Goal: Task Accomplishment & Management: Manage account settings

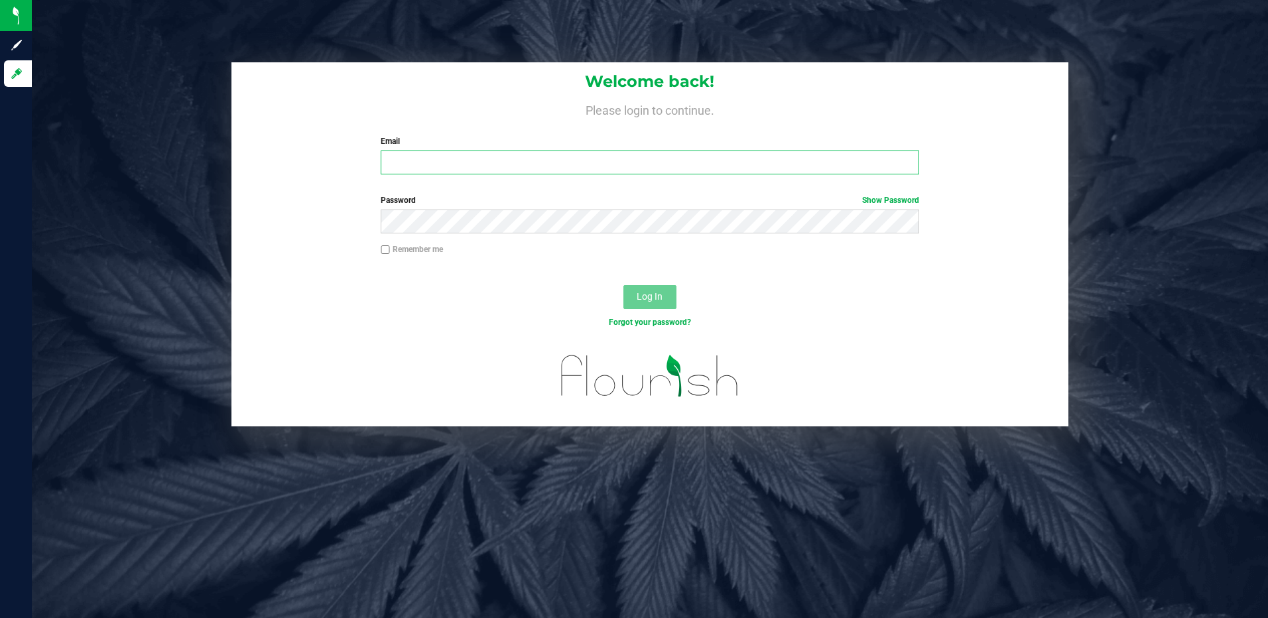
click at [408, 160] on input "Email" at bounding box center [650, 162] width 538 height 24
type input "[EMAIL_ADDRESS][DOMAIN_NAME]"
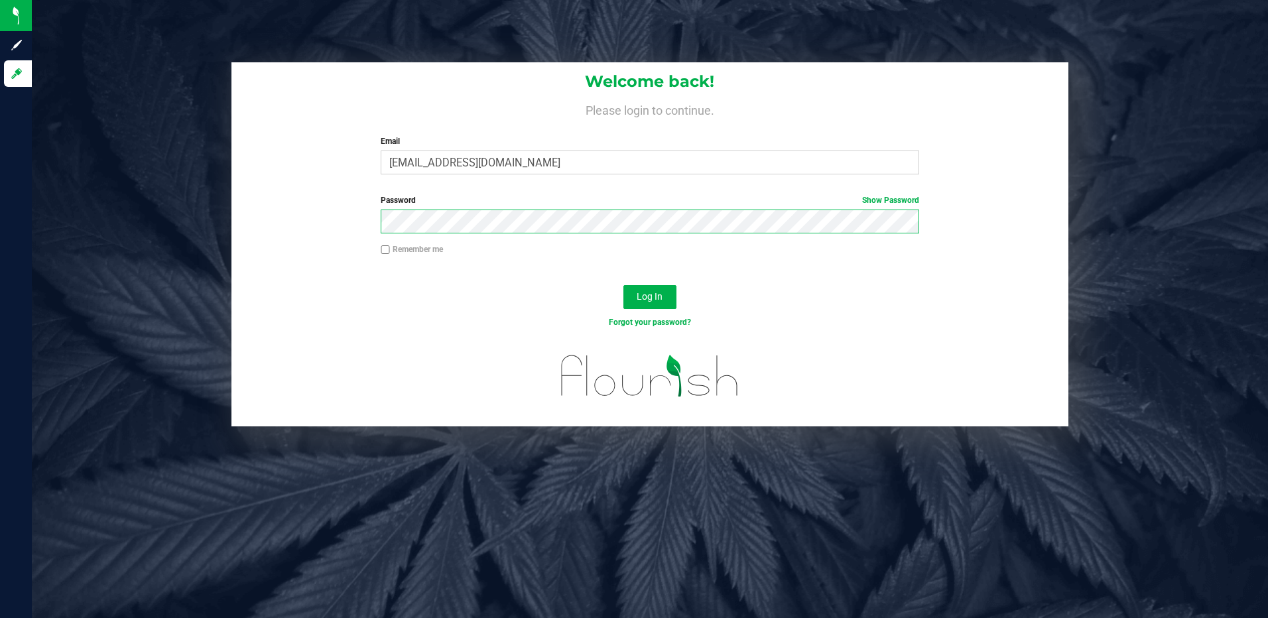
click at [623, 285] on button "Log In" at bounding box center [649, 297] width 53 height 24
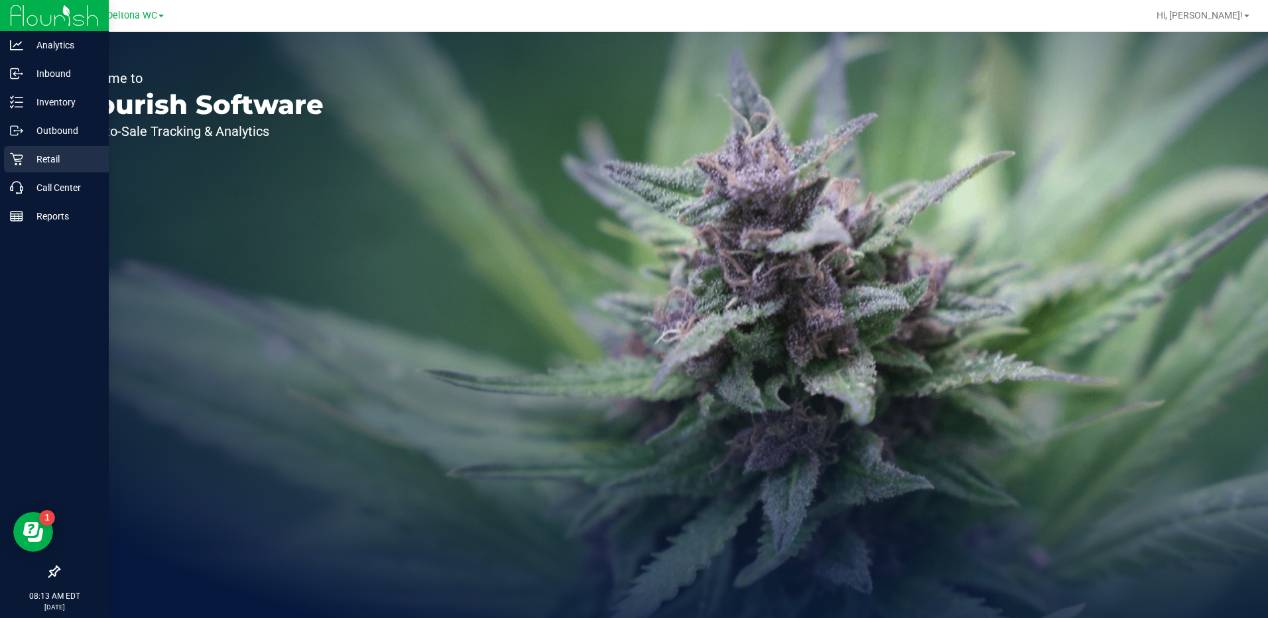
click at [50, 158] on p "Retail" at bounding box center [63, 159] width 80 height 16
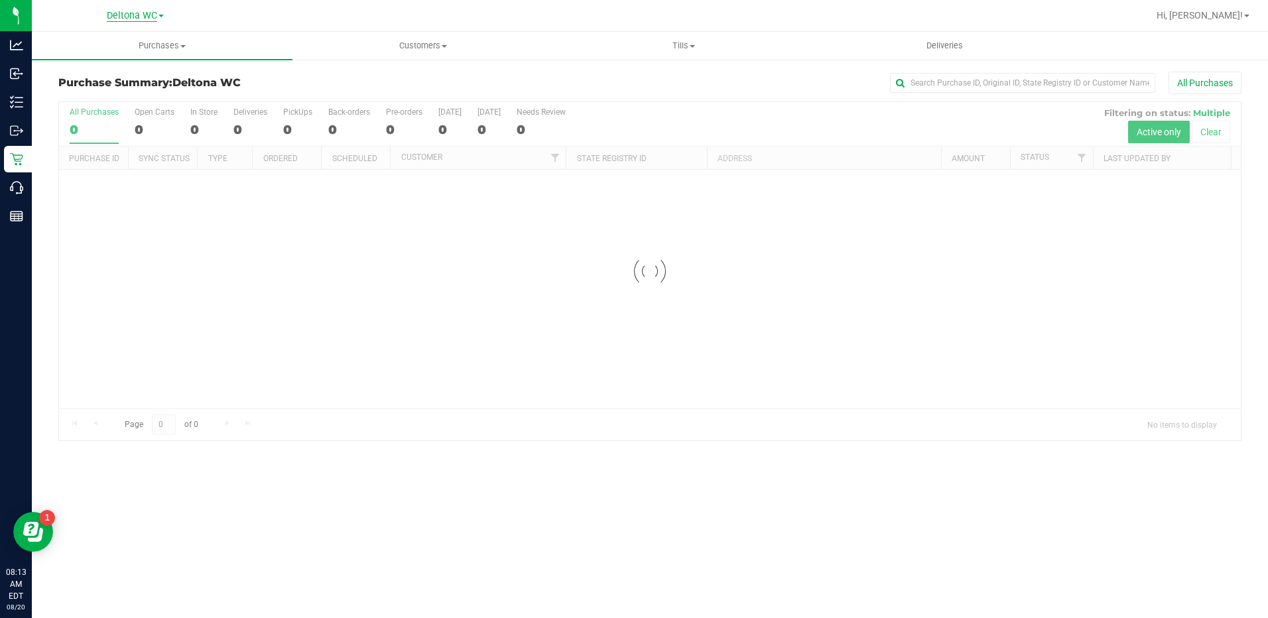
click at [153, 17] on span "Deltona WC" at bounding box center [132, 16] width 50 height 12
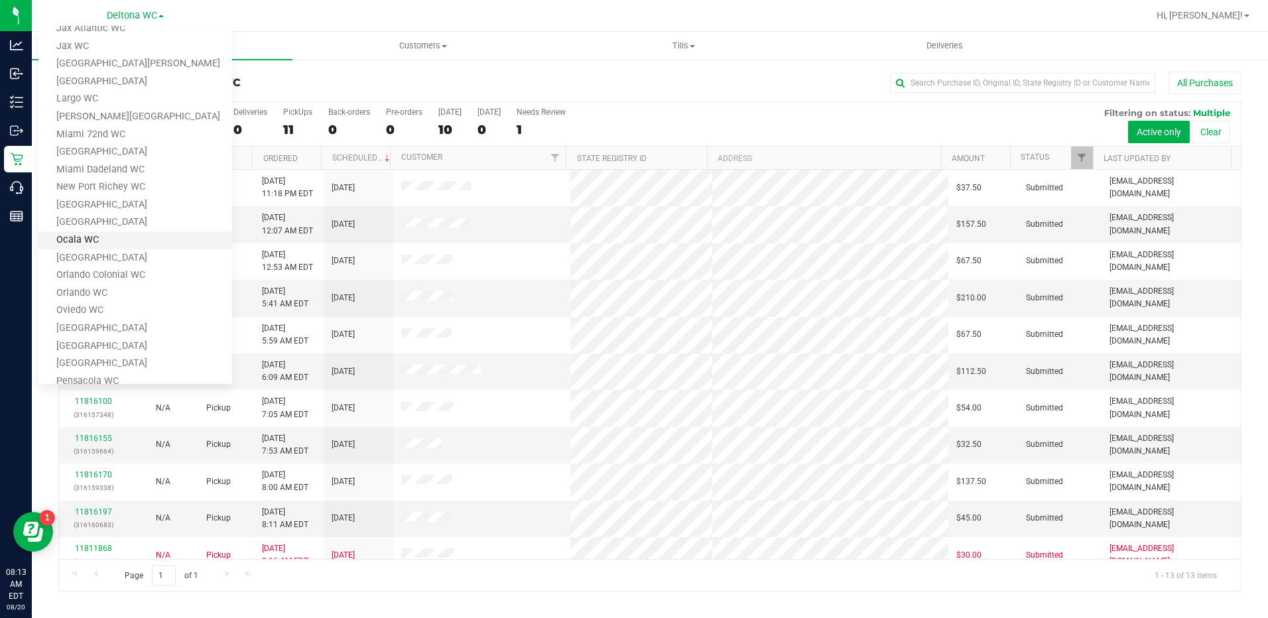
scroll to position [265, 0]
click at [107, 341] on link "[GEOGRAPHIC_DATA]" at bounding box center [135, 346] width 194 height 18
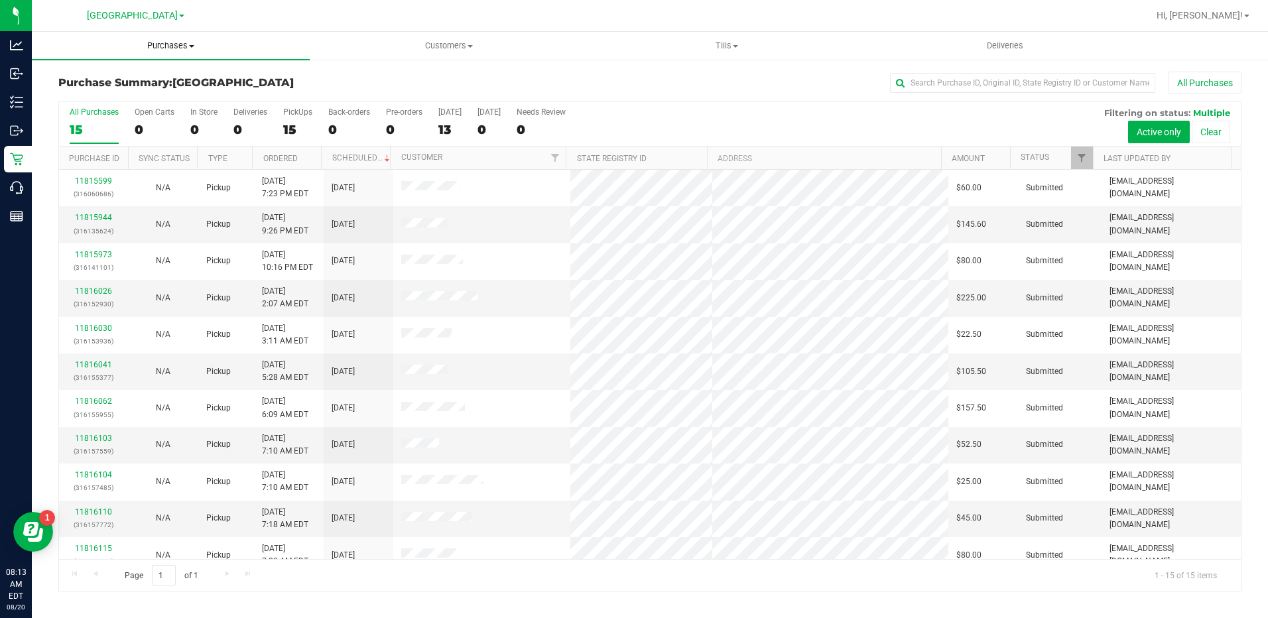
click at [180, 49] on span "Purchases" at bounding box center [171, 46] width 278 height 12
click at [86, 93] on span "Fulfillment" at bounding box center [73, 95] width 82 height 11
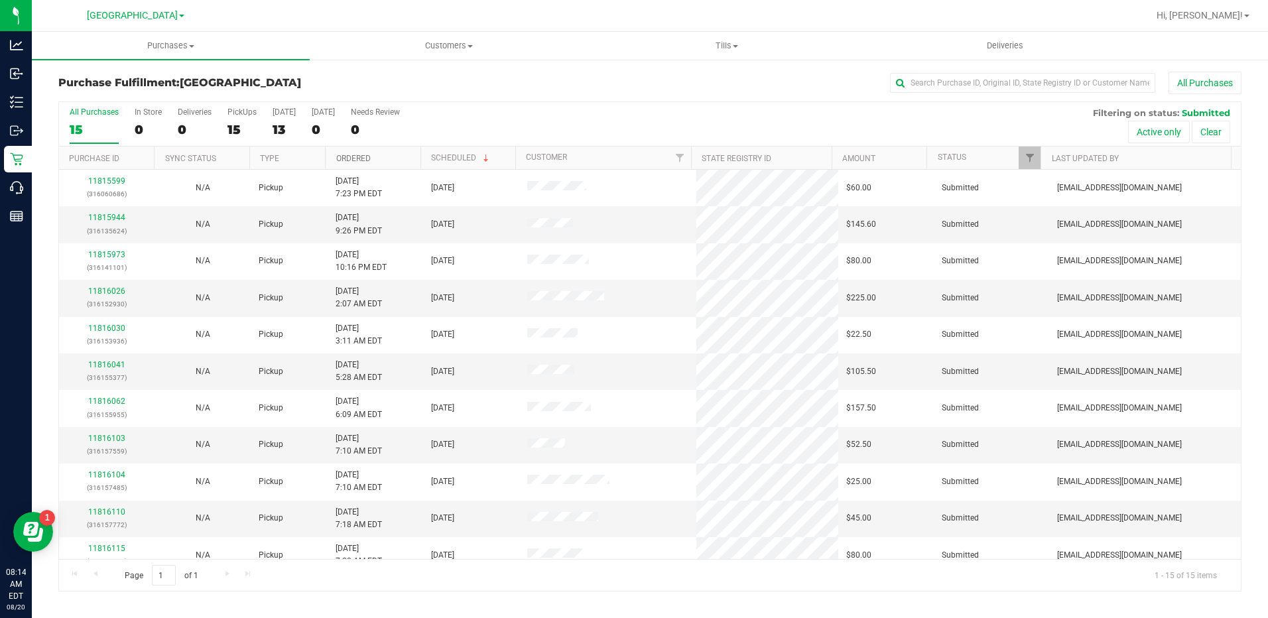
click at [358, 161] on link "Ordered" at bounding box center [353, 158] width 34 height 9
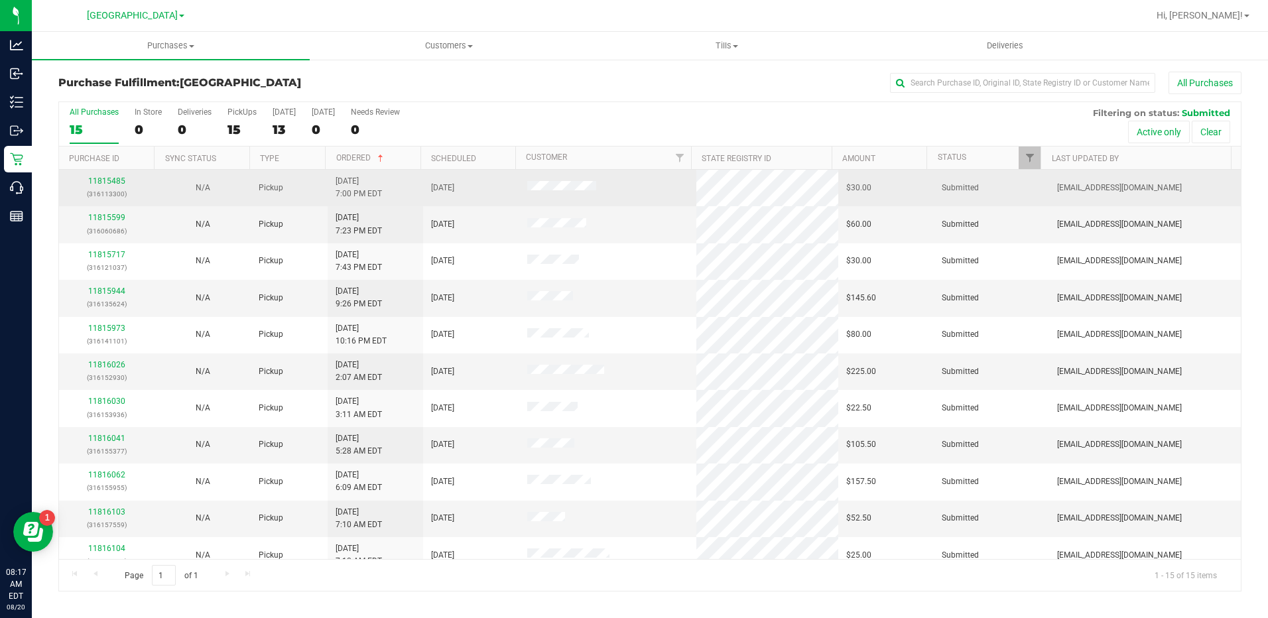
click at [112, 176] on div "11815485 (316113300)" at bounding box center [107, 187] width 80 height 25
drag, startPoint x: 112, startPoint y: 176, endPoint x: 101, endPoint y: 186, distance: 15.0
click at [101, 186] on div "11815485 (316113300)" at bounding box center [107, 187] width 80 height 25
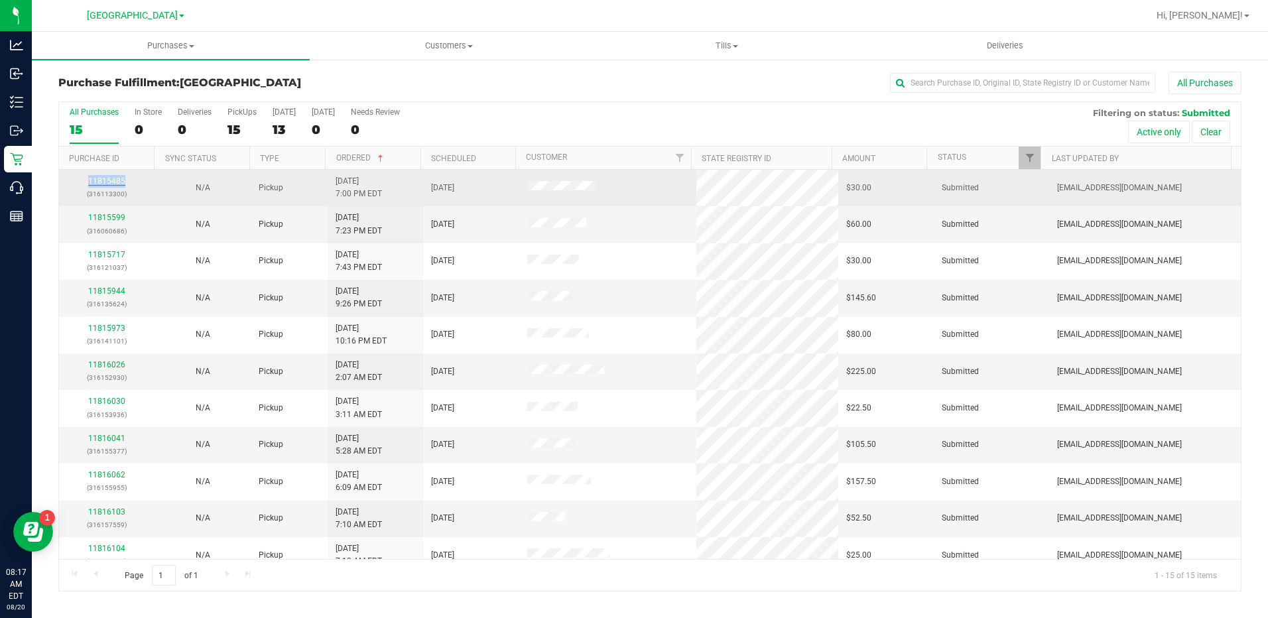
click at [101, 182] on link "11815485" at bounding box center [106, 180] width 37 height 9
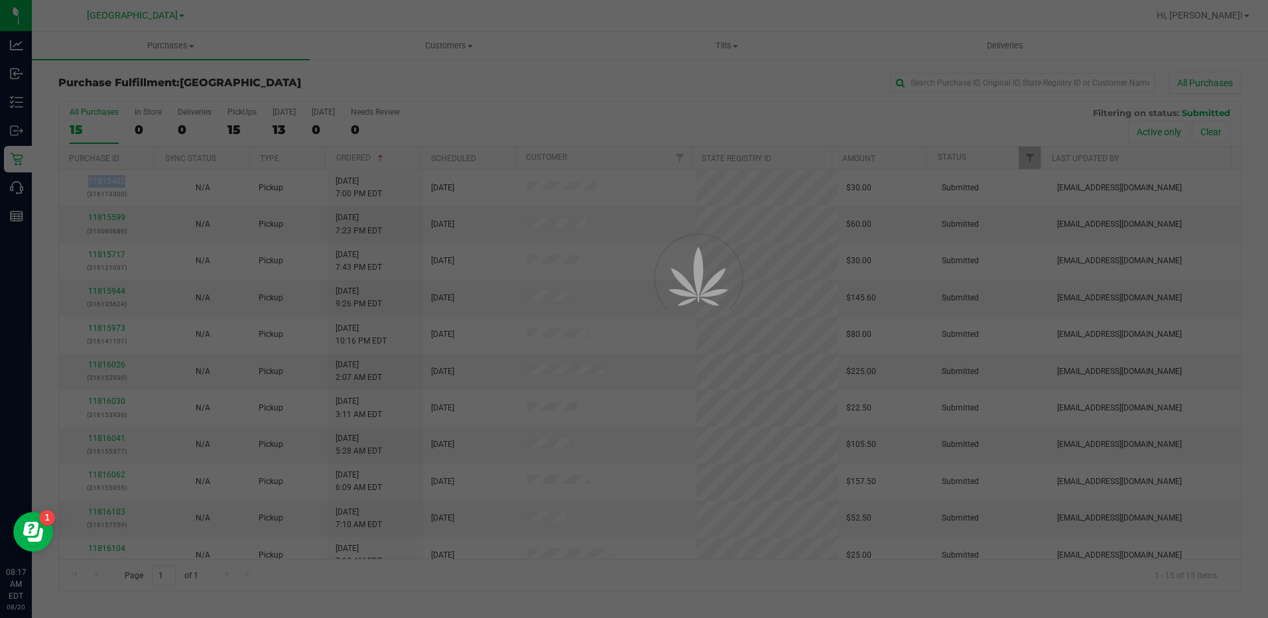
click at [101, 182] on div at bounding box center [634, 309] width 1268 height 618
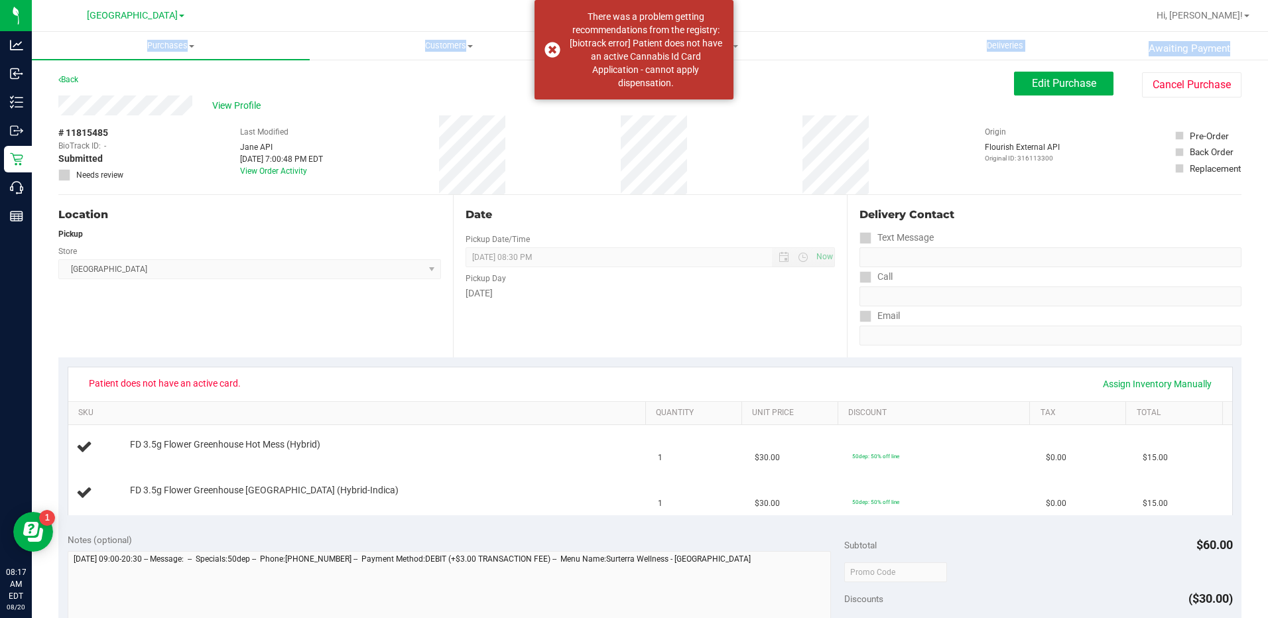
click at [427, 72] on div "Back Edit Purchase Cancel Purchase" at bounding box center [649, 84] width 1183 height 24
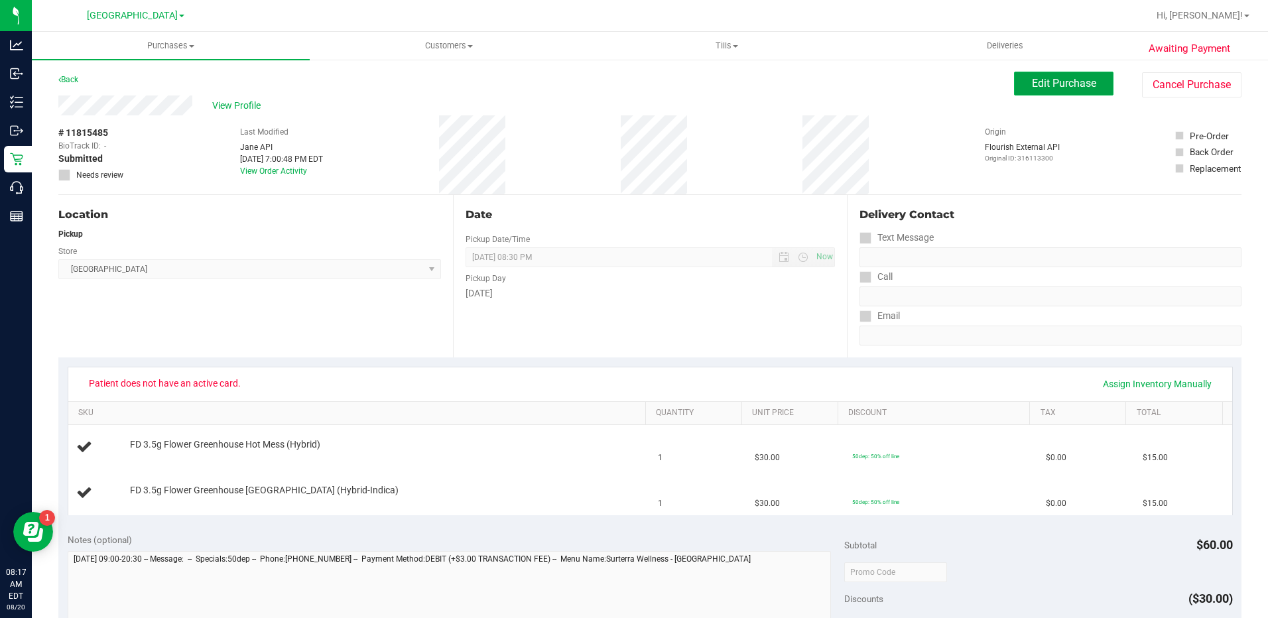
click at [1073, 88] on span "Edit Purchase" at bounding box center [1064, 83] width 64 height 13
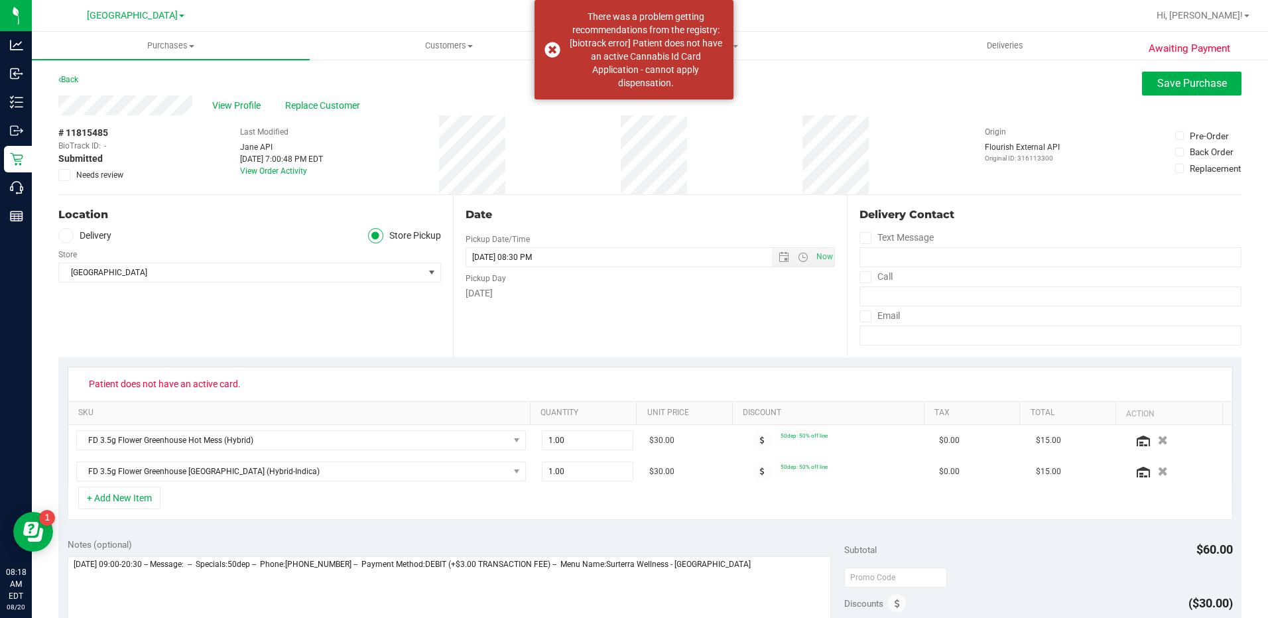
click at [62, 175] on icon at bounding box center [64, 175] width 9 height 0
click at [0, 0] on input "Needs review" at bounding box center [0, 0] width 0 height 0
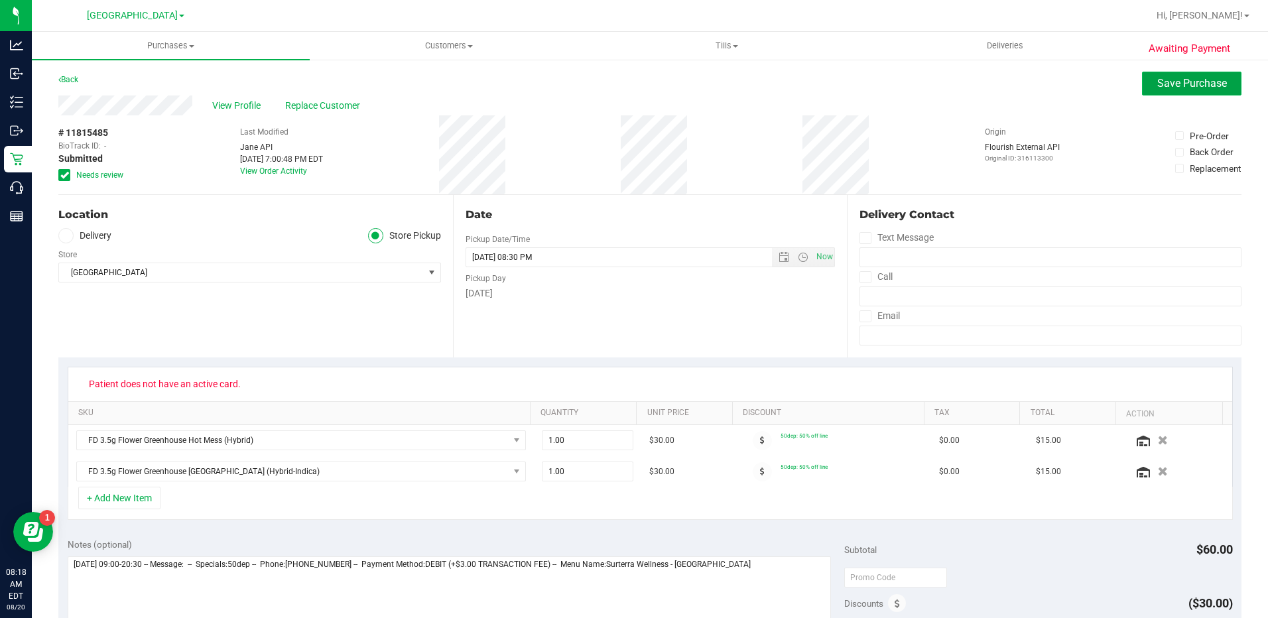
click at [1172, 78] on span "Save Purchase" at bounding box center [1192, 83] width 70 height 13
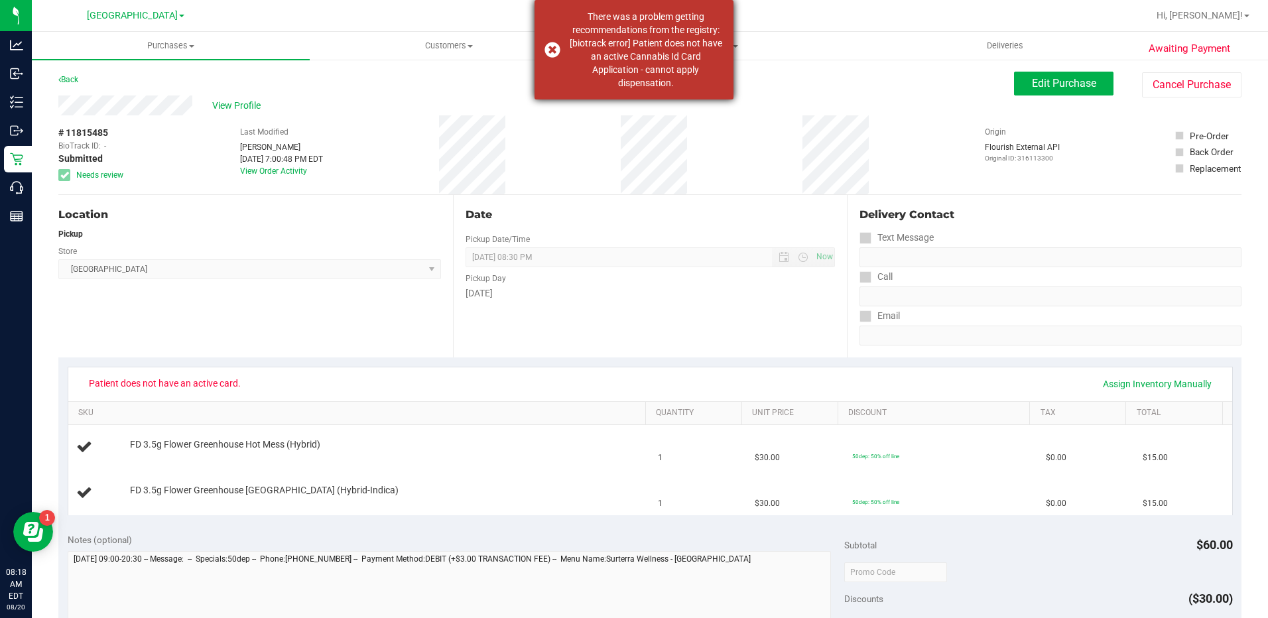
click at [552, 53] on div "There was a problem getting recommendations from the registry: [biotrack error]…" at bounding box center [633, 49] width 199 height 99
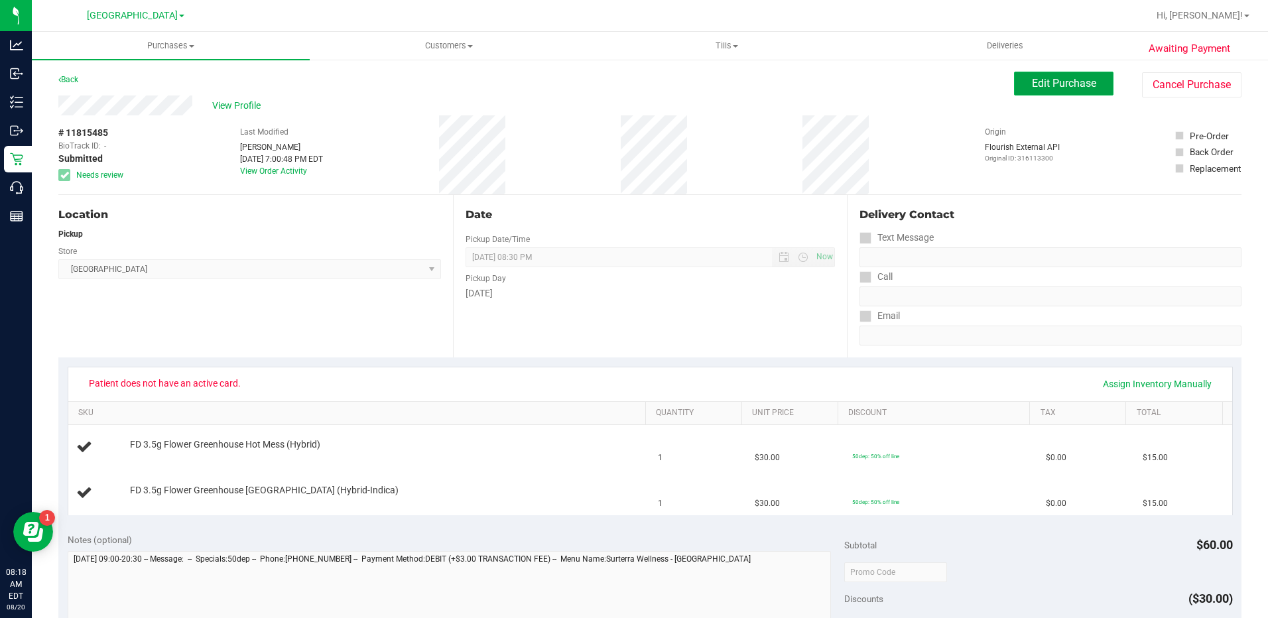
click at [1071, 89] on span "Edit Purchase" at bounding box center [1064, 83] width 64 height 13
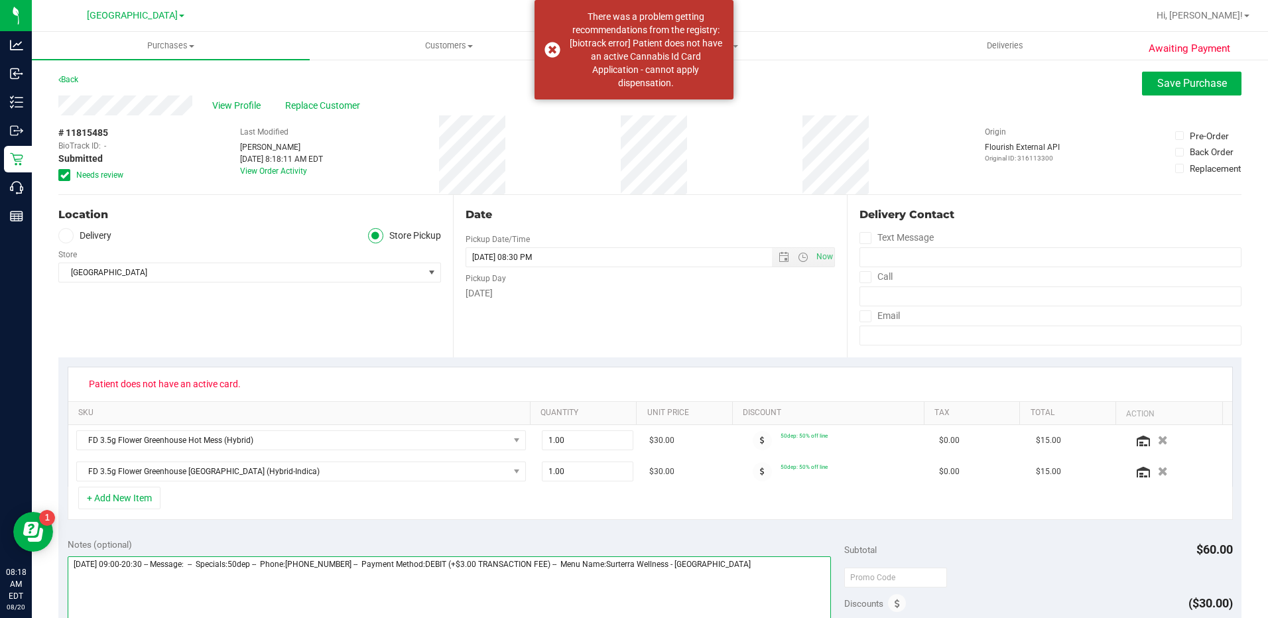
click at [756, 568] on textarea at bounding box center [449, 619] width 763 height 127
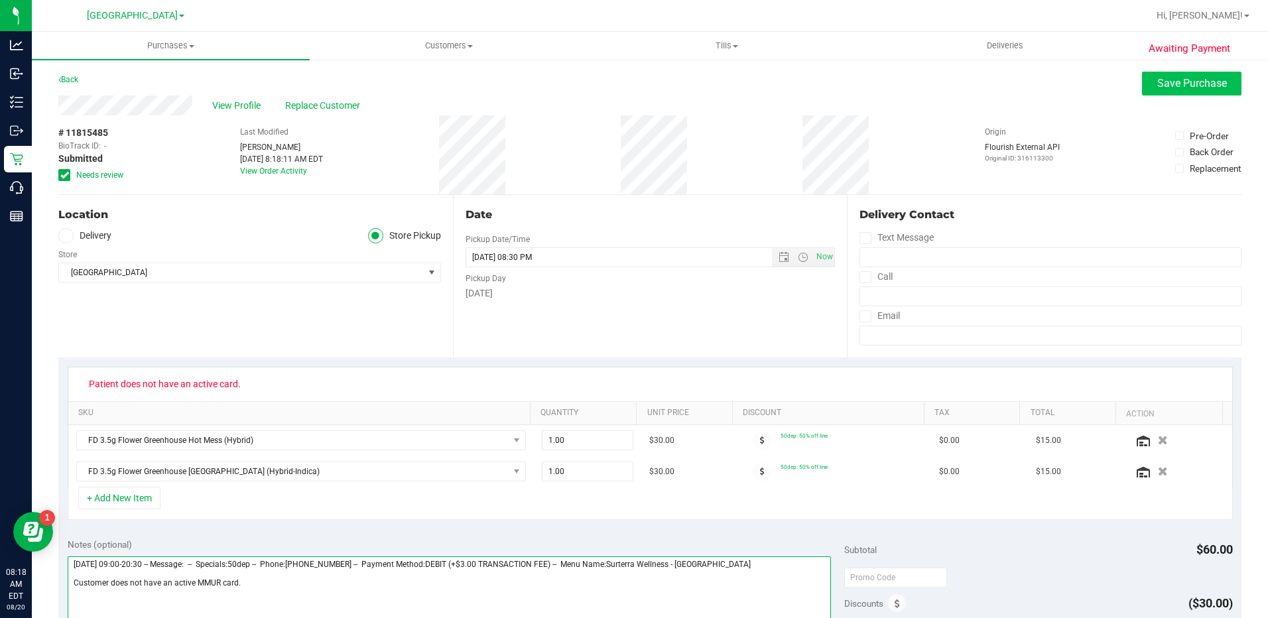
type textarea "Tuesday 08/19/2025 09:00-20:30 -- Message: -- Specials:50dep -- Phone:401952992…"
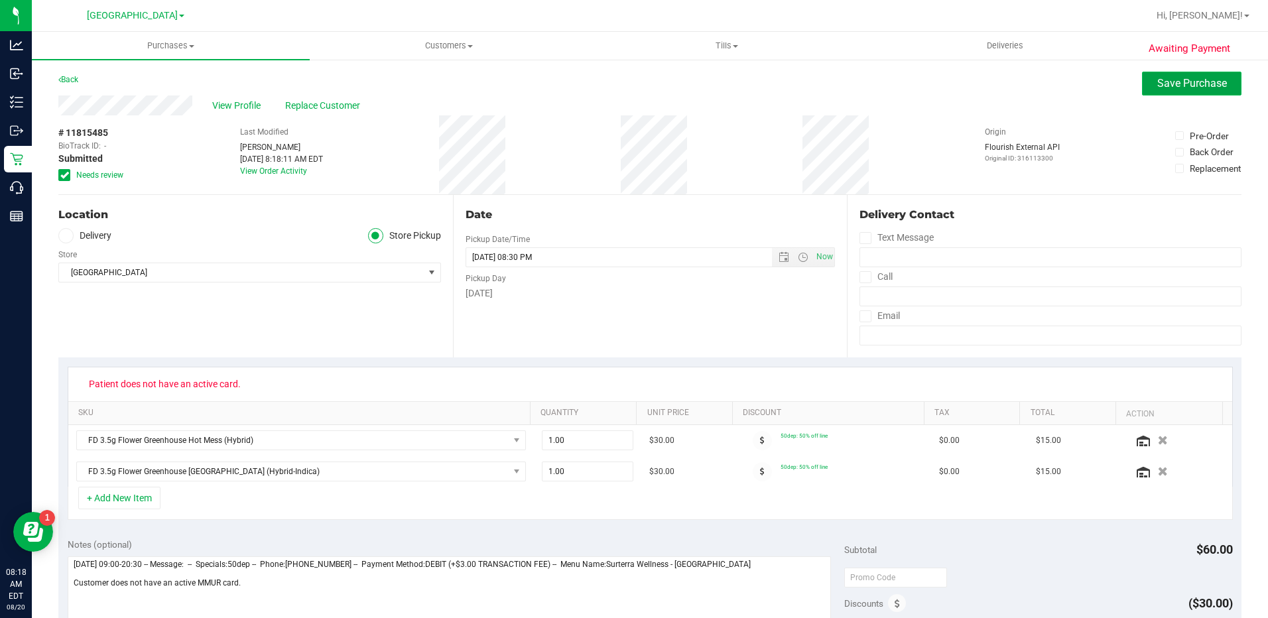
click at [1196, 80] on span "Save Purchase" at bounding box center [1192, 83] width 70 height 13
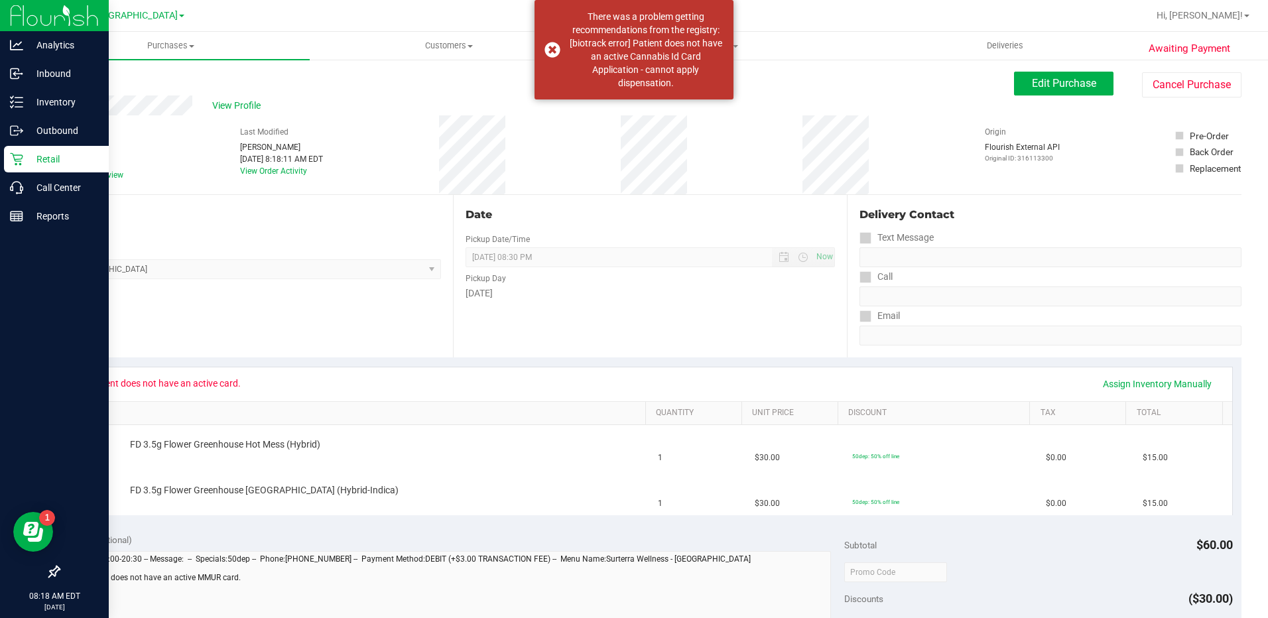
click at [44, 160] on p "Retail" at bounding box center [63, 159] width 80 height 16
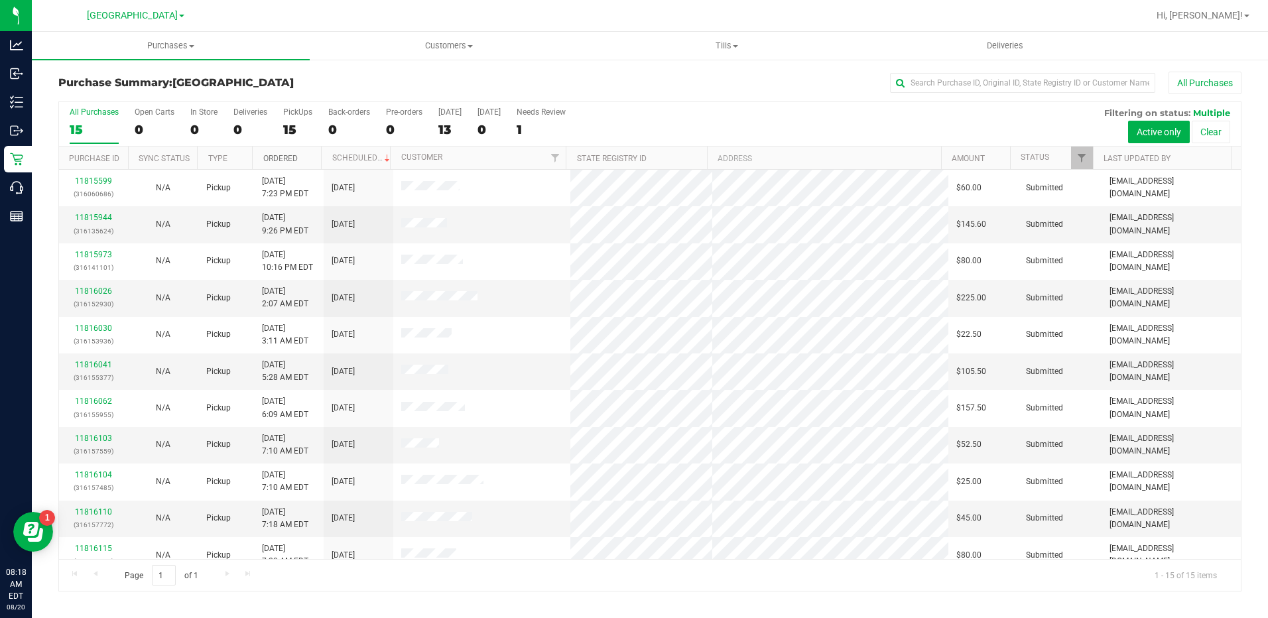
click at [271, 158] on link "Ordered" at bounding box center [280, 158] width 34 height 9
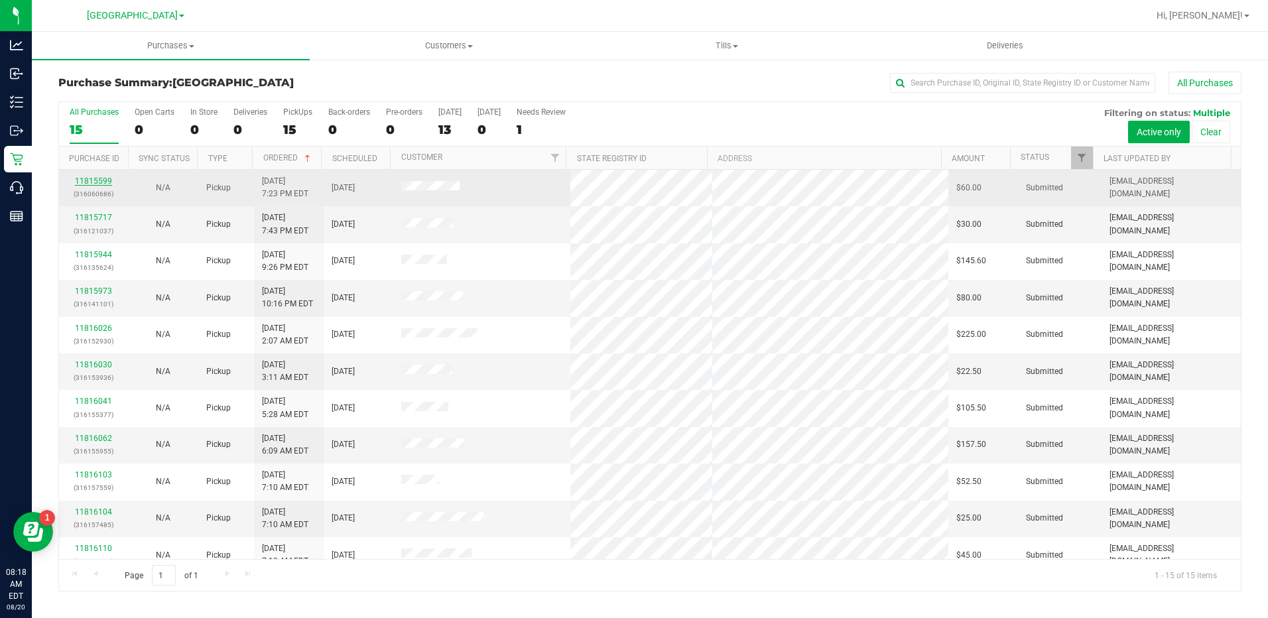
click at [97, 179] on link "11815599" at bounding box center [93, 180] width 37 height 9
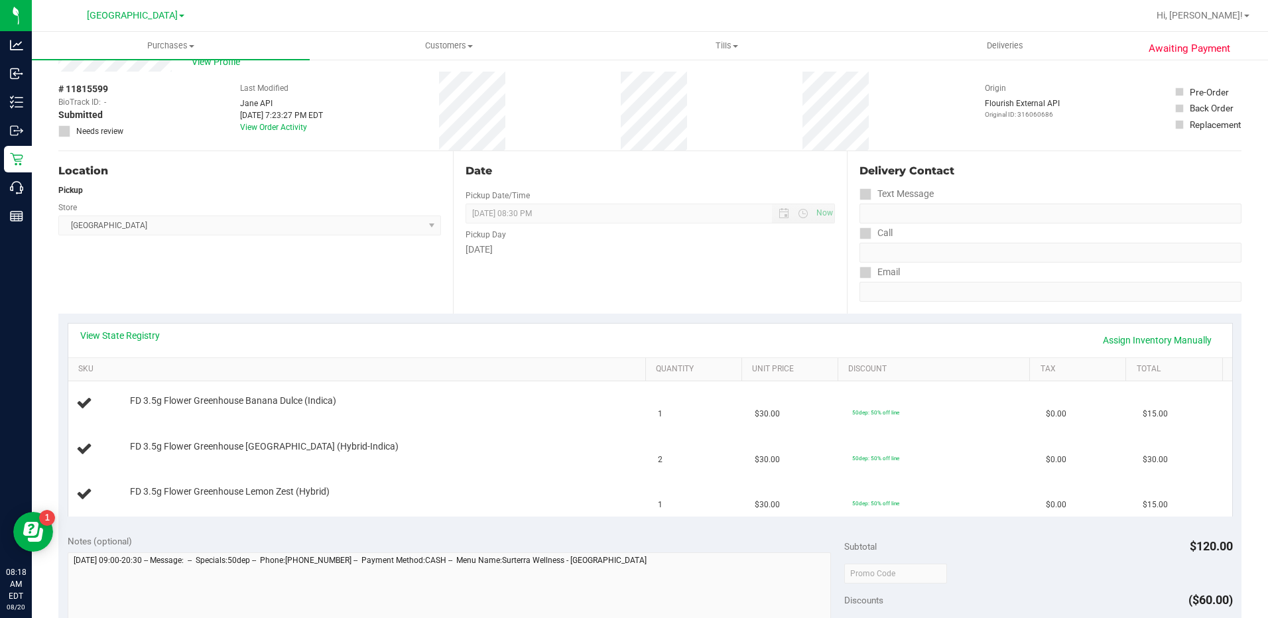
scroll to position [66, 0]
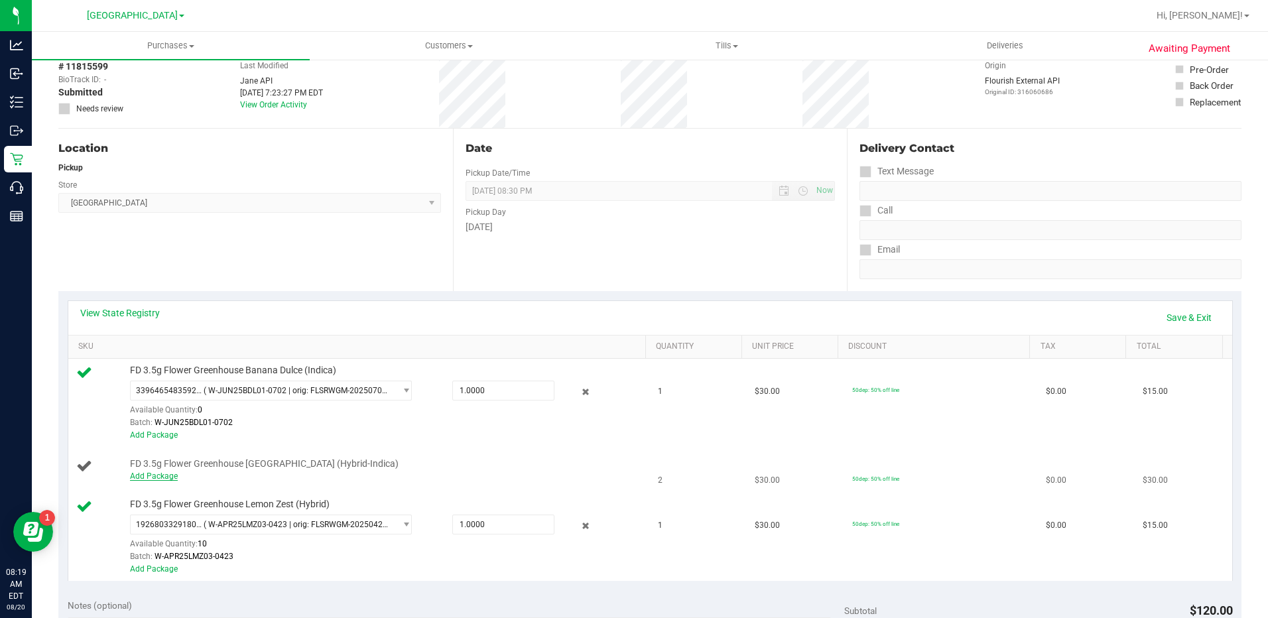
click at [159, 478] on link "Add Package" at bounding box center [154, 475] width 48 height 9
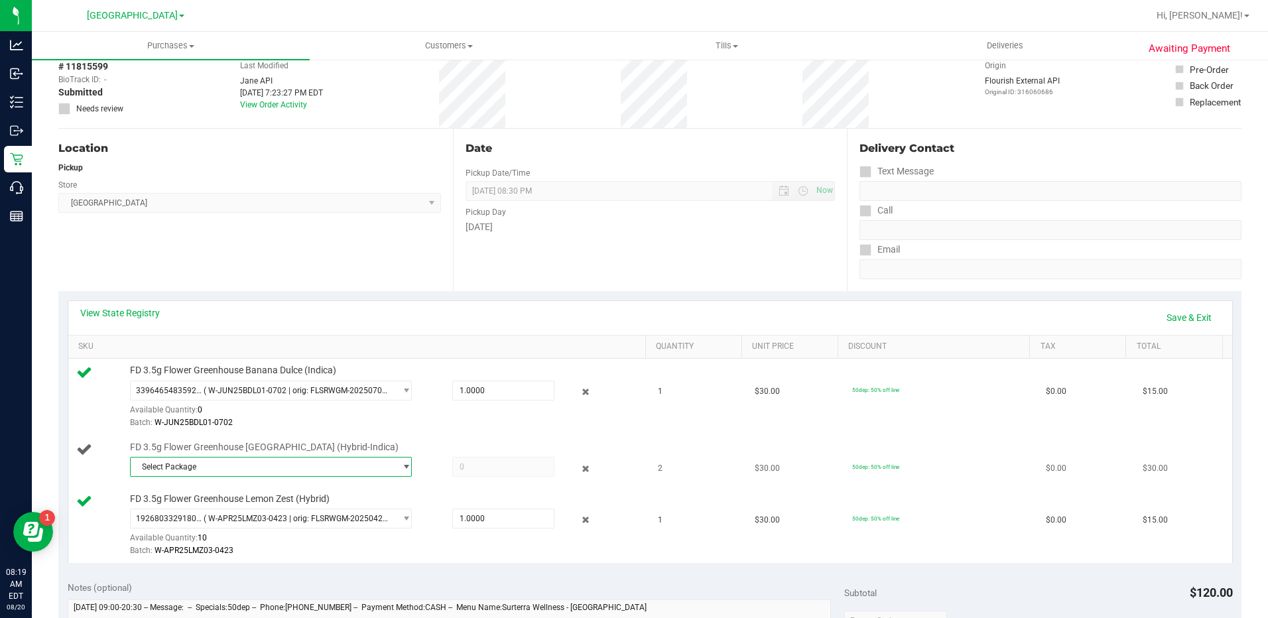
click at [263, 468] on span "Select Package" at bounding box center [263, 466] width 265 height 19
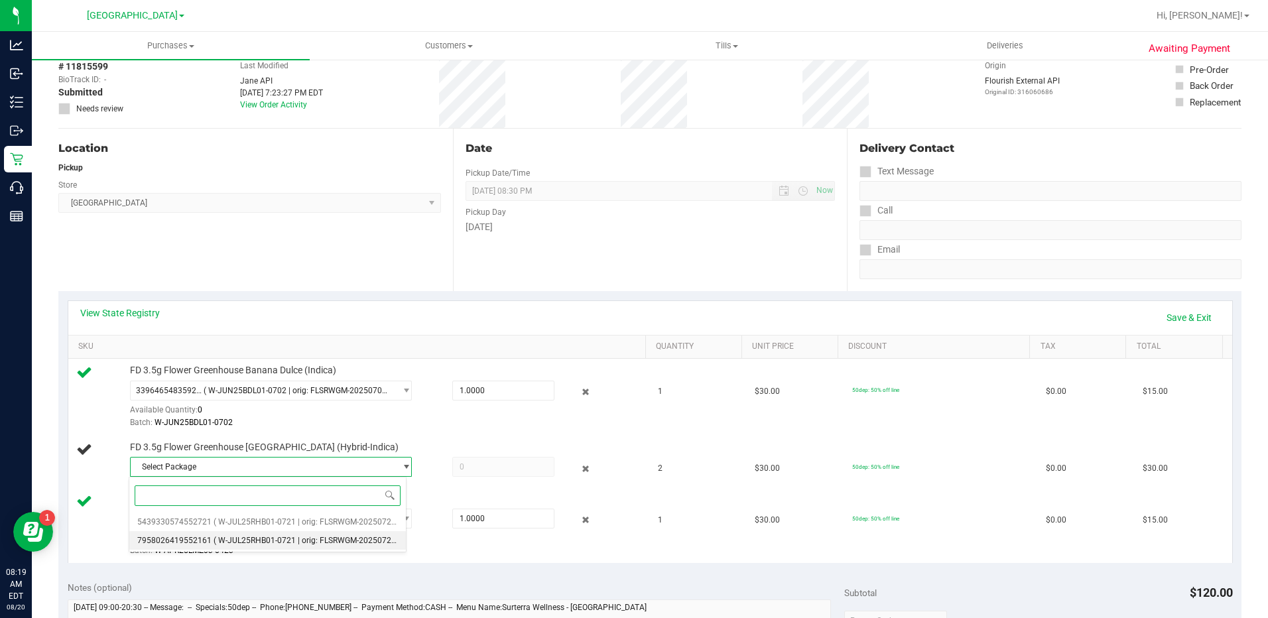
click at [306, 538] on span "( W-JUL25RHB01-0721 | orig: FLSRWGM-20250725-330 )" at bounding box center [314, 540] width 203 height 9
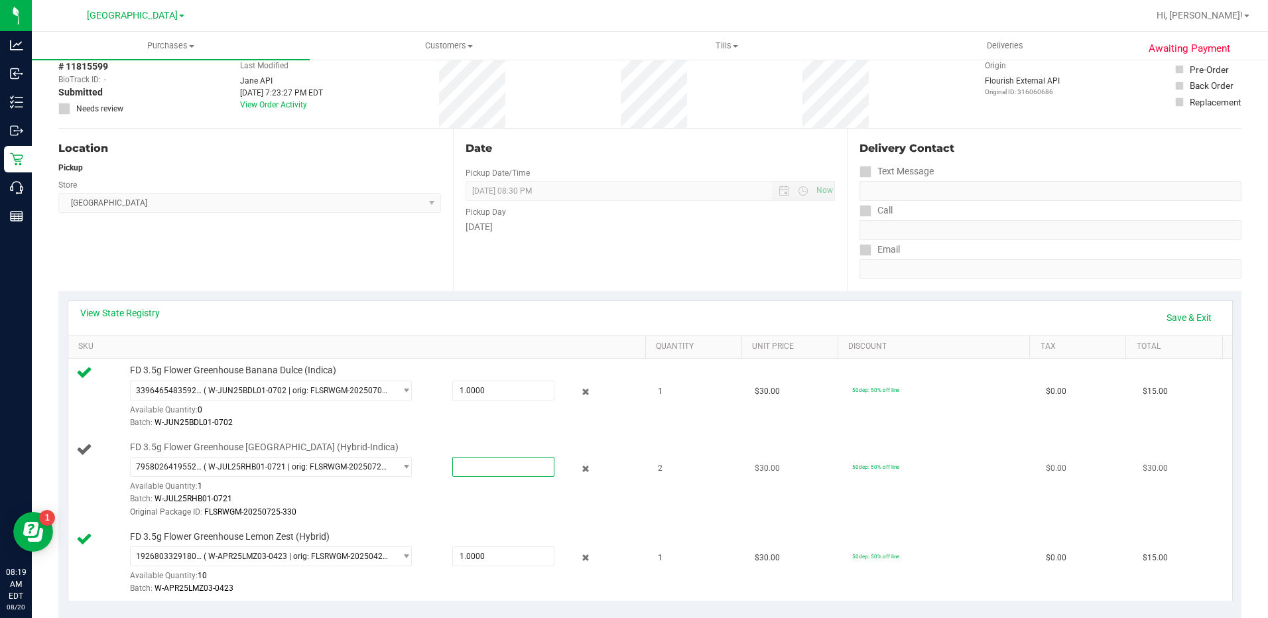
click at [491, 467] on span at bounding box center [503, 467] width 102 height 20
type input "1"
type input "1.0000"
click at [747, 495] on td "$30.00" at bounding box center [795, 481] width 97 height 90
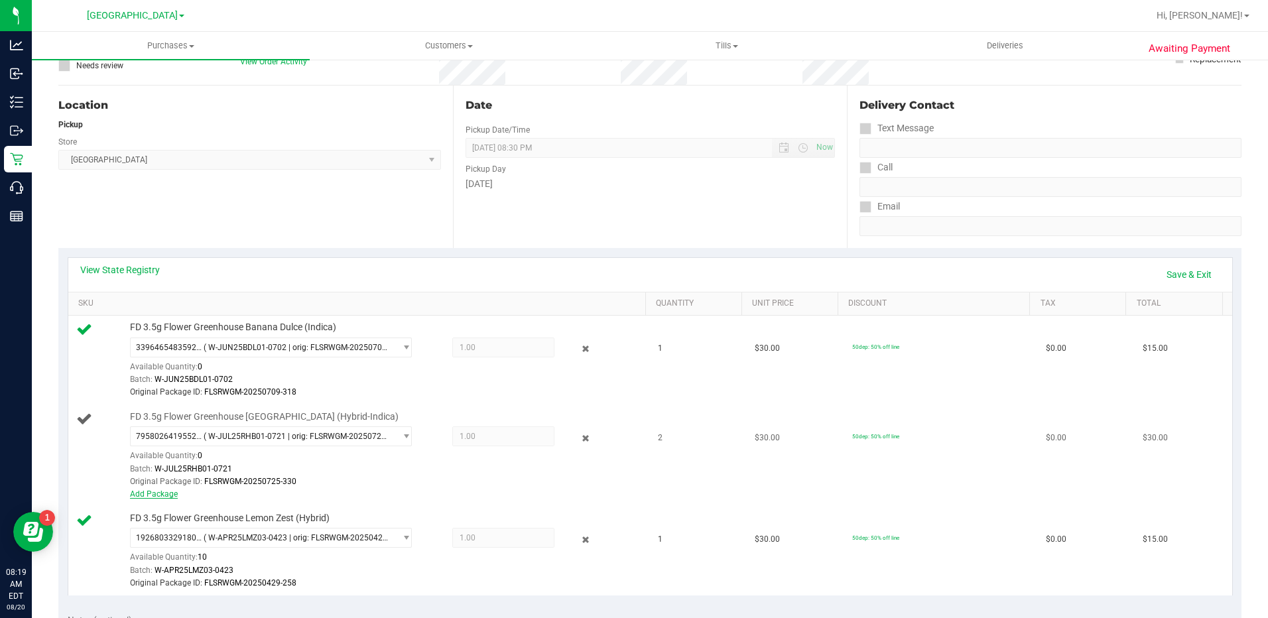
scroll to position [133, 0]
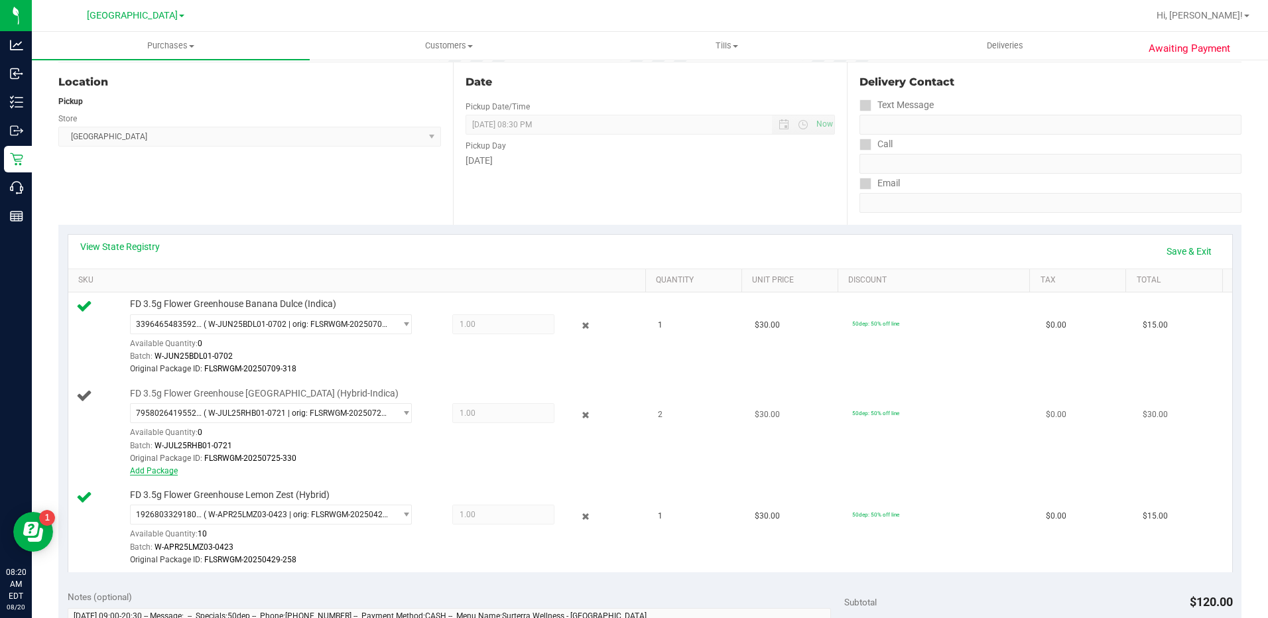
click at [136, 472] on link "Add Package" at bounding box center [154, 470] width 48 height 9
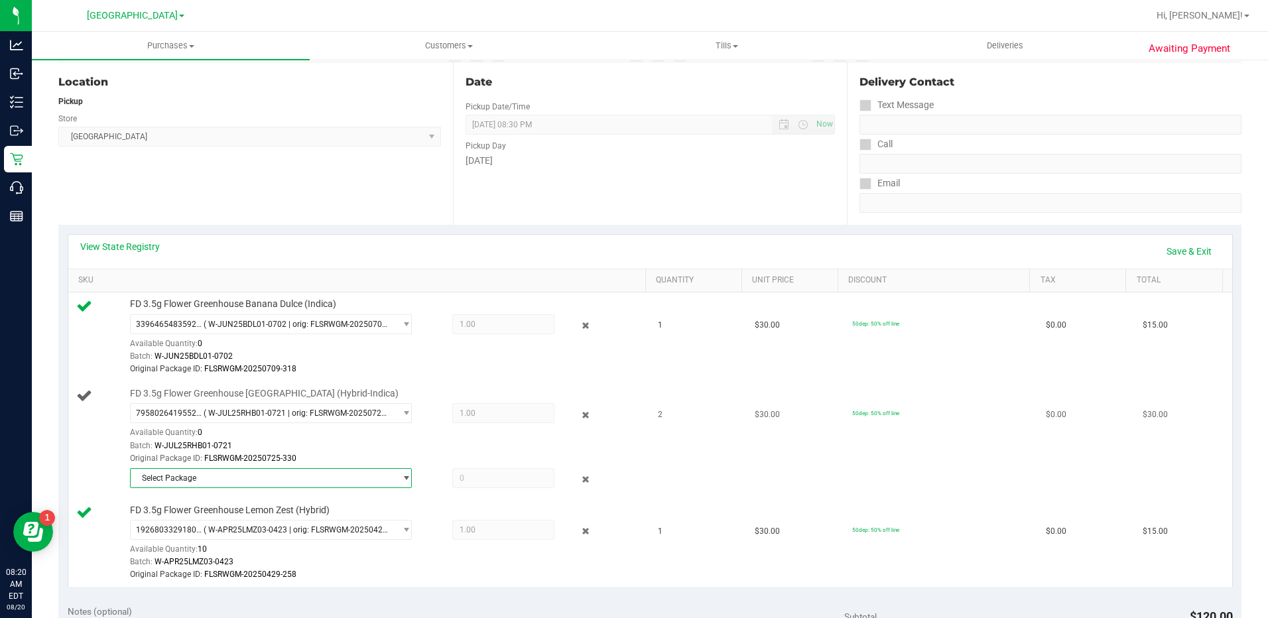
click at [270, 475] on span "Select Package" at bounding box center [263, 478] width 265 height 19
click at [293, 527] on li "5439330574552721 ( W-JUL25RHB01-0721 | orig: FLSRWGM-20250725-356 )" at bounding box center [267, 533] width 276 height 19
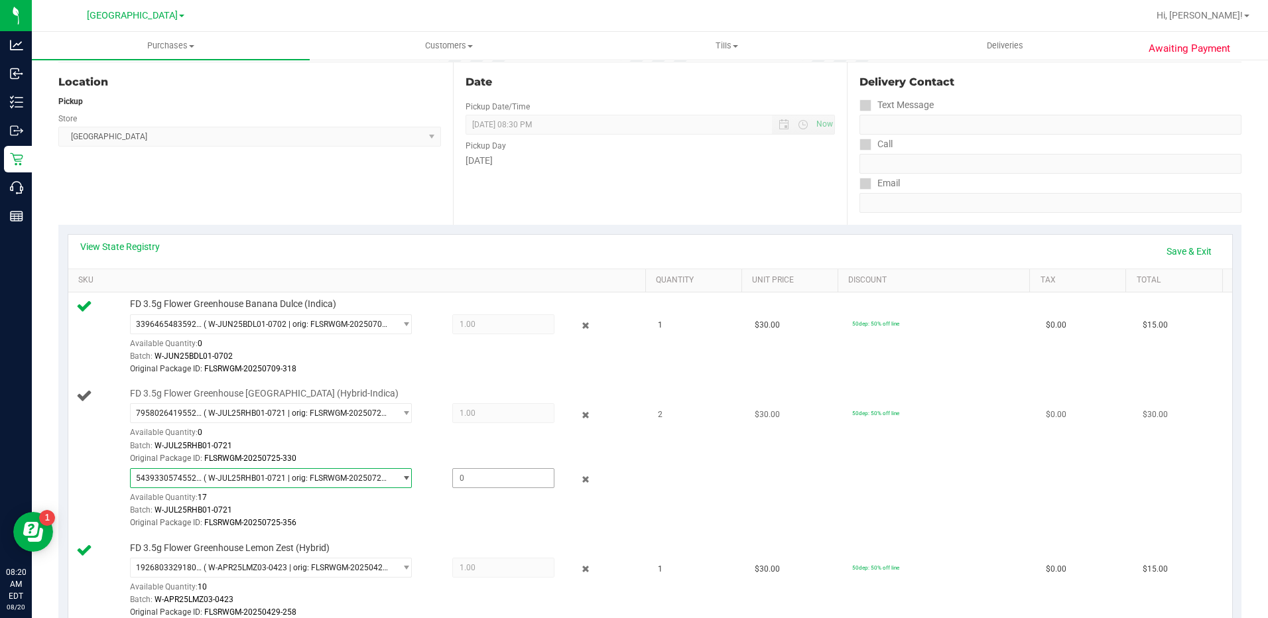
click at [486, 479] on span at bounding box center [503, 478] width 102 height 20
type input "1"
type input "1.0000"
click at [703, 497] on td "2" at bounding box center [698, 459] width 97 height 154
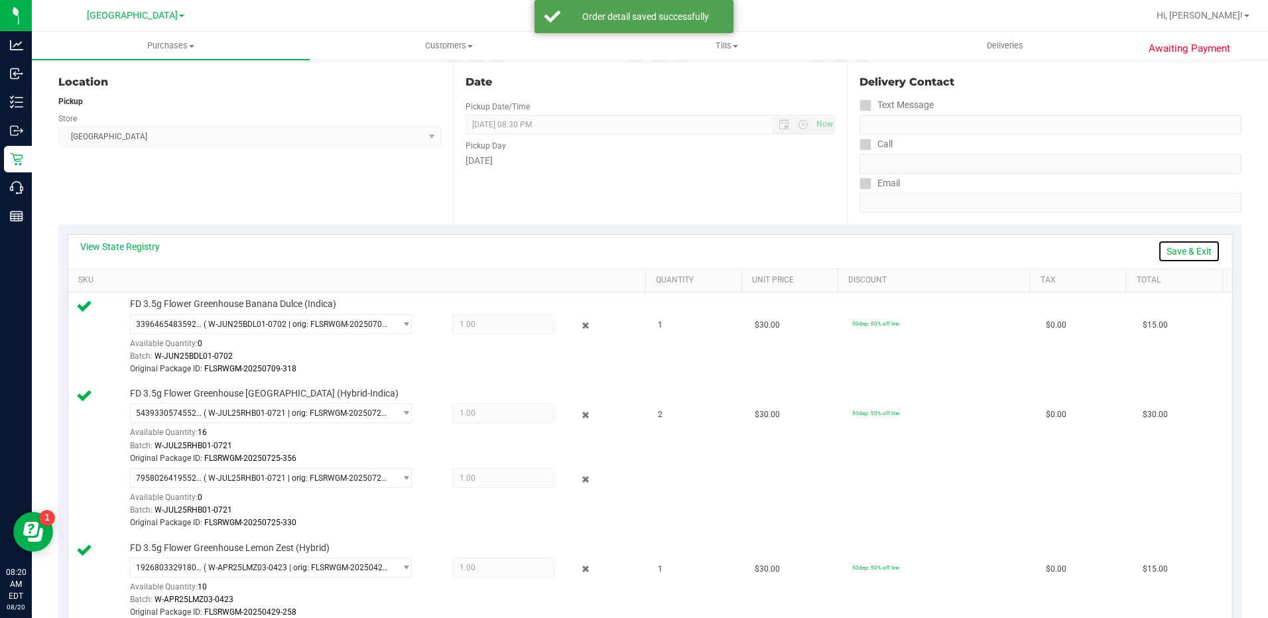
click at [1175, 257] on link "Save & Exit" at bounding box center [1189, 251] width 62 height 23
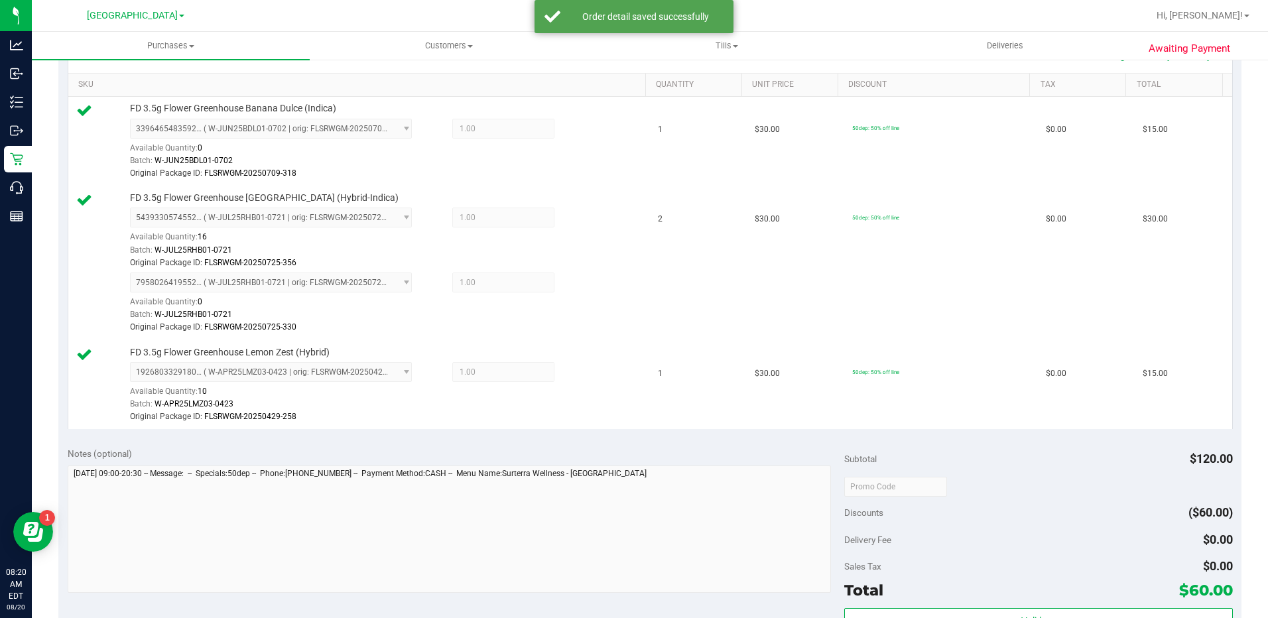
scroll to position [464, 0]
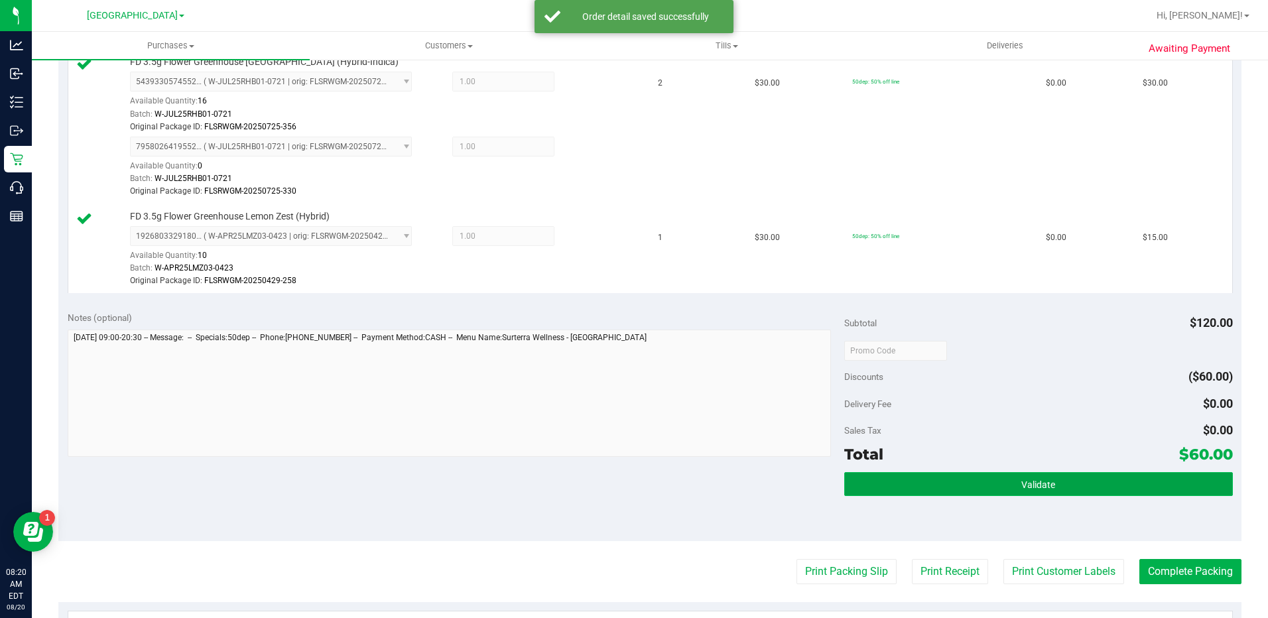
click at [1022, 489] on span "Validate" at bounding box center [1038, 484] width 34 height 11
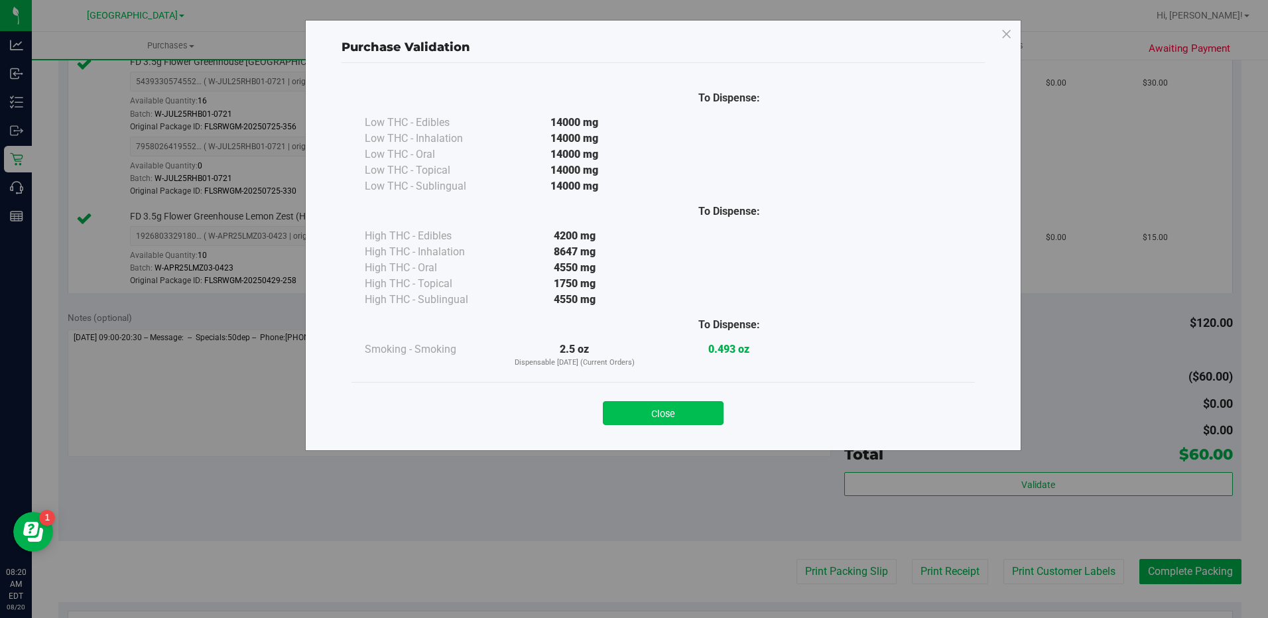
click at [664, 414] on button "Close" at bounding box center [663, 413] width 121 height 24
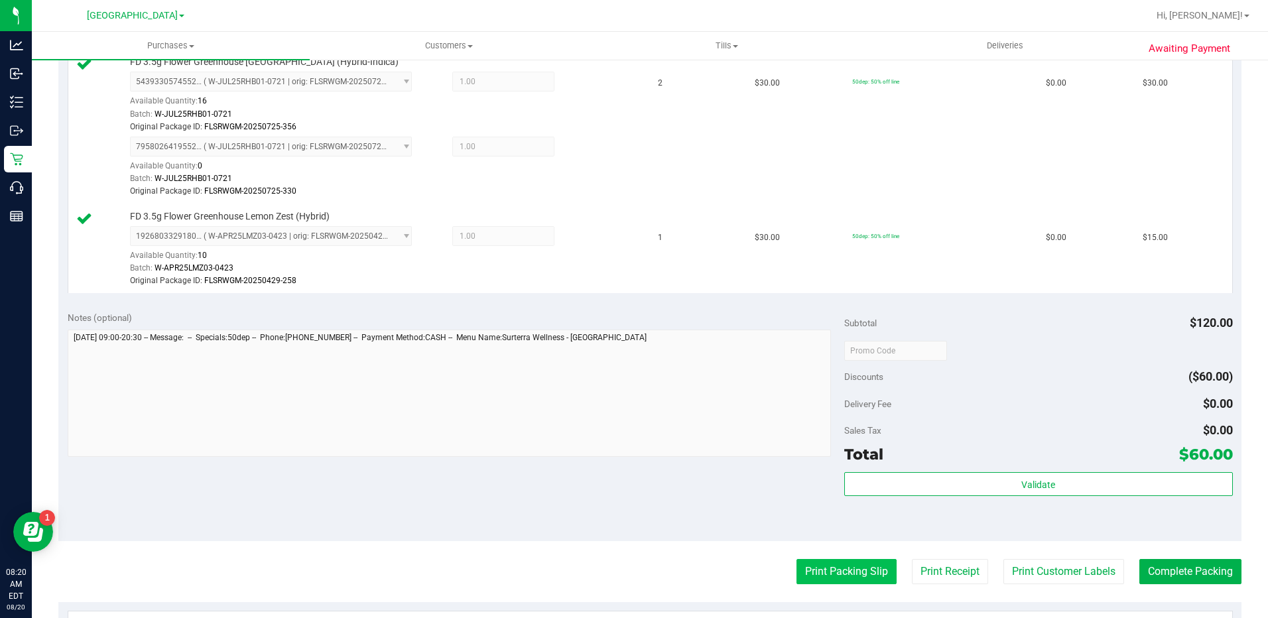
click at [831, 562] on button "Print Packing Slip" at bounding box center [846, 571] width 100 height 25
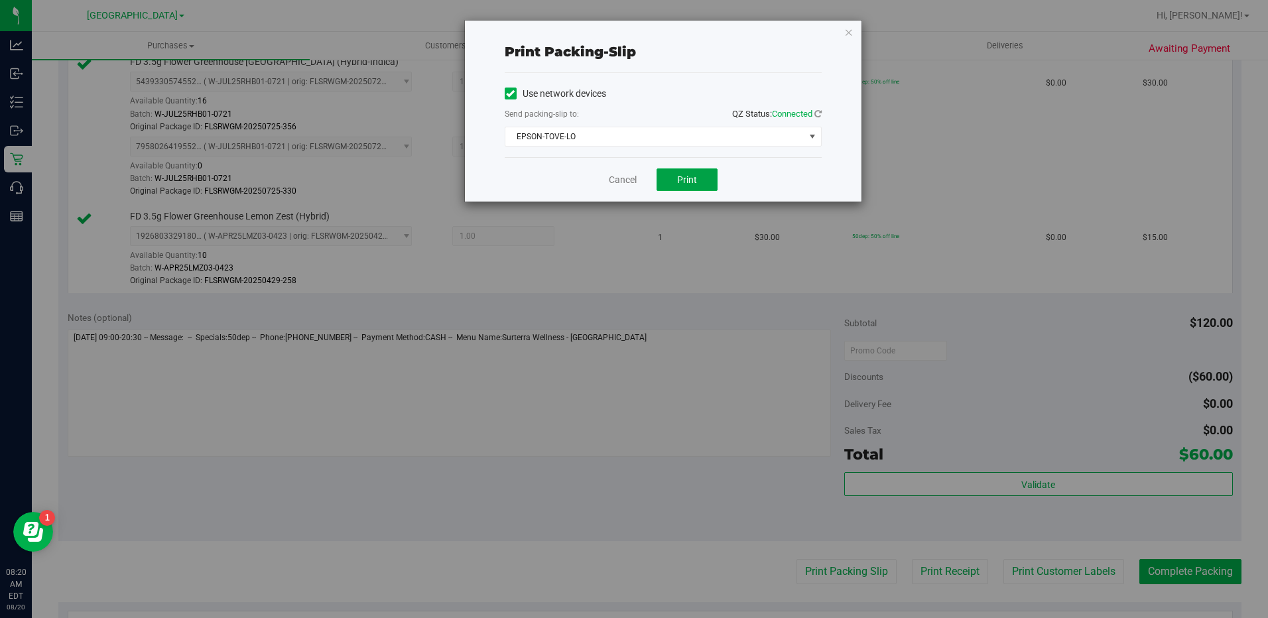
drag, startPoint x: 678, startPoint y: 186, endPoint x: 491, endPoint y: 118, distance: 198.2
click at [391, 324] on div "Print packing-slip Use network devices Send packing-slip to: QZ Status: Connect…" at bounding box center [639, 309] width 1278 height 618
click at [585, 127] on span "EPSON-TOVE-LO" at bounding box center [654, 136] width 299 height 19
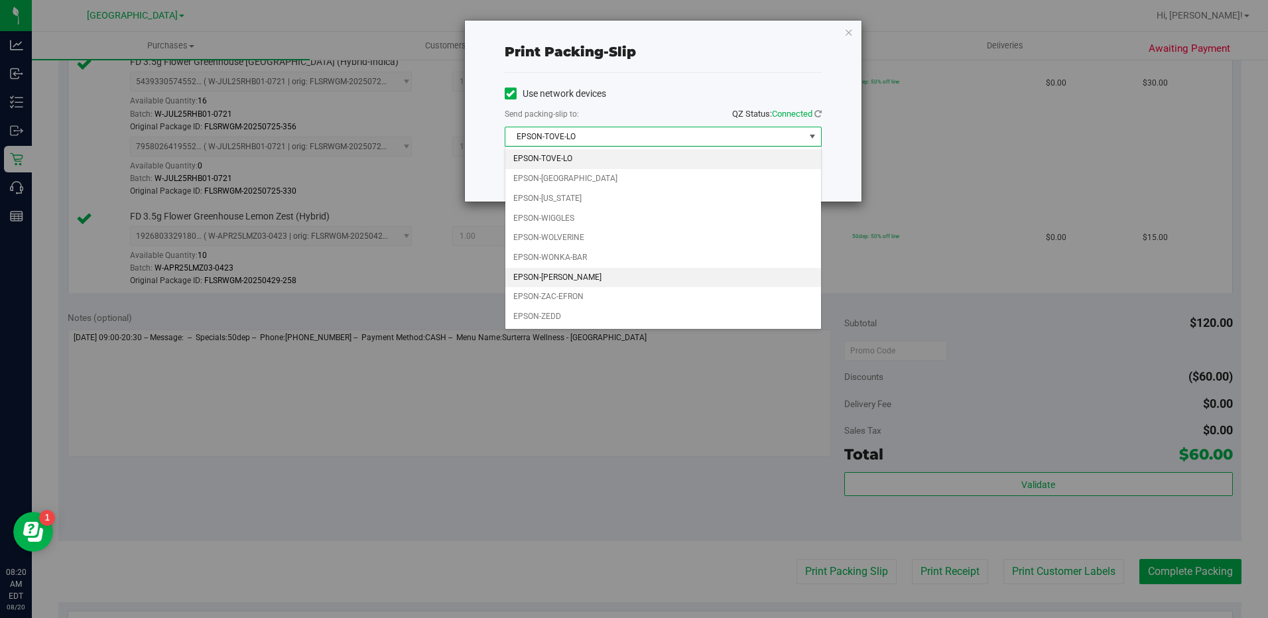
click at [568, 272] on li "EPSON-YIRUMA" at bounding box center [663, 278] width 316 height 20
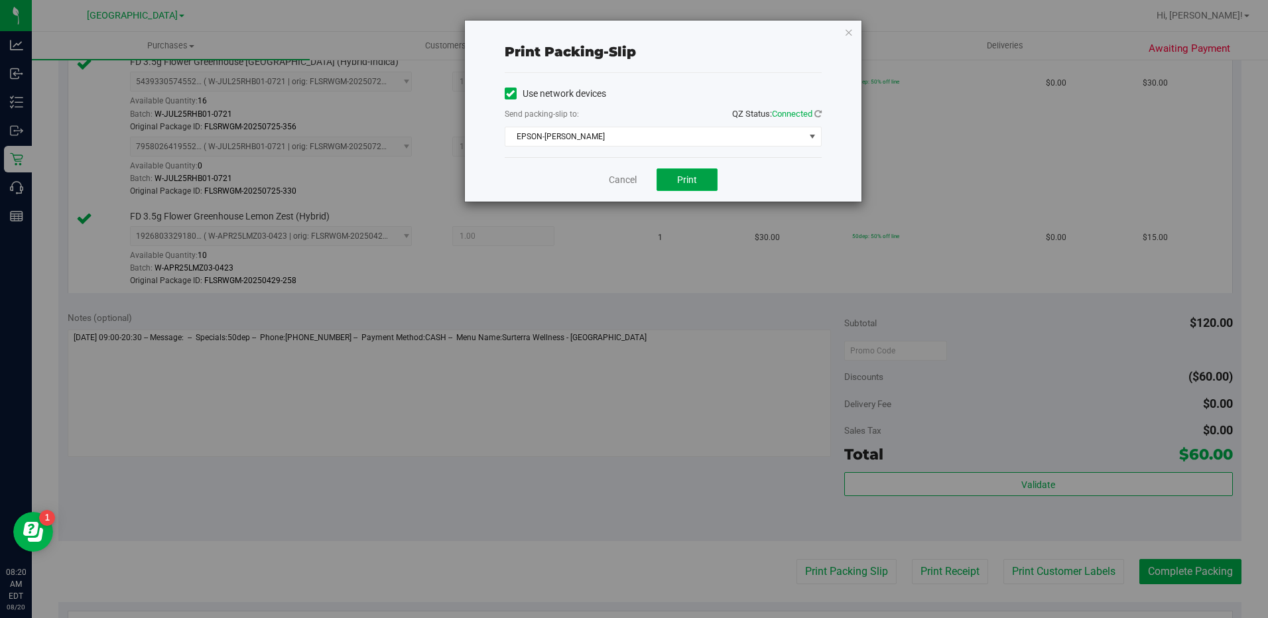
click at [709, 183] on button "Print" at bounding box center [686, 179] width 61 height 23
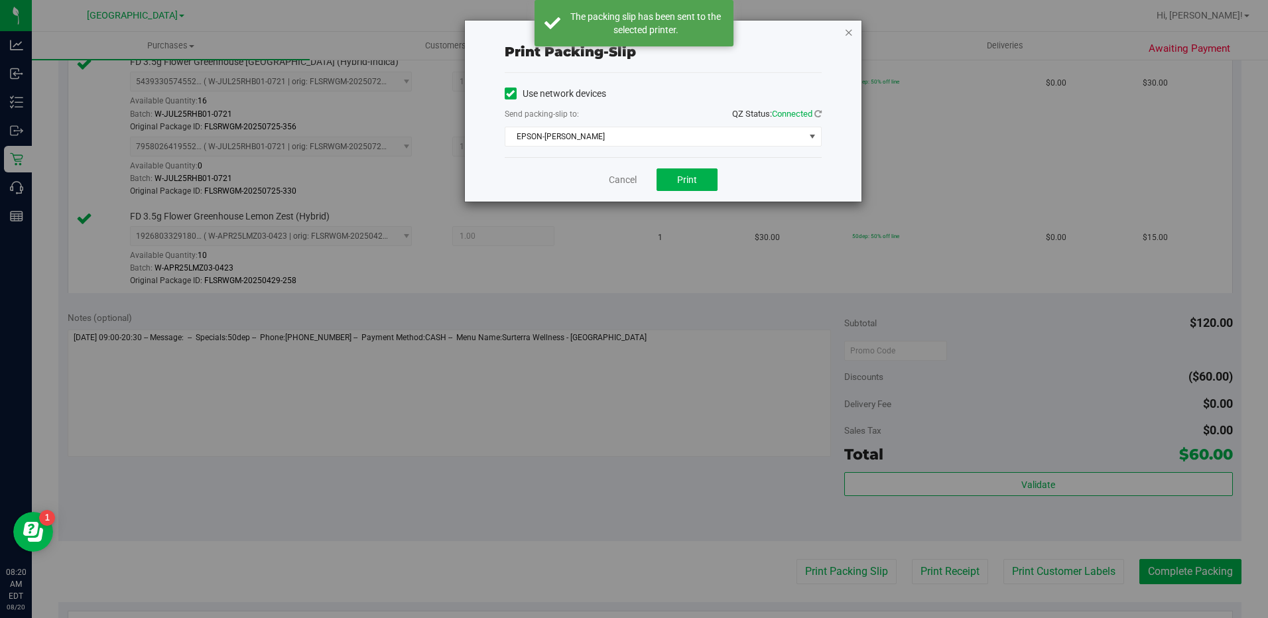
click at [849, 30] on icon "button" at bounding box center [848, 32] width 9 height 16
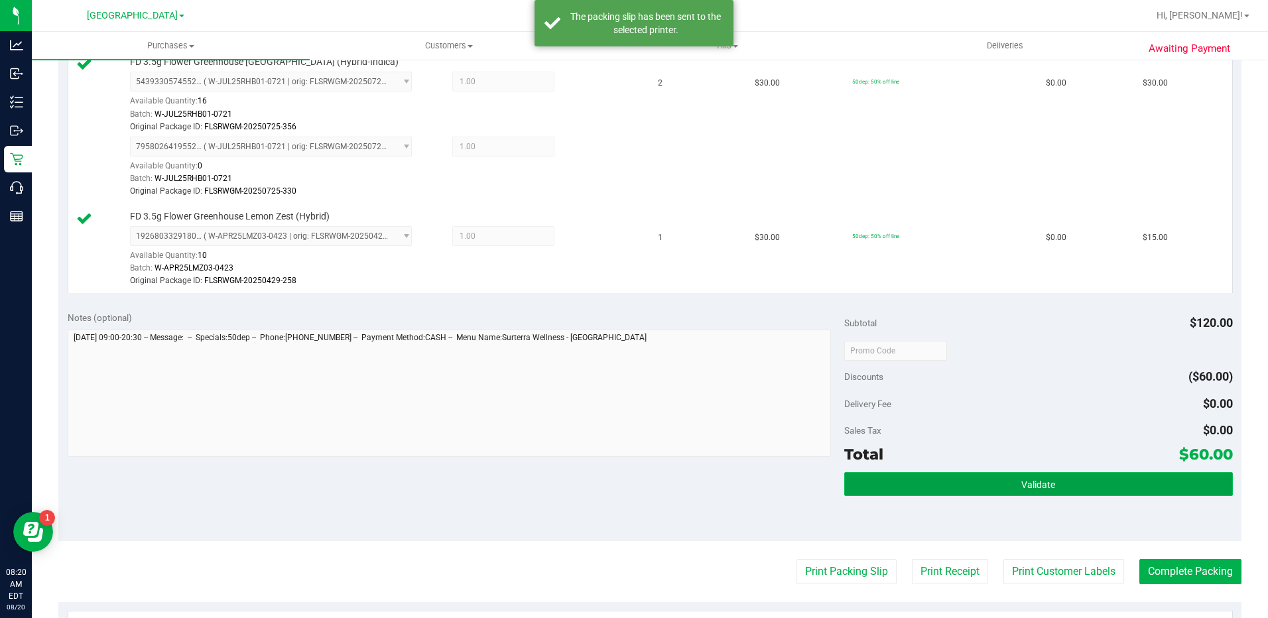
click at [987, 490] on button "Validate" at bounding box center [1038, 484] width 389 height 24
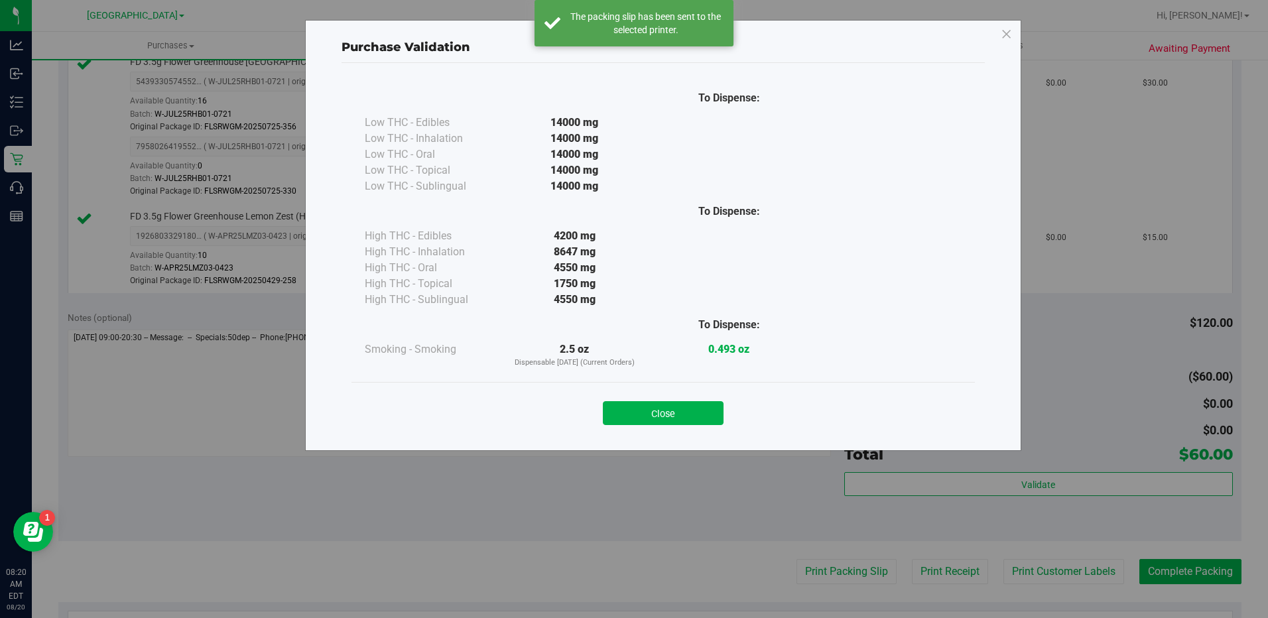
click at [613, 403] on button "Close" at bounding box center [663, 413] width 121 height 24
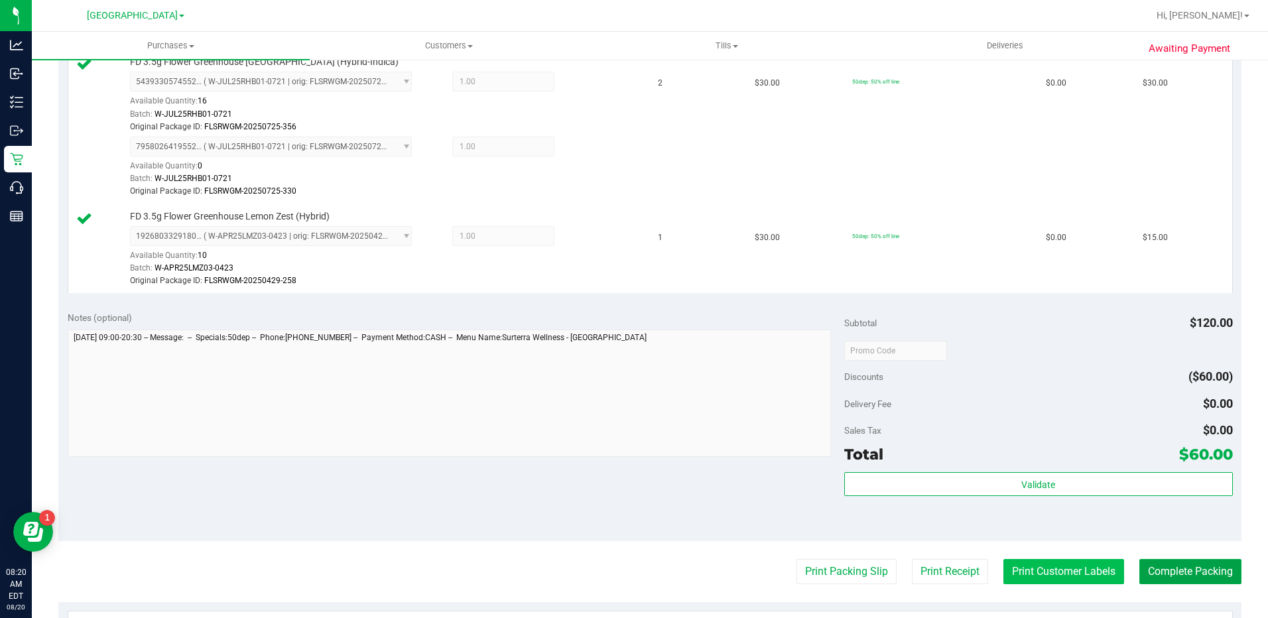
drag, startPoint x: 1215, startPoint y: 571, endPoint x: 1075, endPoint y: 566, distance: 140.0
click at [1215, 571] on button "Complete Packing" at bounding box center [1190, 571] width 102 height 25
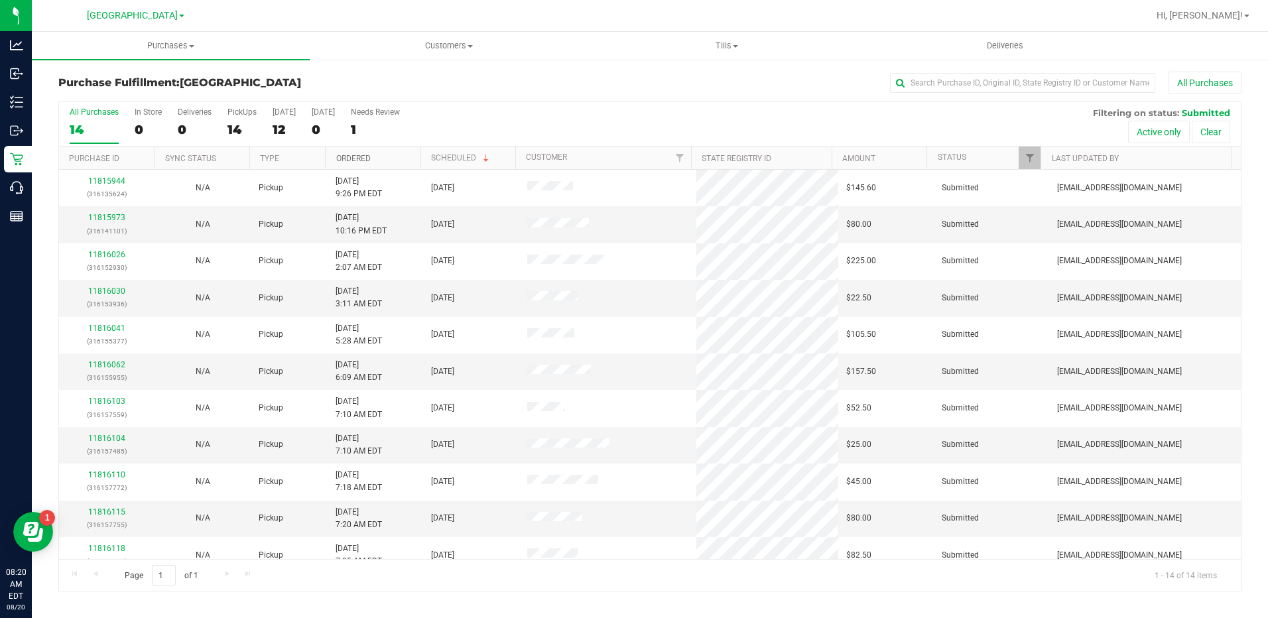
click at [365, 161] on link "Ordered" at bounding box center [353, 158] width 34 height 9
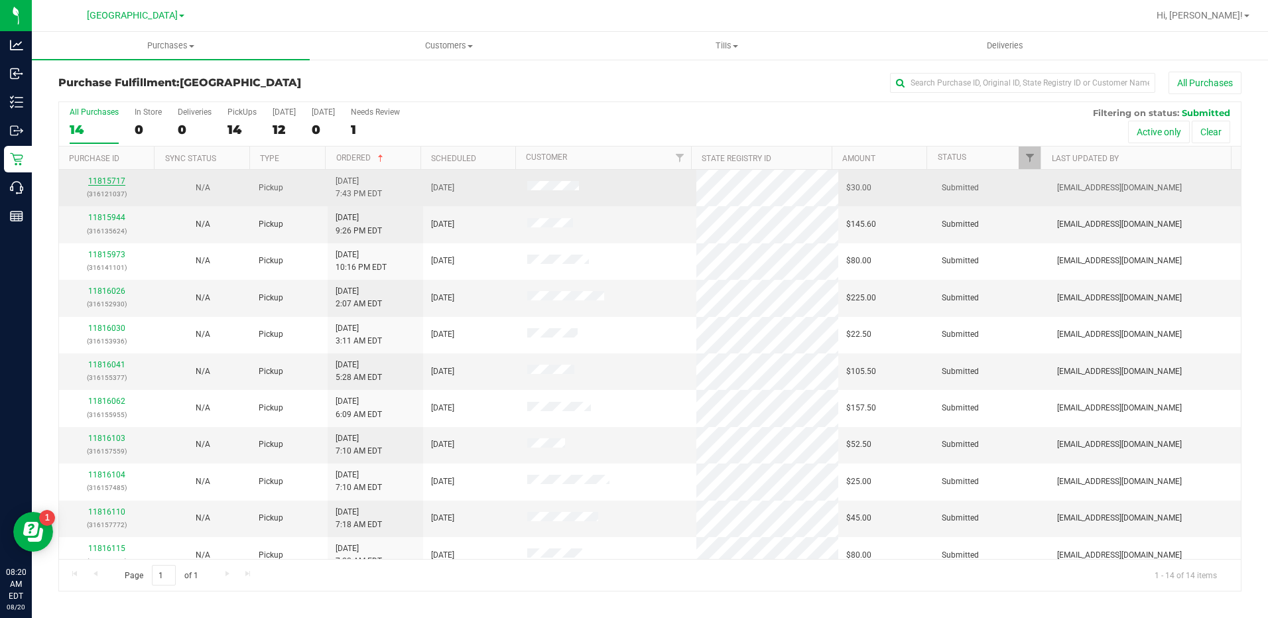
click at [103, 180] on link "11815717" at bounding box center [106, 180] width 37 height 9
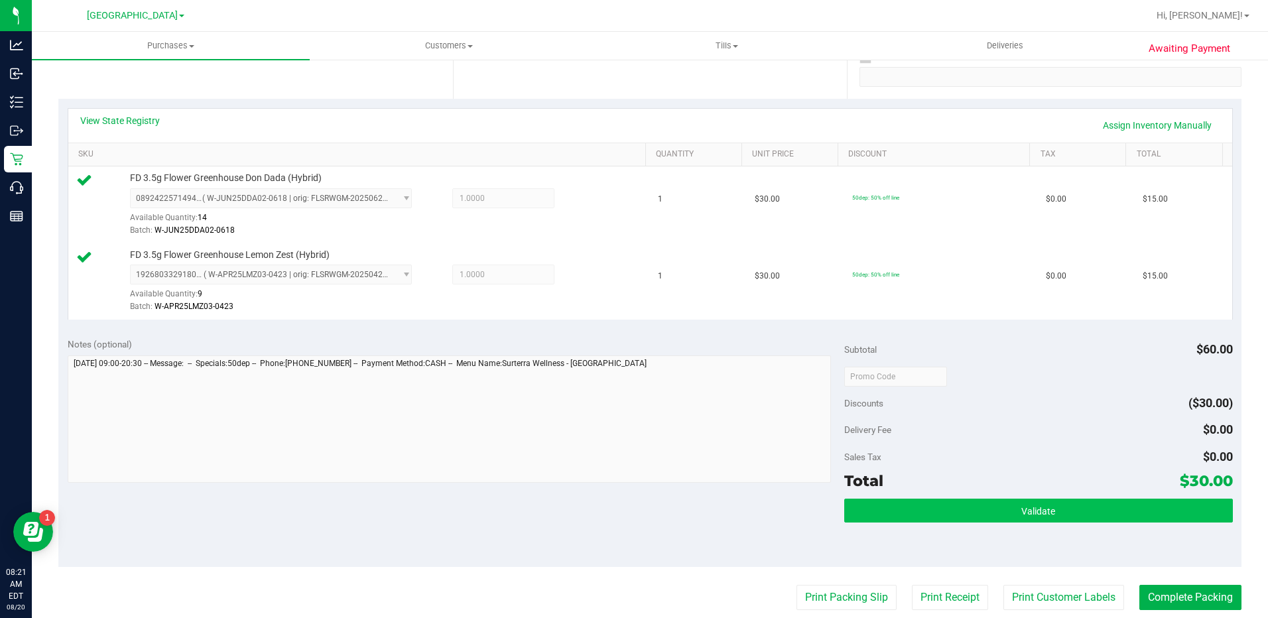
scroll to position [464, 0]
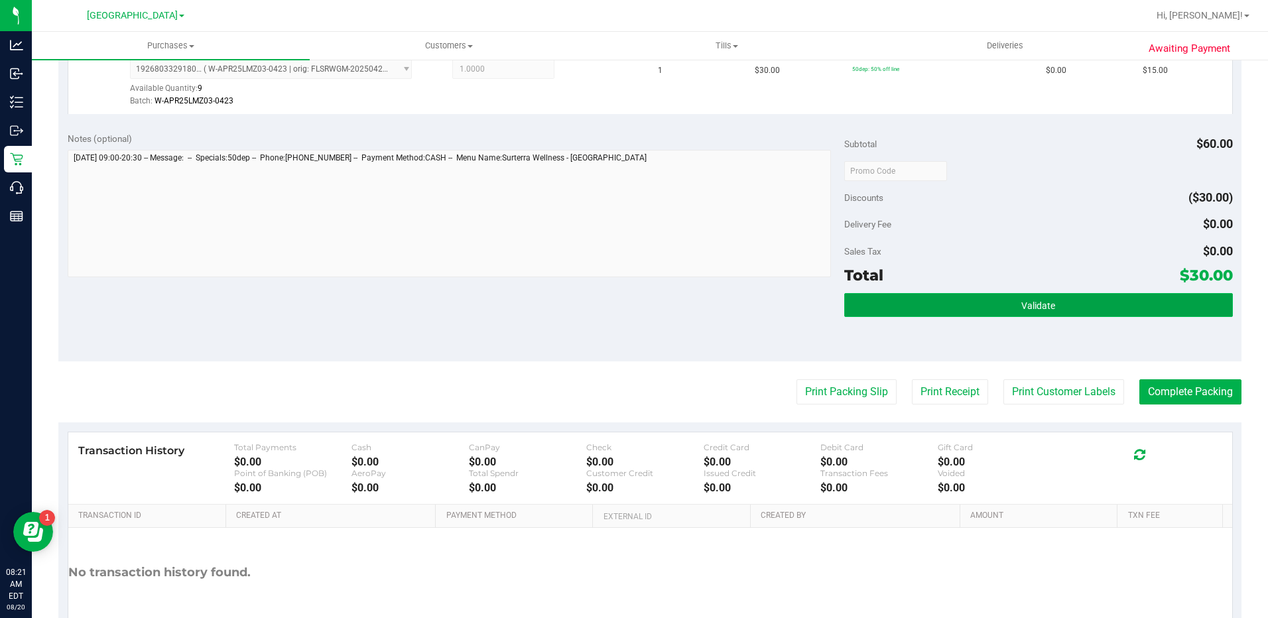
click at [1025, 296] on button "Validate" at bounding box center [1038, 305] width 389 height 24
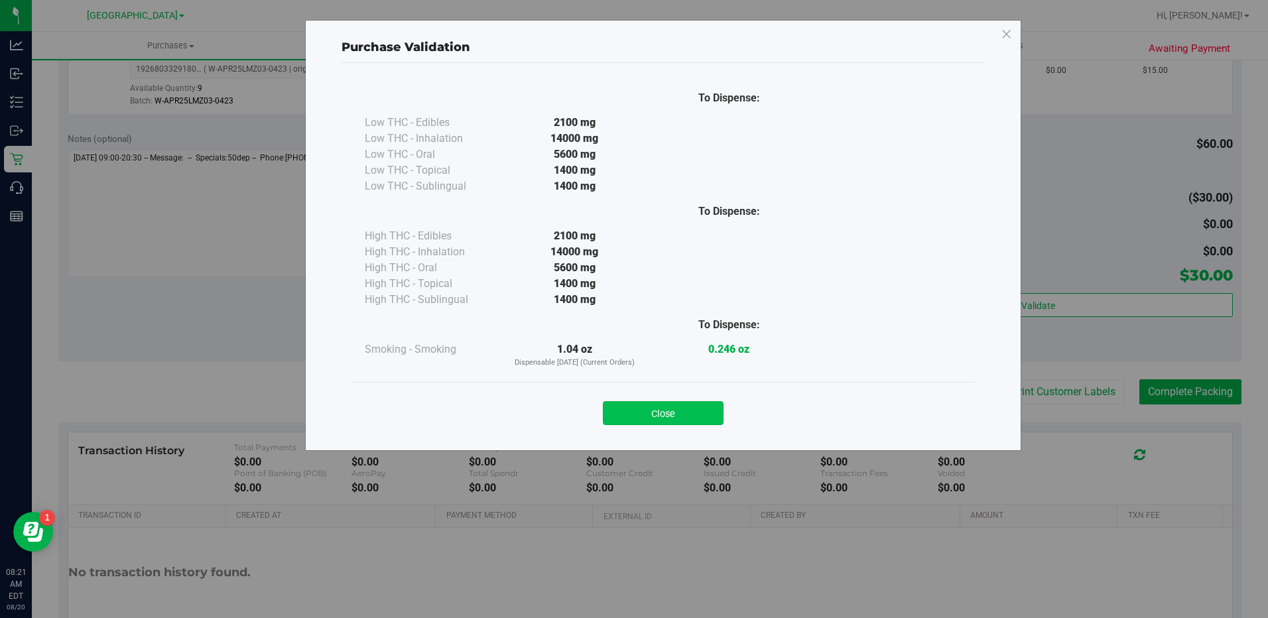
click at [690, 419] on button "Close" at bounding box center [663, 413] width 121 height 24
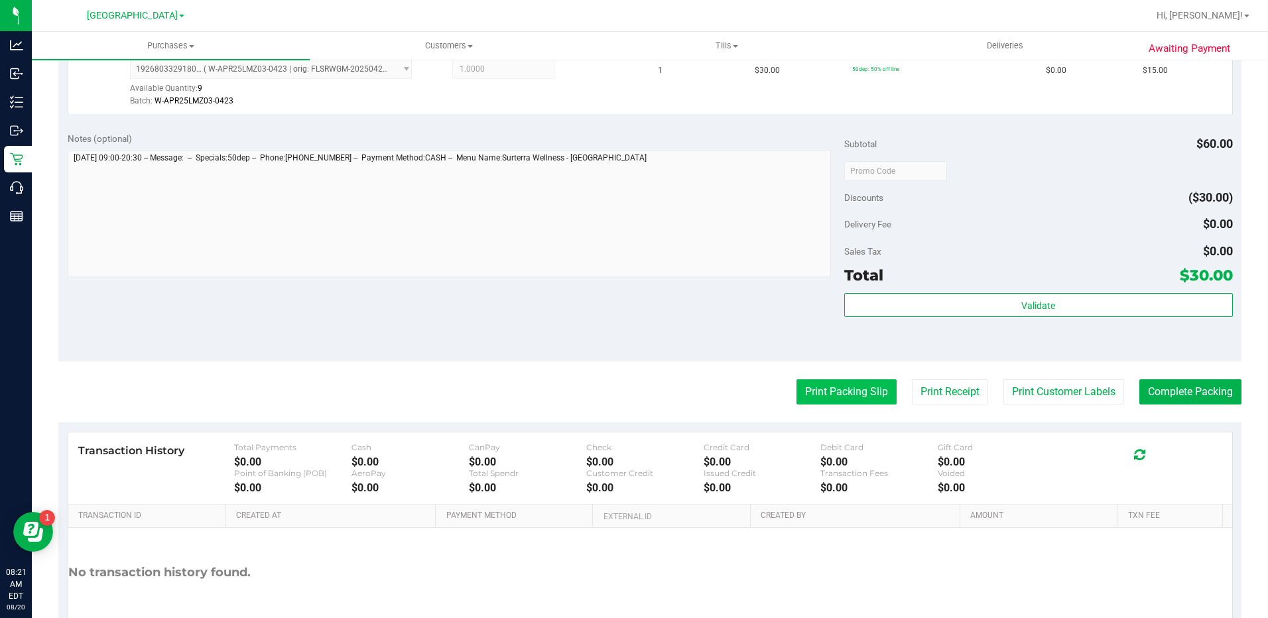
click at [831, 396] on button "Print Packing Slip" at bounding box center [846, 391] width 100 height 25
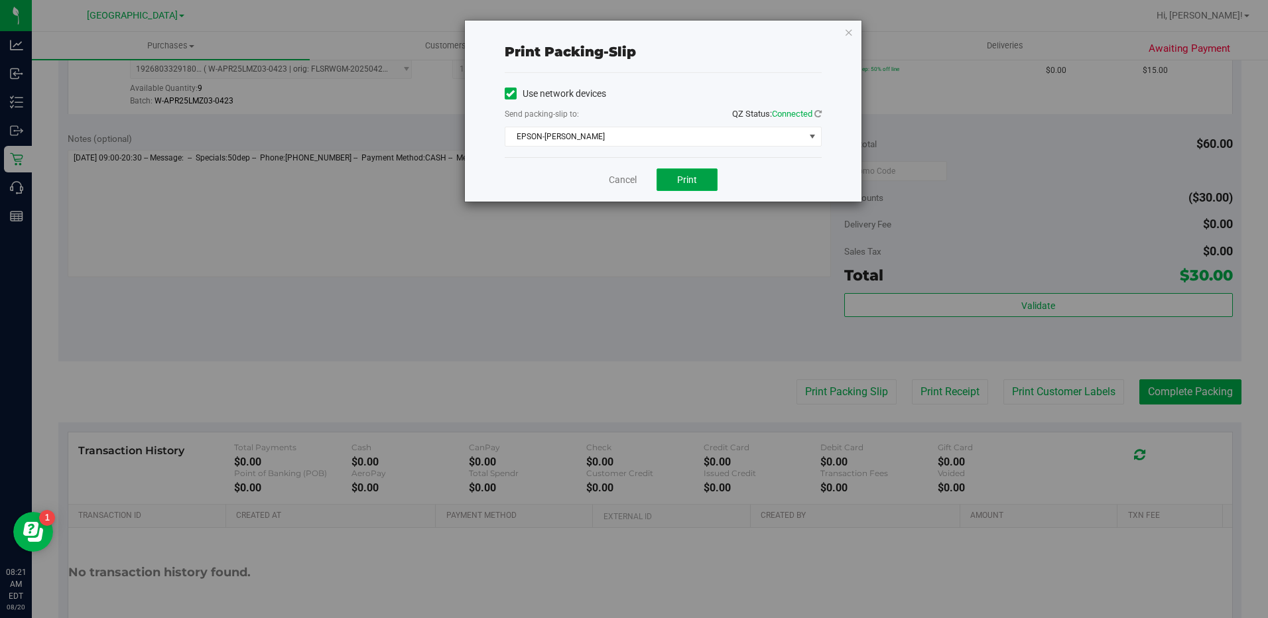
click at [693, 190] on button "Print" at bounding box center [686, 179] width 61 height 23
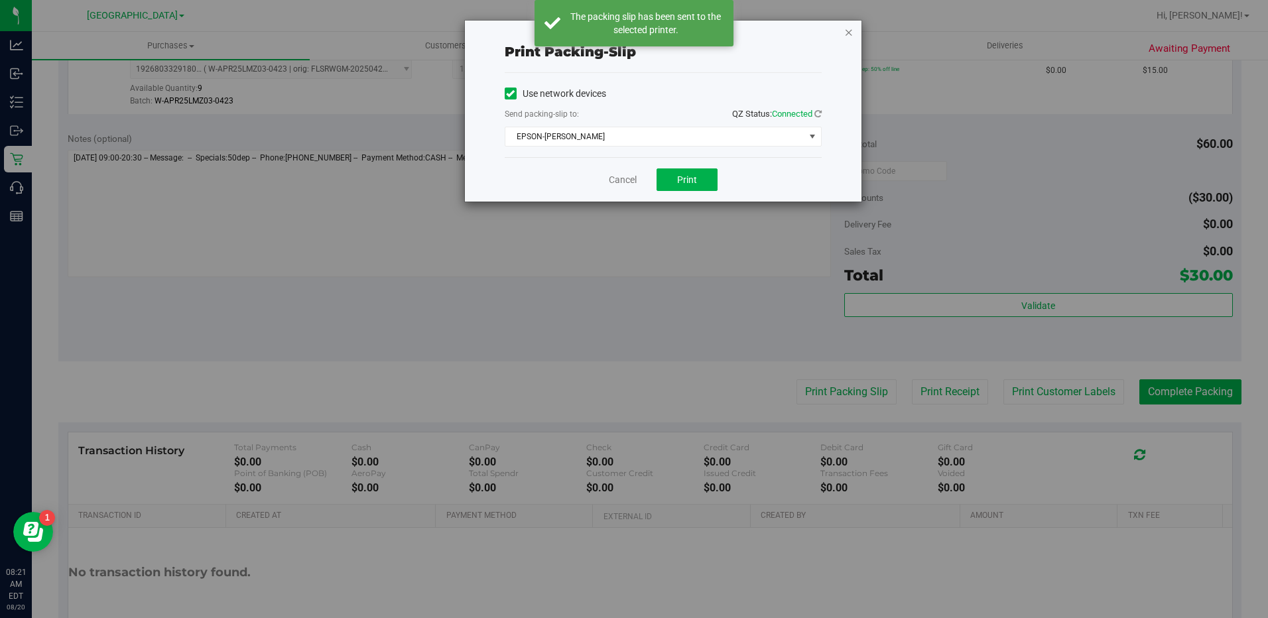
click at [849, 34] on icon "button" at bounding box center [848, 32] width 9 height 16
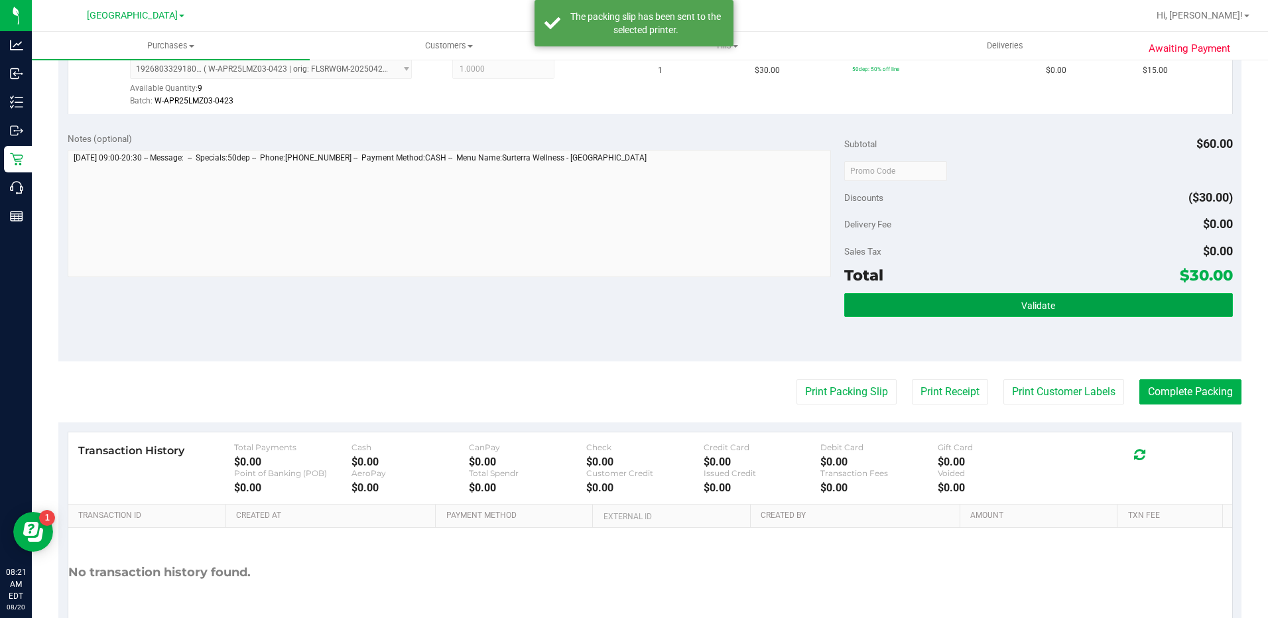
click at [1091, 298] on button "Validate" at bounding box center [1038, 305] width 389 height 24
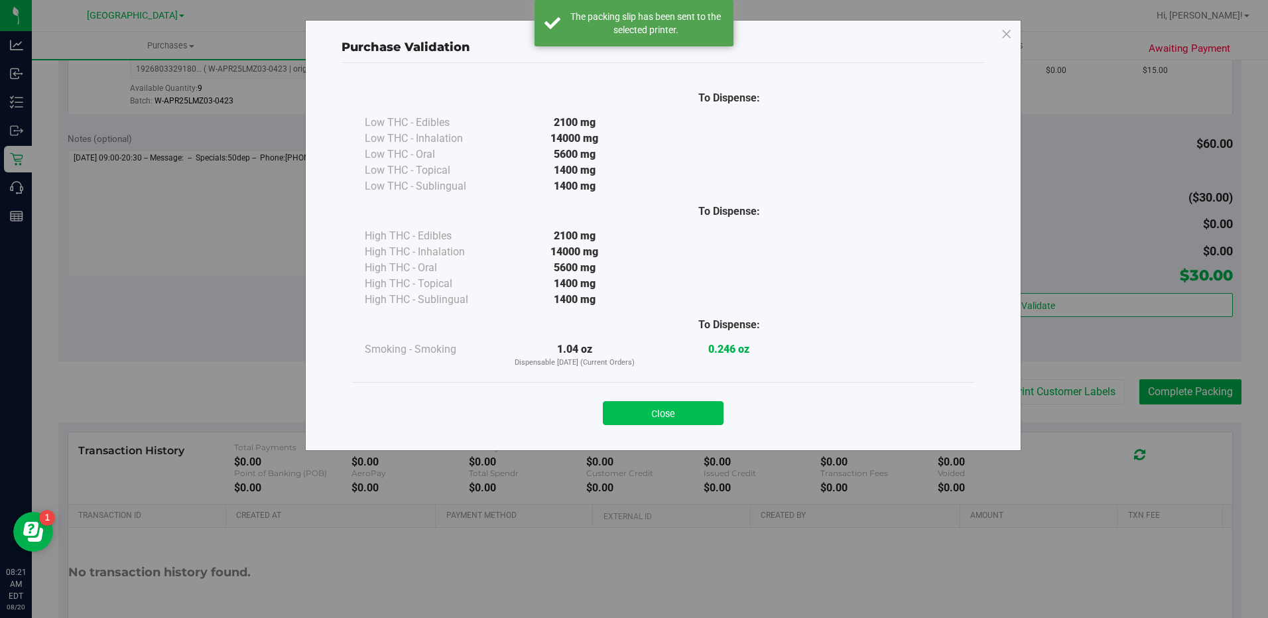
click at [653, 418] on button "Close" at bounding box center [663, 413] width 121 height 24
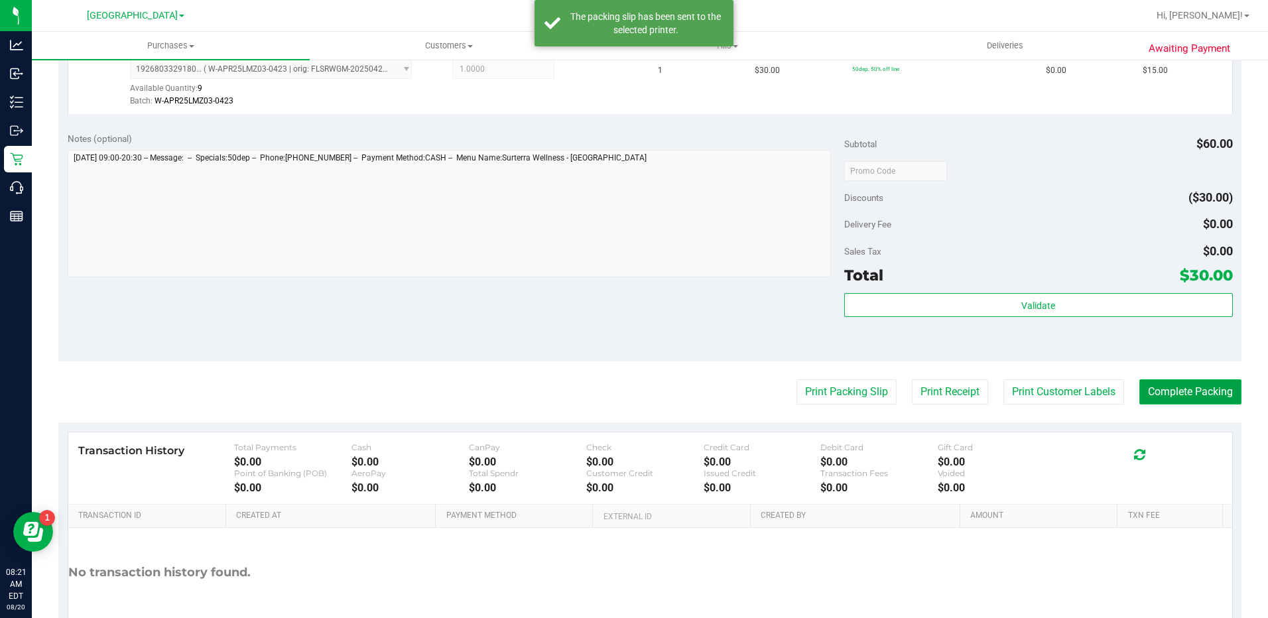
click at [1150, 389] on button "Complete Packing" at bounding box center [1190, 391] width 102 height 25
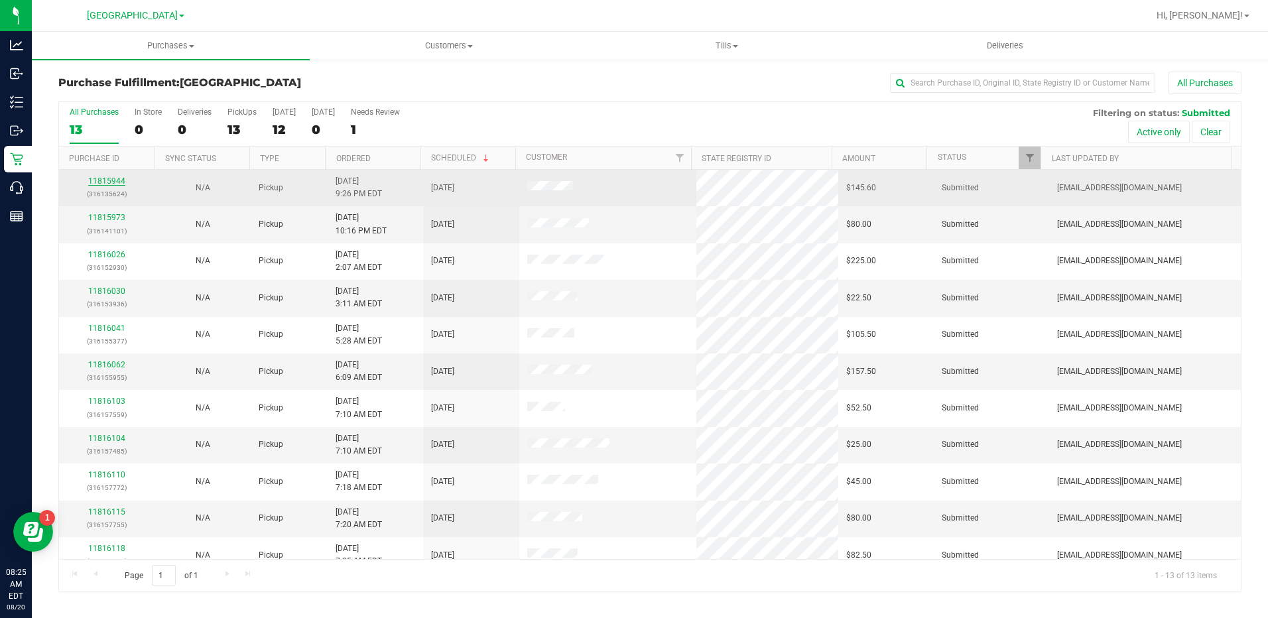
click at [115, 183] on link "11815944" at bounding box center [106, 180] width 37 height 9
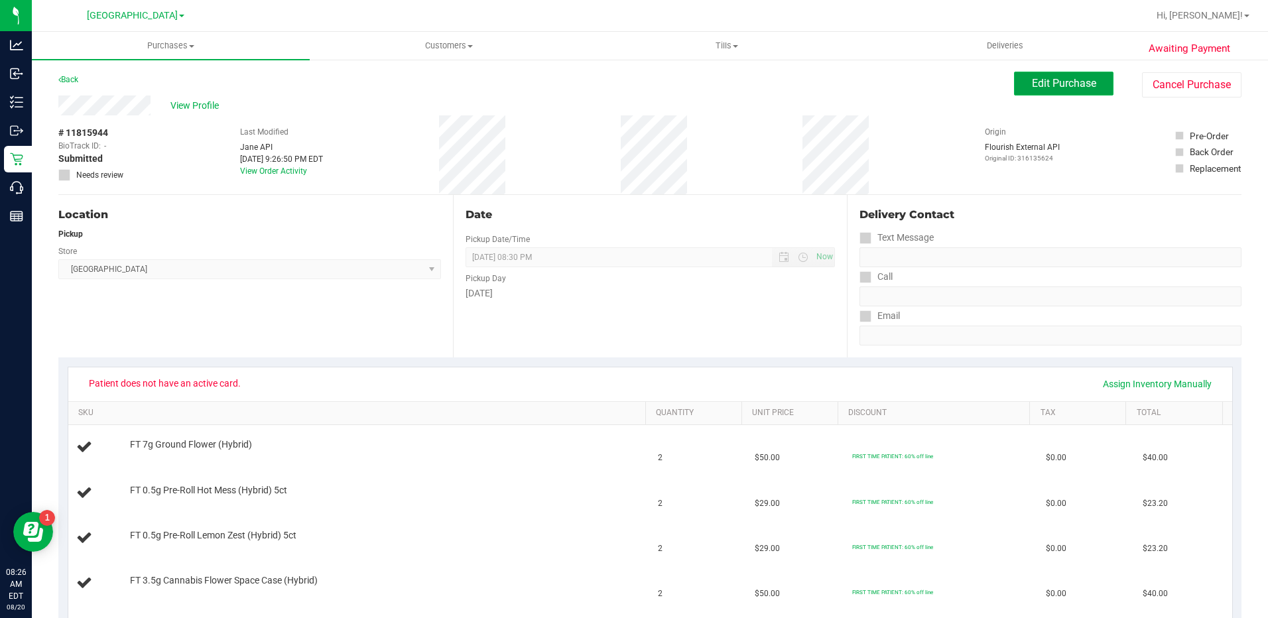
click at [1067, 90] on button "Edit Purchase" at bounding box center [1063, 84] width 99 height 24
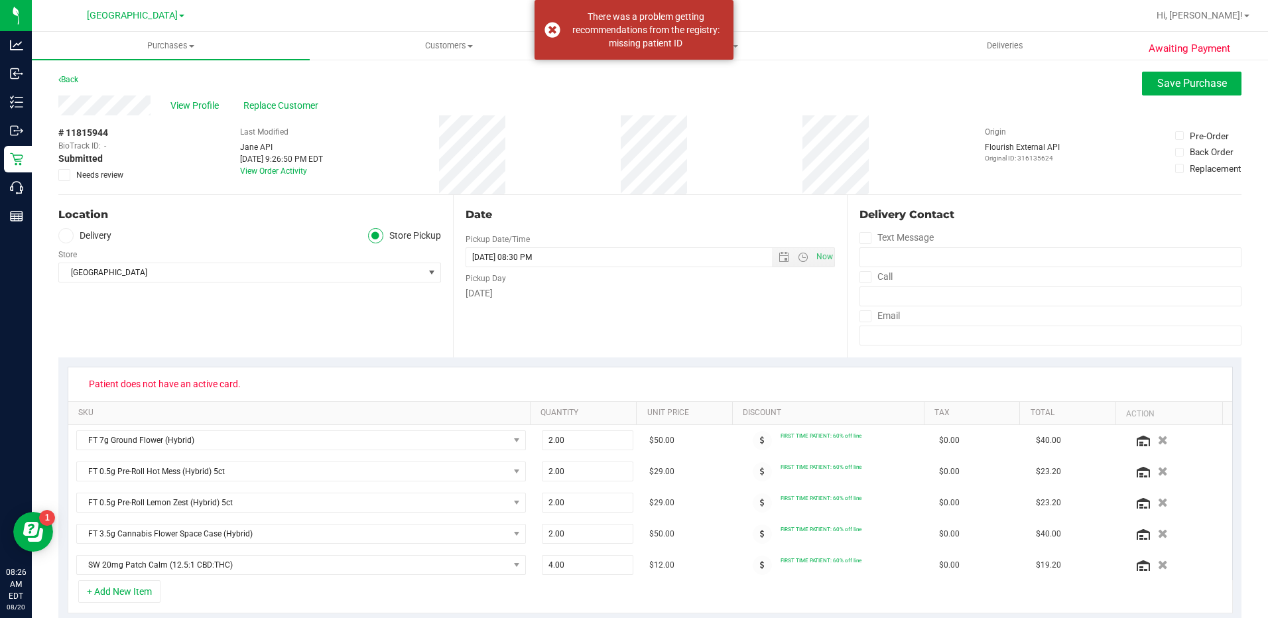
click at [67, 175] on icon at bounding box center [64, 175] width 9 height 0
click at [0, 0] on input "Needs review" at bounding box center [0, 0] width 0 height 0
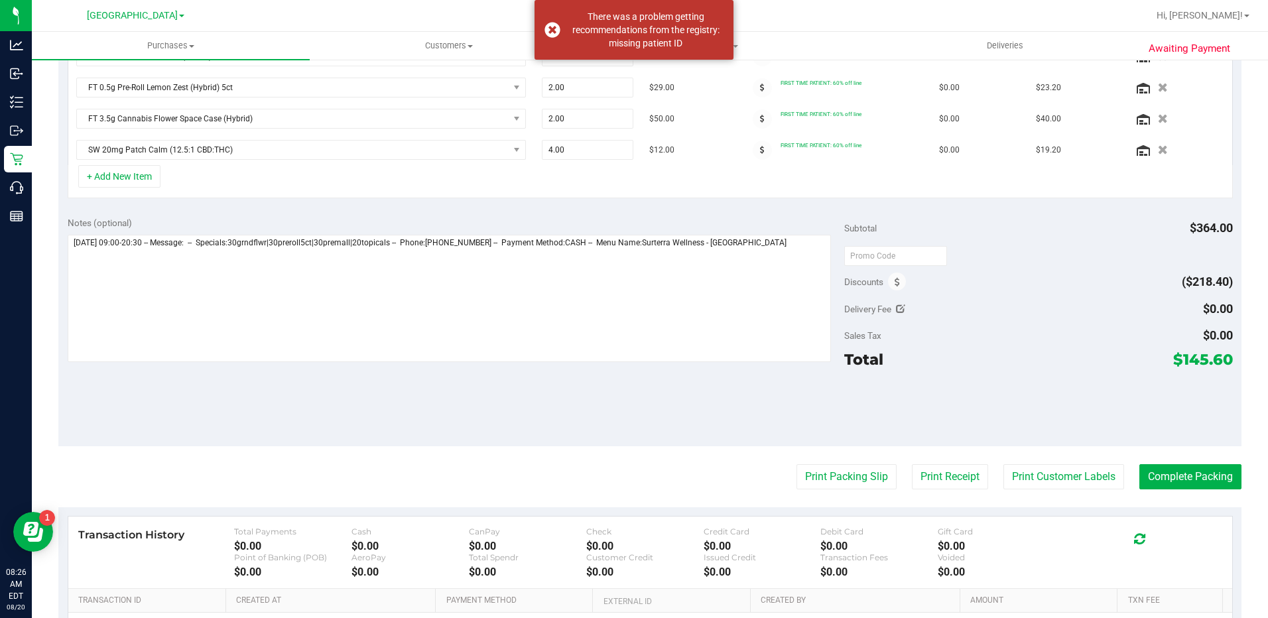
scroll to position [579, 0]
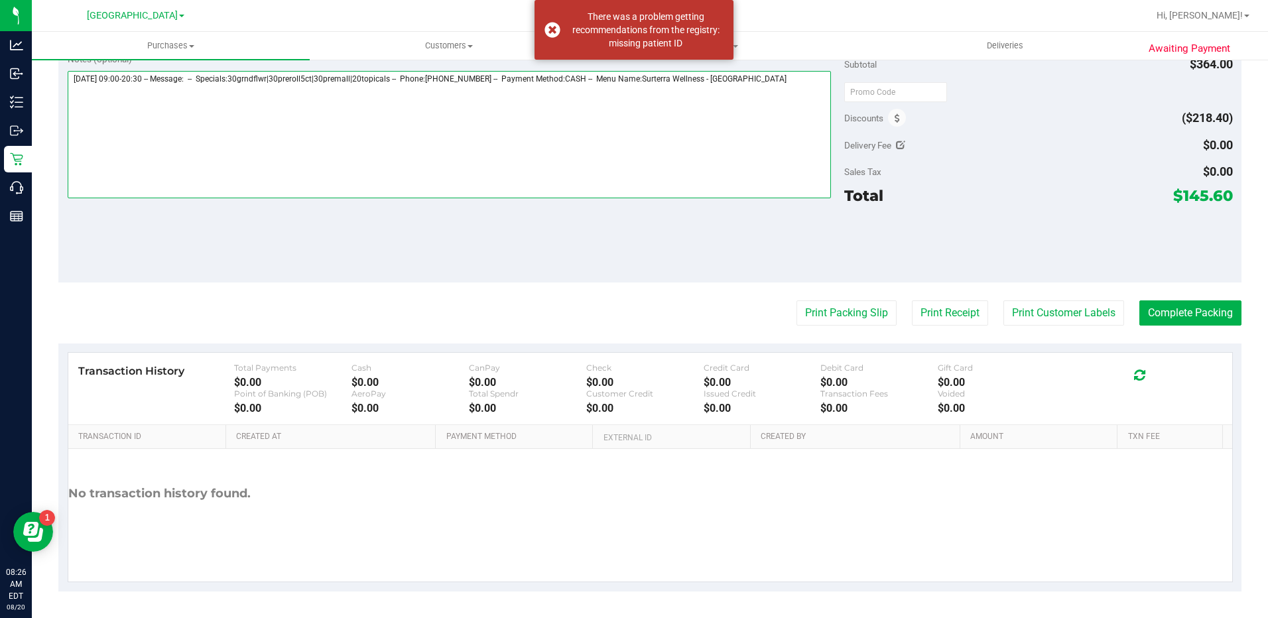
click at [805, 85] on textarea at bounding box center [449, 134] width 763 height 127
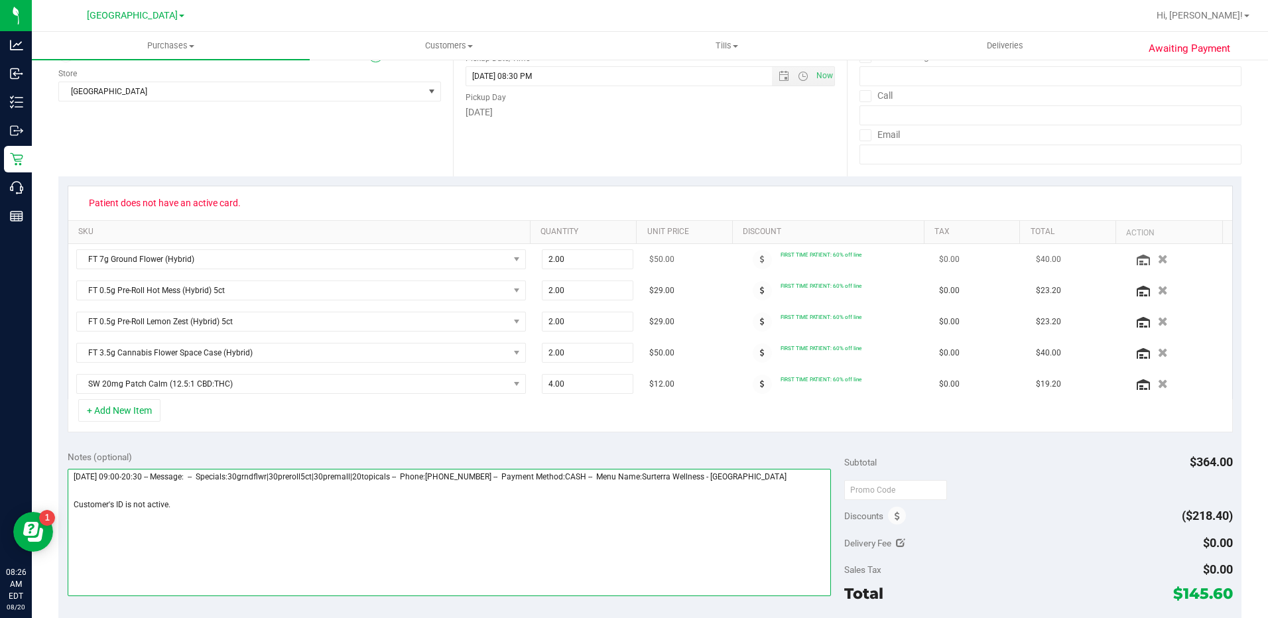
scroll to position [0, 0]
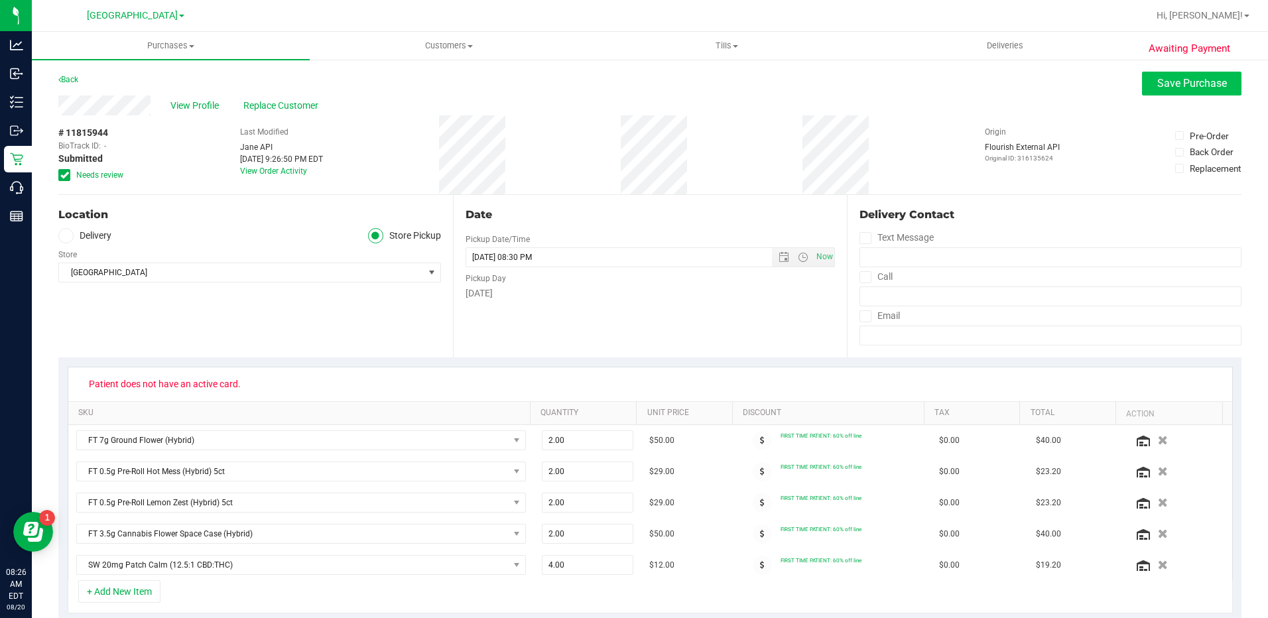
type textarea "Wednesday 08/20/2025 09:00-20:30 -- Message: -- Specials:30grndflwr|30preroll5c…"
click at [1175, 82] on span "Save Purchase" at bounding box center [1192, 83] width 70 height 13
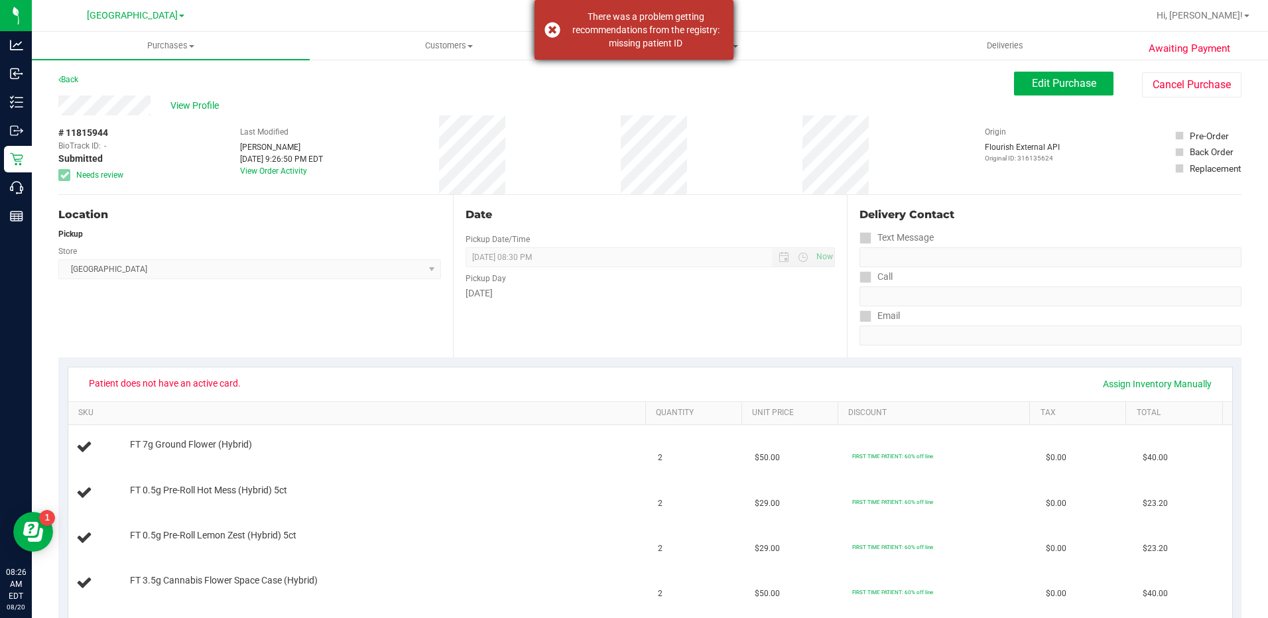
click at [551, 30] on div "There was a problem getting recommendations from the registry: missing patient …" at bounding box center [633, 30] width 199 height 60
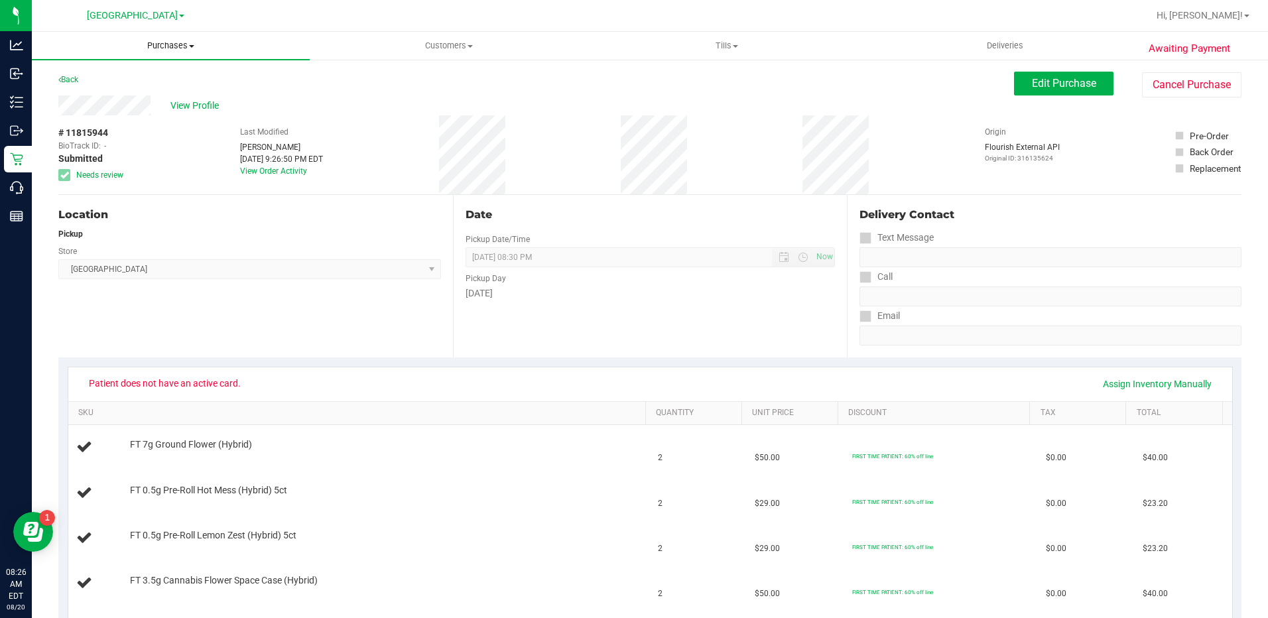
click at [162, 48] on span "Purchases" at bounding box center [171, 46] width 278 height 12
click at [105, 95] on span "Fulfillment" at bounding box center [73, 95] width 82 height 11
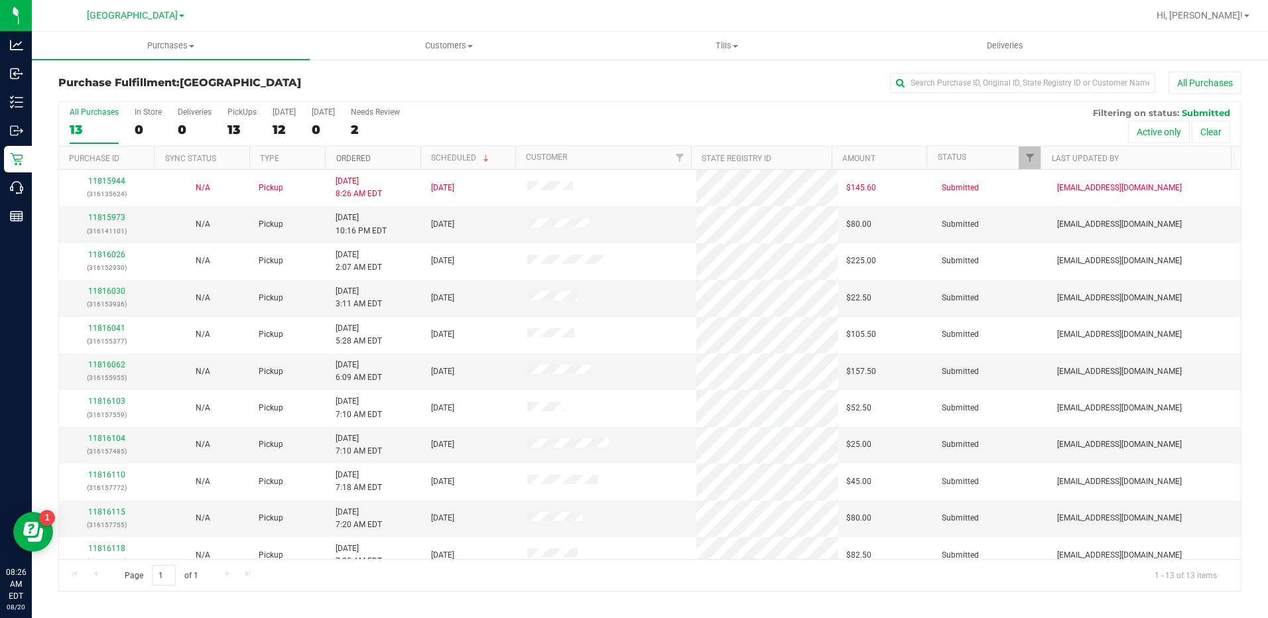
click at [360, 157] on link "Ordered" at bounding box center [353, 158] width 34 height 9
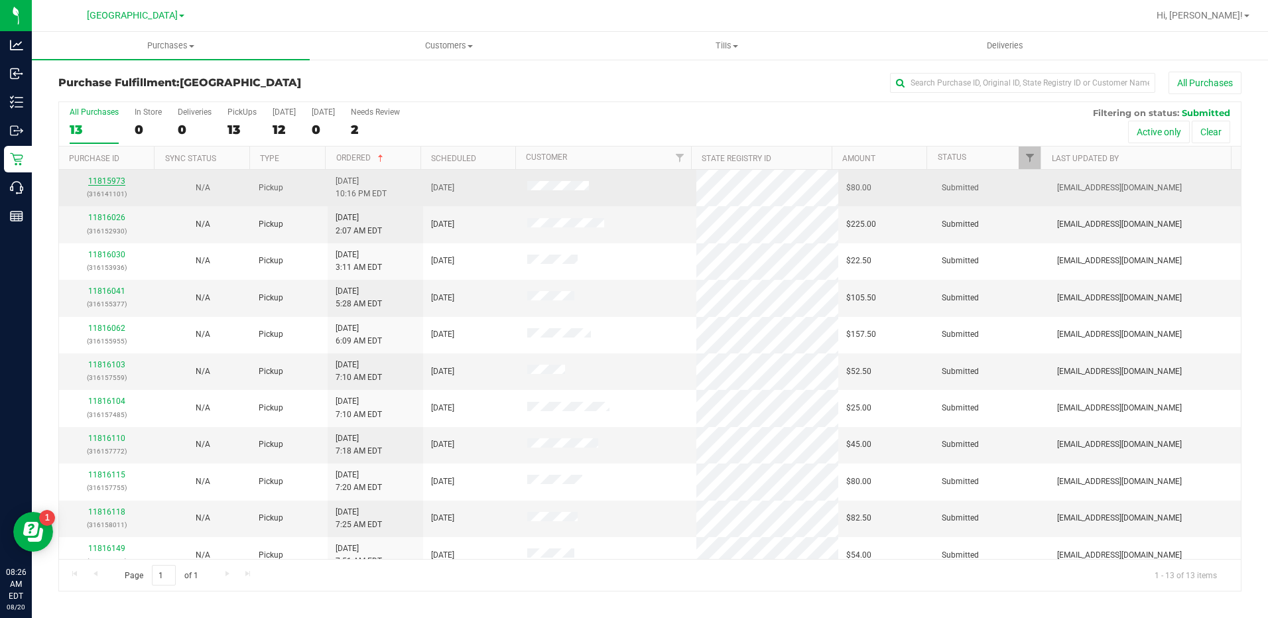
click at [102, 179] on link "11815973" at bounding box center [106, 180] width 37 height 9
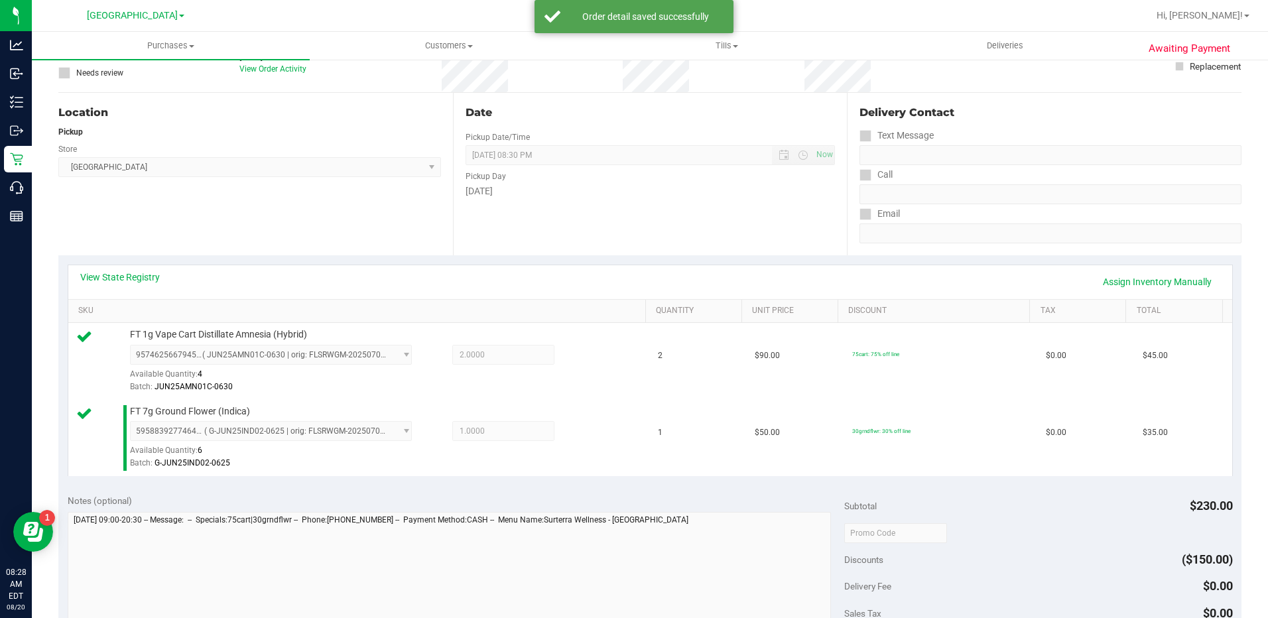
scroll to position [199, 0]
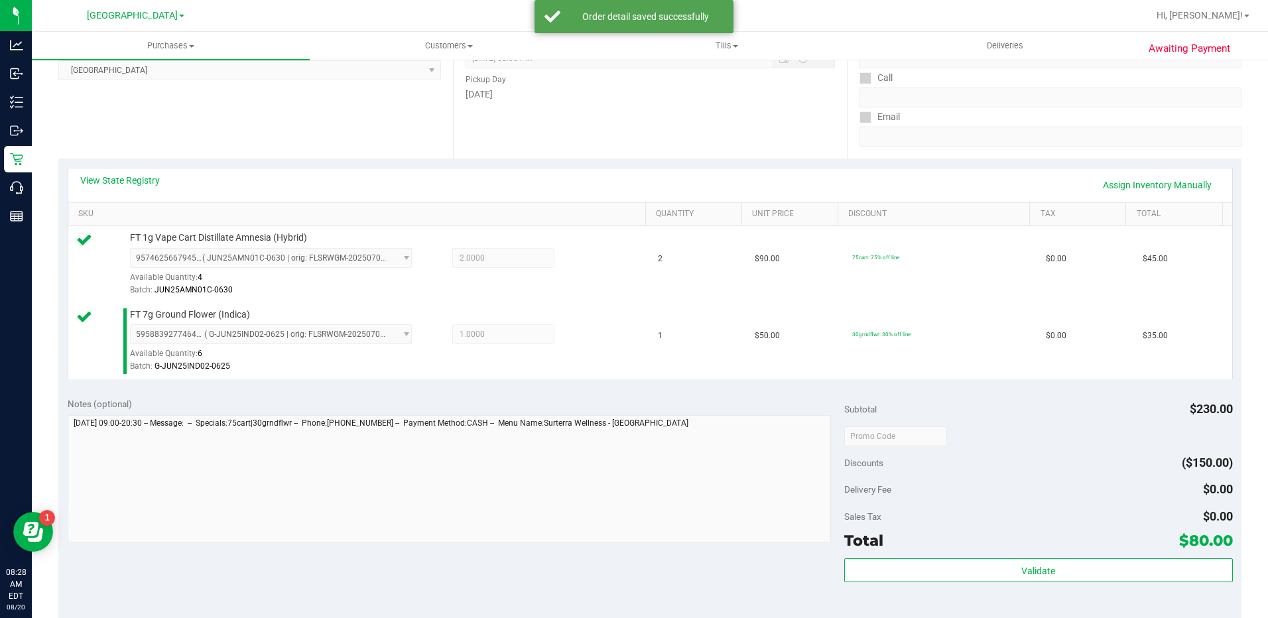
click at [1064, 590] on div "Validate" at bounding box center [1038, 588] width 389 height 60
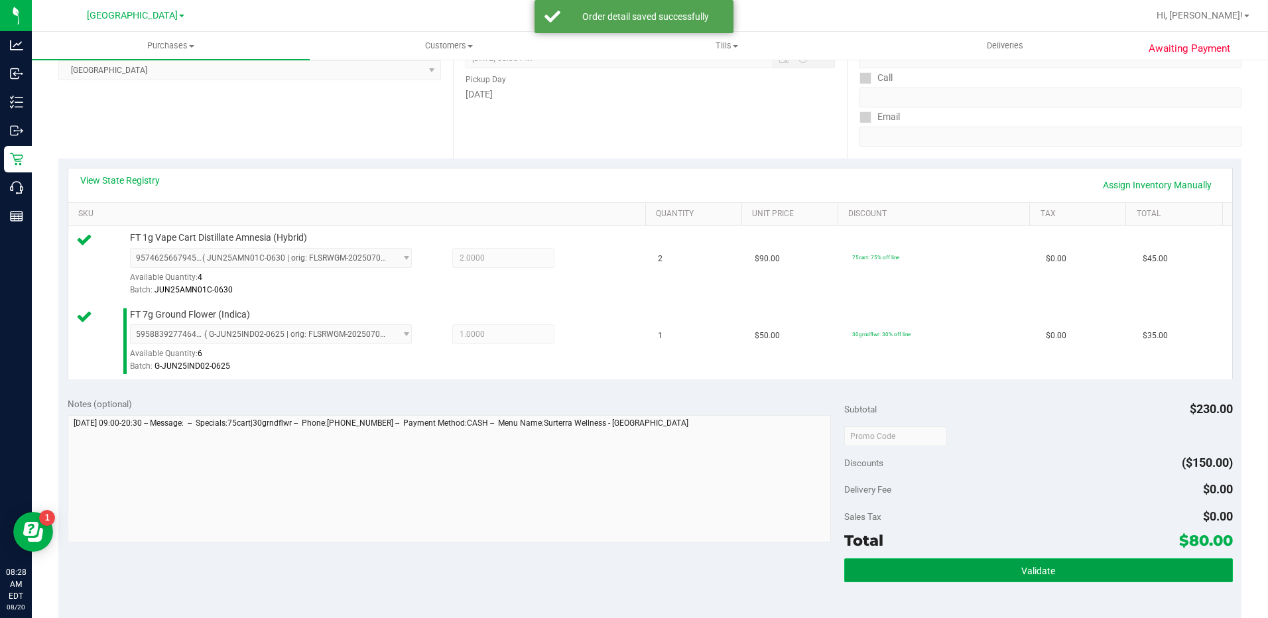
click at [1068, 575] on button "Validate" at bounding box center [1038, 570] width 389 height 24
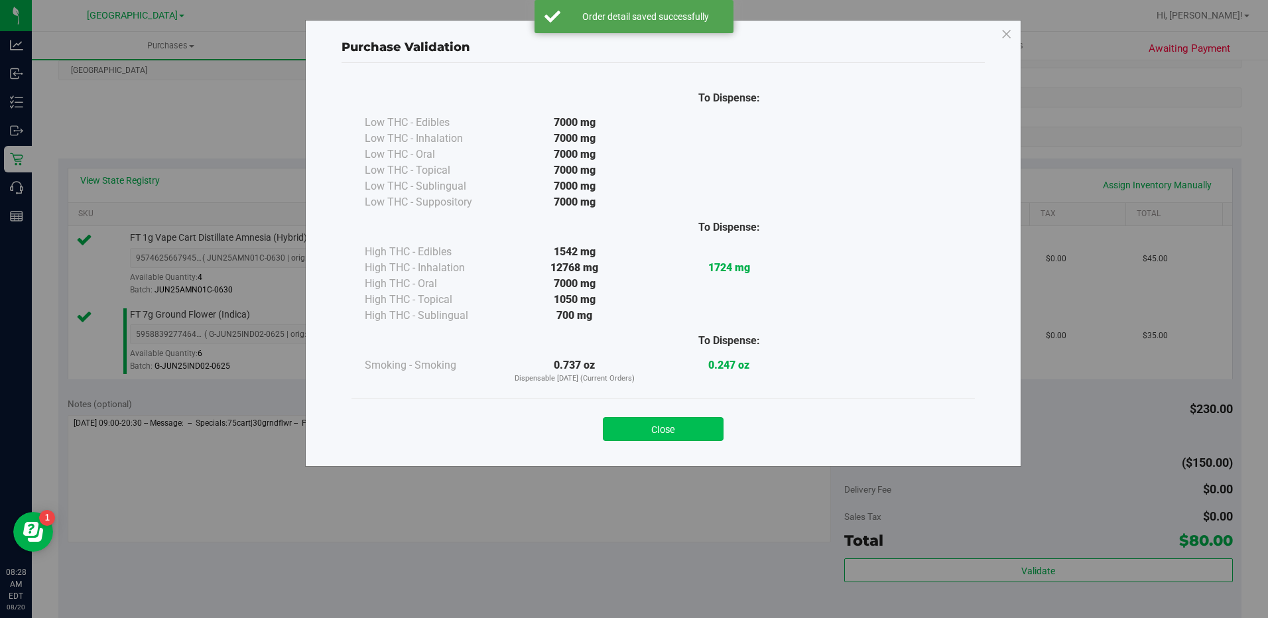
click at [681, 433] on button "Close" at bounding box center [663, 429] width 121 height 24
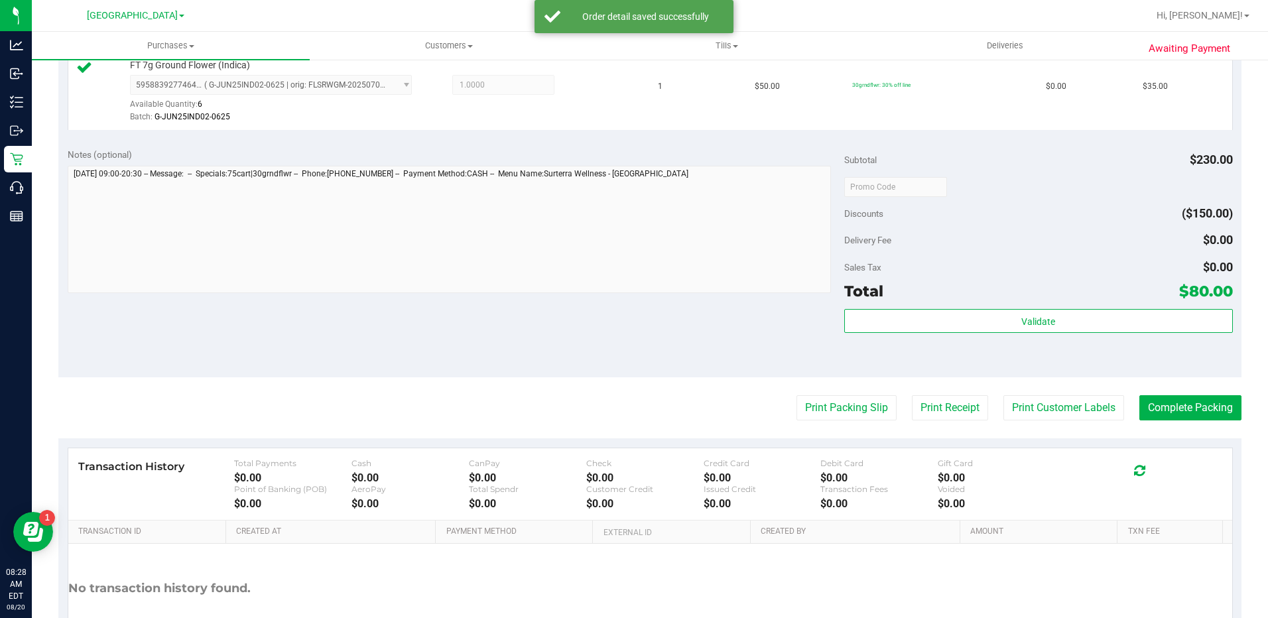
scroll to position [530, 0]
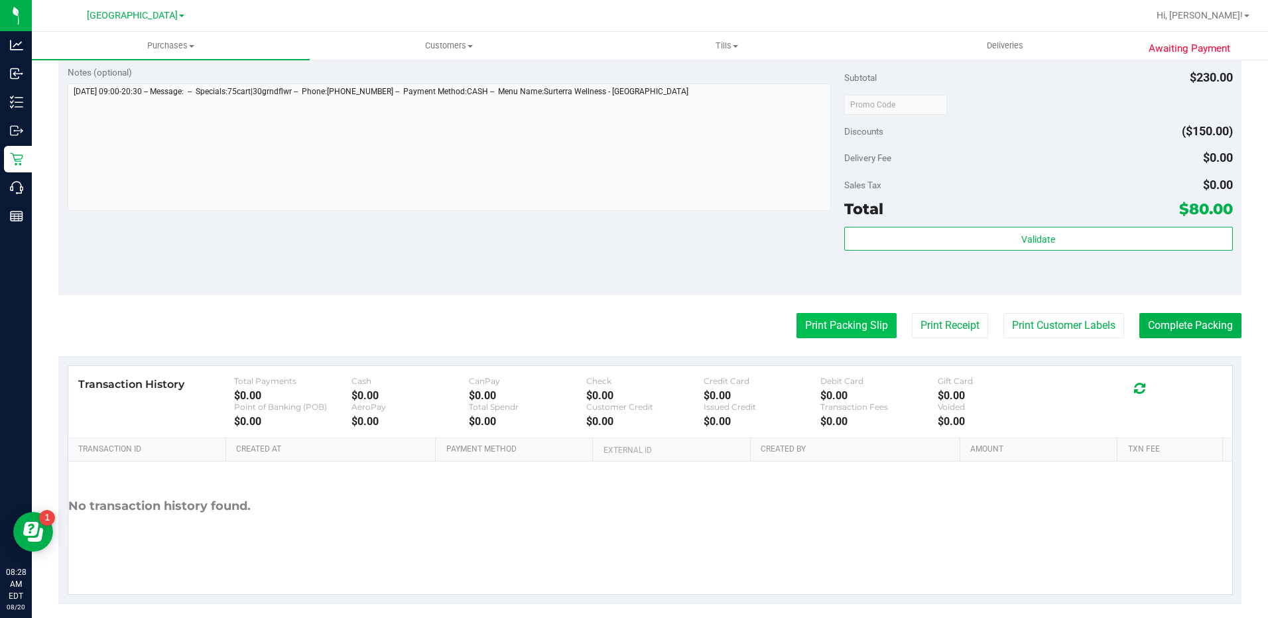
click at [852, 328] on button "Print Packing Slip" at bounding box center [846, 325] width 100 height 25
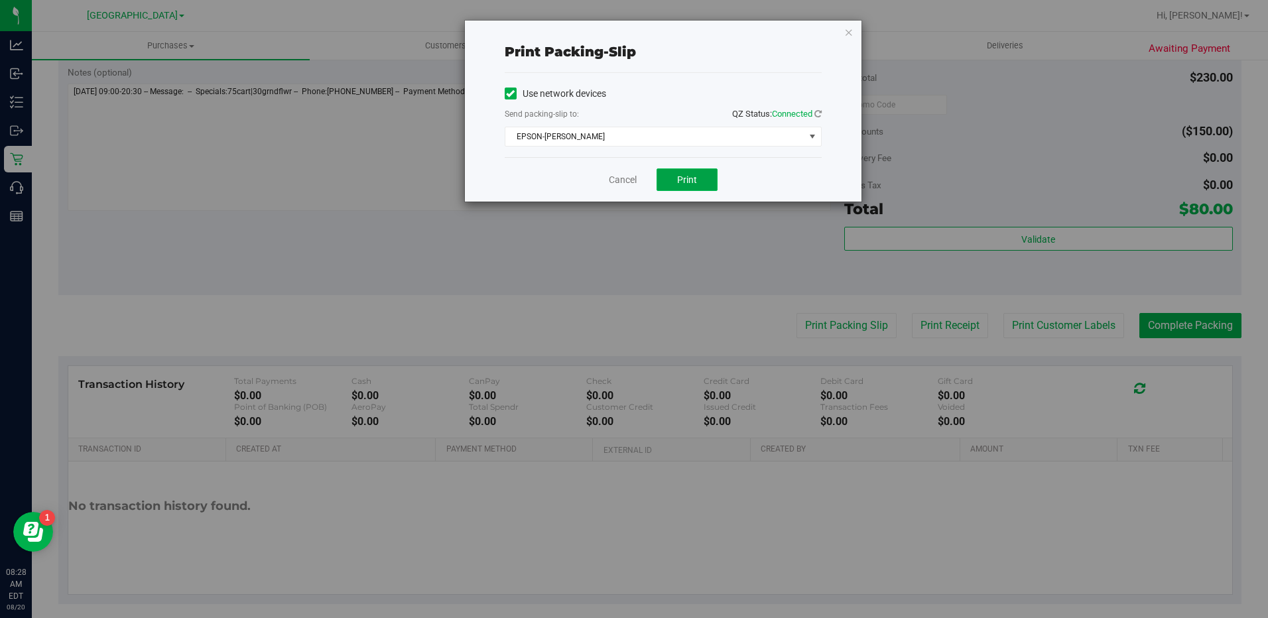
click at [709, 190] on button "Print" at bounding box center [686, 179] width 61 height 23
click at [846, 25] on icon "button" at bounding box center [848, 32] width 9 height 16
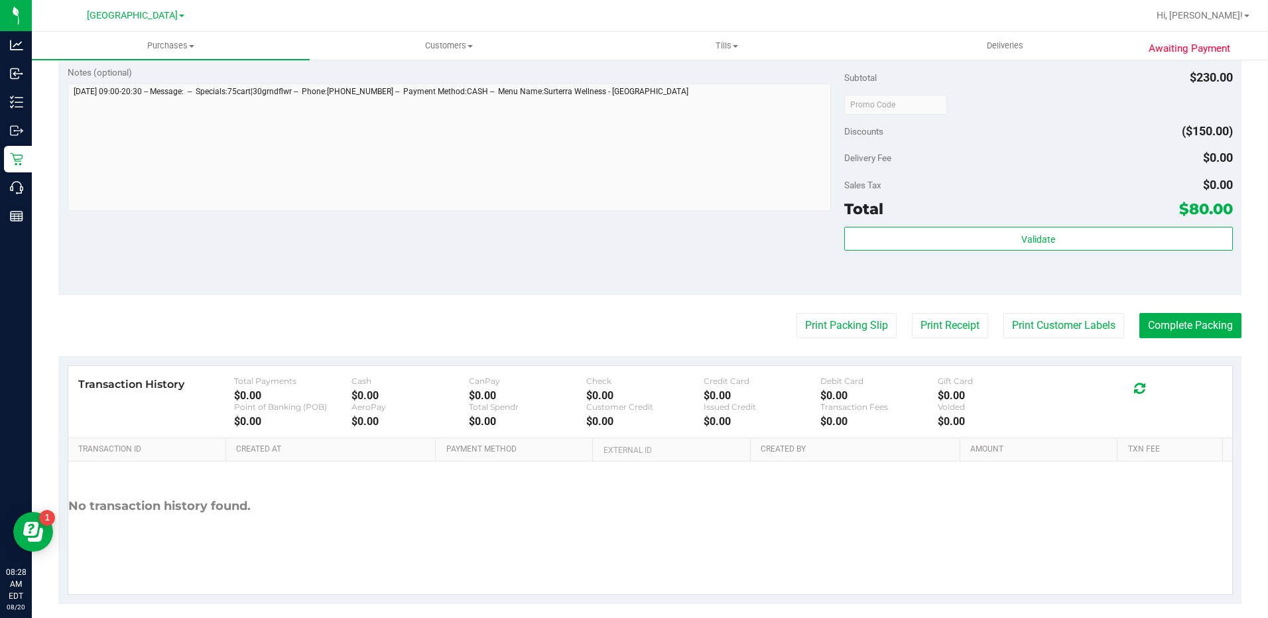
click at [1101, 221] on div "Subtotal $230.00 Discounts ($150.00) Delivery Fee $0.00 Sales Tax $0.00 Total $…" at bounding box center [1038, 176] width 389 height 221
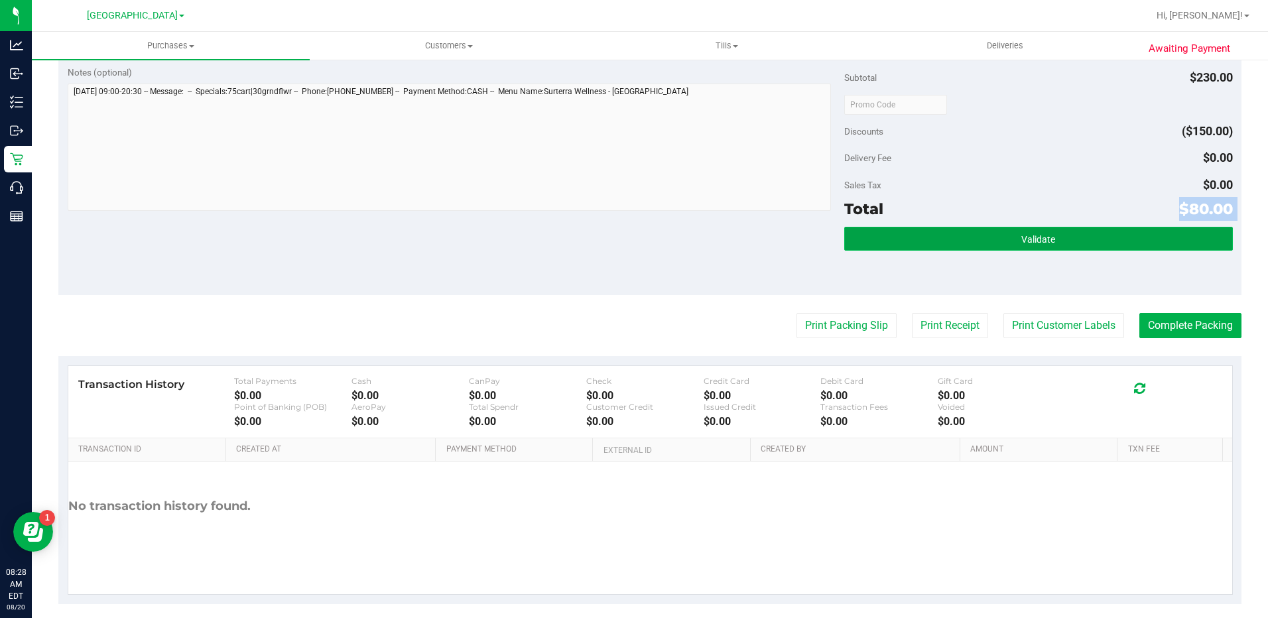
drag, startPoint x: 1099, startPoint y: 221, endPoint x: 1080, endPoint y: 236, distance: 24.1
click at [1081, 236] on button "Validate" at bounding box center [1038, 239] width 389 height 24
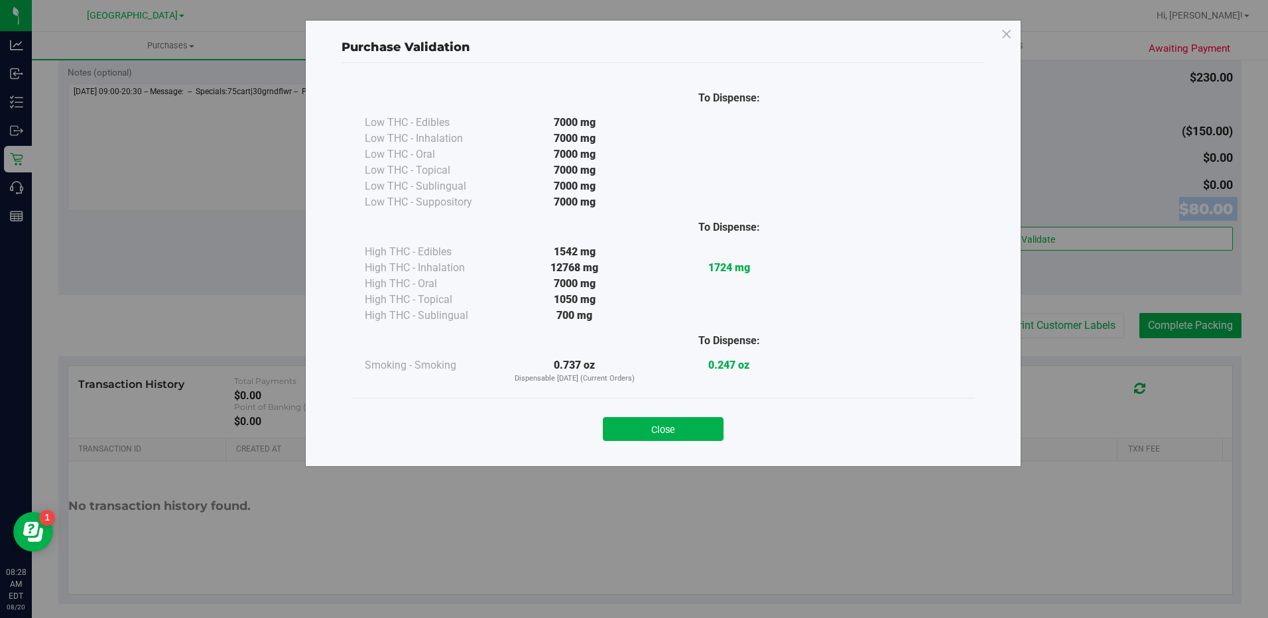
click at [675, 422] on button "Close" at bounding box center [663, 429] width 121 height 24
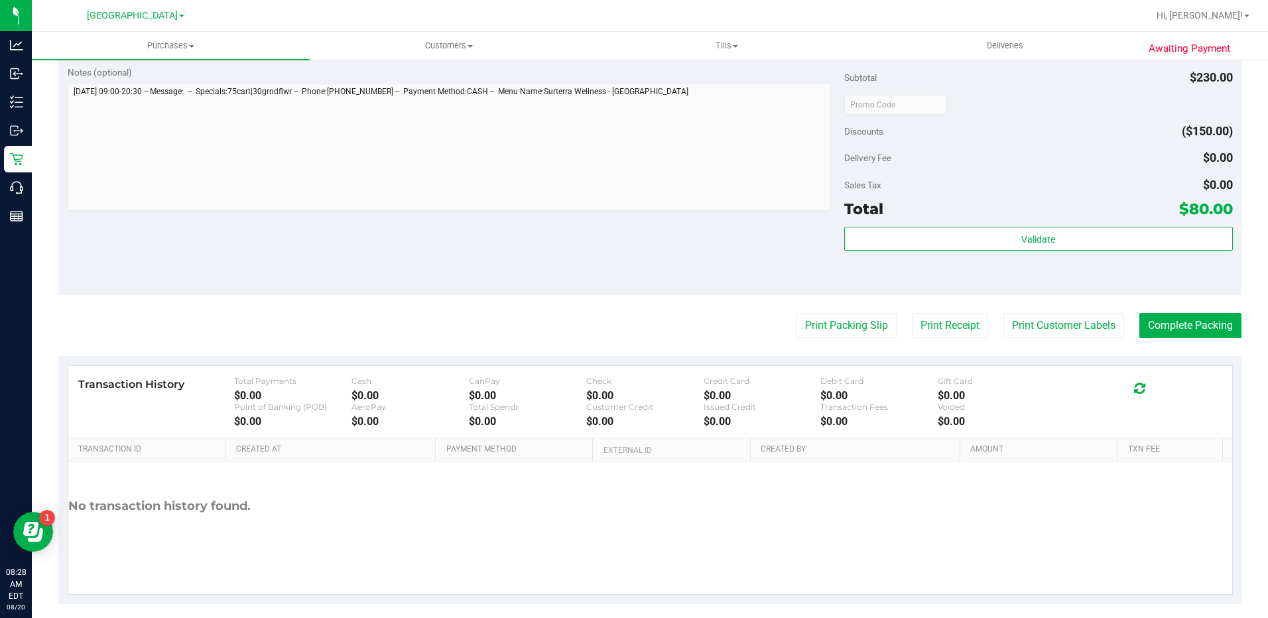
click at [1055, 252] on div "Validate" at bounding box center [1038, 257] width 389 height 60
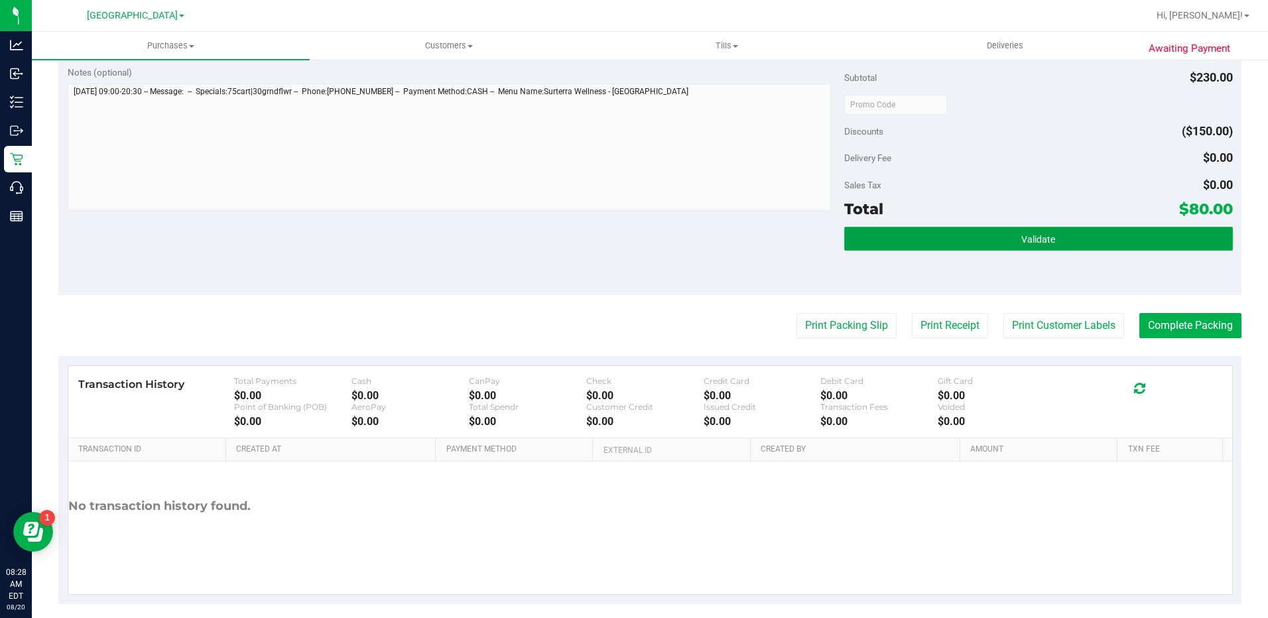
click at [1055, 244] on button "Validate" at bounding box center [1038, 239] width 389 height 24
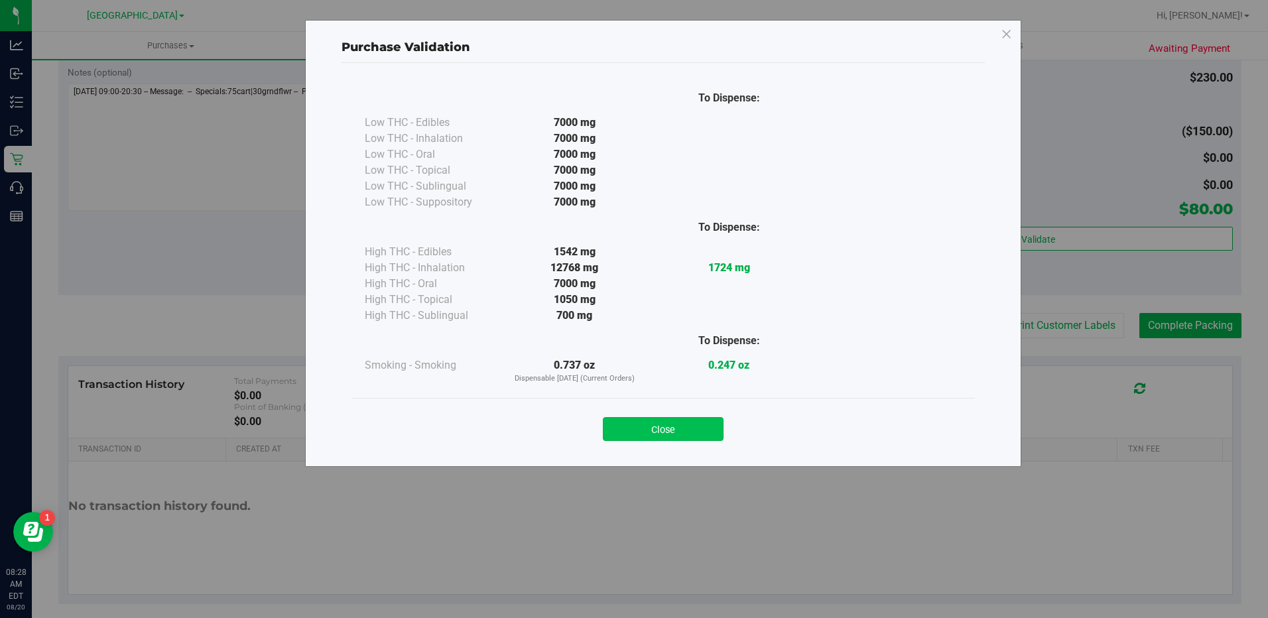
click at [691, 418] on button "Close" at bounding box center [663, 429] width 121 height 24
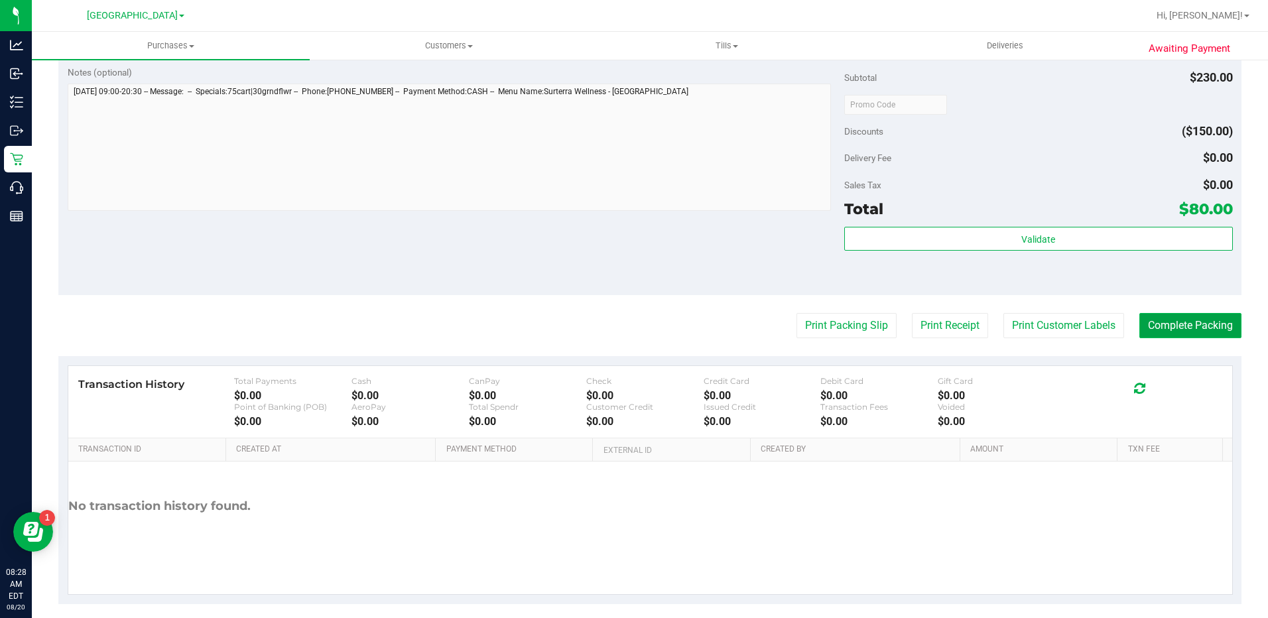
click at [1151, 321] on button "Complete Packing" at bounding box center [1190, 325] width 102 height 25
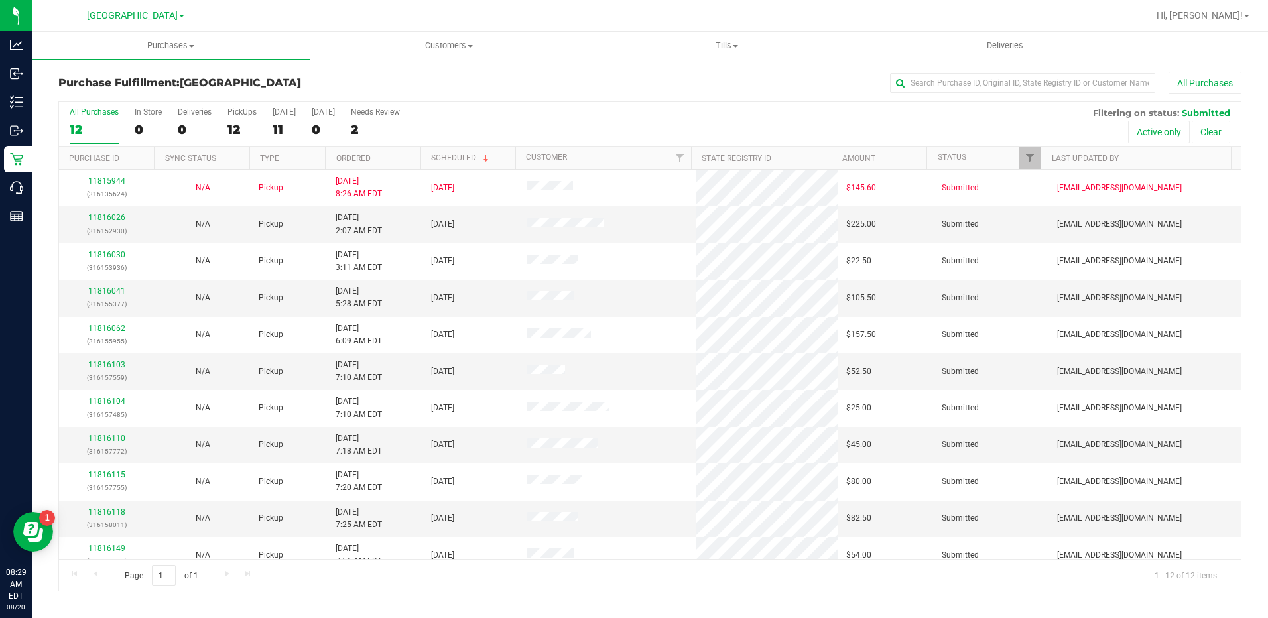
click at [381, 160] on th "Ordered" at bounding box center [372, 158] width 95 height 23
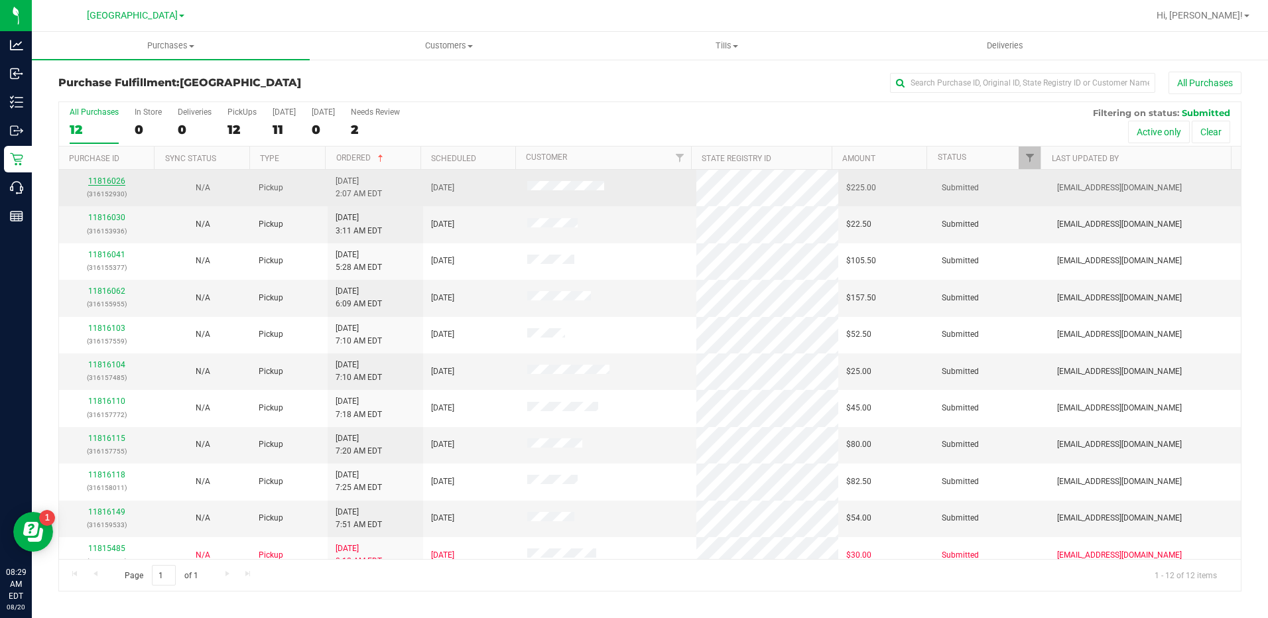
click at [117, 180] on link "11816026" at bounding box center [106, 180] width 37 height 9
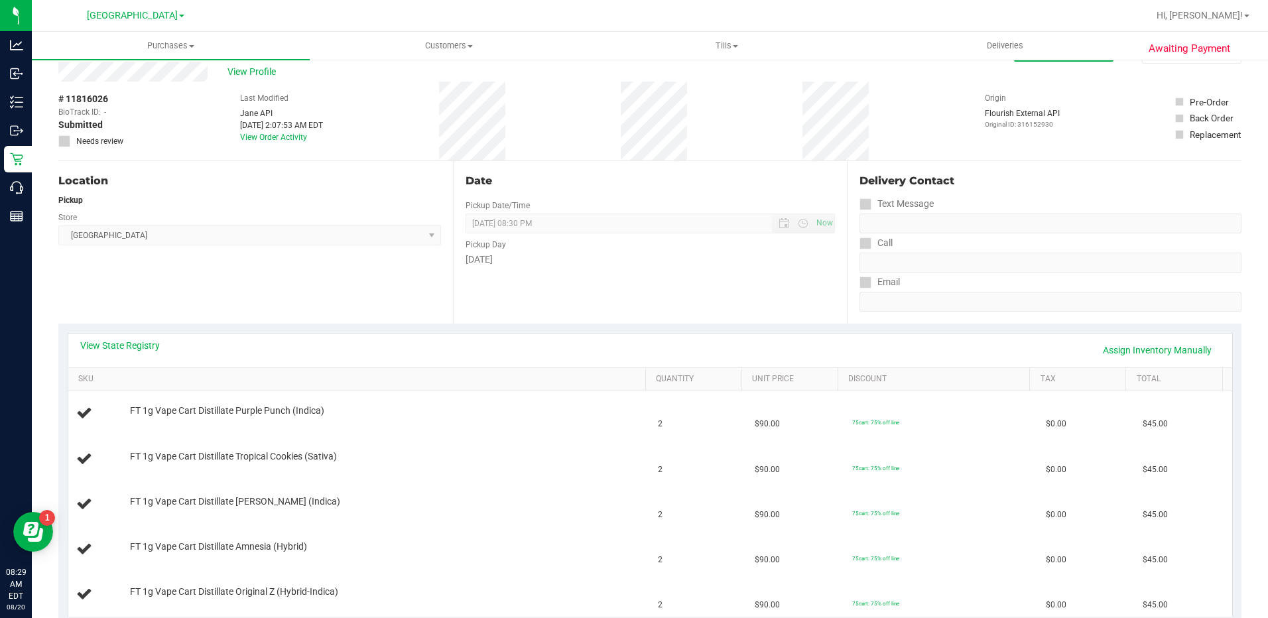
scroll to position [133, 0]
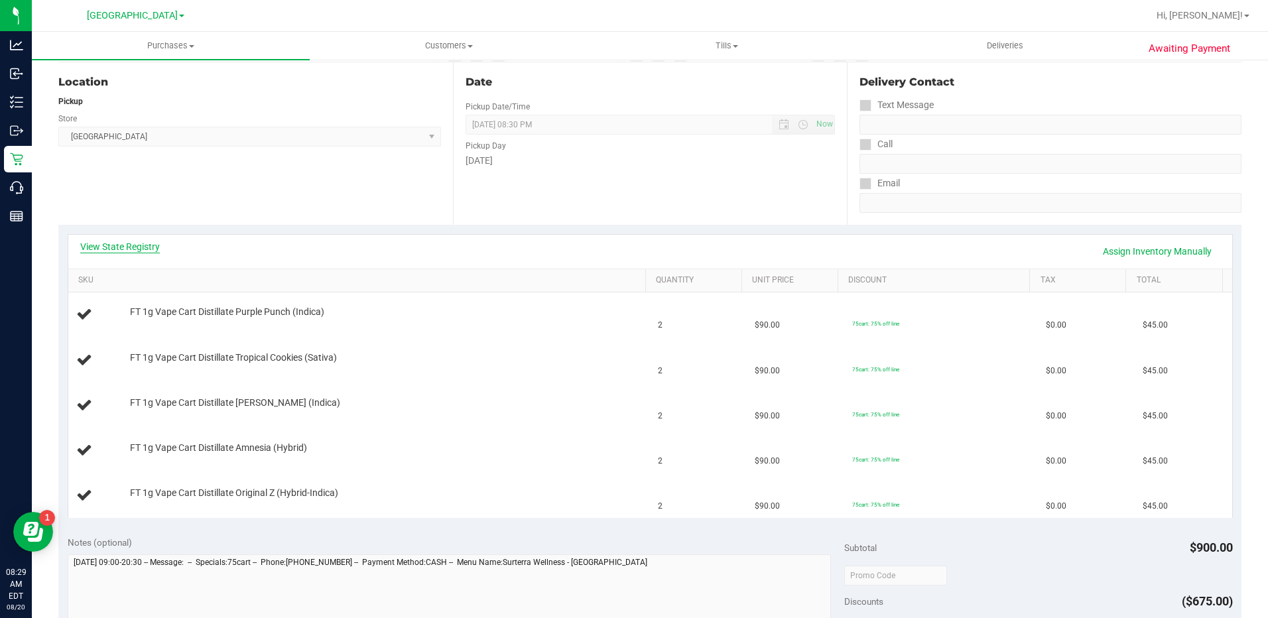
click at [149, 243] on link "View State Registry" at bounding box center [120, 246] width 80 height 13
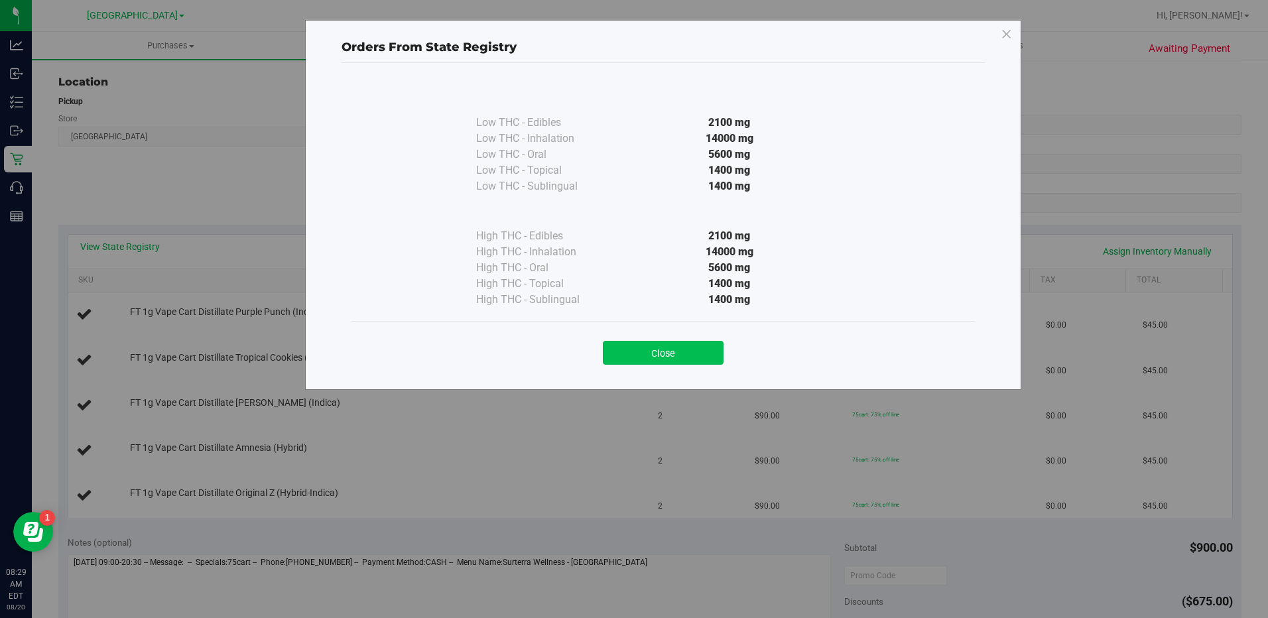
click at [642, 349] on button "Close" at bounding box center [663, 353] width 121 height 24
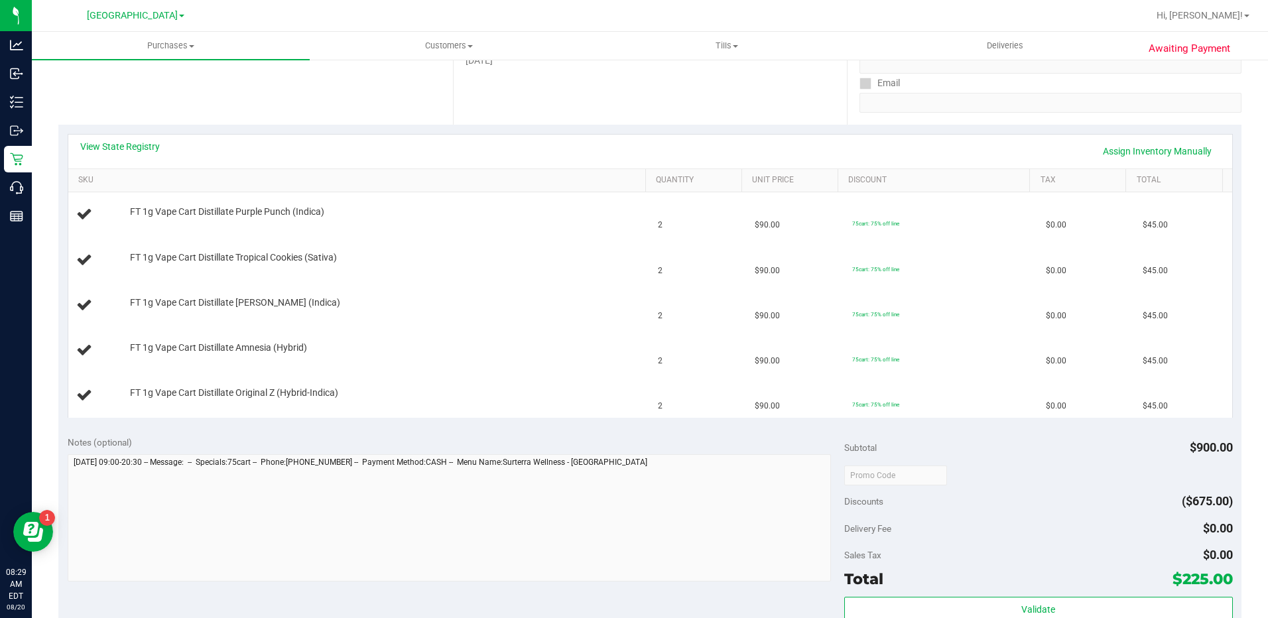
scroll to position [331, 0]
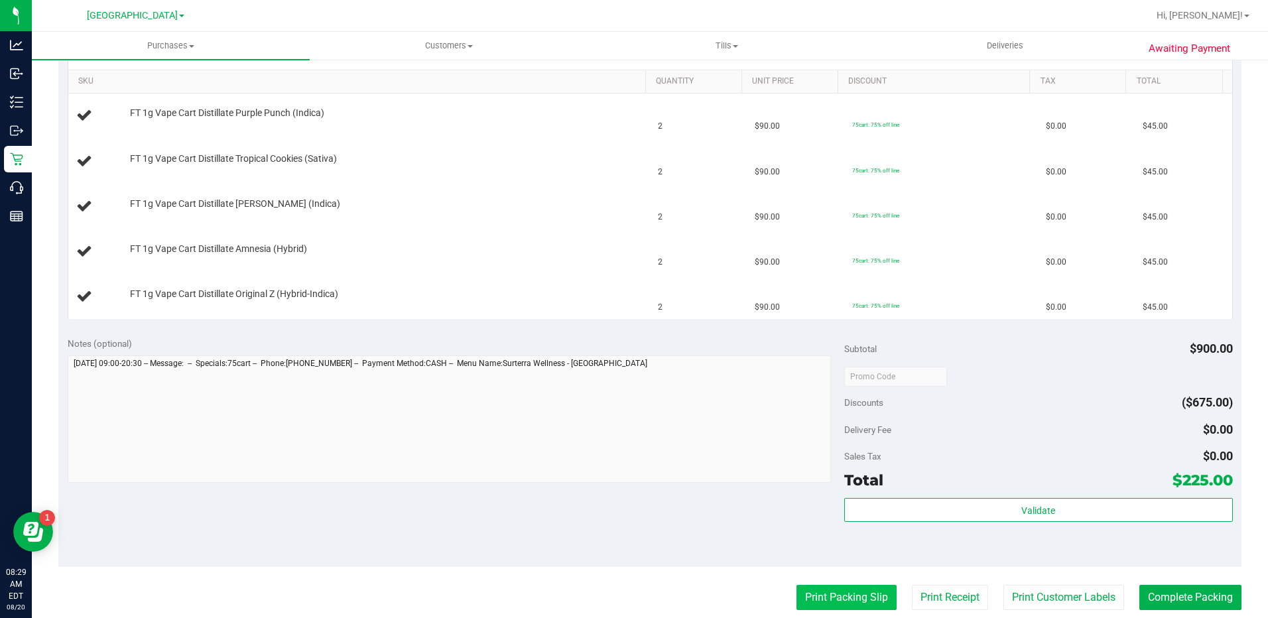
click at [845, 603] on button "Print Packing Slip" at bounding box center [846, 597] width 100 height 25
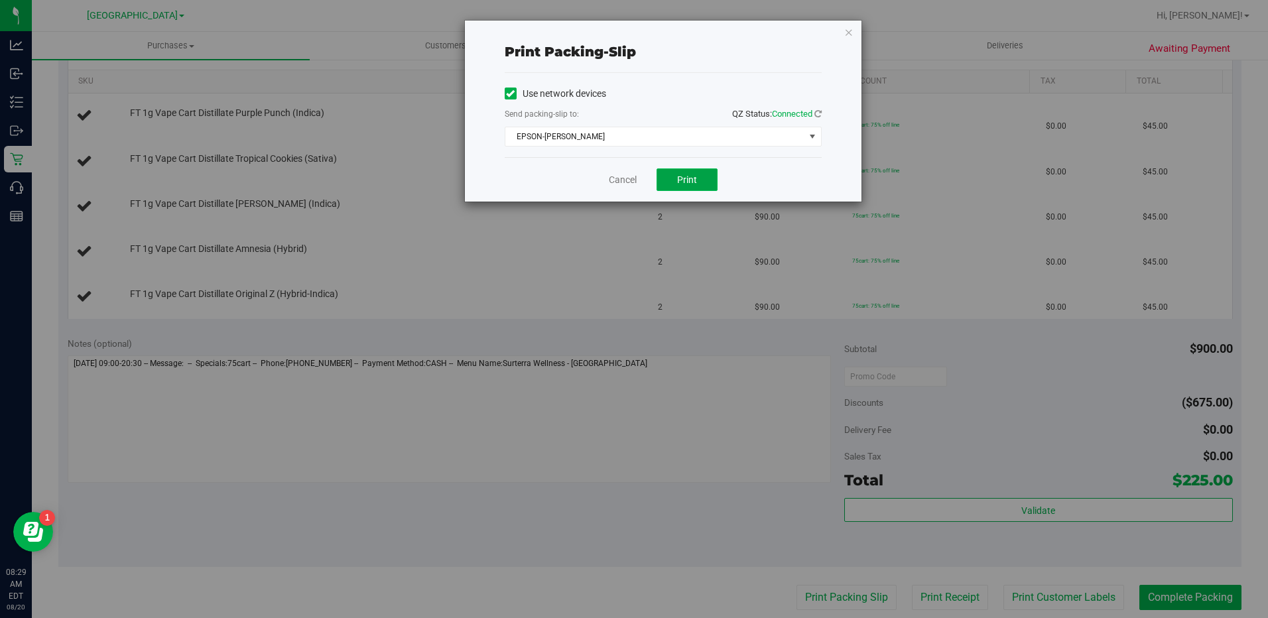
click at [691, 184] on span "Print" at bounding box center [687, 179] width 20 height 11
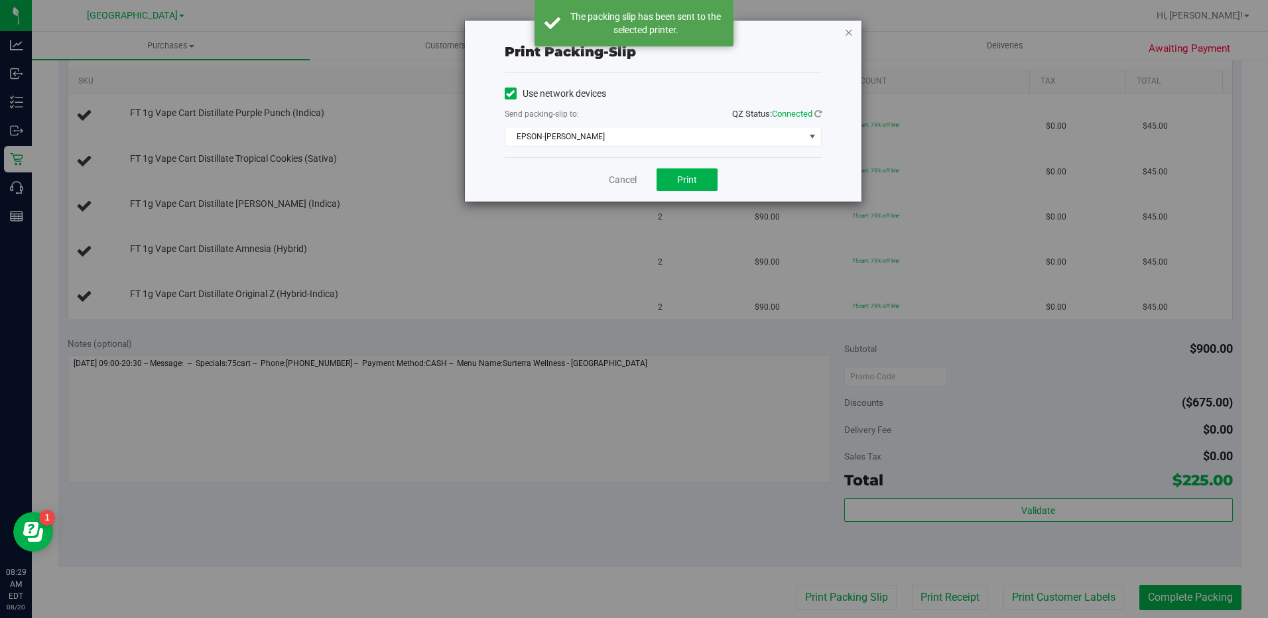
click at [851, 30] on icon "button" at bounding box center [848, 32] width 9 height 16
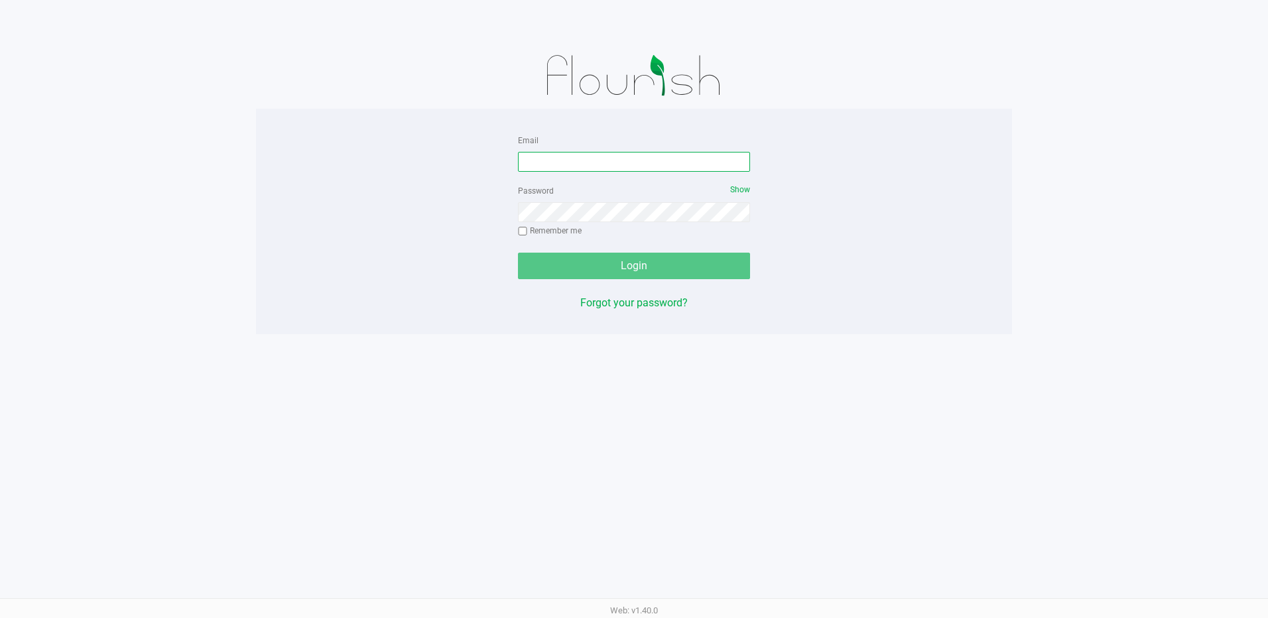
click at [564, 169] on input "Email" at bounding box center [634, 162] width 232 height 20
type input "rkegelman@liveparallel.com"
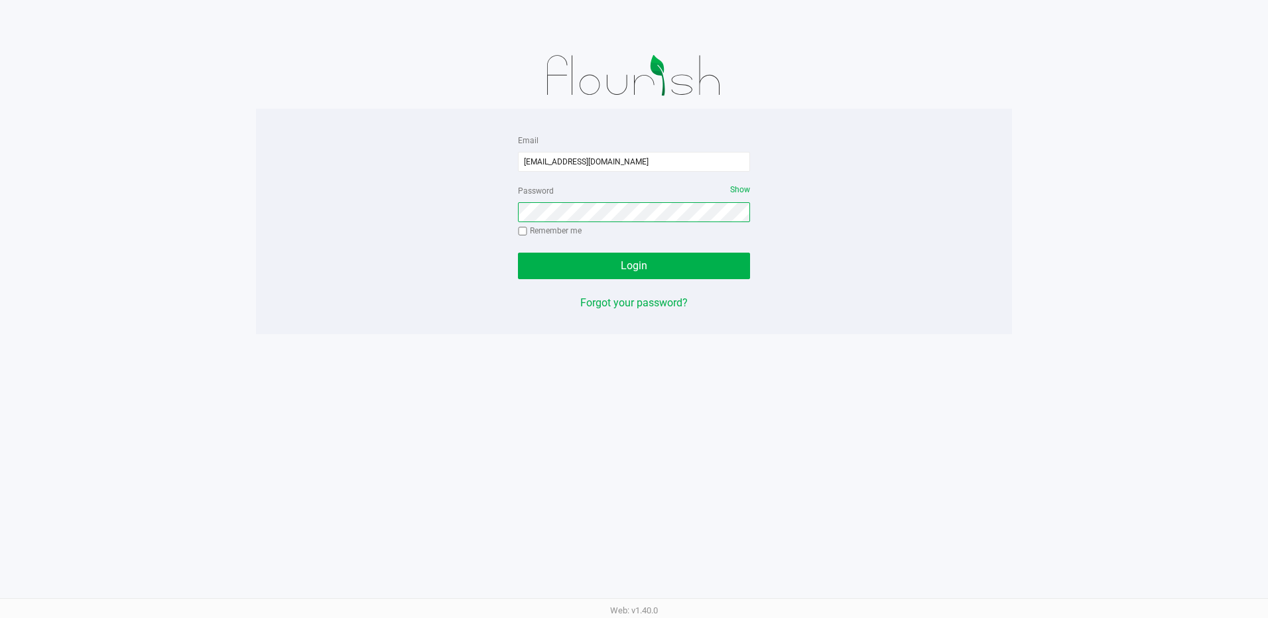
click at [518, 253] on button "Login" at bounding box center [634, 266] width 232 height 27
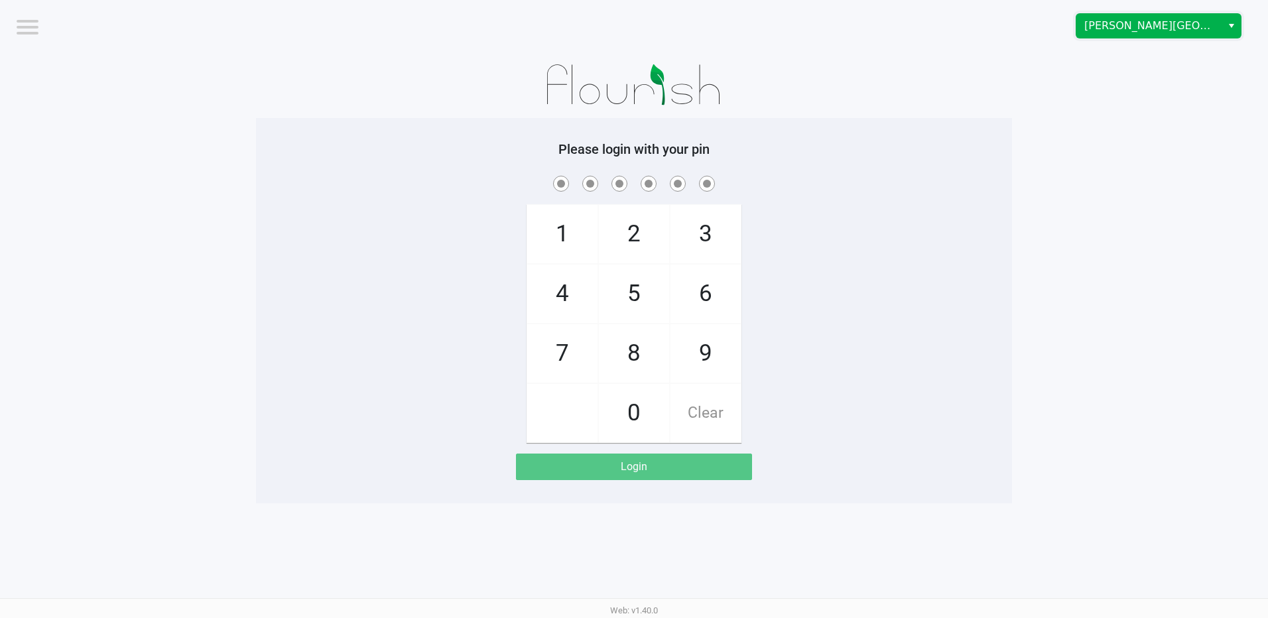
click at [1206, 17] on span "[PERSON_NAME][GEOGRAPHIC_DATA]" at bounding box center [1148, 26] width 145 height 24
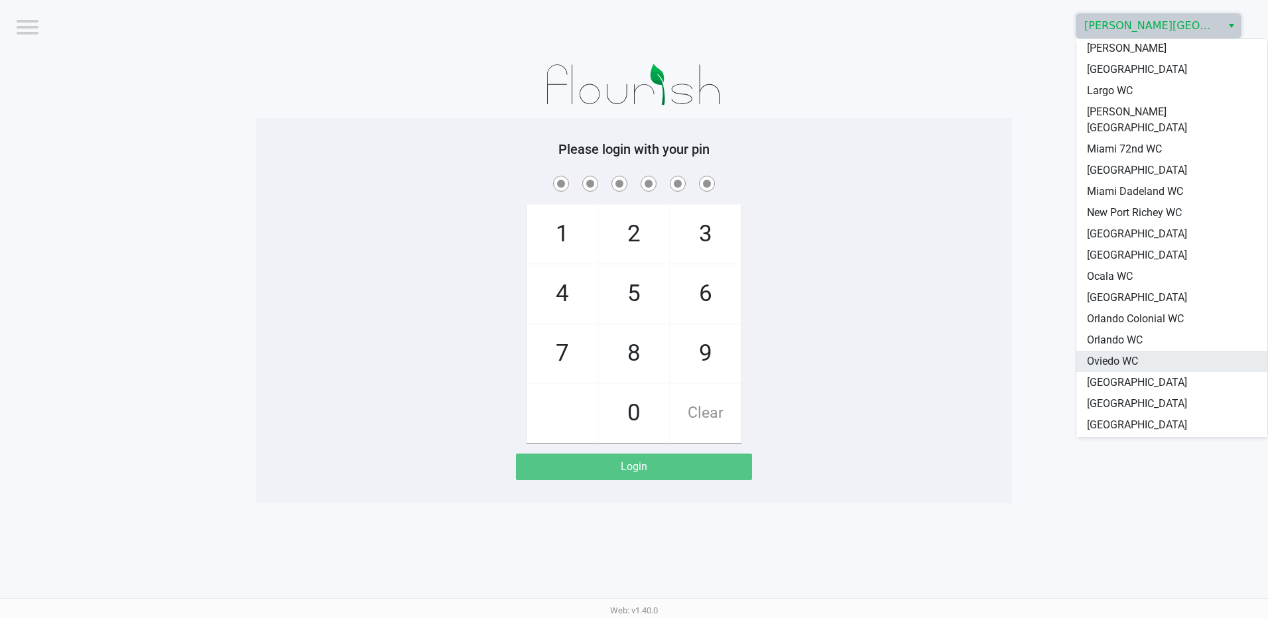
scroll to position [464, 0]
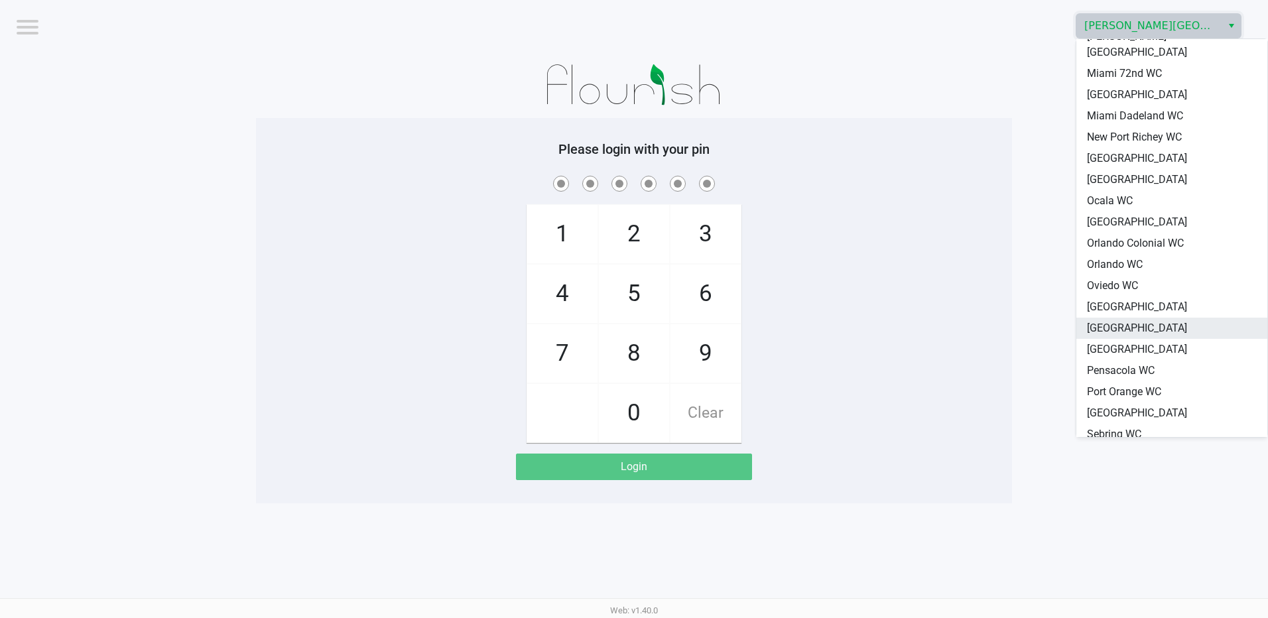
click at [1126, 320] on span "[GEOGRAPHIC_DATA]" at bounding box center [1137, 328] width 100 height 16
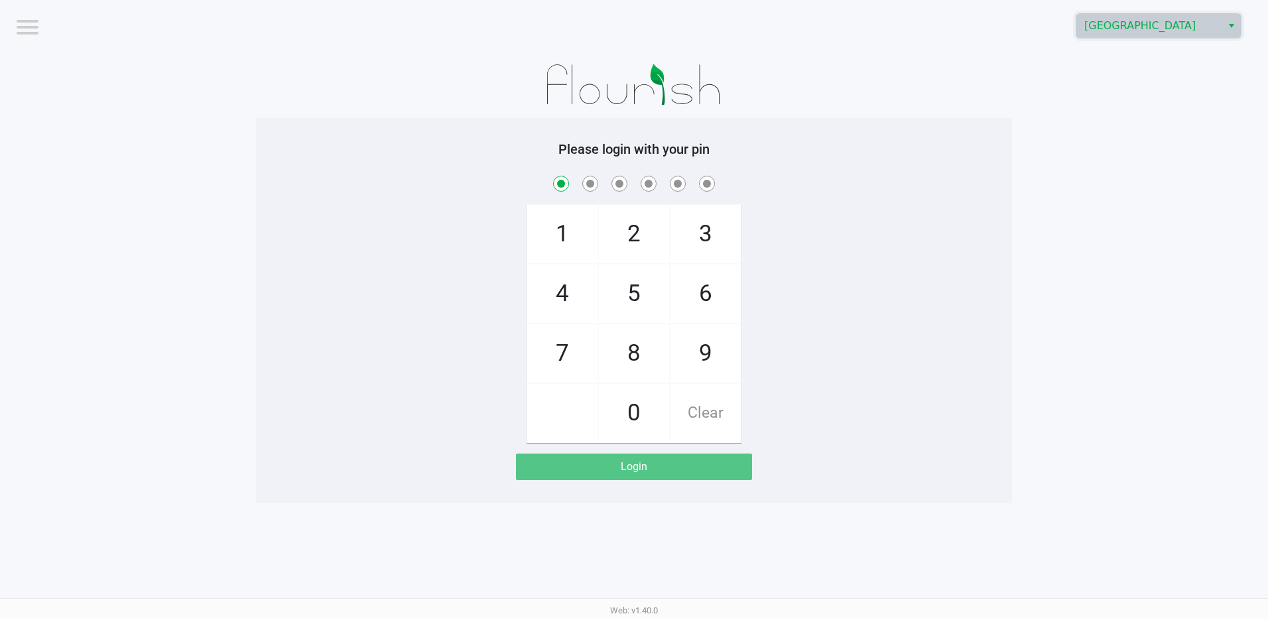
checkbox input "true"
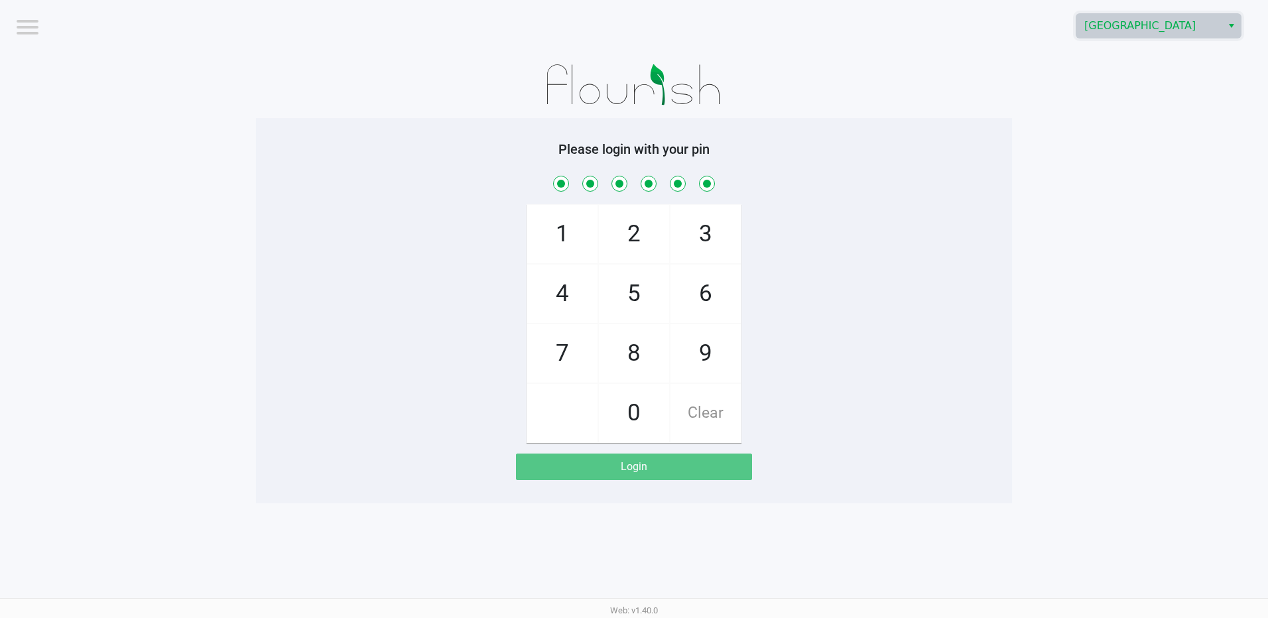
checkbox input "true"
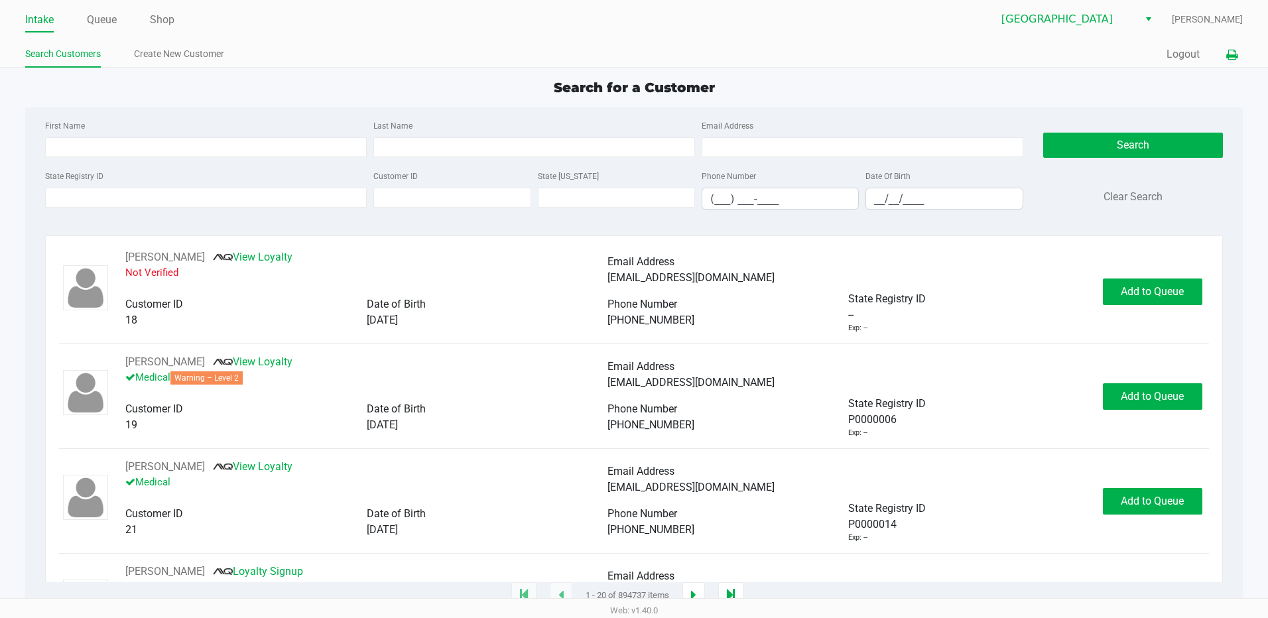
click at [1229, 54] on icon at bounding box center [1231, 54] width 11 height 9
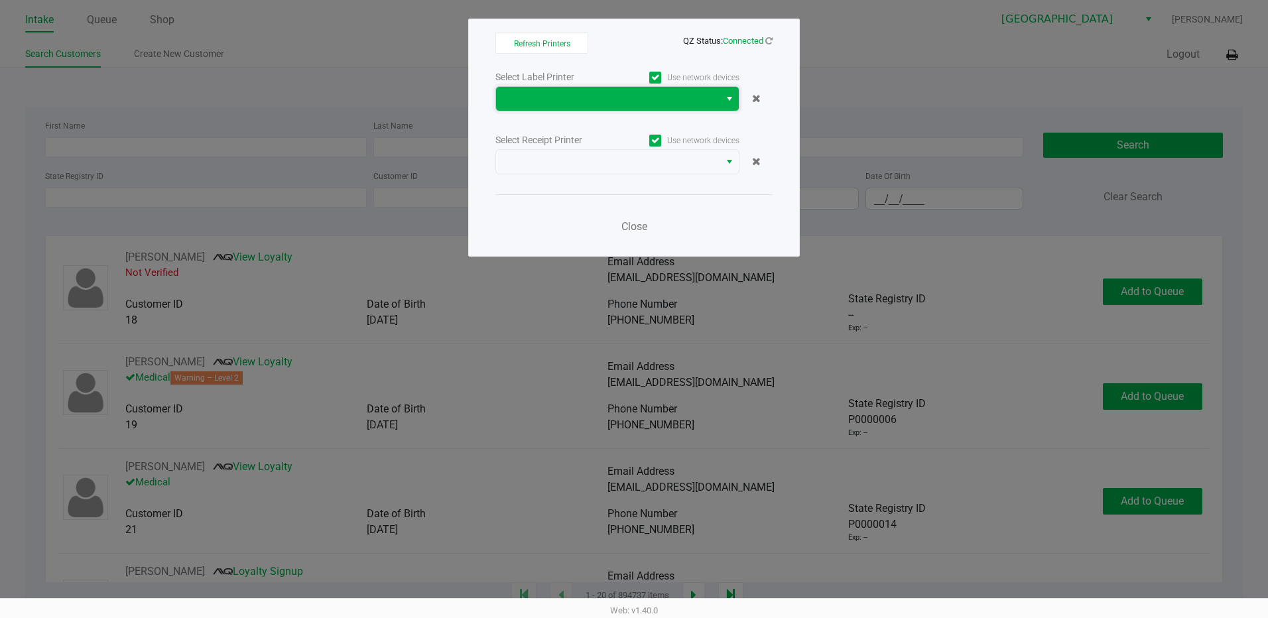
click at [601, 105] on span at bounding box center [608, 99] width 208 height 16
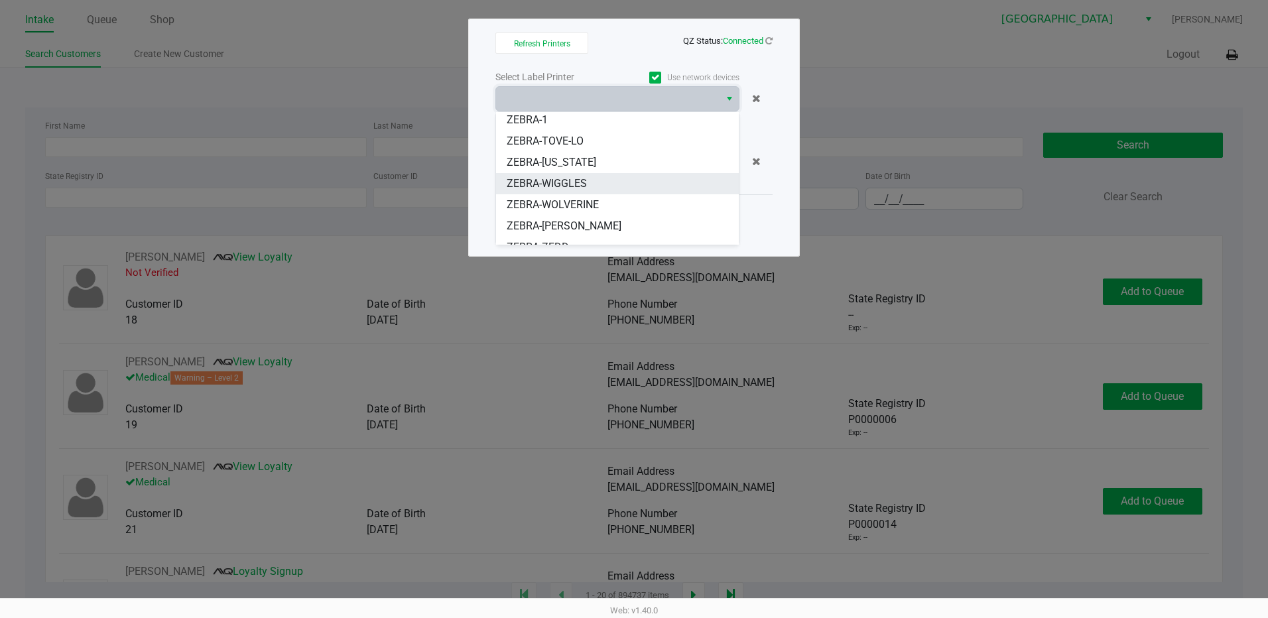
scroll to position [37, 0]
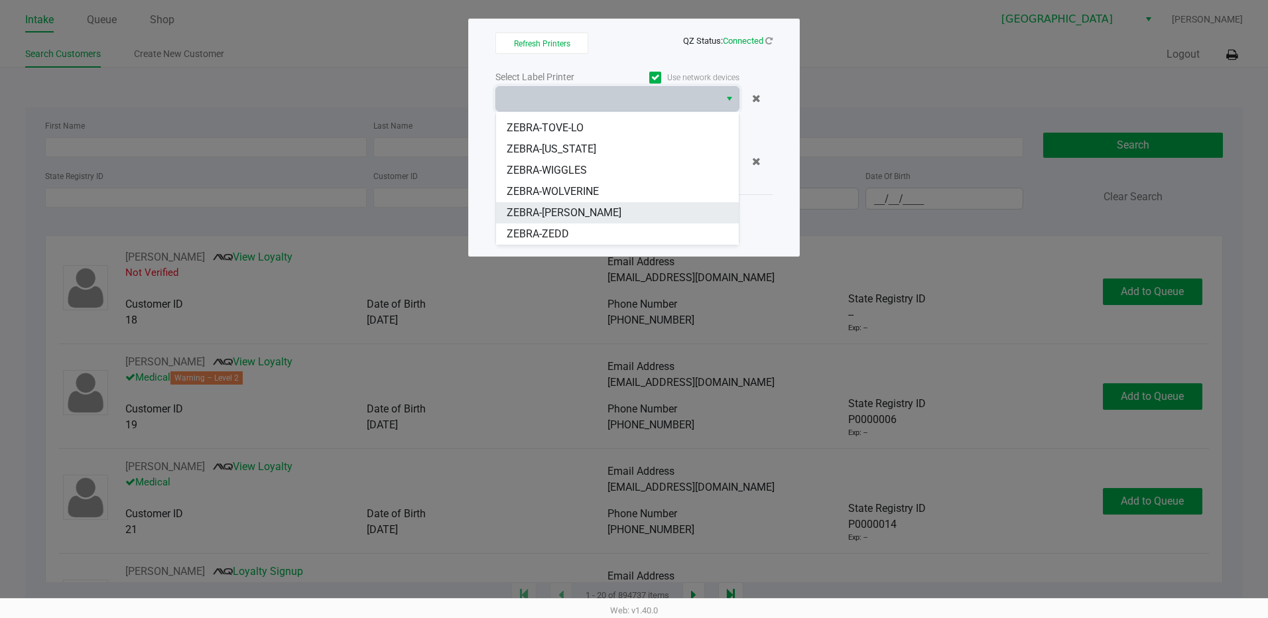
click at [565, 209] on span "ZEBRA-YIRUMA" at bounding box center [564, 213] width 115 height 16
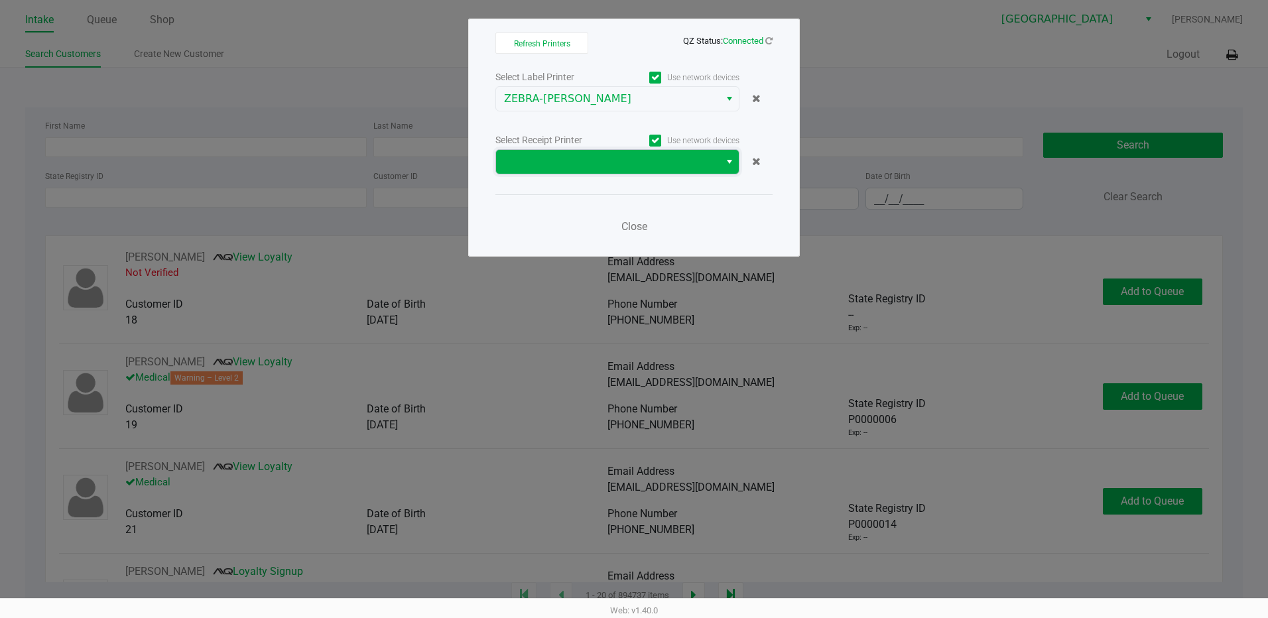
click at [581, 149] on kendo-dropdownlist at bounding box center [617, 161] width 244 height 25
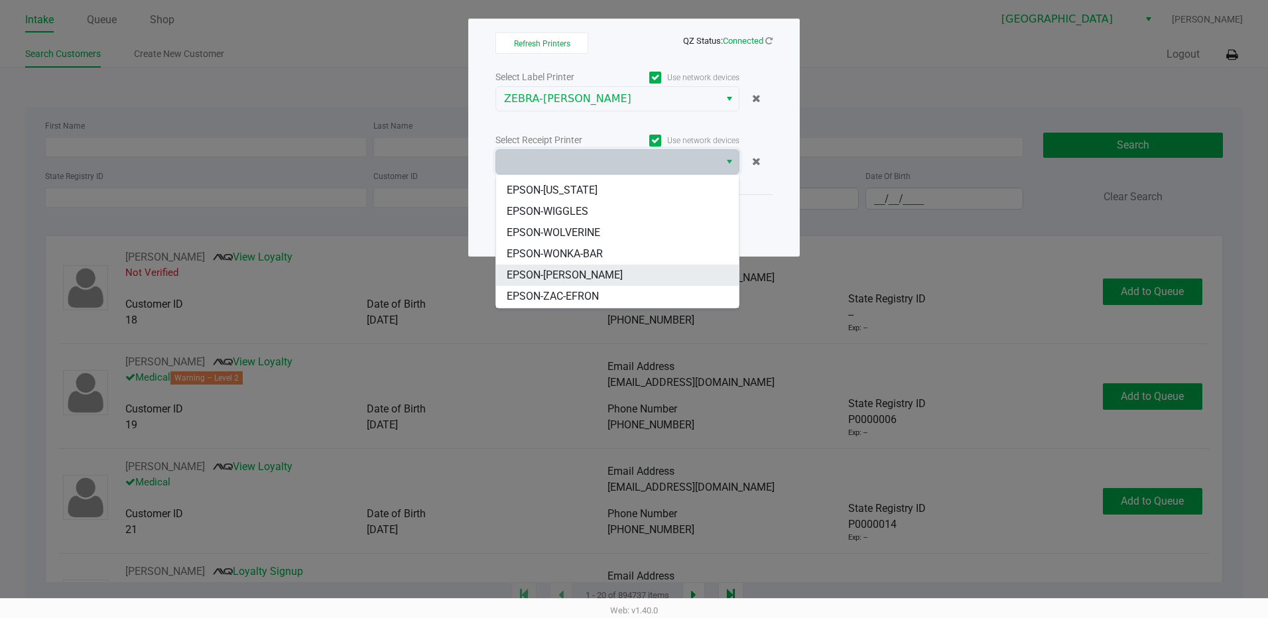
scroll to position [58, 0]
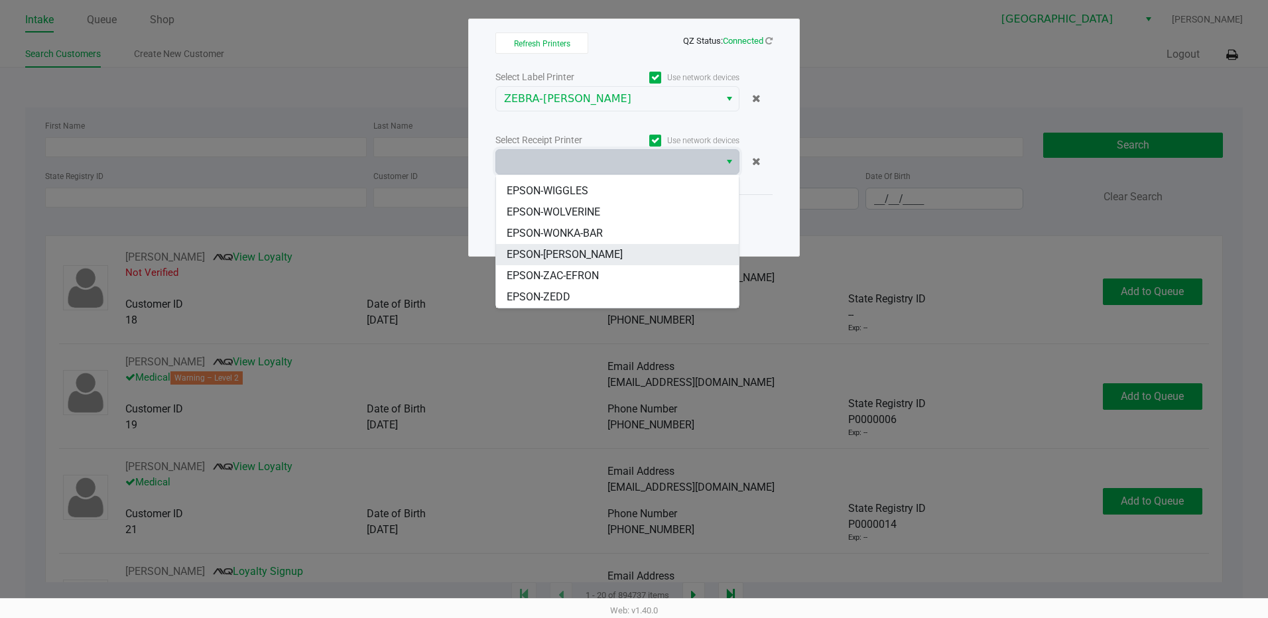
click at [580, 259] on span "EPSON-[PERSON_NAME]" at bounding box center [565, 255] width 116 height 16
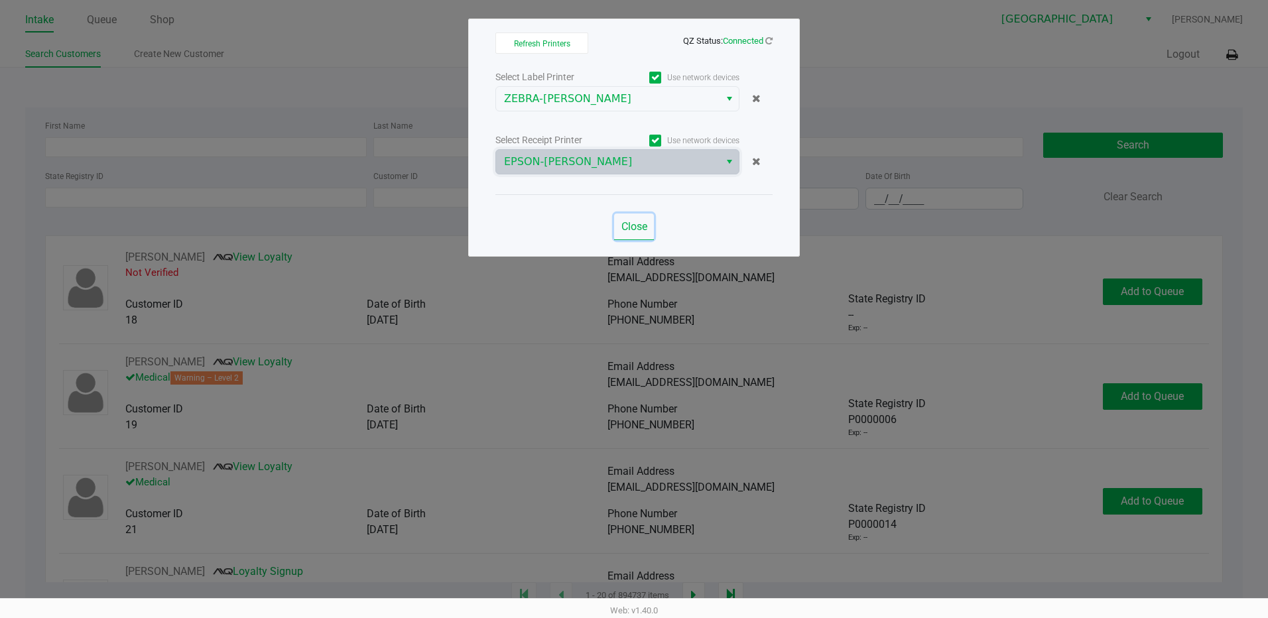
click at [634, 230] on span "Close" at bounding box center [634, 226] width 26 height 13
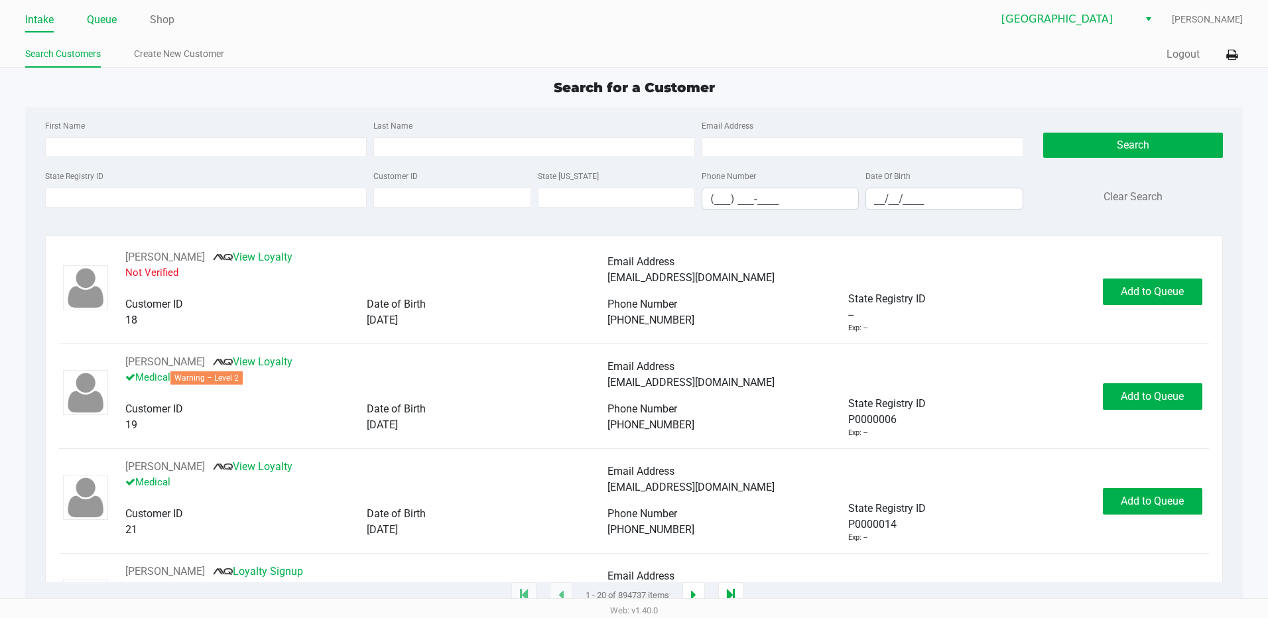
click at [105, 23] on link "Queue" at bounding box center [102, 20] width 30 height 19
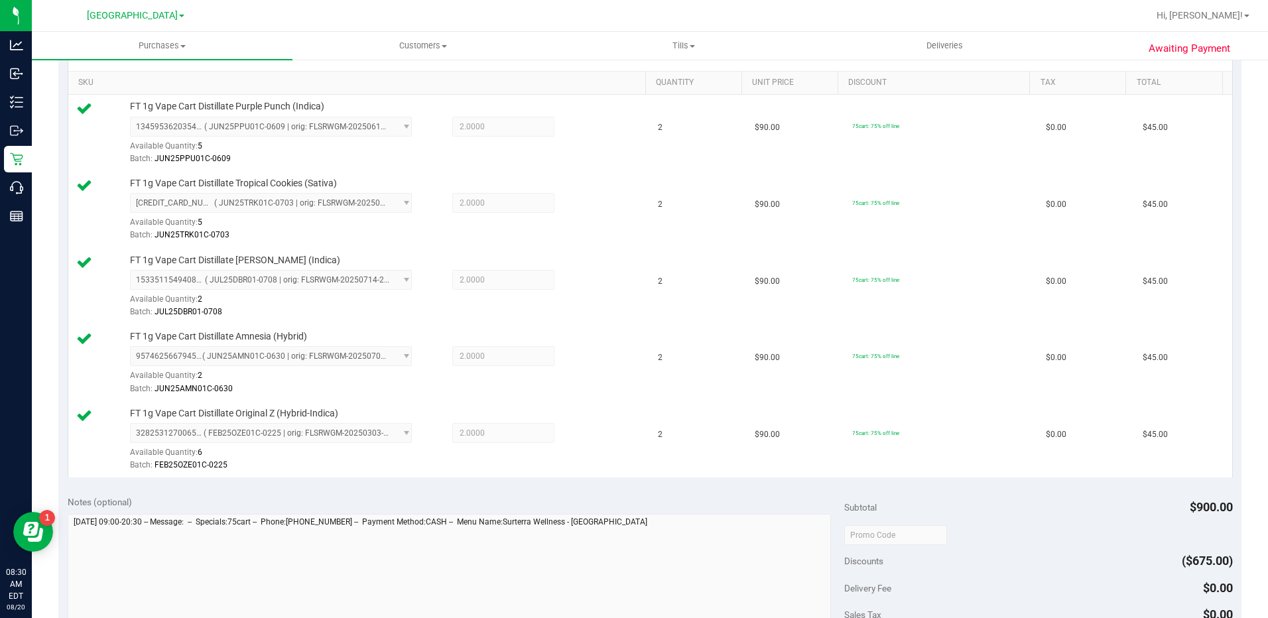
scroll to position [464, 0]
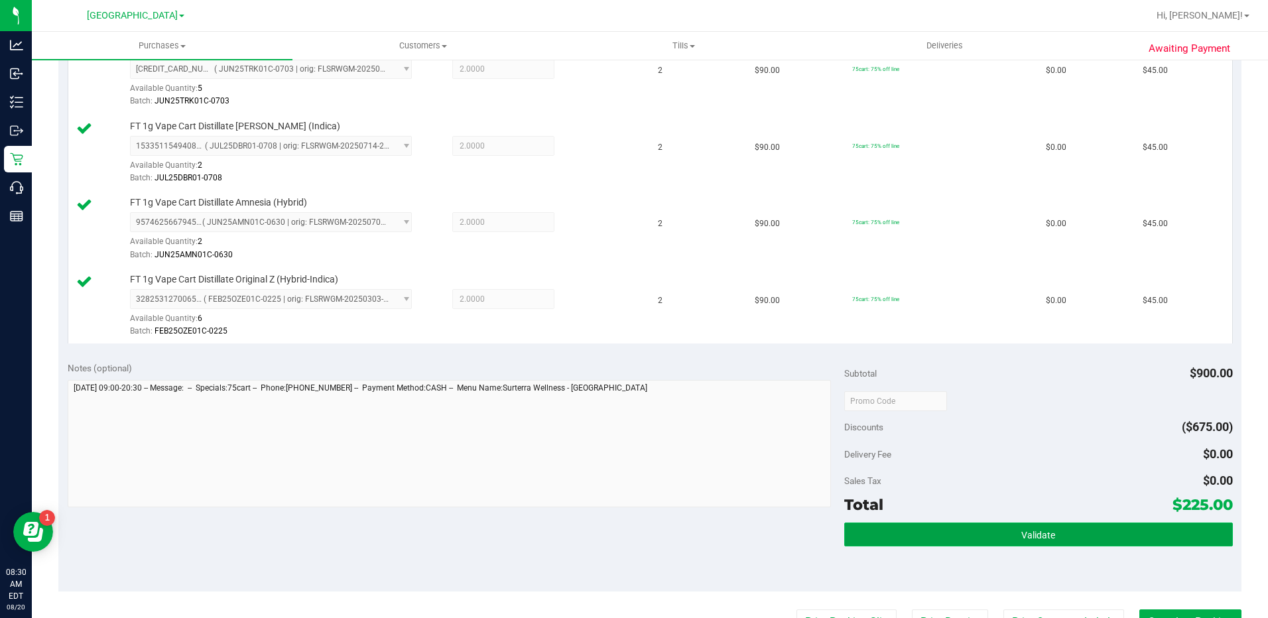
click at [966, 532] on button "Validate" at bounding box center [1038, 534] width 389 height 24
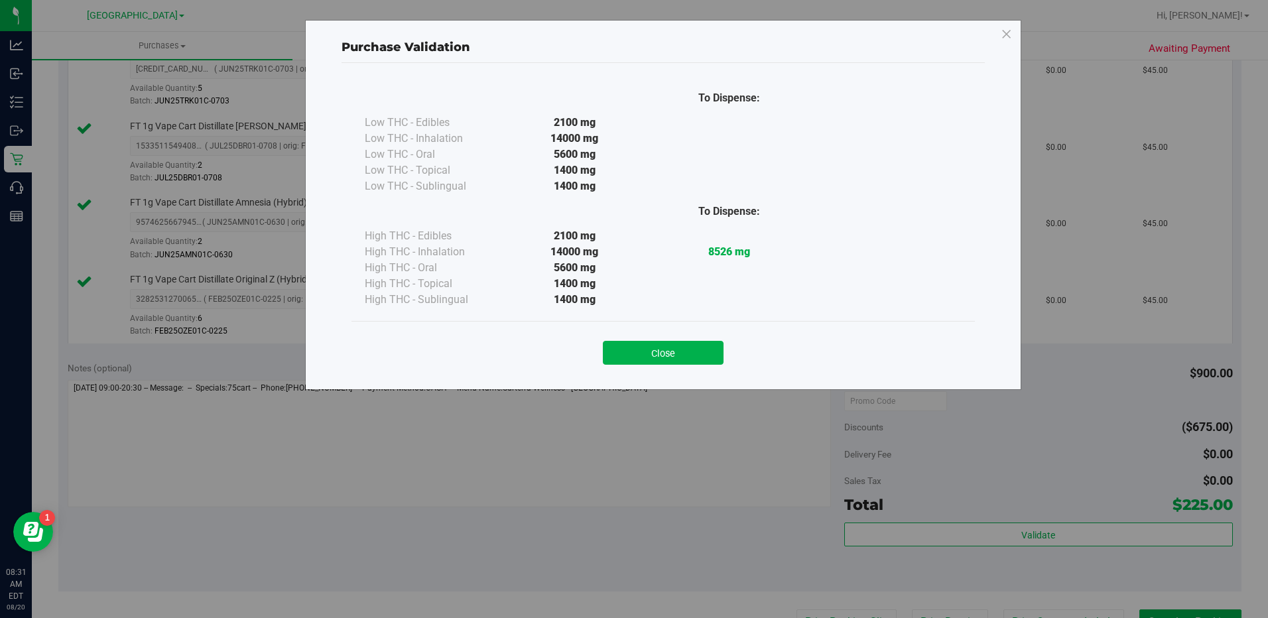
click at [661, 353] on button "Close" at bounding box center [663, 353] width 121 height 24
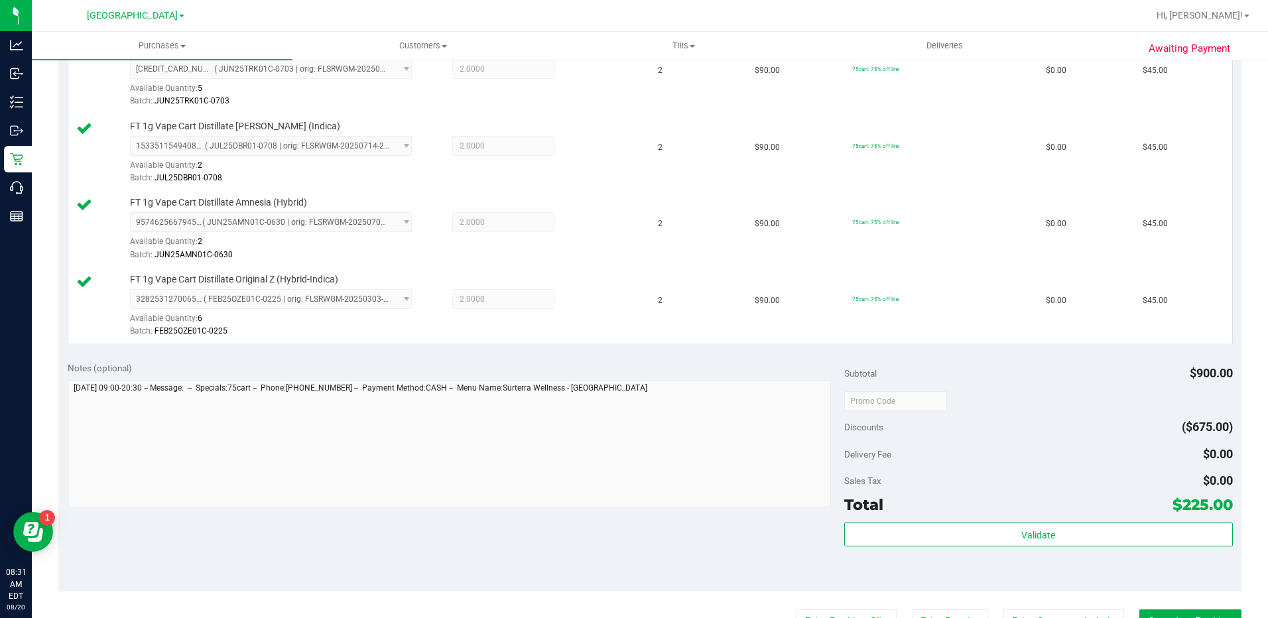
scroll to position [597, 0]
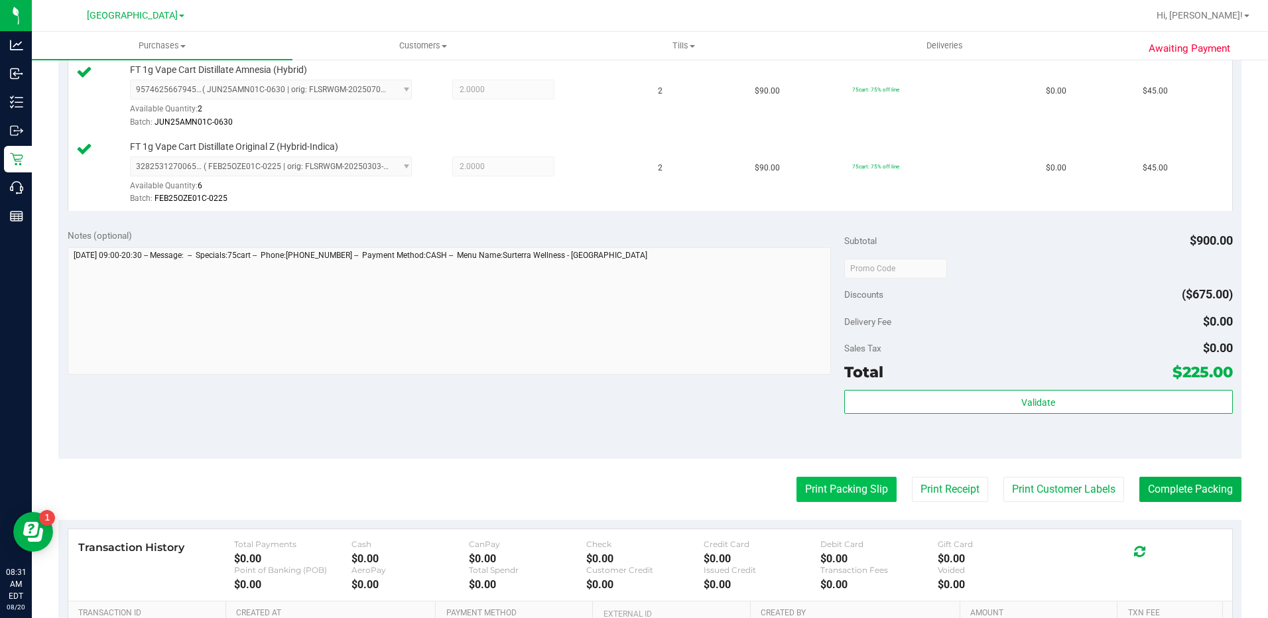
click at [857, 486] on button "Print Packing Slip" at bounding box center [846, 489] width 100 height 25
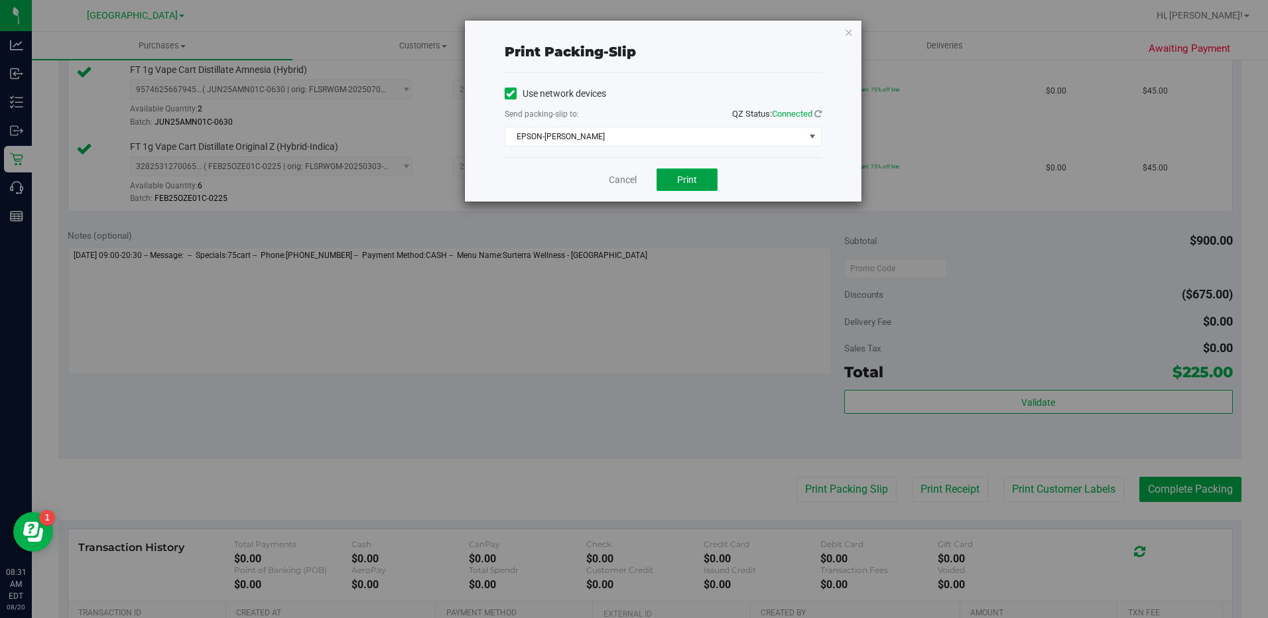
click at [697, 185] on button "Print" at bounding box center [686, 179] width 61 height 23
click at [846, 29] on icon "button" at bounding box center [848, 32] width 9 height 16
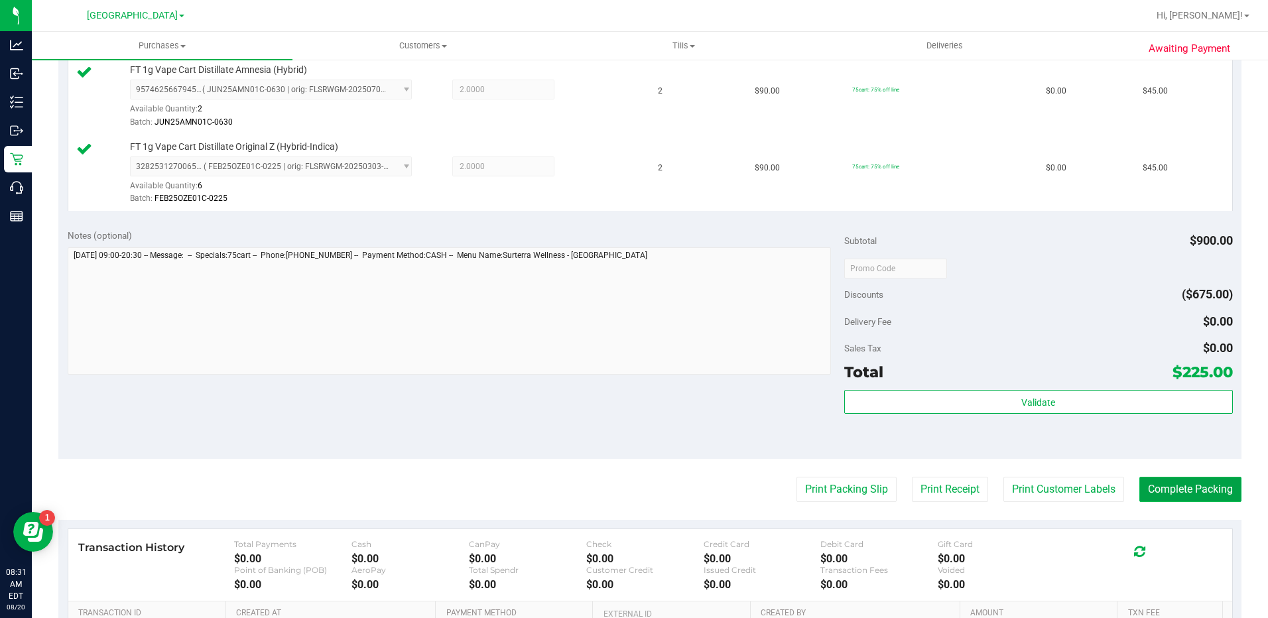
click at [1164, 485] on button "Complete Packing" at bounding box center [1190, 489] width 102 height 25
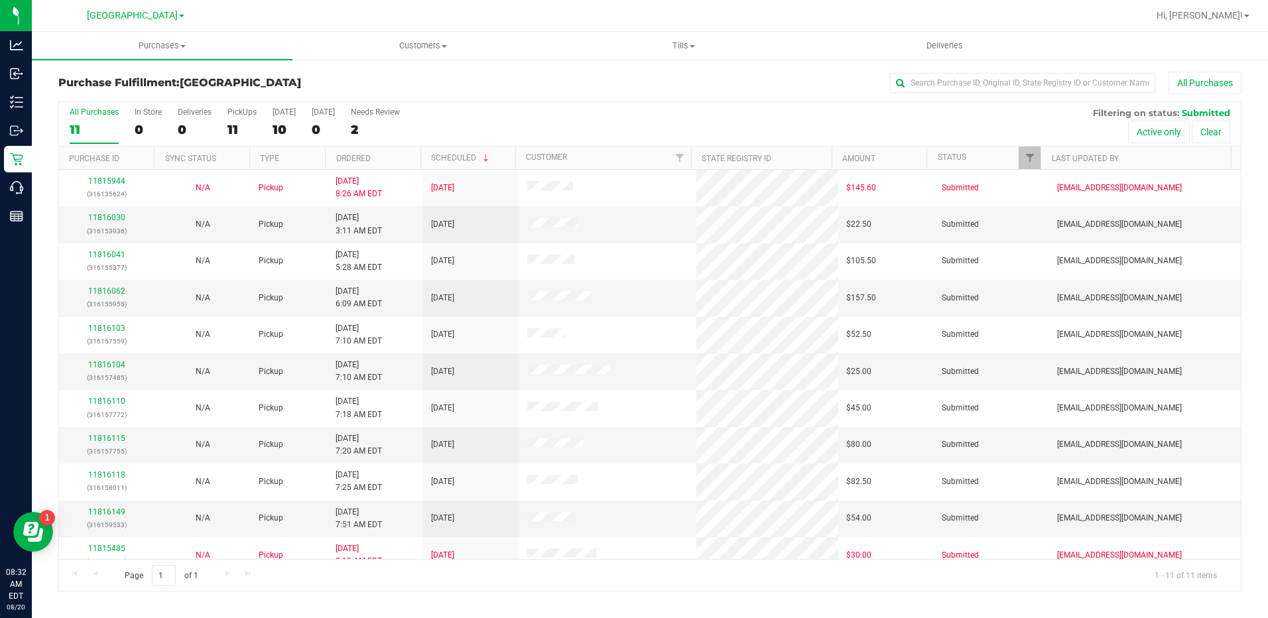
click at [377, 160] on th "Ordered" at bounding box center [372, 158] width 95 height 23
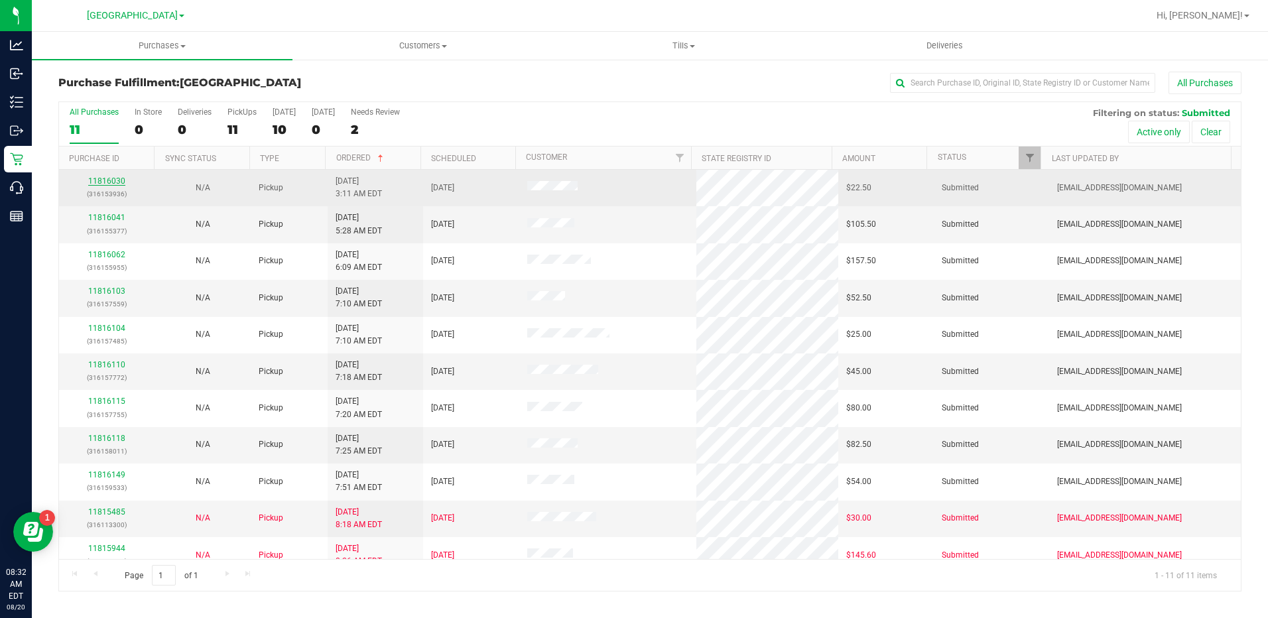
click at [111, 182] on link "11816030" at bounding box center [106, 180] width 37 height 9
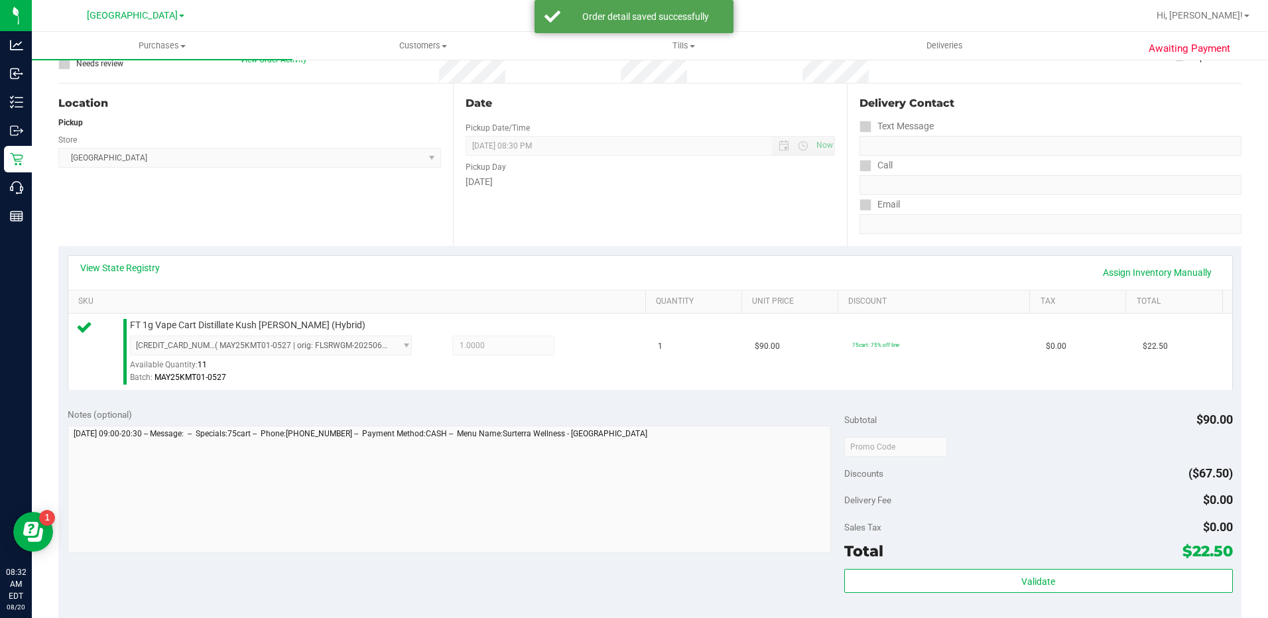
scroll to position [199, 0]
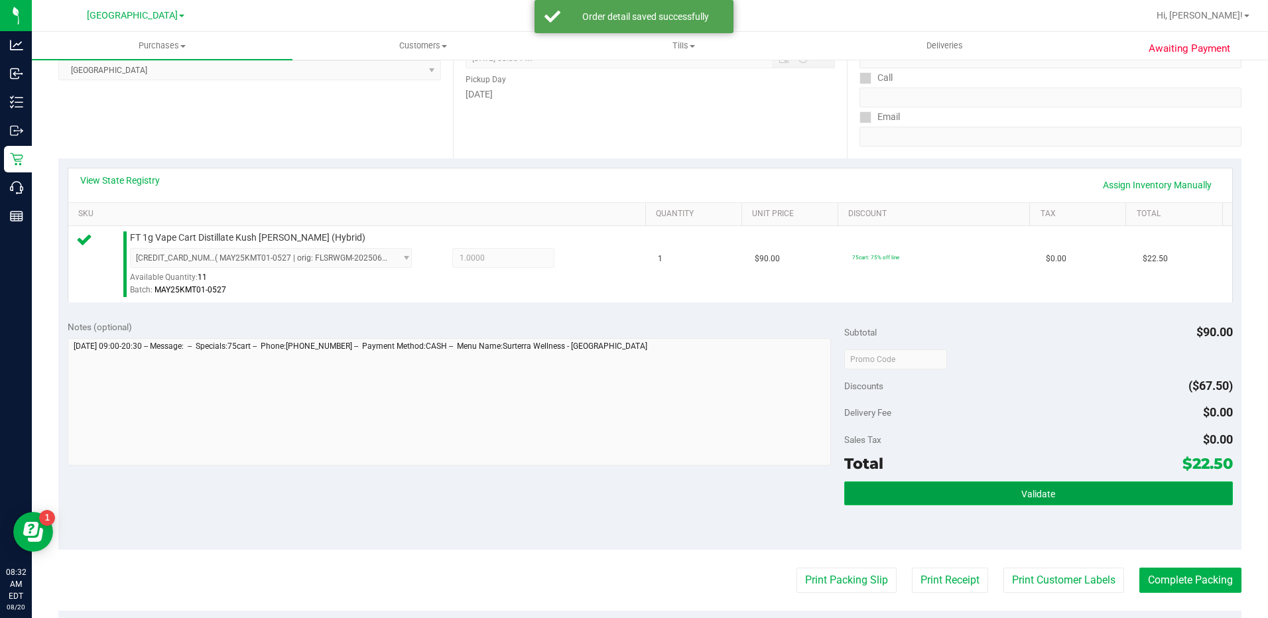
click at [966, 495] on button "Validate" at bounding box center [1038, 493] width 389 height 24
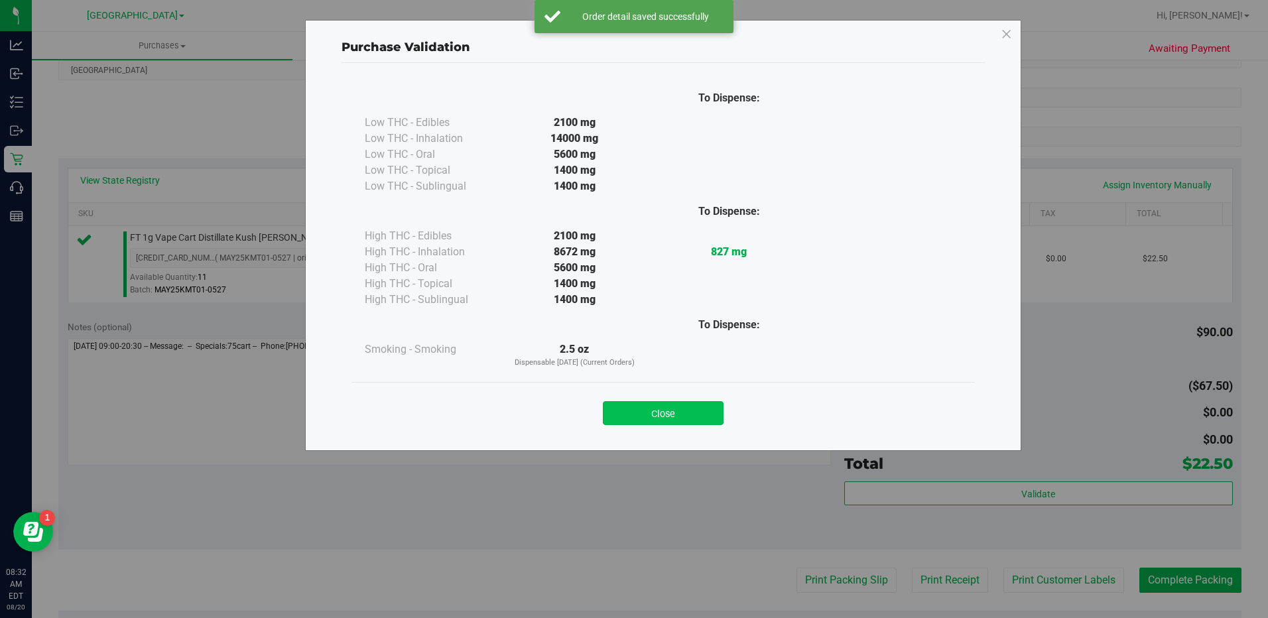
click at [683, 406] on button "Close" at bounding box center [663, 413] width 121 height 24
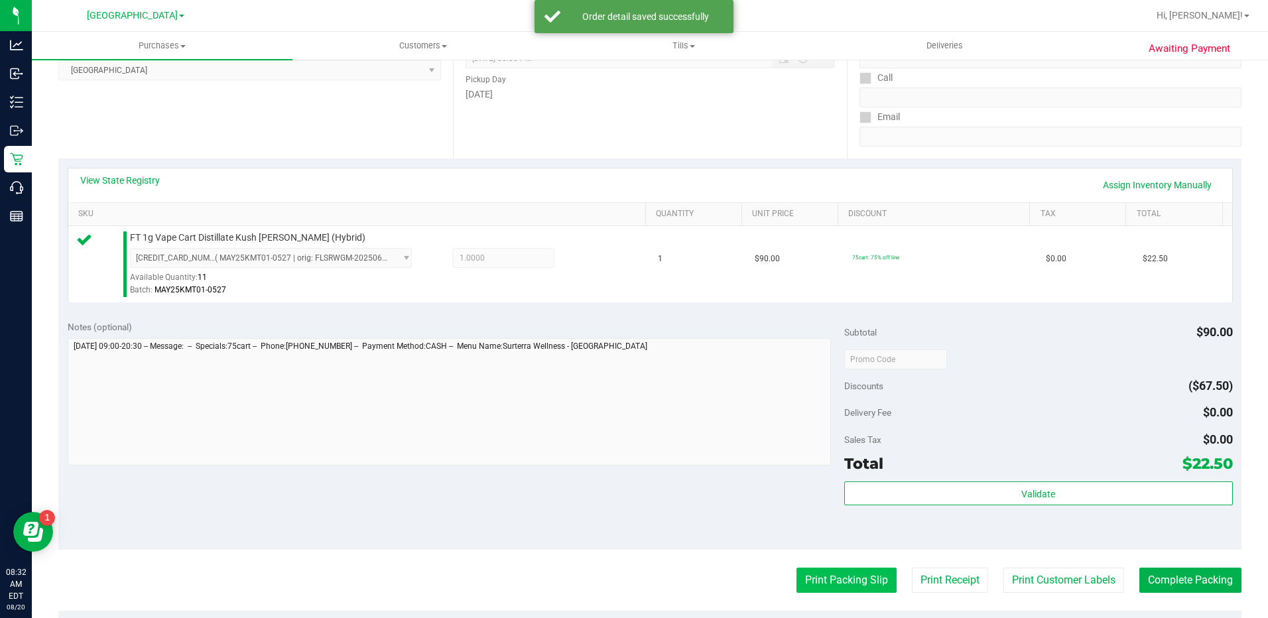
click at [809, 582] on button "Print Packing Slip" at bounding box center [846, 580] width 100 height 25
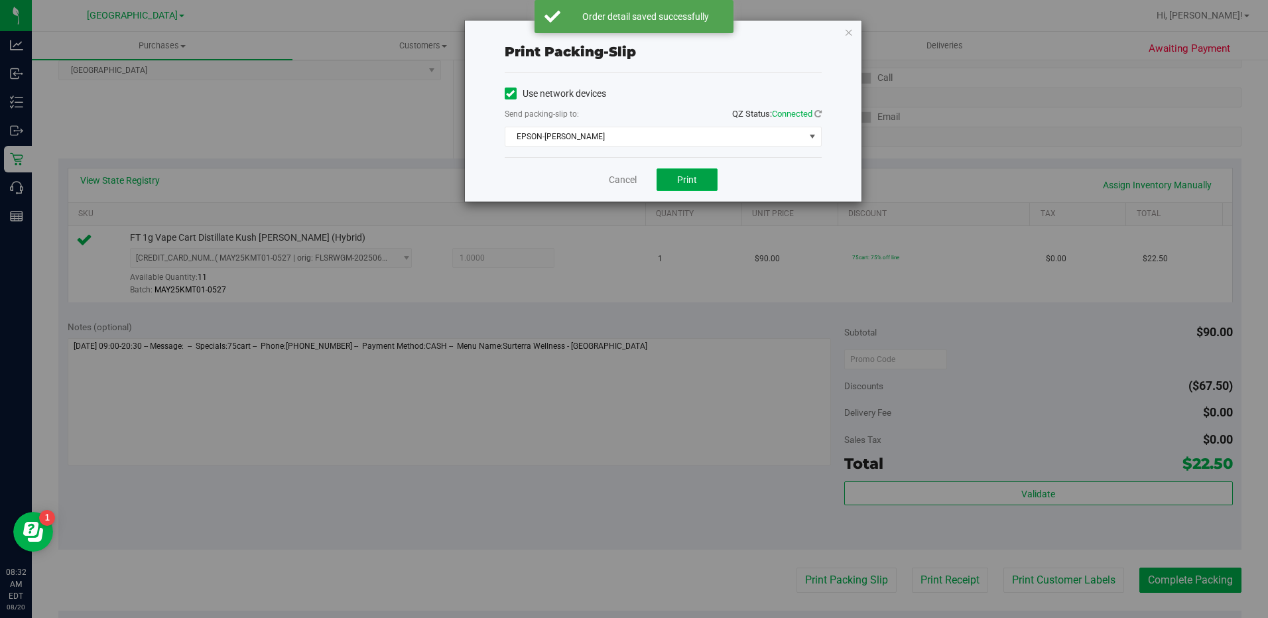
click at [692, 170] on button "Print" at bounding box center [686, 179] width 61 height 23
click at [851, 36] on icon "button" at bounding box center [848, 32] width 9 height 16
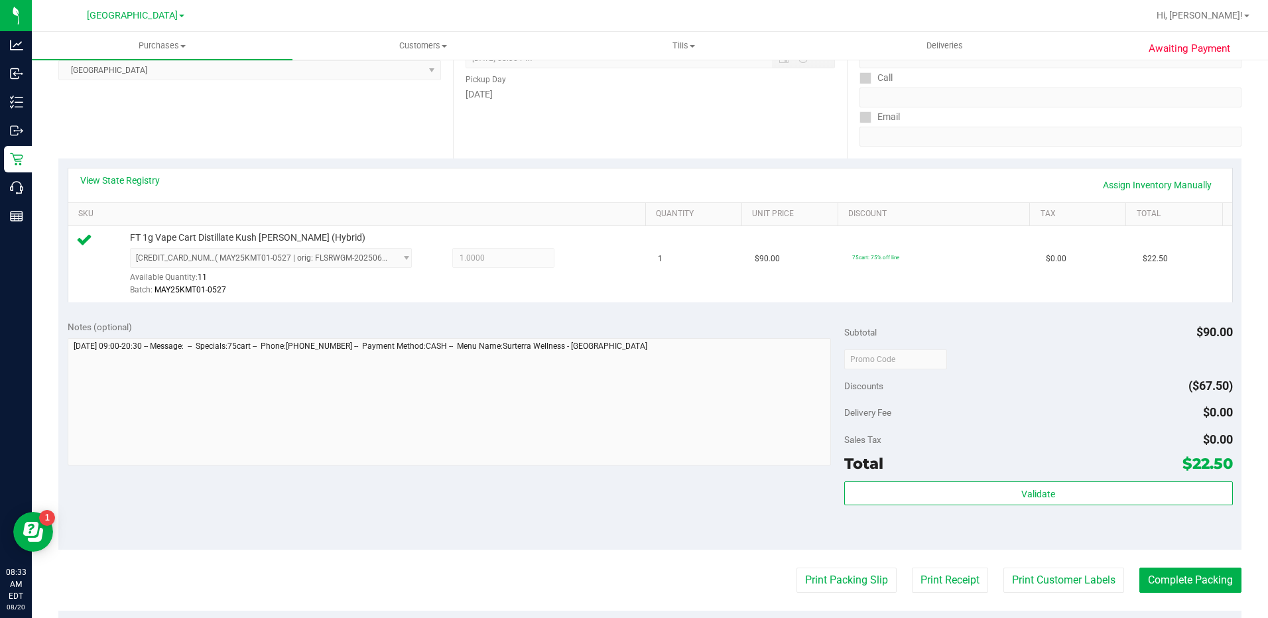
click at [1046, 475] on div "Subtotal $90.00 Discounts ($67.50) Delivery Fee $0.00 Sales Tax $0.00 Total $22…" at bounding box center [1038, 430] width 389 height 221
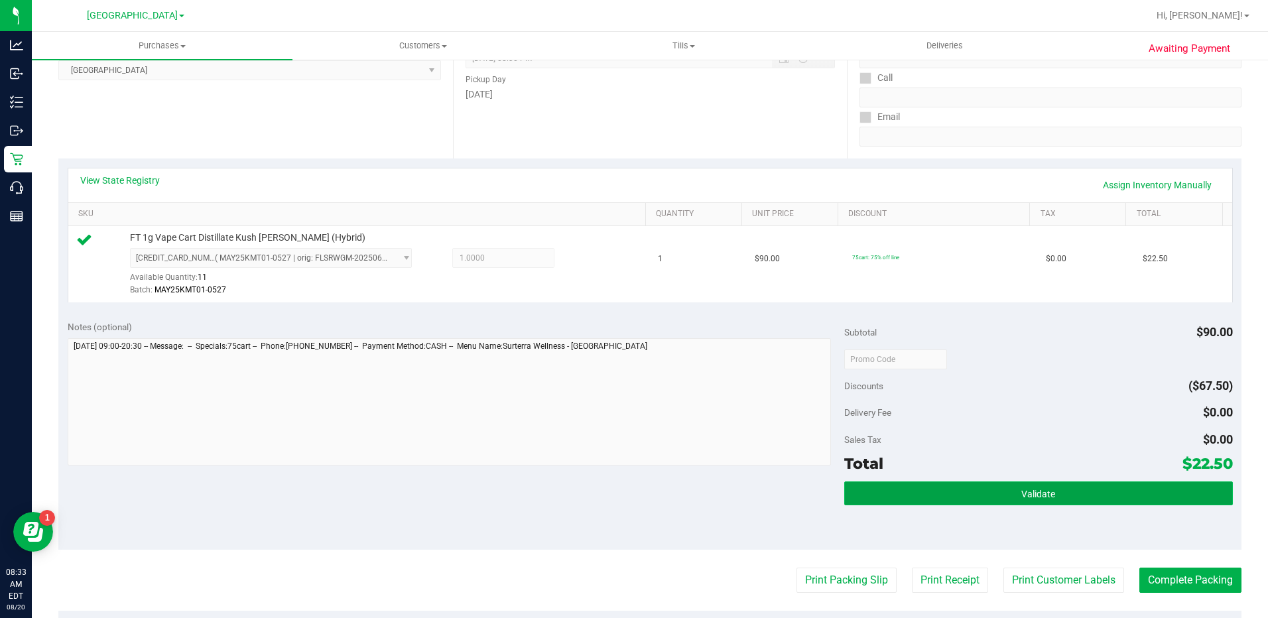
click at [1046, 484] on button "Validate" at bounding box center [1038, 493] width 389 height 24
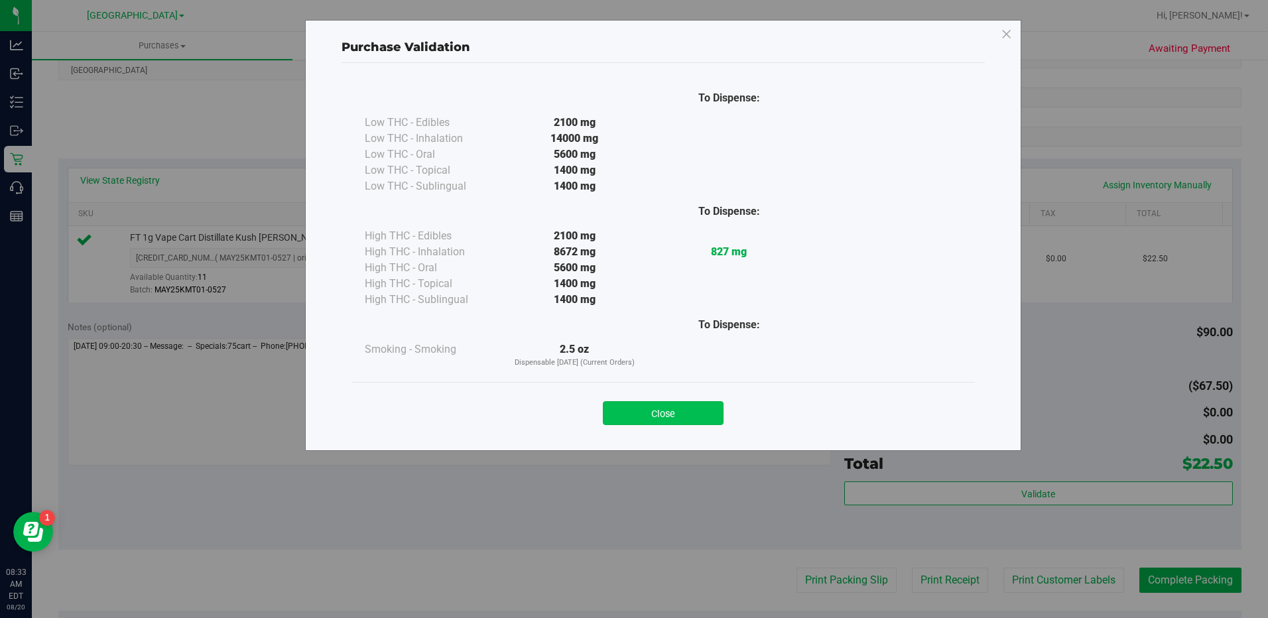
click at [678, 411] on button "Close" at bounding box center [663, 413] width 121 height 24
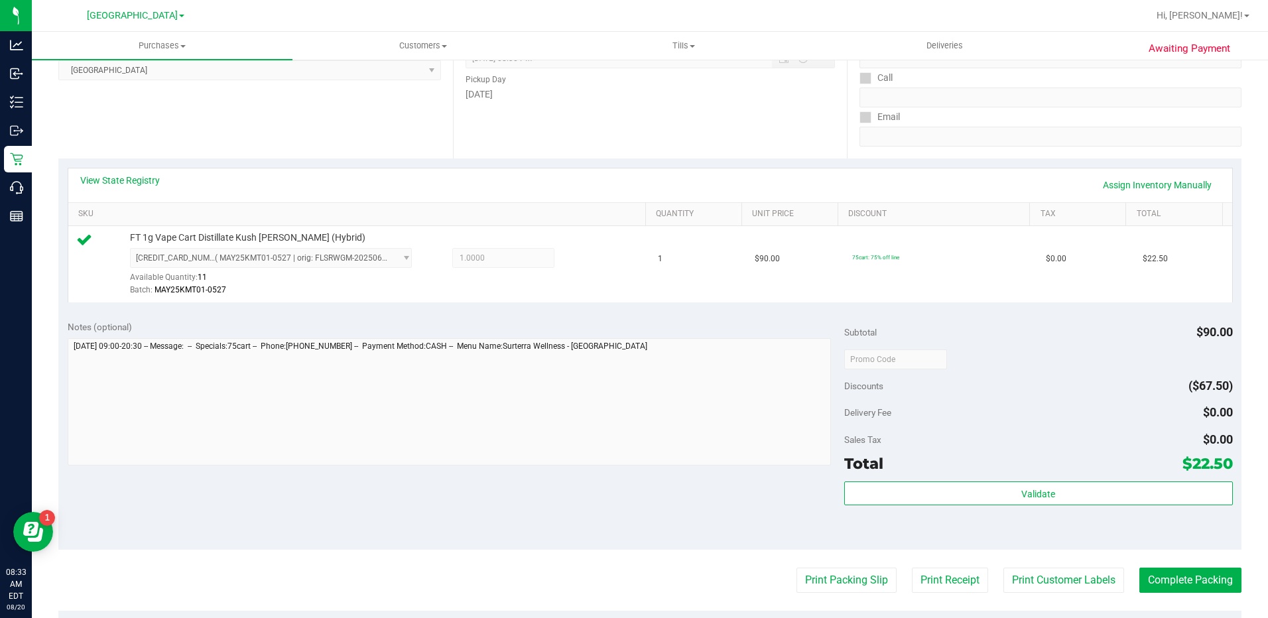
click at [1195, 566] on purchase-details "Back Edit Purchase Cancel Purchase View Profile # 11816030 BioTrack ID: - Submi…" at bounding box center [649, 366] width 1183 height 986
click at [1192, 581] on button "Complete Packing" at bounding box center [1190, 580] width 102 height 25
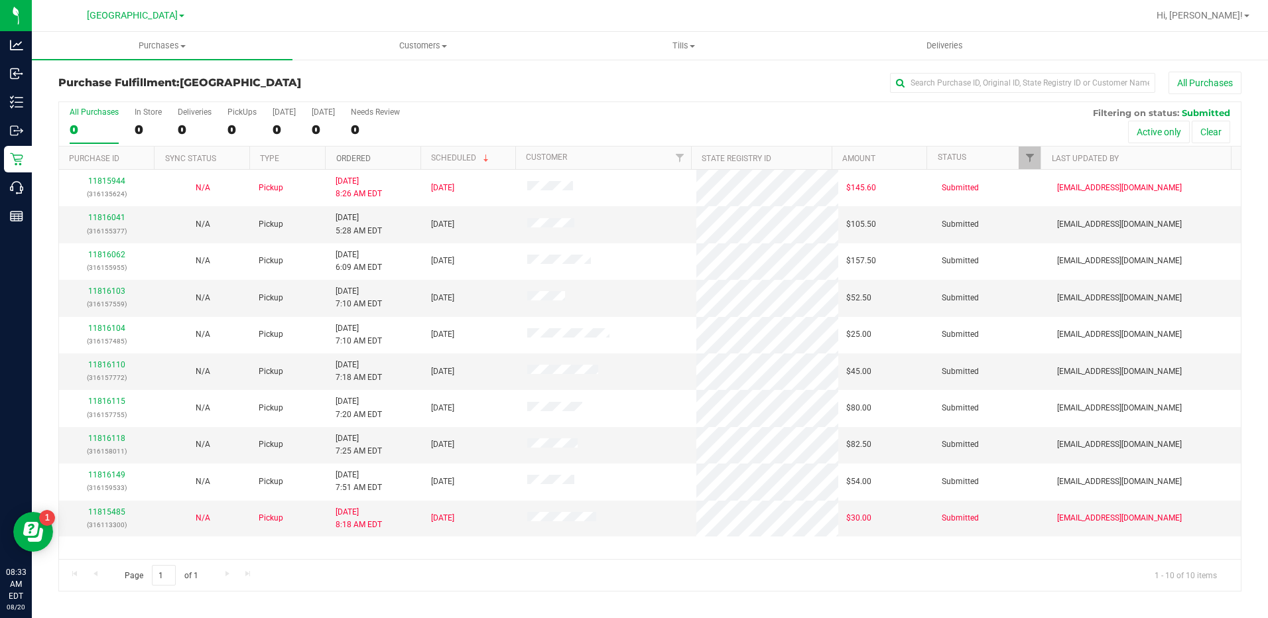
click at [364, 154] on link "Ordered" at bounding box center [353, 158] width 34 height 9
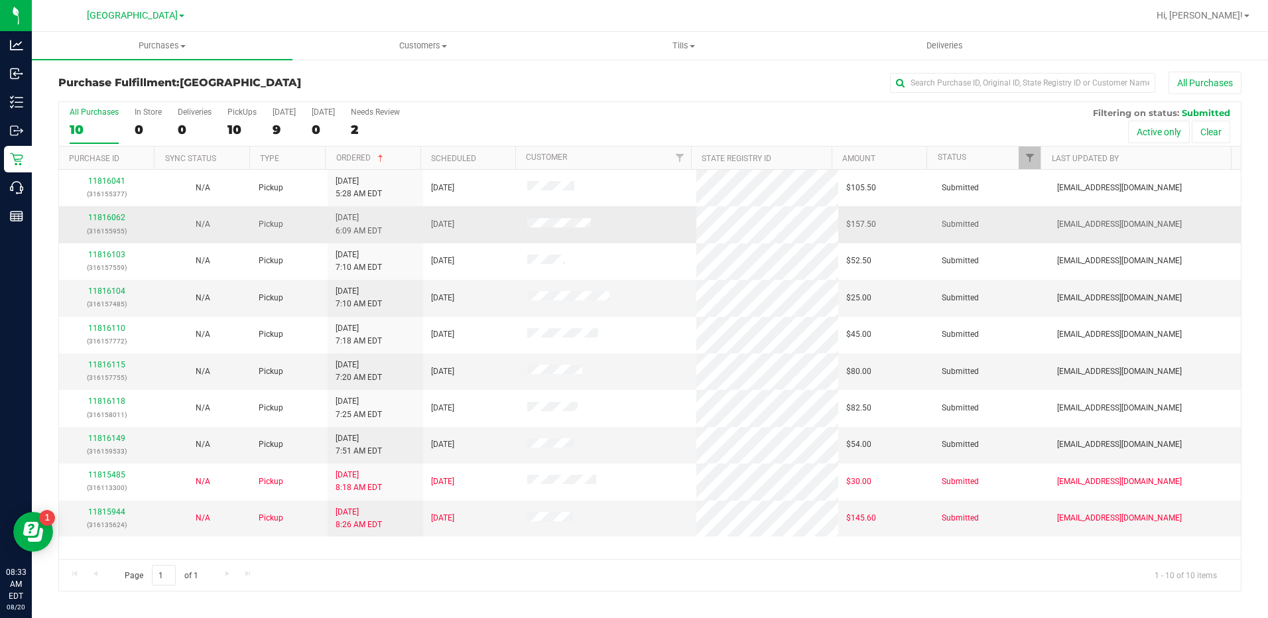
click at [104, 212] on div "11816062 (316155955)" at bounding box center [107, 223] width 80 height 25
click at [107, 216] on link "11816062" at bounding box center [106, 217] width 37 height 9
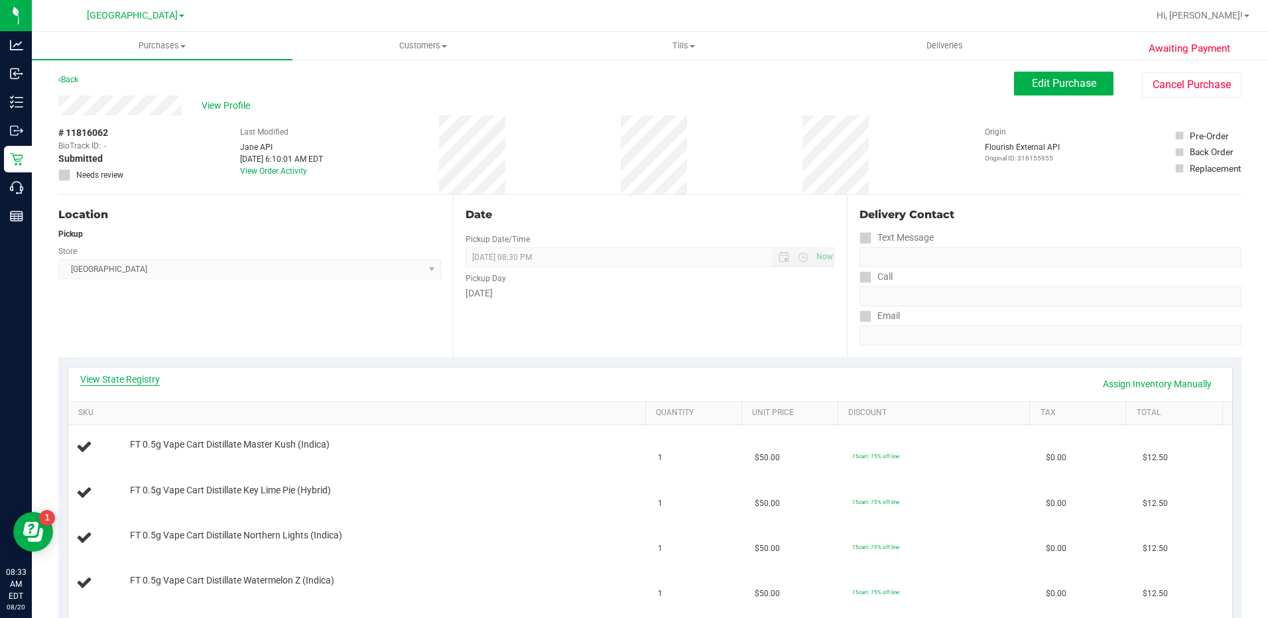
click at [118, 376] on link "View State Registry" at bounding box center [120, 379] width 80 height 13
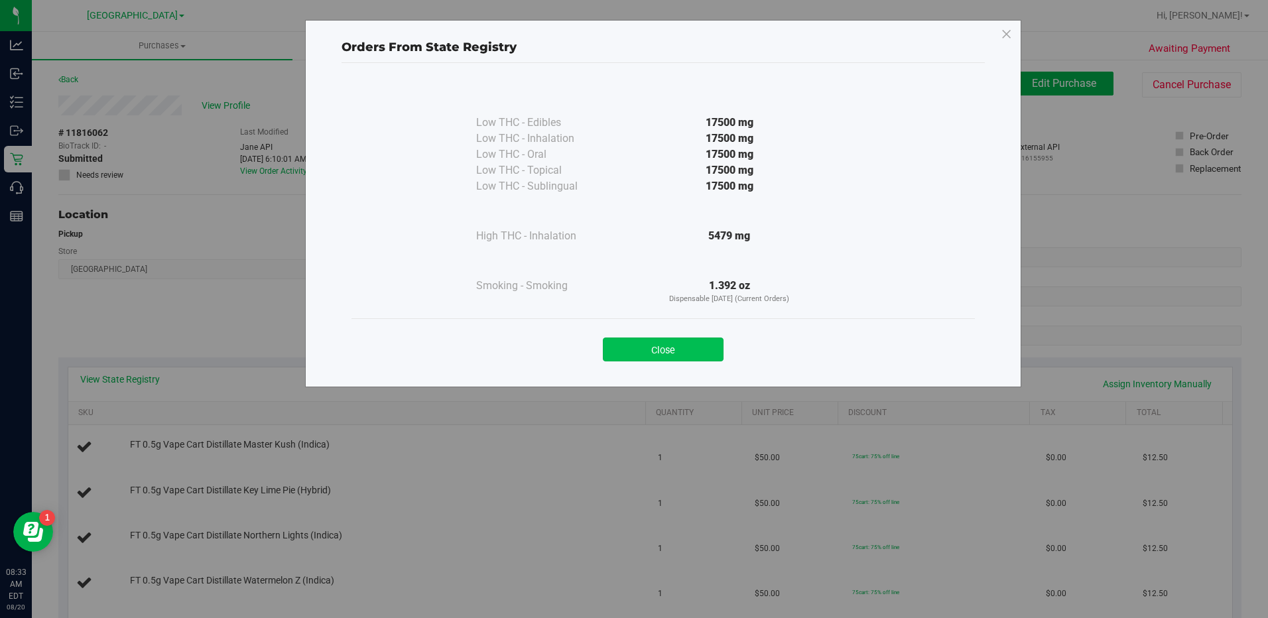
click at [658, 353] on button "Close" at bounding box center [663, 349] width 121 height 24
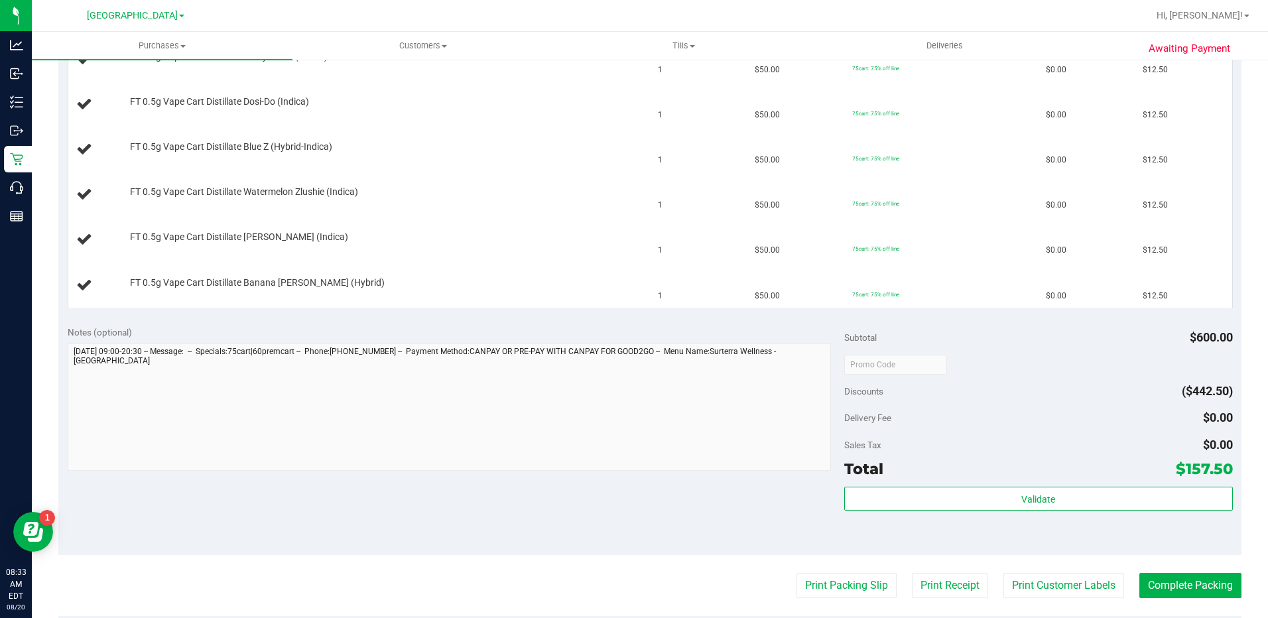
scroll to position [663, 0]
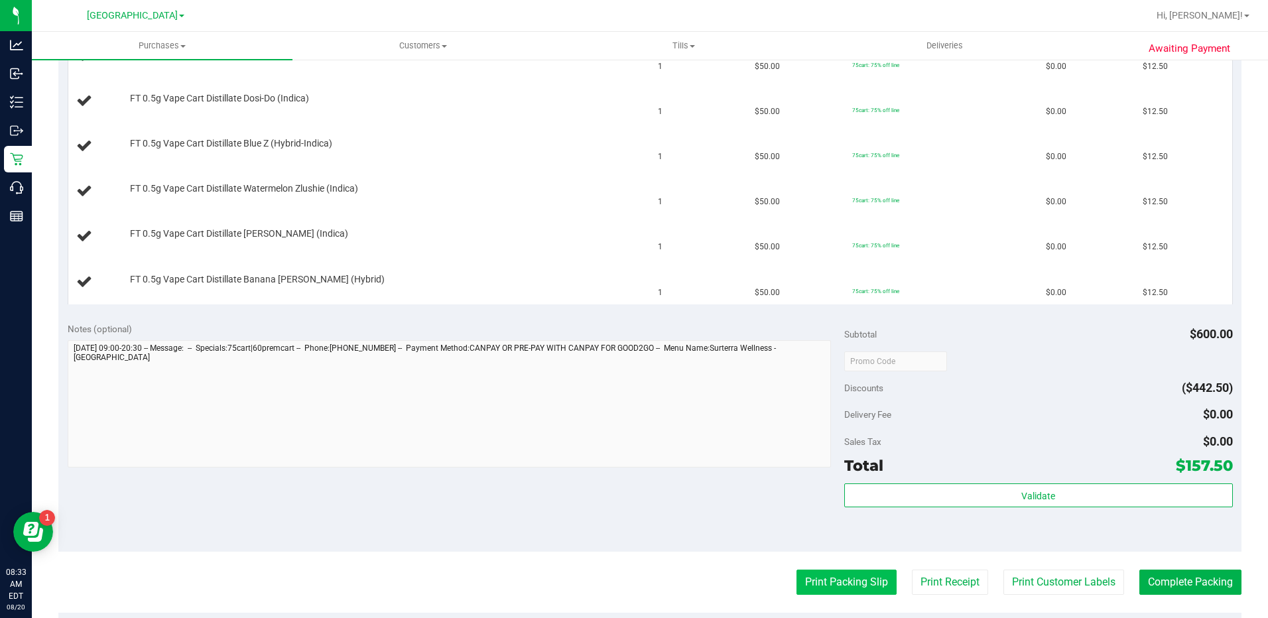
click at [853, 589] on button "Print Packing Slip" at bounding box center [846, 582] width 100 height 25
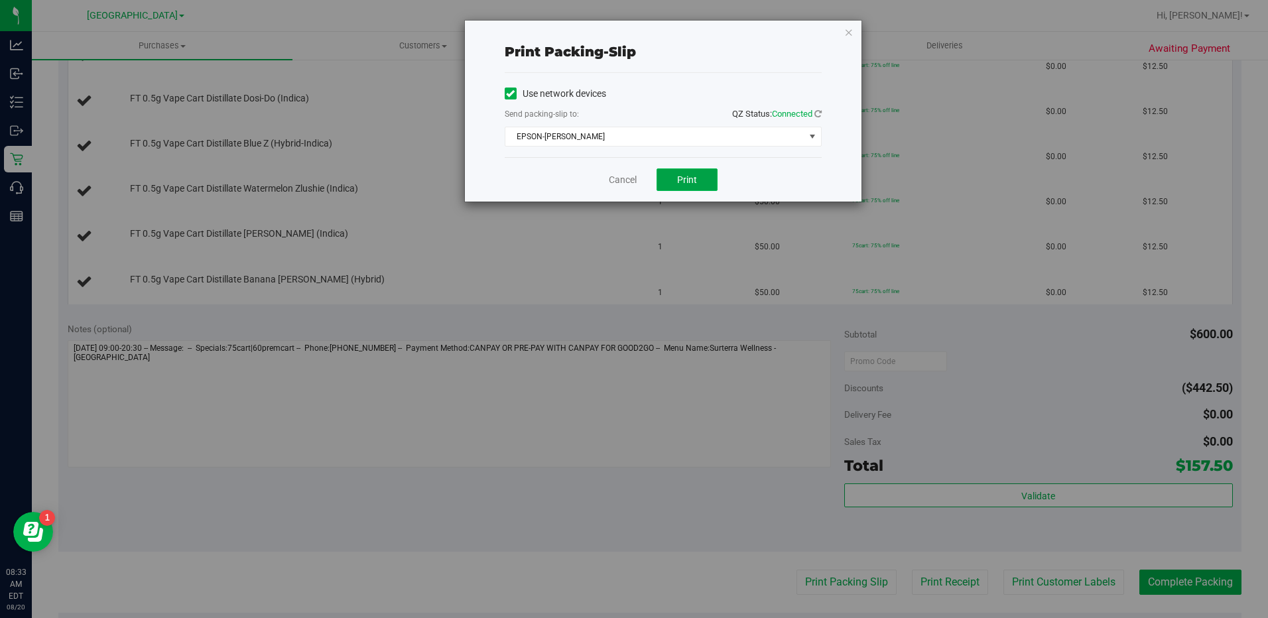
click at [693, 190] on button "Print" at bounding box center [686, 179] width 61 height 23
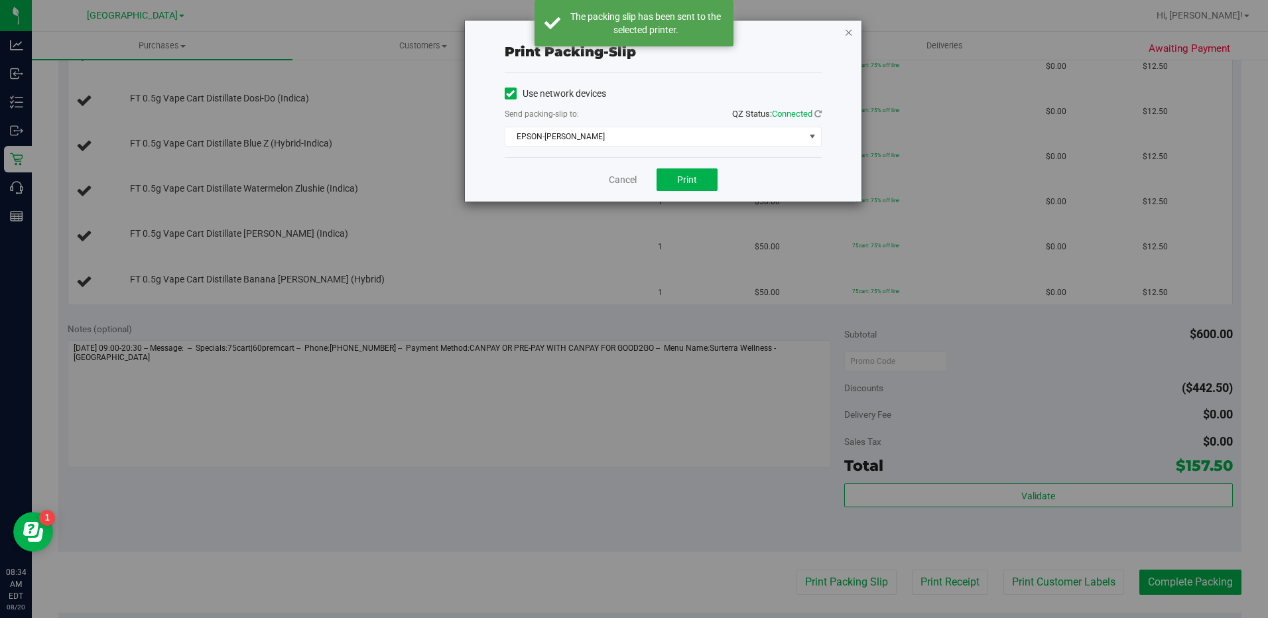
click at [851, 34] on icon "button" at bounding box center [848, 32] width 9 height 16
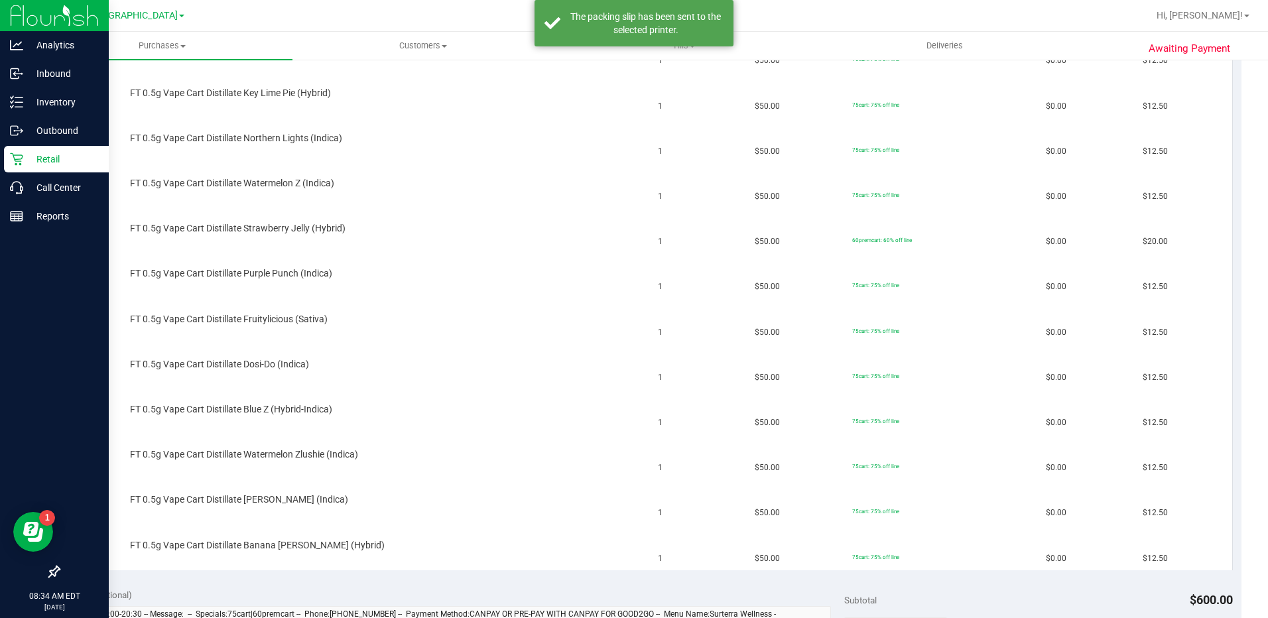
scroll to position [0, 0]
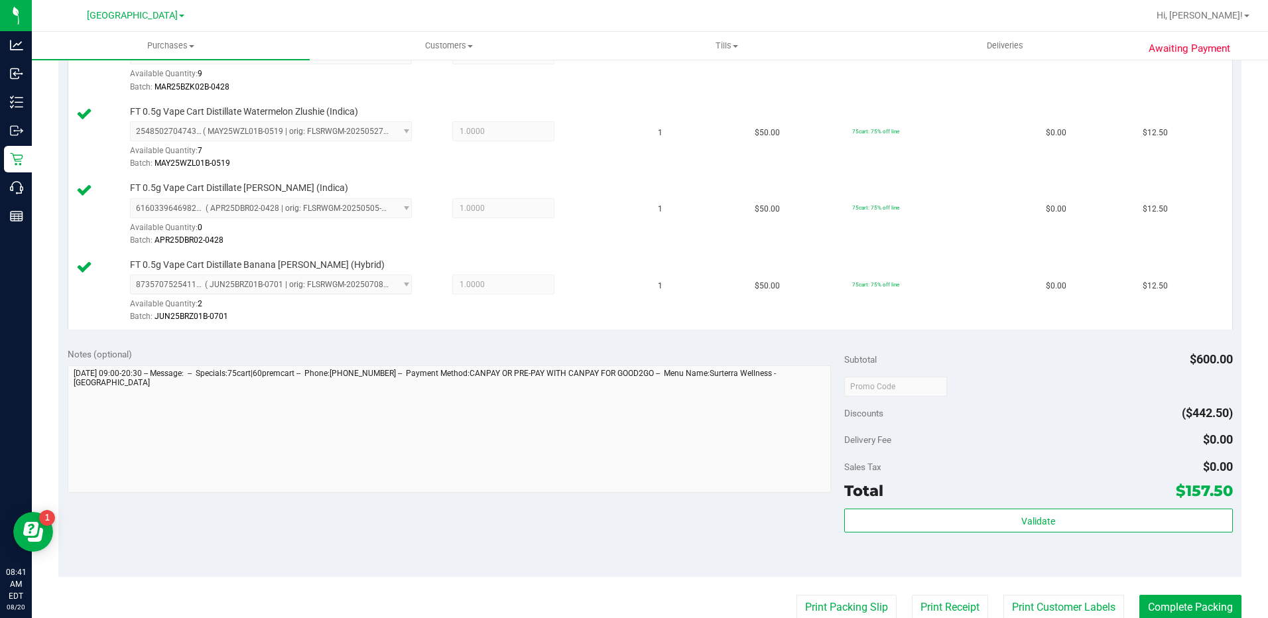
scroll to position [1109, 0]
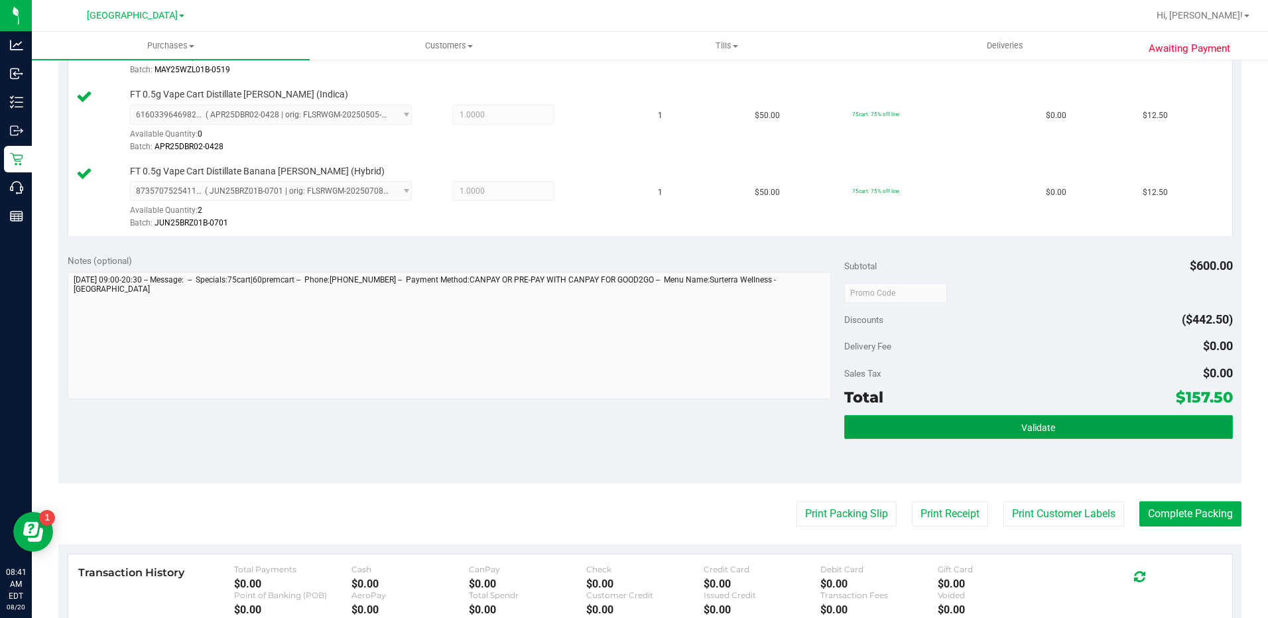
click at [965, 428] on button "Validate" at bounding box center [1038, 427] width 389 height 24
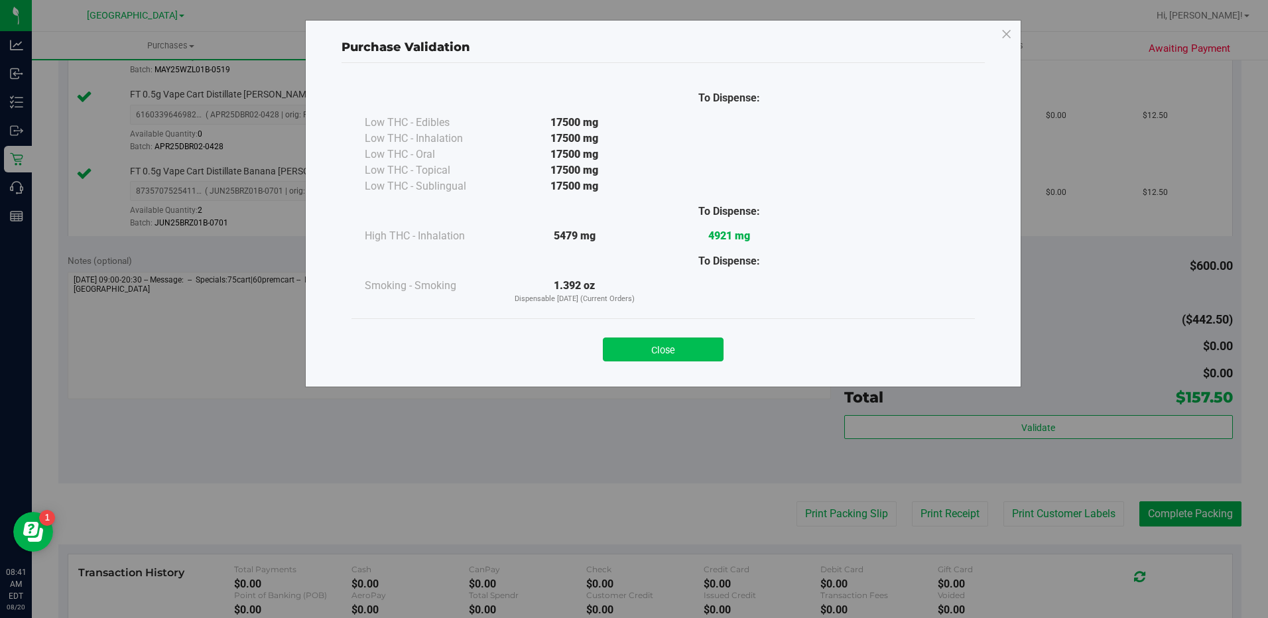
click at [684, 347] on button "Close" at bounding box center [663, 349] width 121 height 24
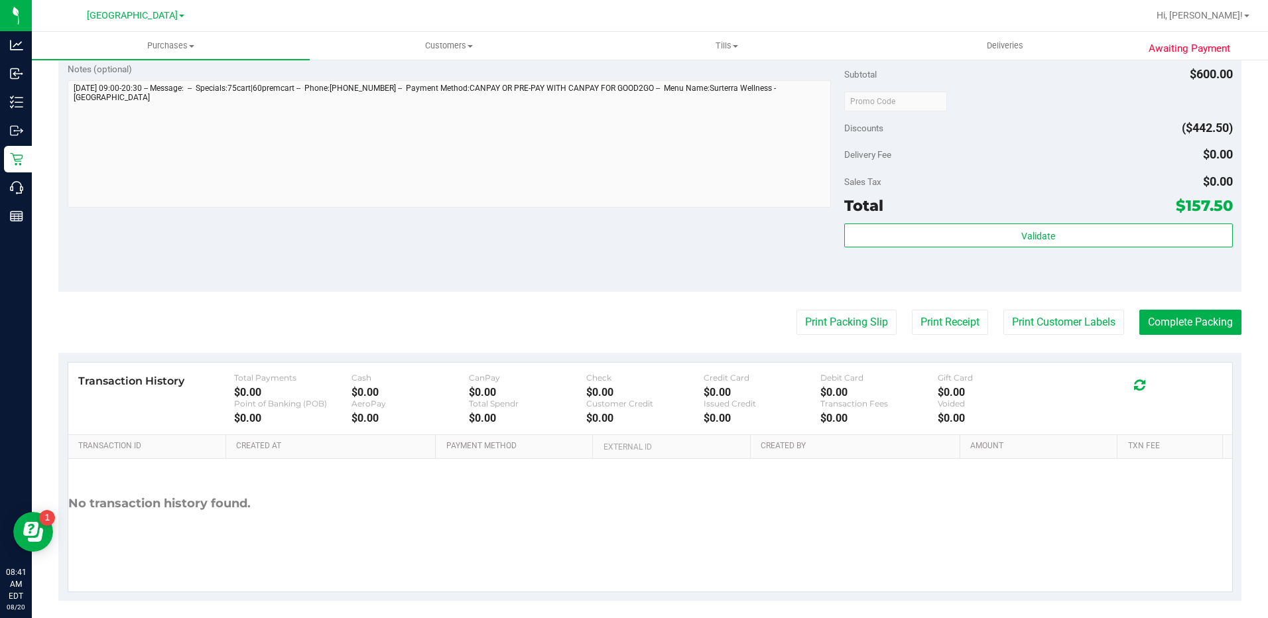
scroll to position [1307, 0]
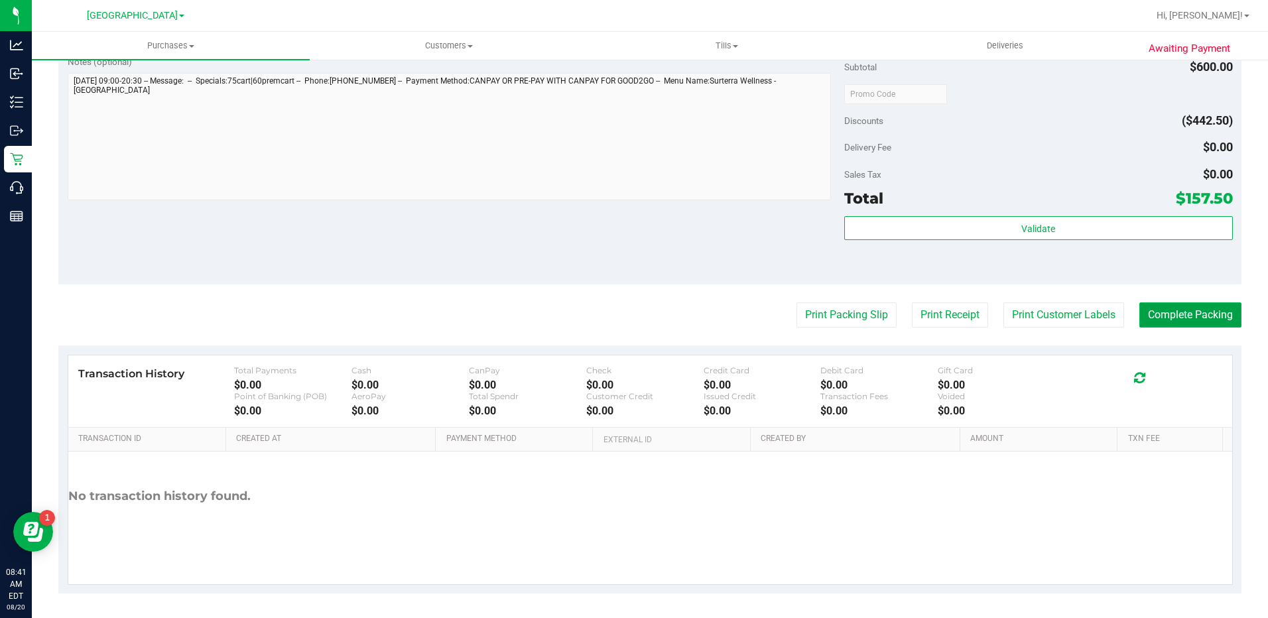
click at [1189, 315] on button "Complete Packing" at bounding box center [1190, 314] width 102 height 25
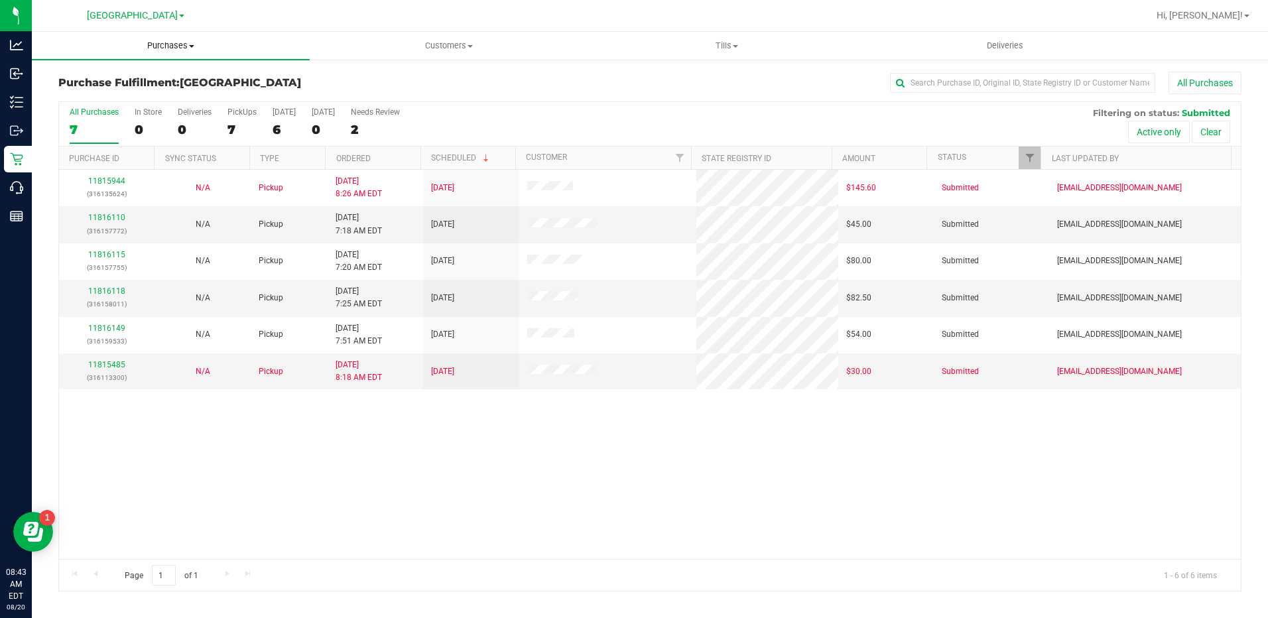
click at [158, 42] on span "Purchases" at bounding box center [171, 46] width 278 height 12
click at [84, 92] on span "Fulfillment" at bounding box center [73, 95] width 82 height 11
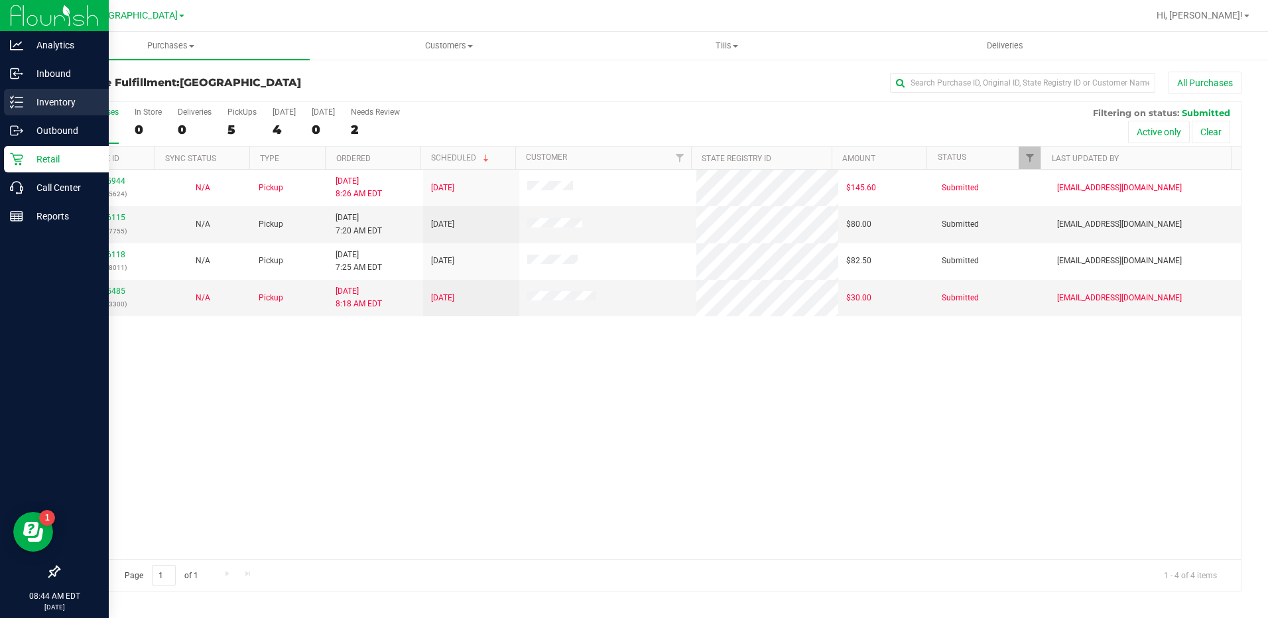
click at [32, 103] on p "Inventory" at bounding box center [63, 102] width 80 height 16
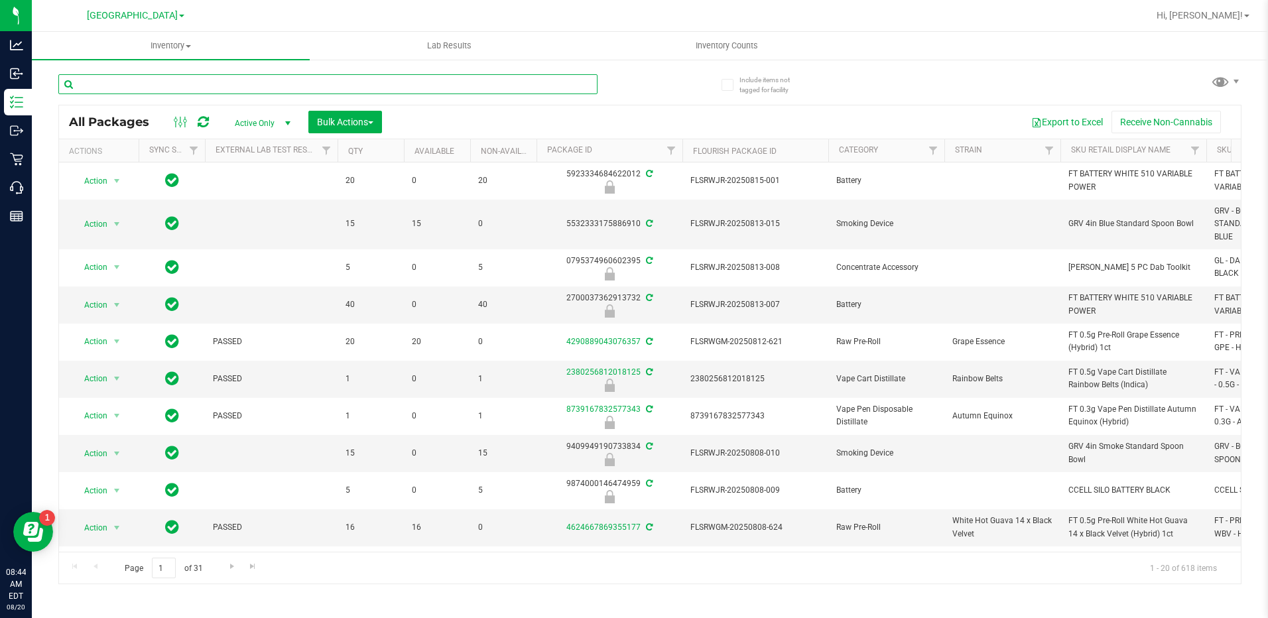
click at [181, 81] on input "text" at bounding box center [327, 84] width 539 height 20
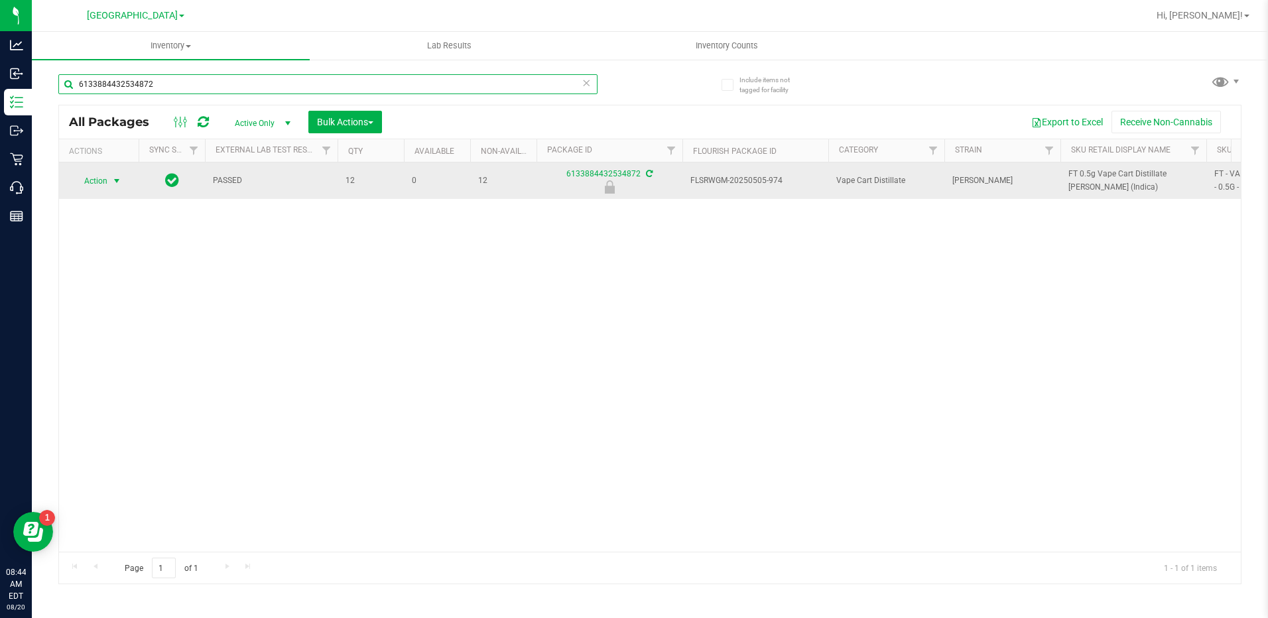
type input "6133884432534872"
click at [111, 185] on span "select" at bounding box center [117, 181] width 17 height 19
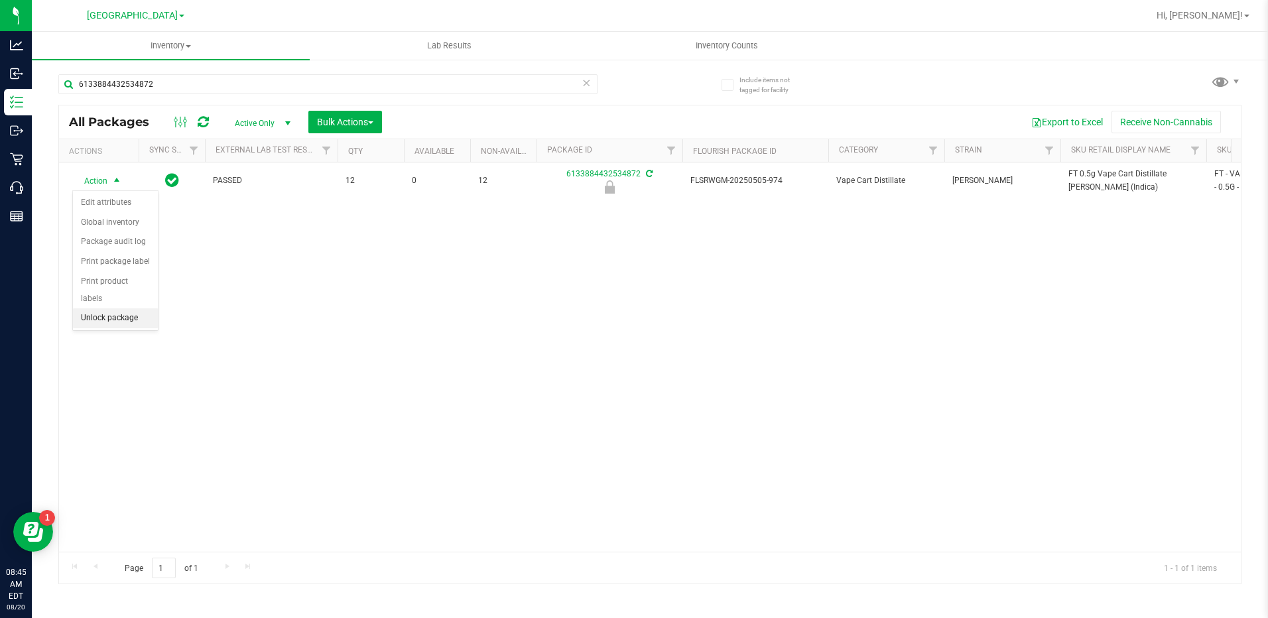
click at [112, 308] on li "Unlock package" at bounding box center [115, 318] width 85 height 20
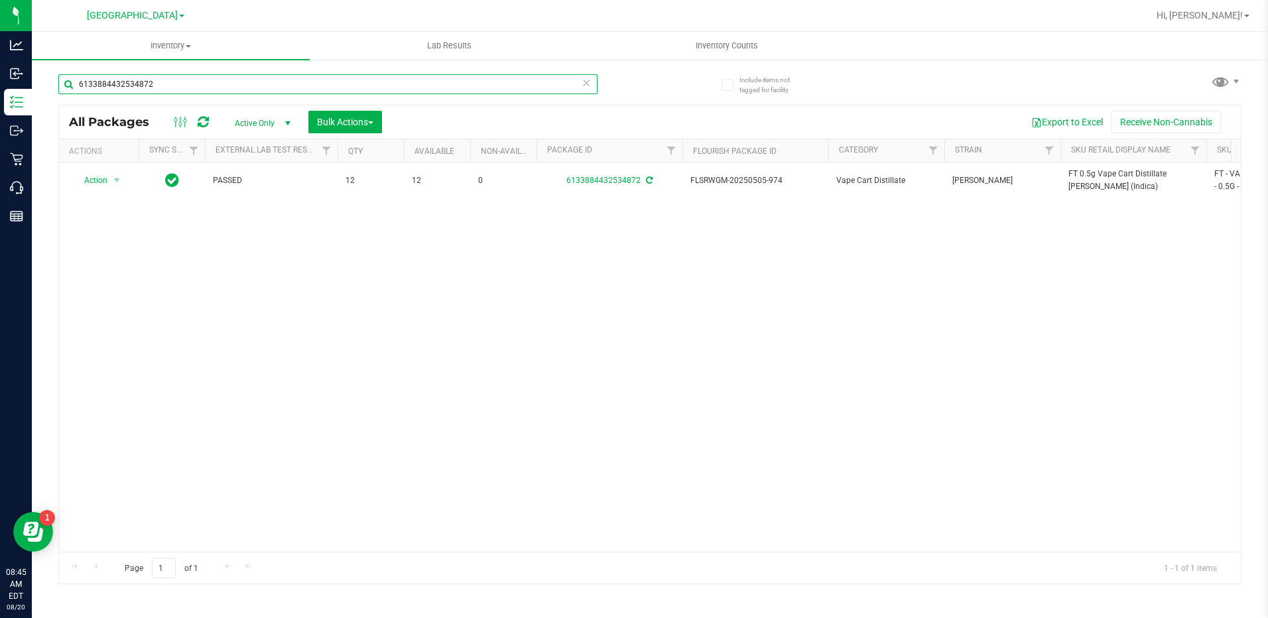
drag, startPoint x: 213, startPoint y: 89, endPoint x: 47, endPoint y: 93, distance: 166.5
click at [47, 93] on div "Include items not tagged for facility 6133884432534872 All Packages Active Only…" at bounding box center [650, 260] width 1236 height 404
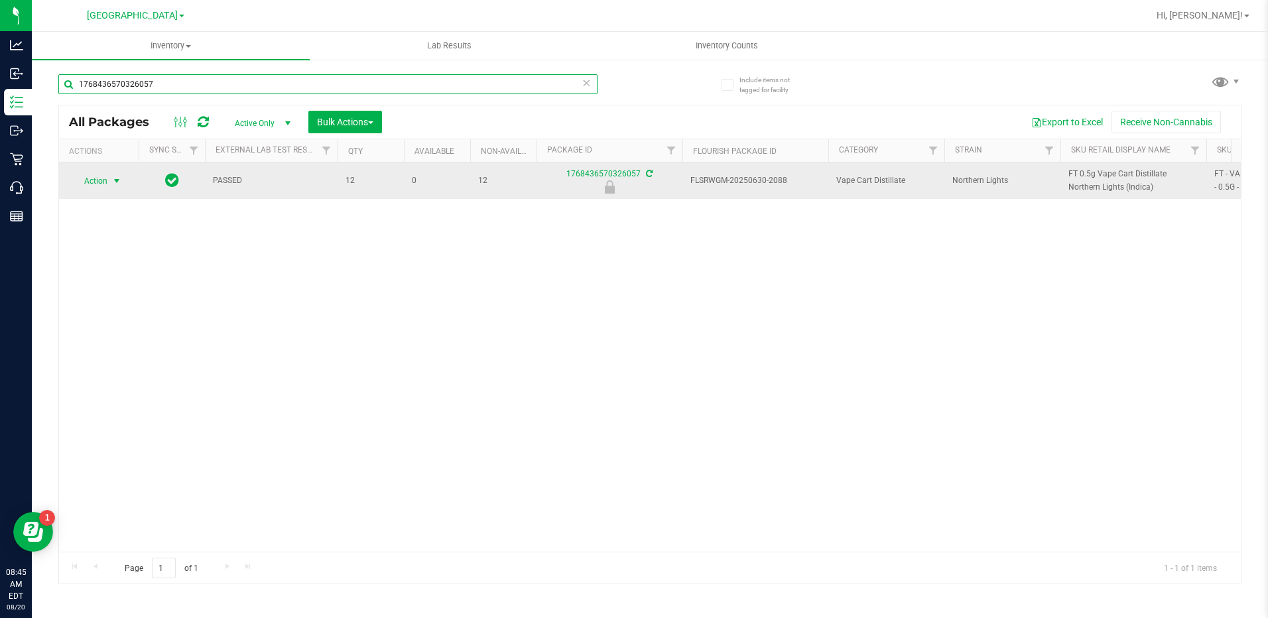
type input "1768436570326057"
click at [101, 182] on span "Action" at bounding box center [90, 181] width 36 height 19
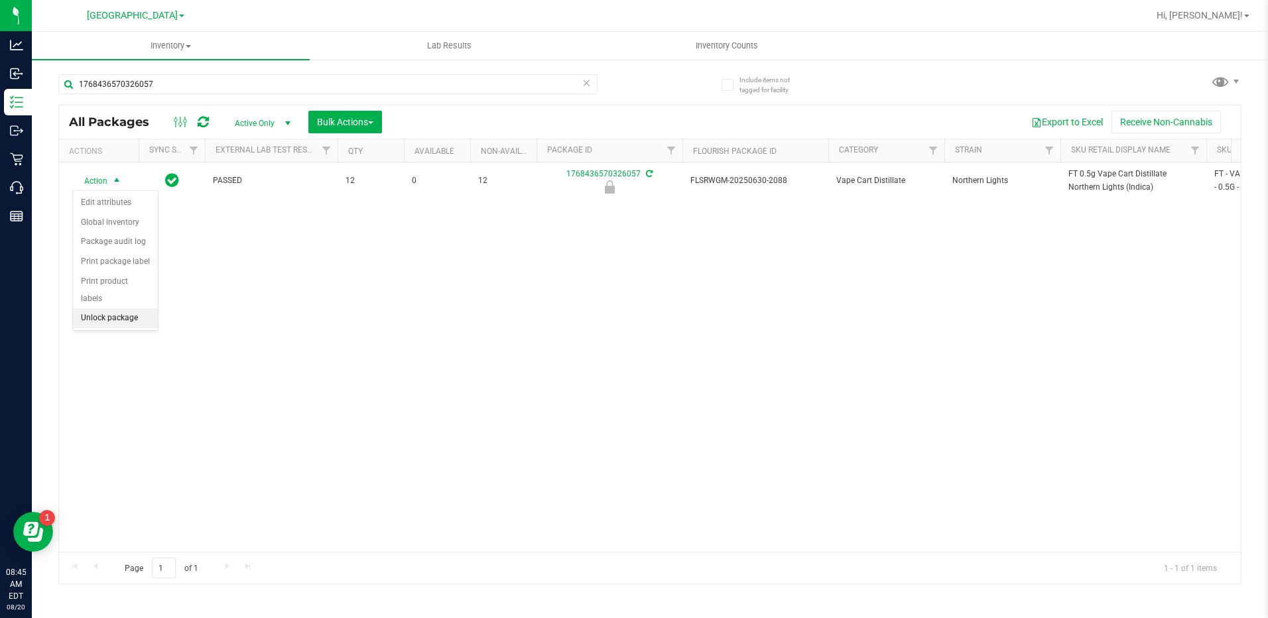
click at [118, 308] on li "Unlock package" at bounding box center [115, 318] width 85 height 20
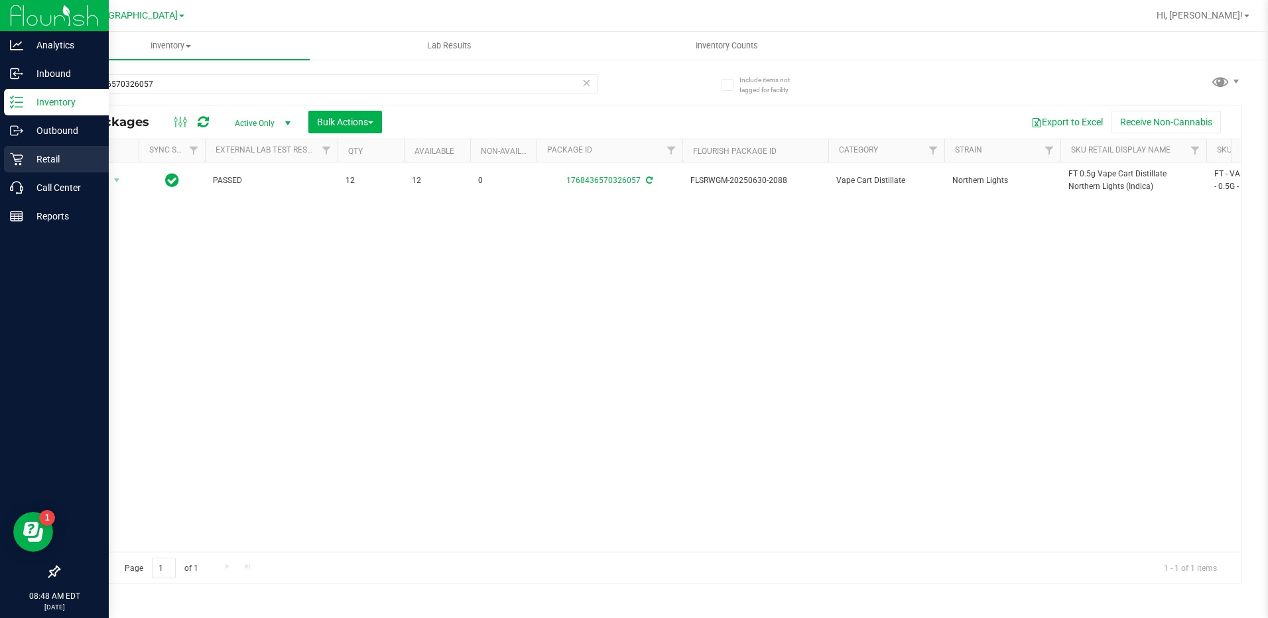
click at [44, 154] on p "Retail" at bounding box center [63, 159] width 80 height 16
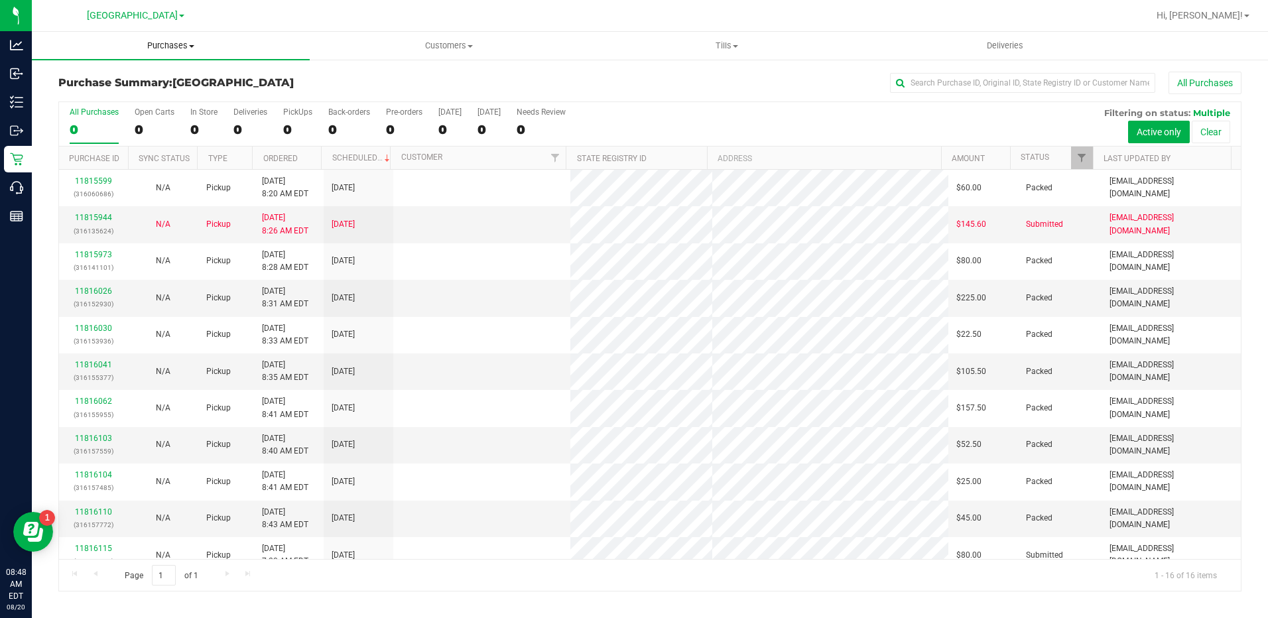
click at [174, 47] on span "Purchases" at bounding box center [171, 46] width 278 height 12
click at [139, 97] on li "Fulfillment" at bounding box center [171, 96] width 278 height 16
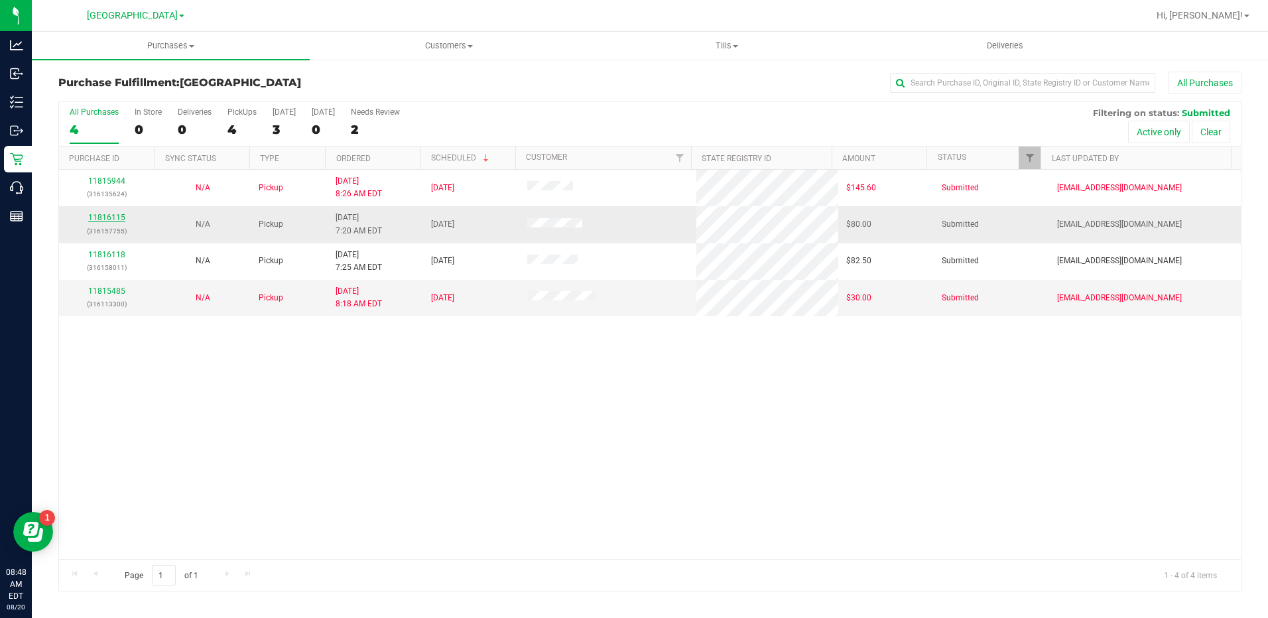
click at [109, 220] on link "11816115" at bounding box center [106, 217] width 37 height 9
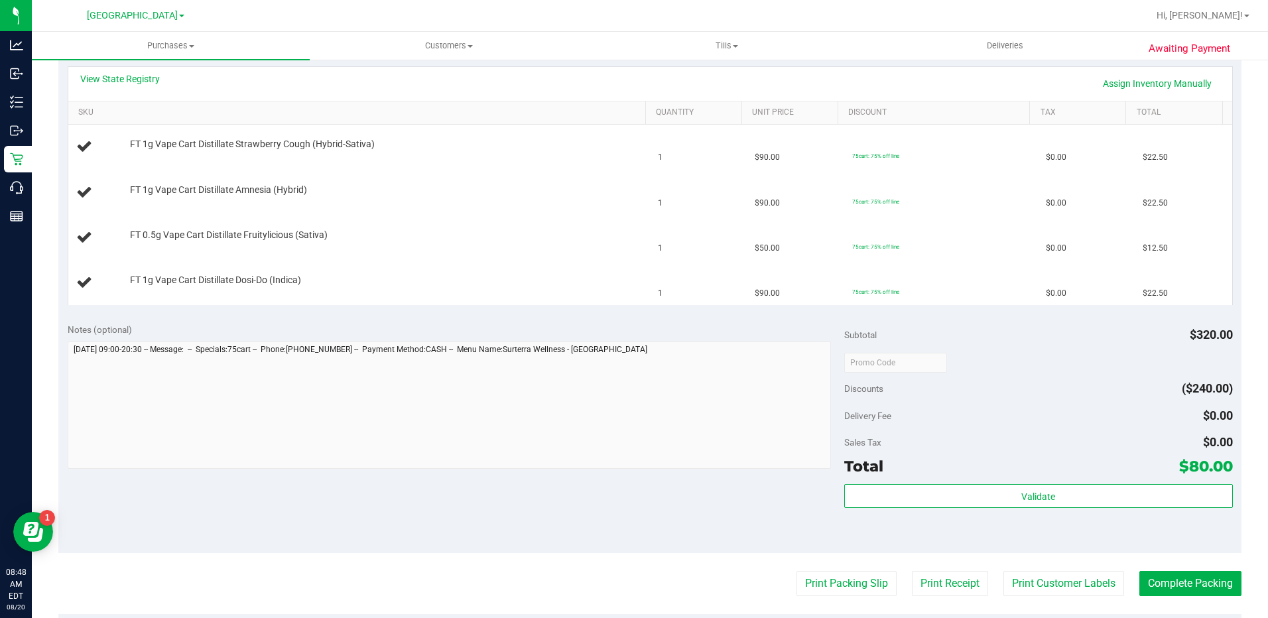
scroll to position [398, 0]
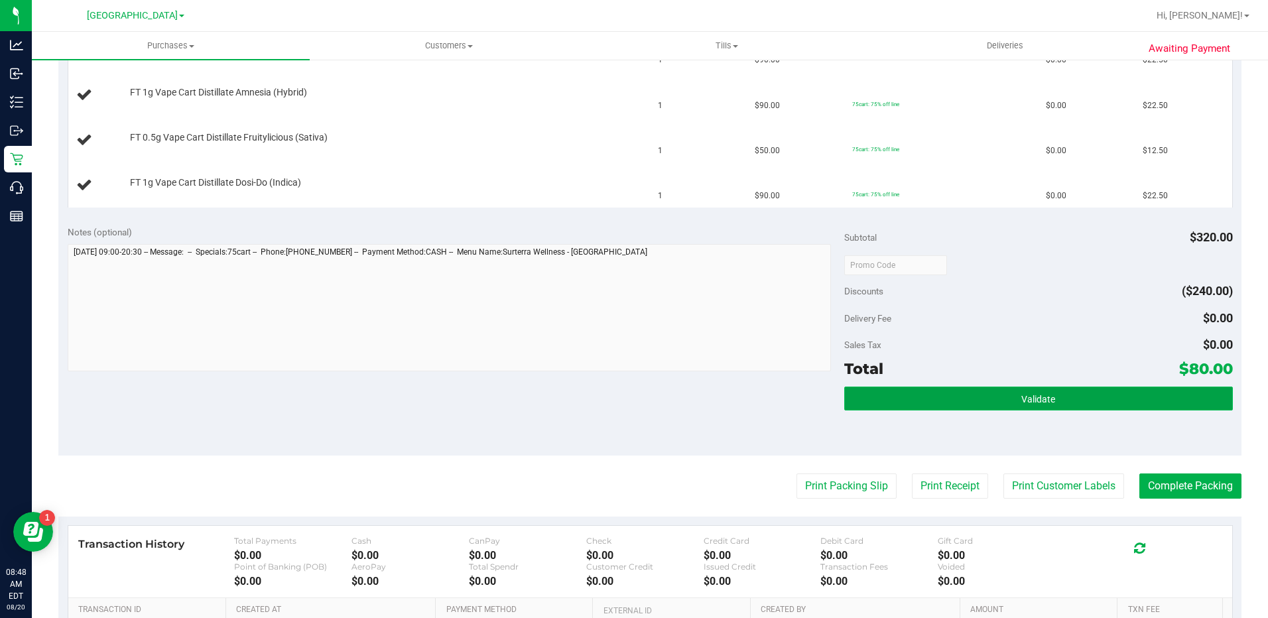
click at [1008, 389] on button "Validate" at bounding box center [1038, 399] width 389 height 24
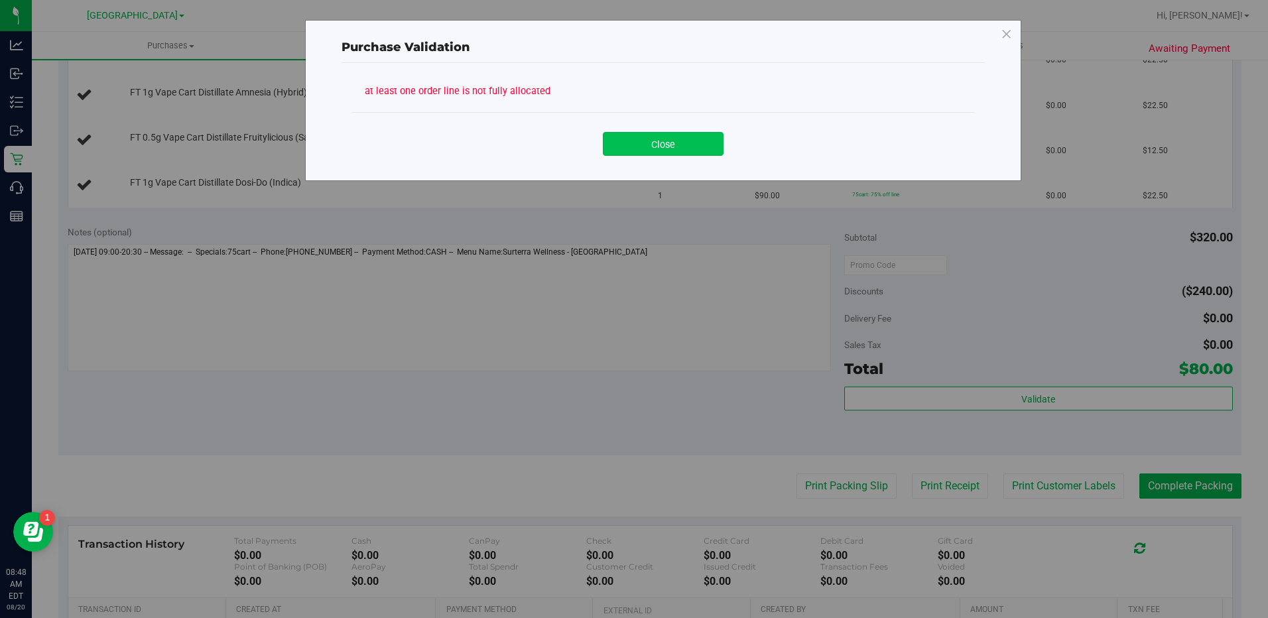
click at [686, 145] on button "Close" at bounding box center [663, 144] width 121 height 24
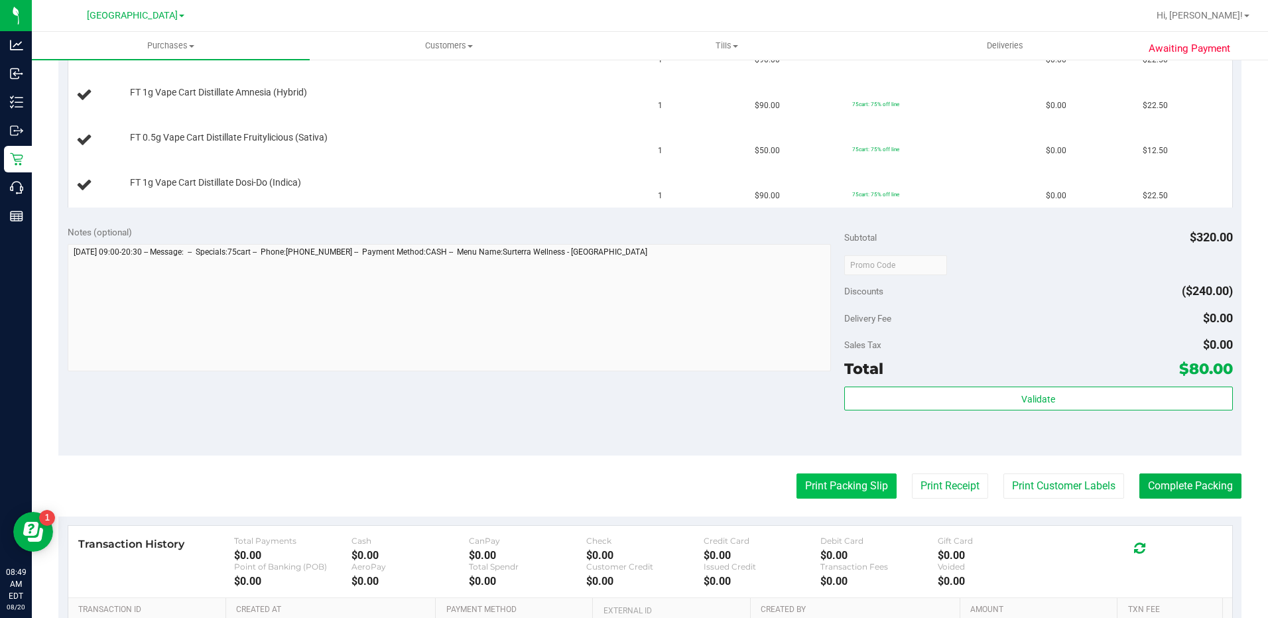
click at [823, 479] on button "Print Packing Slip" at bounding box center [846, 485] width 100 height 25
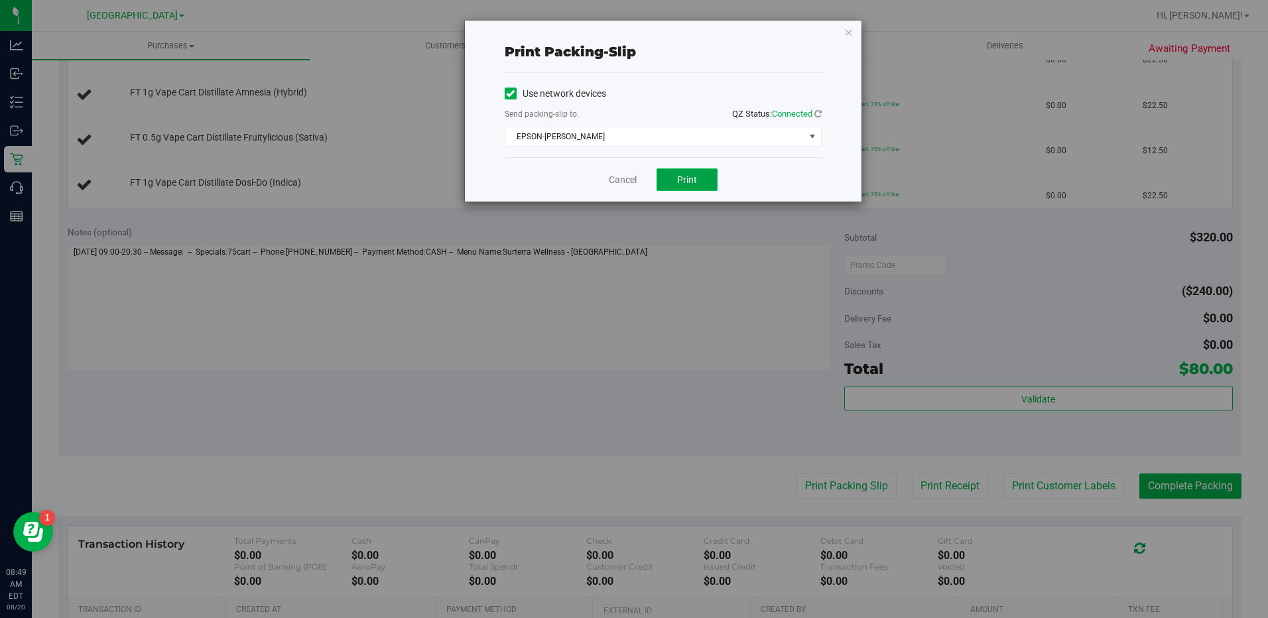
click at [695, 180] on span "Print" at bounding box center [687, 179] width 20 height 11
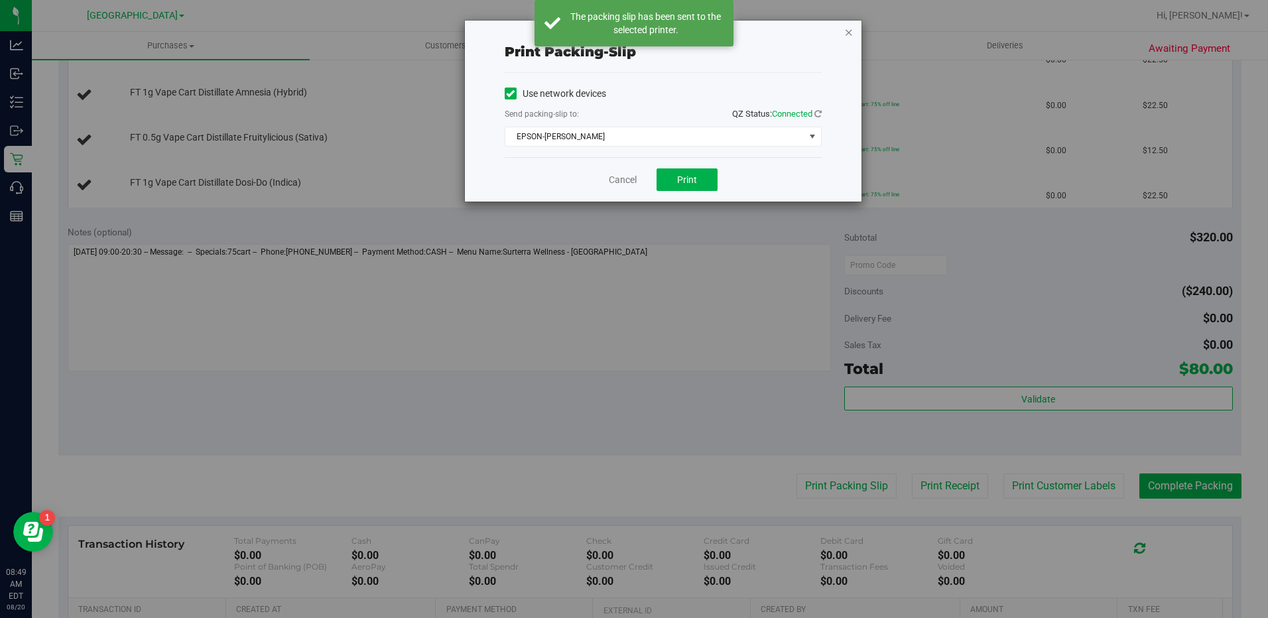
click at [853, 36] on icon "button" at bounding box center [848, 32] width 9 height 16
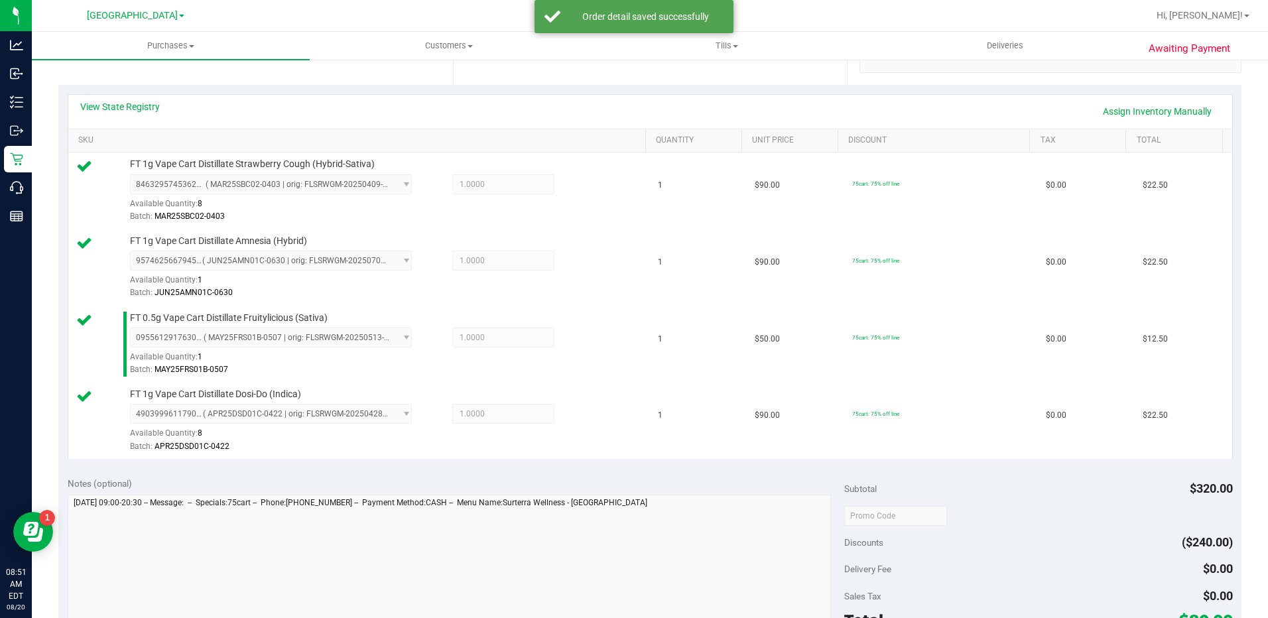
scroll to position [398, 0]
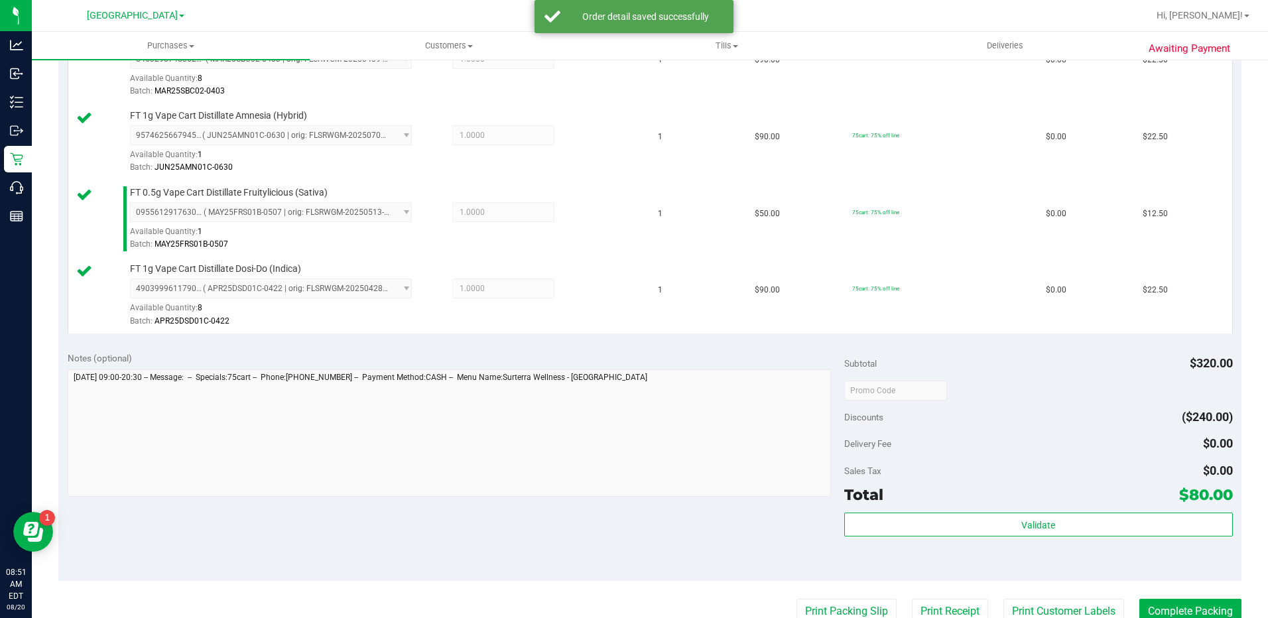
click at [1079, 538] on div "Validate" at bounding box center [1038, 542] width 389 height 60
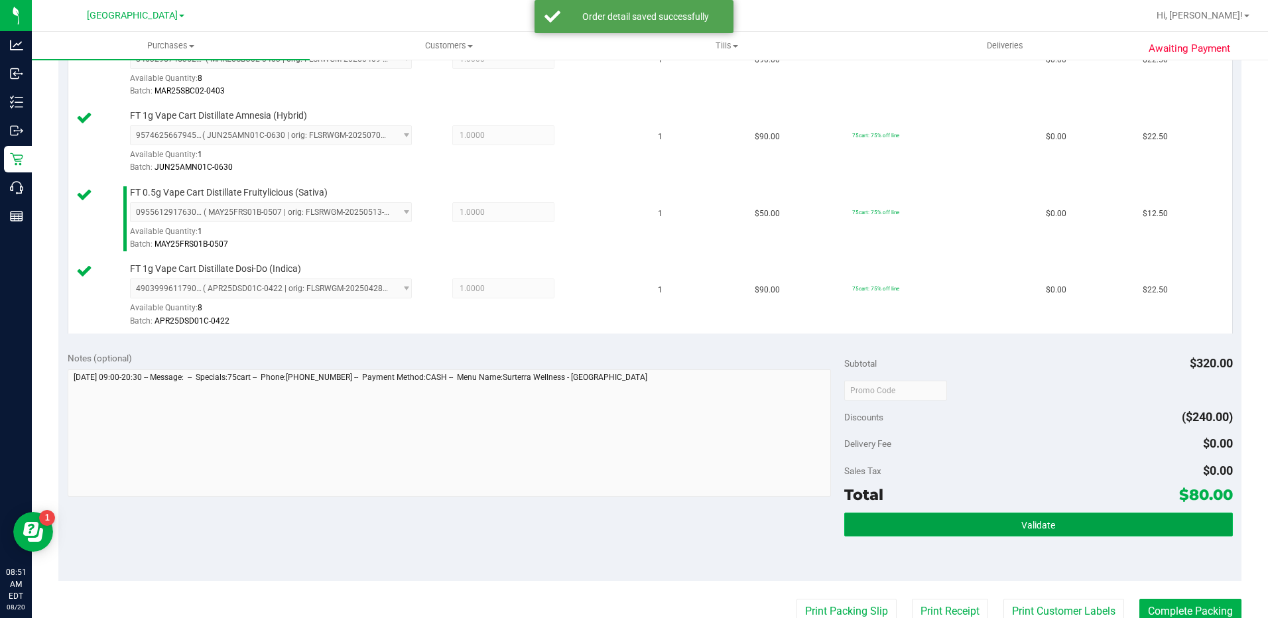
click at [1078, 533] on button "Validate" at bounding box center [1038, 524] width 389 height 24
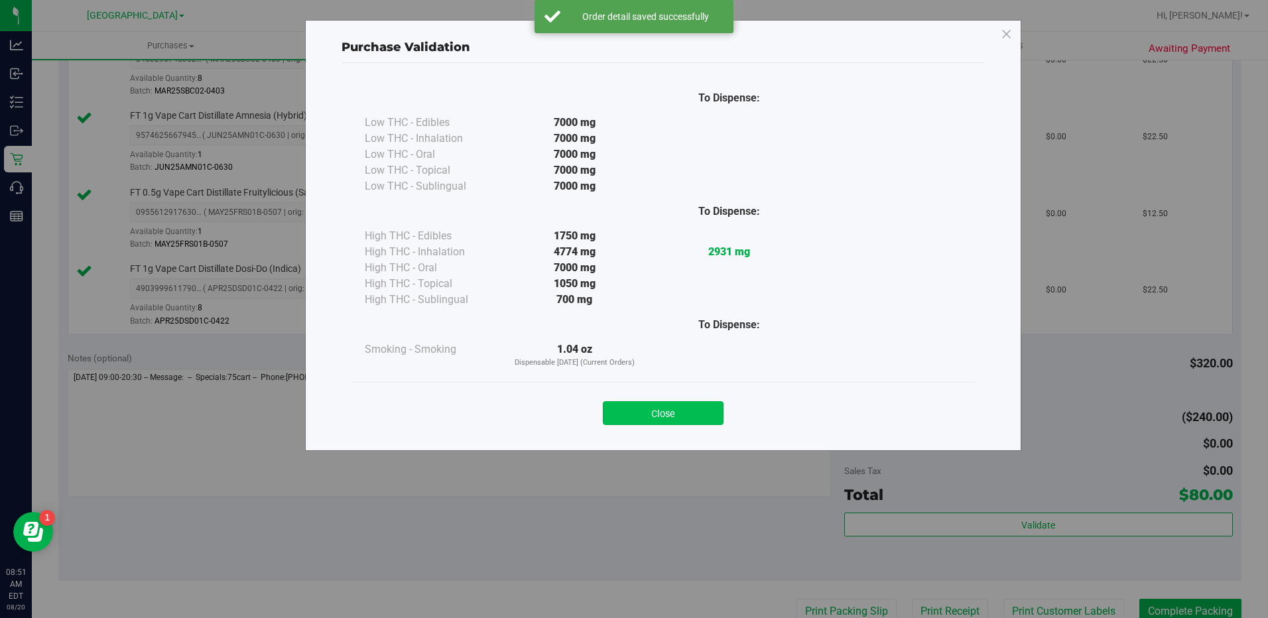
click at [693, 410] on button "Close" at bounding box center [663, 413] width 121 height 24
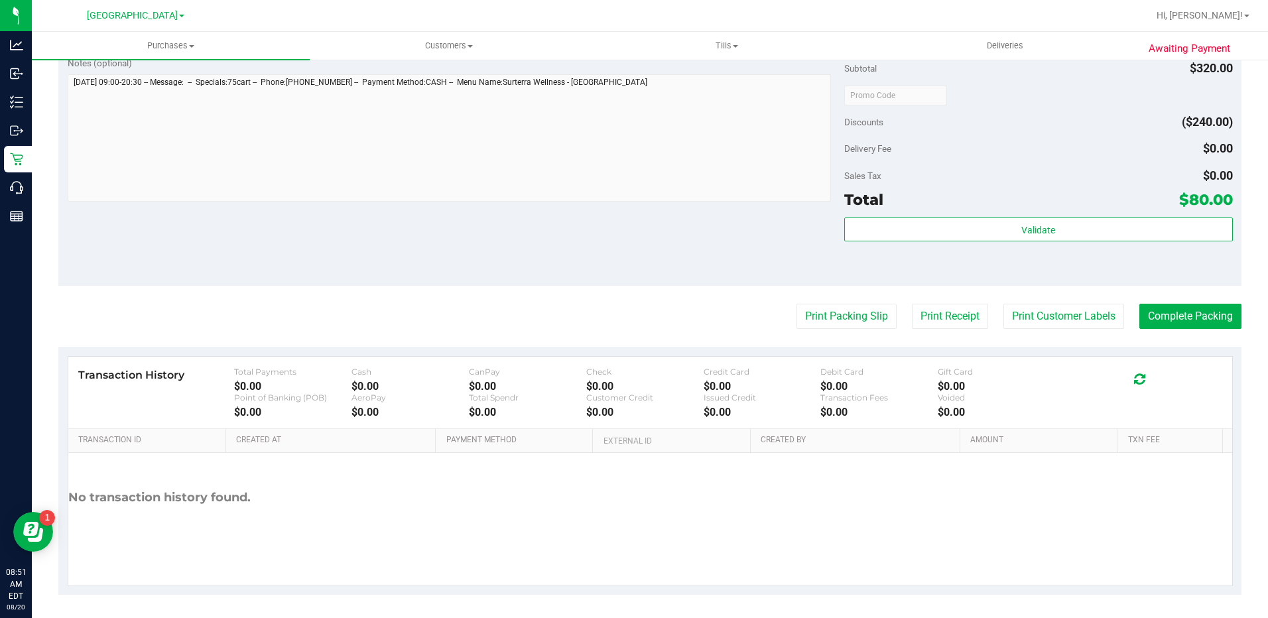
scroll to position [696, 0]
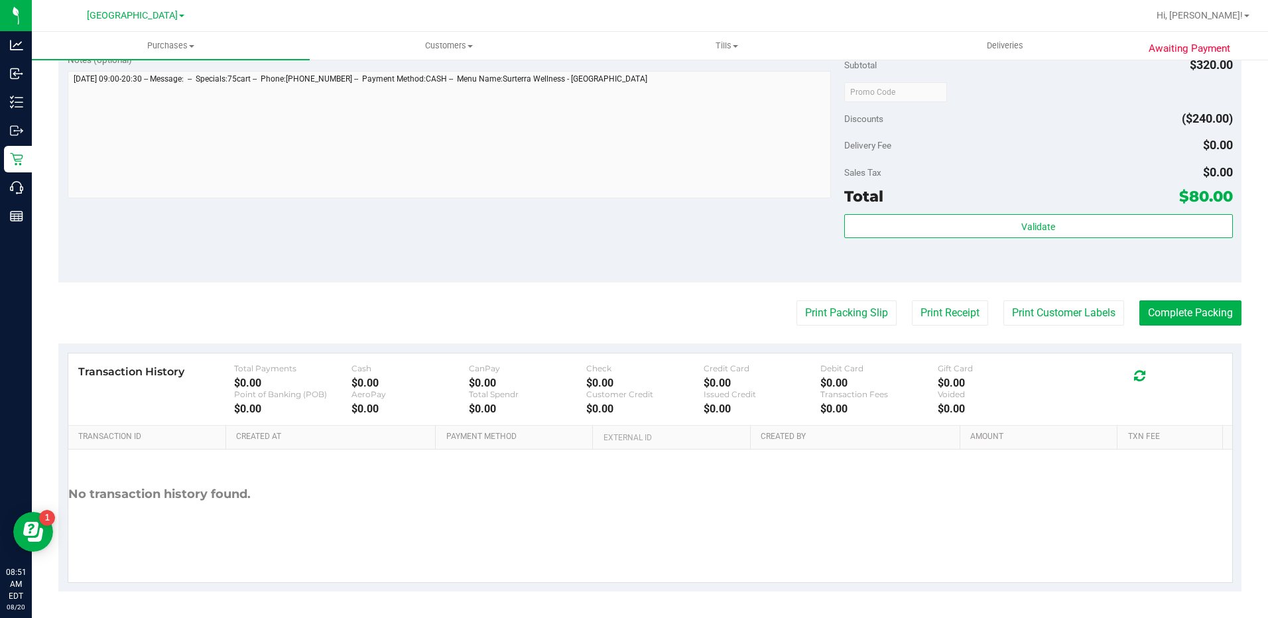
drag, startPoint x: 829, startPoint y: 316, endPoint x: 574, endPoint y: 211, distance: 275.3
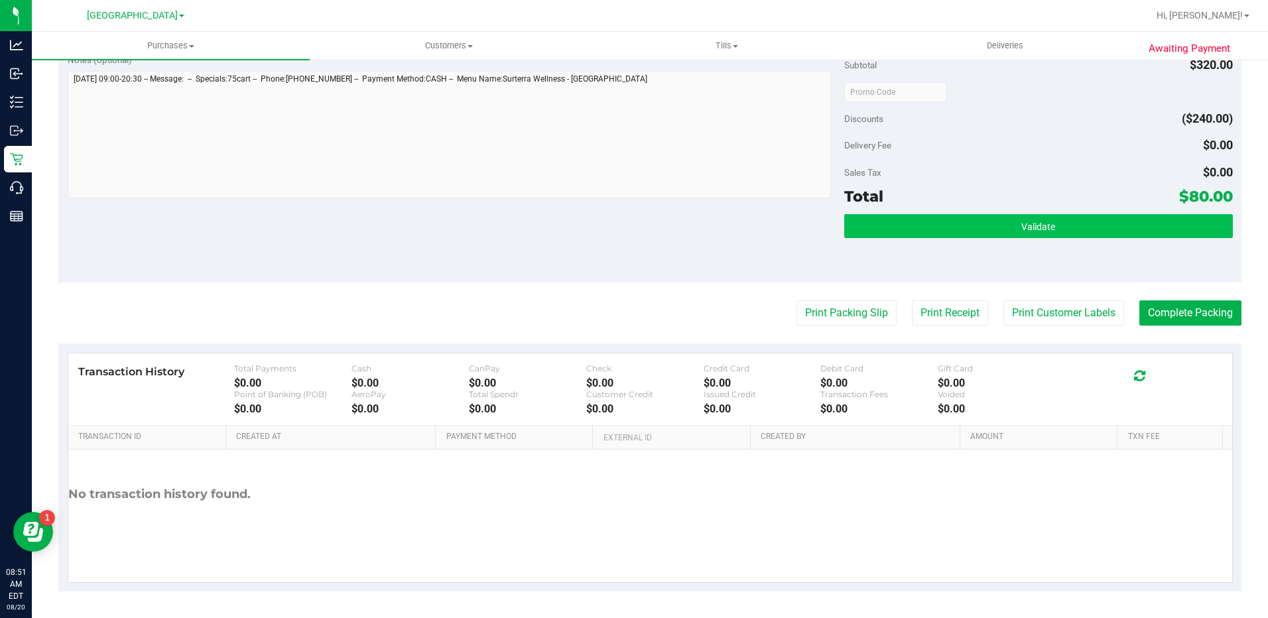
drag, startPoint x: 1055, startPoint y: 211, endPoint x: 1015, endPoint y: 216, distance: 40.7
click at [1052, 213] on div "Subtotal $320.00 Discounts ($240.00) Delivery Fee $0.00 Sales Tax $0.00 Total $…" at bounding box center [1038, 163] width 389 height 221
click at [1015, 216] on button "Validate" at bounding box center [1038, 226] width 389 height 24
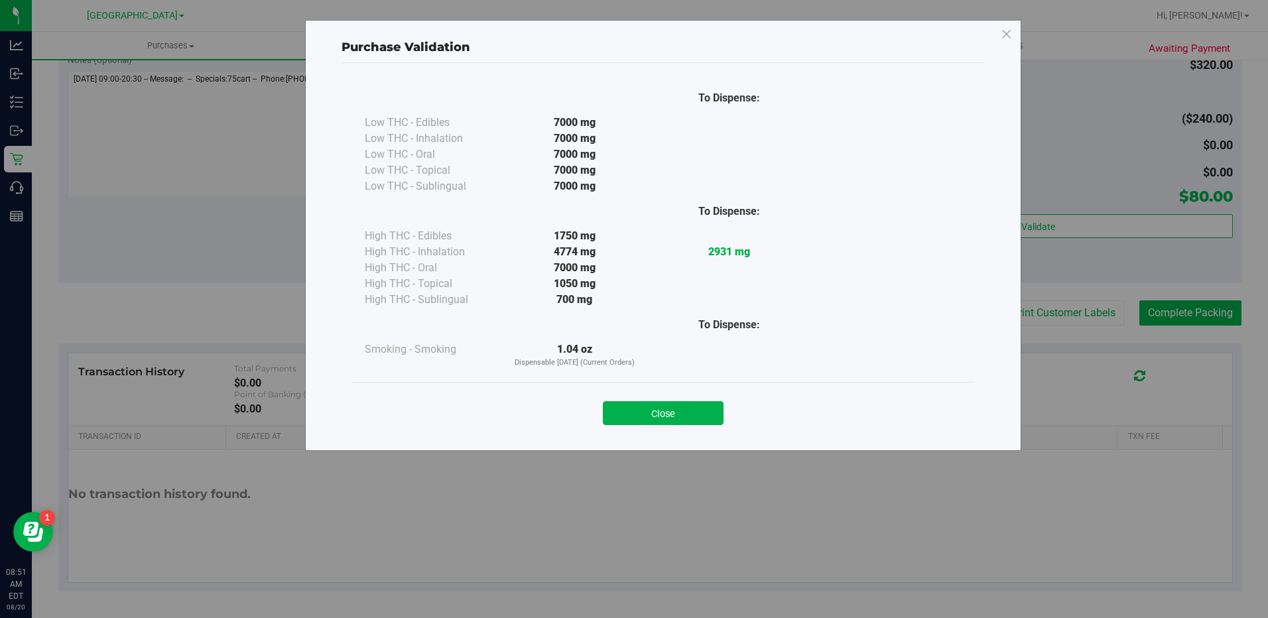
drag, startPoint x: 644, startPoint y: 414, endPoint x: 1124, endPoint y: 397, distance: 480.3
click at [651, 414] on button "Close" at bounding box center [663, 413] width 121 height 24
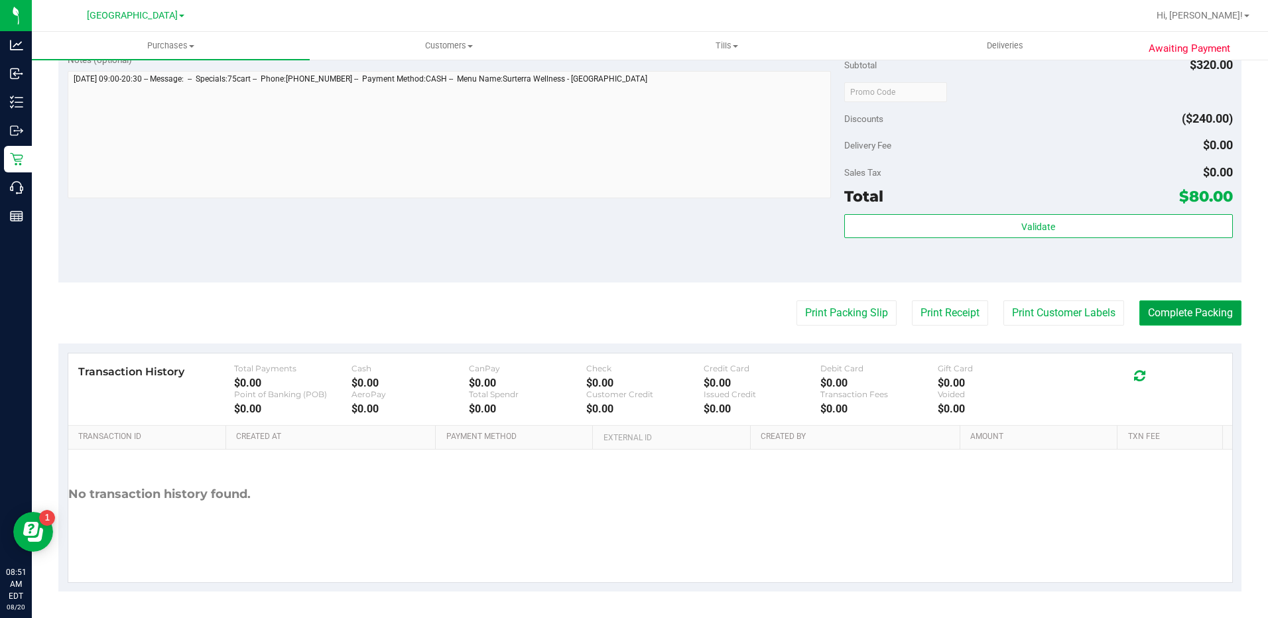
click at [1186, 324] on button "Complete Packing" at bounding box center [1190, 312] width 102 height 25
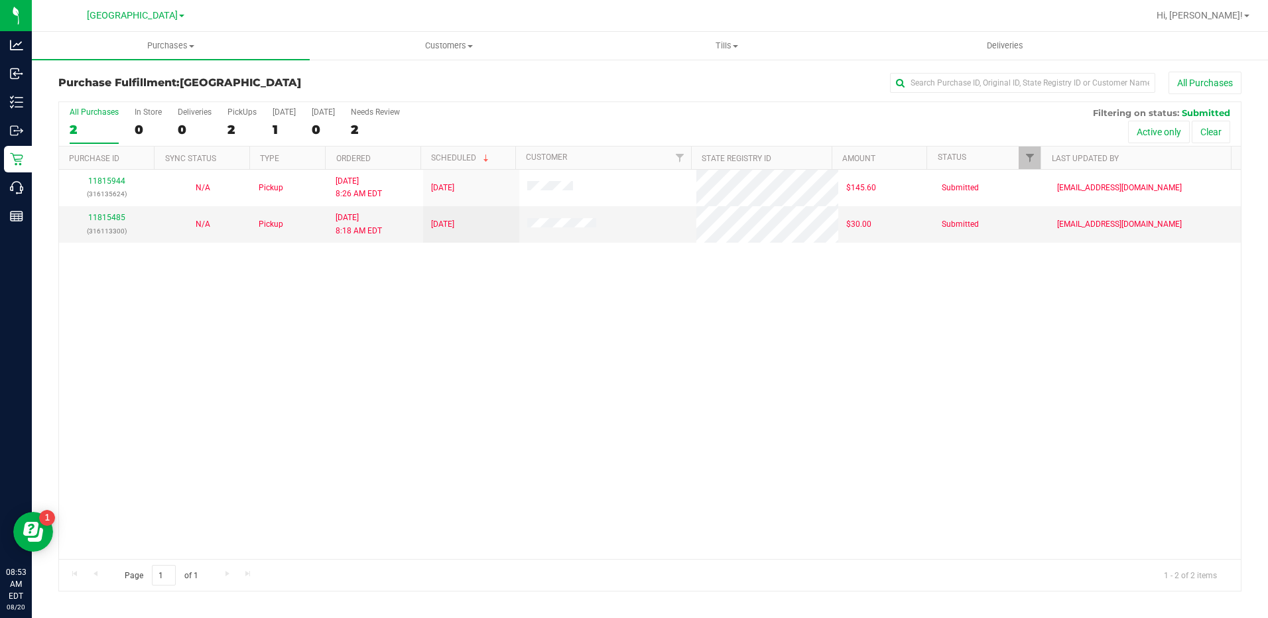
click at [494, 392] on div "11815944 (316135624) N/A Pickup 8/20/2025 8:26 AM EDT 8/20/2025 $145.60 Submitt…" at bounding box center [649, 364] width 1181 height 389
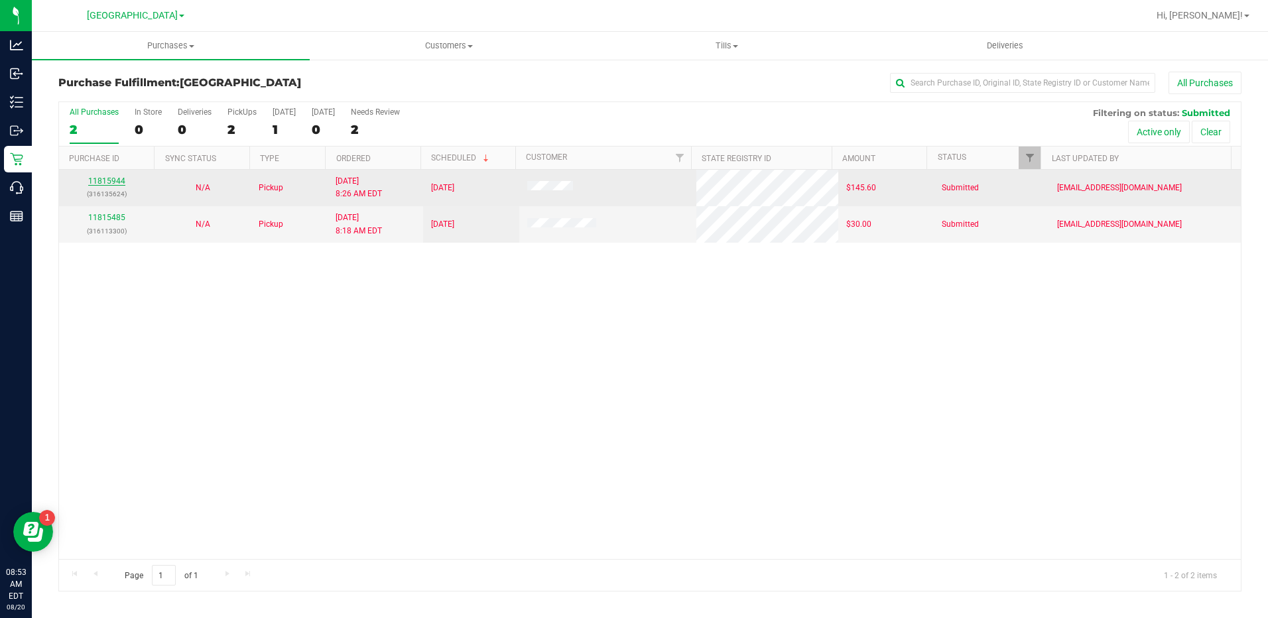
click at [104, 178] on link "11815944" at bounding box center [106, 180] width 37 height 9
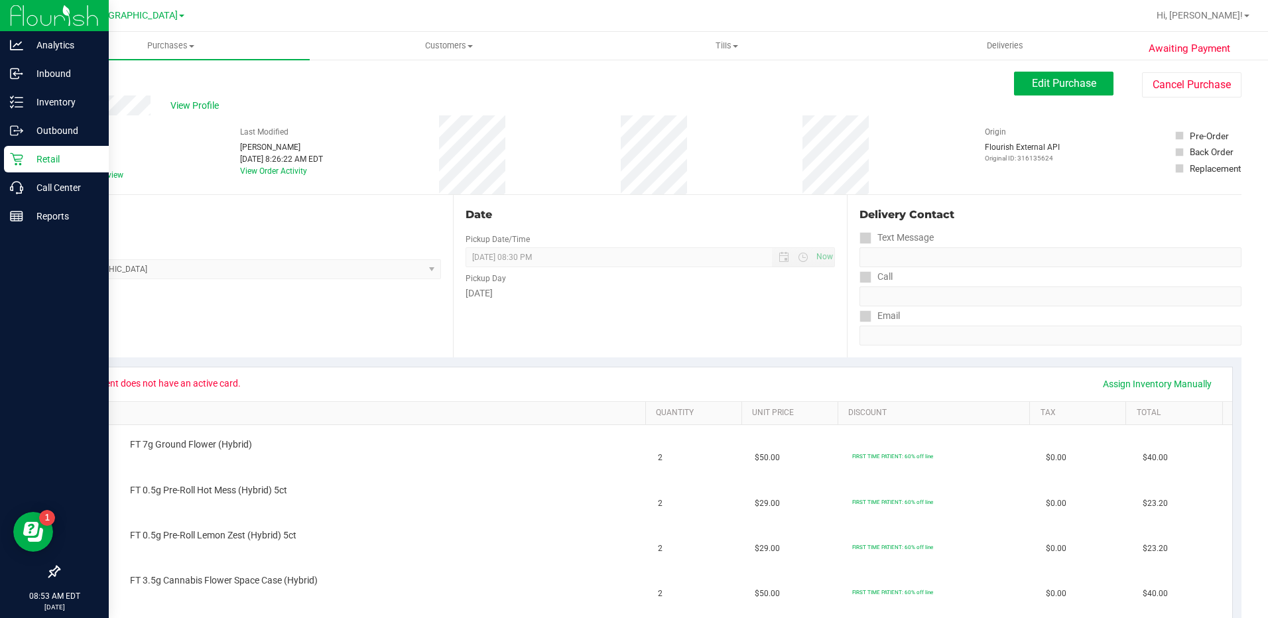
click at [27, 159] on p "Retail" at bounding box center [63, 159] width 80 height 16
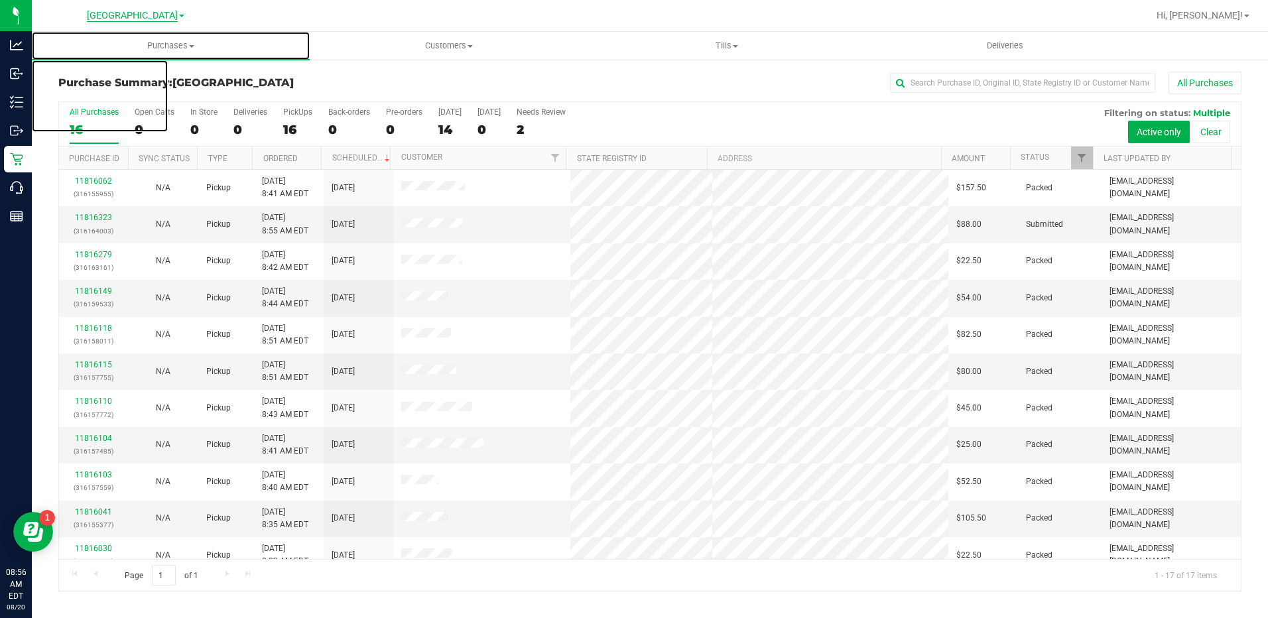
click at [186, 46] on span "Purchases" at bounding box center [171, 46] width 278 height 12
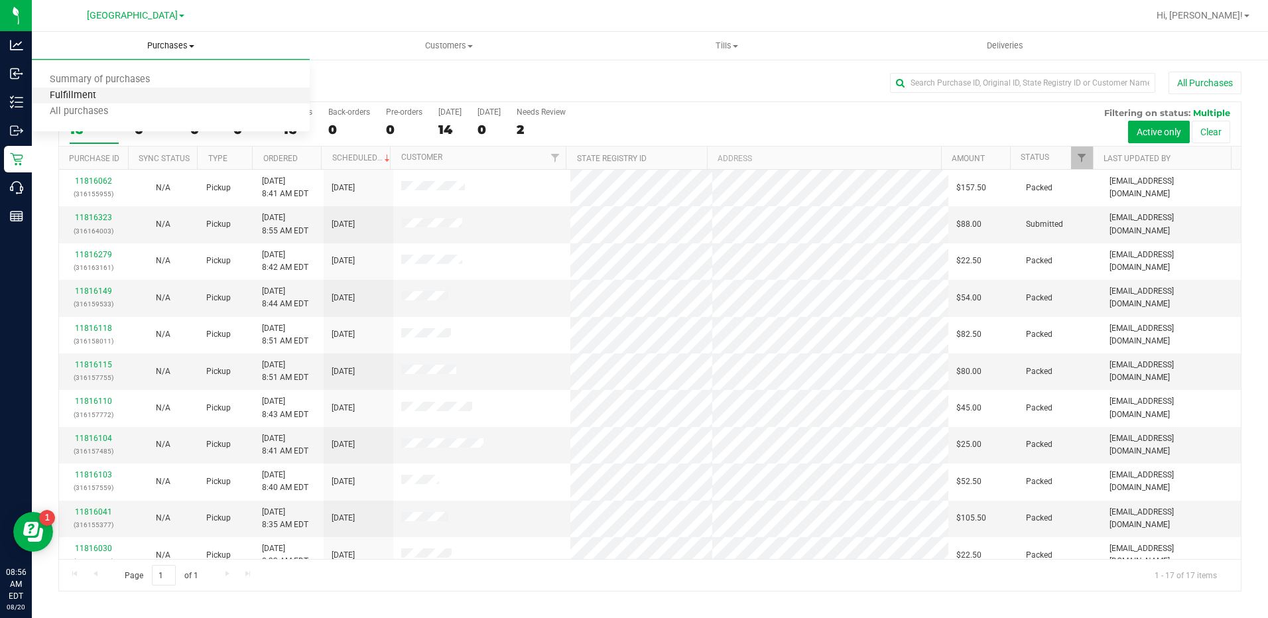
click at [75, 95] on span "Fulfillment" at bounding box center [73, 95] width 82 height 11
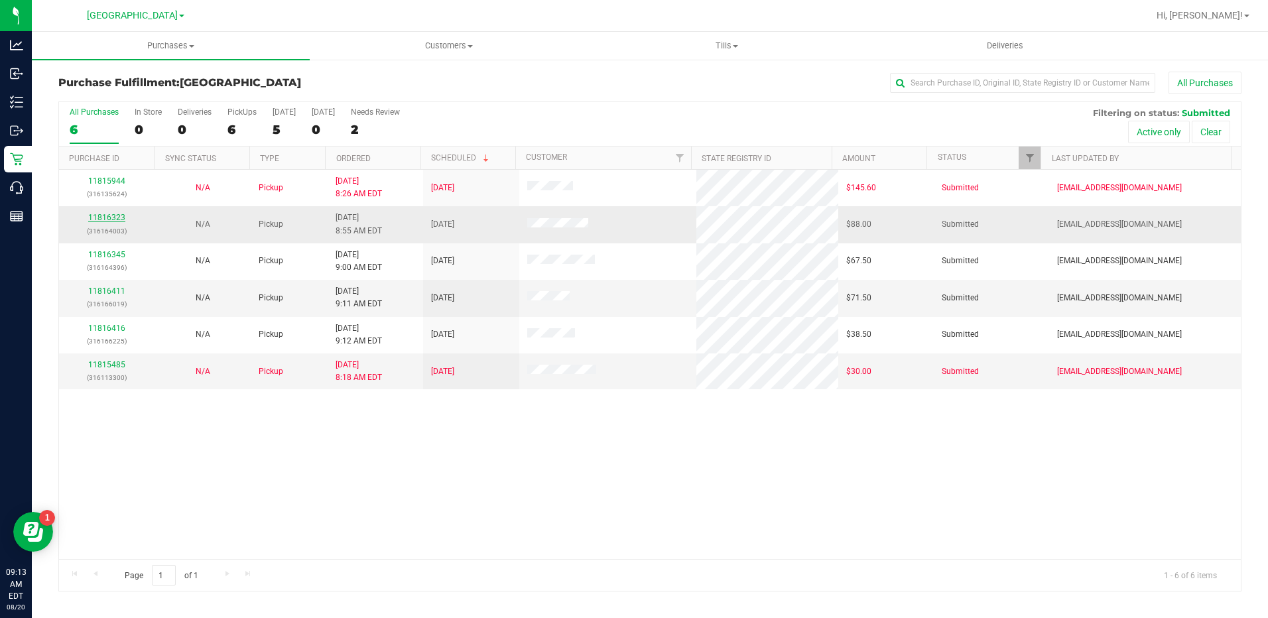
click at [99, 219] on link "11816323" at bounding box center [106, 217] width 37 height 9
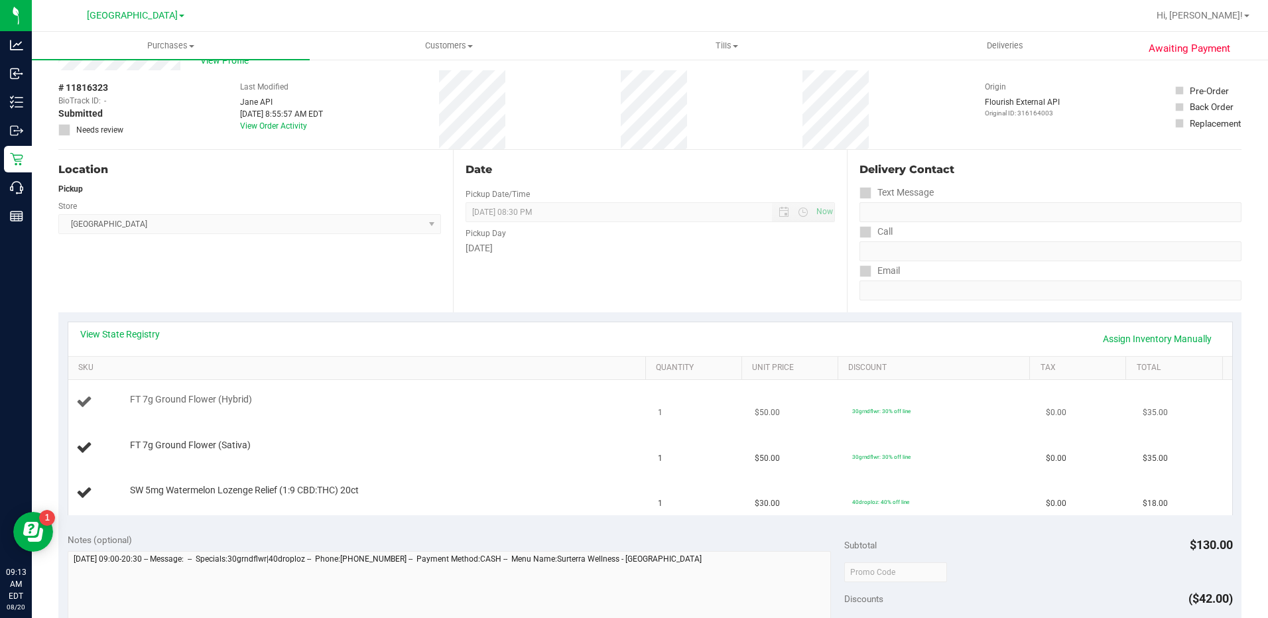
scroll to position [66, 0]
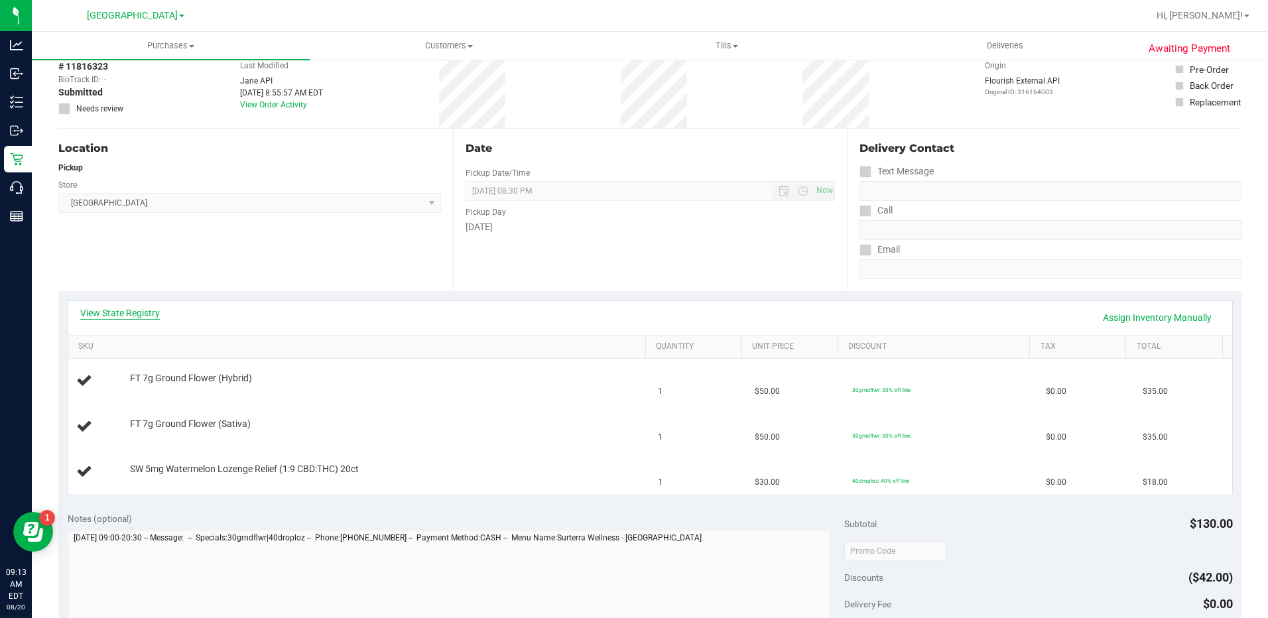
click at [137, 307] on link "View State Registry" at bounding box center [120, 312] width 80 height 13
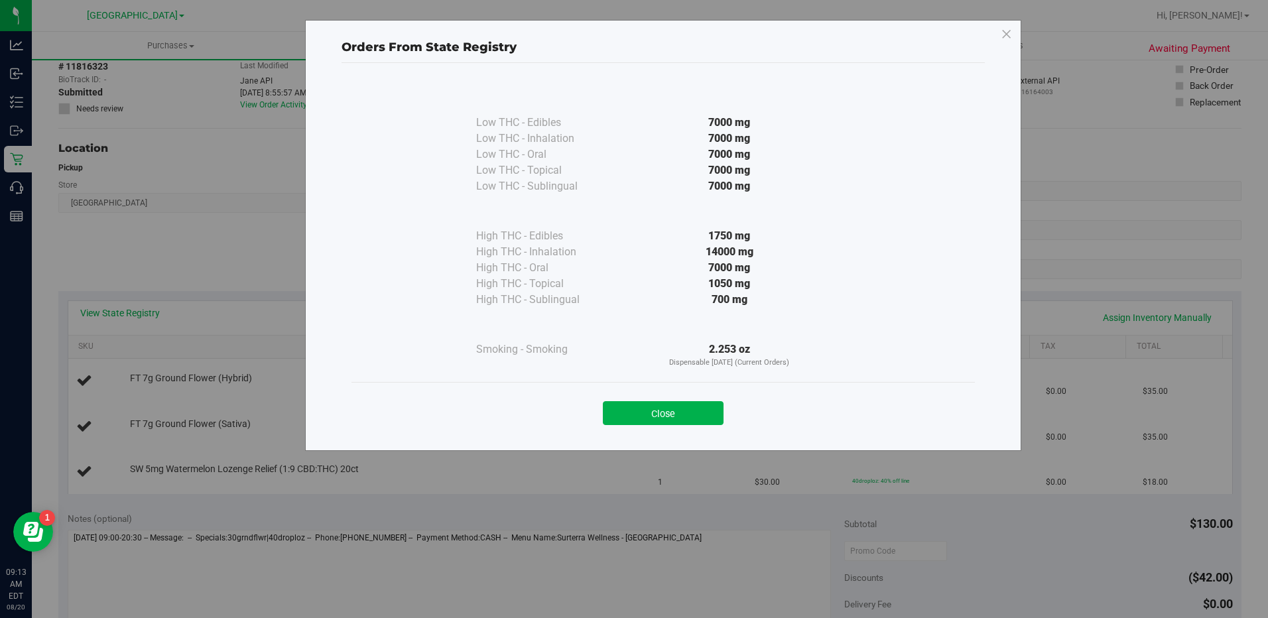
click at [697, 398] on div "Close" at bounding box center [662, 408] width 603 height 33
drag, startPoint x: 684, startPoint y: 408, endPoint x: 692, endPoint y: 408, distance: 8.0
click at [686, 408] on button "Close" at bounding box center [663, 413] width 121 height 24
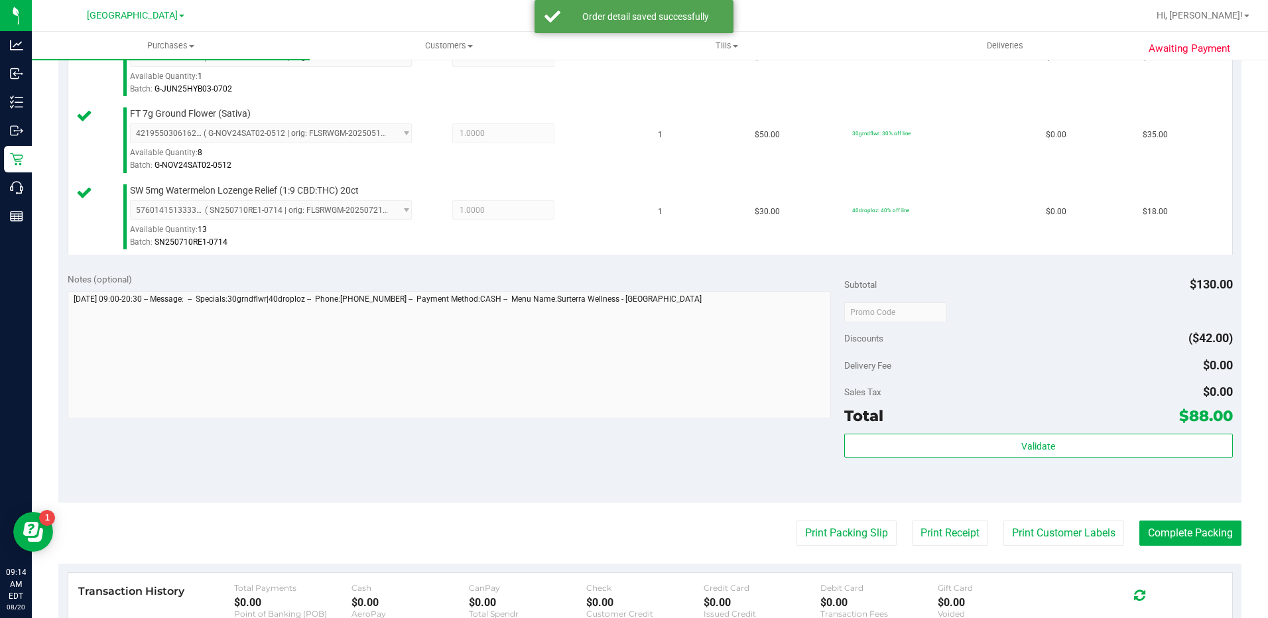
scroll to position [464, 0]
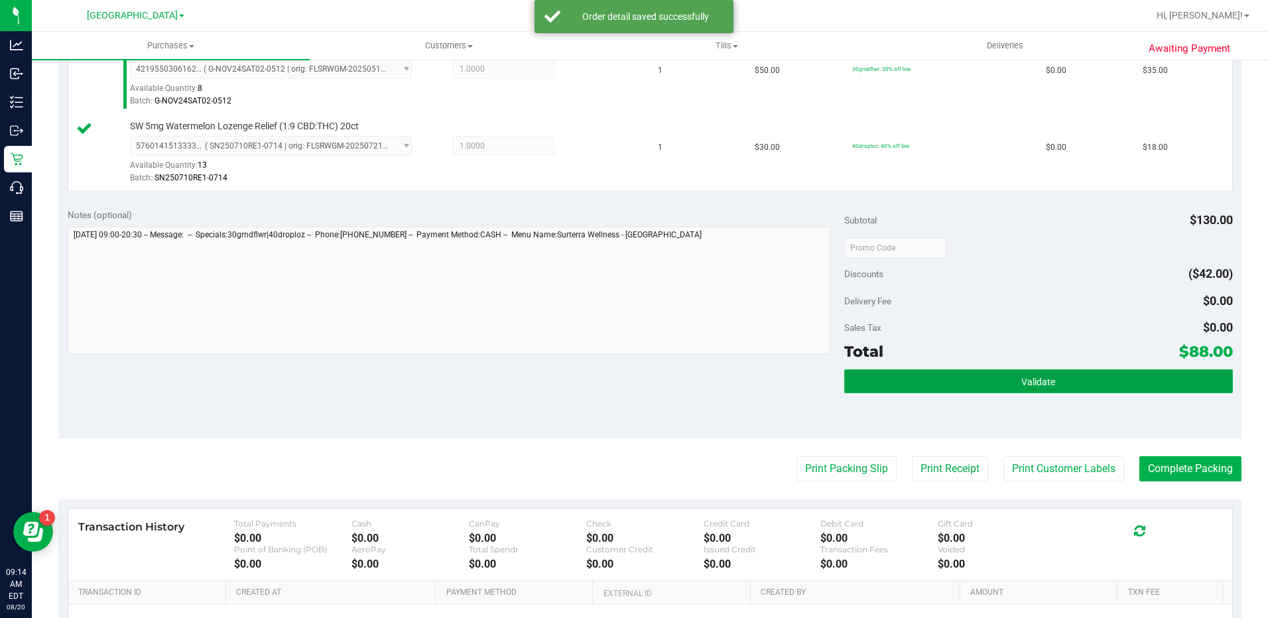
click at [1050, 385] on button "Validate" at bounding box center [1038, 381] width 389 height 24
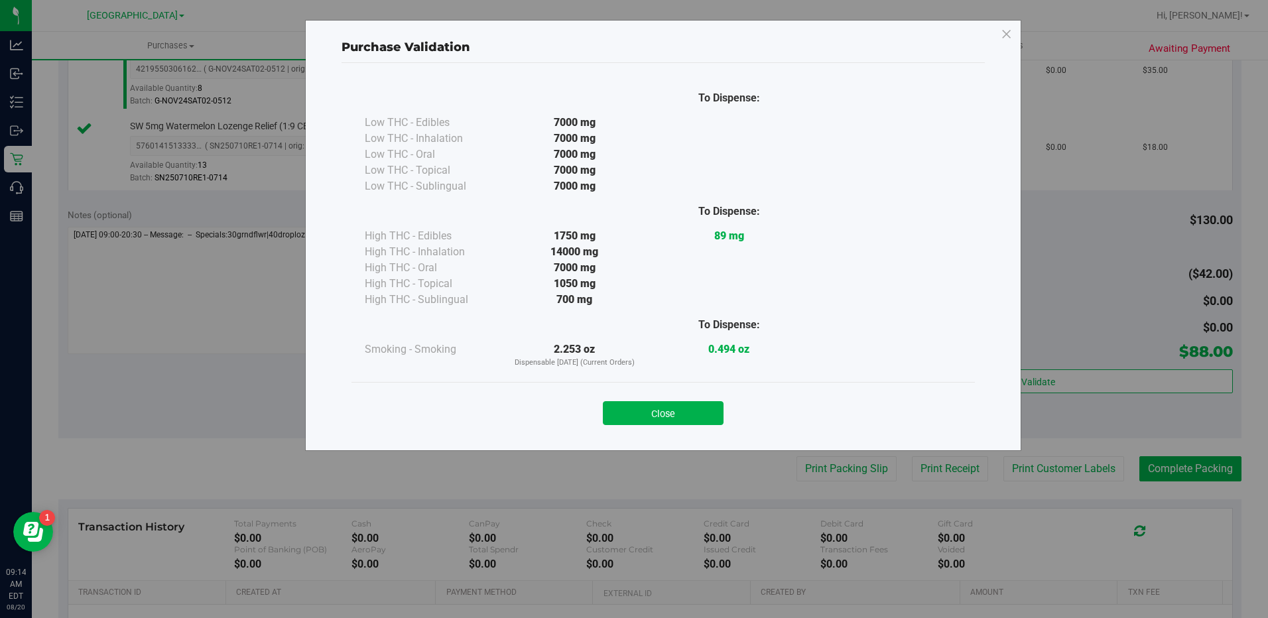
click at [672, 406] on button "Close" at bounding box center [663, 413] width 121 height 24
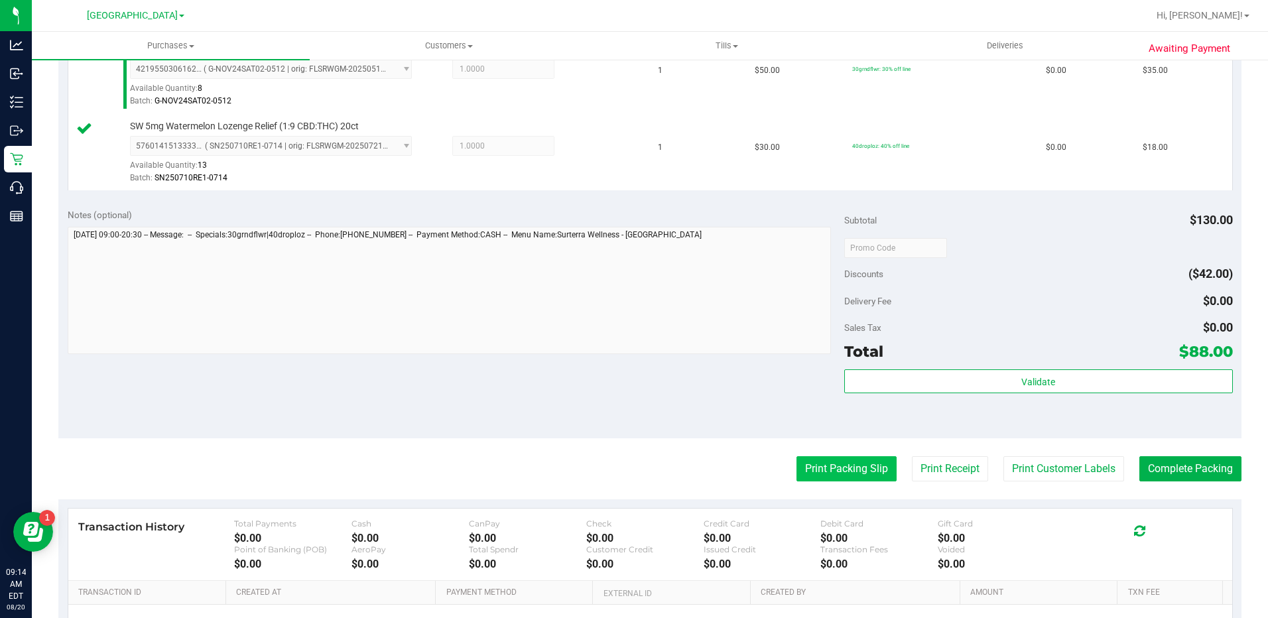
click at [842, 459] on button "Print Packing Slip" at bounding box center [846, 468] width 100 height 25
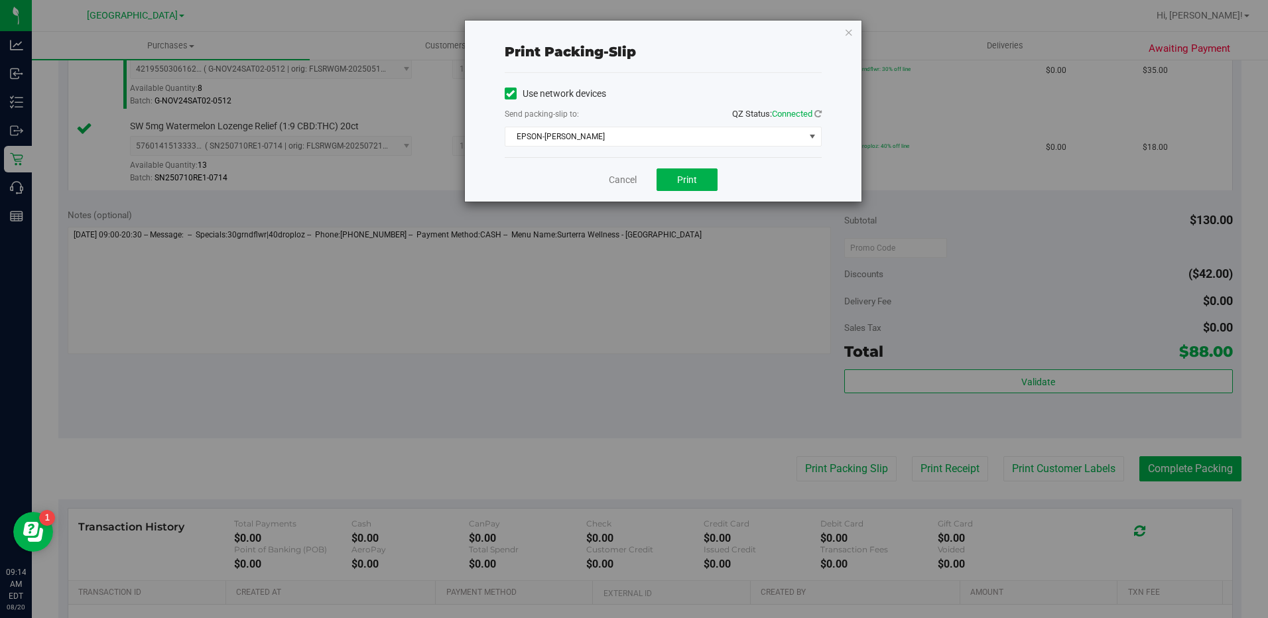
click at [683, 192] on div "Cancel Print" at bounding box center [663, 179] width 317 height 44
click at [683, 184] on span "Print" at bounding box center [687, 179] width 20 height 11
click at [845, 33] on icon "button" at bounding box center [848, 32] width 9 height 16
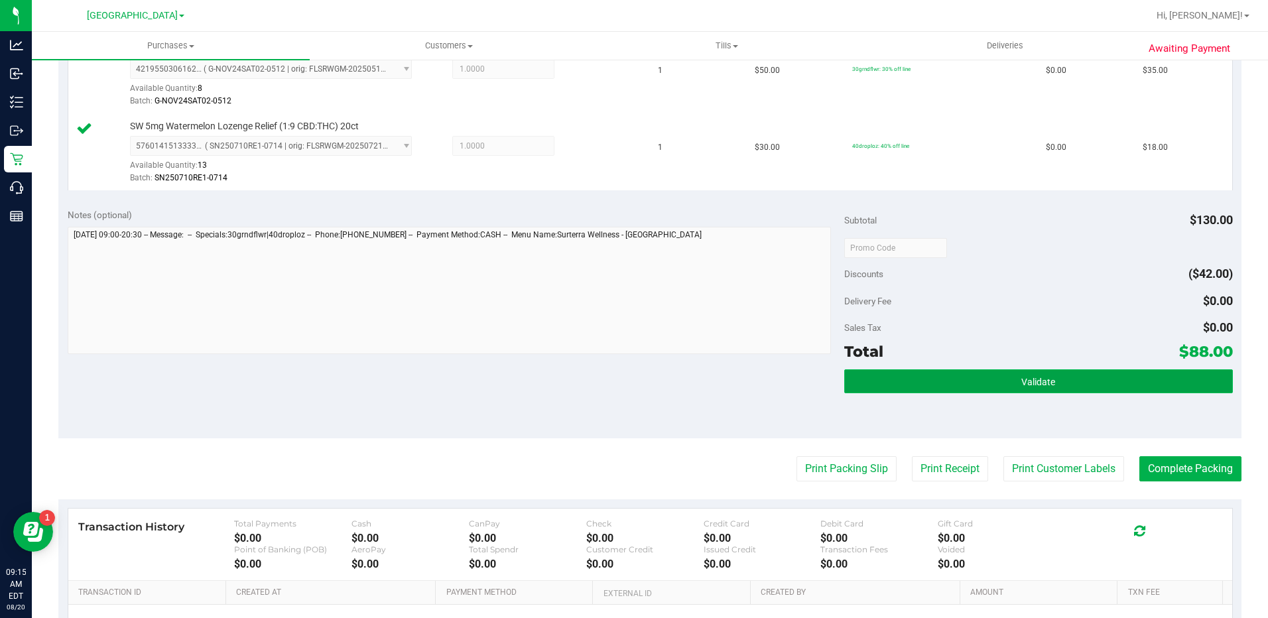
click at [1042, 383] on span "Validate" at bounding box center [1038, 382] width 34 height 11
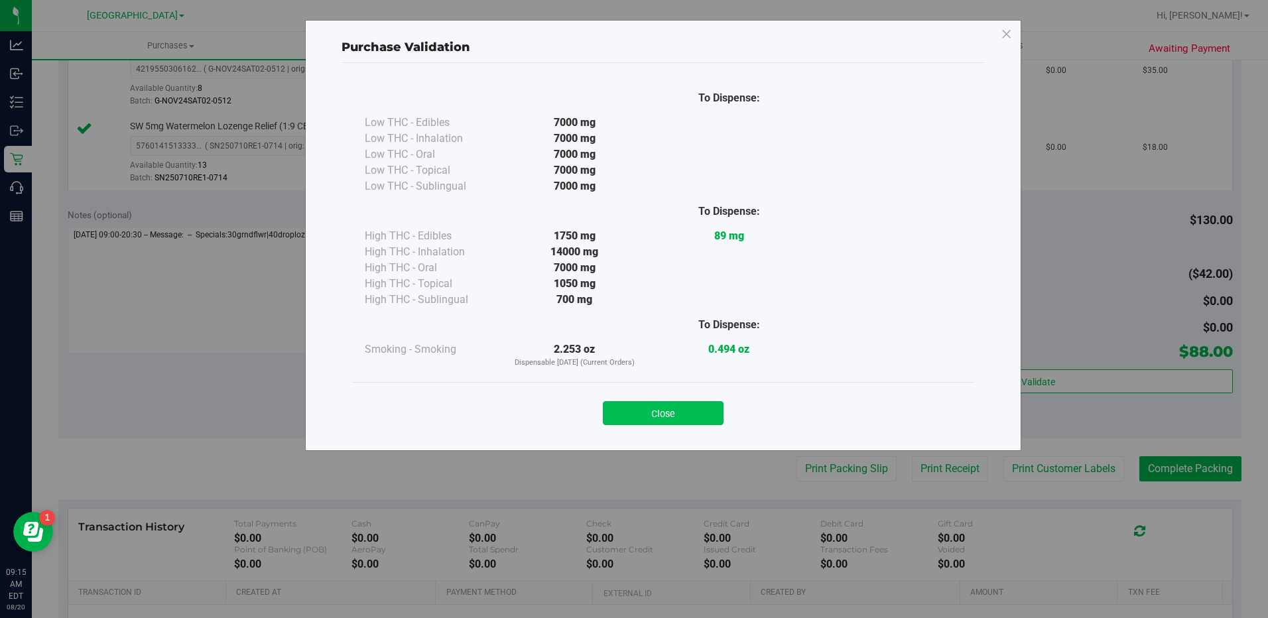
click at [697, 407] on button "Close" at bounding box center [663, 413] width 121 height 24
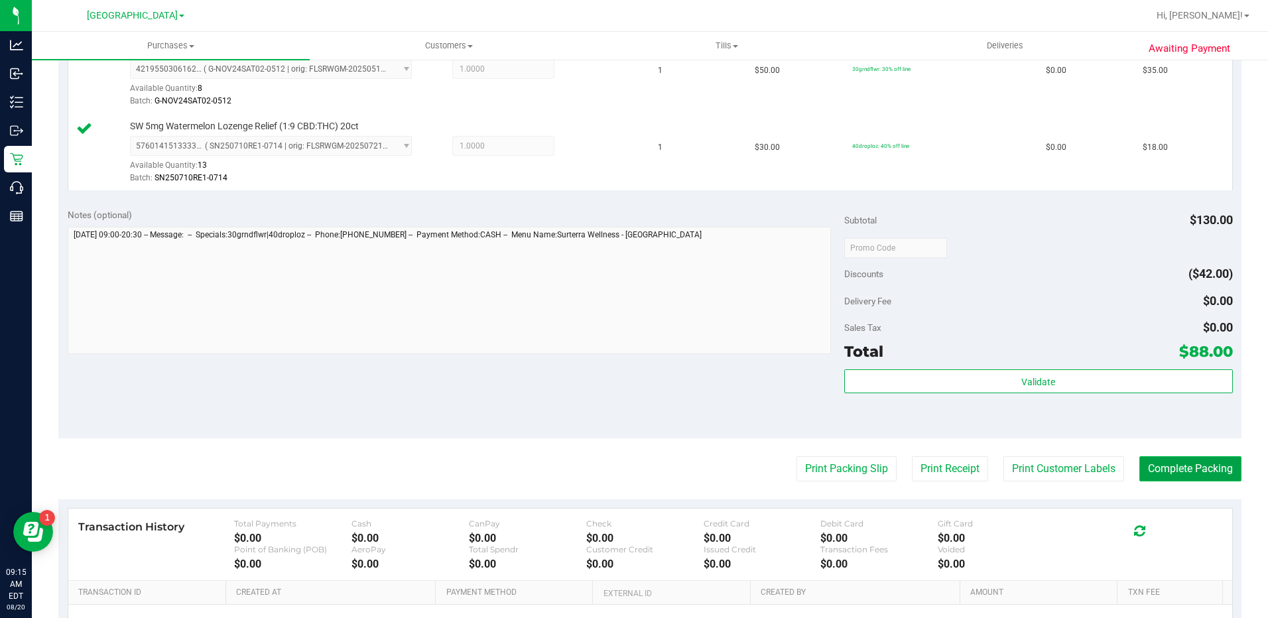
click at [1184, 471] on button "Complete Packing" at bounding box center [1190, 468] width 102 height 25
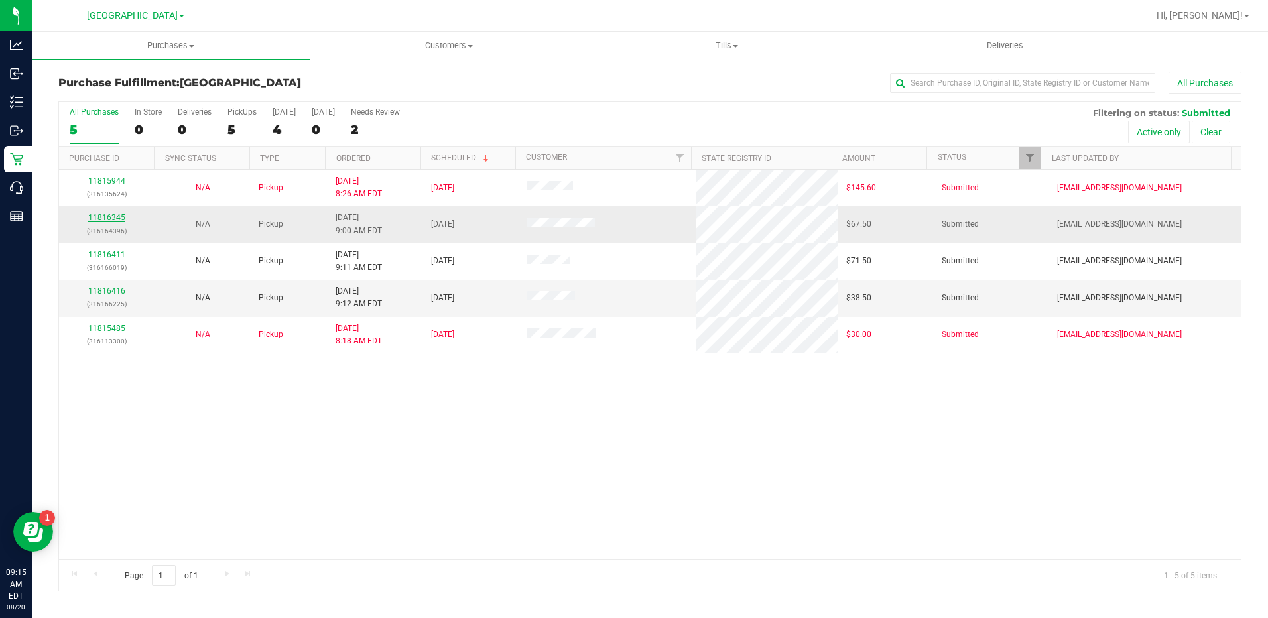
click at [109, 219] on link "11816345" at bounding box center [106, 217] width 37 height 9
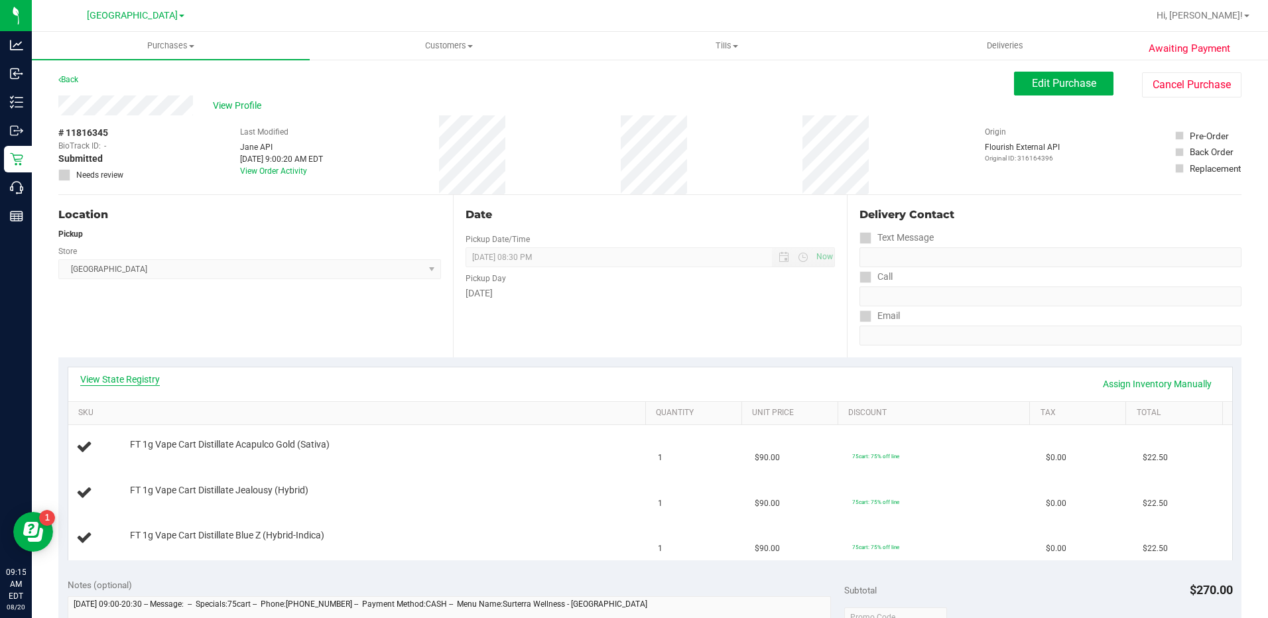
click at [111, 382] on link "View State Registry" at bounding box center [120, 379] width 80 height 13
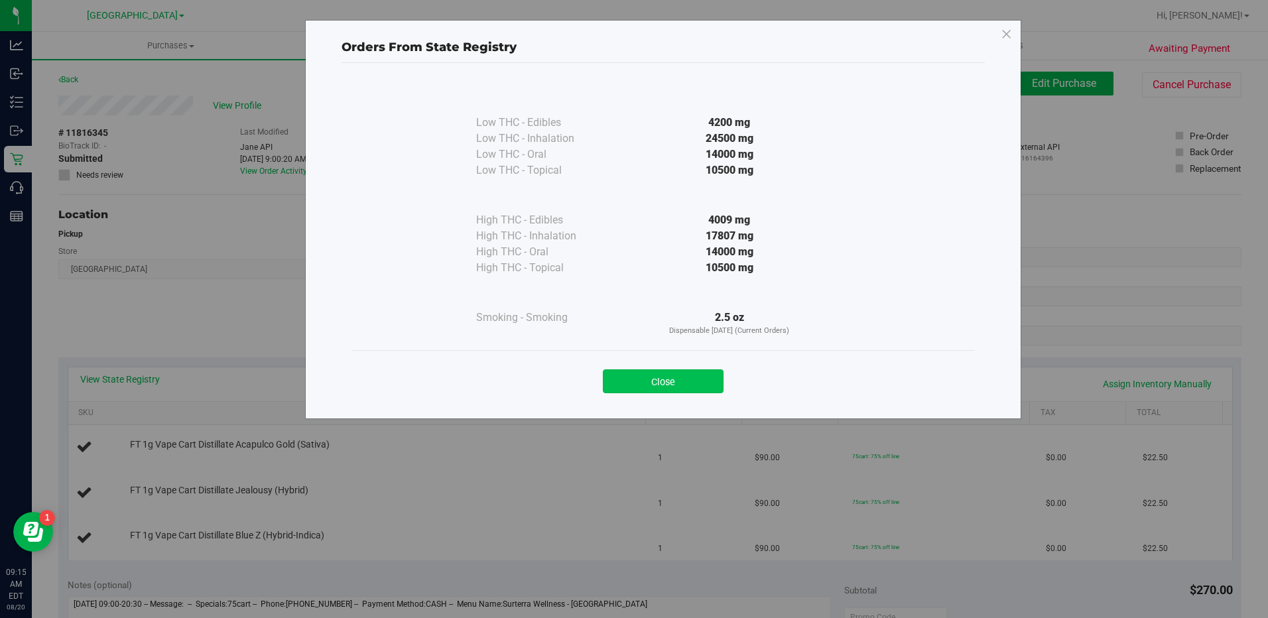
click at [668, 369] on button "Close" at bounding box center [663, 381] width 121 height 24
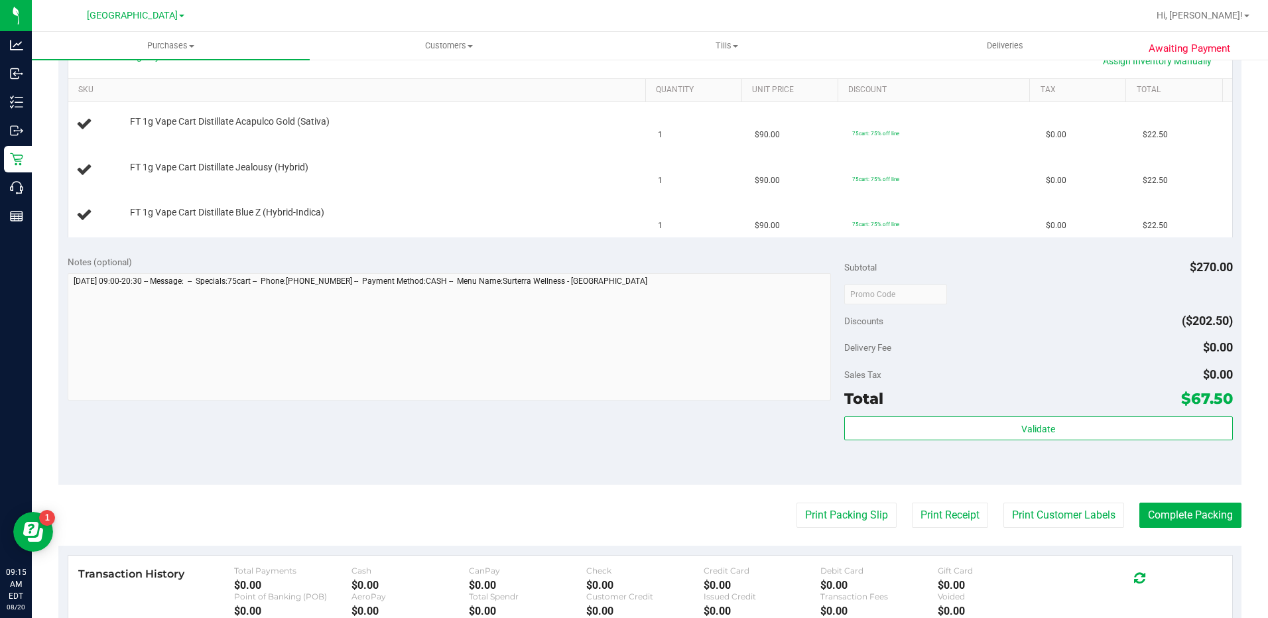
scroll to position [464, 0]
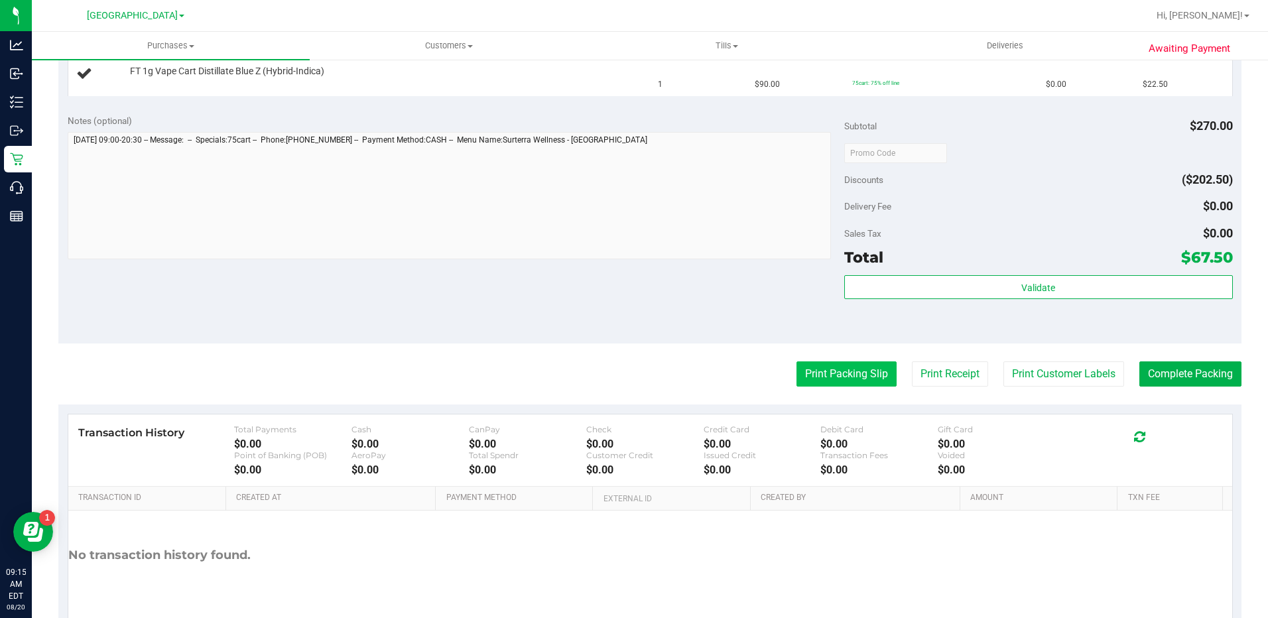
click at [828, 369] on button "Print Packing Slip" at bounding box center [846, 373] width 100 height 25
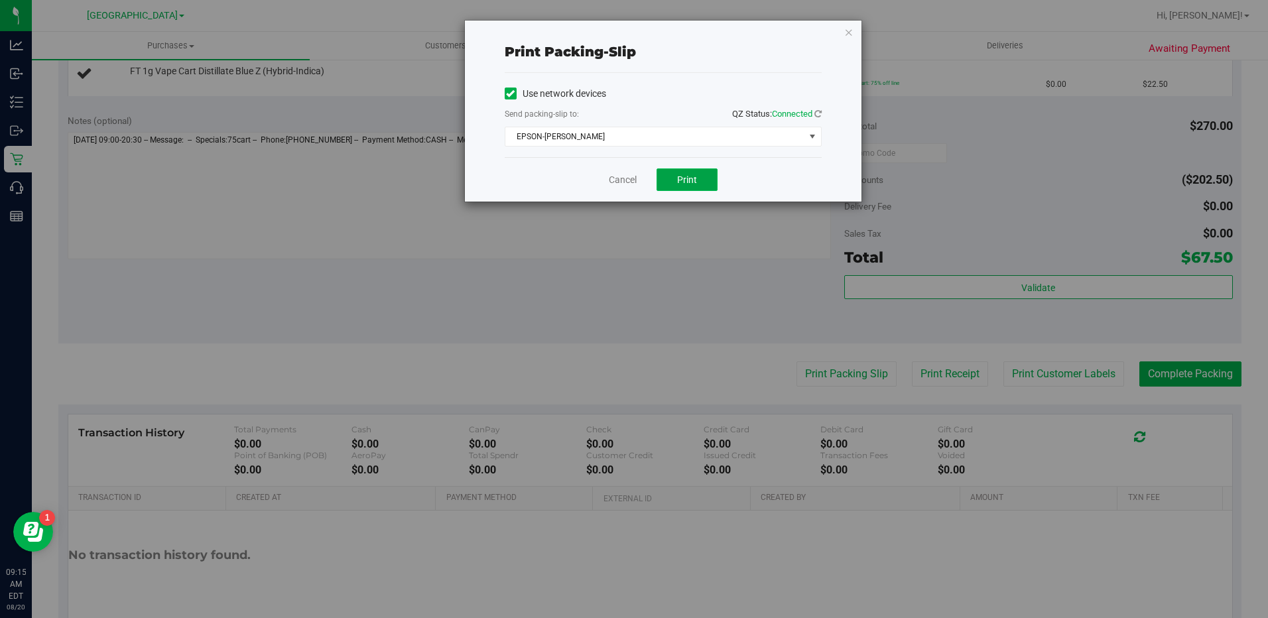
click at [688, 174] on span "Print" at bounding box center [687, 179] width 20 height 11
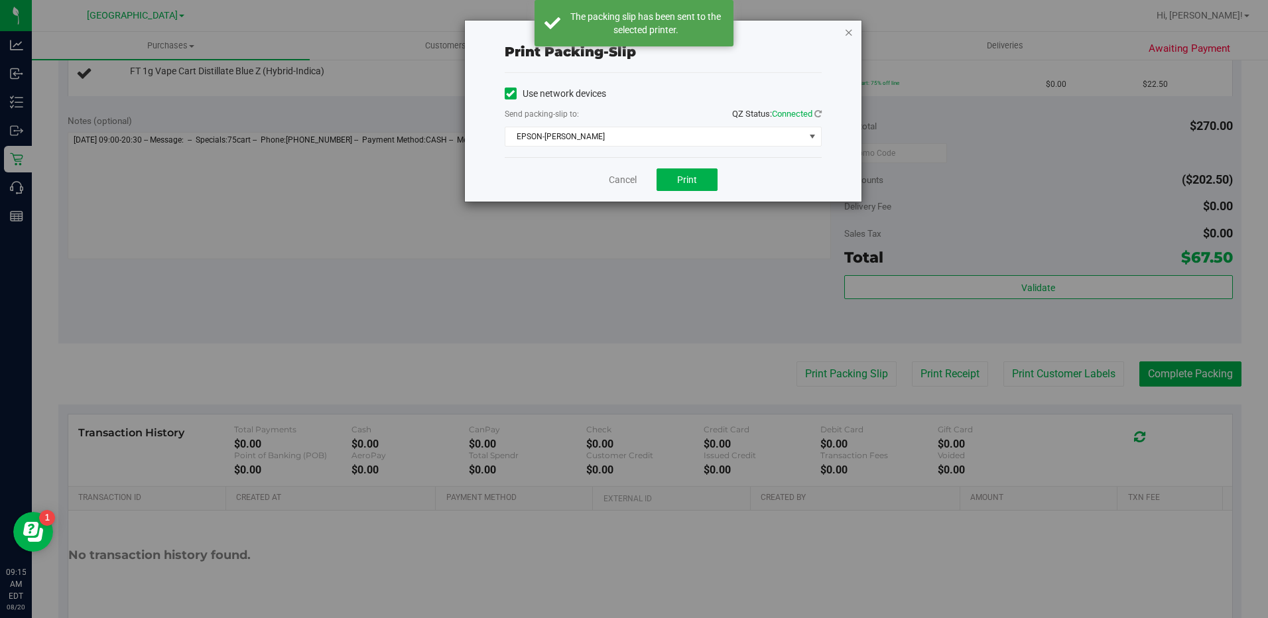
click at [848, 32] on icon "button" at bounding box center [848, 32] width 9 height 16
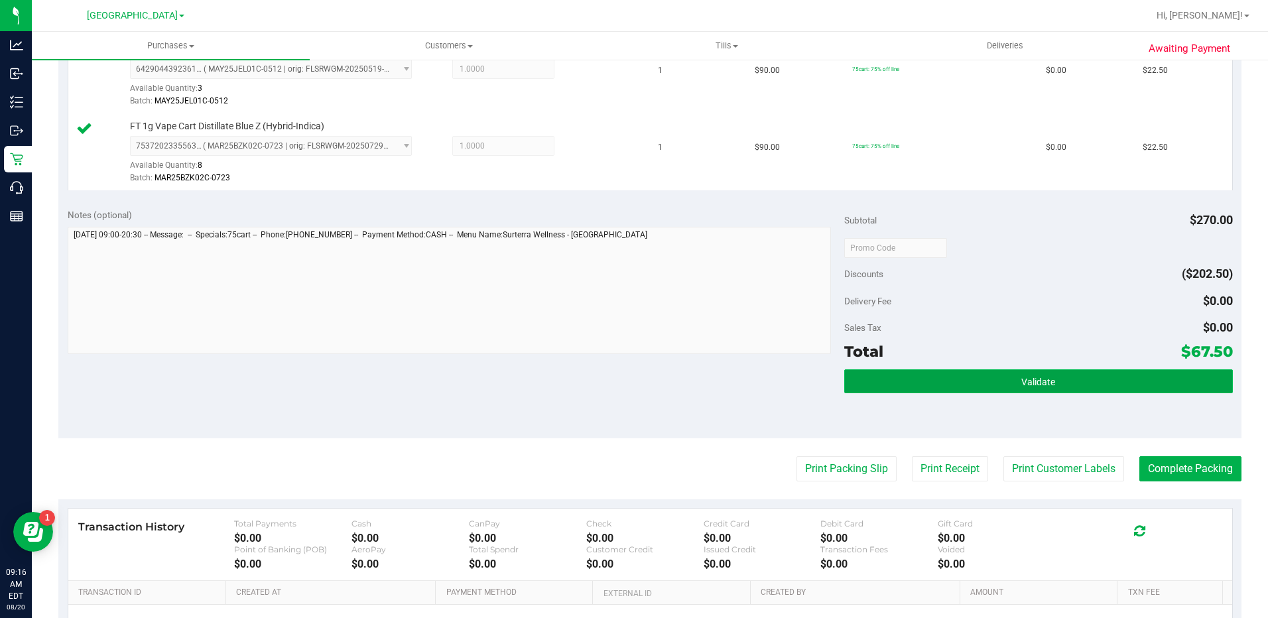
click at [981, 384] on button "Validate" at bounding box center [1038, 381] width 389 height 24
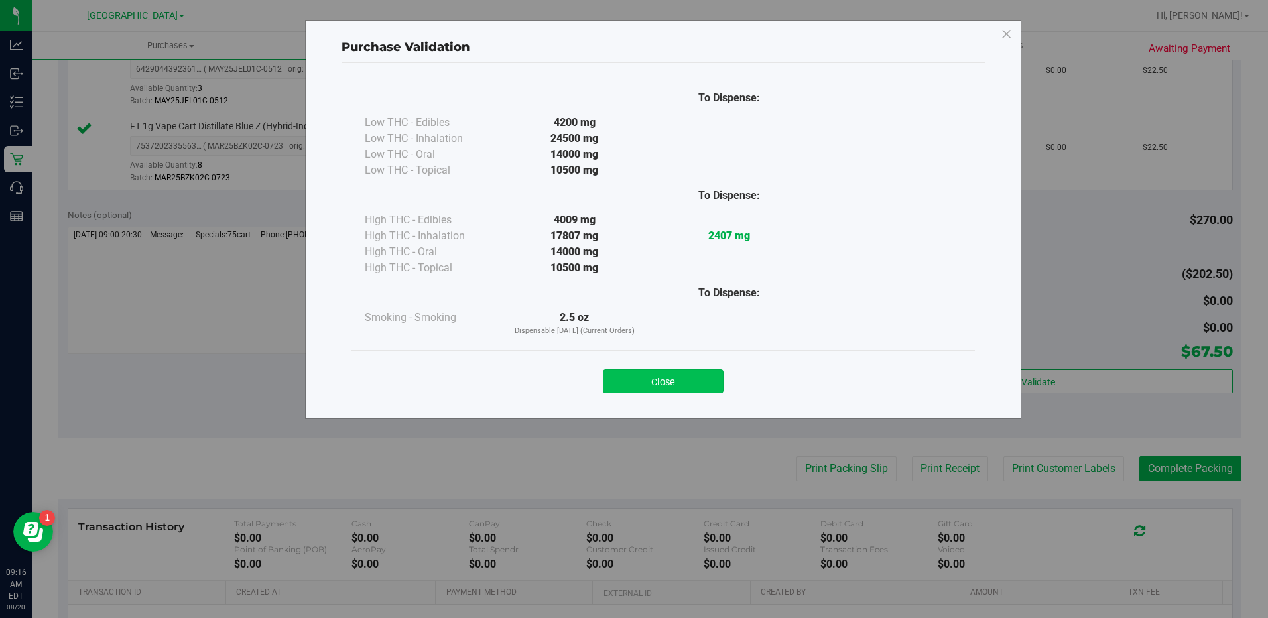
click at [636, 372] on button "Close" at bounding box center [663, 381] width 121 height 24
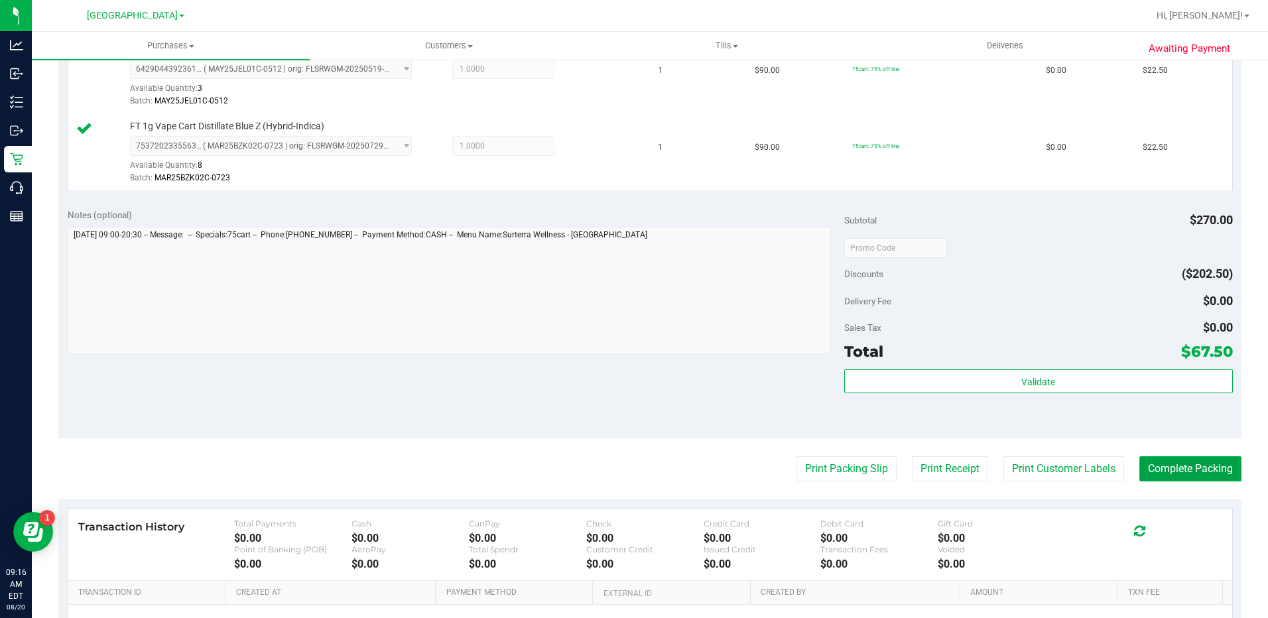
click at [1166, 471] on button "Complete Packing" at bounding box center [1190, 468] width 102 height 25
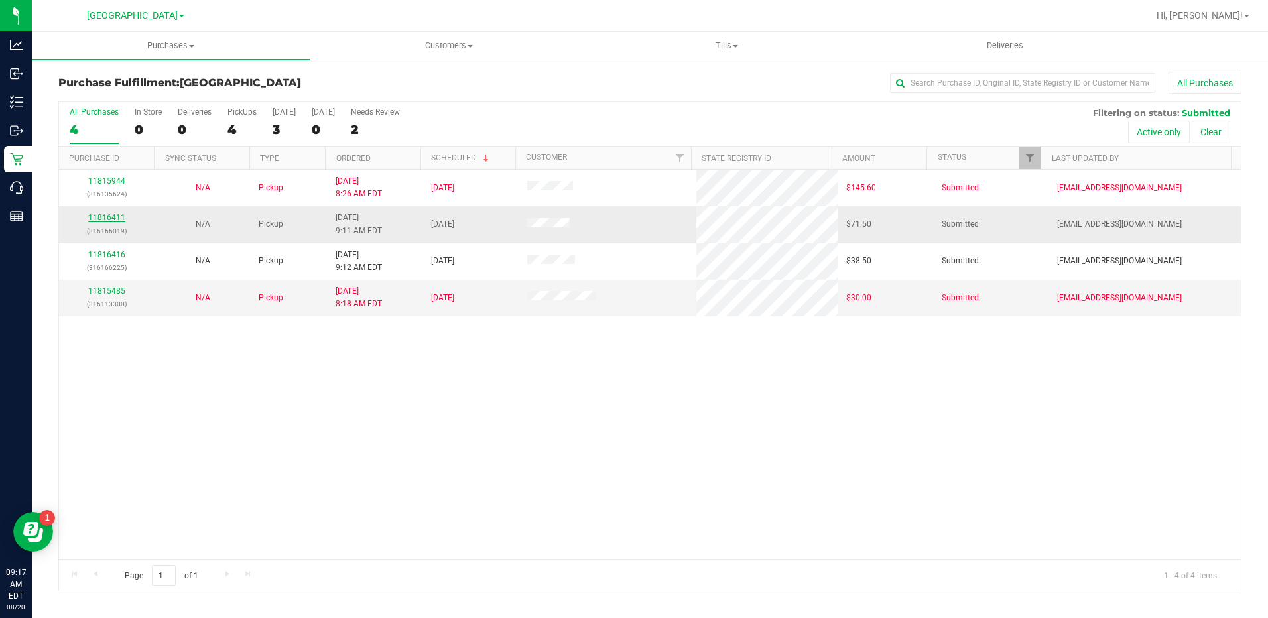
click at [115, 215] on link "11816411" at bounding box center [106, 217] width 37 height 9
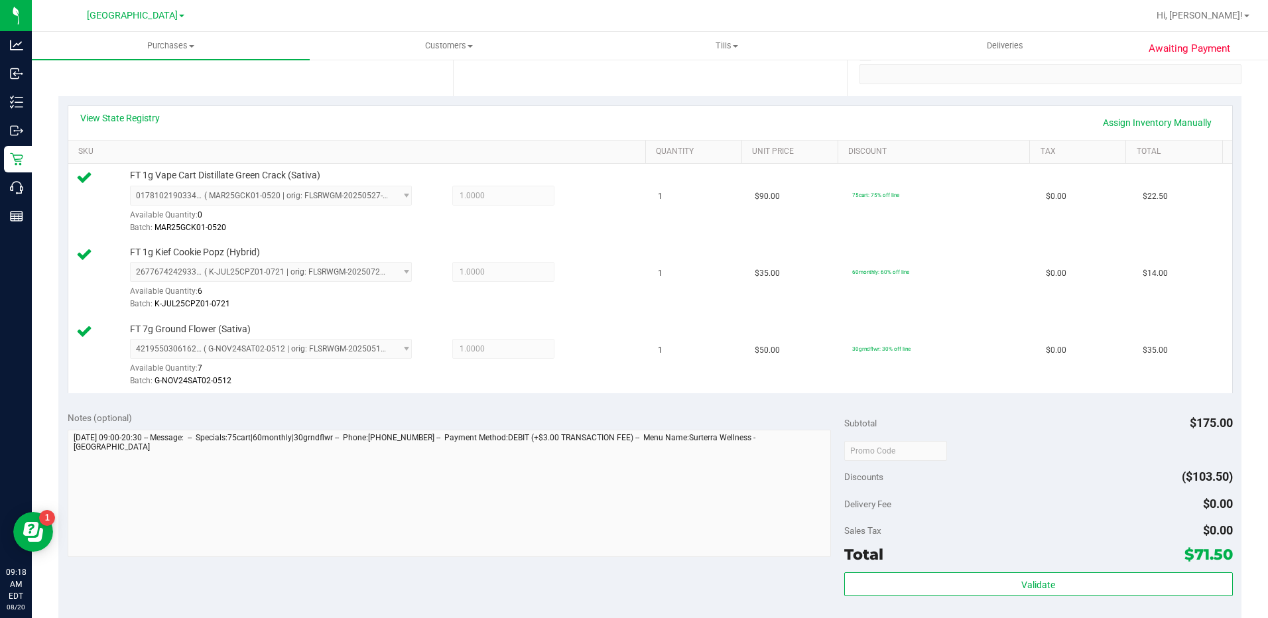
scroll to position [265, 0]
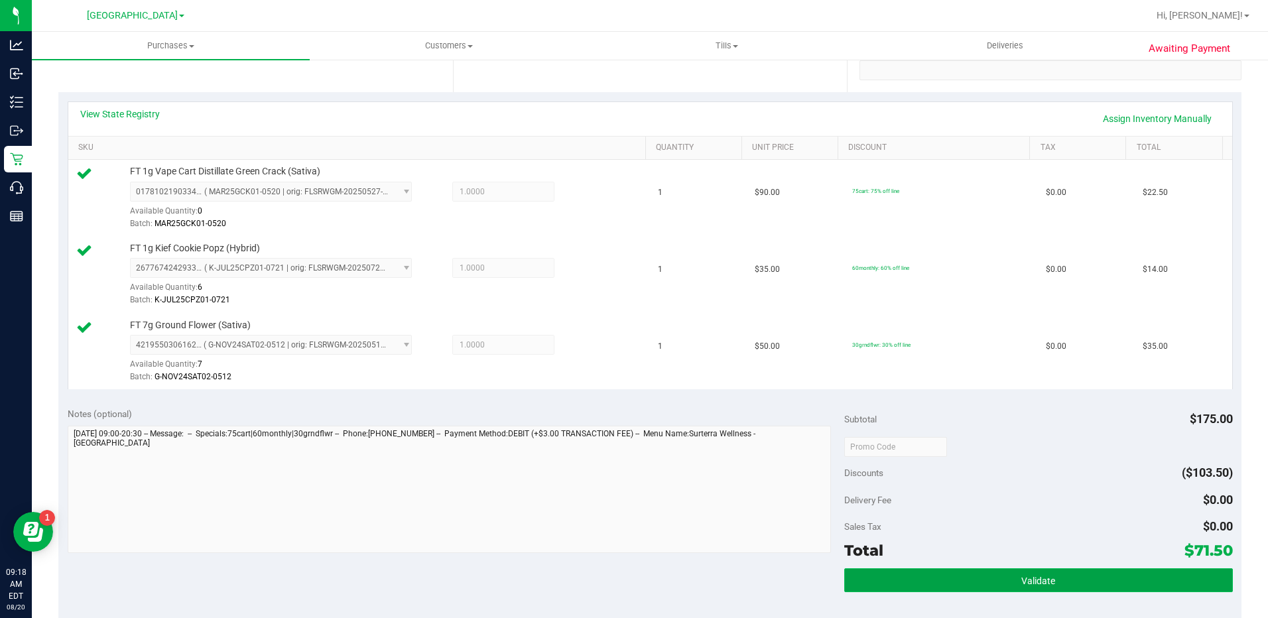
click at [1028, 584] on span "Validate" at bounding box center [1038, 580] width 34 height 11
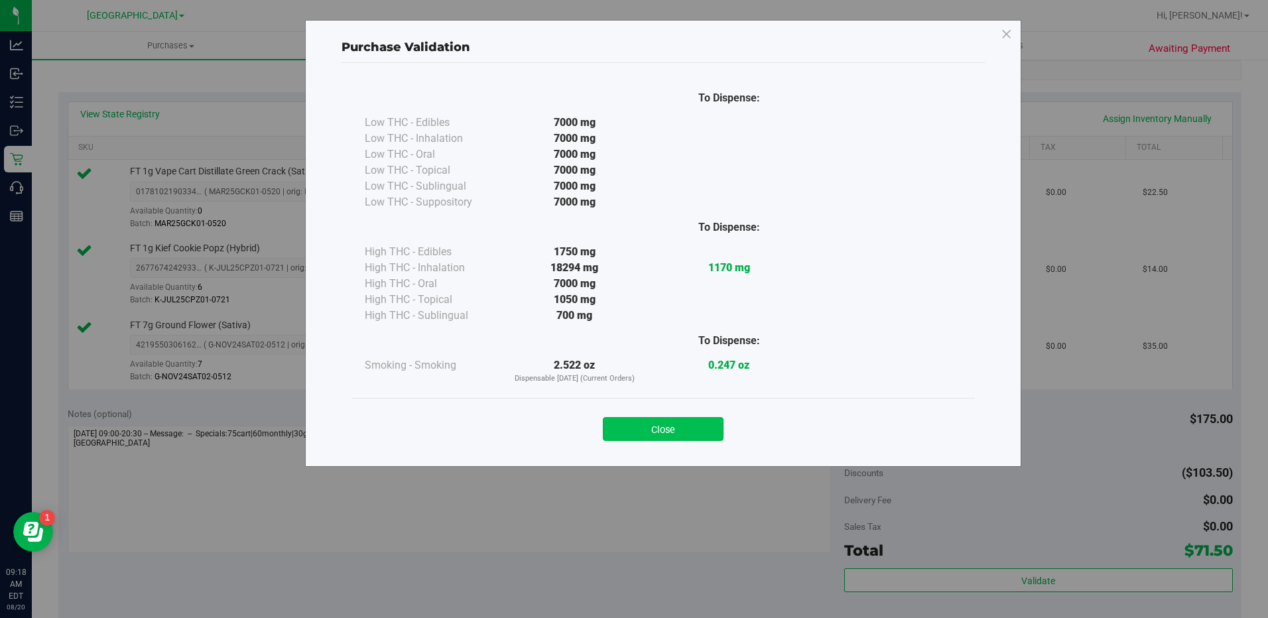
click at [678, 436] on button "Close" at bounding box center [663, 429] width 121 height 24
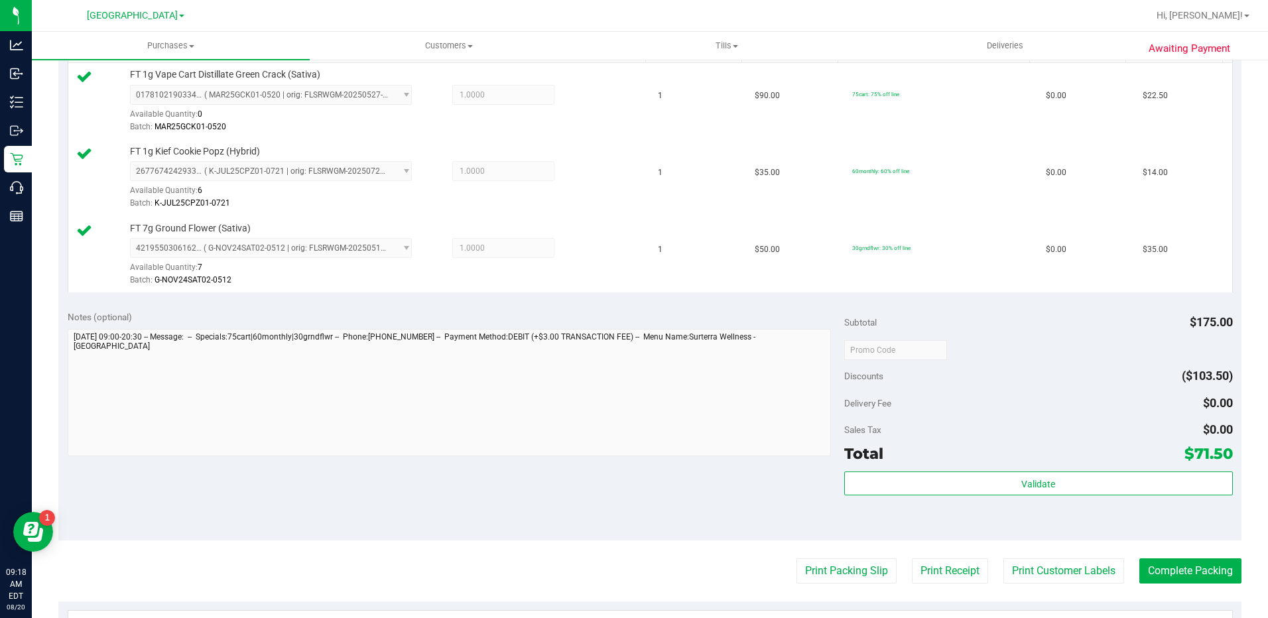
scroll to position [464, 0]
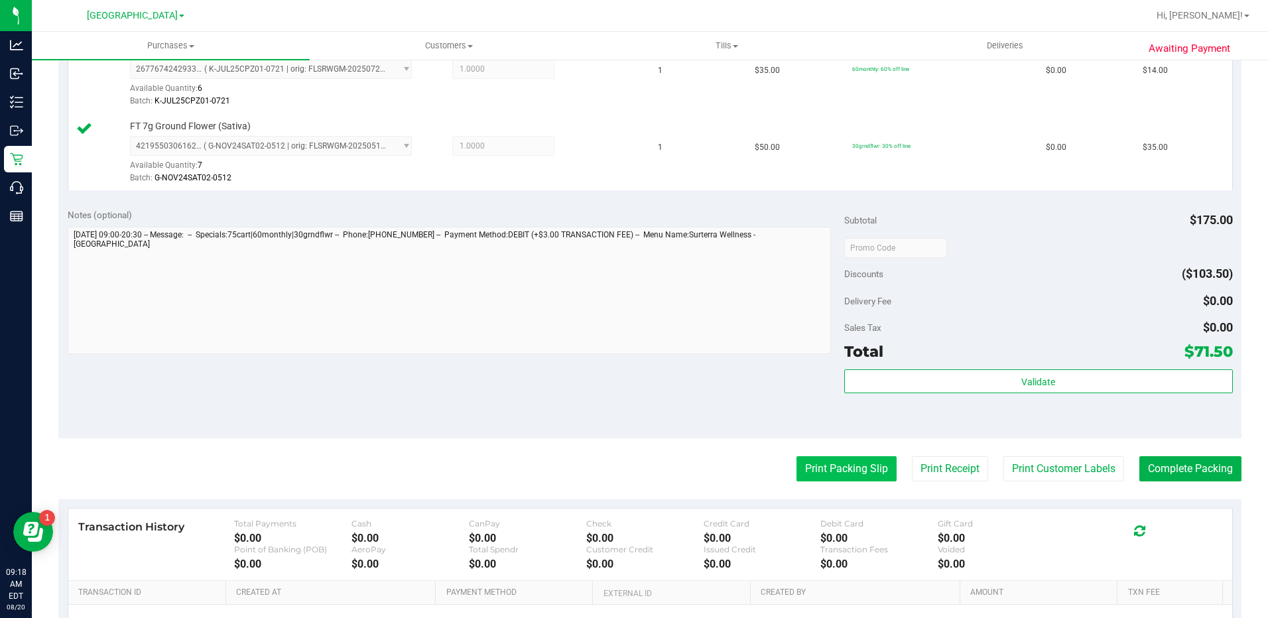
click at [844, 461] on button "Print Packing Slip" at bounding box center [846, 468] width 100 height 25
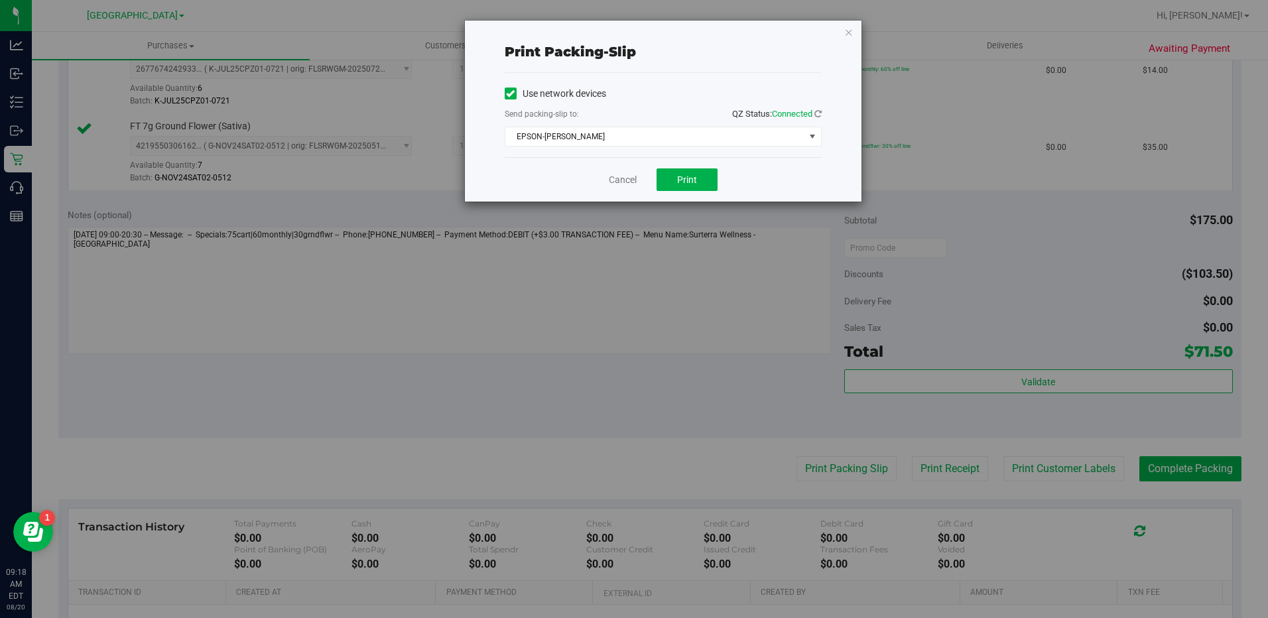
click at [715, 192] on div "Cancel Print" at bounding box center [663, 179] width 317 height 44
click at [703, 180] on button "Print" at bounding box center [686, 179] width 61 height 23
click at [852, 33] on icon "button" at bounding box center [848, 32] width 9 height 16
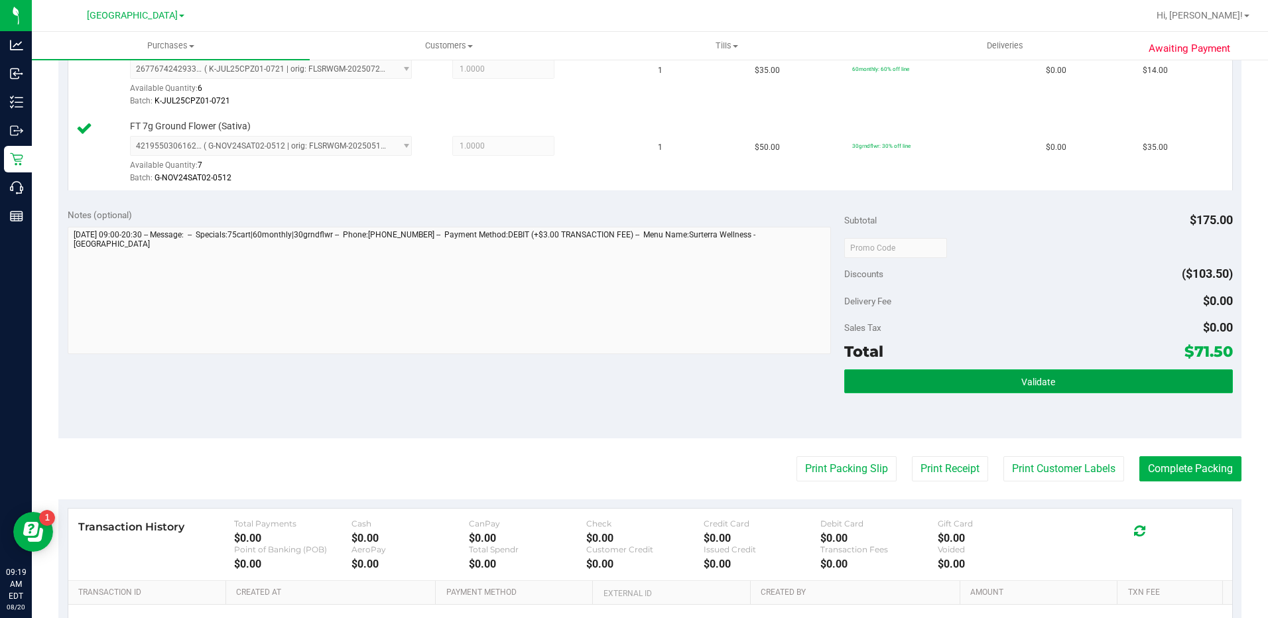
click at [985, 378] on button "Validate" at bounding box center [1038, 381] width 389 height 24
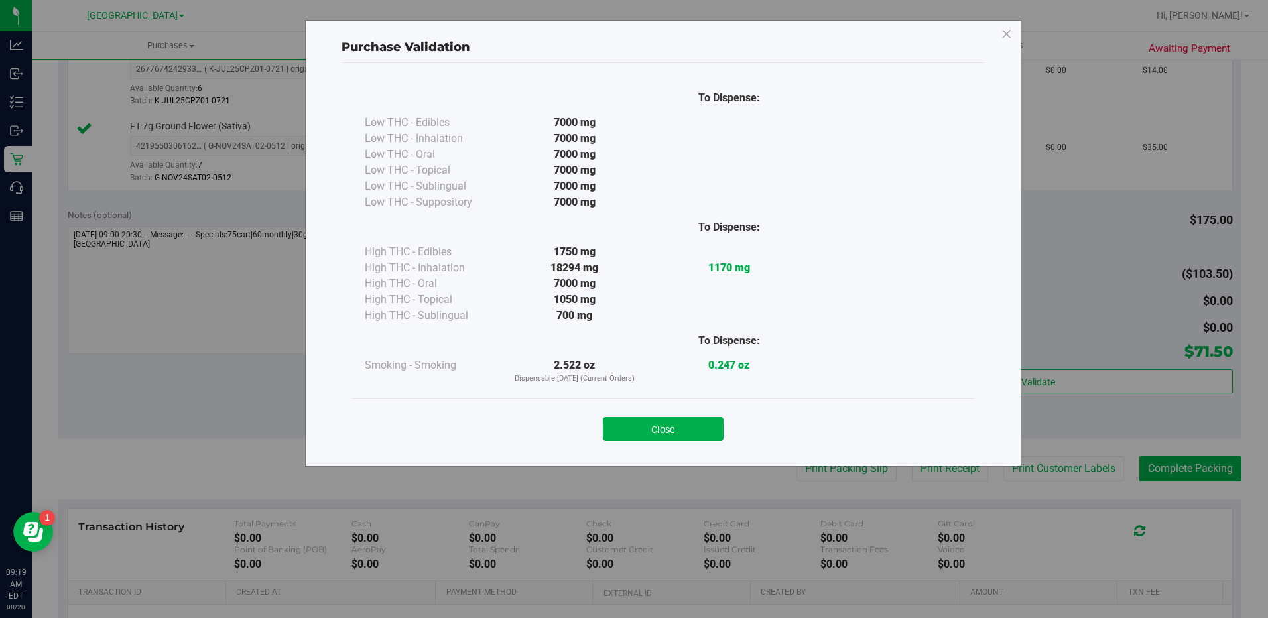
click at [674, 401] on div "Close" at bounding box center [662, 425] width 623 height 54
click at [697, 436] on button "Close" at bounding box center [663, 429] width 121 height 24
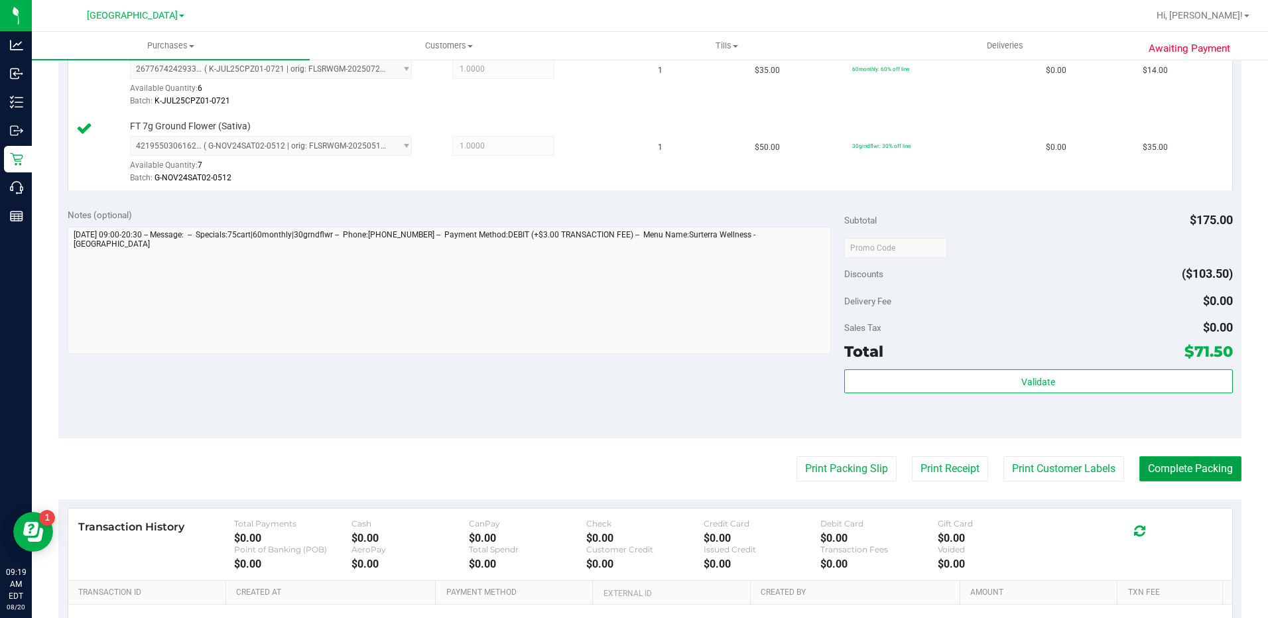
click at [1175, 456] on button "Complete Packing" at bounding box center [1190, 468] width 102 height 25
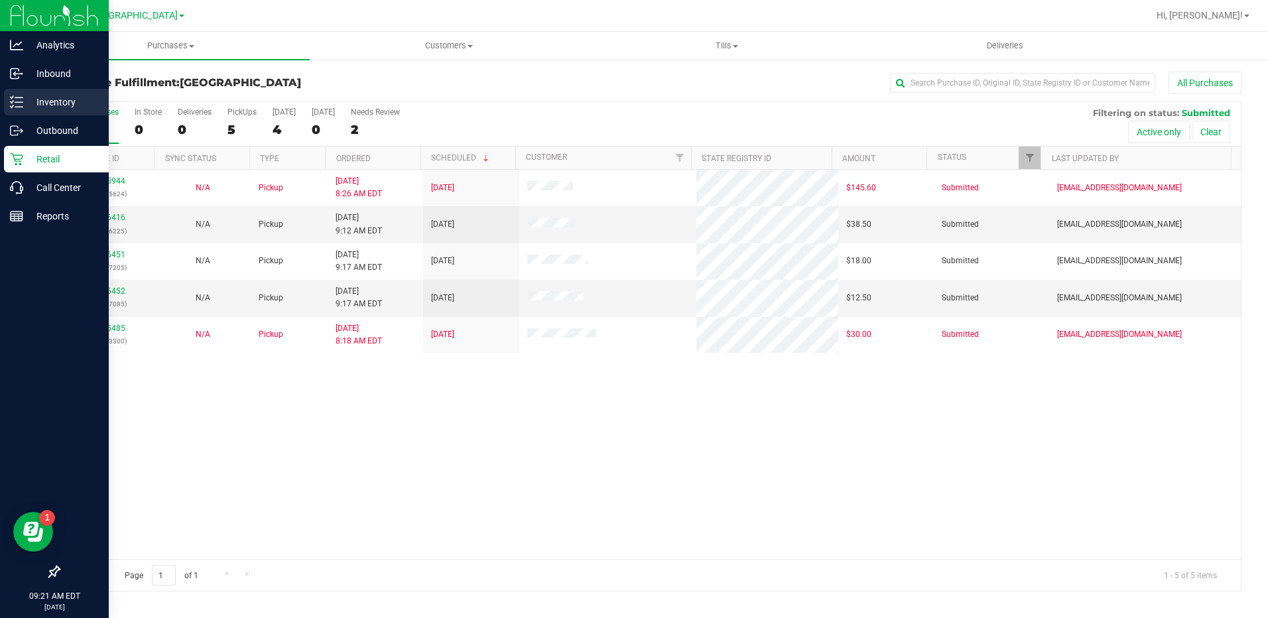
click at [32, 96] on p "Inventory" at bounding box center [63, 102] width 80 height 16
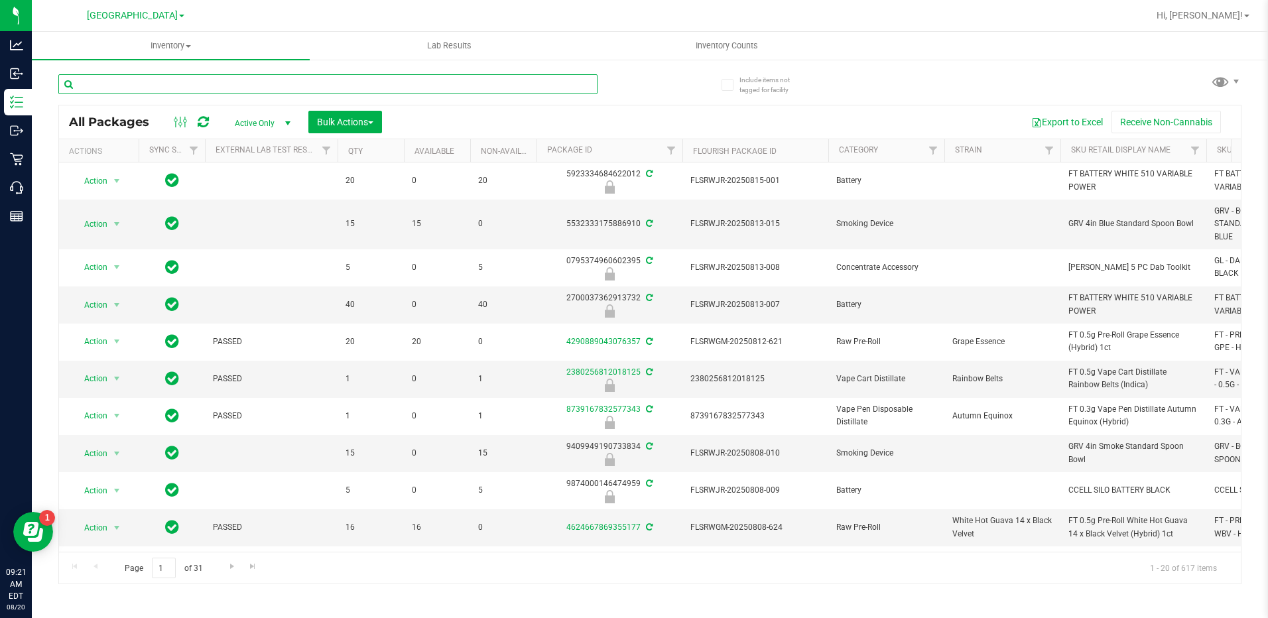
click at [164, 86] on input "text" at bounding box center [327, 84] width 539 height 20
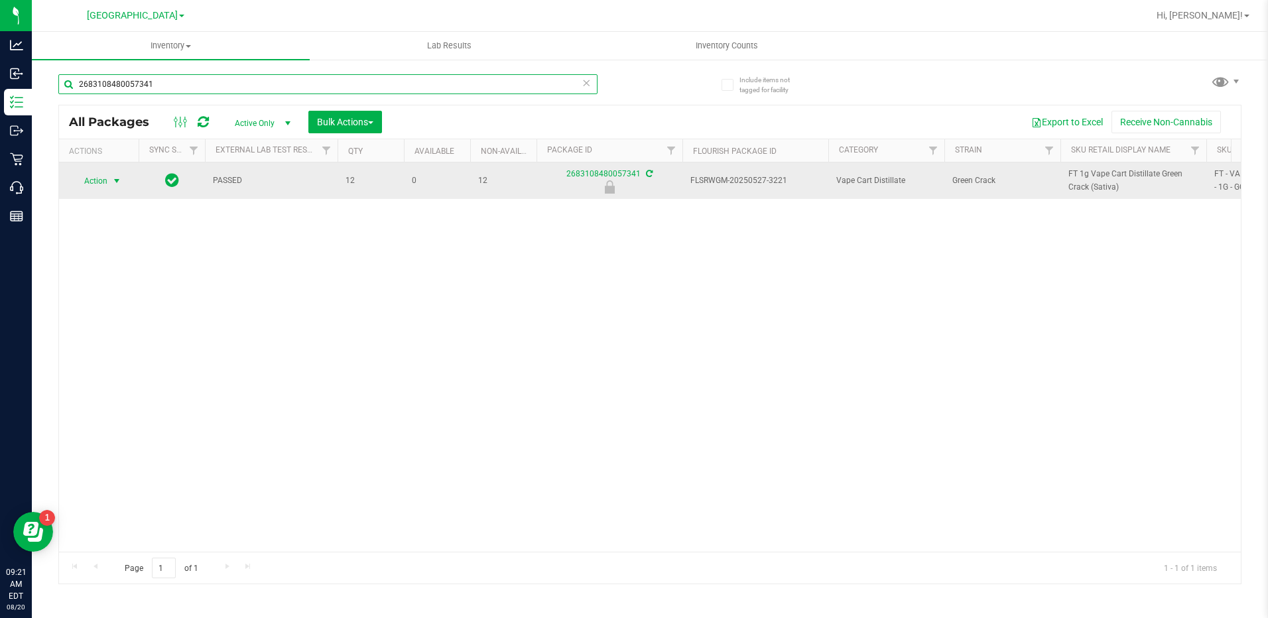
type input "2683108480057341"
click at [99, 186] on span "Action" at bounding box center [90, 181] width 36 height 19
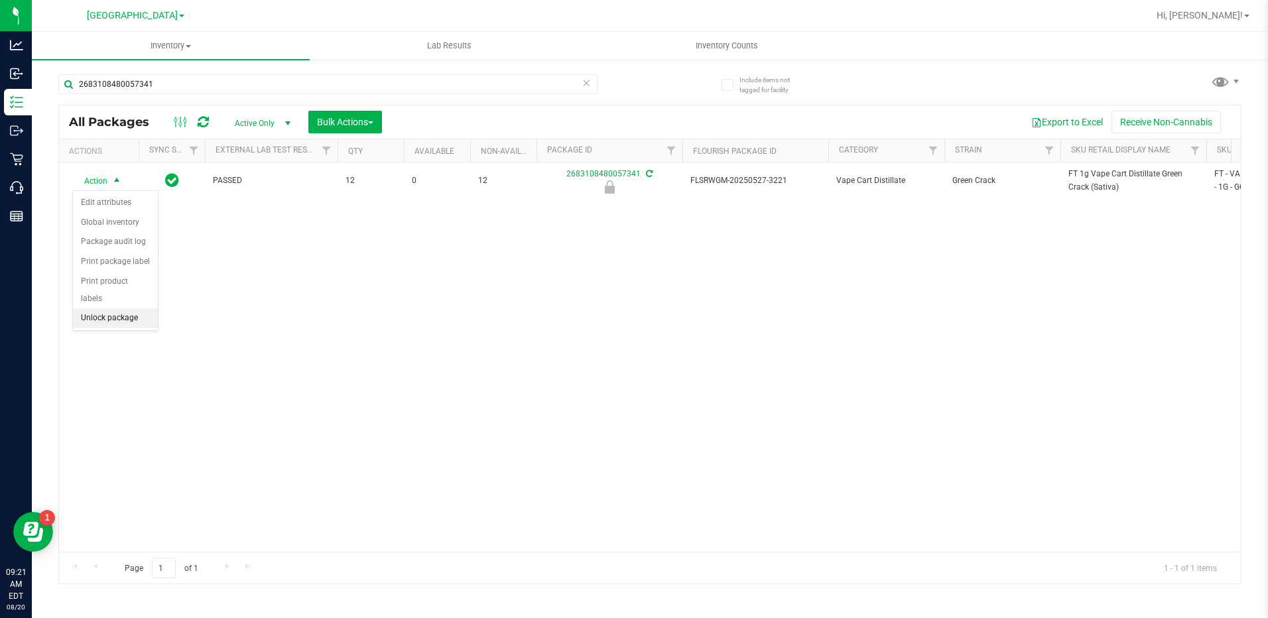
click at [104, 308] on li "Unlock package" at bounding box center [115, 318] width 85 height 20
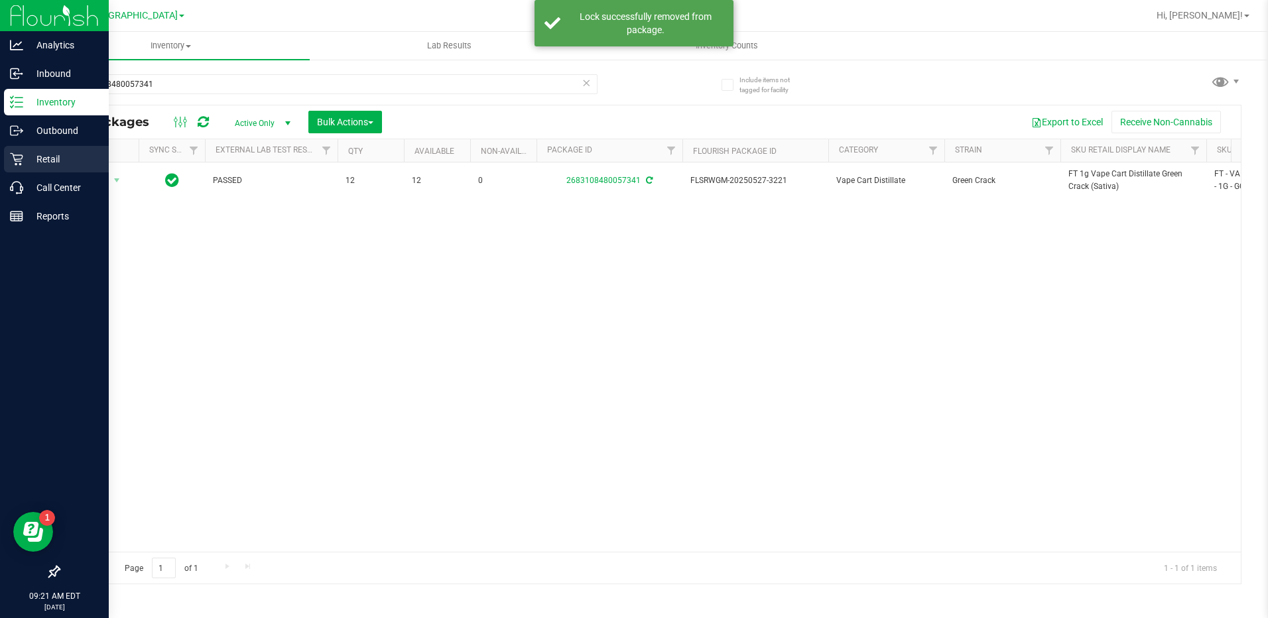
drag, startPoint x: 36, startPoint y: 154, endPoint x: 29, endPoint y: 156, distance: 7.6
click at [35, 153] on div "Include items not tagged for facility 2683108480057341 All Packages Active Only…" at bounding box center [650, 260] width 1236 height 404
click at [25, 158] on p "Retail" at bounding box center [63, 159] width 80 height 16
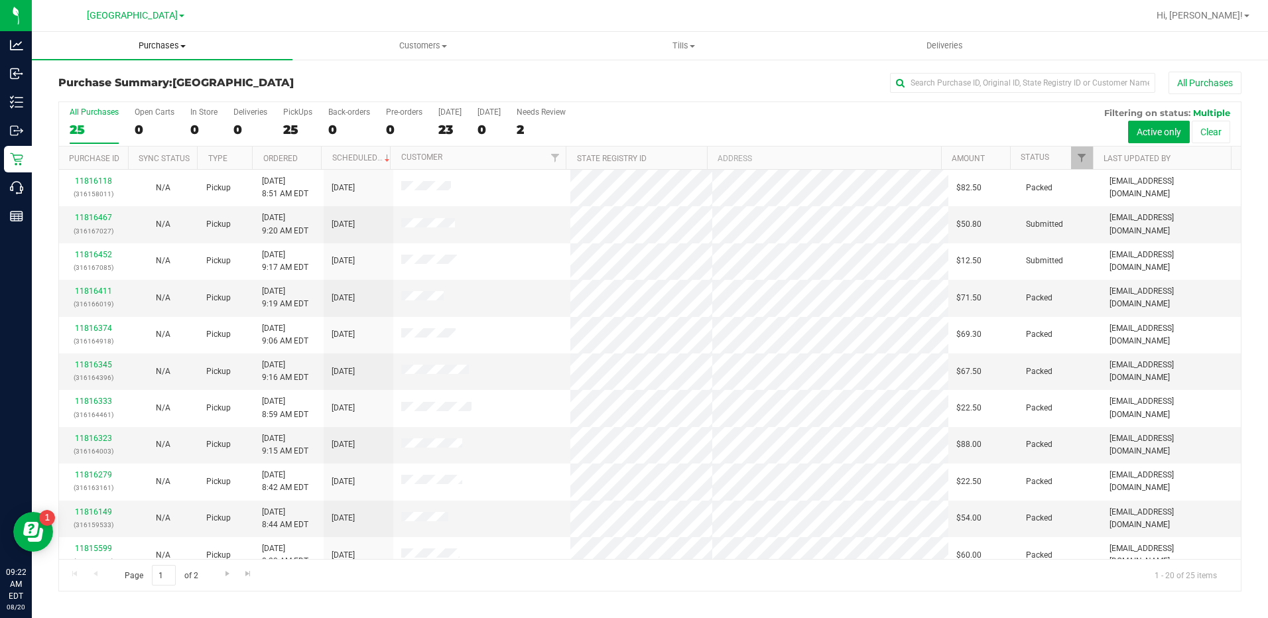
click at [156, 42] on span "Purchases" at bounding box center [162, 46] width 261 height 12
click at [78, 91] on span "Fulfillment" at bounding box center [73, 95] width 82 height 11
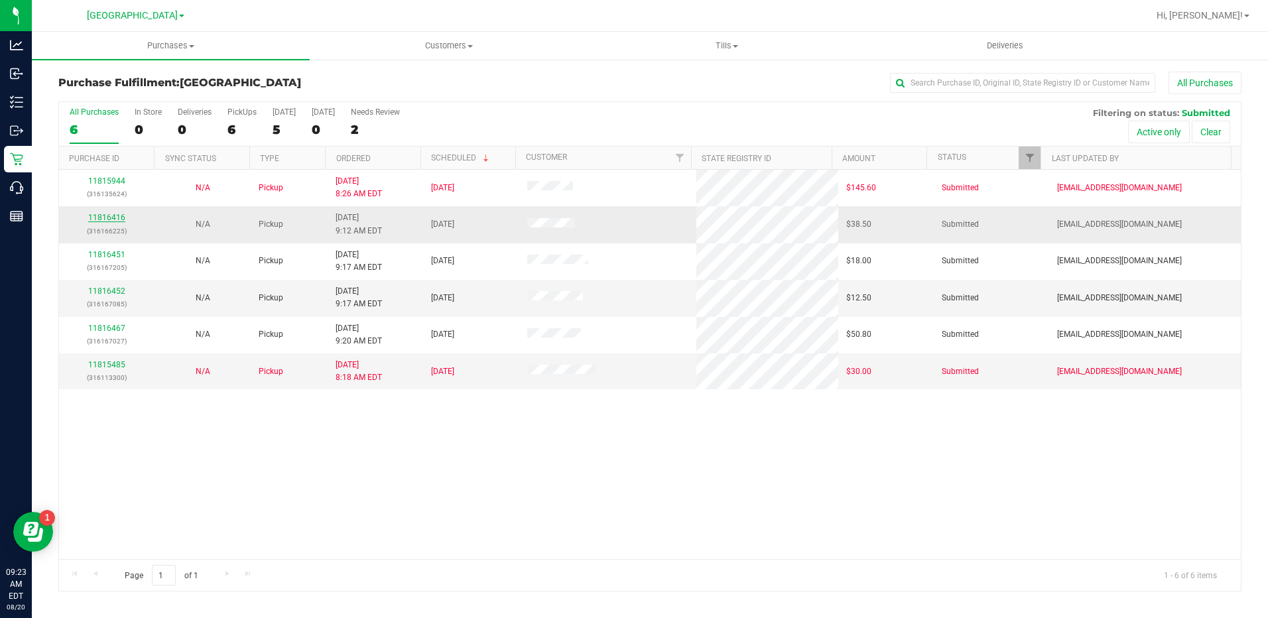
click at [114, 215] on link "11816416" at bounding box center [106, 217] width 37 height 9
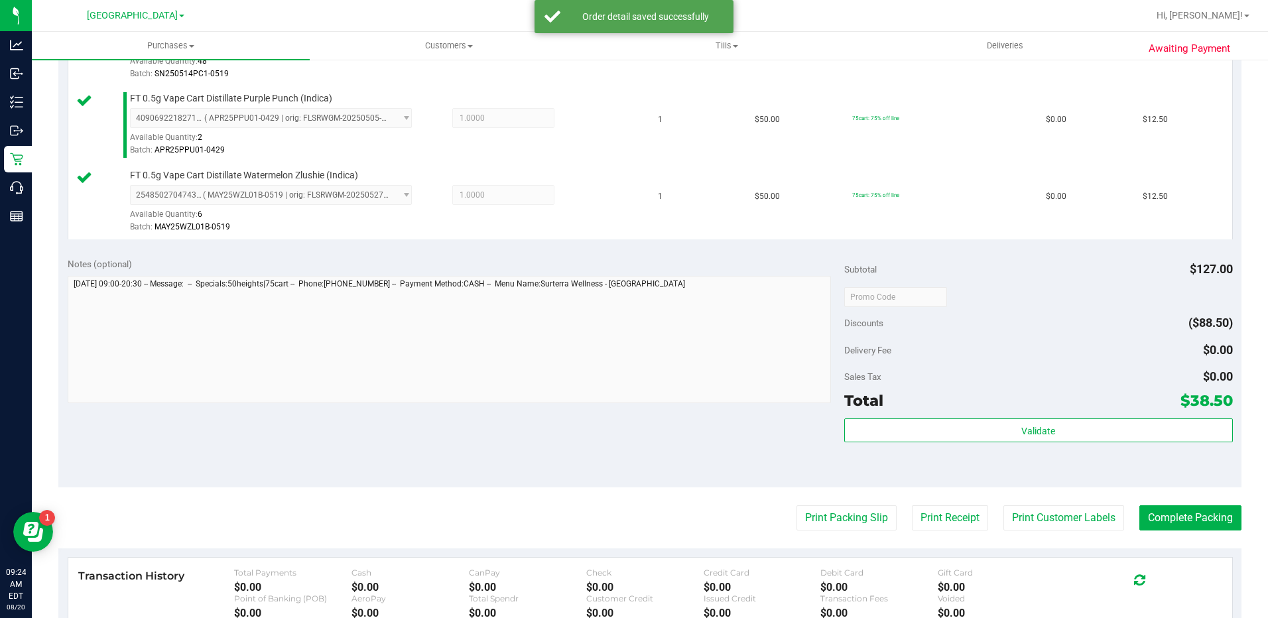
scroll to position [464, 0]
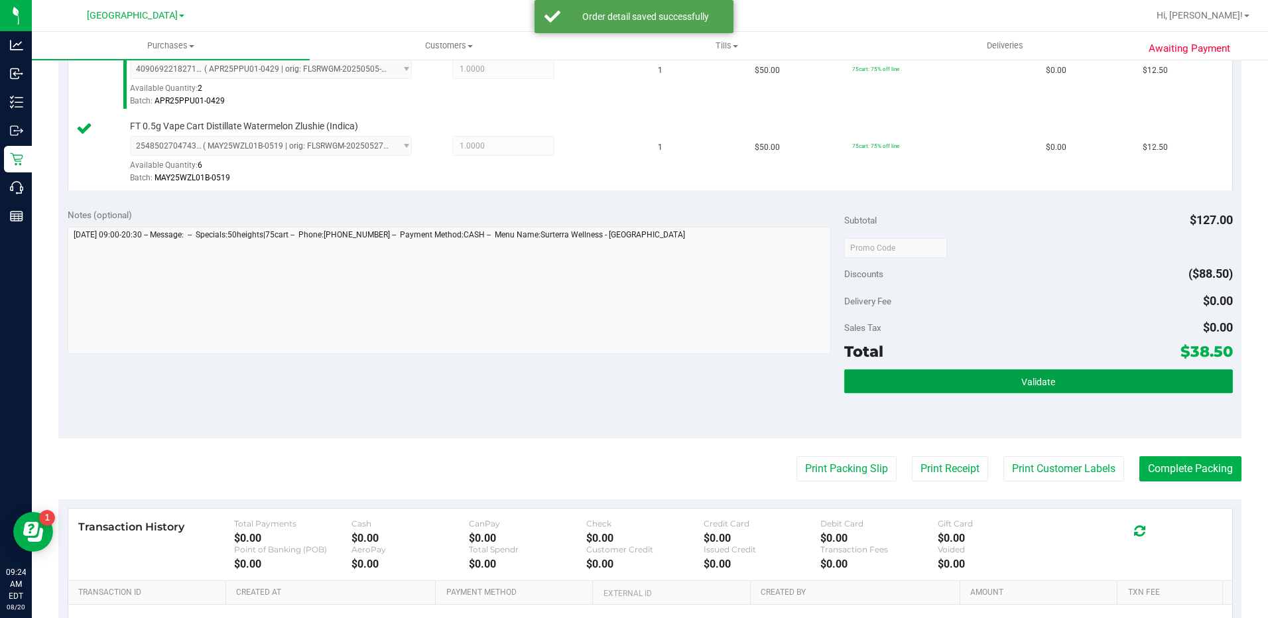
click at [1021, 379] on span "Validate" at bounding box center [1038, 382] width 34 height 11
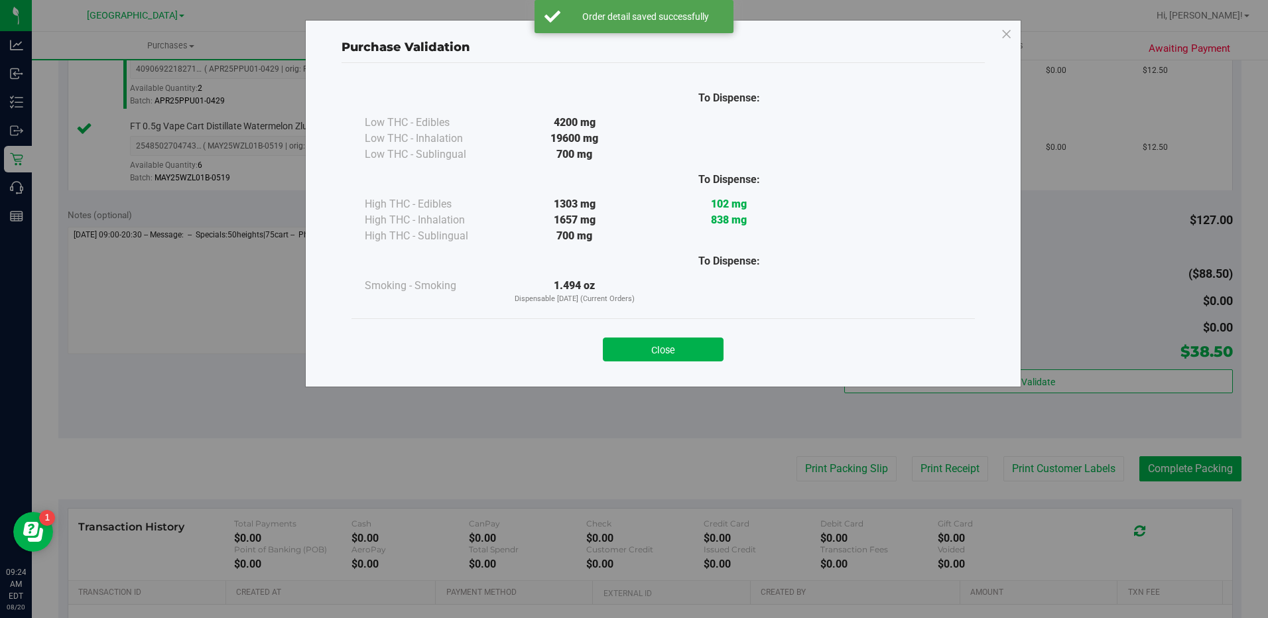
click at [704, 347] on button "Close" at bounding box center [663, 349] width 121 height 24
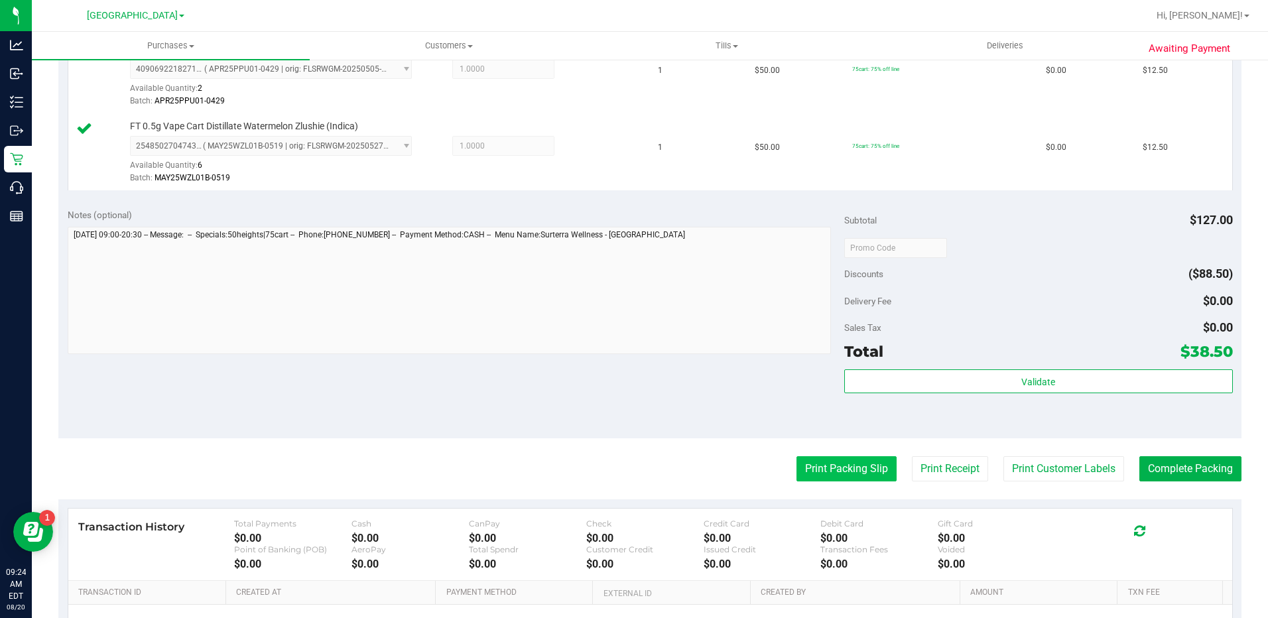
click at [845, 465] on button "Print Packing Slip" at bounding box center [846, 468] width 100 height 25
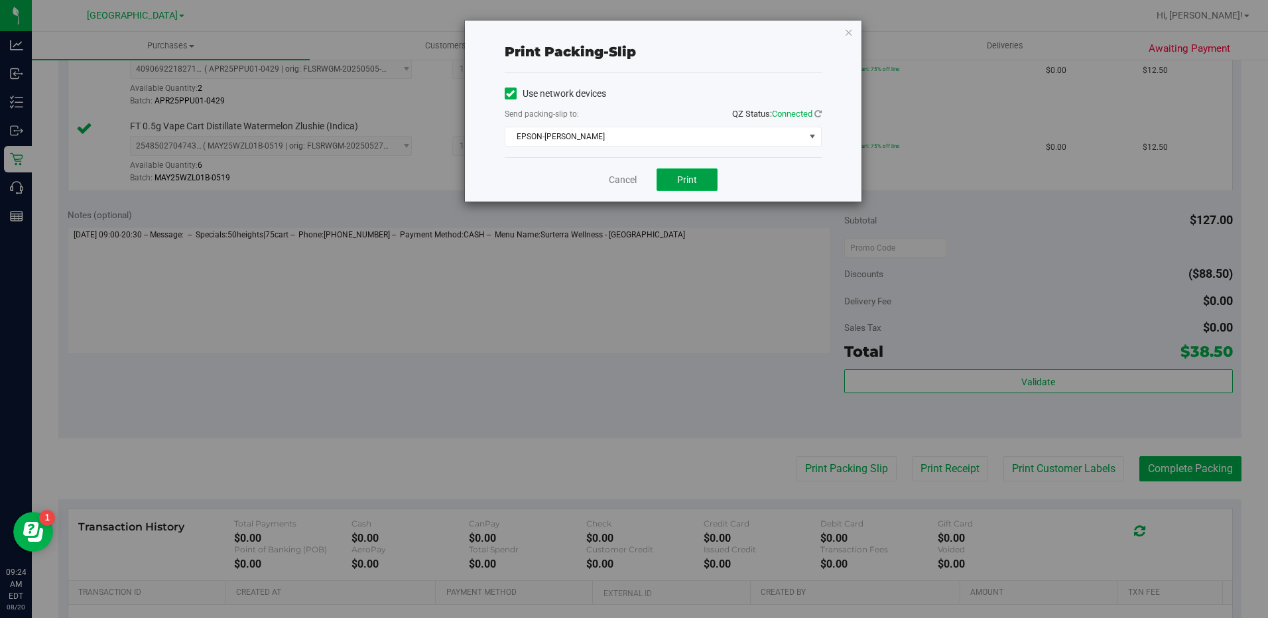
click at [696, 177] on span "Print" at bounding box center [687, 179] width 20 height 11
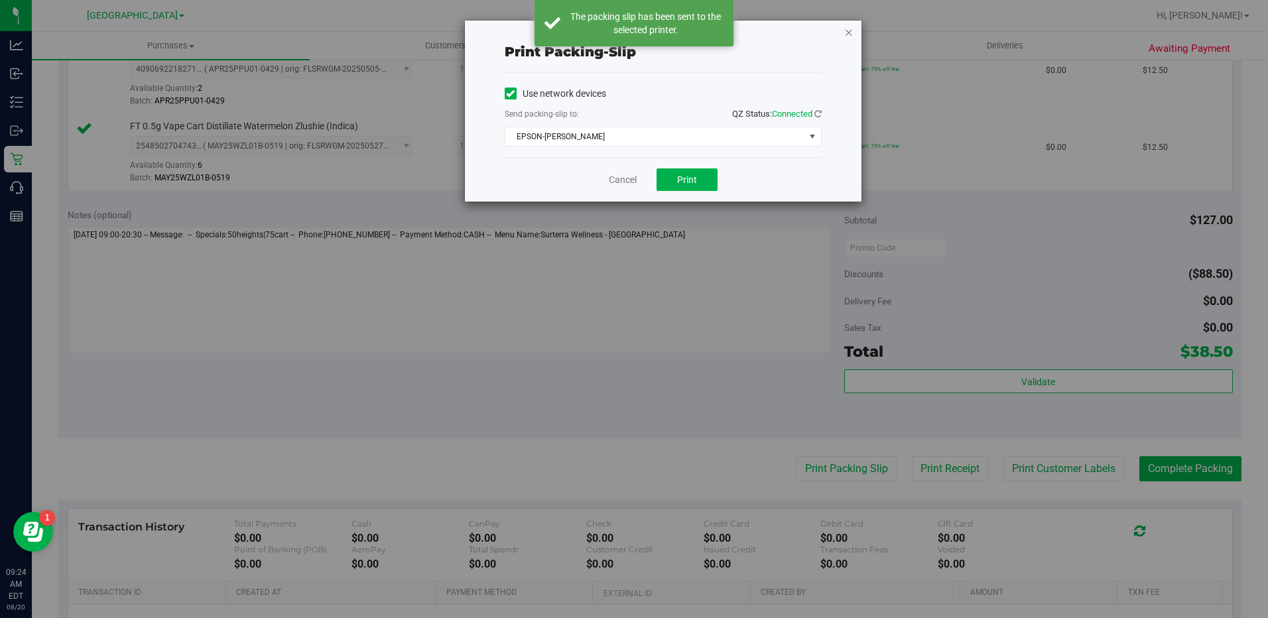
click at [850, 34] on icon "button" at bounding box center [848, 32] width 9 height 16
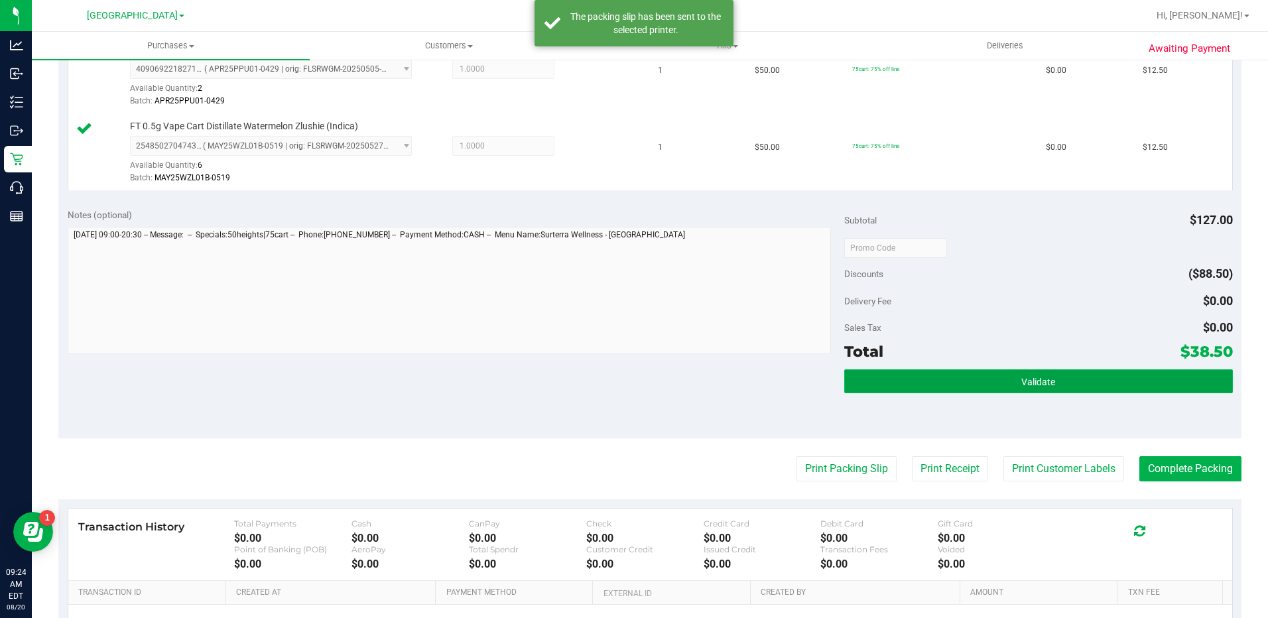
click at [908, 377] on button "Validate" at bounding box center [1038, 381] width 389 height 24
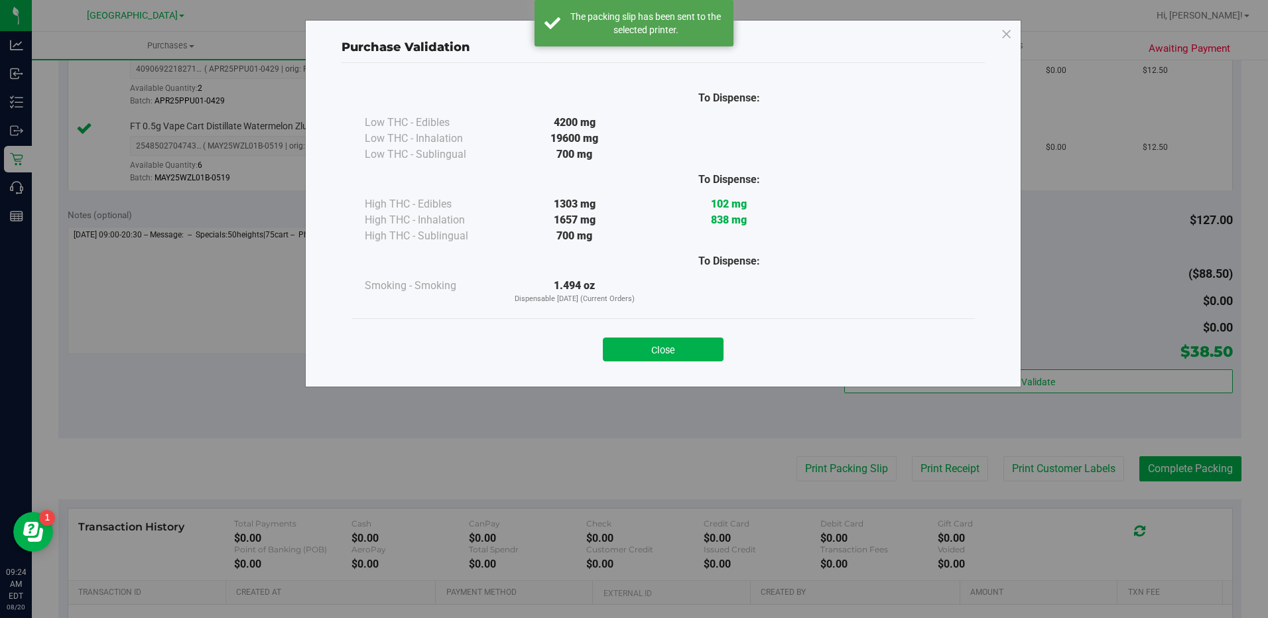
click at [637, 349] on button "Close" at bounding box center [663, 349] width 121 height 24
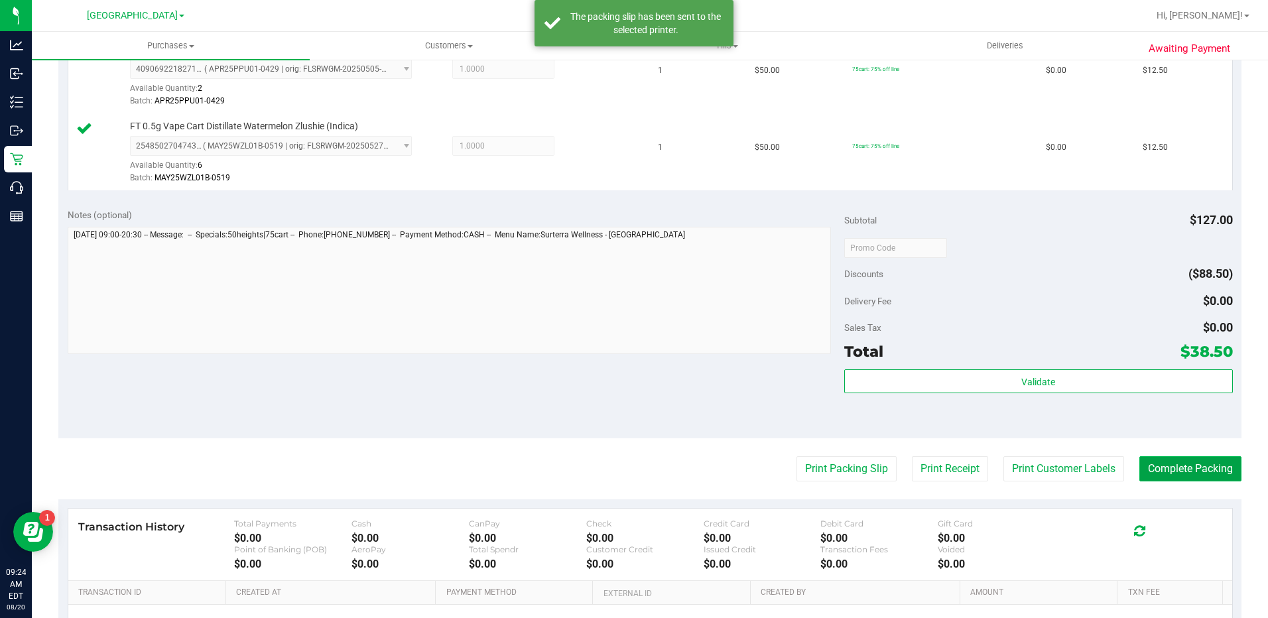
click at [1182, 471] on button "Complete Packing" at bounding box center [1190, 468] width 102 height 25
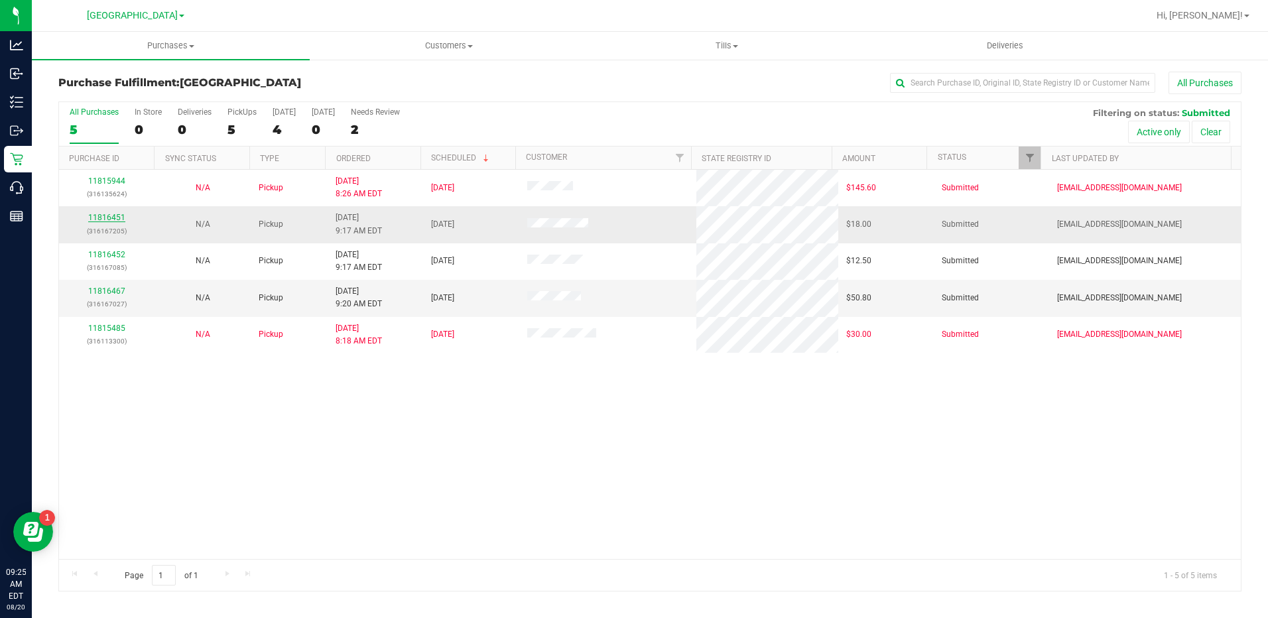
click at [114, 217] on link "11816451" at bounding box center [106, 217] width 37 height 9
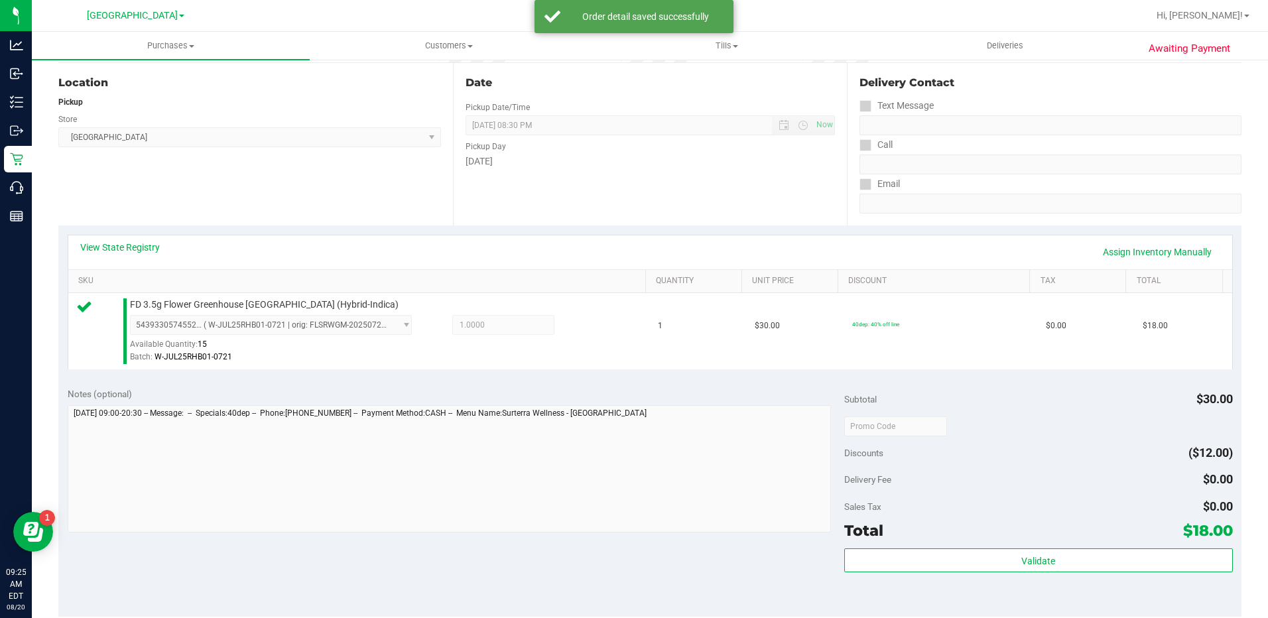
scroll to position [133, 0]
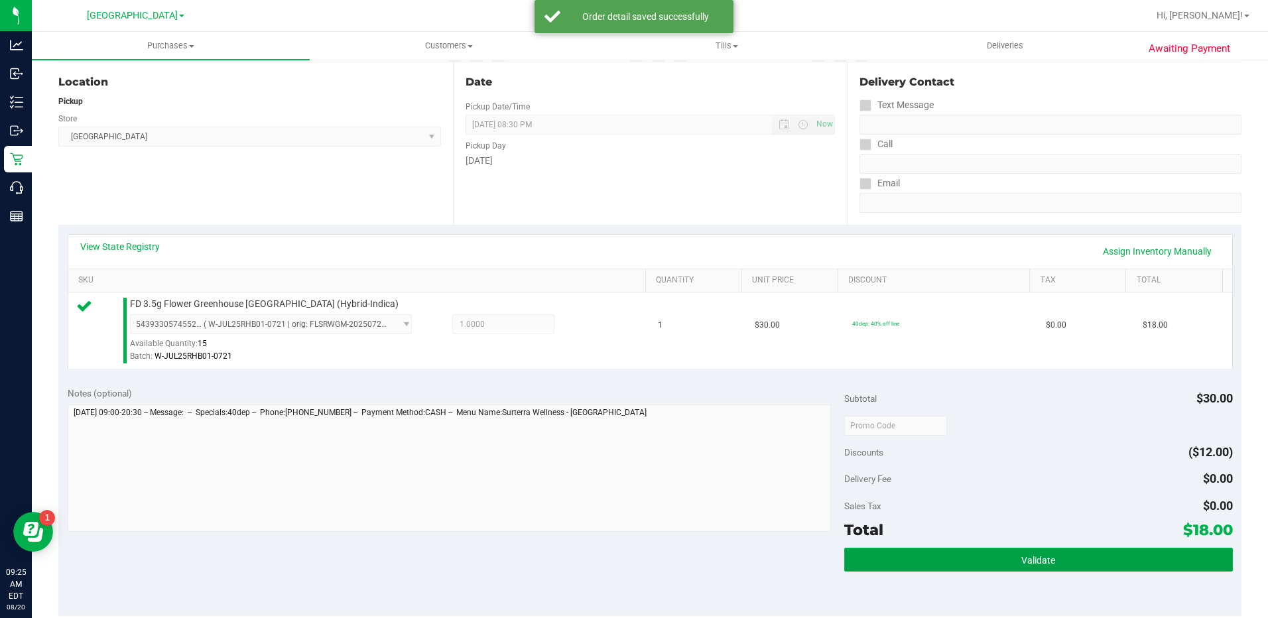
click at [980, 556] on button "Validate" at bounding box center [1038, 560] width 389 height 24
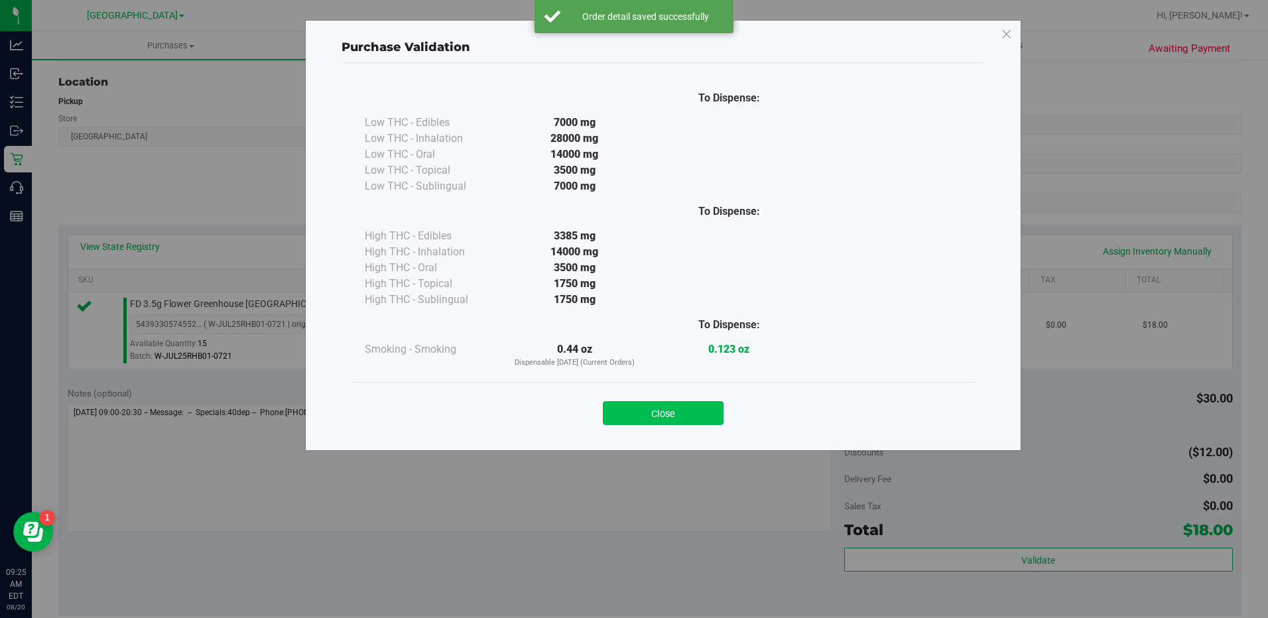
click at [659, 419] on button "Close" at bounding box center [663, 413] width 121 height 24
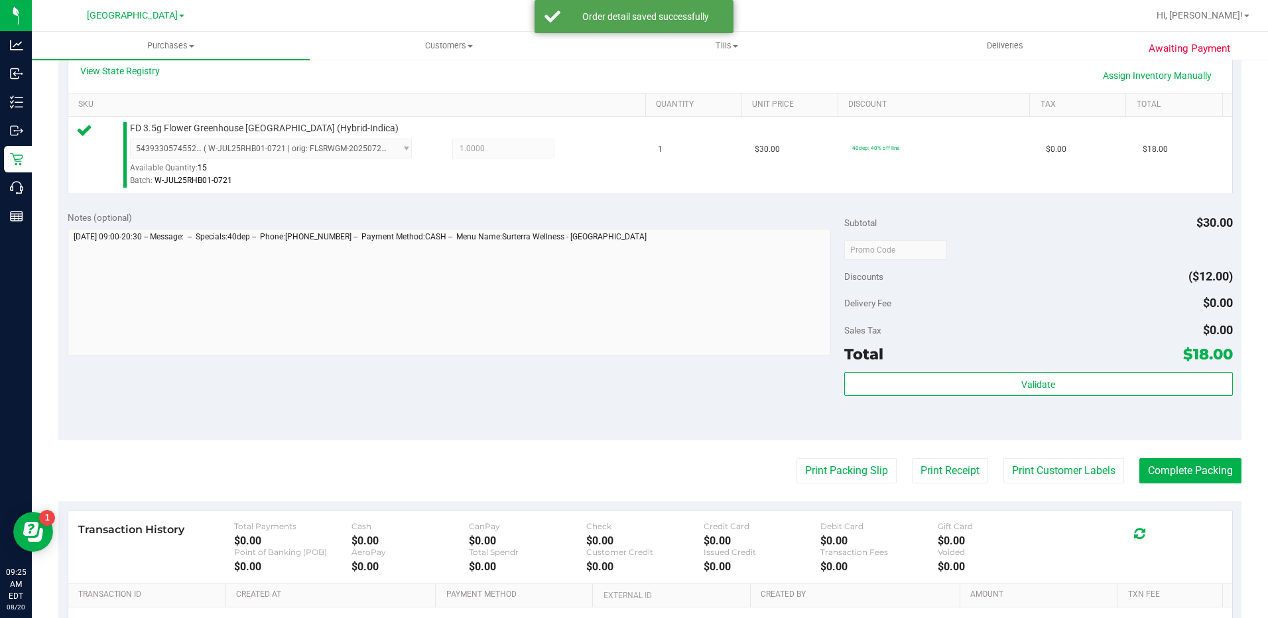
scroll to position [398, 0]
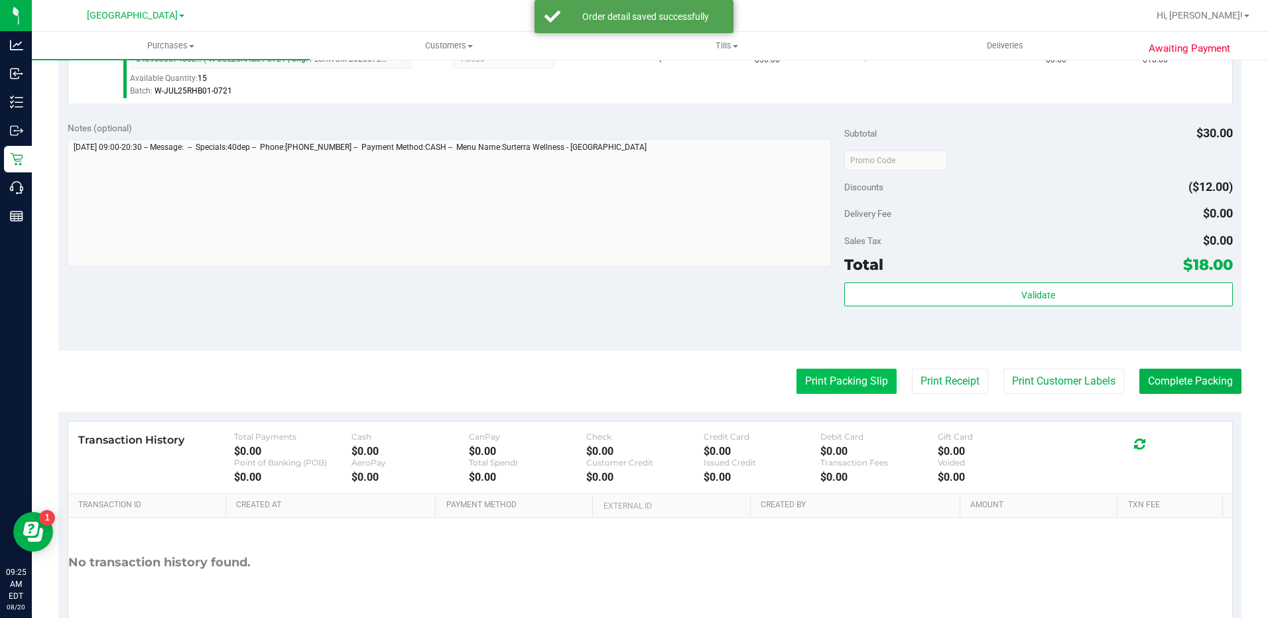
click at [810, 387] on button "Print Packing Slip" at bounding box center [846, 381] width 100 height 25
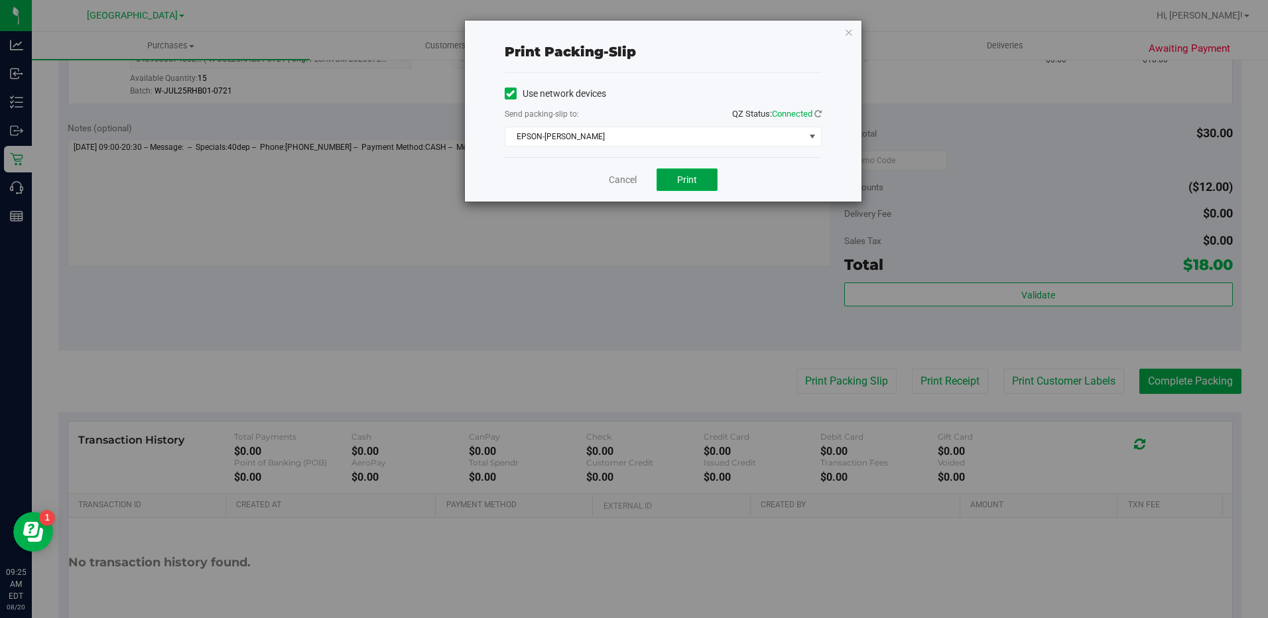
click at [681, 184] on span "Print" at bounding box center [687, 179] width 20 height 11
click at [846, 29] on icon "button" at bounding box center [848, 32] width 9 height 16
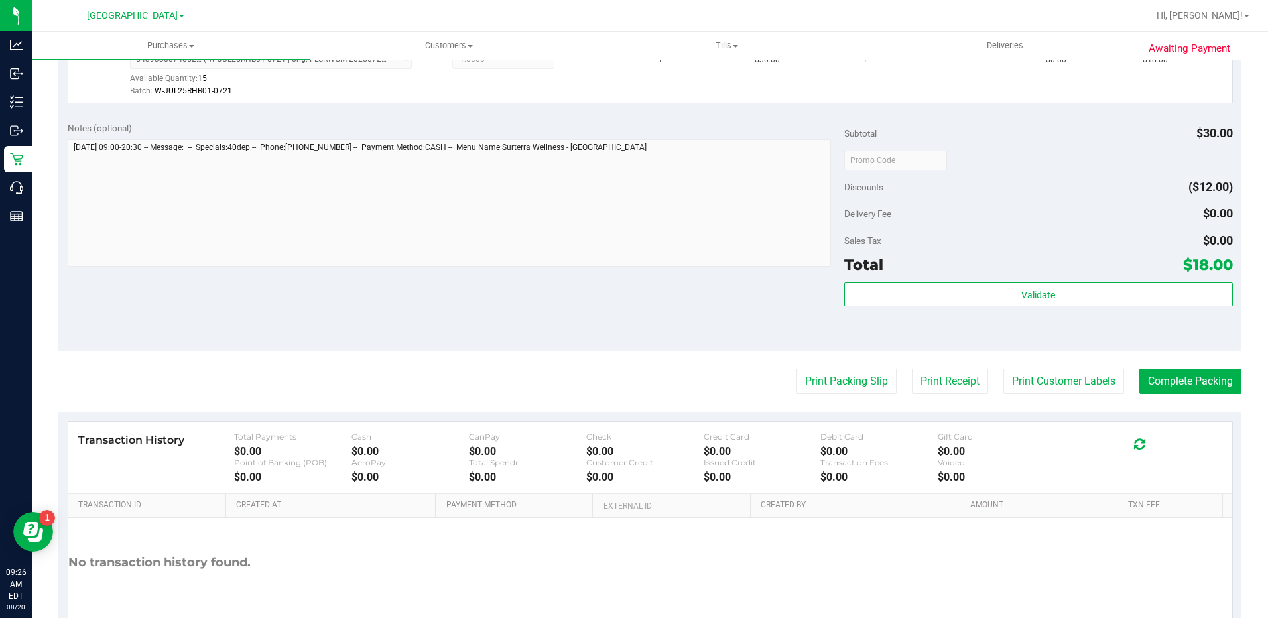
click at [973, 276] on div "Subtotal $30.00 Discounts ($12.00) Delivery Fee $0.00 Sales Tax $0.00 Total $18…" at bounding box center [1038, 231] width 389 height 221
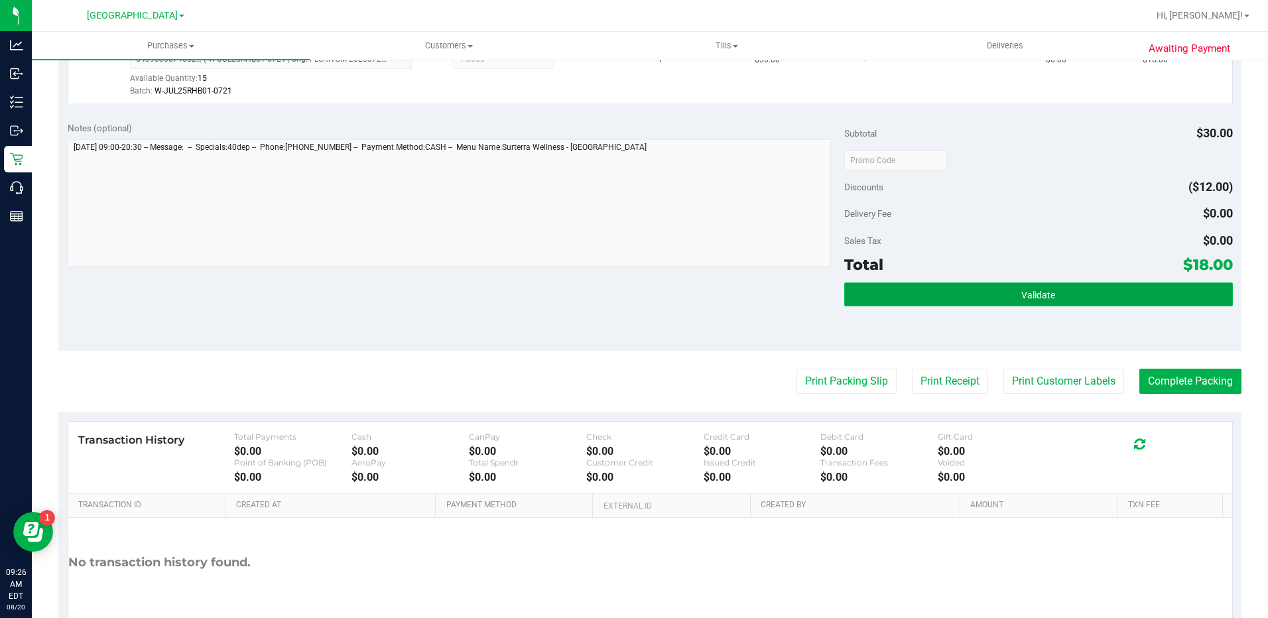
click at [977, 292] on button "Validate" at bounding box center [1038, 294] width 389 height 24
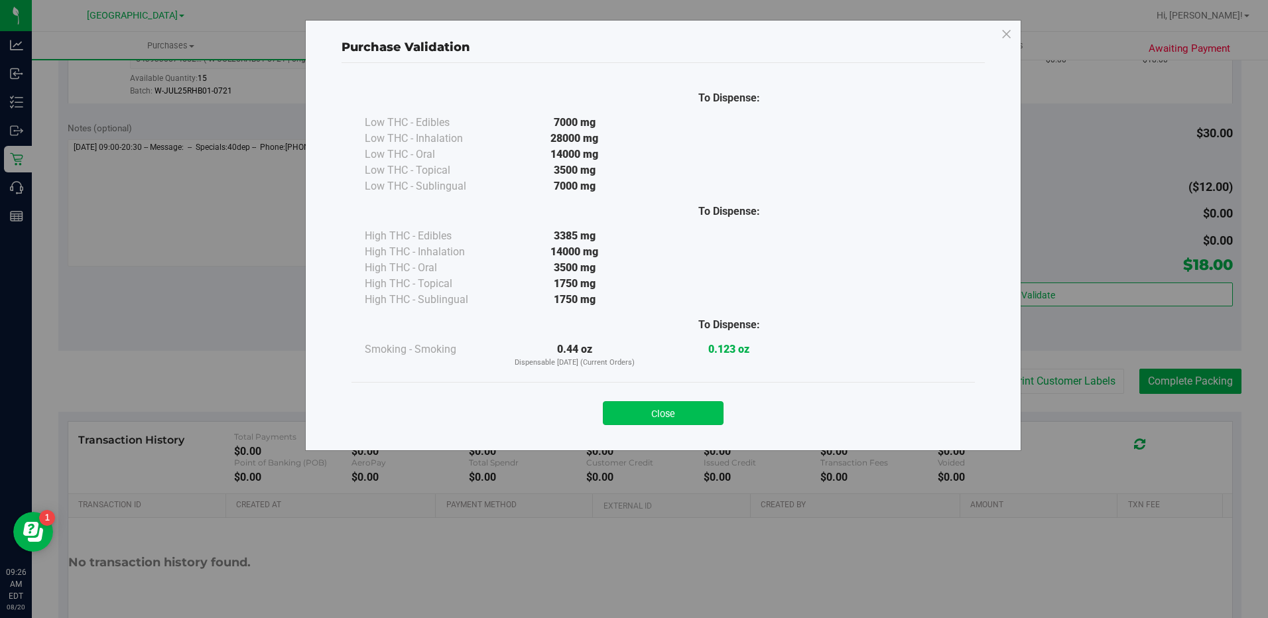
click at [713, 408] on button "Close" at bounding box center [663, 413] width 121 height 24
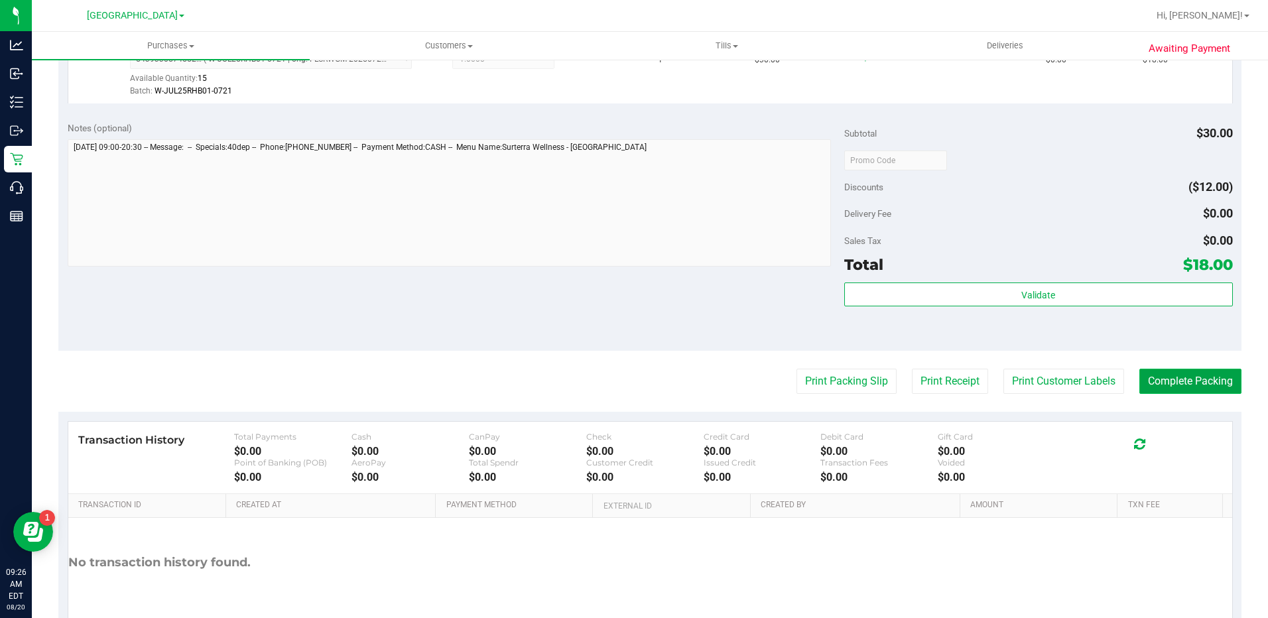
click at [1196, 393] on button "Complete Packing" at bounding box center [1190, 381] width 102 height 25
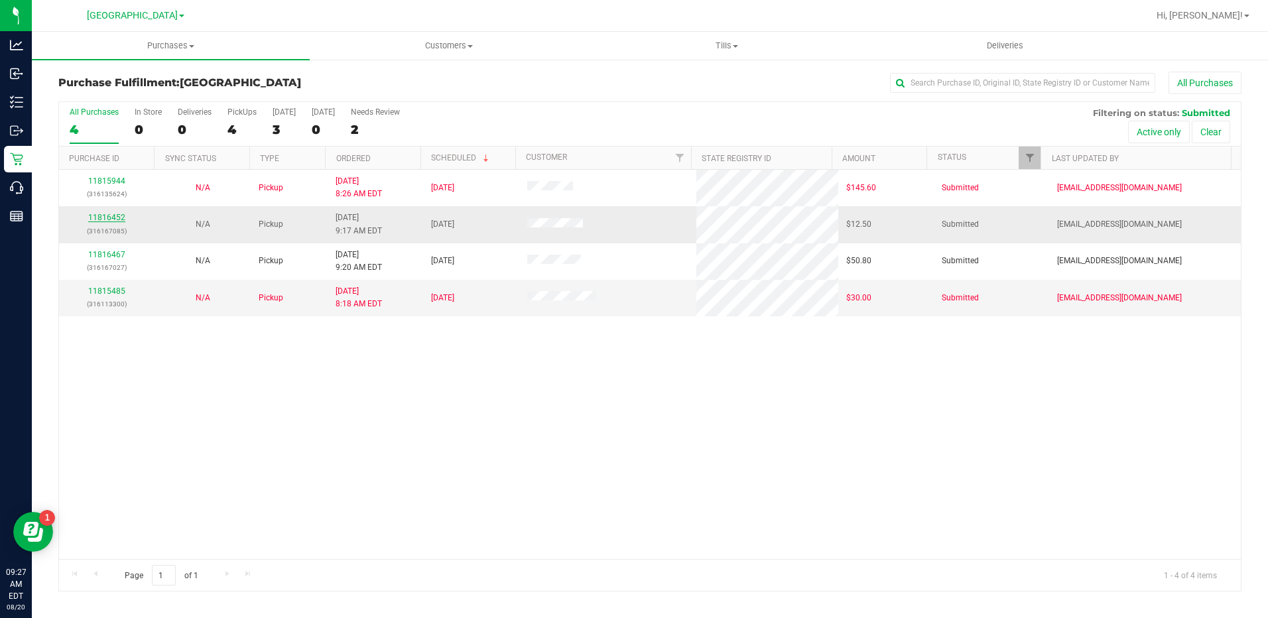
click at [97, 218] on link "11816452" at bounding box center [106, 217] width 37 height 9
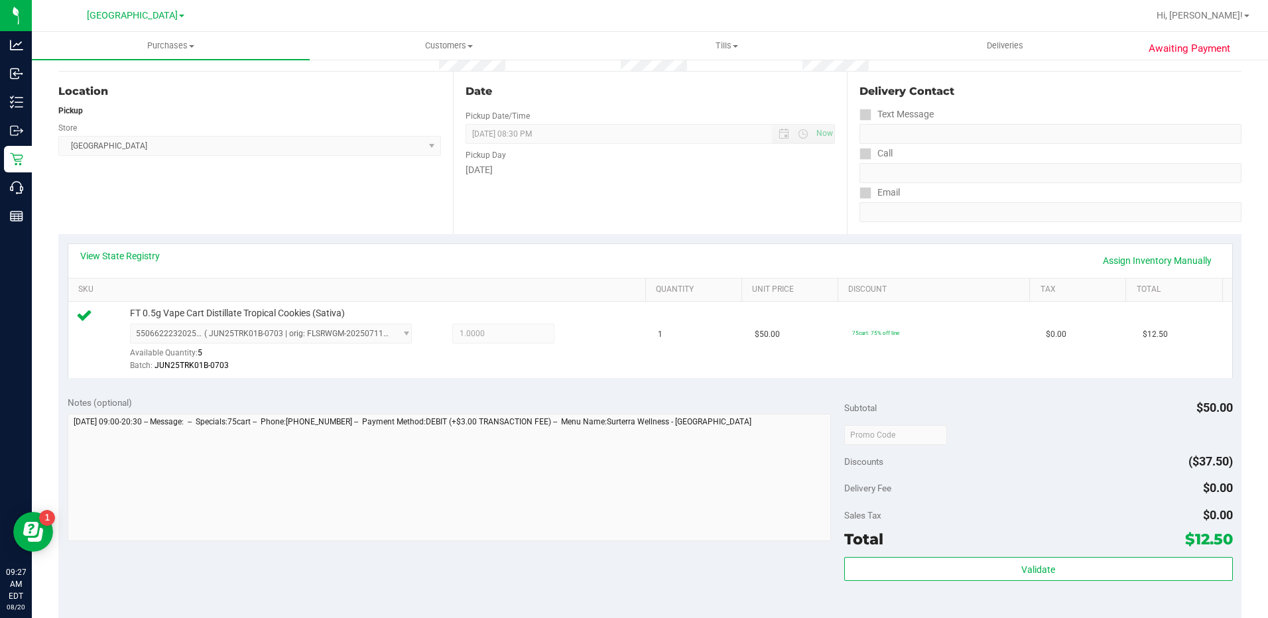
scroll to position [265, 0]
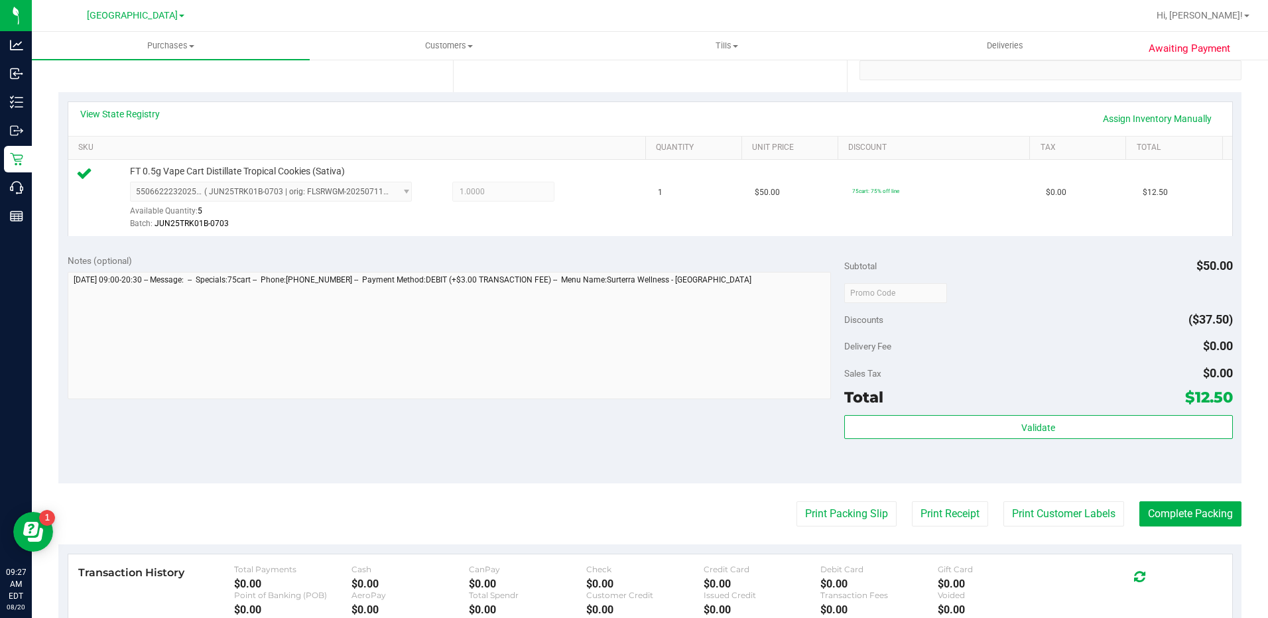
click at [1023, 449] on div "Validate" at bounding box center [1038, 445] width 389 height 60
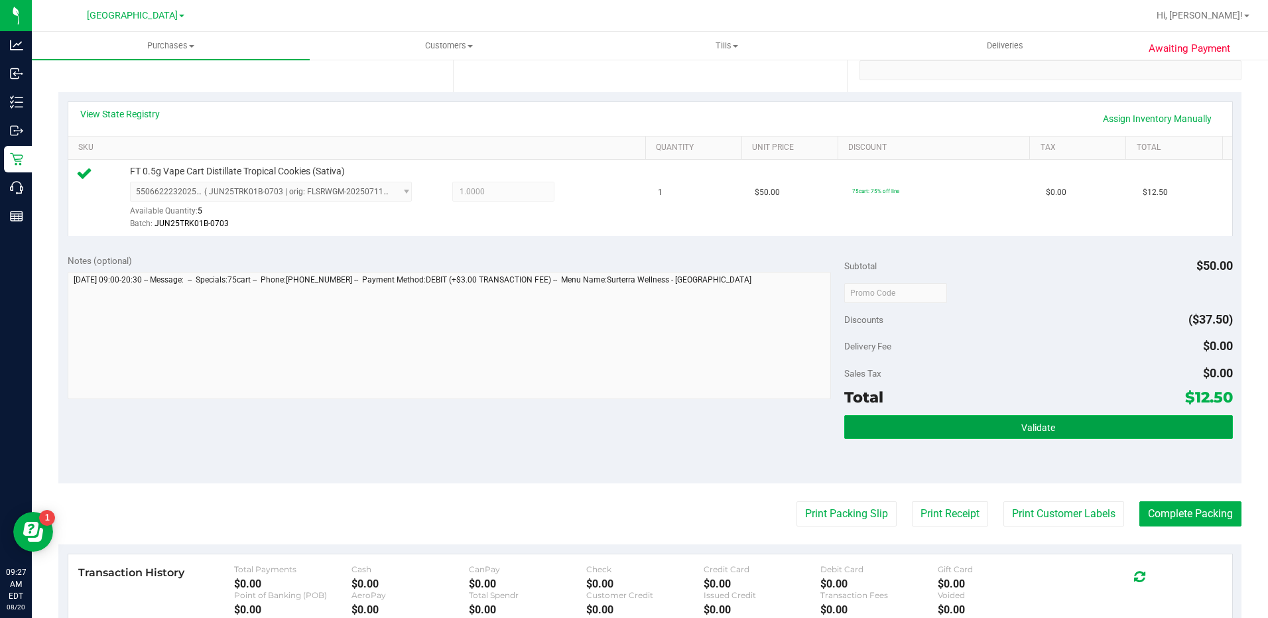
click at [1034, 432] on span "Validate" at bounding box center [1038, 427] width 34 height 11
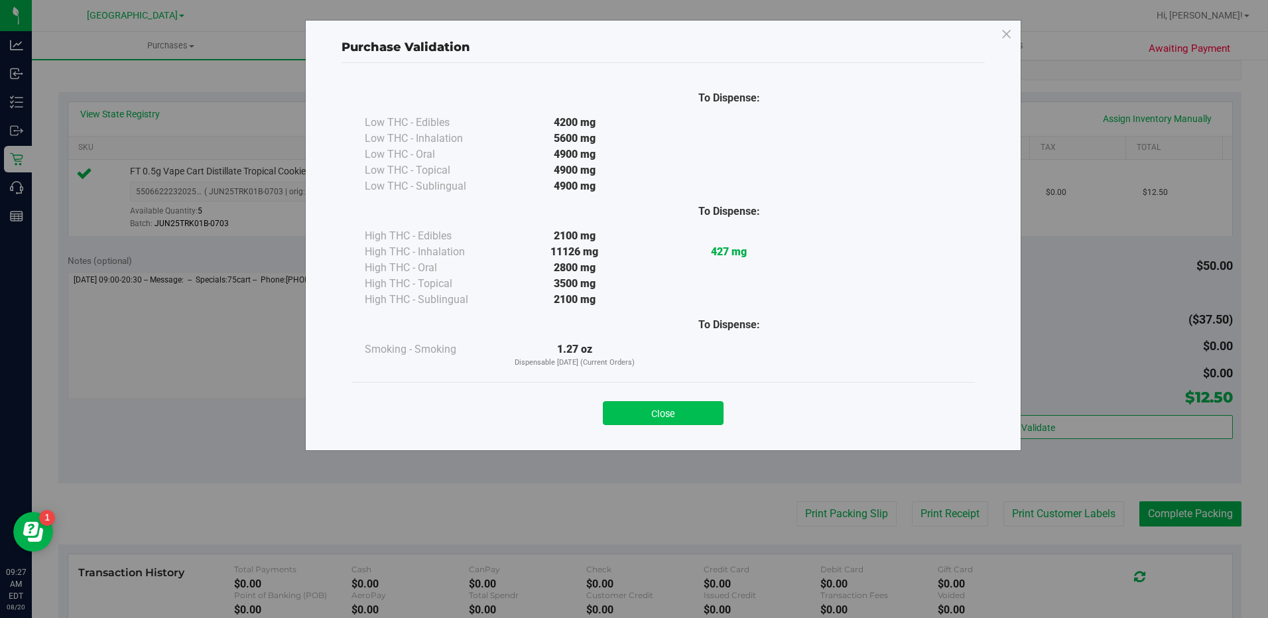
click at [671, 418] on button "Close" at bounding box center [663, 413] width 121 height 24
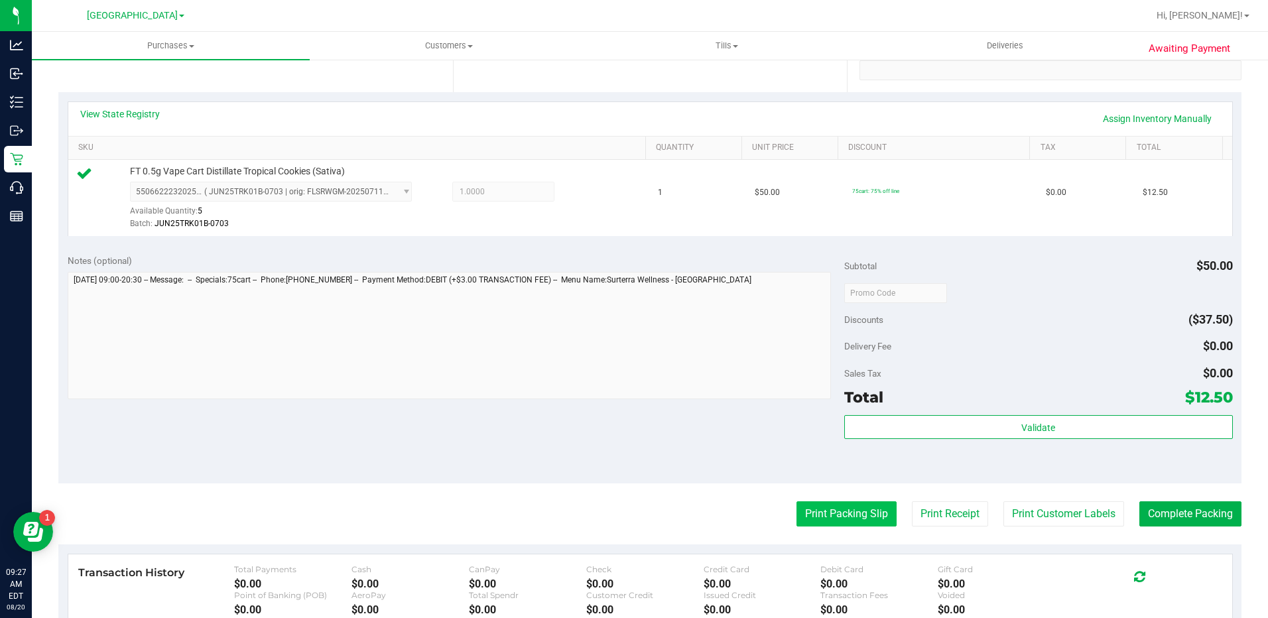
click at [822, 518] on button "Print Packing Slip" at bounding box center [846, 513] width 100 height 25
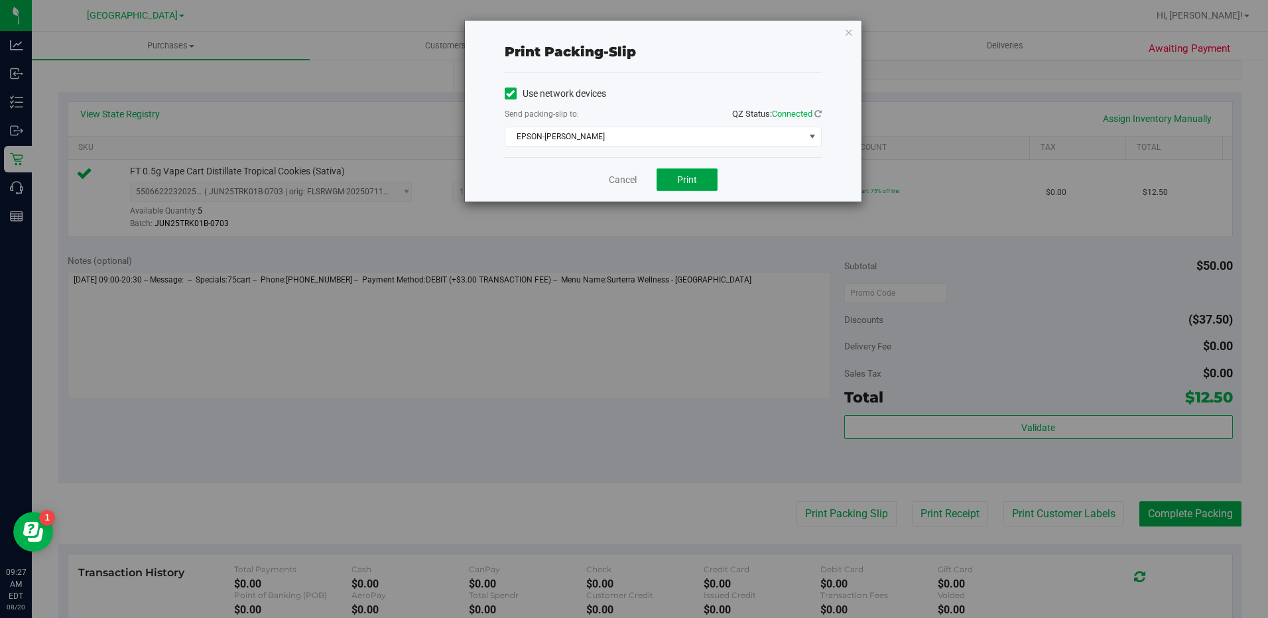
click at [699, 182] on button "Print" at bounding box center [686, 179] width 61 height 23
click at [849, 24] on icon "button" at bounding box center [848, 32] width 9 height 16
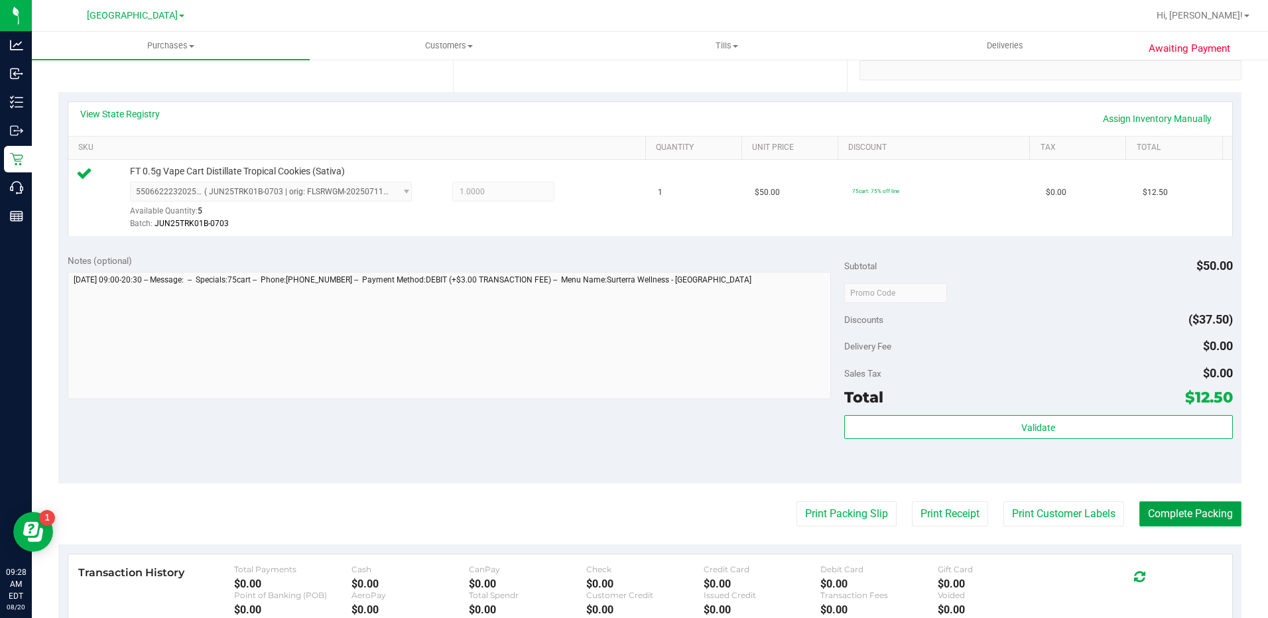
click at [1172, 506] on button "Complete Packing" at bounding box center [1190, 513] width 102 height 25
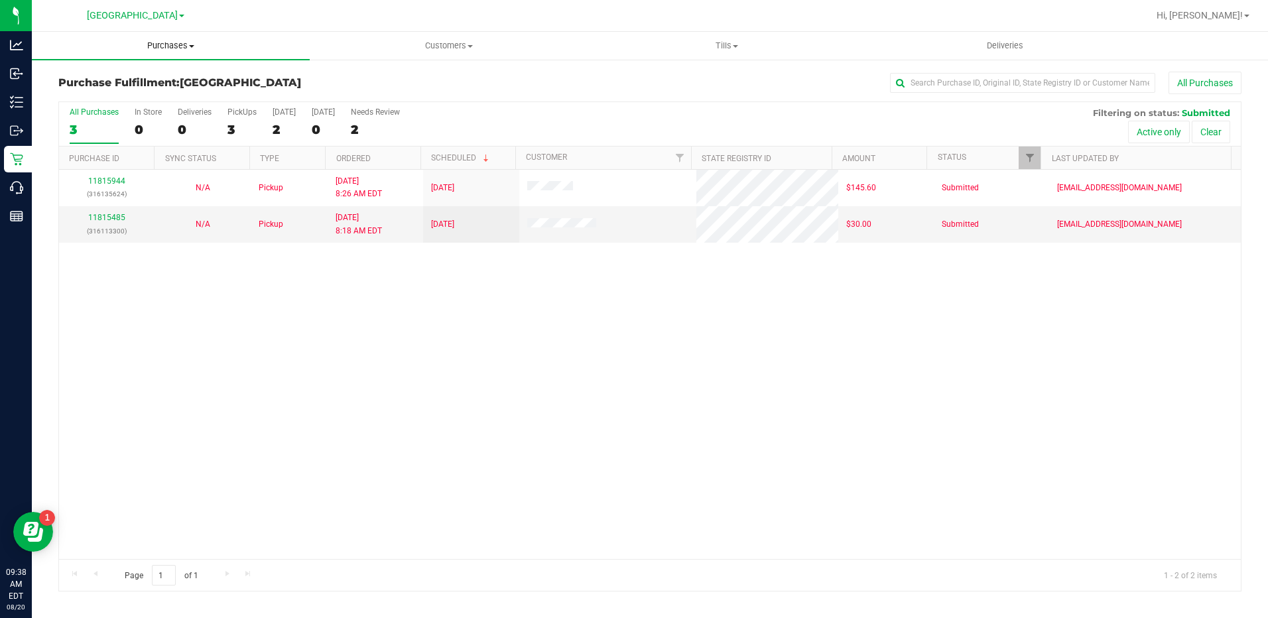
click at [180, 46] on span "Purchases" at bounding box center [171, 46] width 278 height 12
click at [104, 92] on span "Fulfillment" at bounding box center [73, 95] width 82 height 11
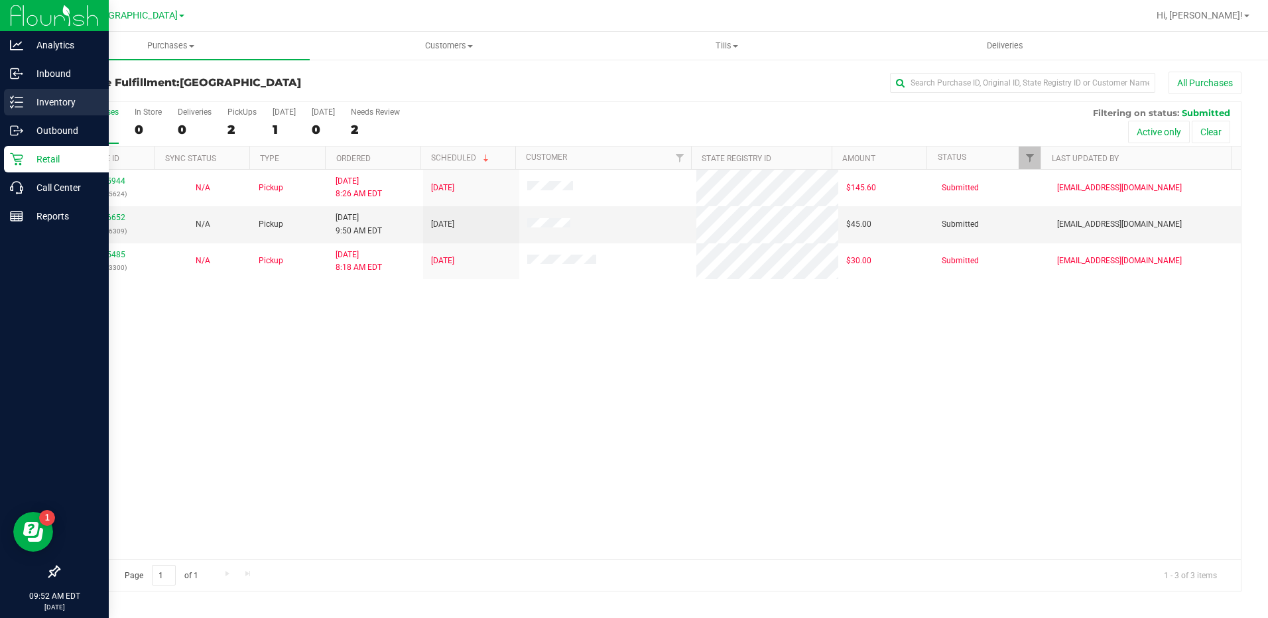
click at [33, 99] on p "Inventory" at bounding box center [63, 102] width 80 height 16
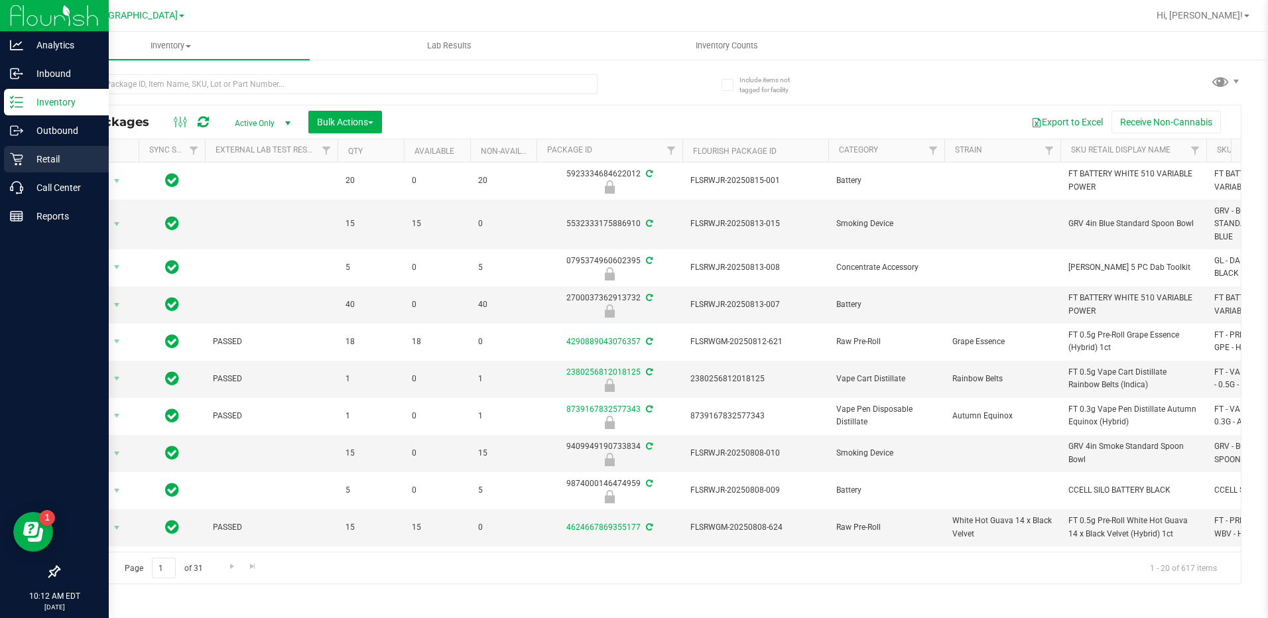
click at [59, 158] on p "Retail" at bounding box center [63, 159] width 80 height 16
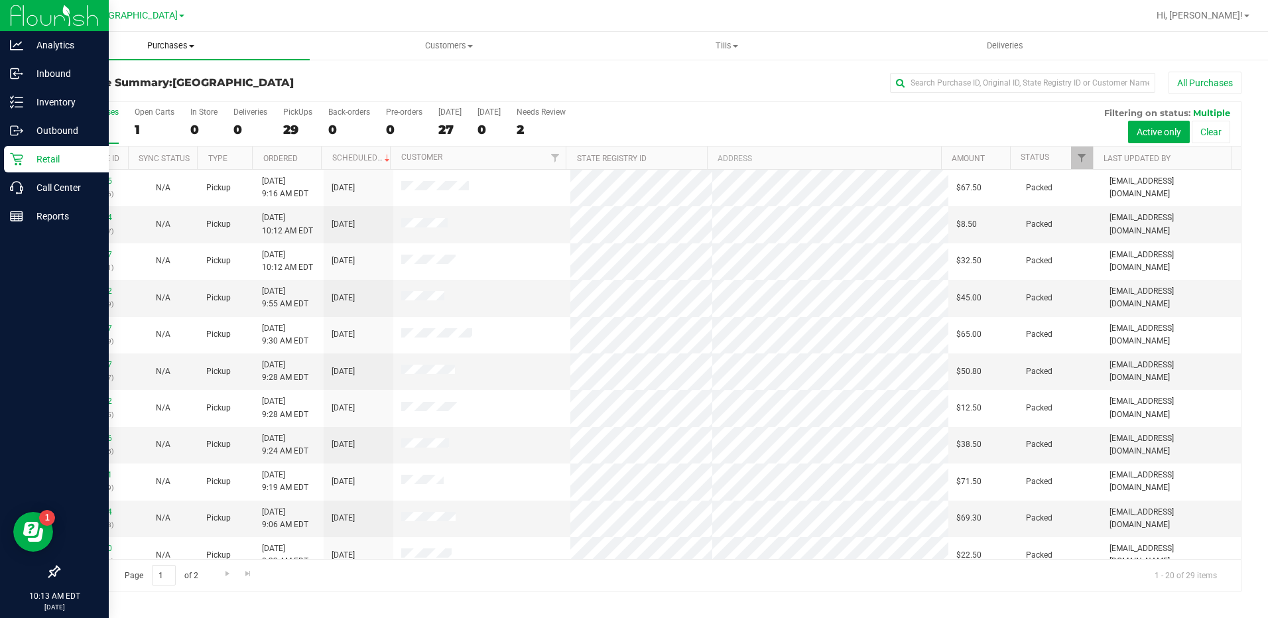
click at [180, 49] on span "Purchases" at bounding box center [171, 46] width 278 height 12
click at [121, 97] on li "Fulfillment" at bounding box center [171, 96] width 278 height 16
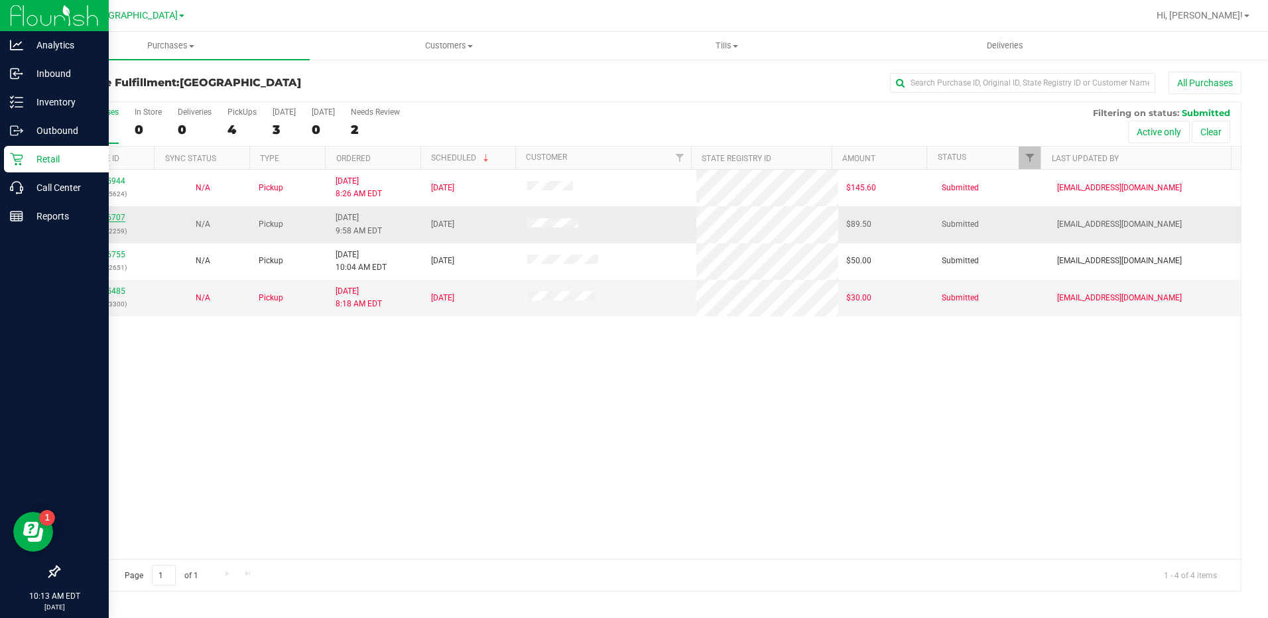
click at [105, 220] on link "11816707" at bounding box center [106, 217] width 37 height 9
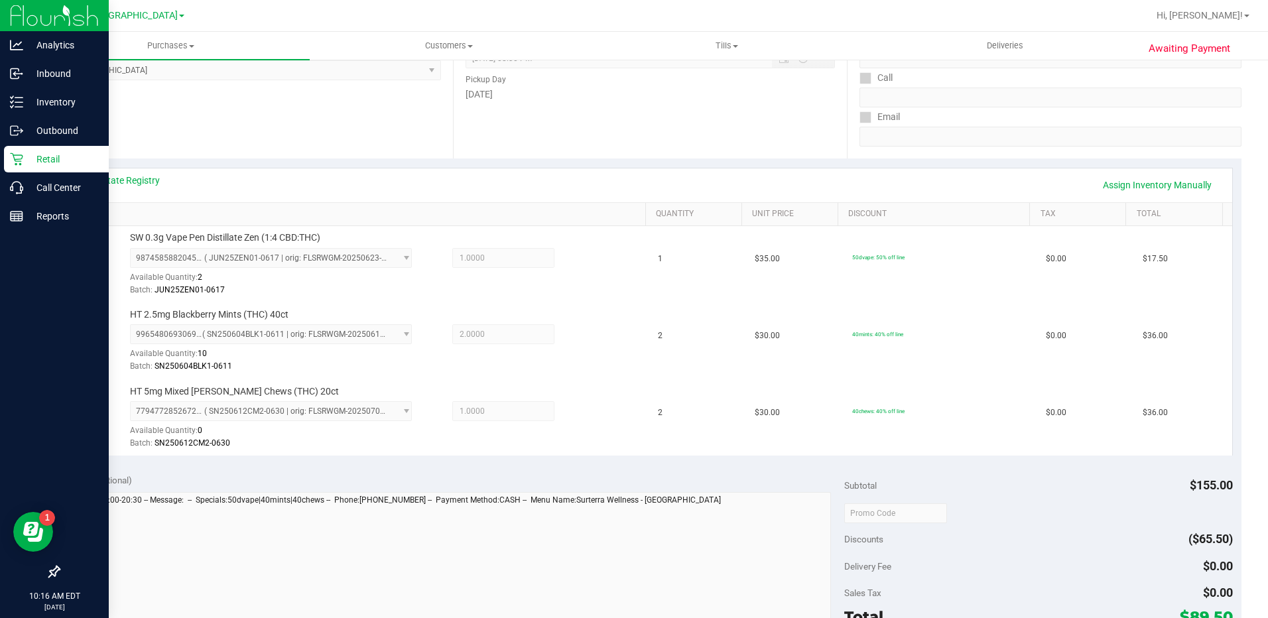
scroll to position [464, 0]
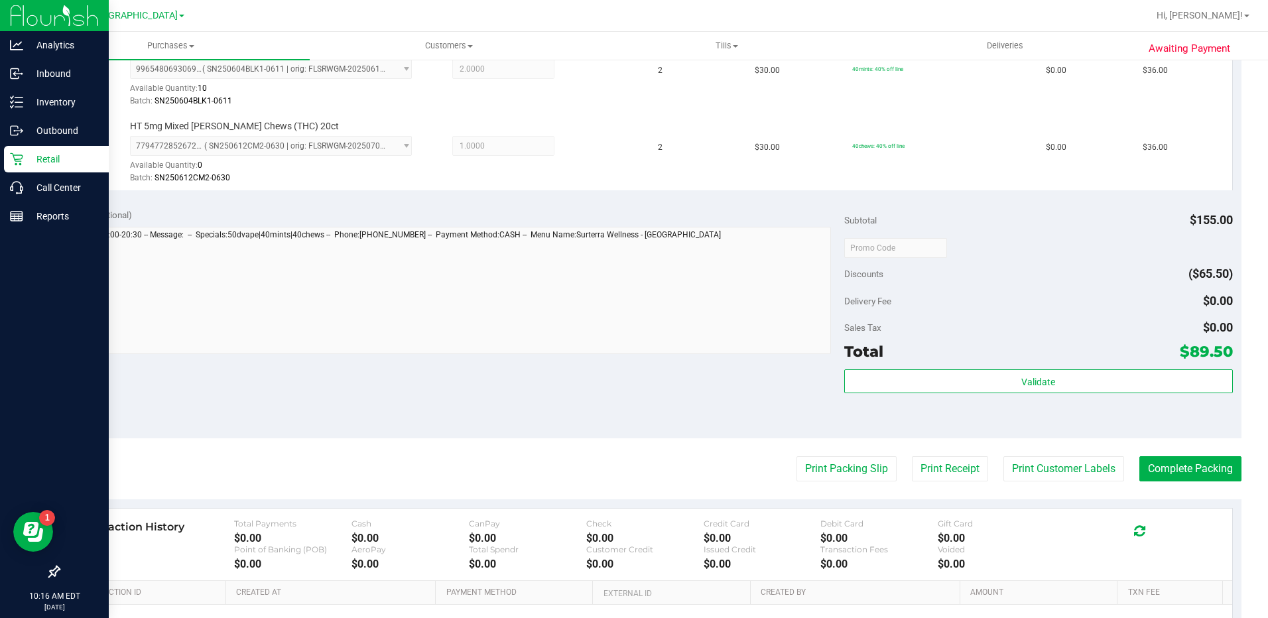
click at [1075, 366] on div "Subtotal $155.00 Discounts ($65.50) Delivery Fee $0.00 Sales Tax $0.00 Total $8…" at bounding box center [1038, 318] width 389 height 221
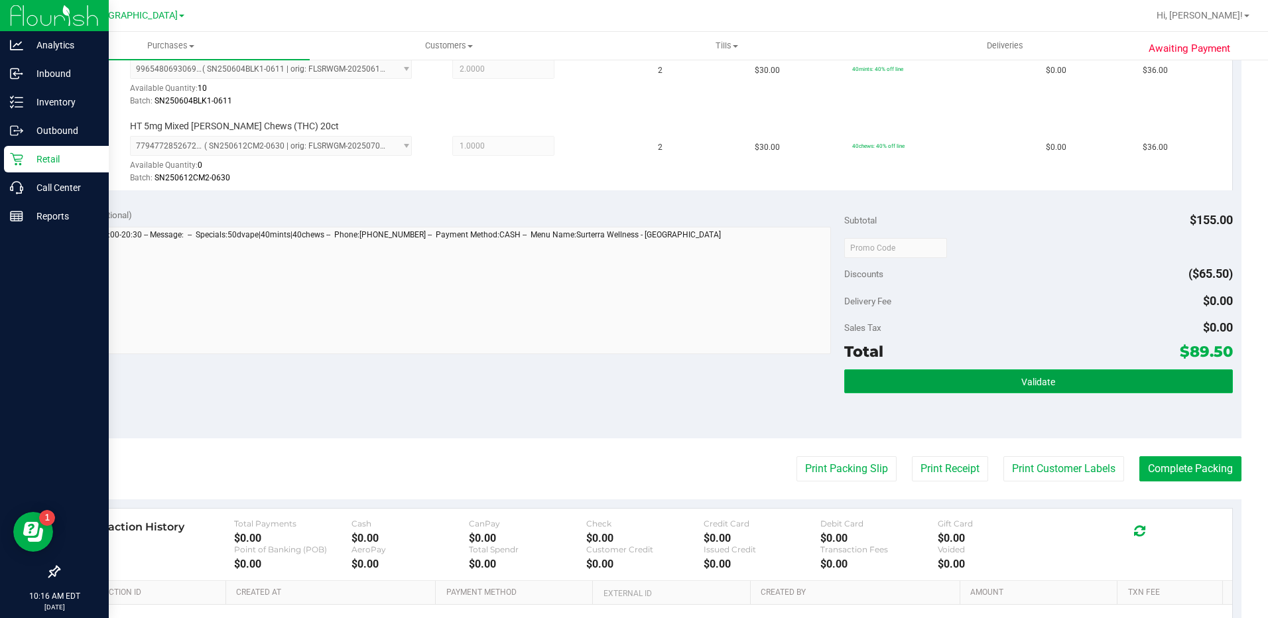
drag, startPoint x: 1065, startPoint y: 382, endPoint x: 1057, endPoint y: 384, distance: 8.8
click at [1063, 382] on button "Validate" at bounding box center [1038, 381] width 389 height 24
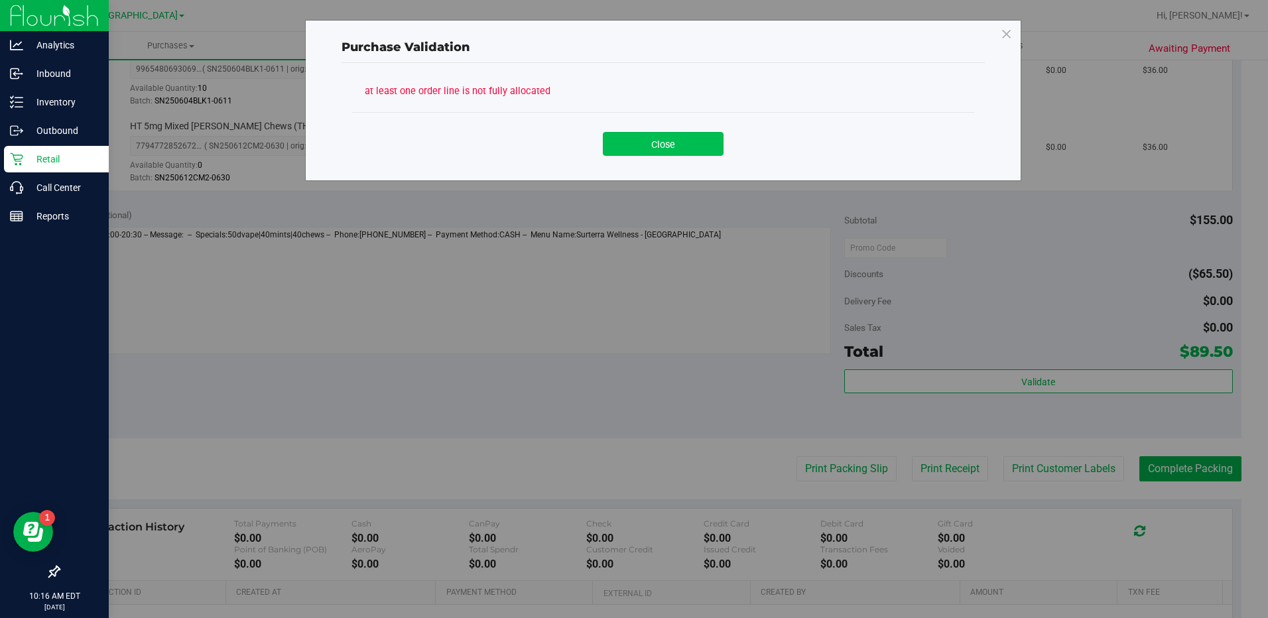
click at [662, 154] on button "Close" at bounding box center [663, 144] width 121 height 24
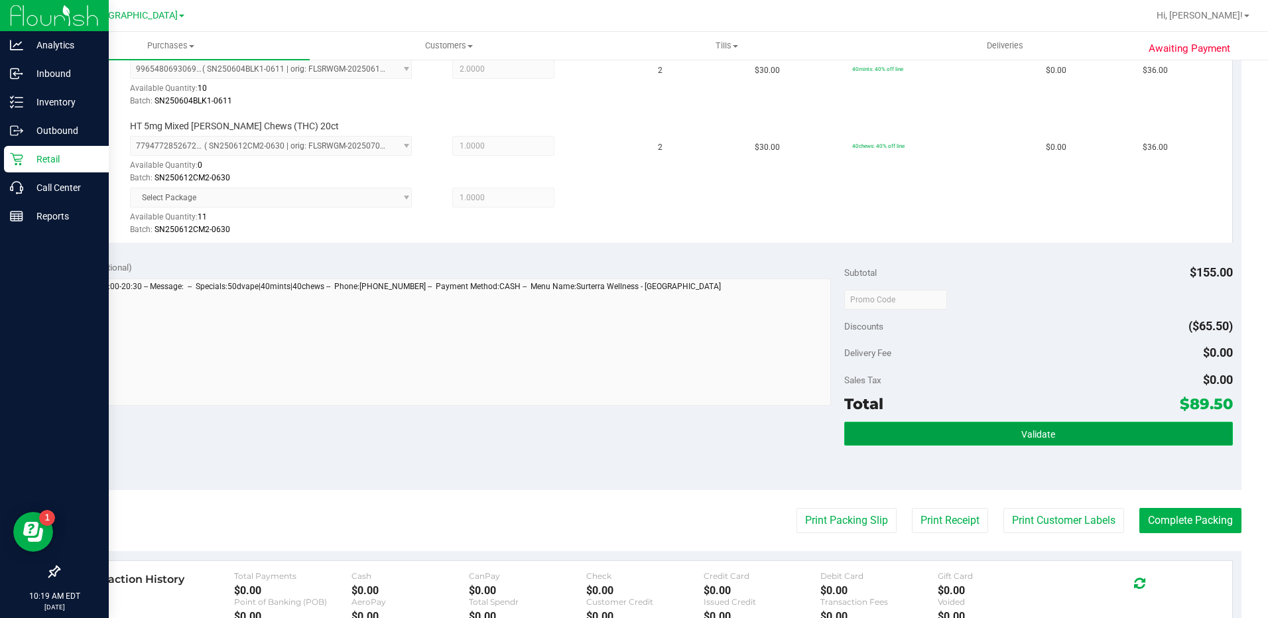
click at [1039, 442] on button "Validate" at bounding box center [1038, 434] width 389 height 24
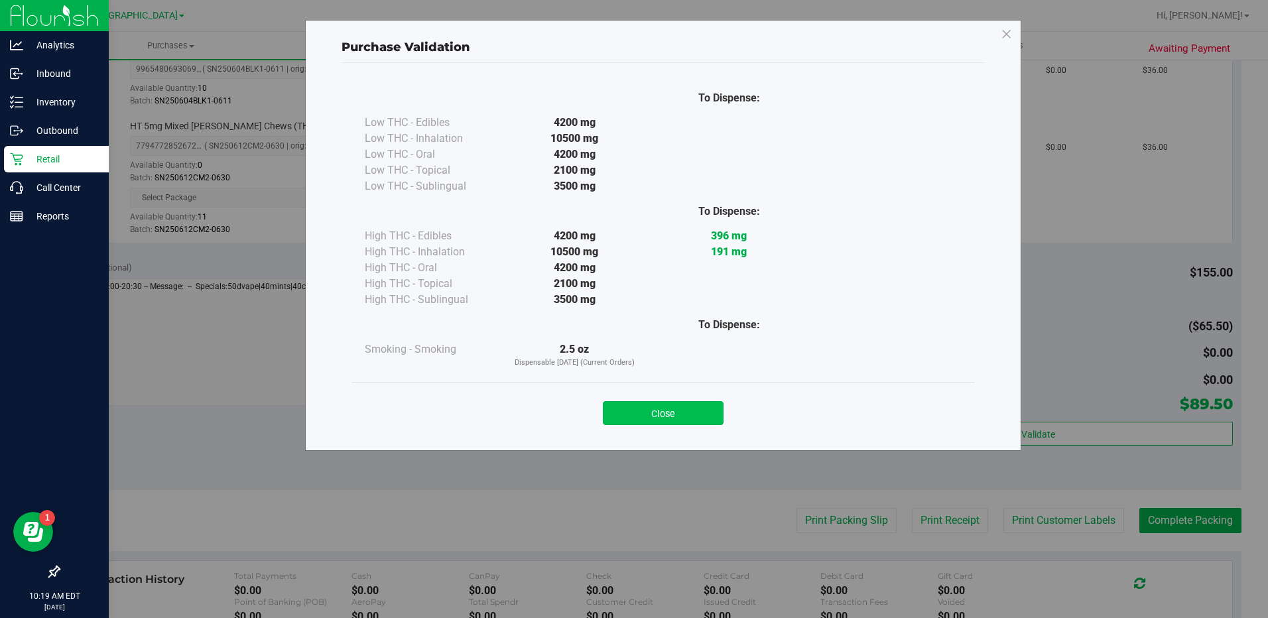
click at [687, 408] on button "Close" at bounding box center [663, 413] width 121 height 24
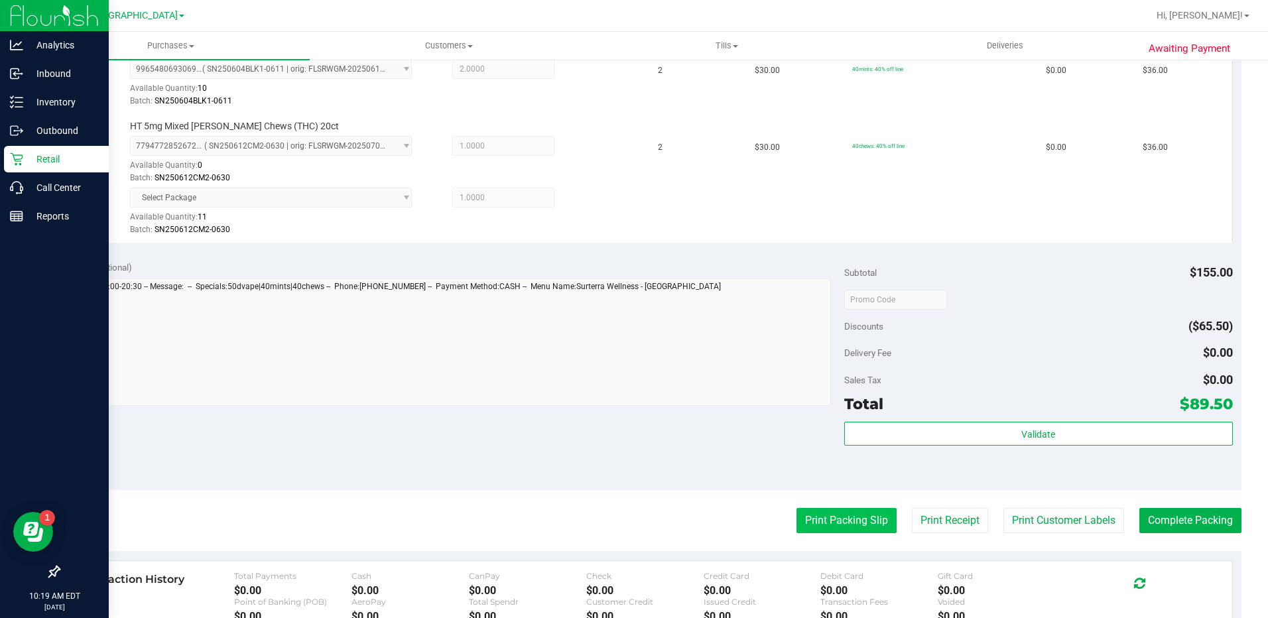
click at [825, 523] on button "Print Packing Slip" at bounding box center [846, 520] width 100 height 25
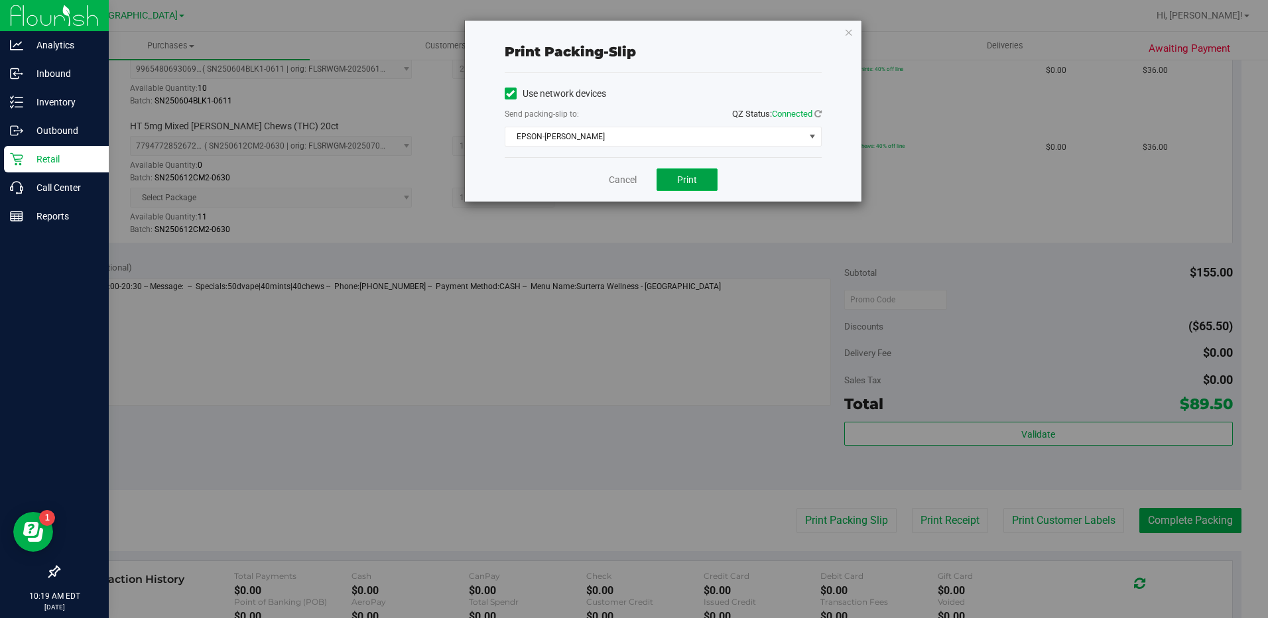
click at [706, 188] on button "Print" at bounding box center [686, 179] width 61 height 23
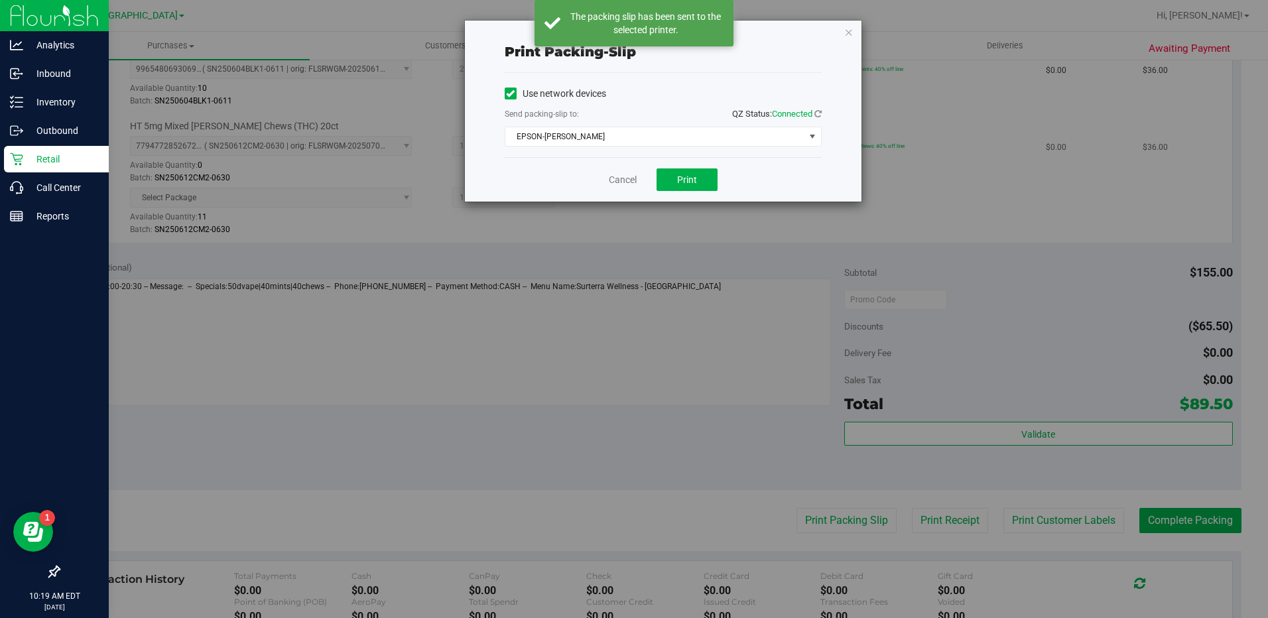
drag, startPoint x: 847, startPoint y: 29, endPoint x: 1021, endPoint y: 221, distance: 259.6
click at [845, 29] on icon "button" at bounding box center [848, 32] width 9 height 16
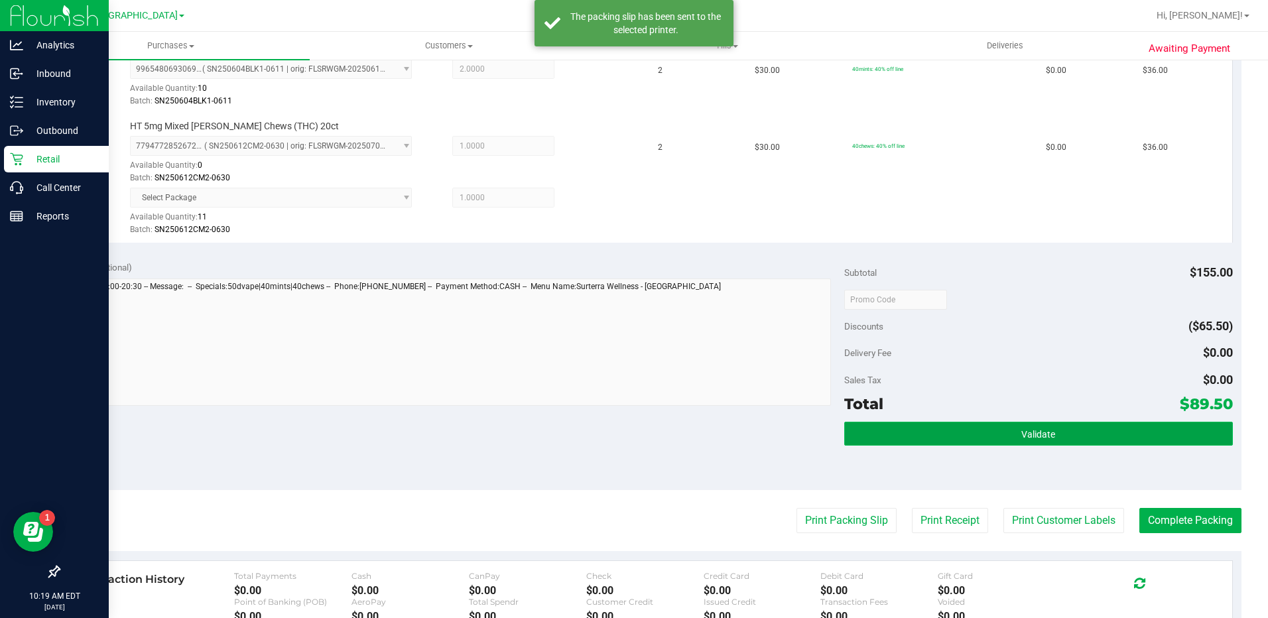
click at [1021, 433] on span "Validate" at bounding box center [1038, 434] width 34 height 11
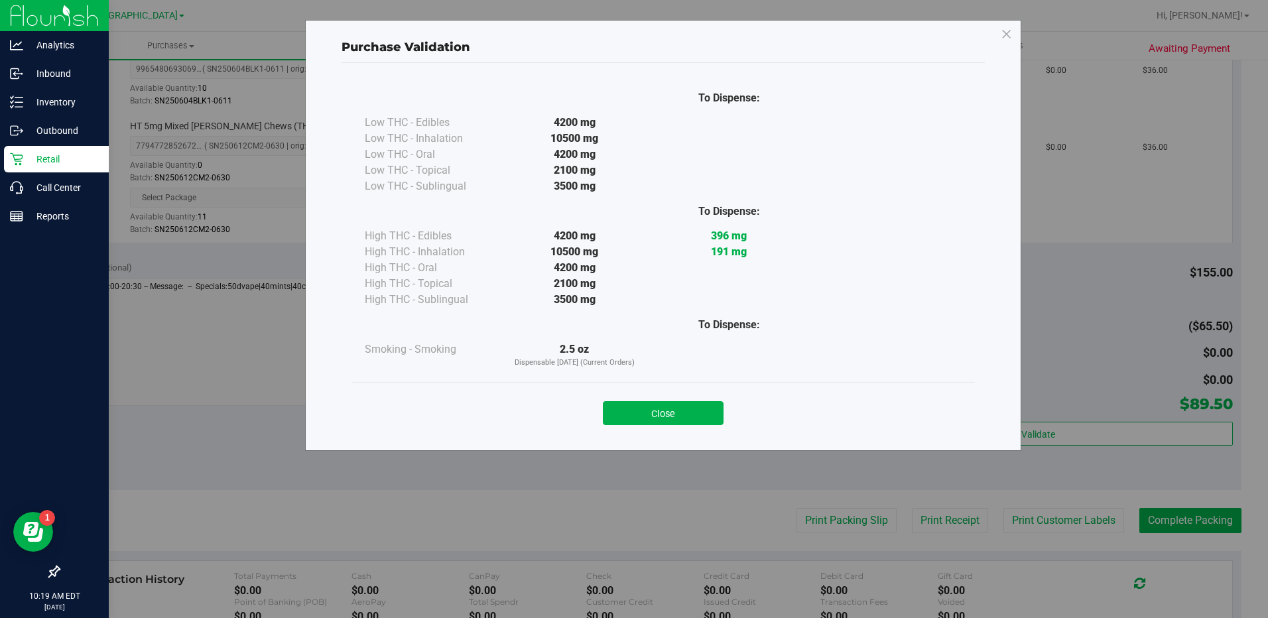
drag, startPoint x: 680, startPoint y: 411, endPoint x: 902, endPoint y: 500, distance: 239.8
click at [683, 411] on button "Close" at bounding box center [663, 413] width 121 height 24
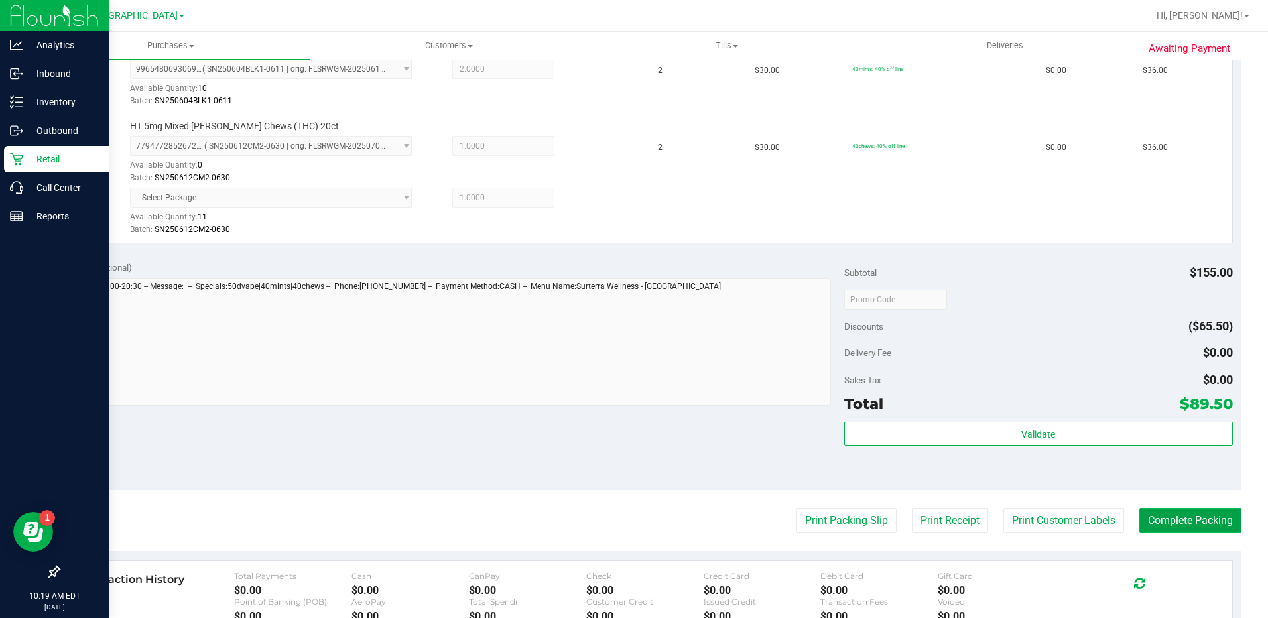
click at [1221, 513] on button "Complete Packing" at bounding box center [1190, 520] width 102 height 25
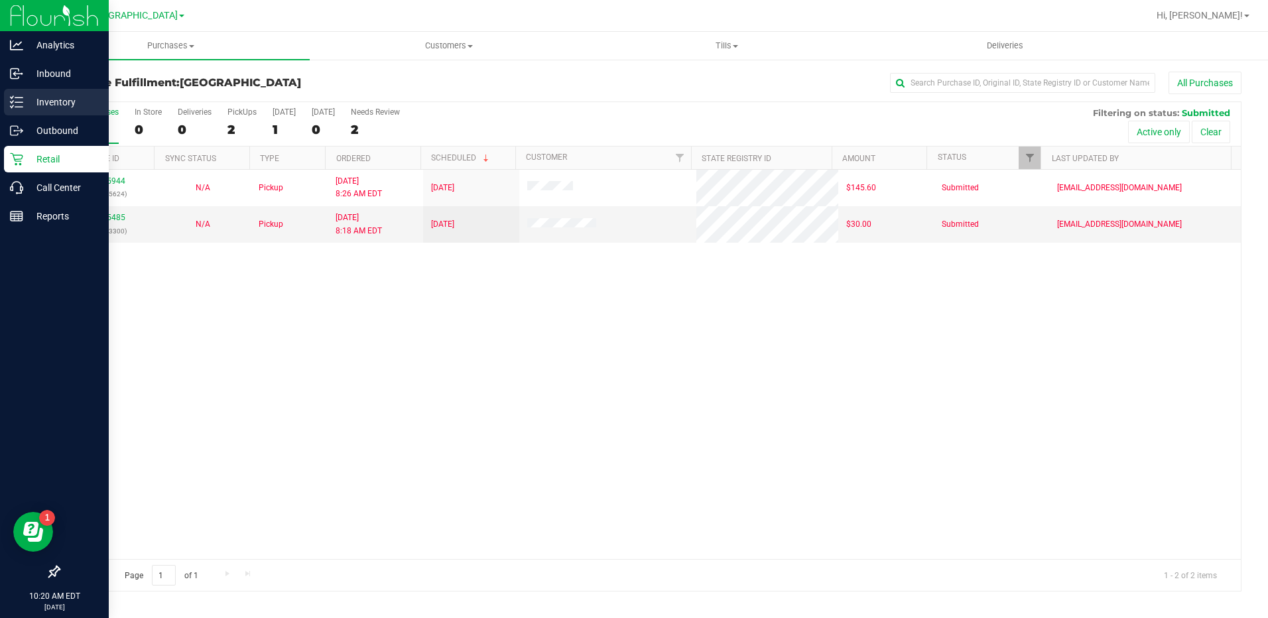
click at [15, 103] on icon at bounding box center [16, 101] width 13 height 13
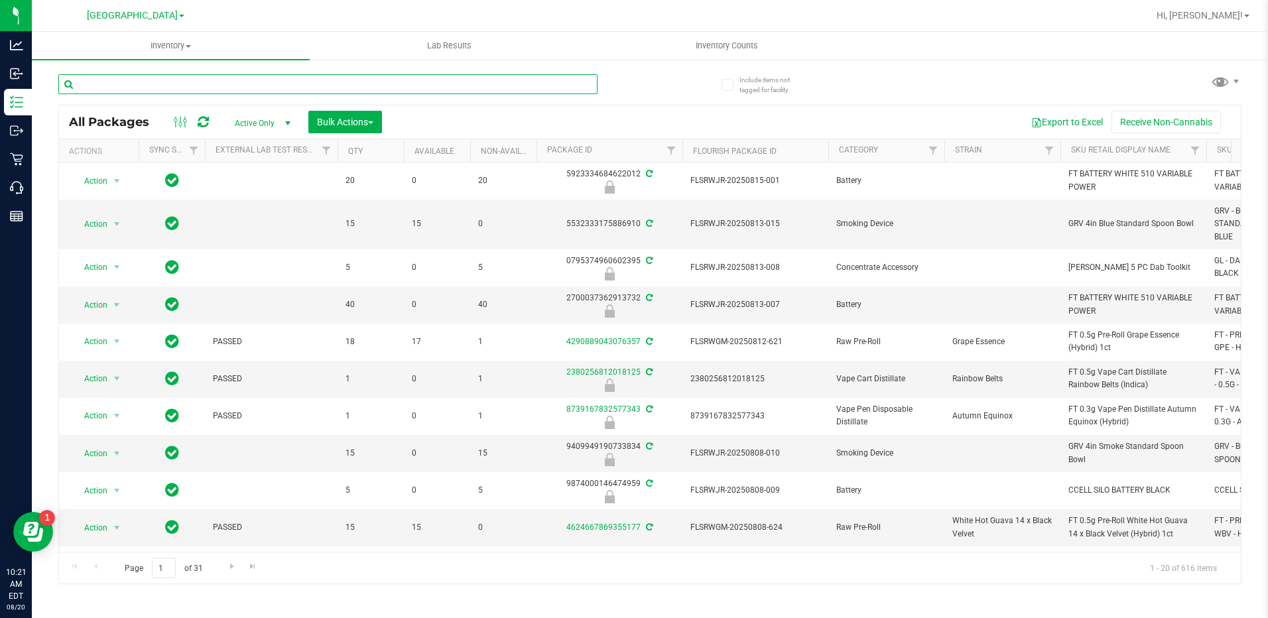
click at [176, 84] on input "text" at bounding box center [327, 84] width 539 height 20
type input "clp"
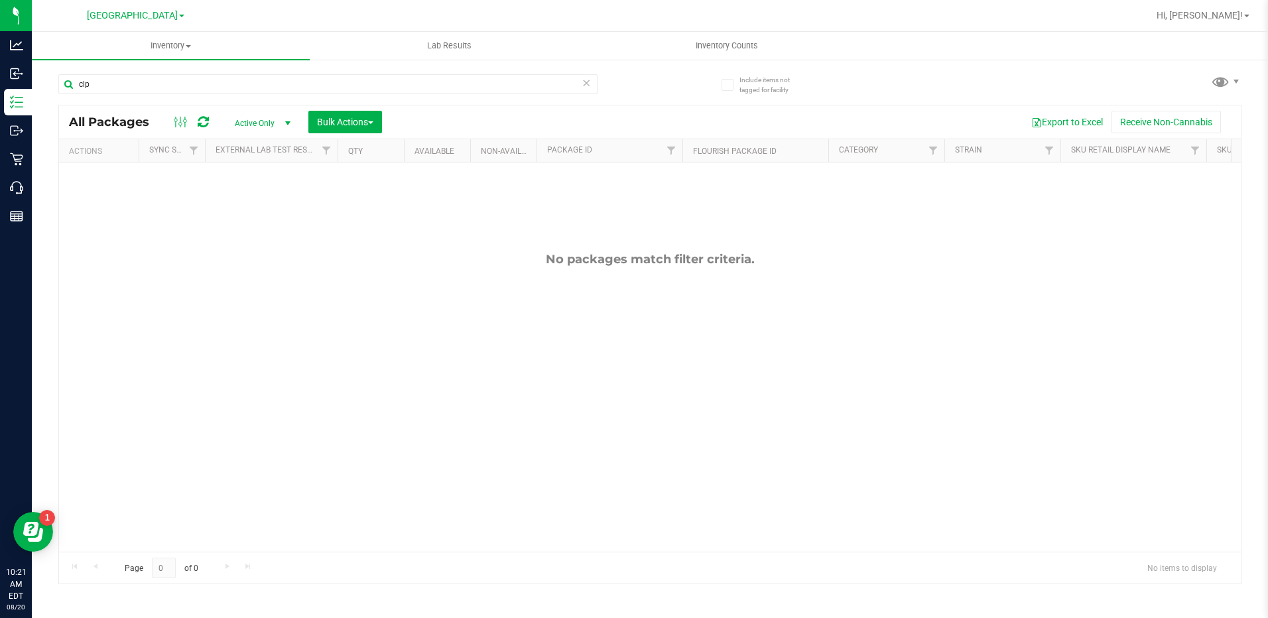
click at [261, 122] on span "Active Only" at bounding box center [259, 123] width 73 height 19
click at [271, 205] on li "All" at bounding box center [259, 204] width 72 height 20
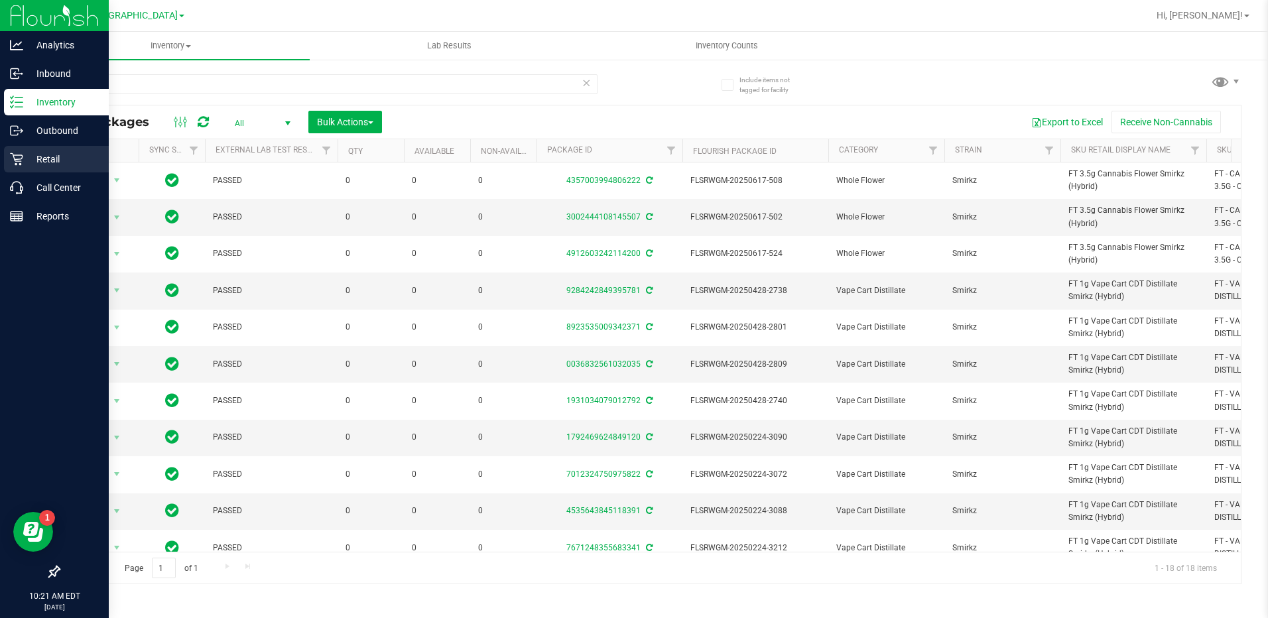
click at [35, 163] on p "Retail" at bounding box center [63, 159] width 80 height 16
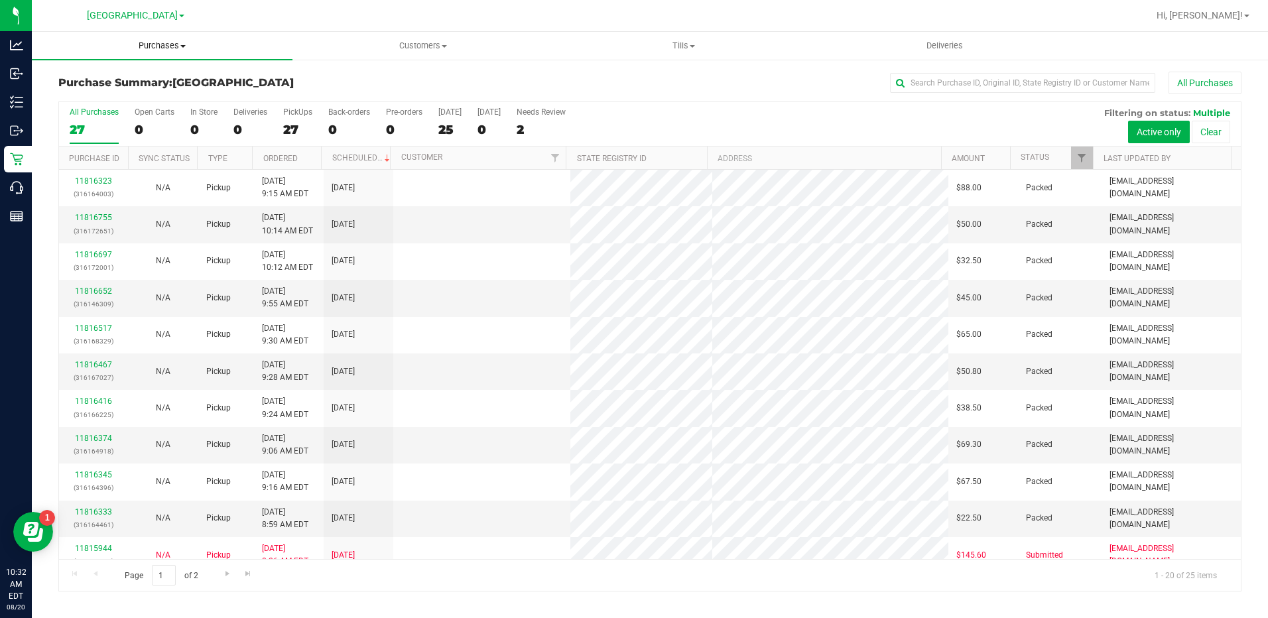
click at [170, 40] on span "Purchases" at bounding box center [162, 46] width 261 height 12
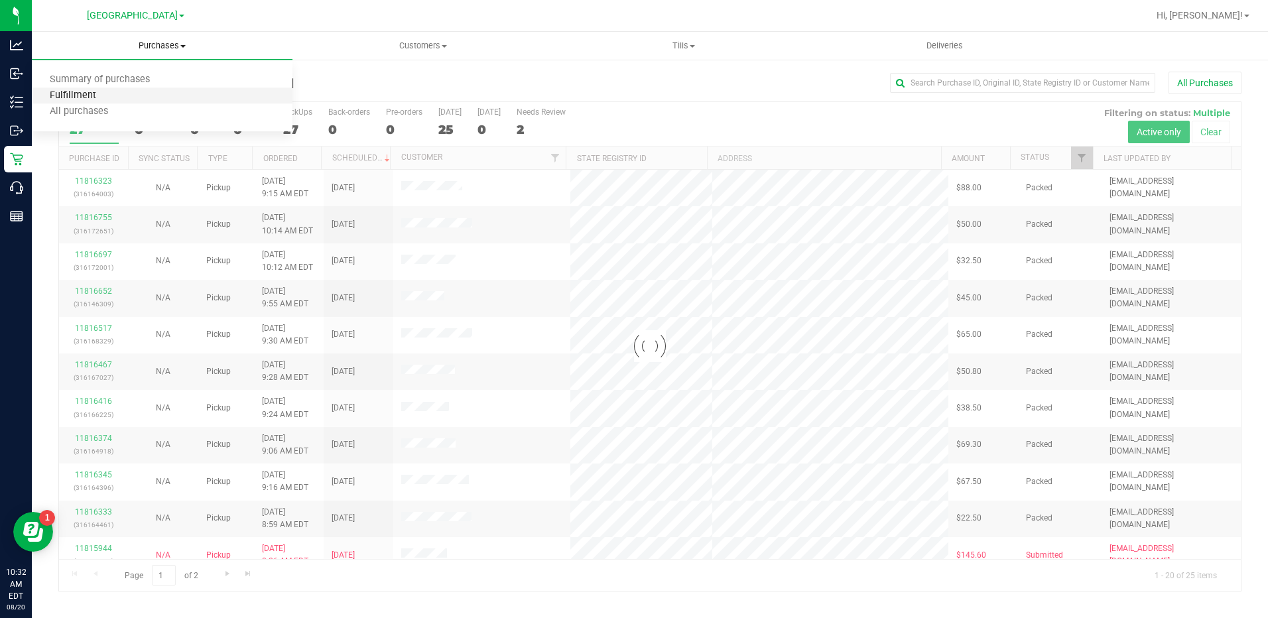
click at [86, 91] on span "Fulfillment" at bounding box center [73, 95] width 82 height 11
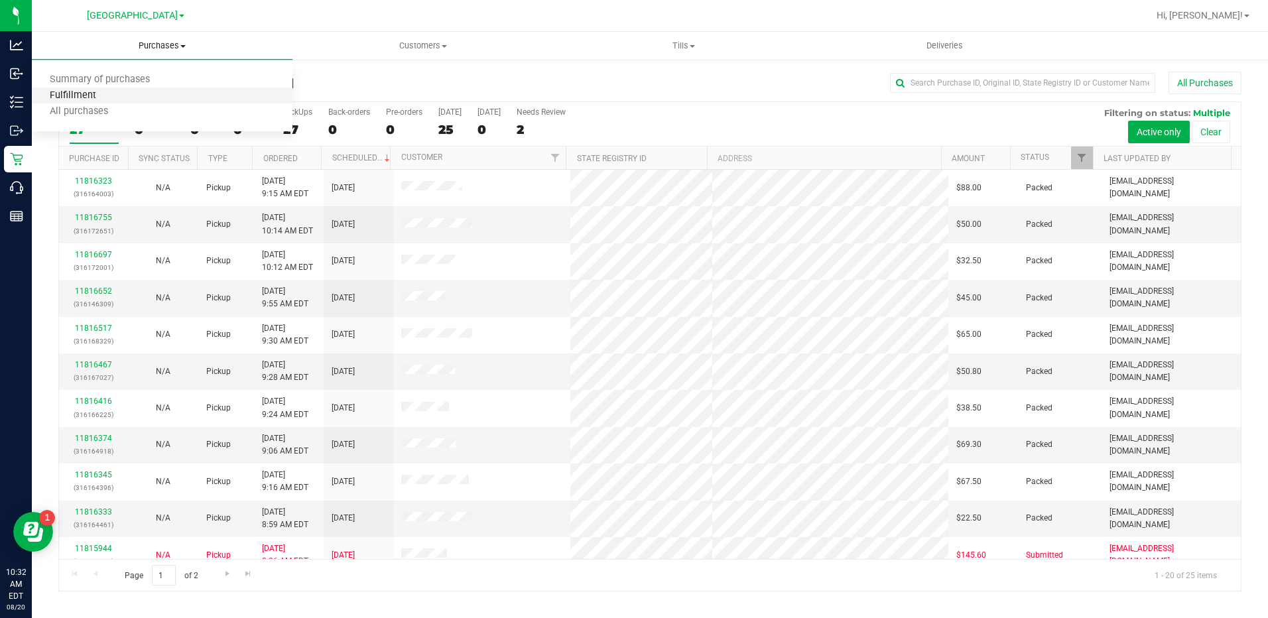
click at [89, 95] on span "Fulfillment" at bounding box center [73, 95] width 82 height 11
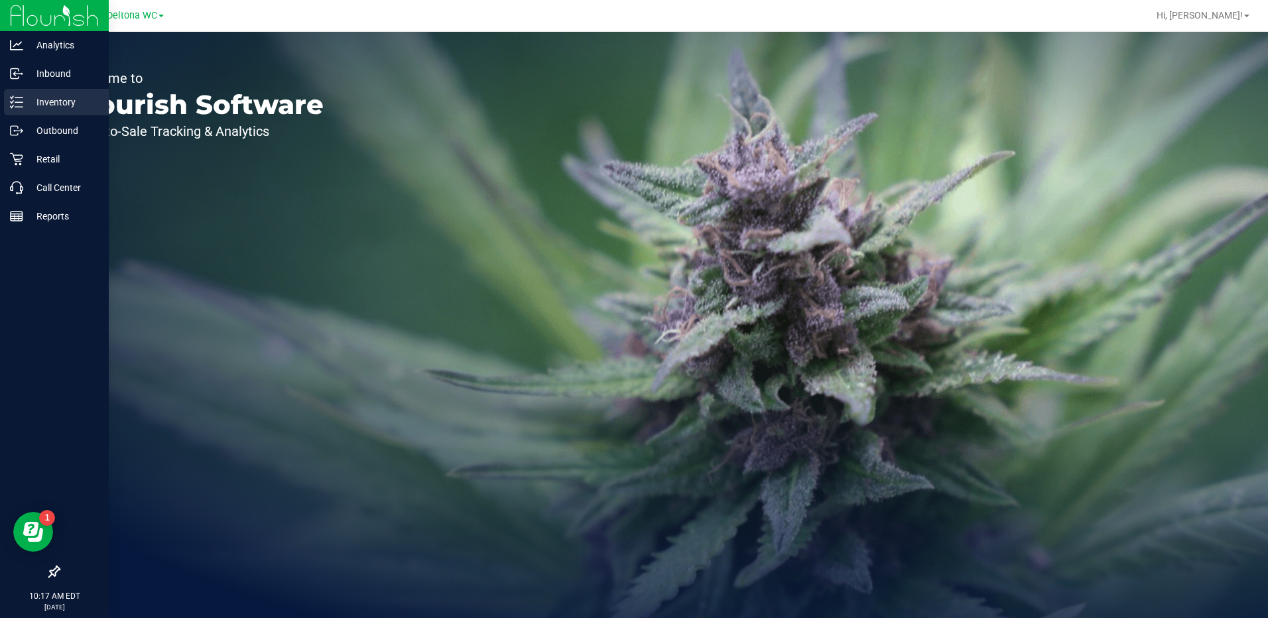
click at [64, 105] on p "Inventory" at bounding box center [63, 102] width 80 height 16
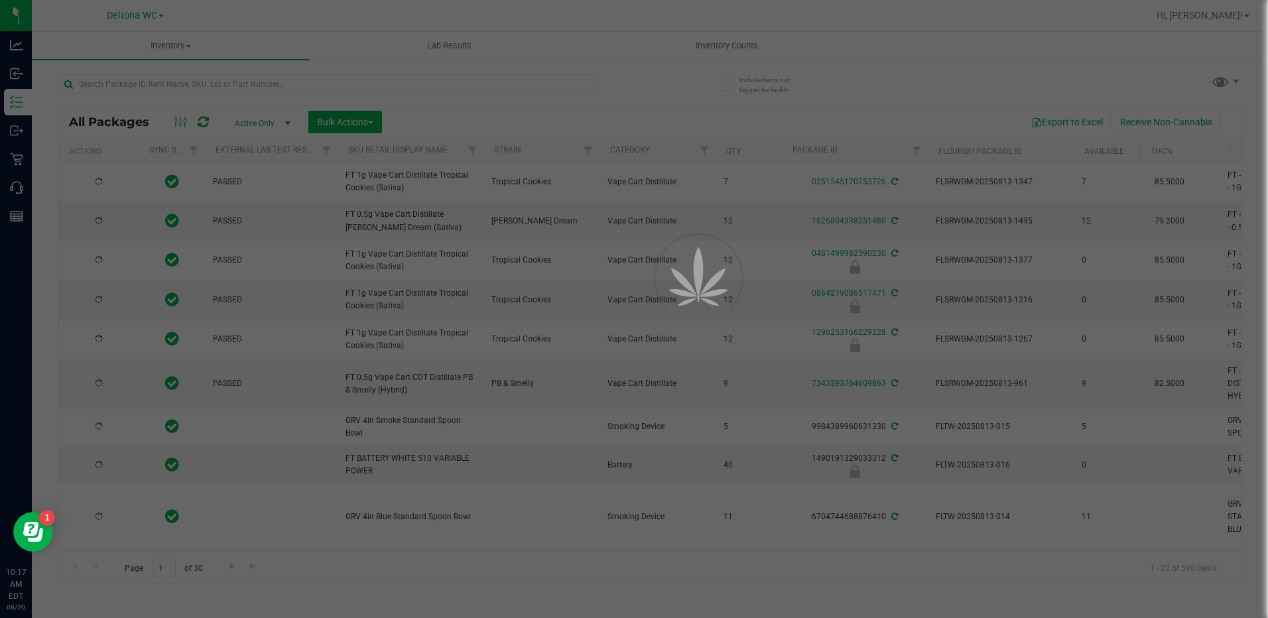
click at [164, 88] on div at bounding box center [634, 309] width 1268 height 618
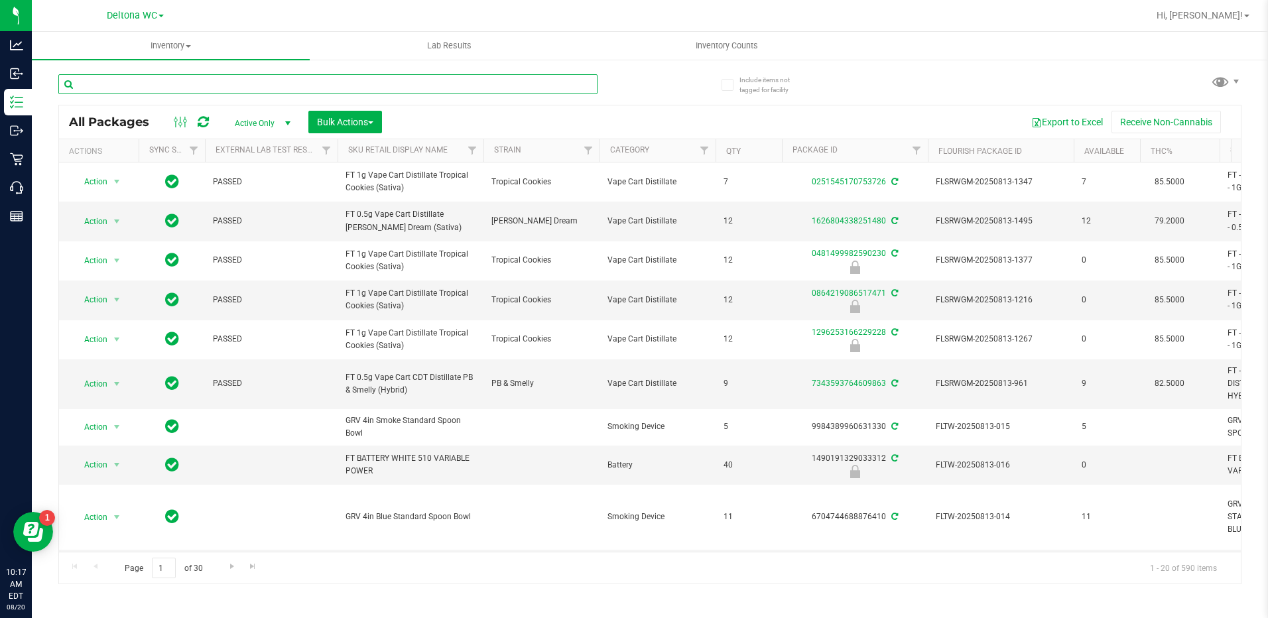
click at [164, 88] on input "text" at bounding box center [327, 84] width 539 height 20
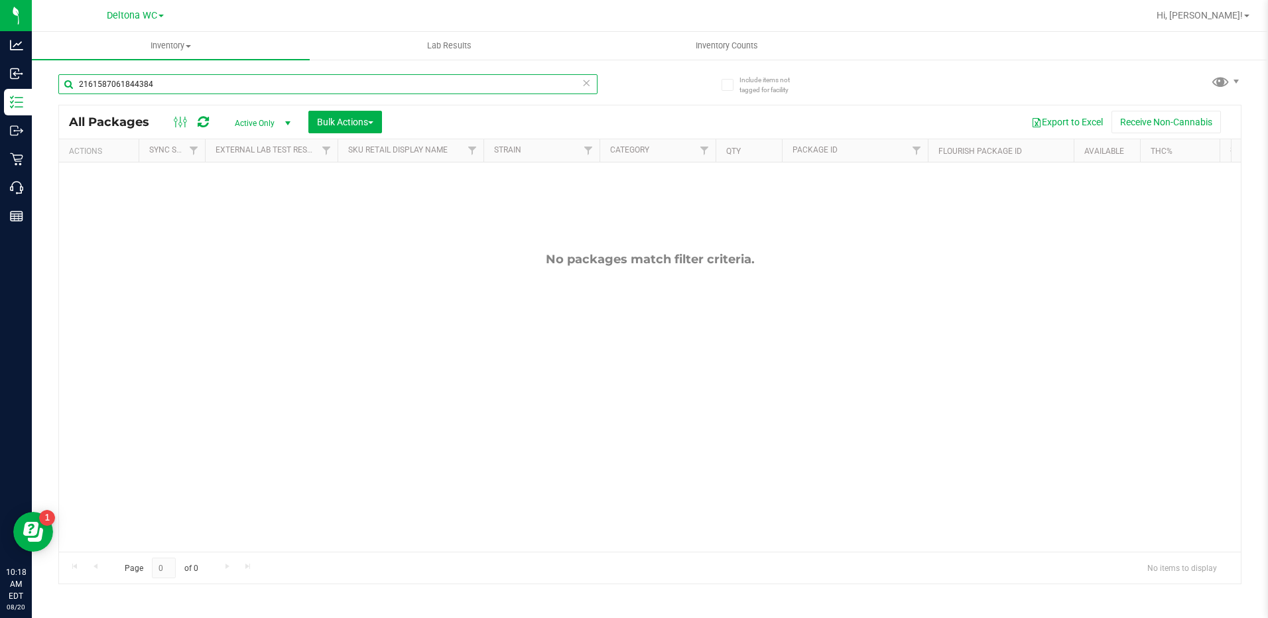
type input "2161587061844384"
click at [162, 14] on link "Deltona WC" at bounding box center [135, 15] width 57 height 13
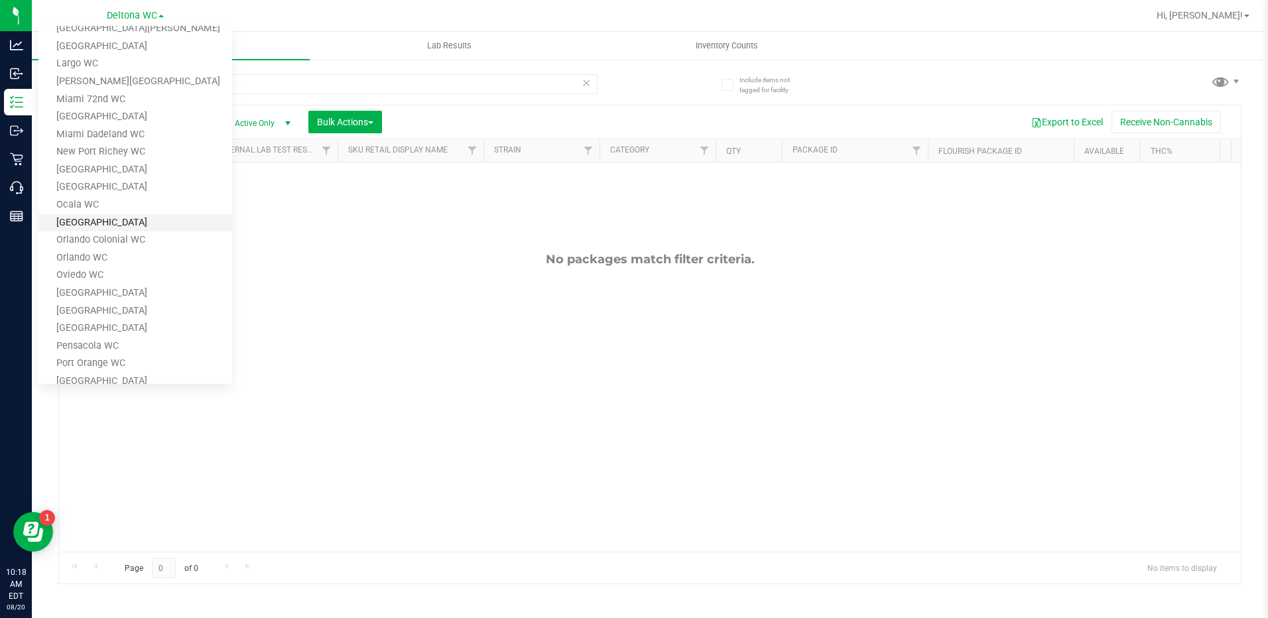
scroll to position [331, 0]
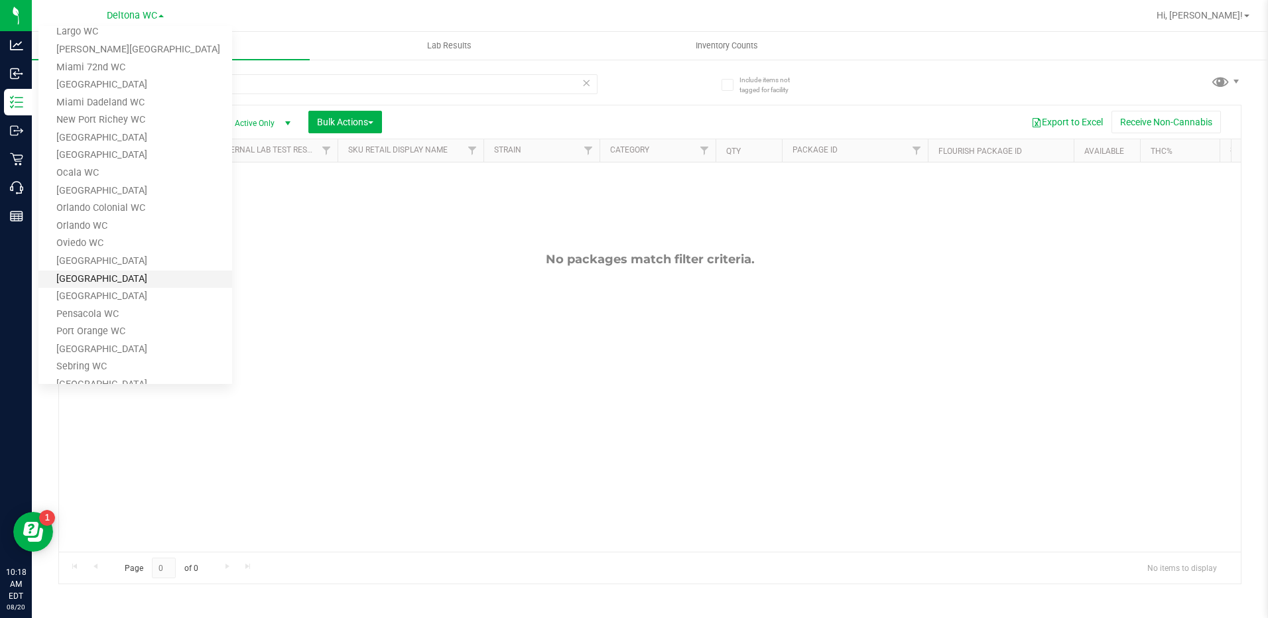
click at [101, 282] on link "[GEOGRAPHIC_DATA]" at bounding box center [135, 280] width 194 height 18
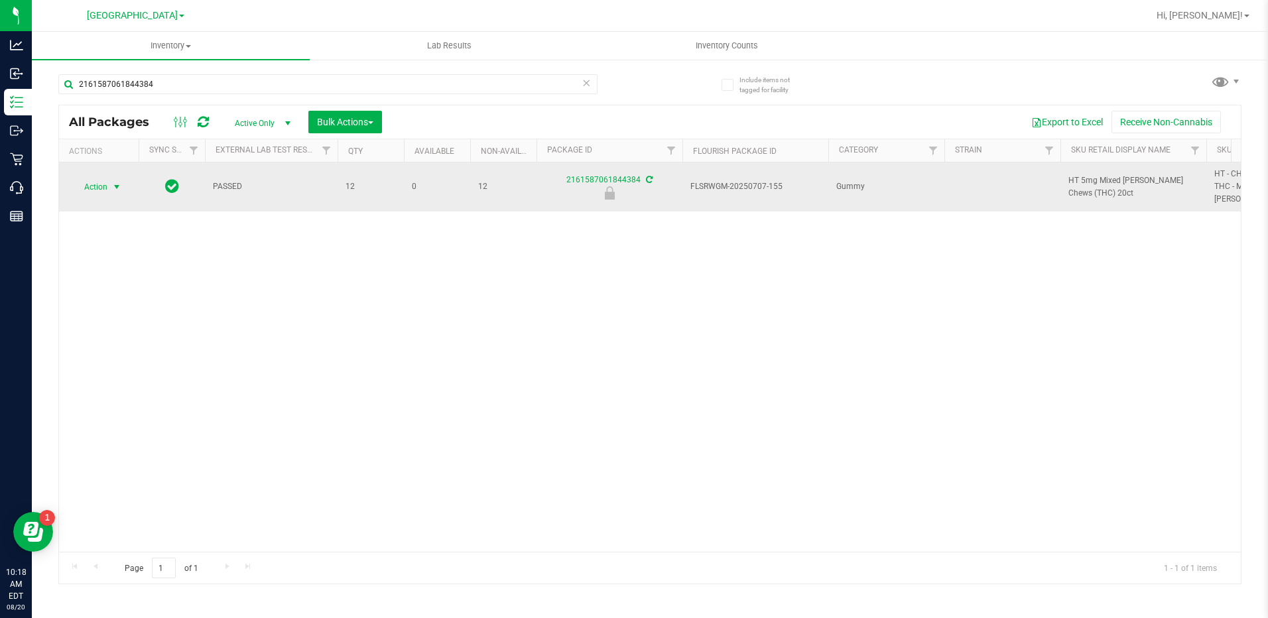
click at [102, 180] on span "Action" at bounding box center [90, 187] width 36 height 19
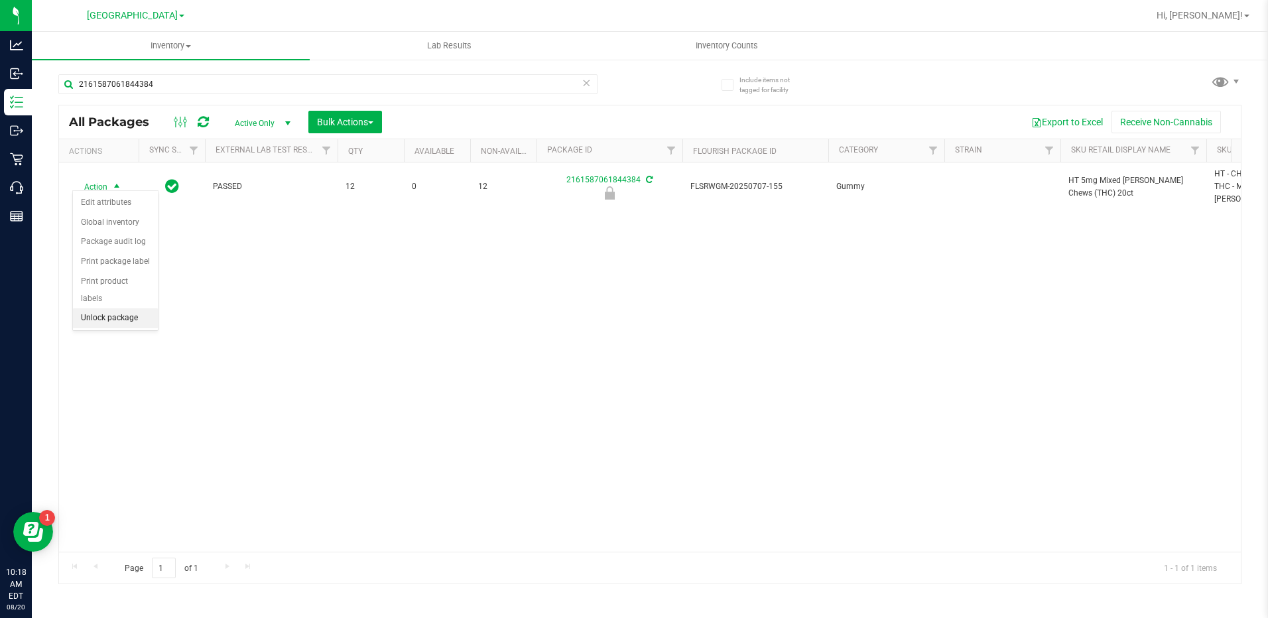
click at [129, 308] on li "Unlock package" at bounding box center [115, 318] width 85 height 20
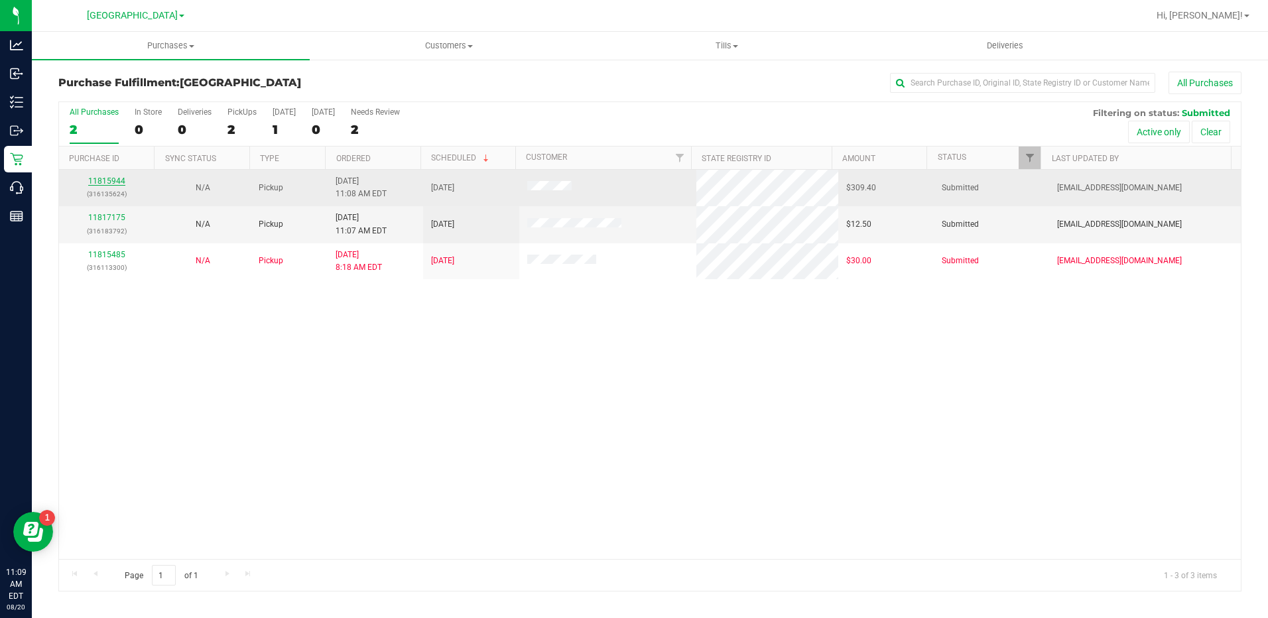
click at [105, 182] on link "11815944" at bounding box center [106, 180] width 37 height 9
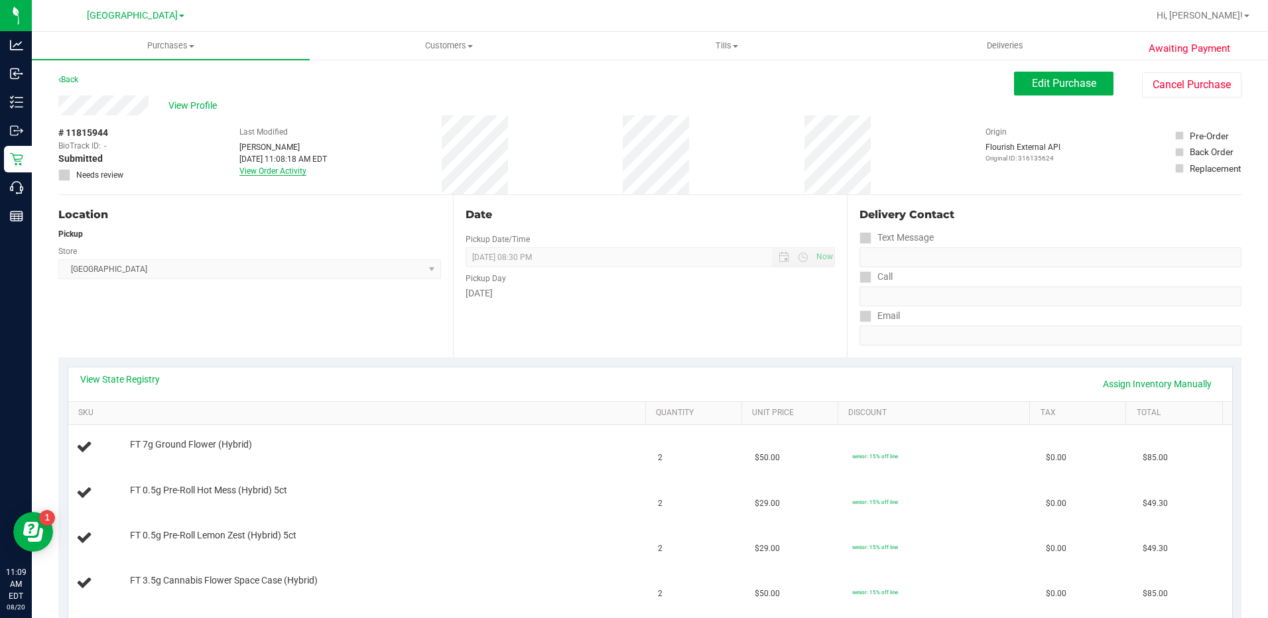
click at [273, 173] on link "View Order Activity" at bounding box center [272, 170] width 67 height 9
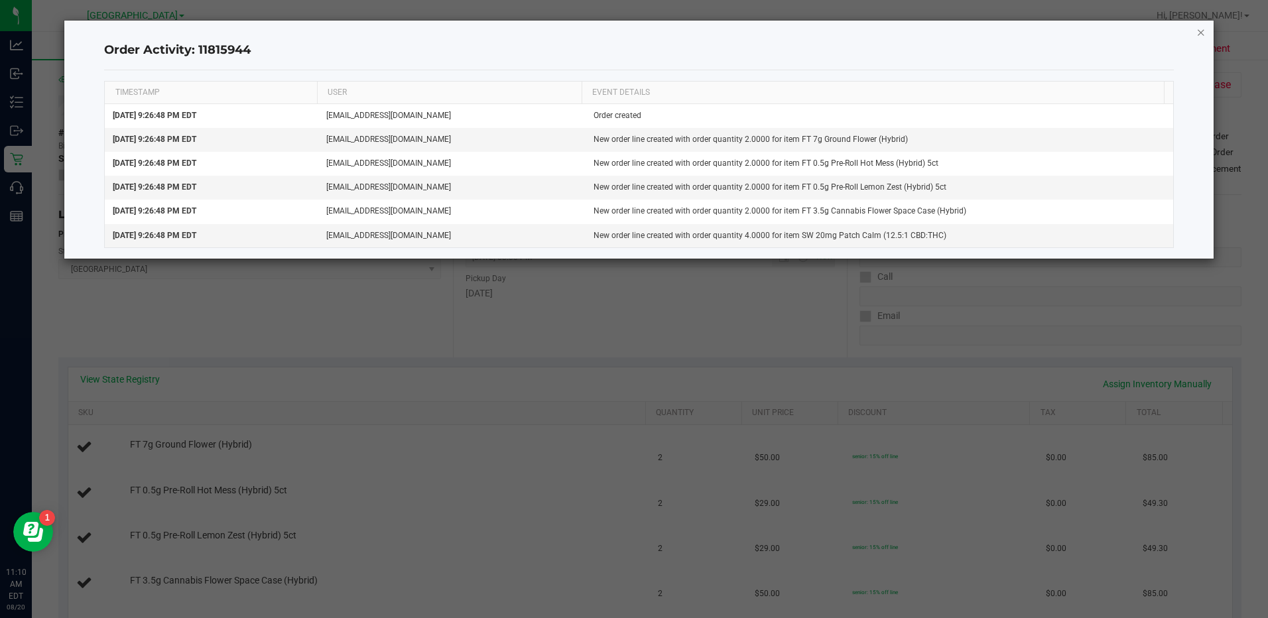
click at [1204, 34] on icon "button" at bounding box center [1200, 32] width 9 height 16
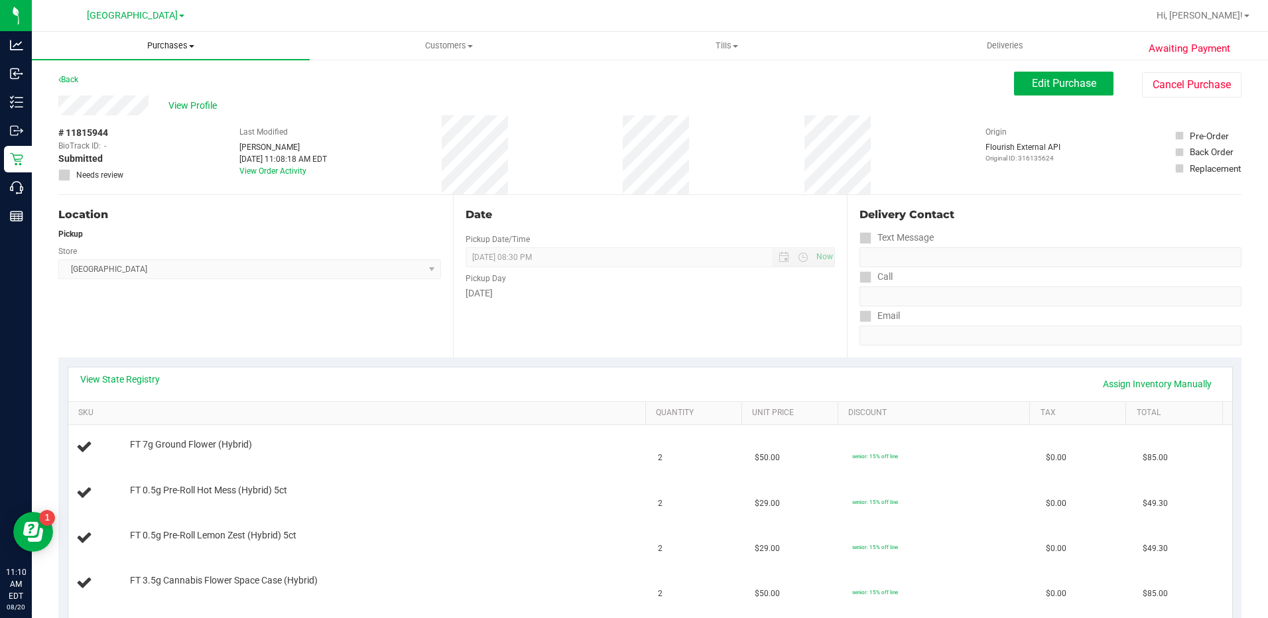
click at [174, 40] on span "Purchases" at bounding box center [171, 46] width 278 height 12
click at [77, 95] on span "Fulfillment" at bounding box center [73, 95] width 82 height 11
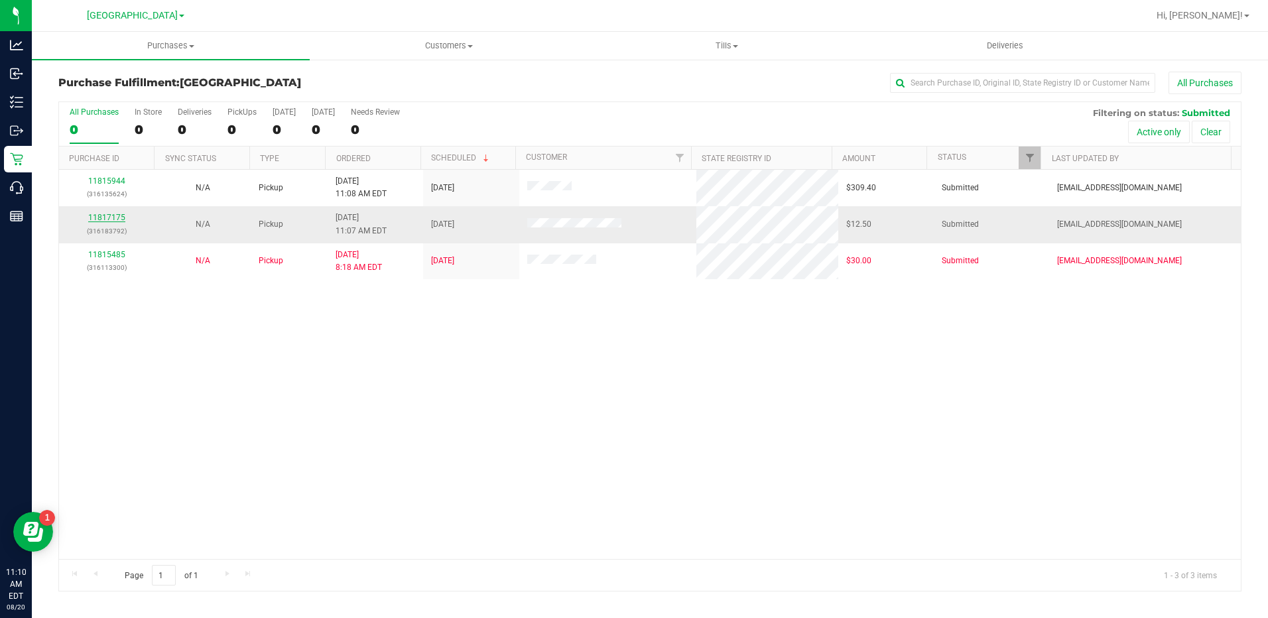
click at [103, 213] on link "11817175" at bounding box center [106, 217] width 37 height 9
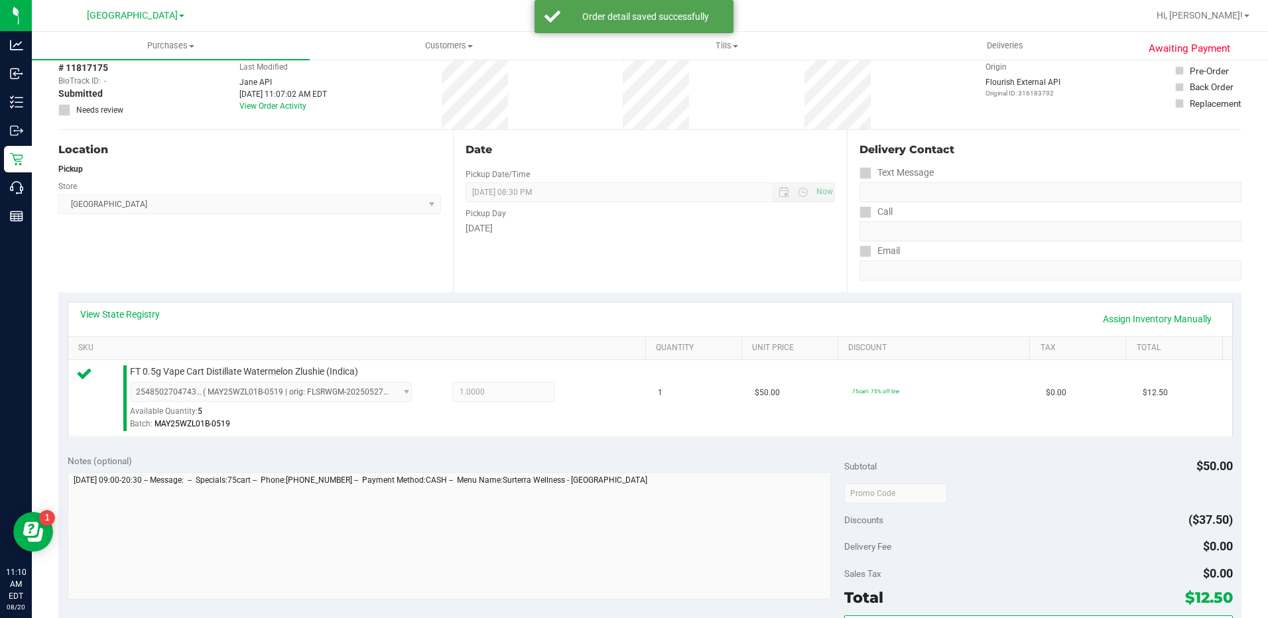
scroll to position [199, 0]
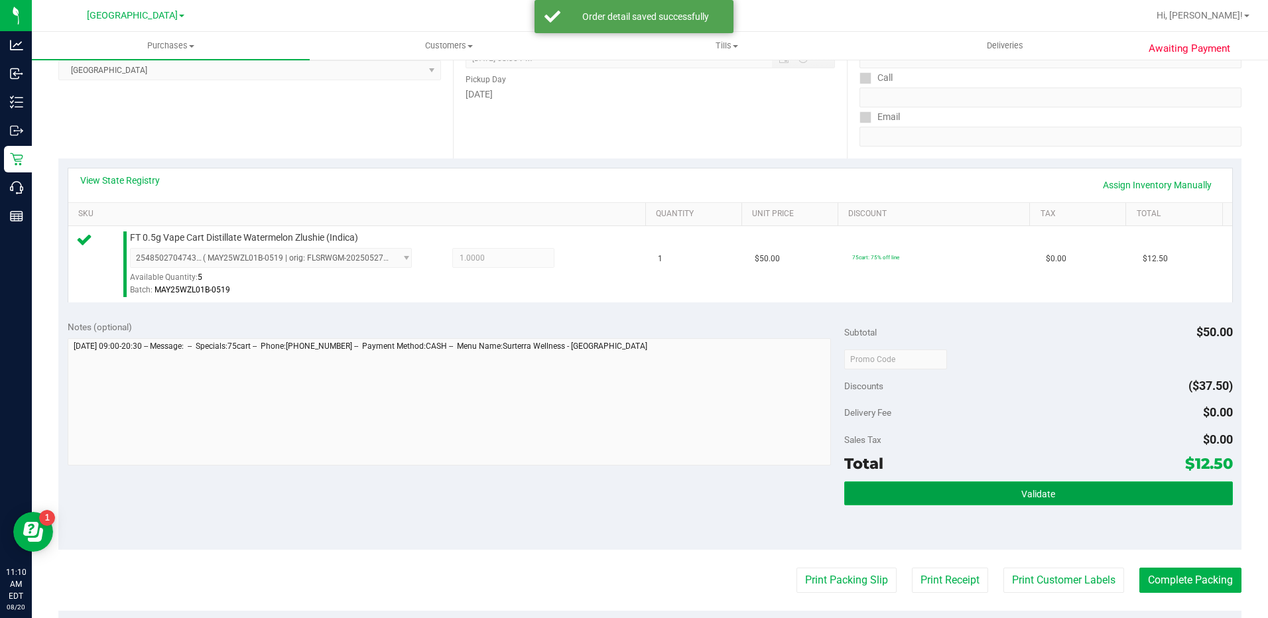
click at [987, 498] on button "Validate" at bounding box center [1038, 493] width 389 height 24
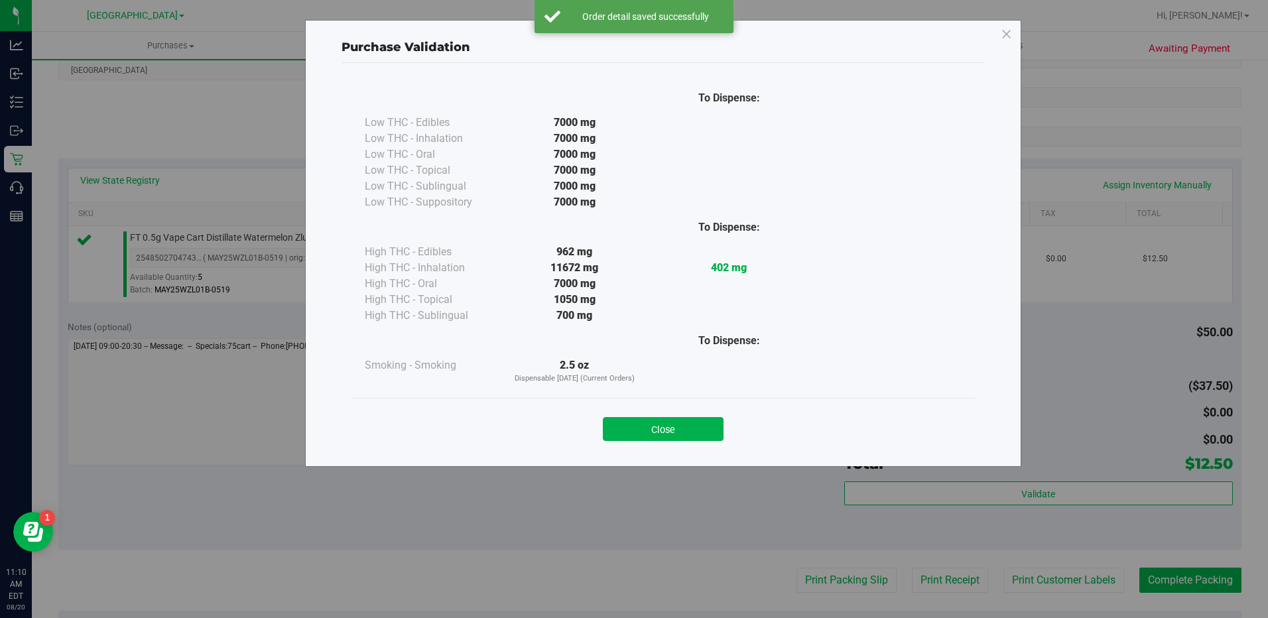
click at [672, 444] on div "Close" at bounding box center [662, 425] width 623 height 54
click at [708, 442] on div "Close" at bounding box center [662, 425] width 623 height 54
click at [707, 431] on button "Close" at bounding box center [663, 429] width 121 height 24
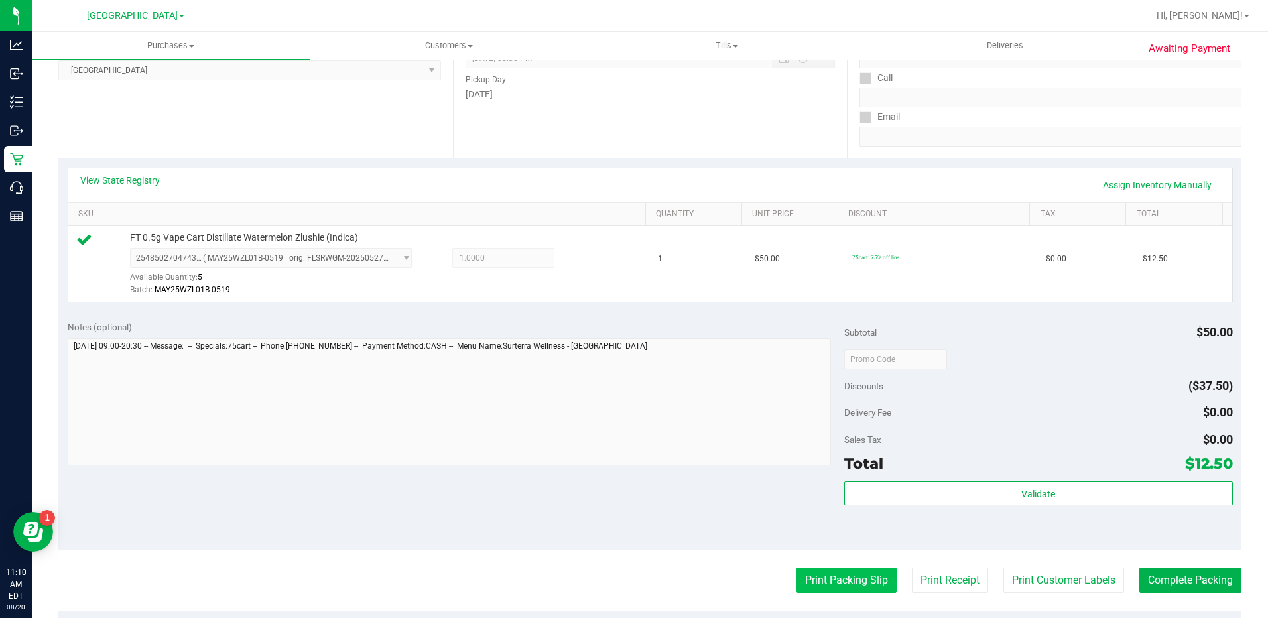
click at [806, 576] on button "Print Packing Slip" at bounding box center [846, 580] width 100 height 25
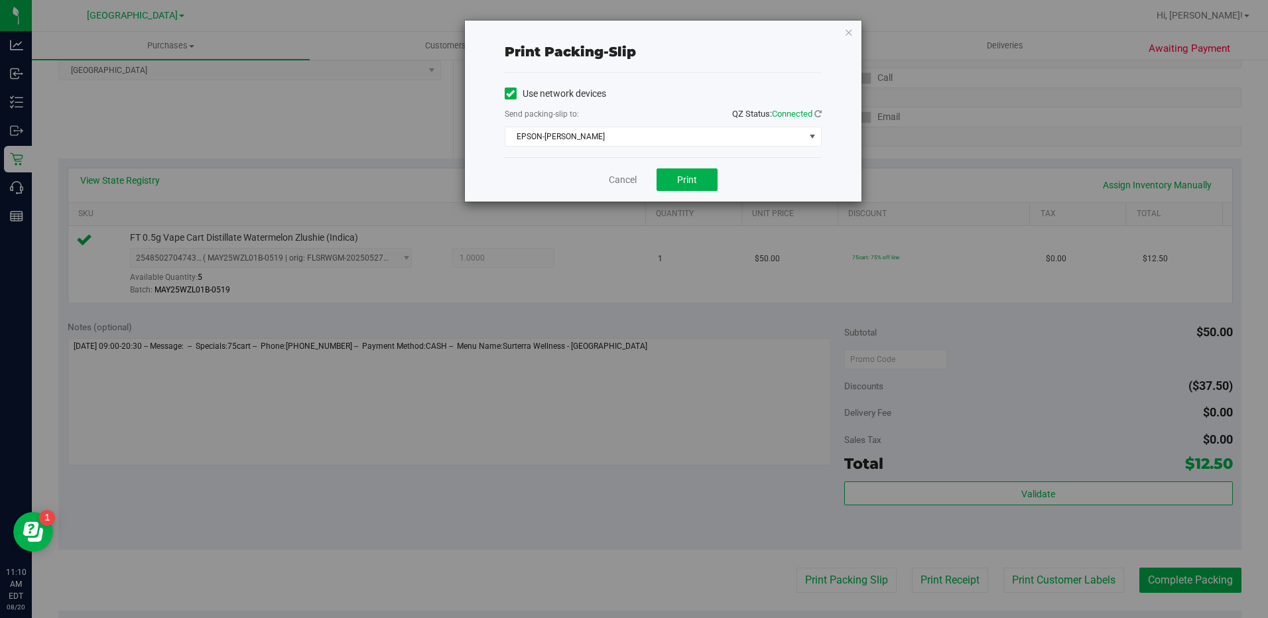
click at [698, 168] on div "Cancel Print" at bounding box center [663, 179] width 317 height 44
click at [698, 171] on button "Print" at bounding box center [686, 179] width 61 height 23
click at [847, 34] on icon "button" at bounding box center [848, 32] width 9 height 16
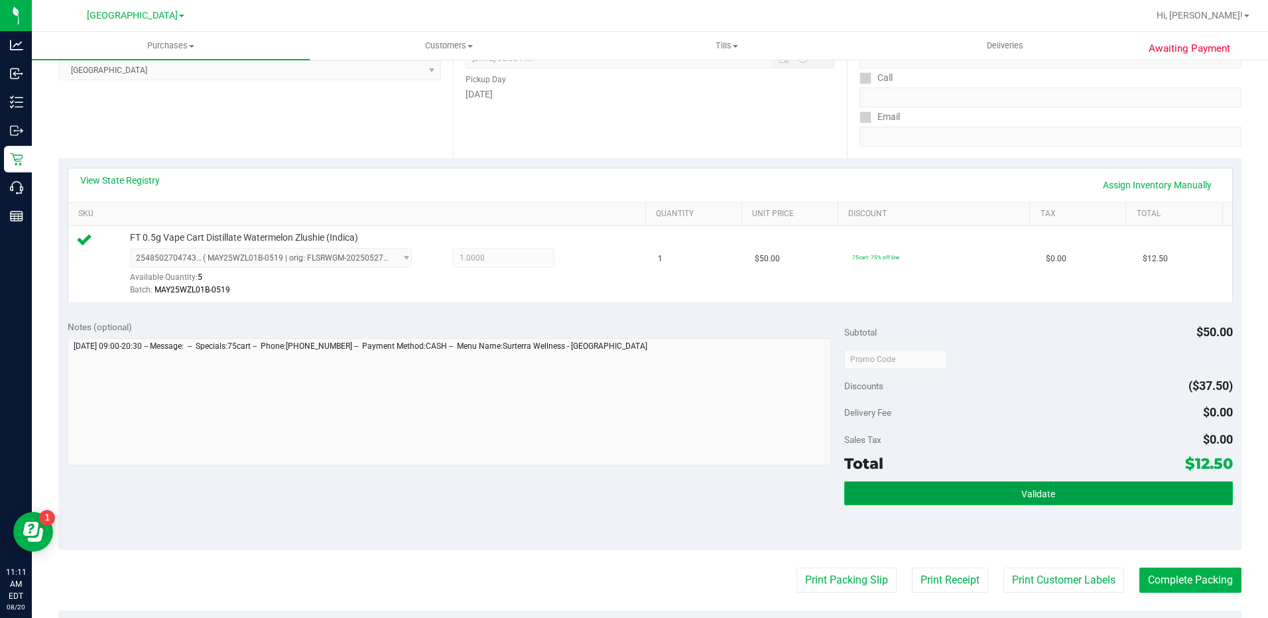
click at [1025, 494] on span "Validate" at bounding box center [1038, 494] width 34 height 11
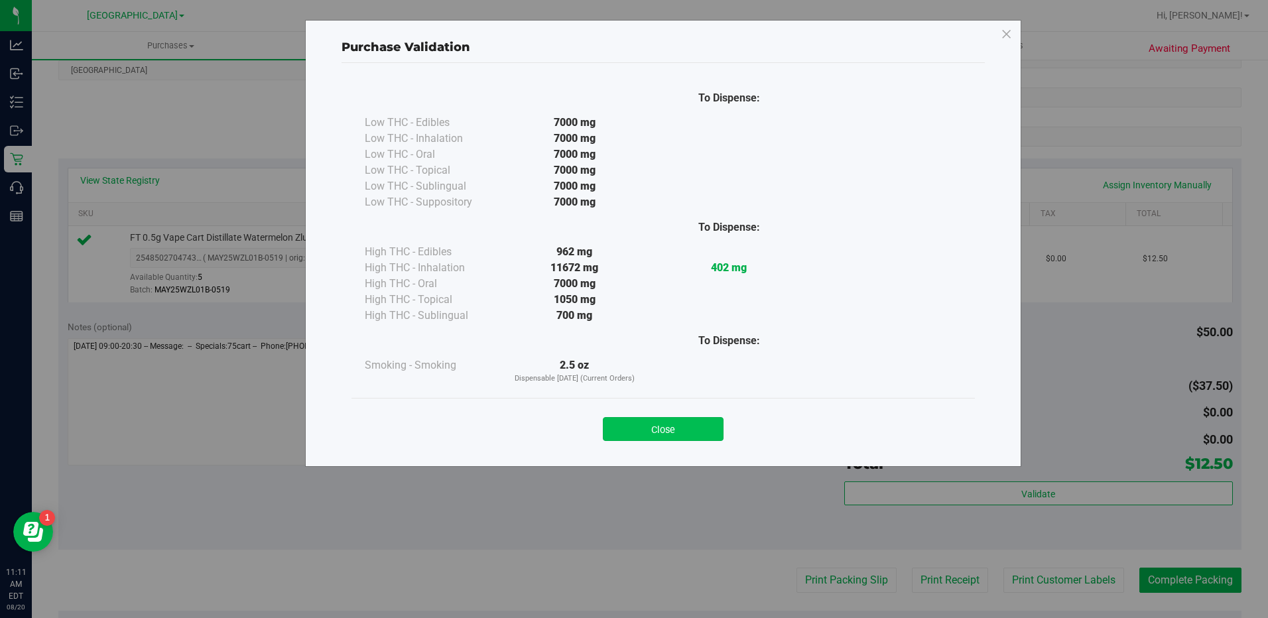
click at [699, 434] on button "Close" at bounding box center [663, 429] width 121 height 24
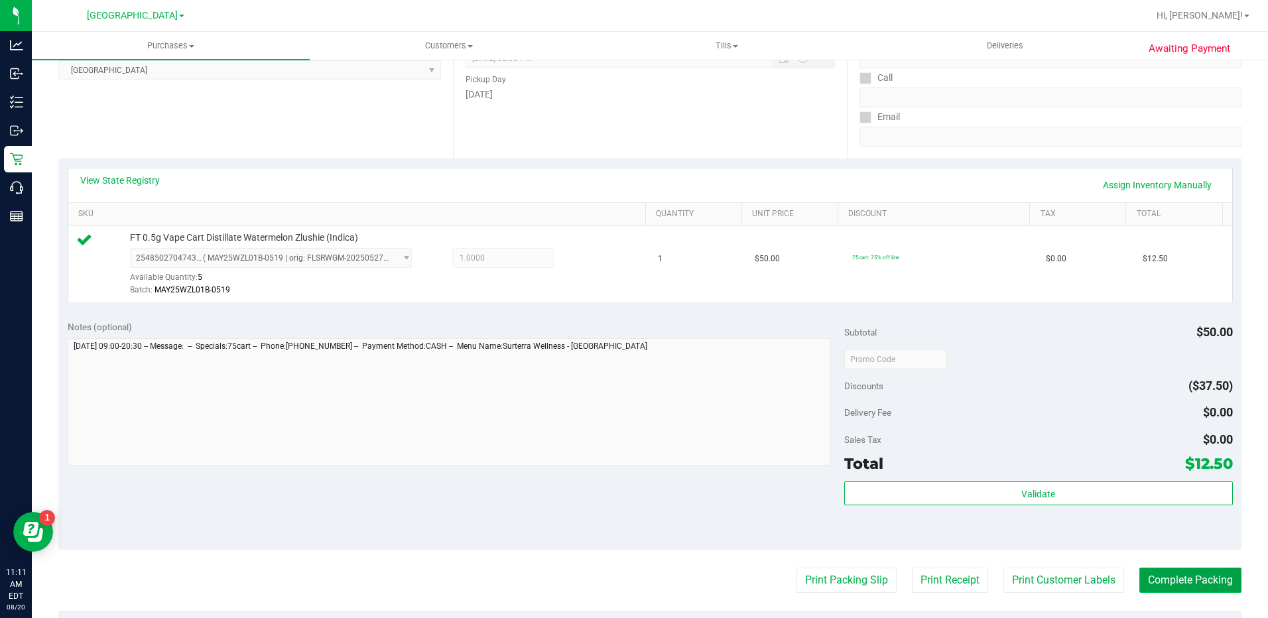
click at [1166, 586] on button "Complete Packing" at bounding box center [1190, 580] width 102 height 25
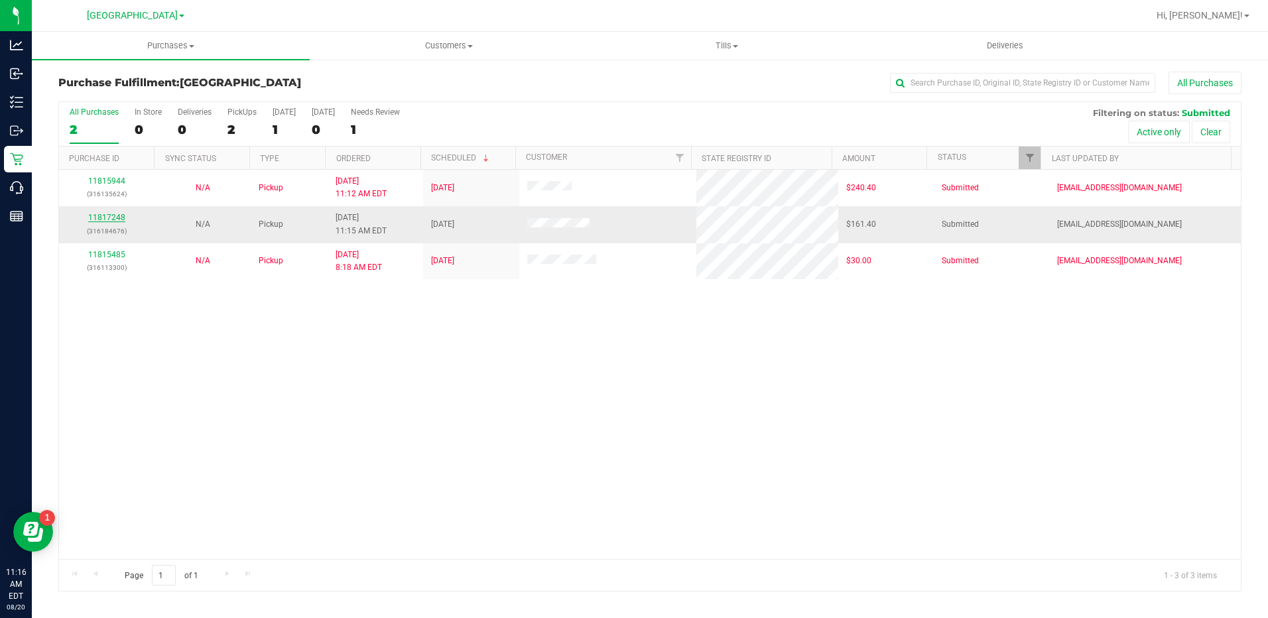
click at [109, 218] on link "11817248" at bounding box center [106, 217] width 37 height 9
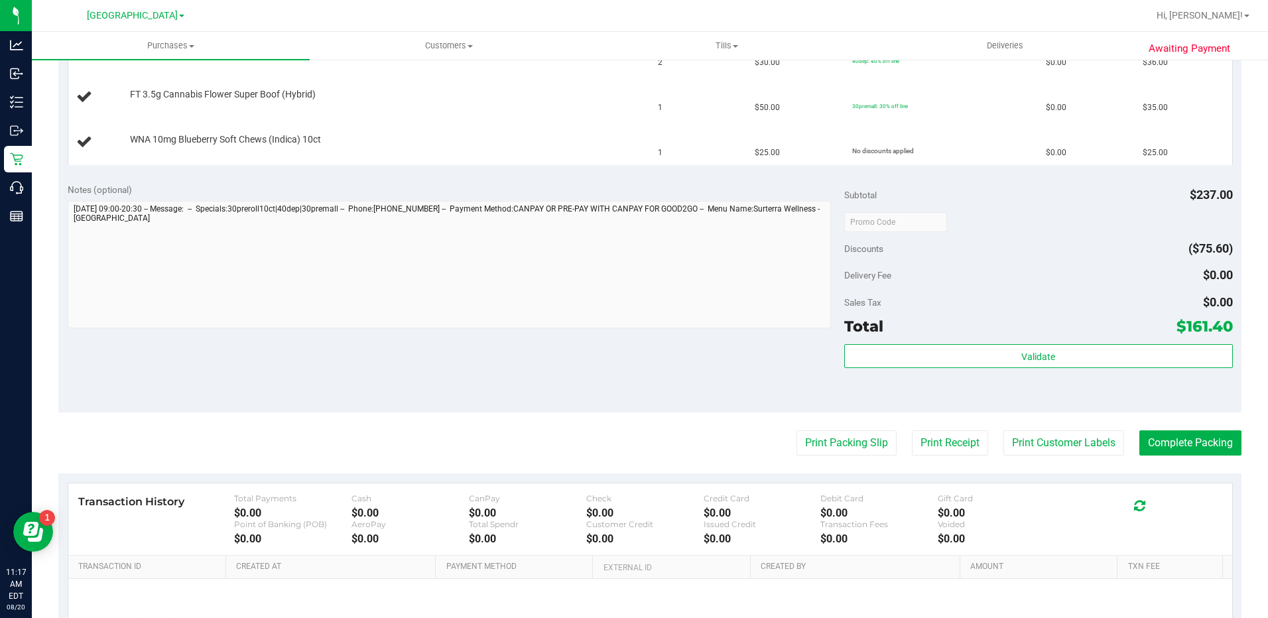
scroll to position [597, 0]
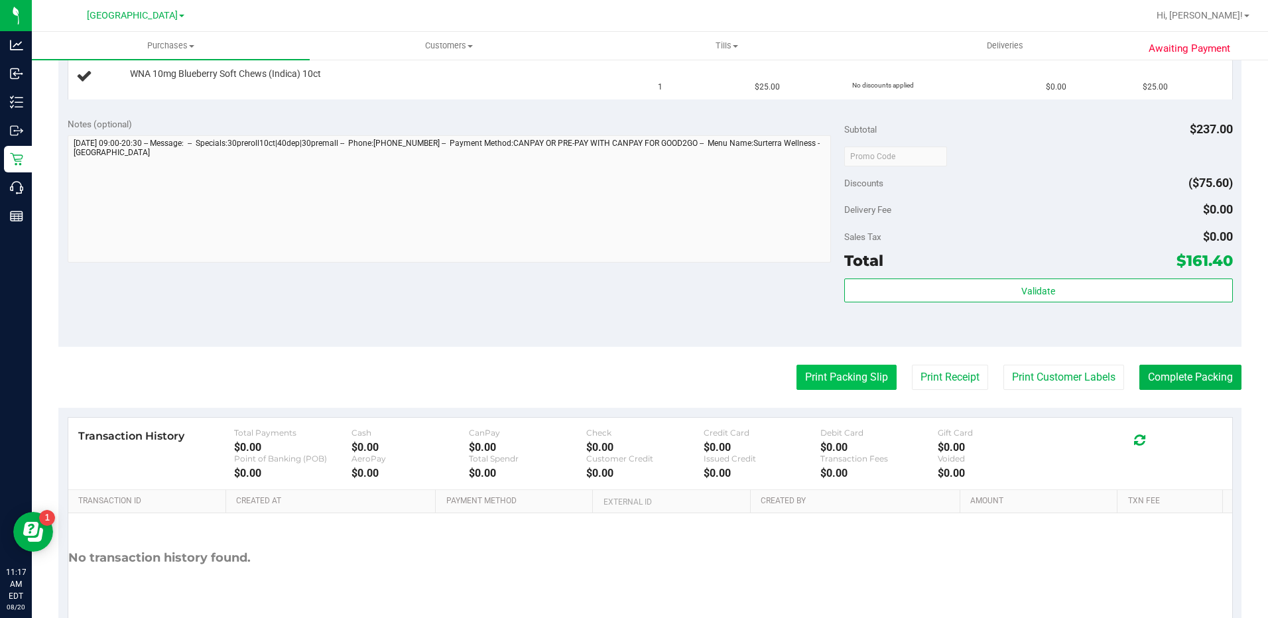
click at [847, 377] on button "Print Packing Slip" at bounding box center [846, 377] width 100 height 25
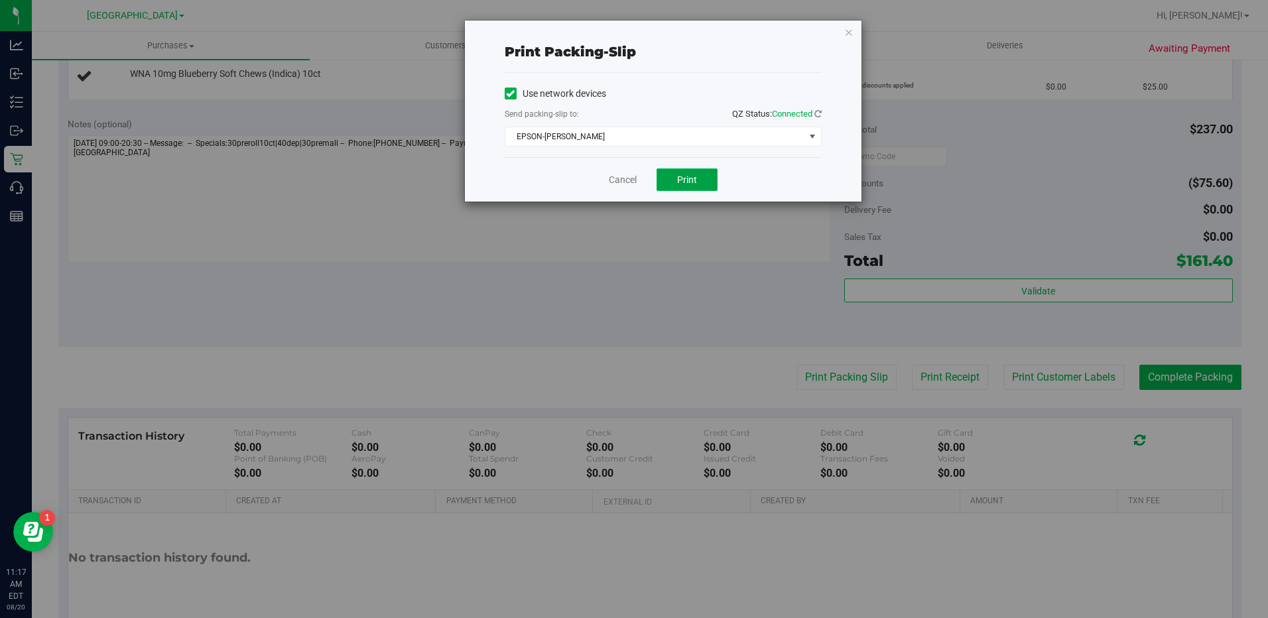
click at [699, 170] on button "Print" at bounding box center [686, 179] width 61 height 23
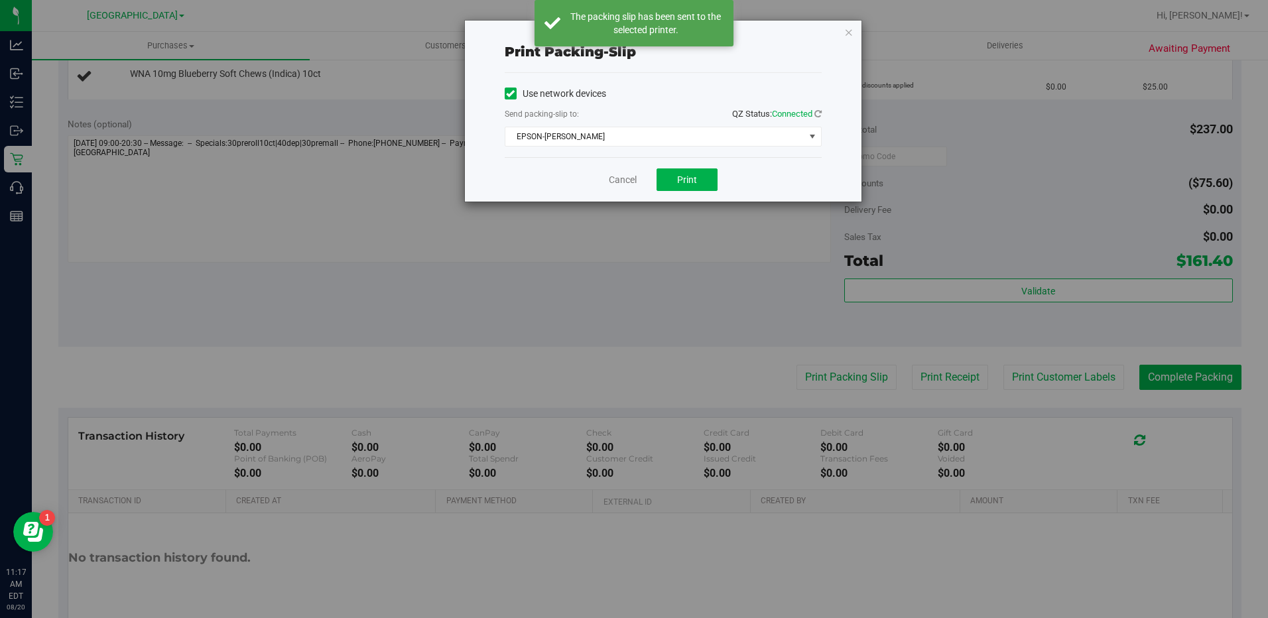
drag, startPoint x: 845, startPoint y: 30, endPoint x: 854, endPoint y: 32, distance: 8.8
click at [847, 30] on icon "button" at bounding box center [848, 32] width 9 height 16
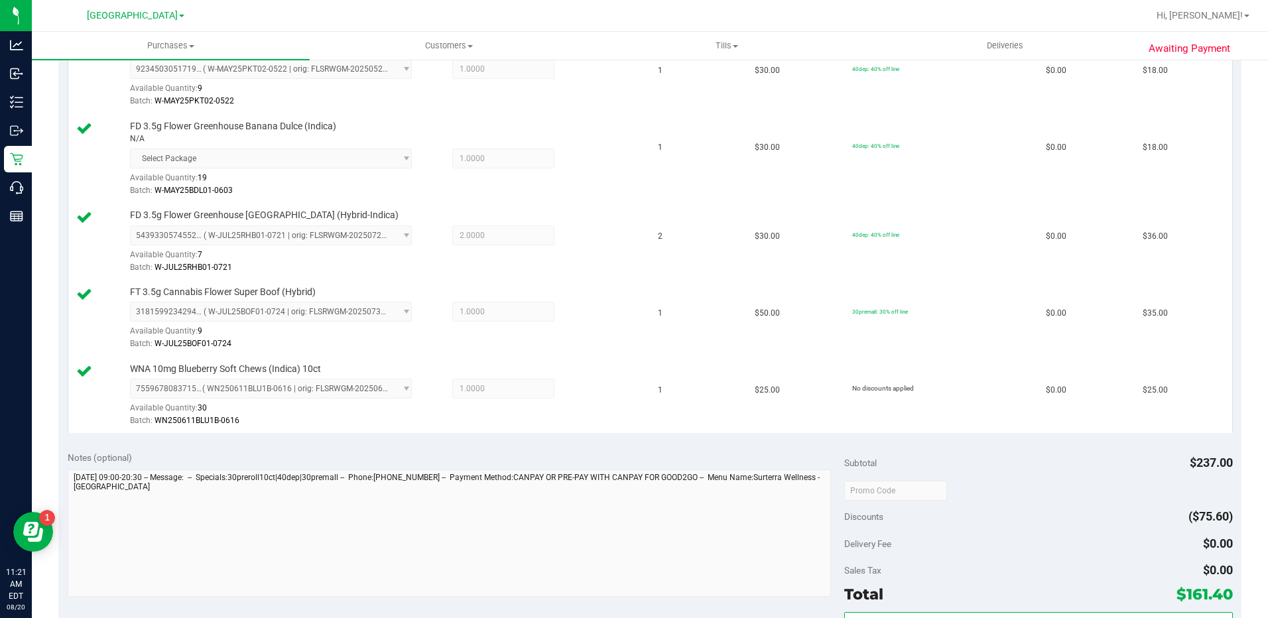
scroll to position [663, 0]
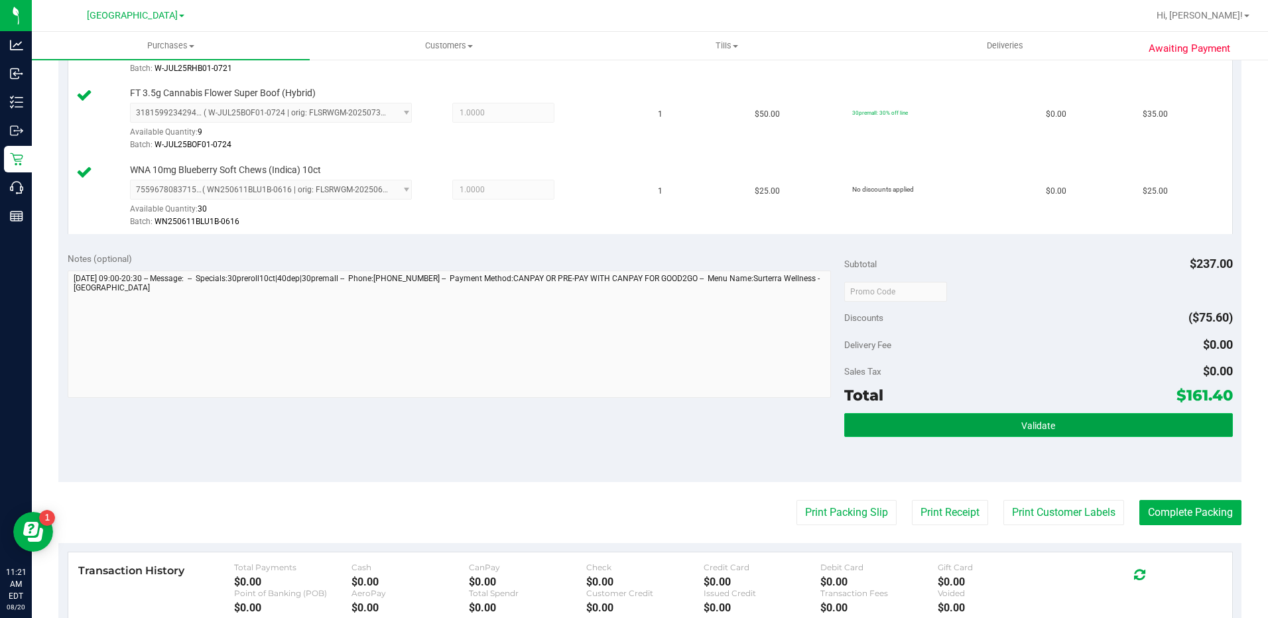
click at [1024, 430] on span "Validate" at bounding box center [1038, 425] width 34 height 11
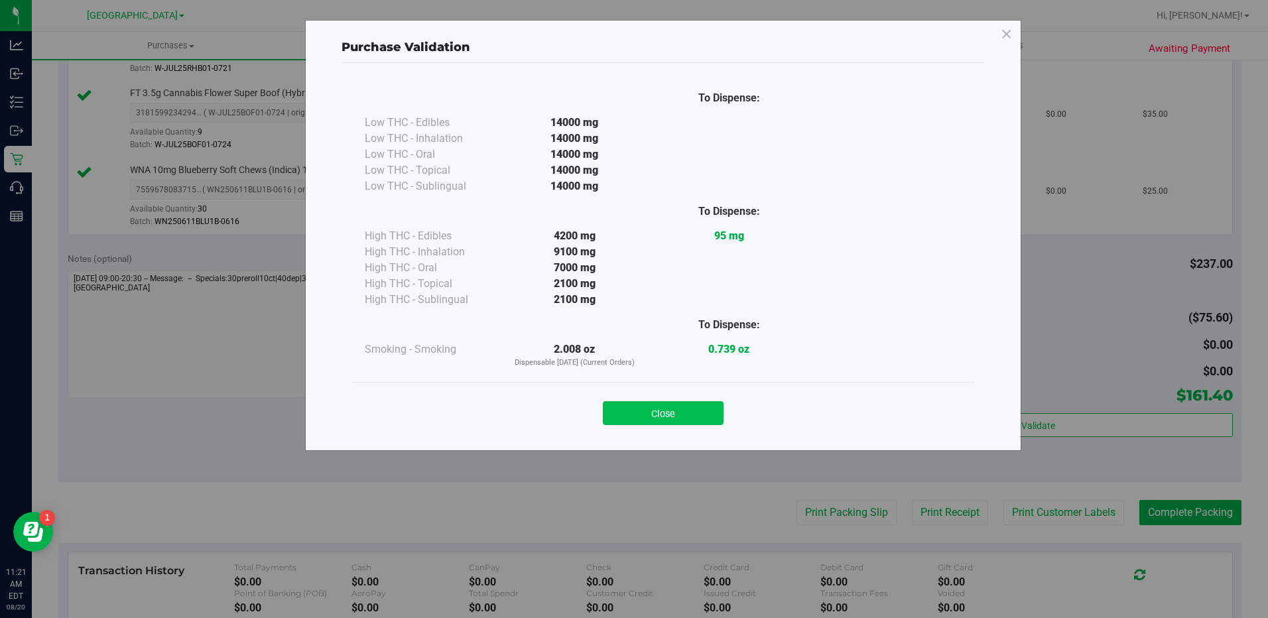
click at [686, 413] on button "Close" at bounding box center [663, 413] width 121 height 24
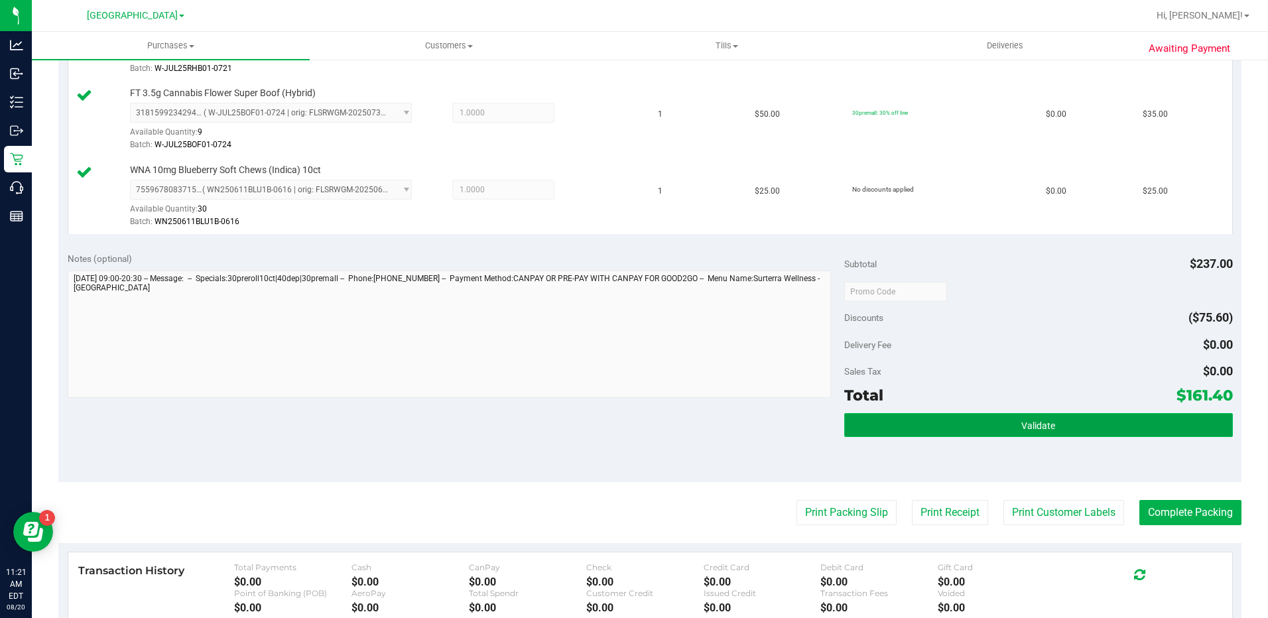
click at [995, 434] on button "Validate" at bounding box center [1038, 425] width 389 height 24
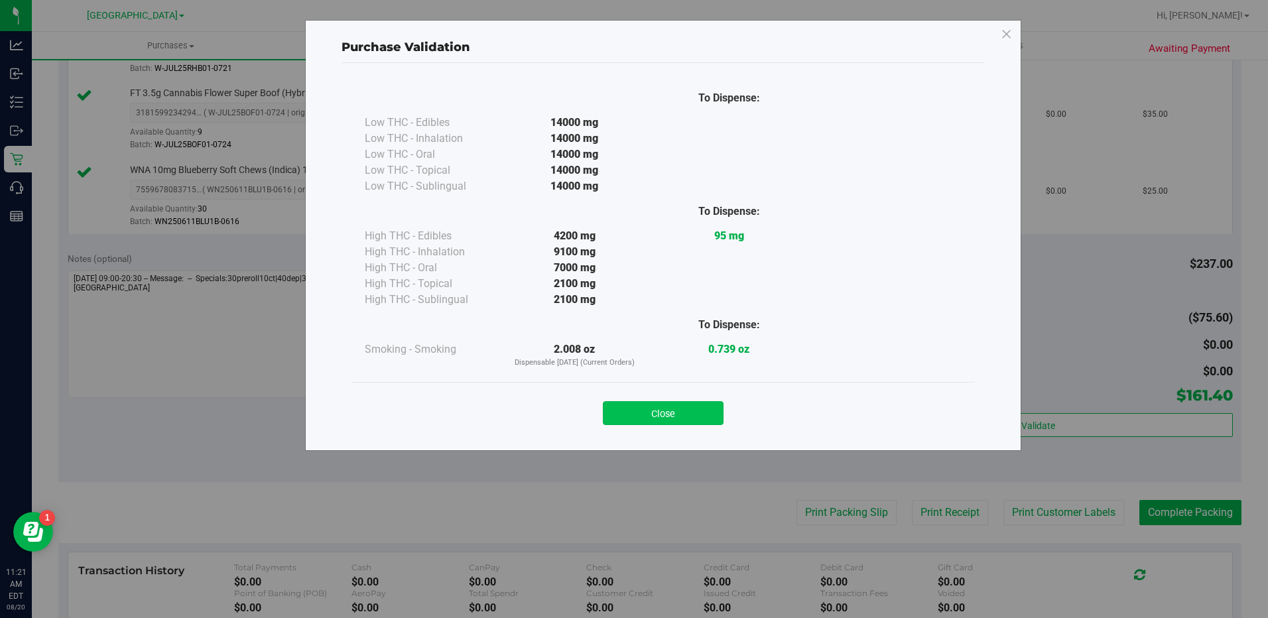
click at [691, 420] on button "Close" at bounding box center [663, 413] width 121 height 24
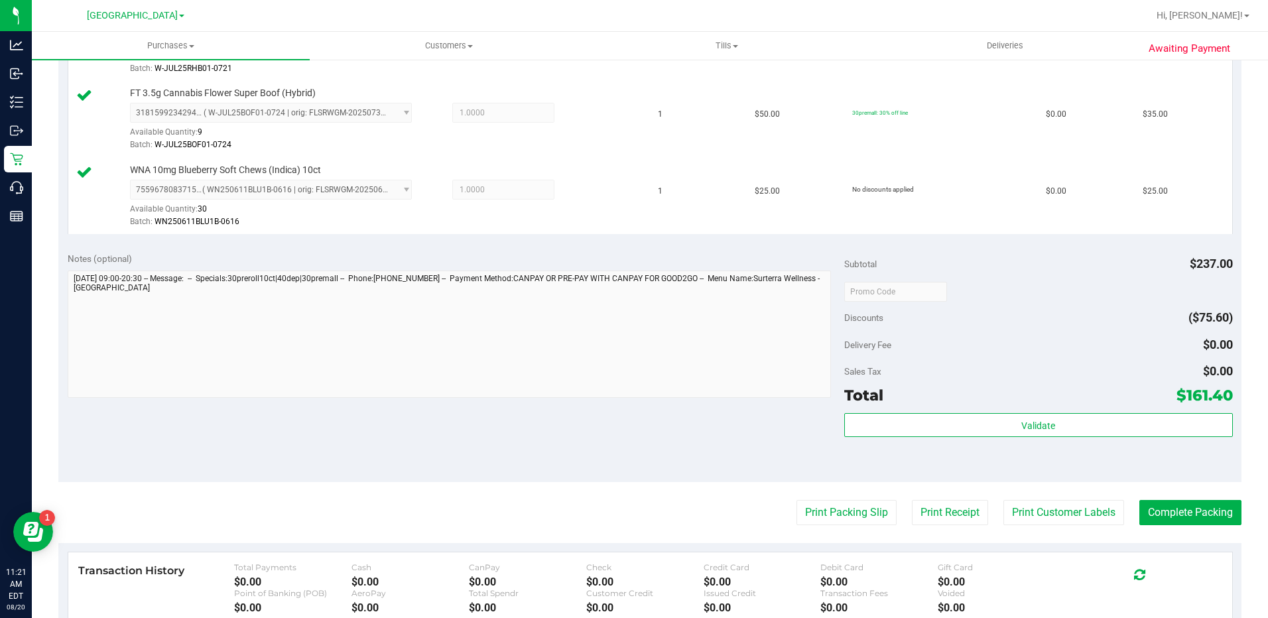
drag, startPoint x: 847, startPoint y: 525, endPoint x: 715, endPoint y: 518, distance: 132.8
click at [715, 518] on purchase-details "Back Edit Purchase Cancel Purchase View Profile # 11817248 BioTrack ID: - Submi…" at bounding box center [649, 100] width 1183 height 1382
drag, startPoint x: 715, startPoint y: 518, endPoint x: 701, endPoint y: 484, distance: 36.3
click at [703, 485] on purchase-details "Back Edit Purchase Cancel Purchase View Profile # 11817248 BioTrack ID: - Submi…" at bounding box center [649, 100] width 1183 height 1382
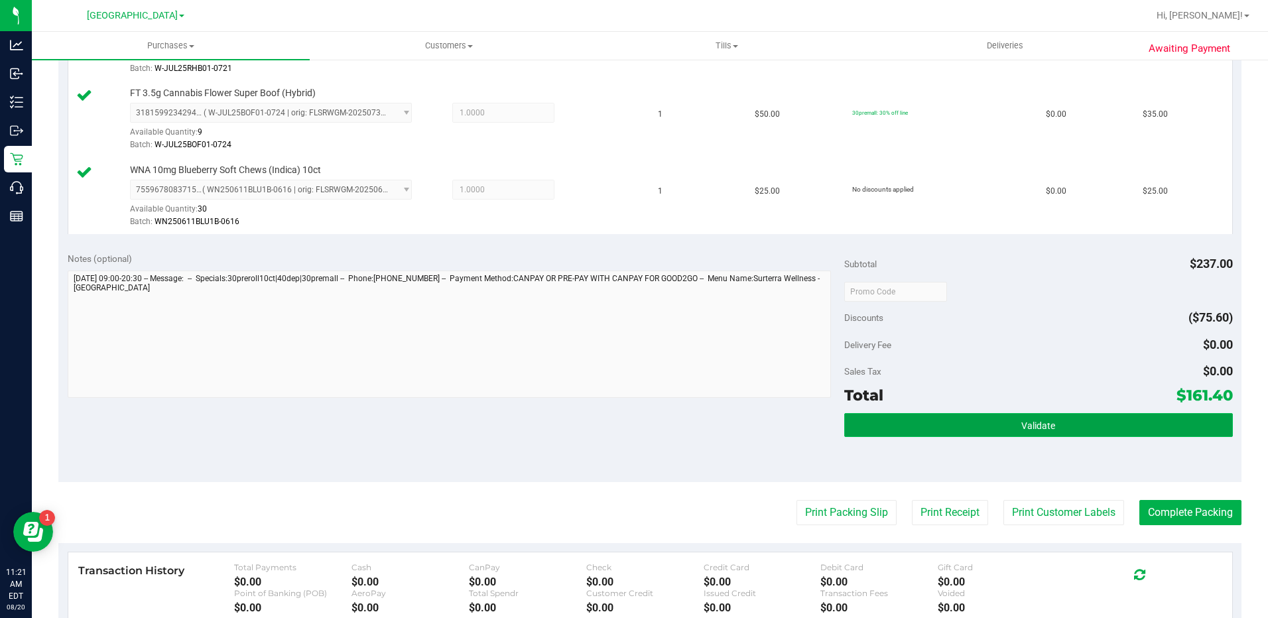
click at [1048, 432] on button "Validate" at bounding box center [1038, 425] width 389 height 24
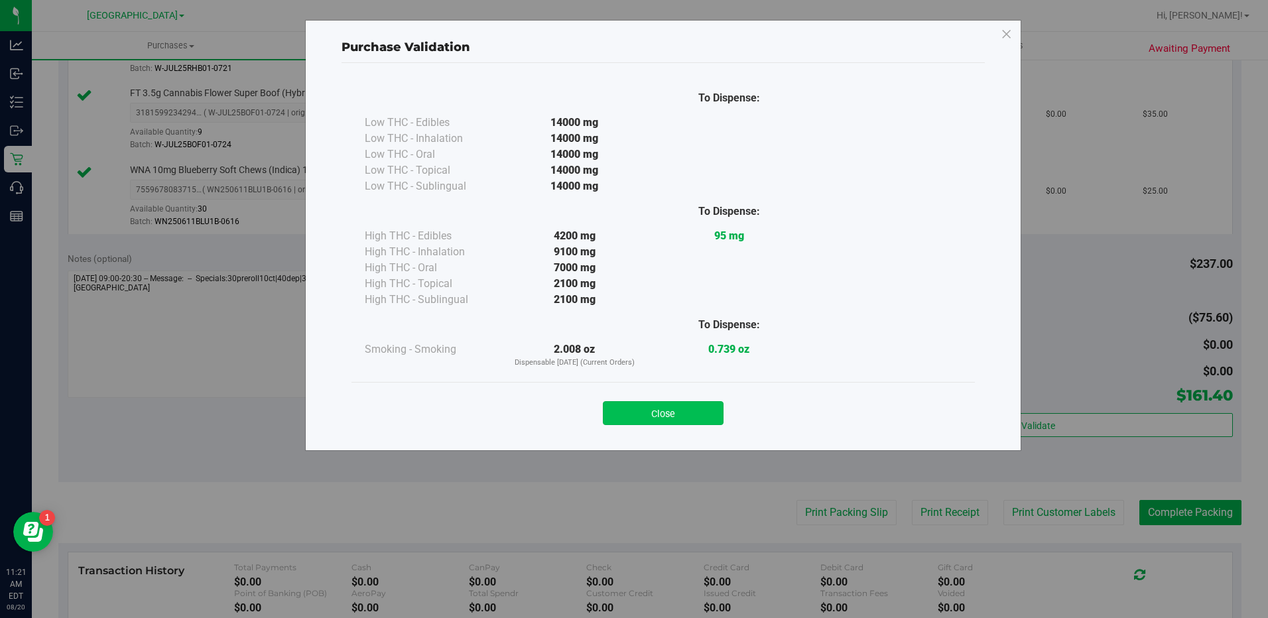
click at [691, 416] on button "Close" at bounding box center [663, 413] width 121 height 24
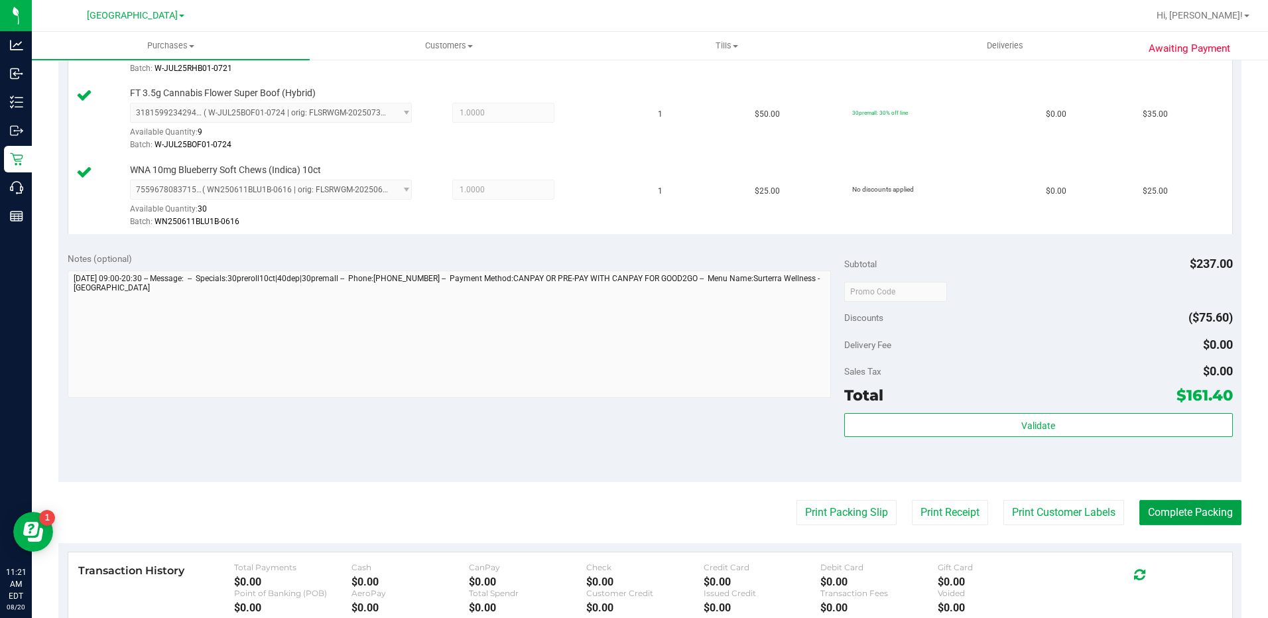
drag, startPoint x: 1173, startPoint y: 510, endPoint x: 1173, endPoint y: 525, distance: 15.2
click at [1172, 526] on purchase-details "Back Edit Purchase Cancel Purchase View Profile # 11817248 BioTrack ID: - Submi…" at bounding box center [649, 100] width 1183 height 1382
click at [1179, 516] on button "Complete Packing" at bounding box center [1190, 512] width 102 height 25
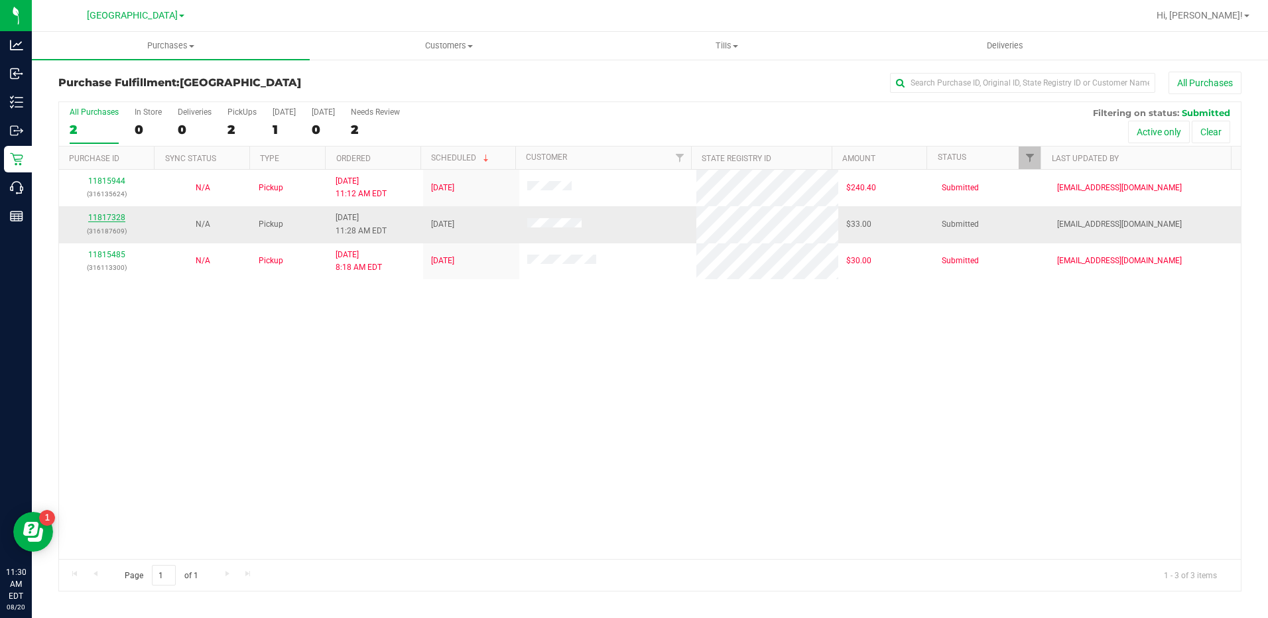
click at [109, 218] on link "11817328" at bounding box center [106, 217] width 37 height 9
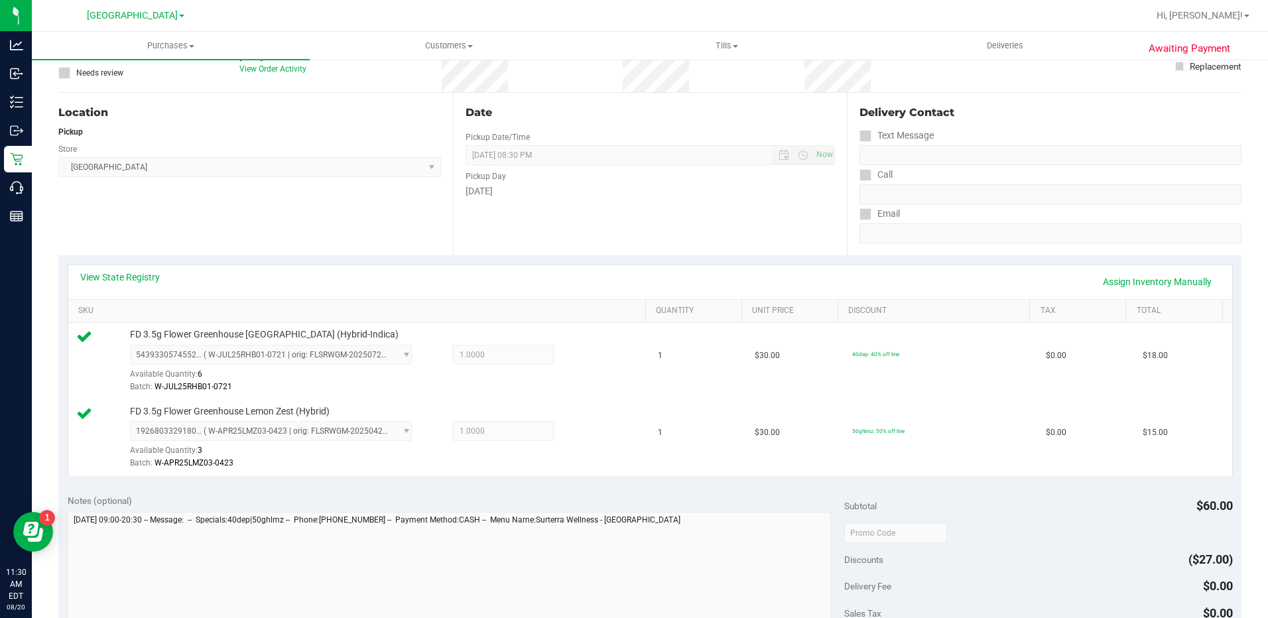
scroll to position [331, 0]
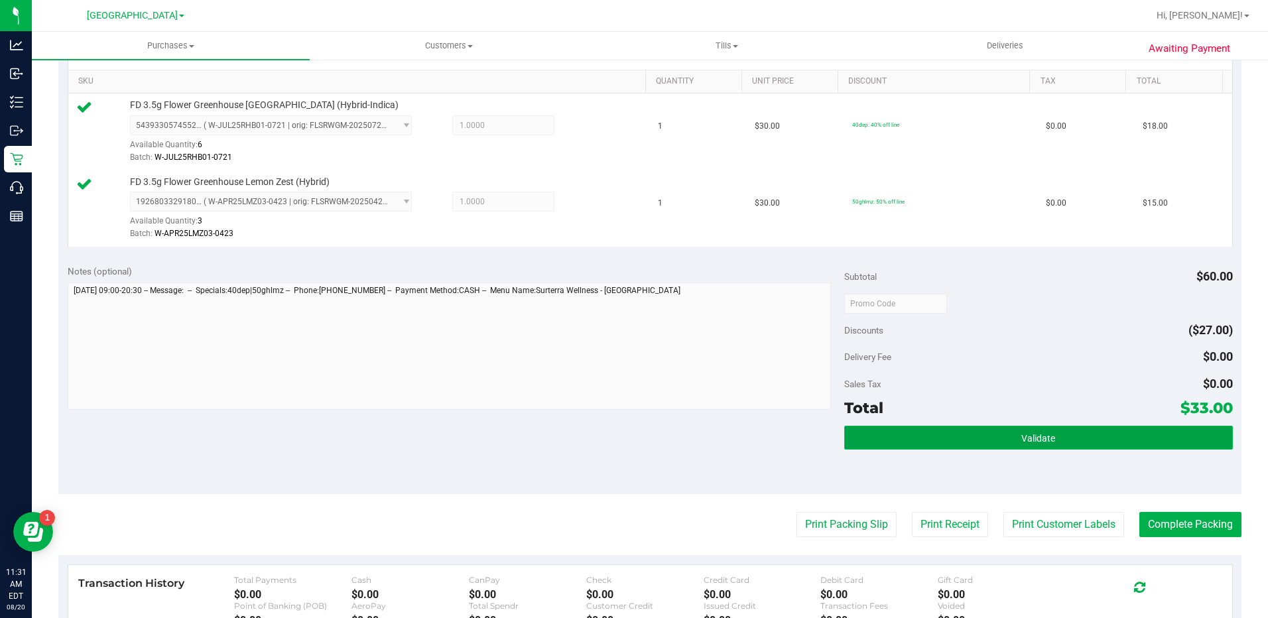
click at [1036, 444] on button "Validate" at bounding box center [1038, 438] width 389 height 24
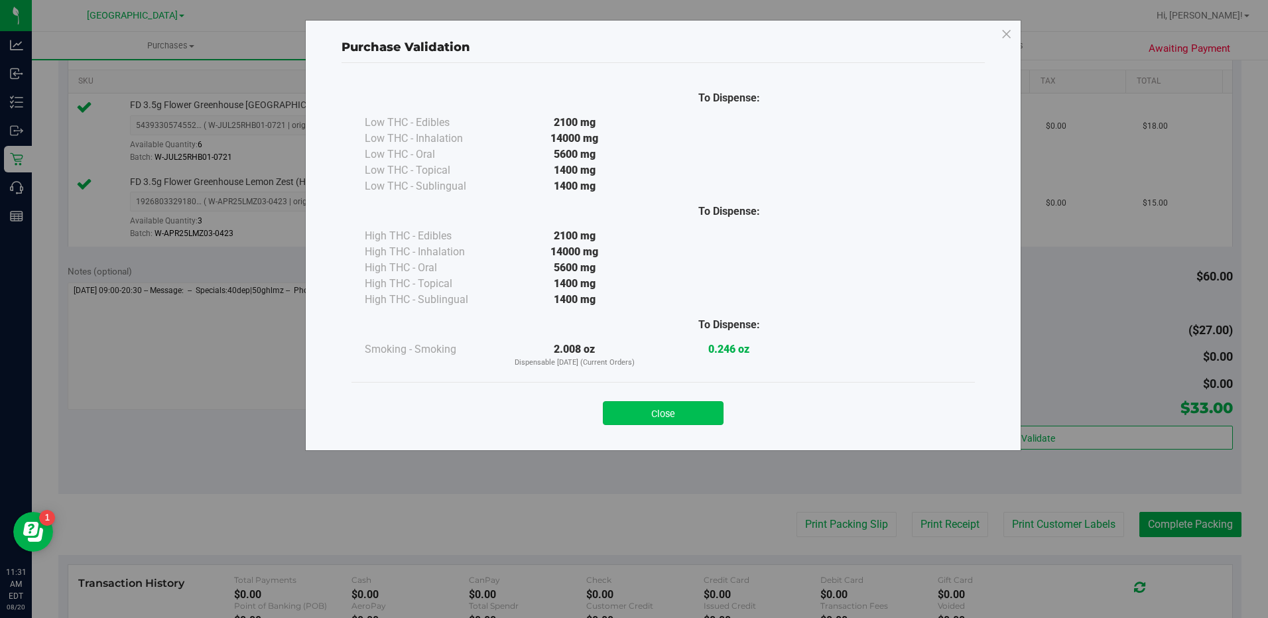
click at [689, 418] on button "Close" at bounding box center [663, 413] width 121 height 24
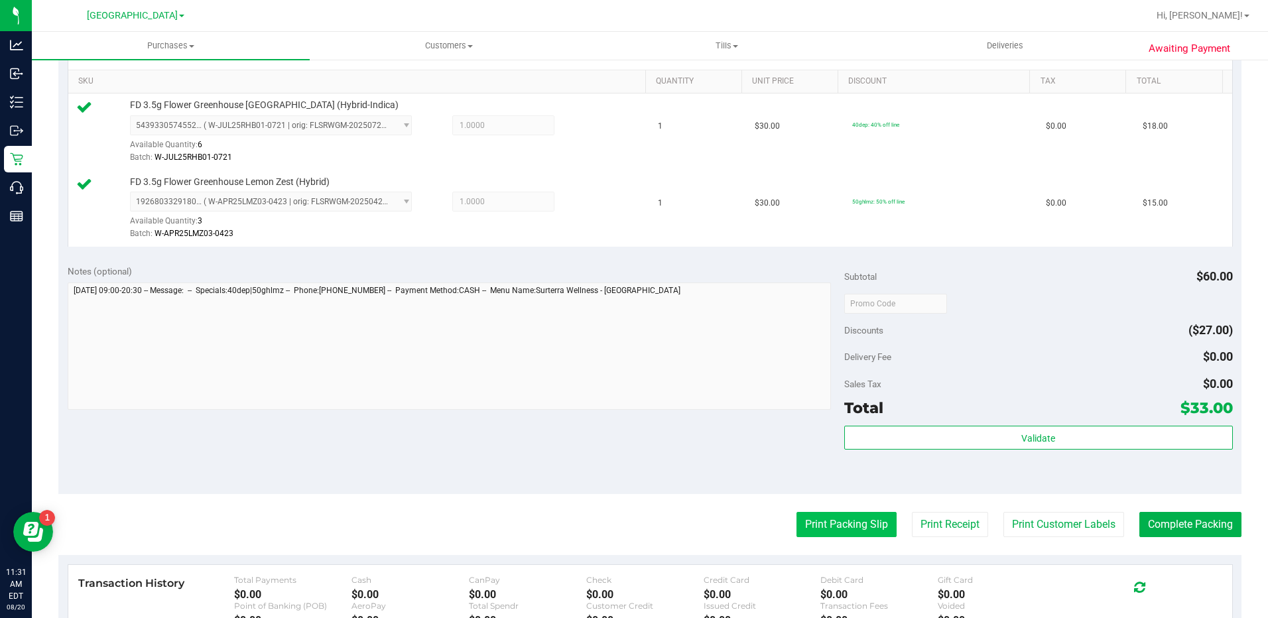
click at [830, 525] on button "Print Packing Slip" at bounding box center [846, 524] width 100 height 25
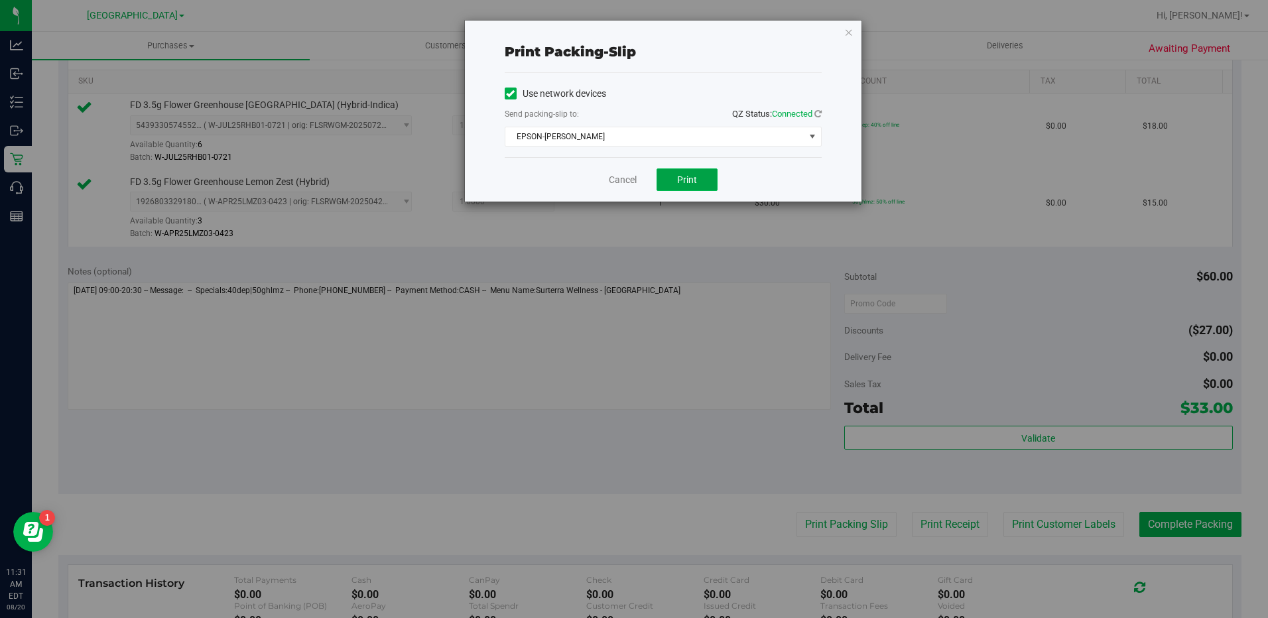
click at [695, 185] on button "Print" at bounding box center [686, 179] width 61 height 23
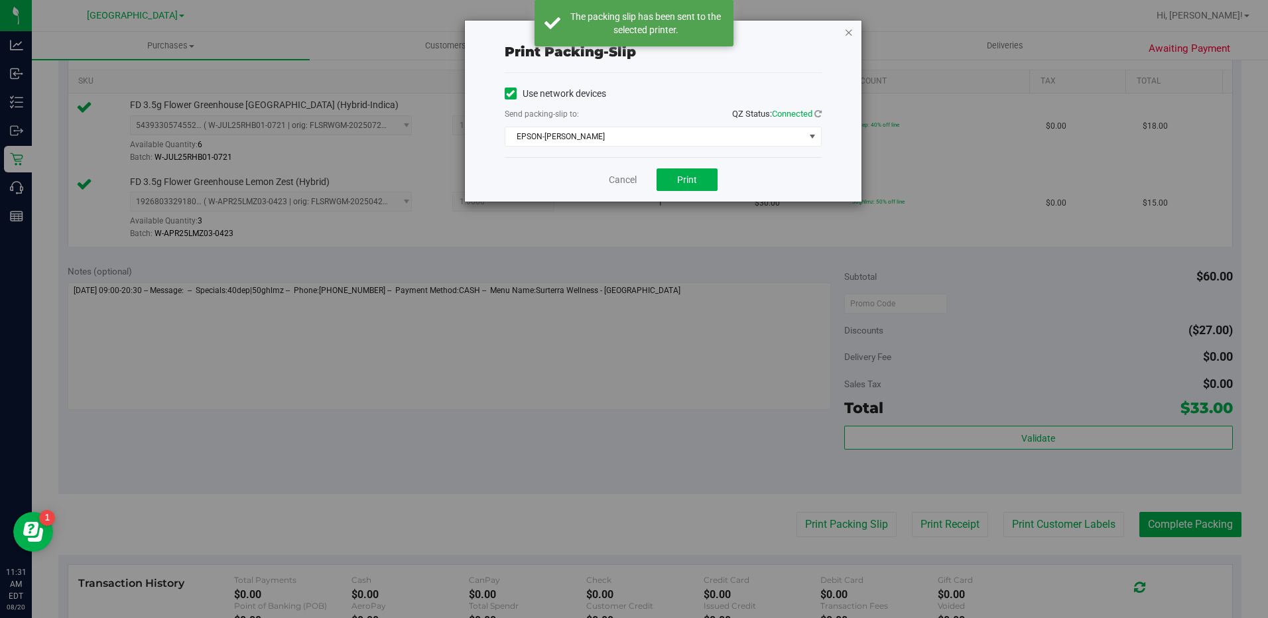
click at [849, 36] on icon "button" at bounding box center [848, 32] width 9 height 16
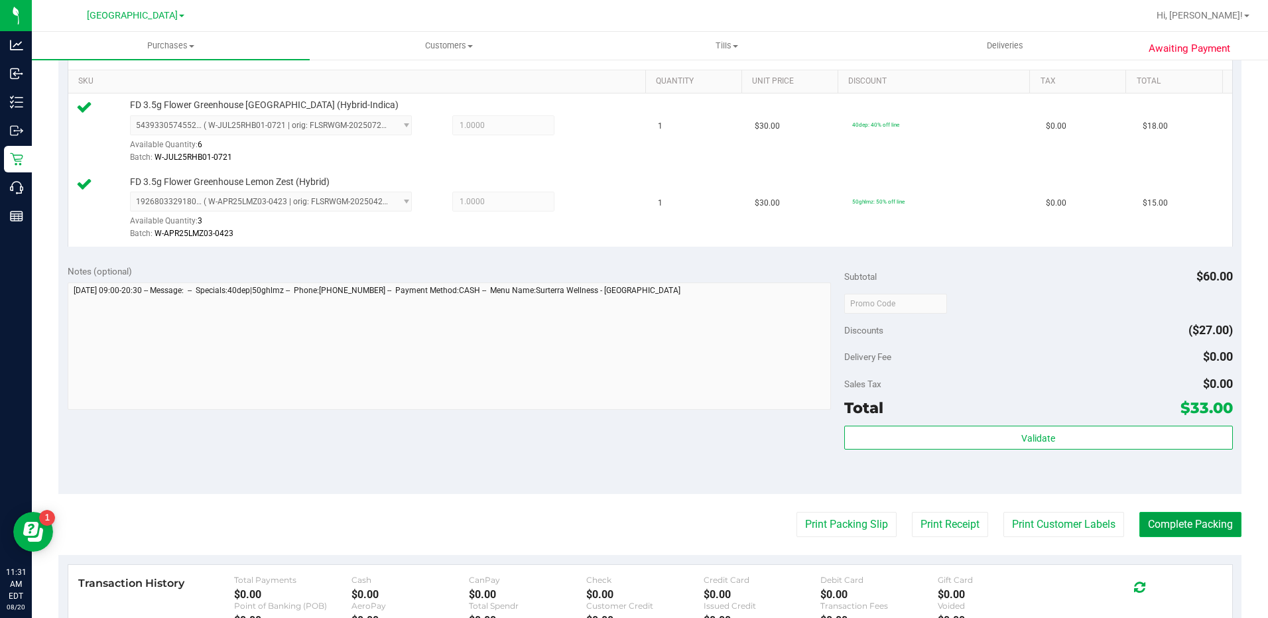
click at [1177, 526] on button "Complete Packing" at bounding box center [1190, 524] width 102 height 25
click at [1100, 420] on div "Subtotal $60.00 Discounts ($27.00) Delivery Fee $0.00 Sales Tax $0.00 Total $33…" at bounding box center [1038, 375] width 389 height 221
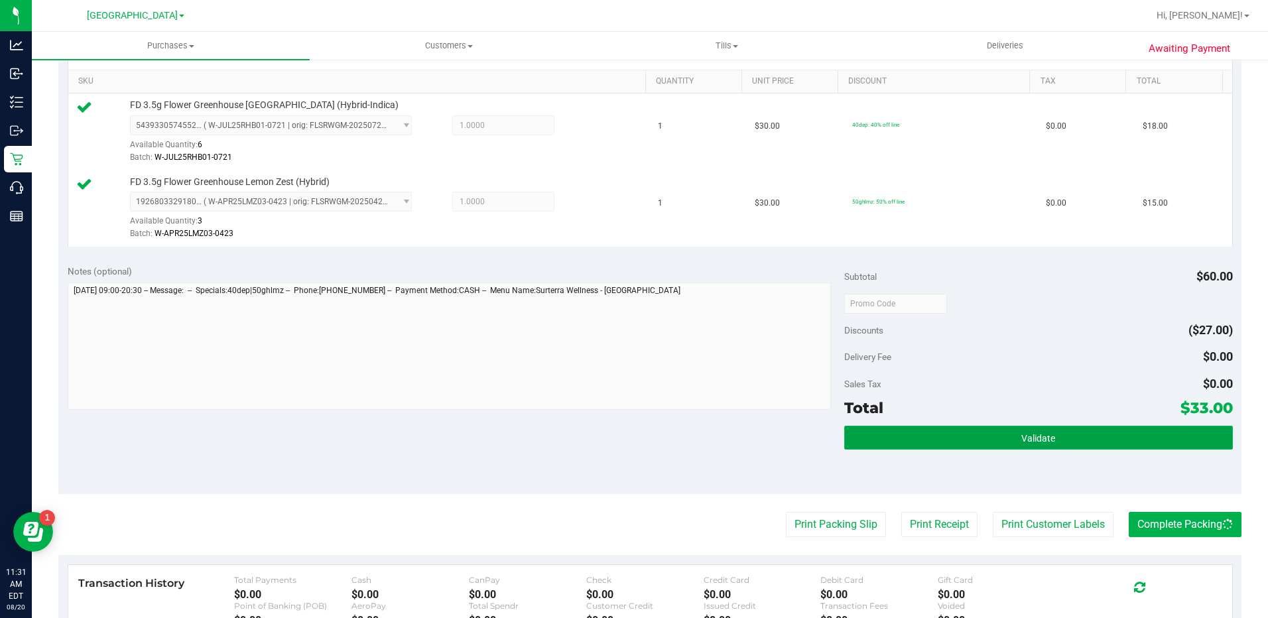
click at [1091, 430] on button "Validate" at bounding box center [1038, 438] width 389 height 24
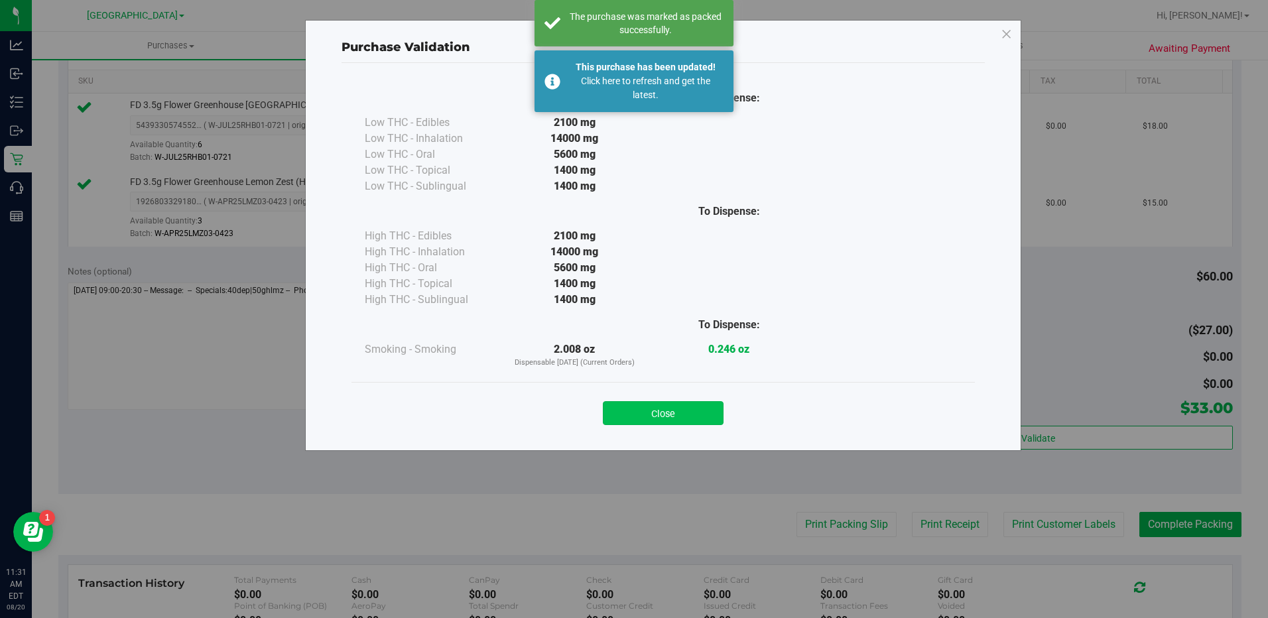
click at [682, 410] on button "Close" at bounding box center [663, 413] width 121 height 24
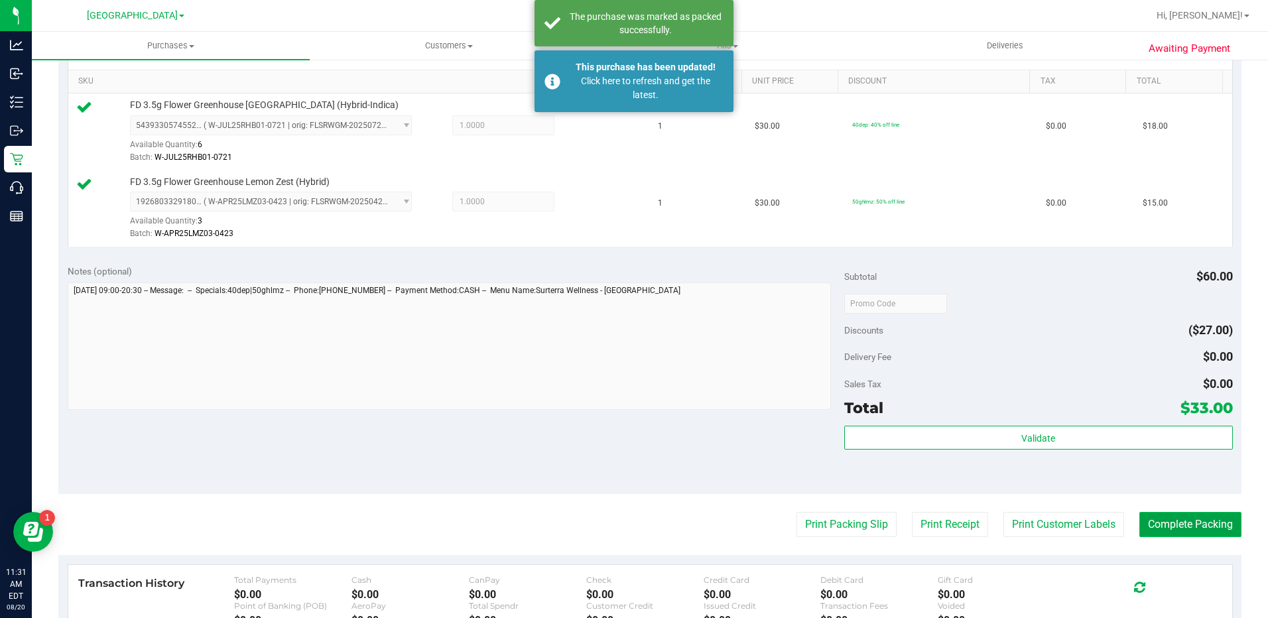
click at [1179, 528] on button "Complete Packing" at bounding box center [1190, 524] width 102 height 25
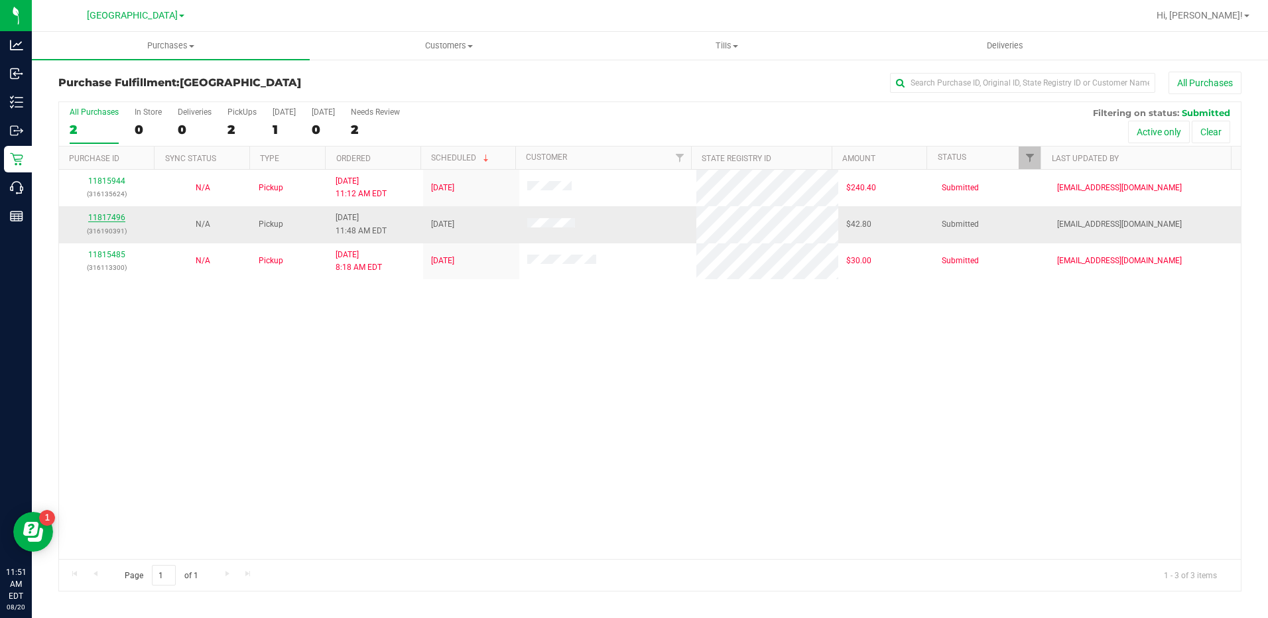
click at [110, 216] on link "11817496" at bounding box center [106, 217] width 37 height 9
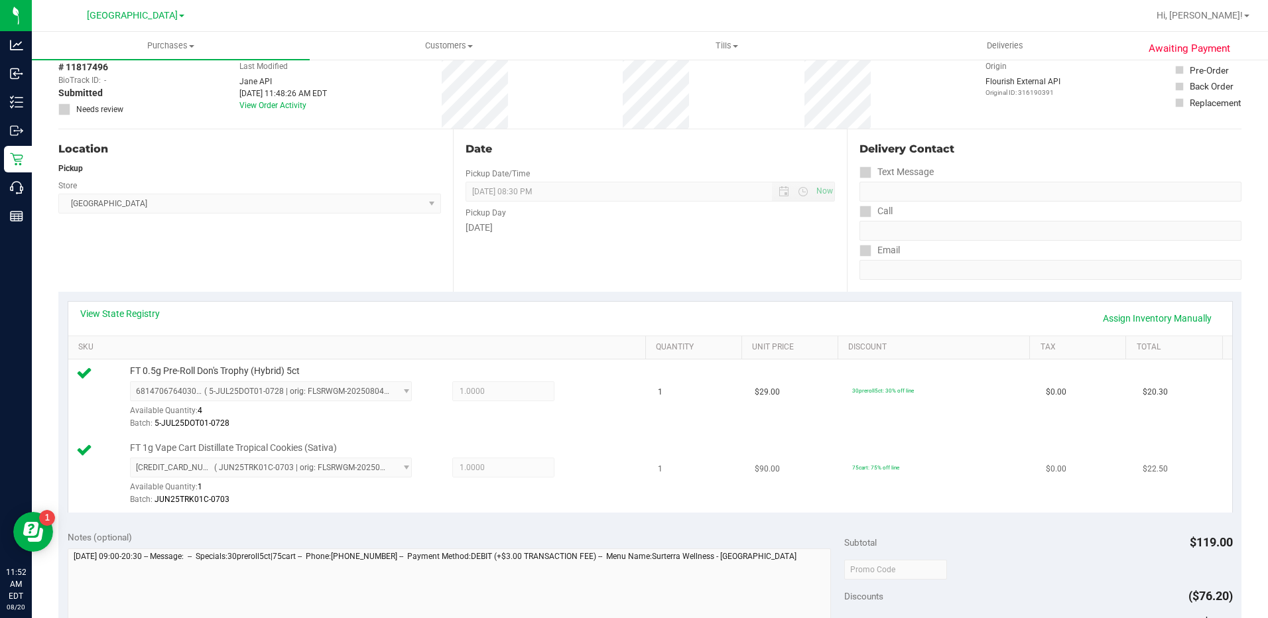
scroll to position [199, 0]
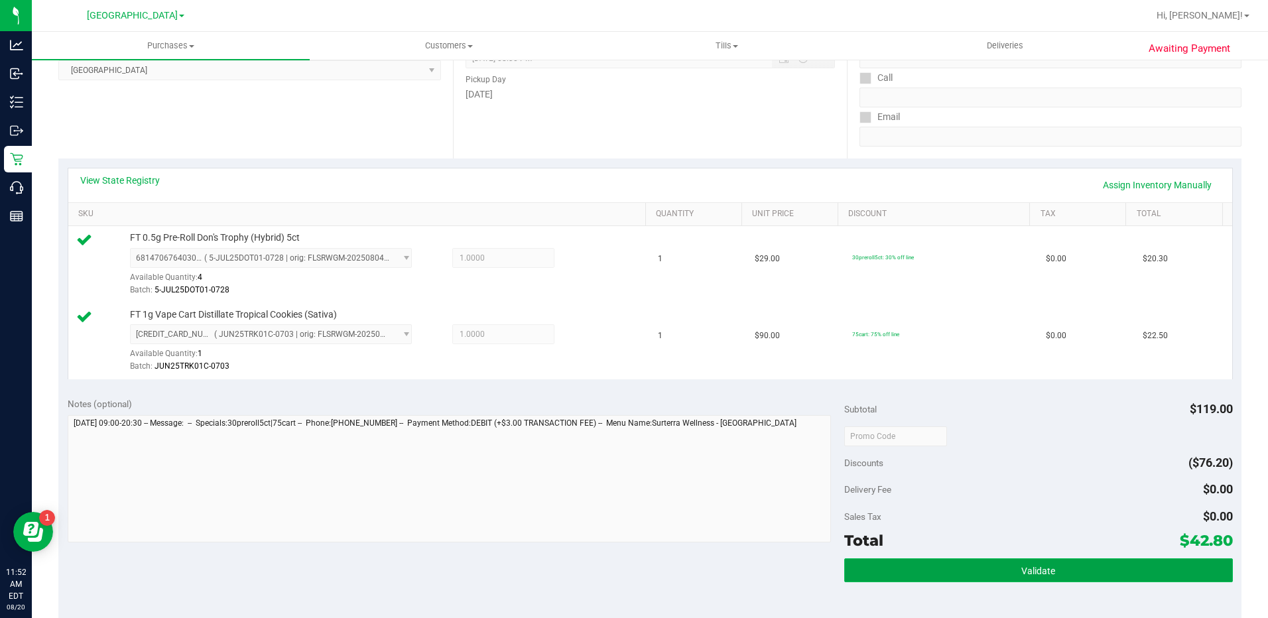
click at [1079, 571] on button "Validate" at bounding box center [1038, 570] width 389 height 24
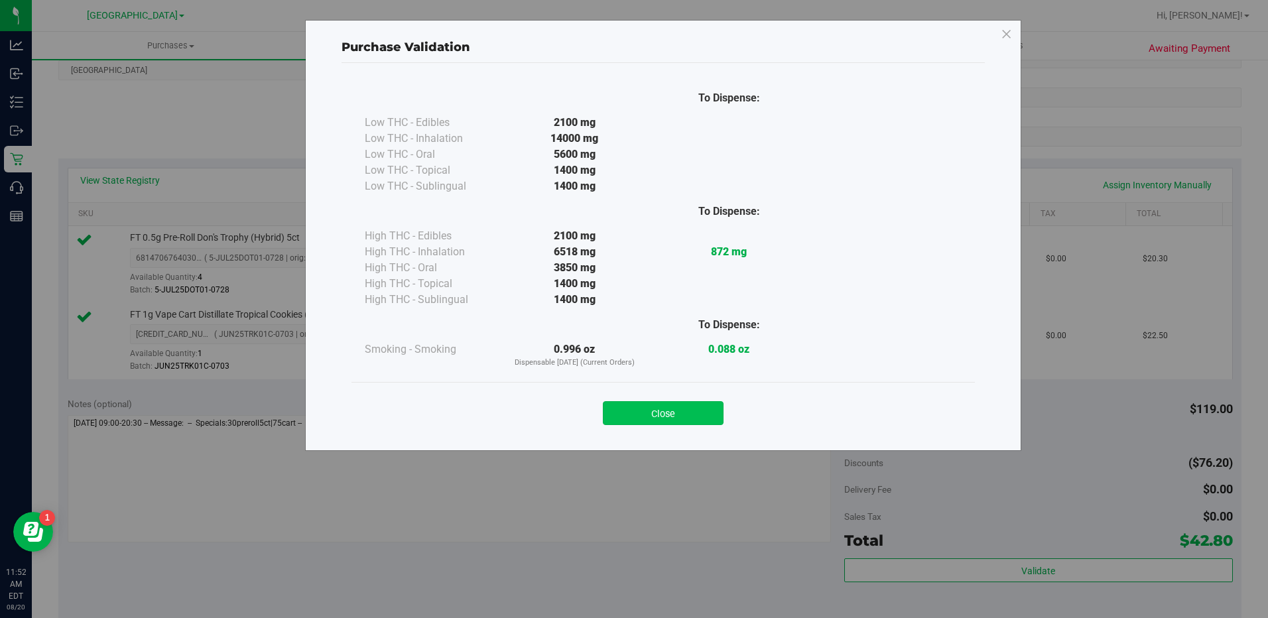
click at [681, 404] on button "Close" at bounding box center [663, 413] width 121 height 24
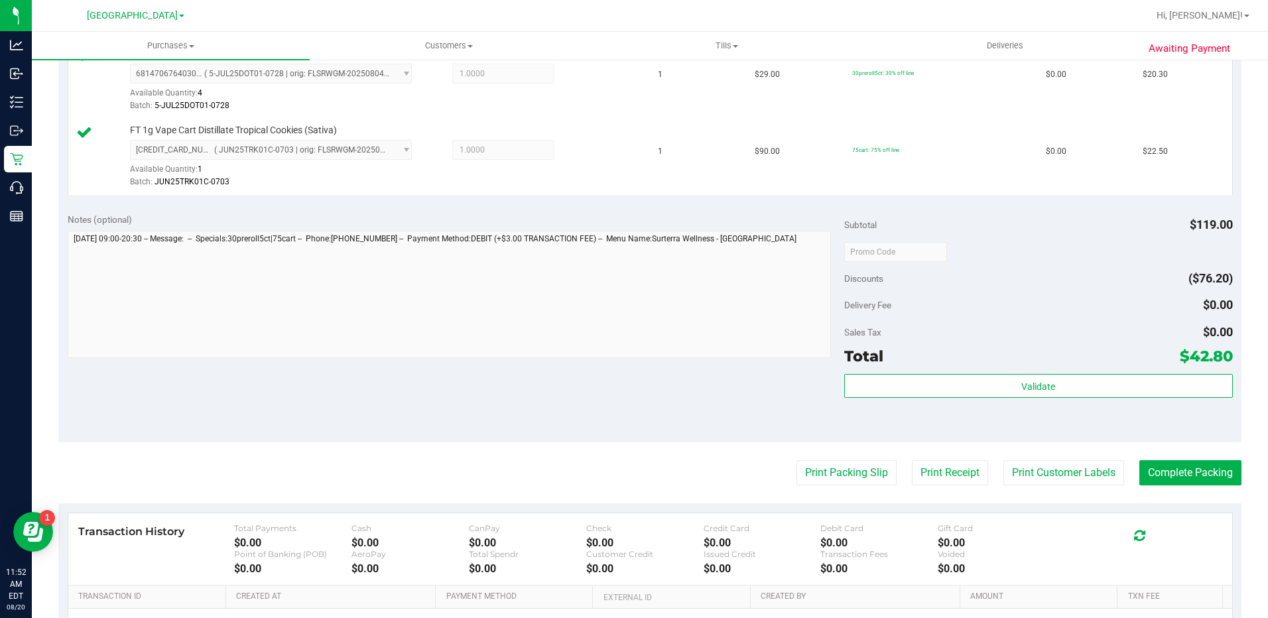
scroll to position [530, 0]
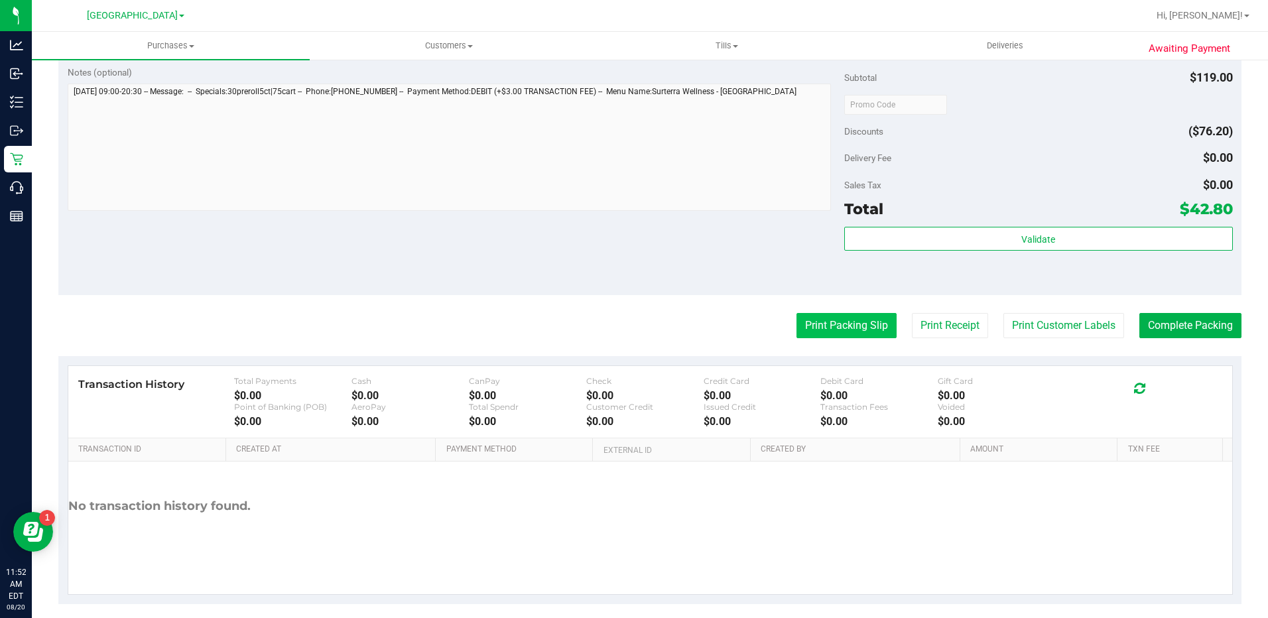
click at [861, 329] on button "Print Packing Slip" at bounding box center [846, 325] width 100 height 25
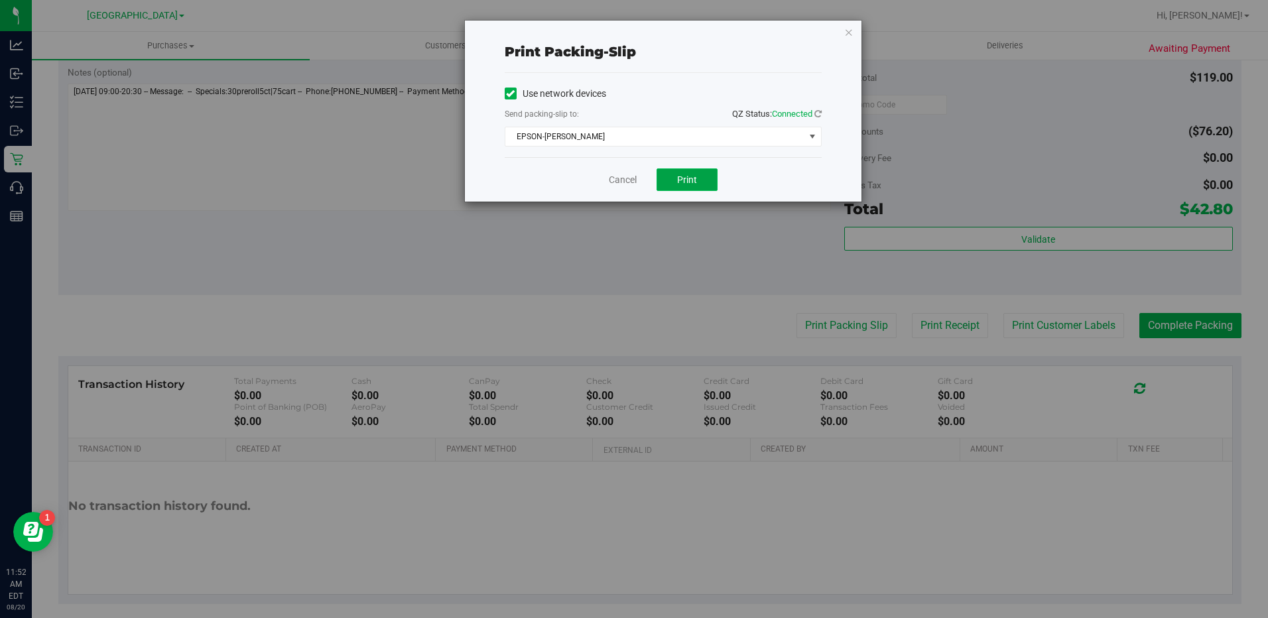
click at [695, 172] on button "Print" at bounding box center [686, 179] width 61 height 23
click at [849, 31] on icon "button" at bounding box center [848, 32] width 9 height 16
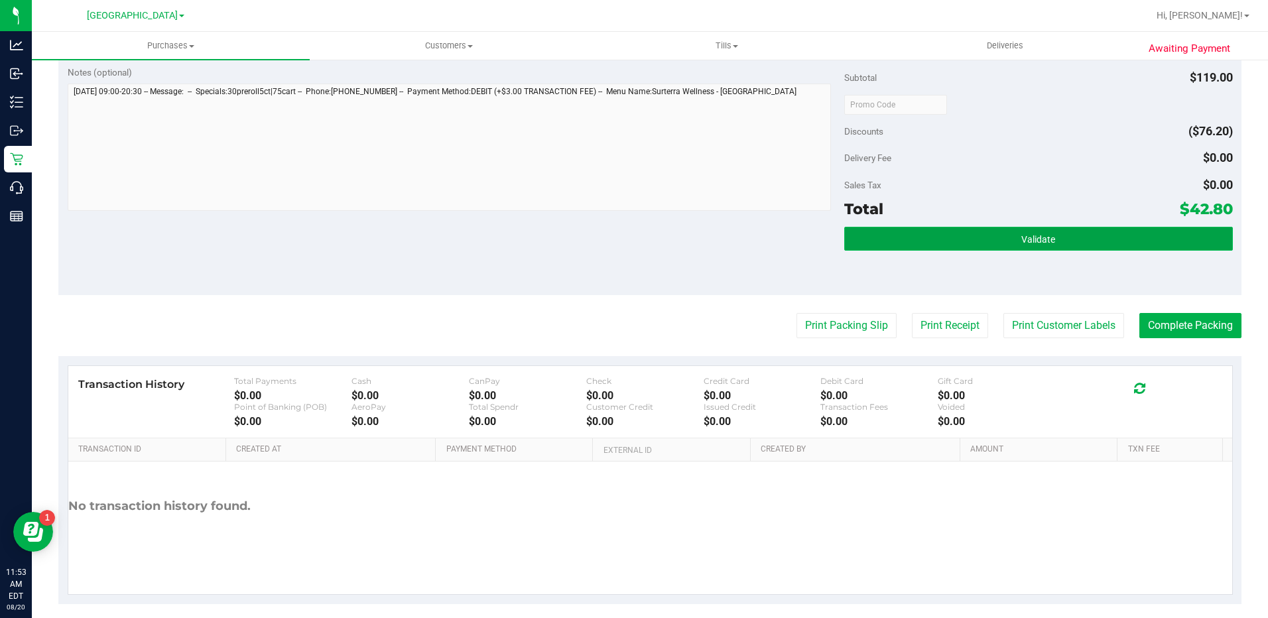
click at [987, 239] on button "Validate" at bounding box center [1038, 239] width 389 height 24
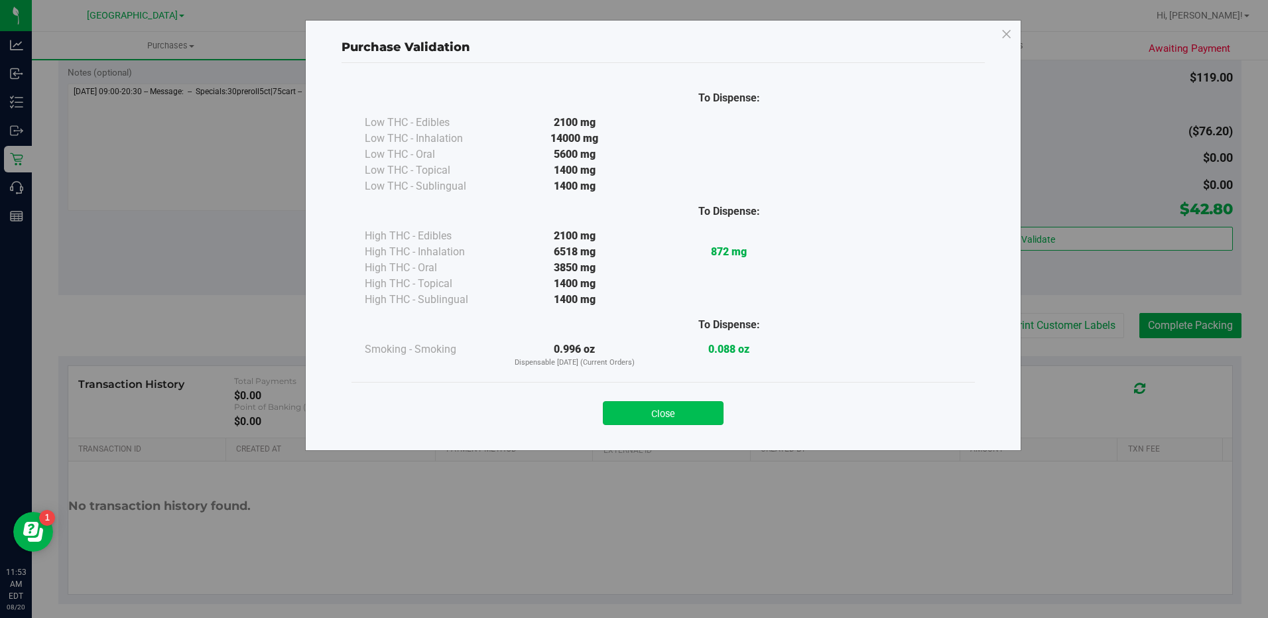
click at [725, 409] on div "Close" at bounding box center [662, 408] width 603 height 33
click at [714, 410] on button "Close" at bounding box center [663, 413] width 121 height 24
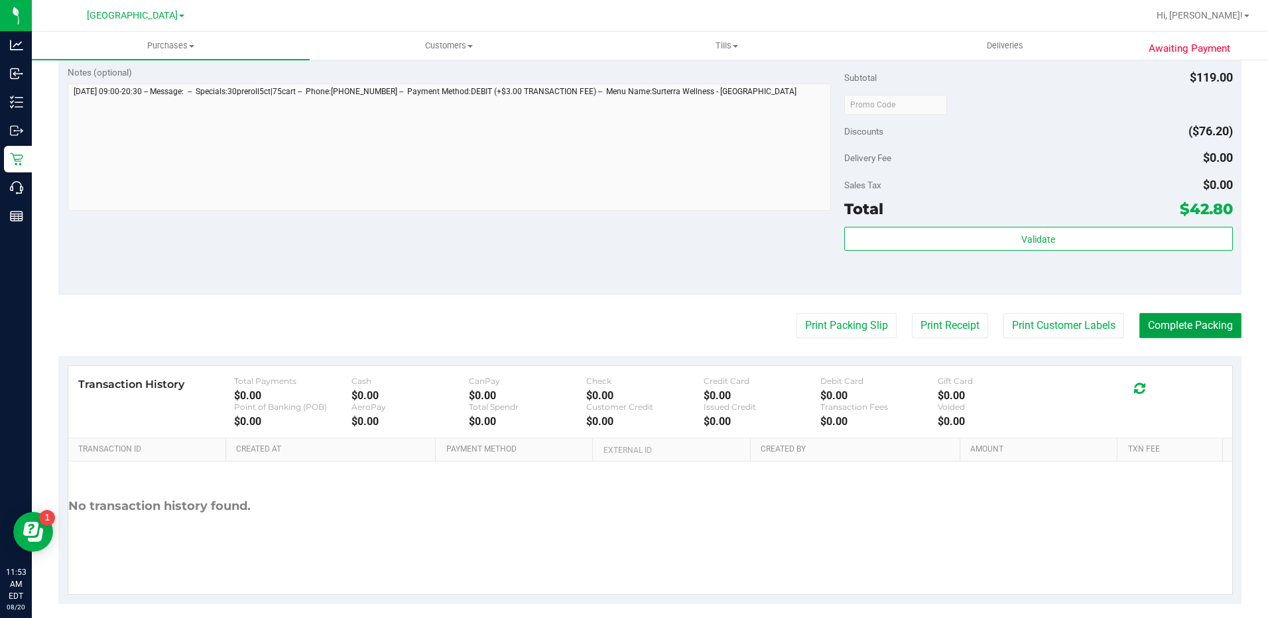
click at [1186, 318] on button "Complete Packing" at bounding box center [1190, 325] width 102 height 25
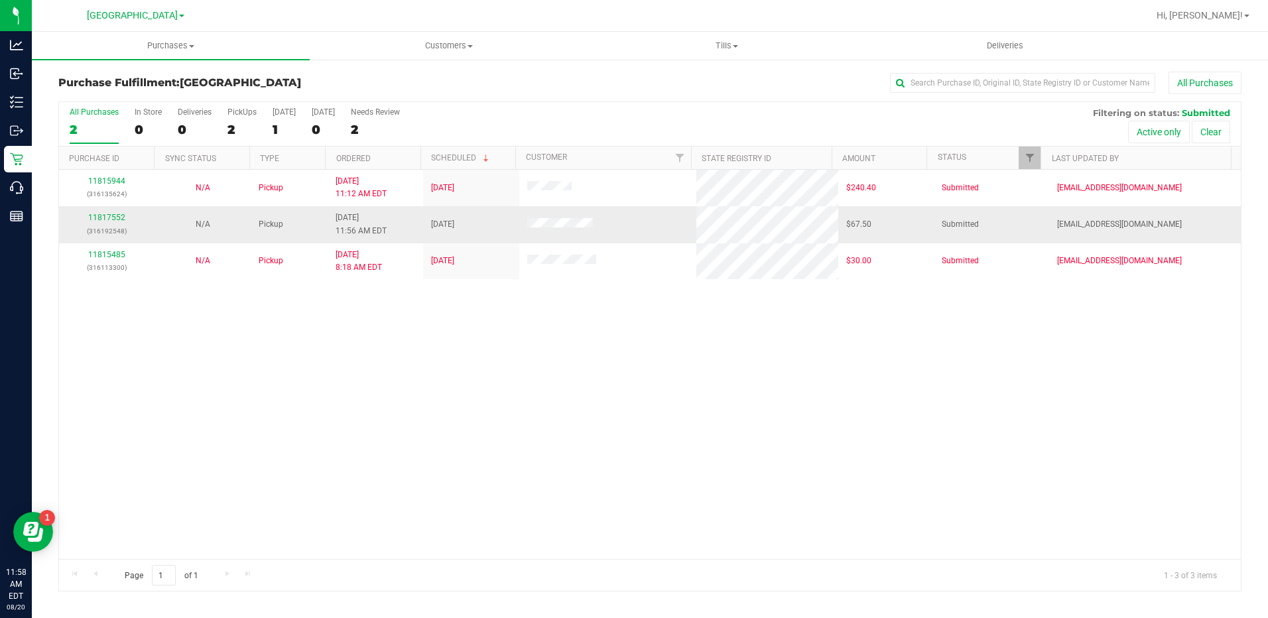
click at [85, 213] on div "11817552 (316192548)" at bounding box center [107, 223] width 80 height 25
click at [94, 213] on link "11817552" at bounding box center [106, 217] width 37 height 9
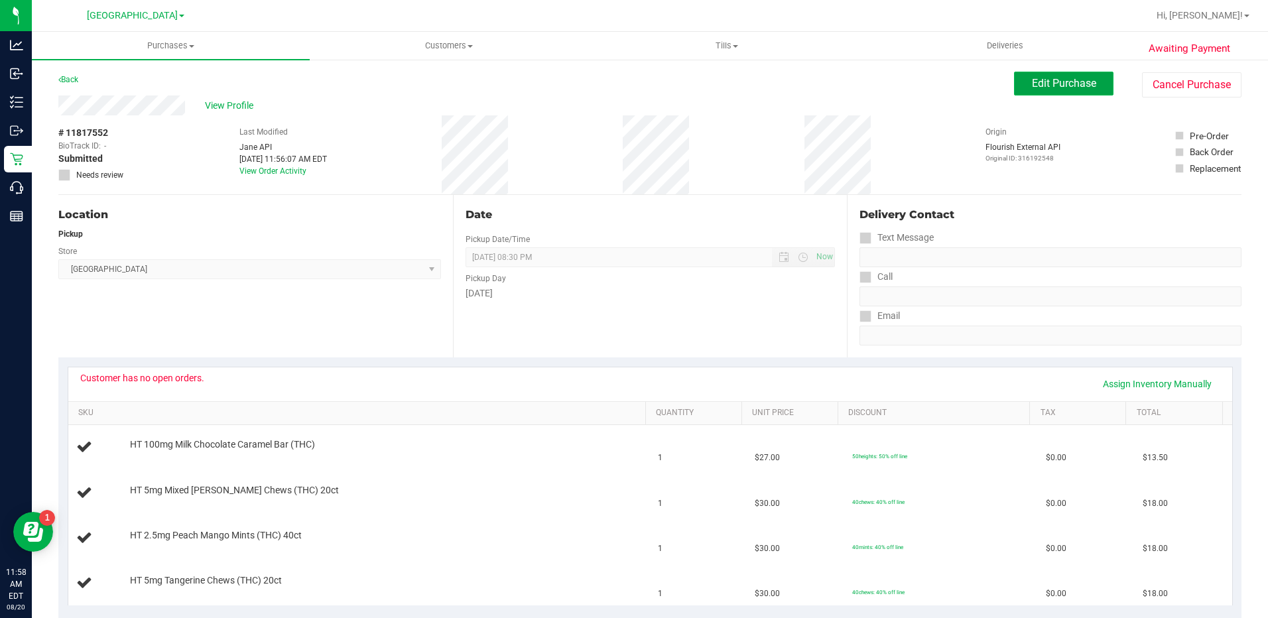
click at [1085, 80] on span "Edit Purchase" at bounding box center [1064, 83] width 64 height 13
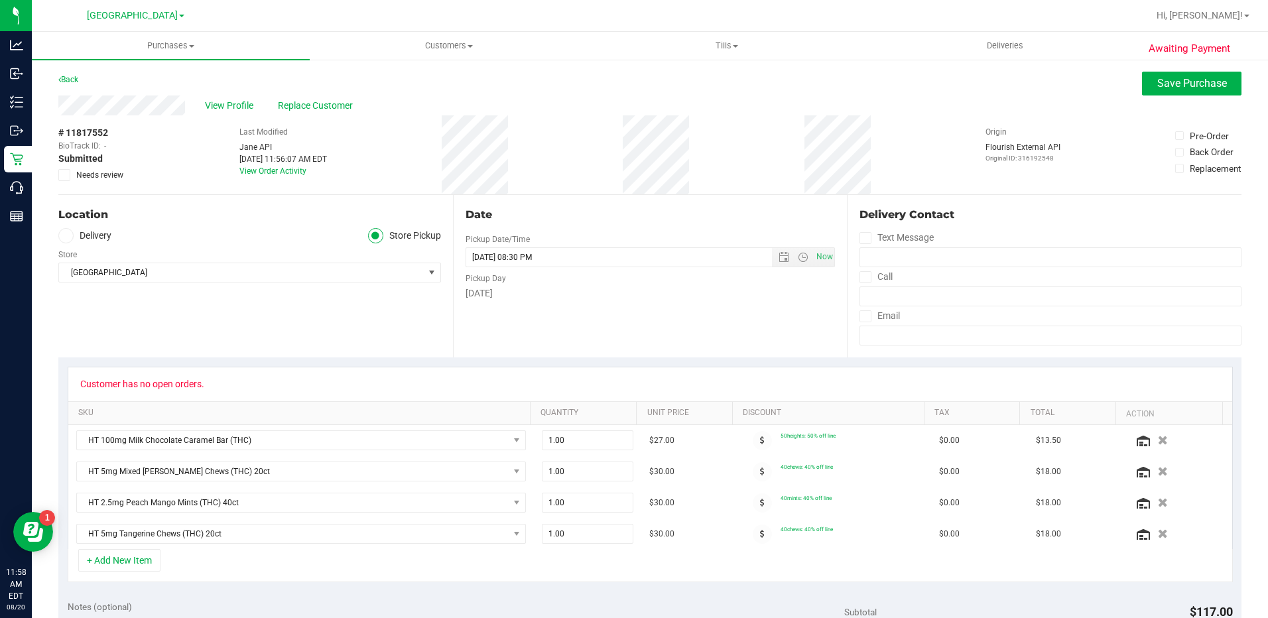
click at [63, 175] on icon at bounding box center [64, 175] width 9 height 0
click at [0, 0] on input "Needs review" at bounding box center [0, 0] width 0 height 0
click at [1172, 90] on button "Save Purchase" at bounding box center [1191, 84] width 99 height 24
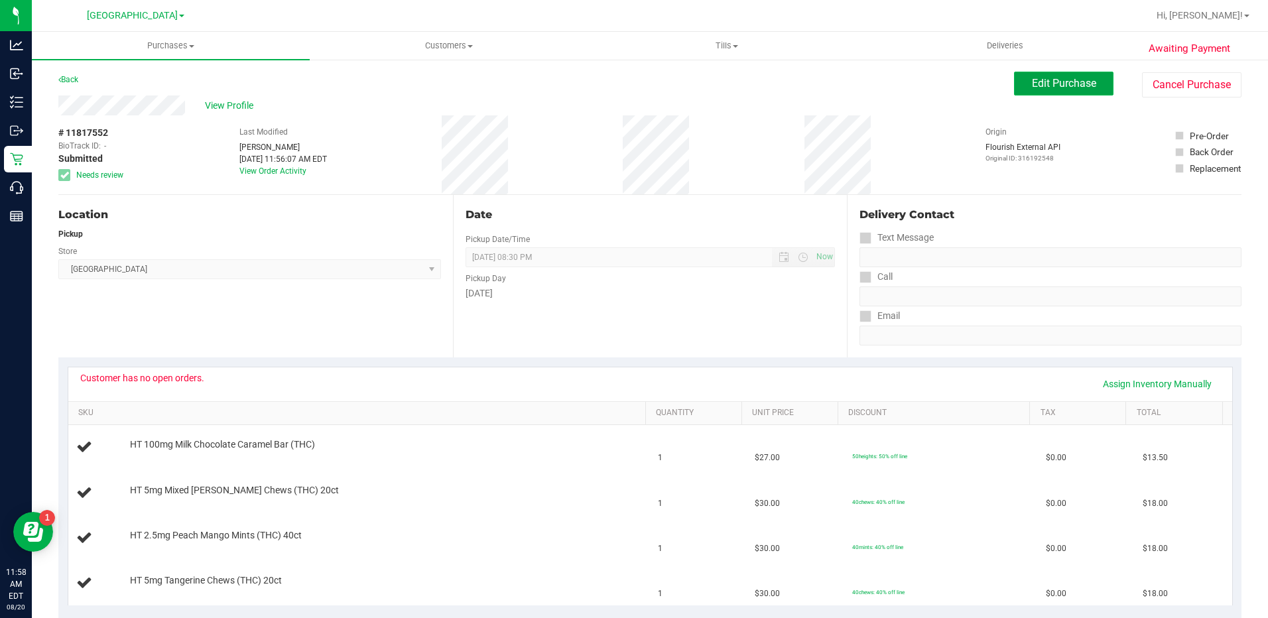
click at [1067, 91] on button "Edit Purchase" at bounding box center [1063, 84] width 99 height 24
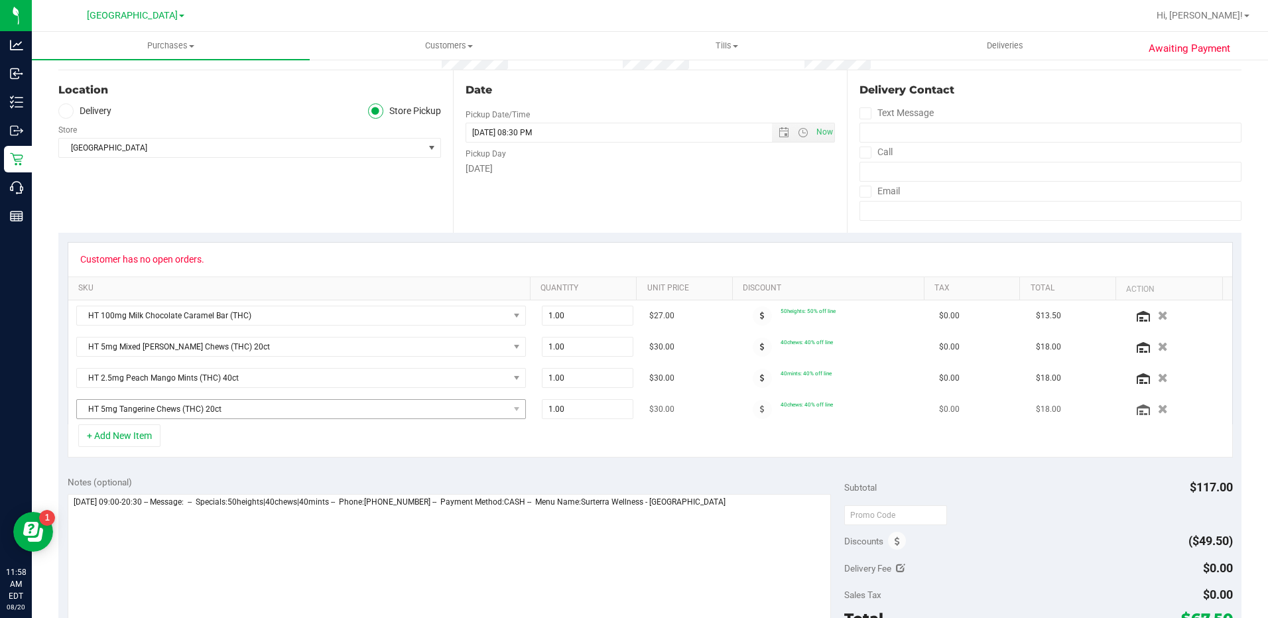
scroll to position [199, 0]
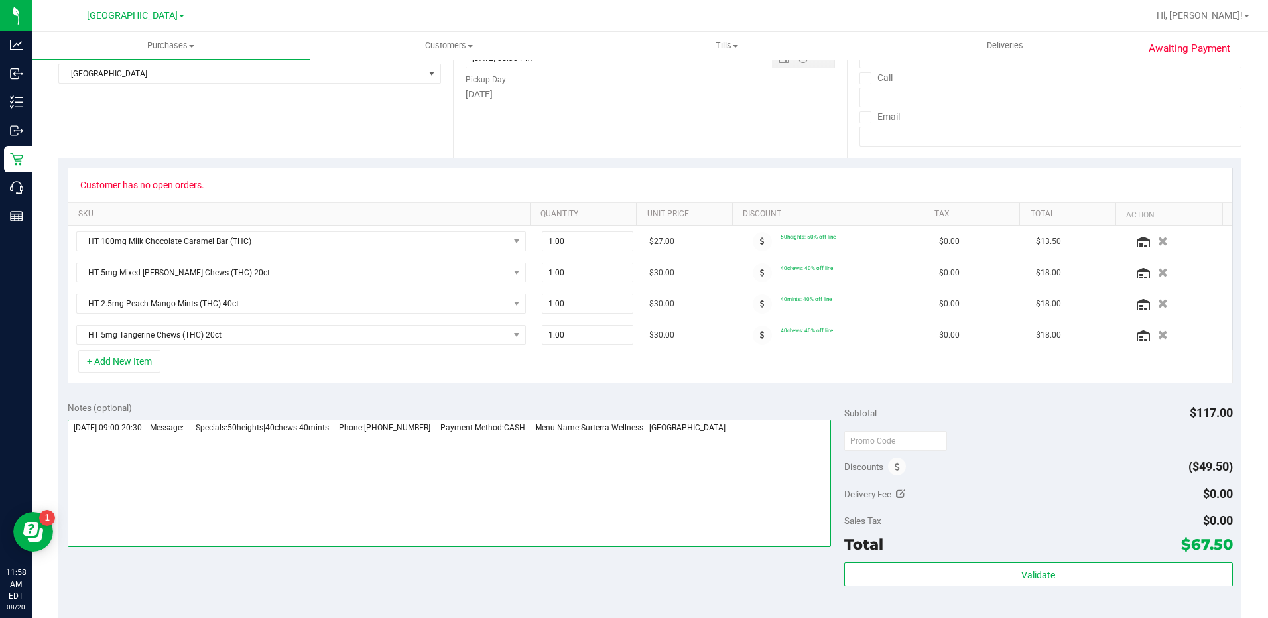
click at [748, 430] on textarea at bounding box center [449, 483] width 763 height 127
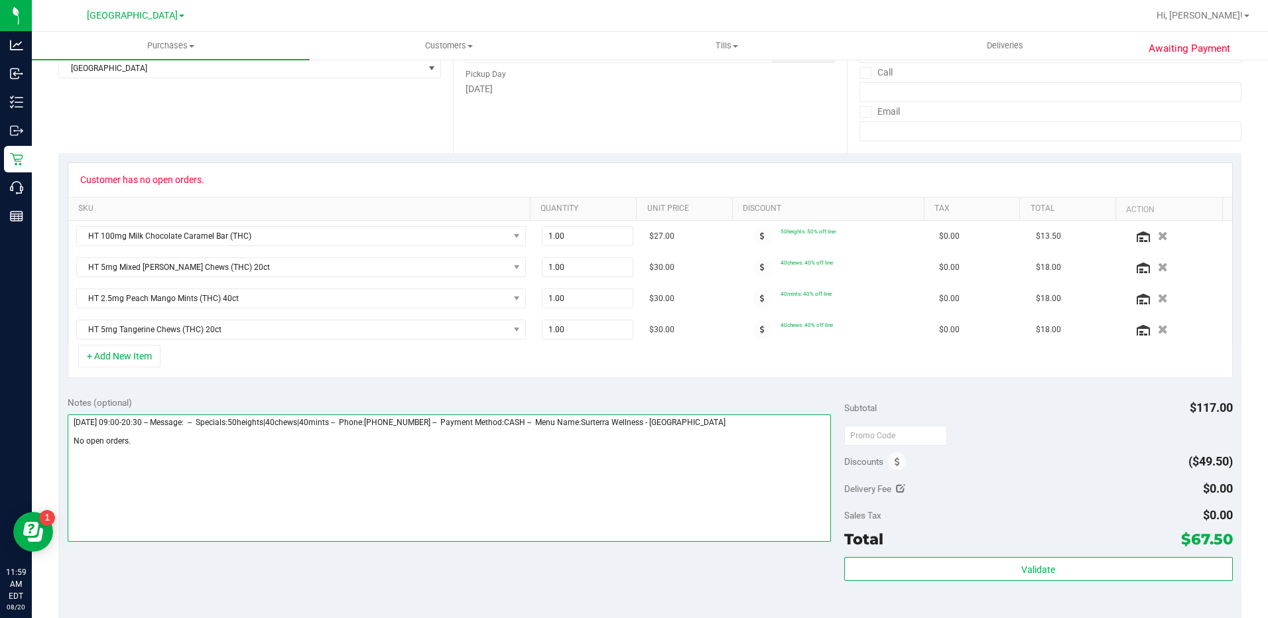
scroll to position [0, 0]
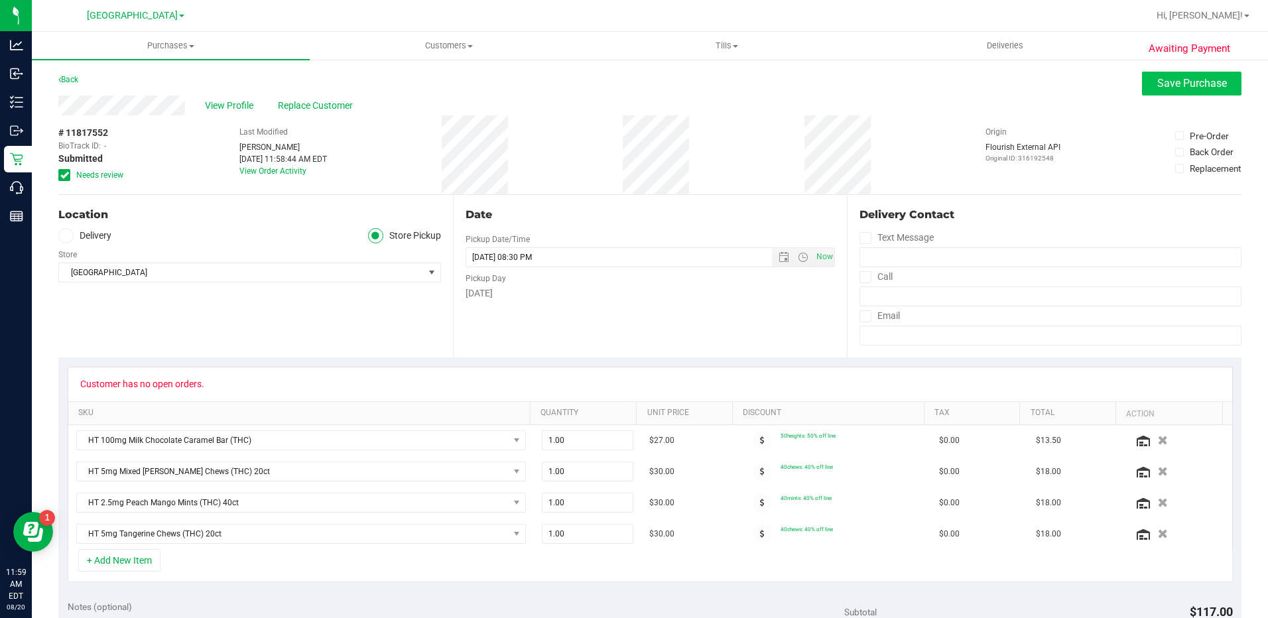
type textarea "Wednesday 08/20/2025 09:00-20:30 -- Message: -- Specials:50heights|40chews|40mi…"
click at [1171, 88] on span "Save Purchase" at bounding box center [1192, 83] width 70 height 13
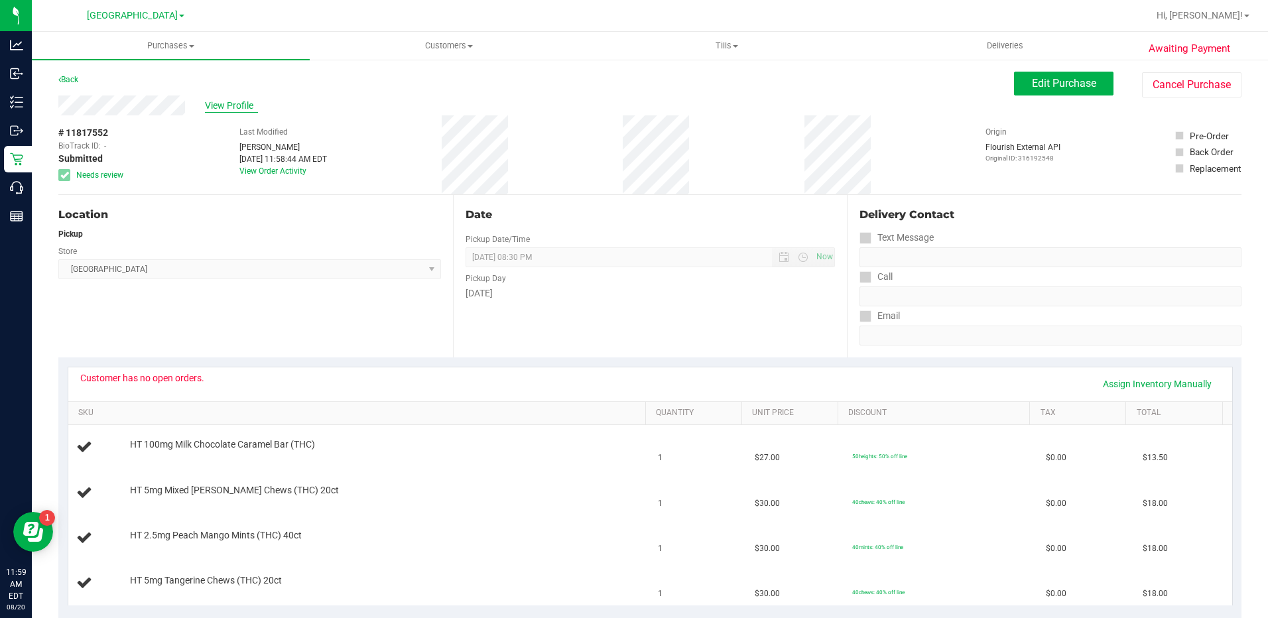
click at [227, 107] on span "View Profile" at bounding box center [231, 106] width 53 height 14
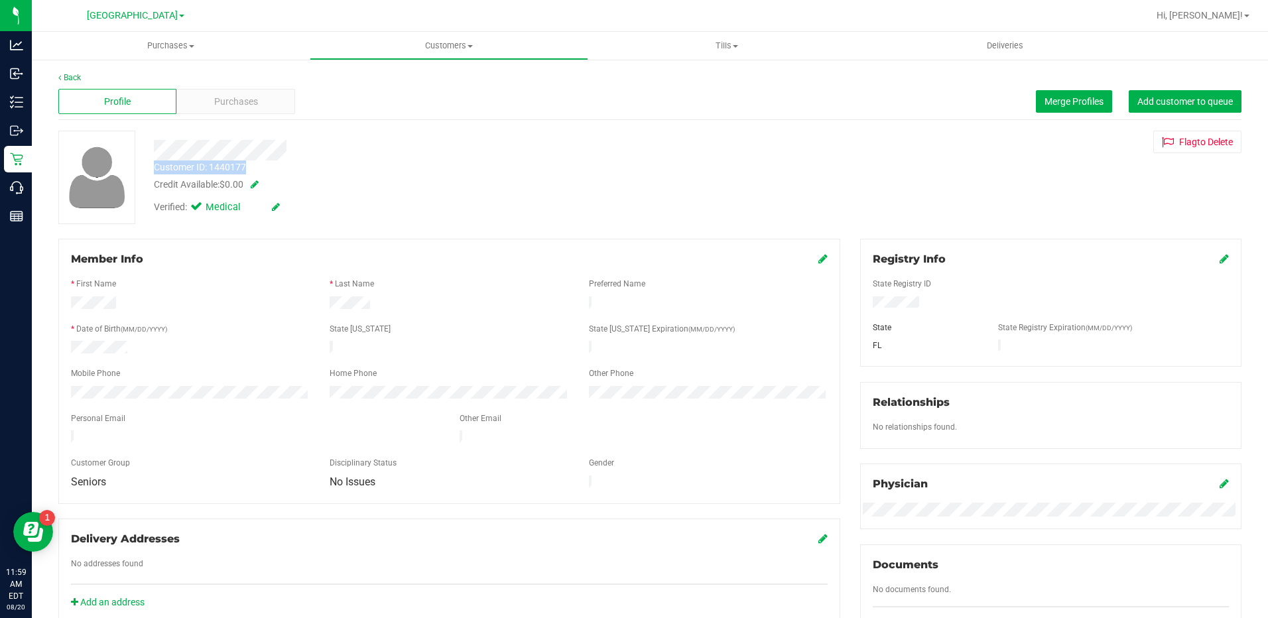
drag, startPoint x: 264, startPoint y: 173, endPoint x: 153, endPoint y: 166, distance: 111.0
click at [153, 166] on div "Customer ID: 1440177 Credit Available: $0.00" at bounding box center [444, 175] width 601 height 31
copy div "Customer ID: 1440177"
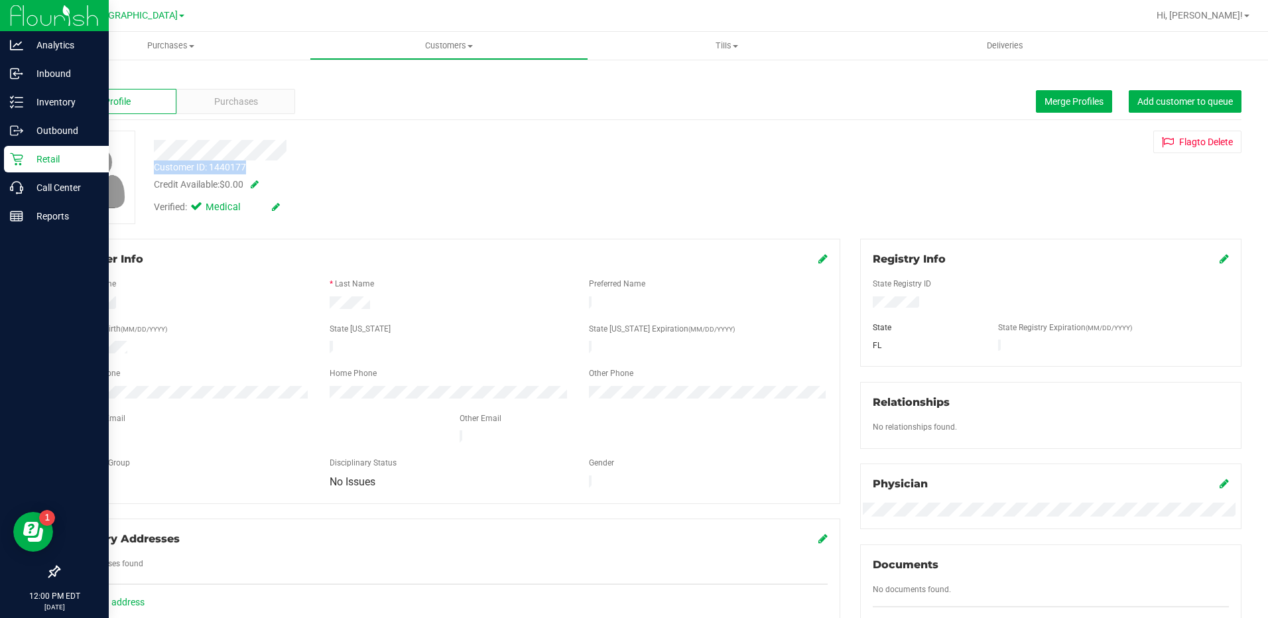
click at [52, 160] on p "Retail" at bounding box center [63, 159] width 80 height 16
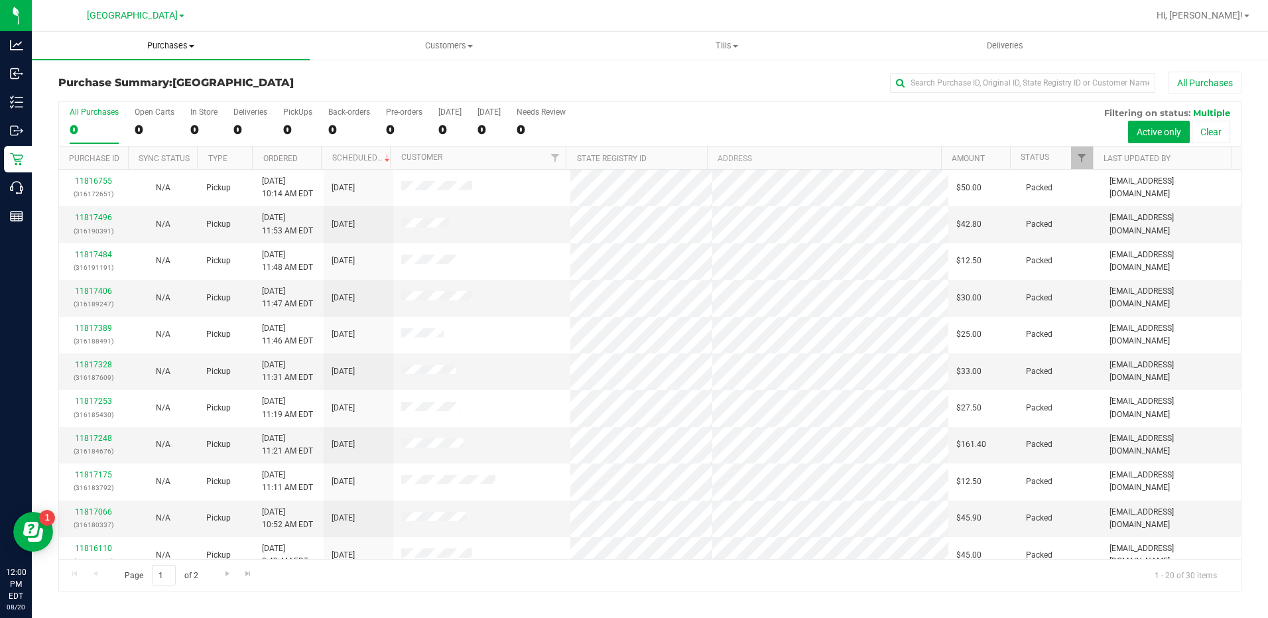
click at [182, 50] on span "Purchases" at bounding box center [171, 46] width 278 height 12
click at [107, 93] on span "Fulfillment" at bounding box center [73, 95] width 82 height 11
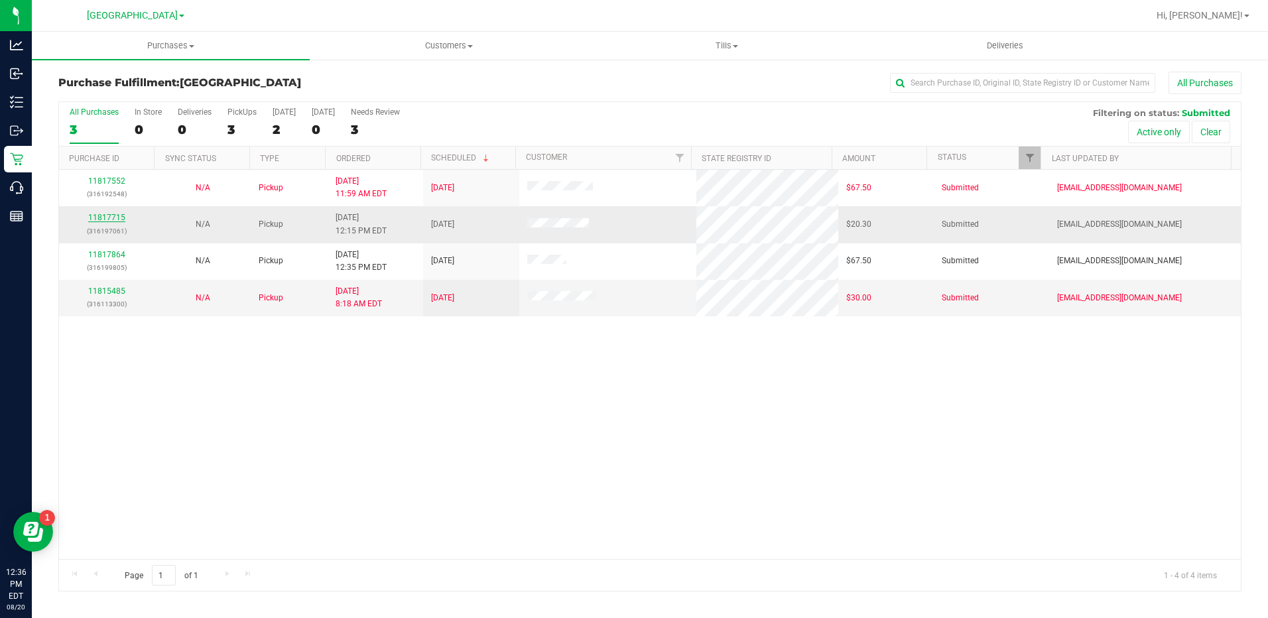
click at [97, 215] on link "11817715" at bounding box center [106, 217] width 37 height 9
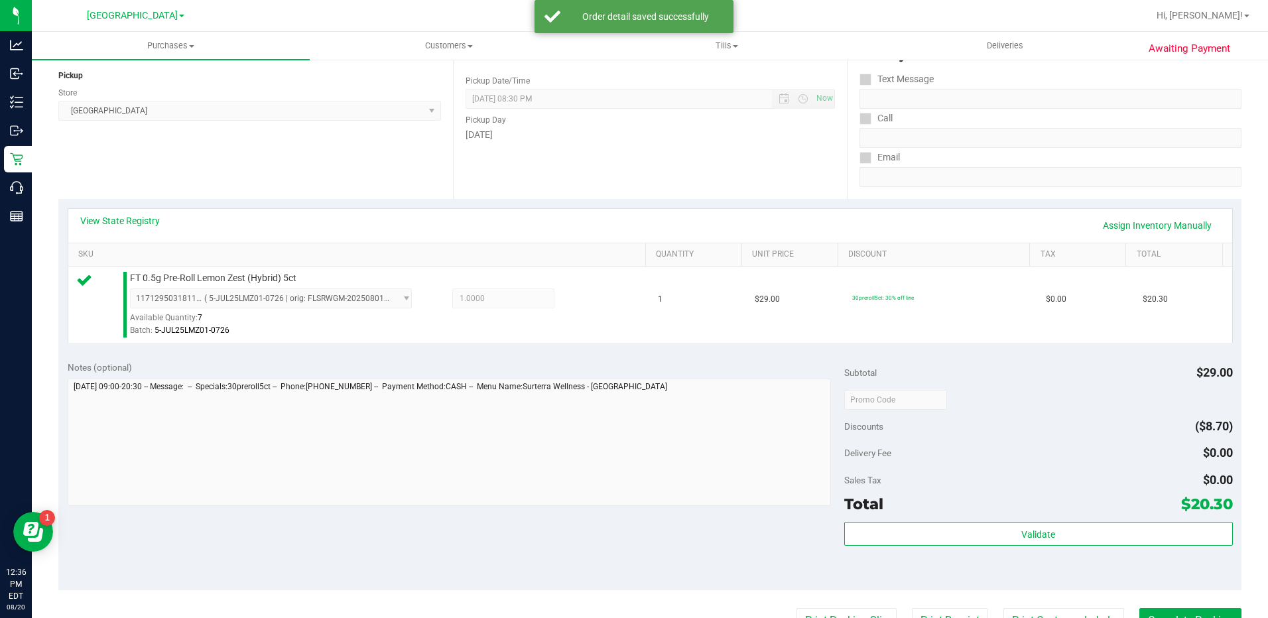
scroll to position [265, 0]
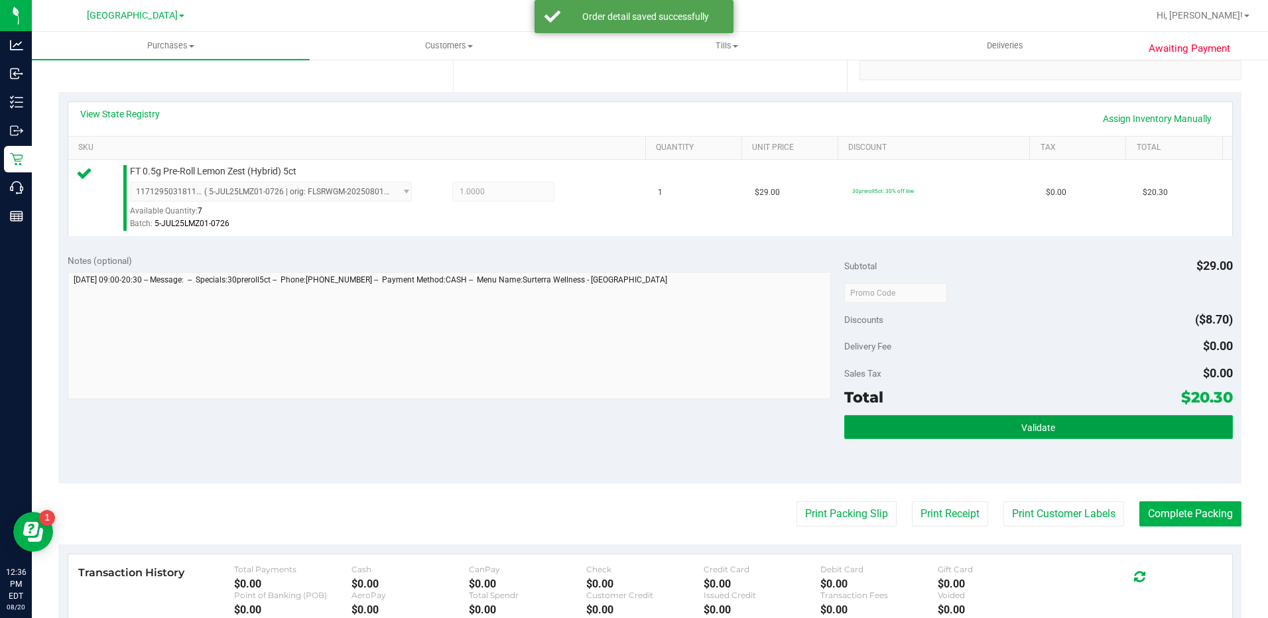
click at [961, 431] on button "Validate" at bounding box center [1038, 427] width 389 height 24
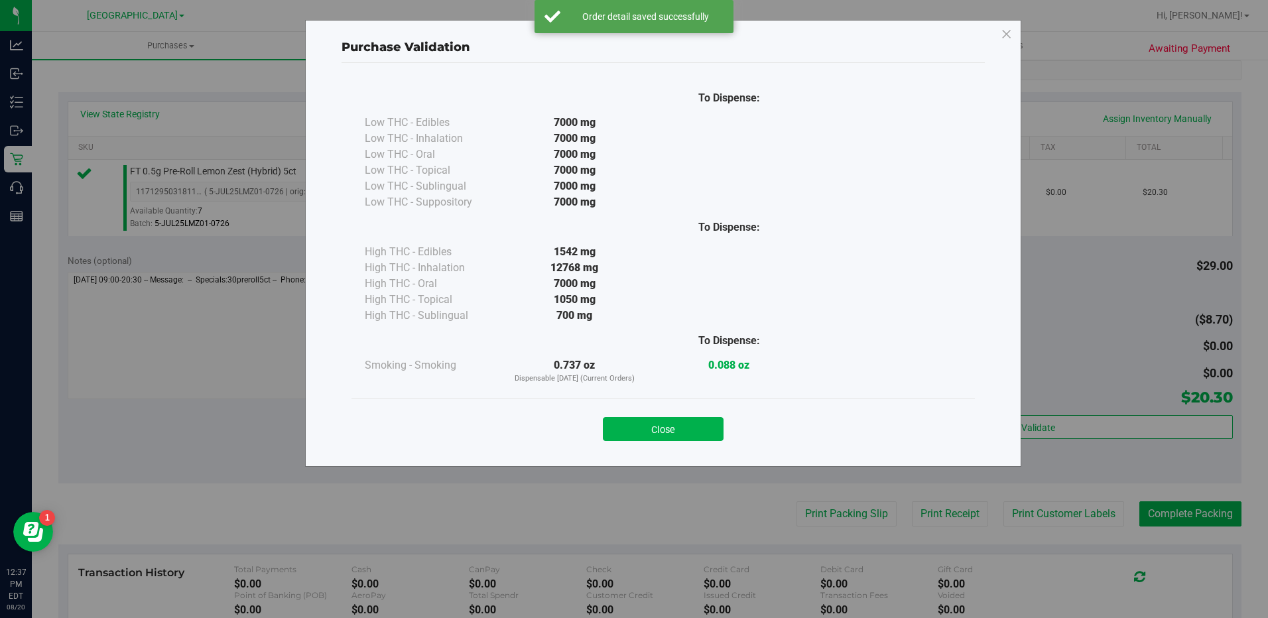
drag, startPoint x: 654, startPoint y: 430, endPoint x: 751, endPoint y: 465, distance: 103.0
click at [654, 429] on button "Close" at bounding box center [663, 429] width 121 height 24
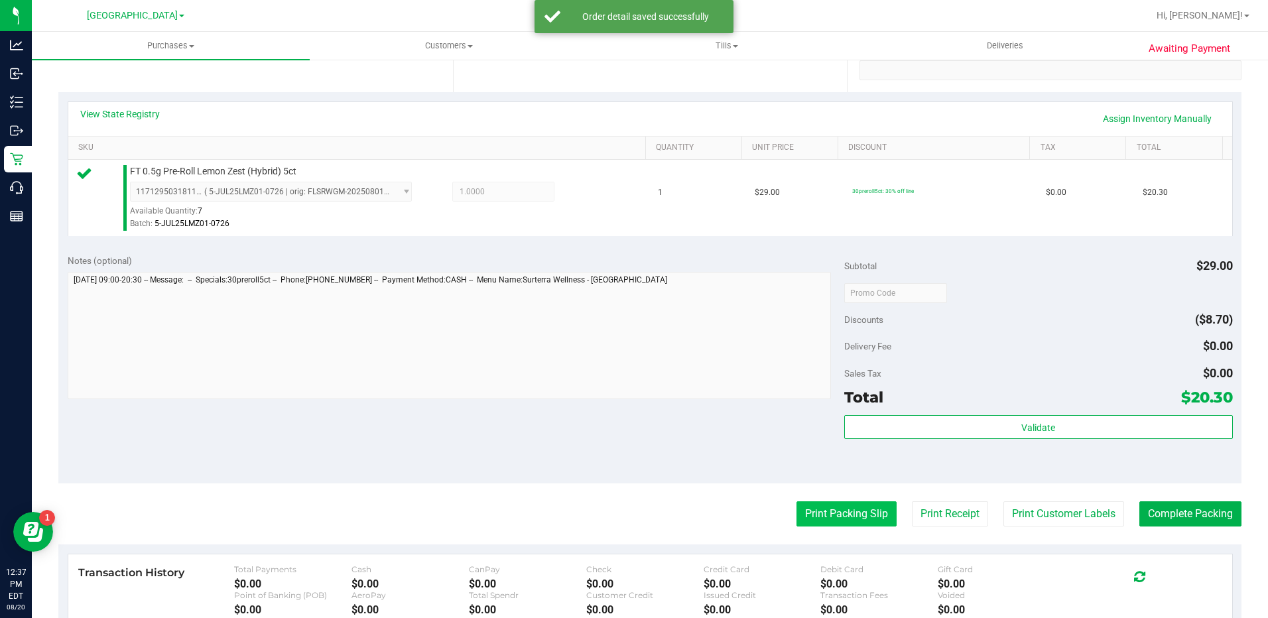
click at [823, 520] on button "Print Packing Slip" at bounding box center [846, 513] width 100 height 25
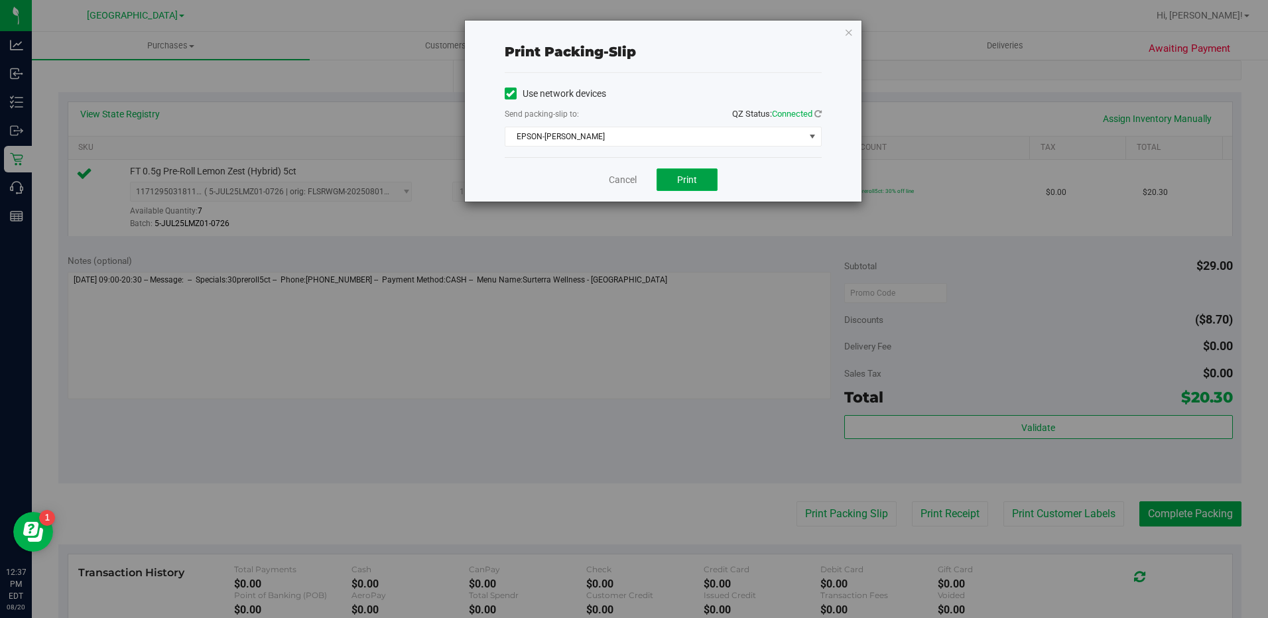
click at [692, 182] on span "Print" at bounding box center [687, 179] width 20 height 11
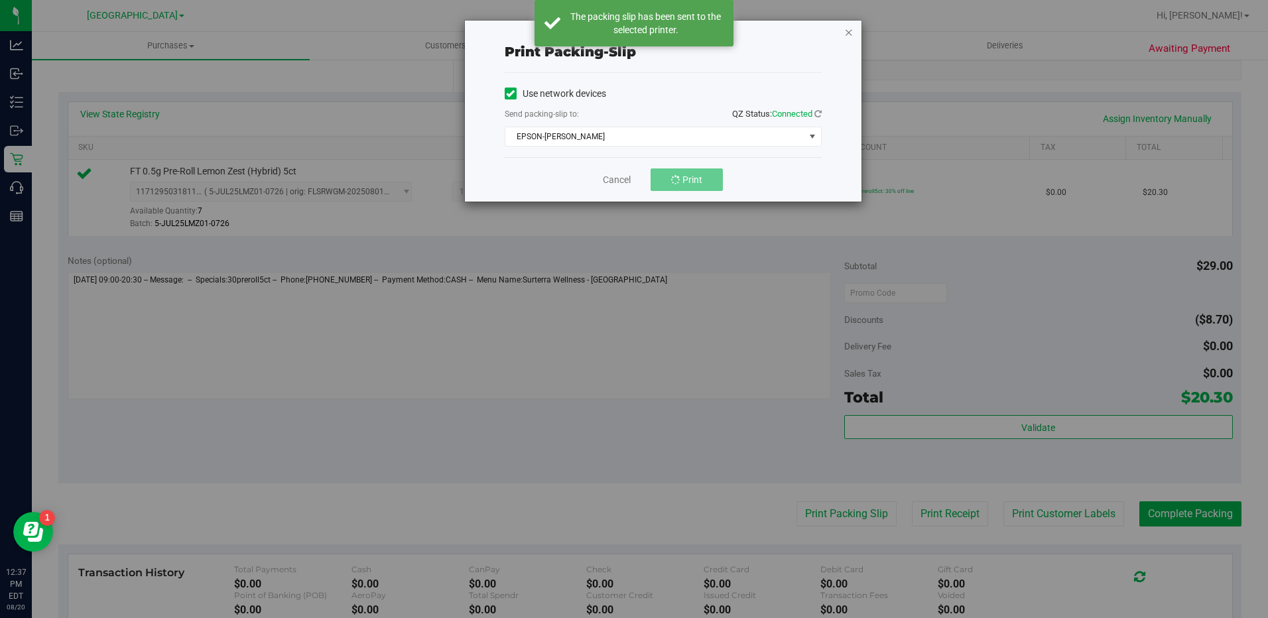
click at [847, 33] on icon "button" at bounding box center [848, 32] width 9 height 16
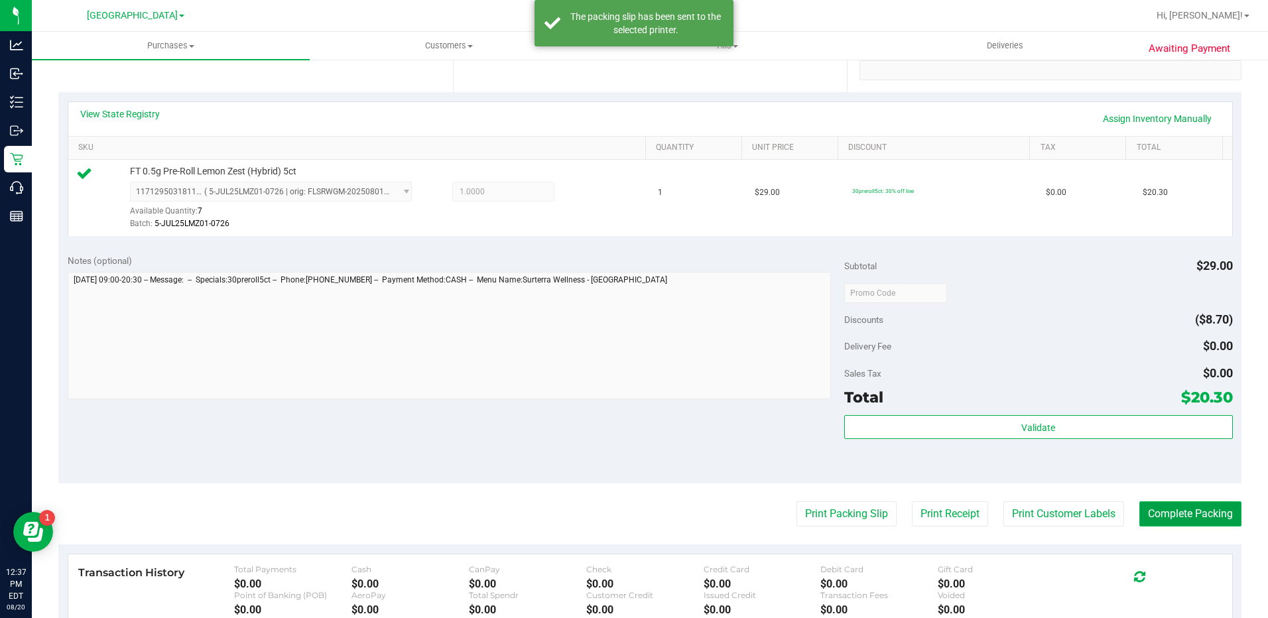
click at [1162, 505] on button "Complete Packing" at bounding box center [1190, 513] width 102 height 25
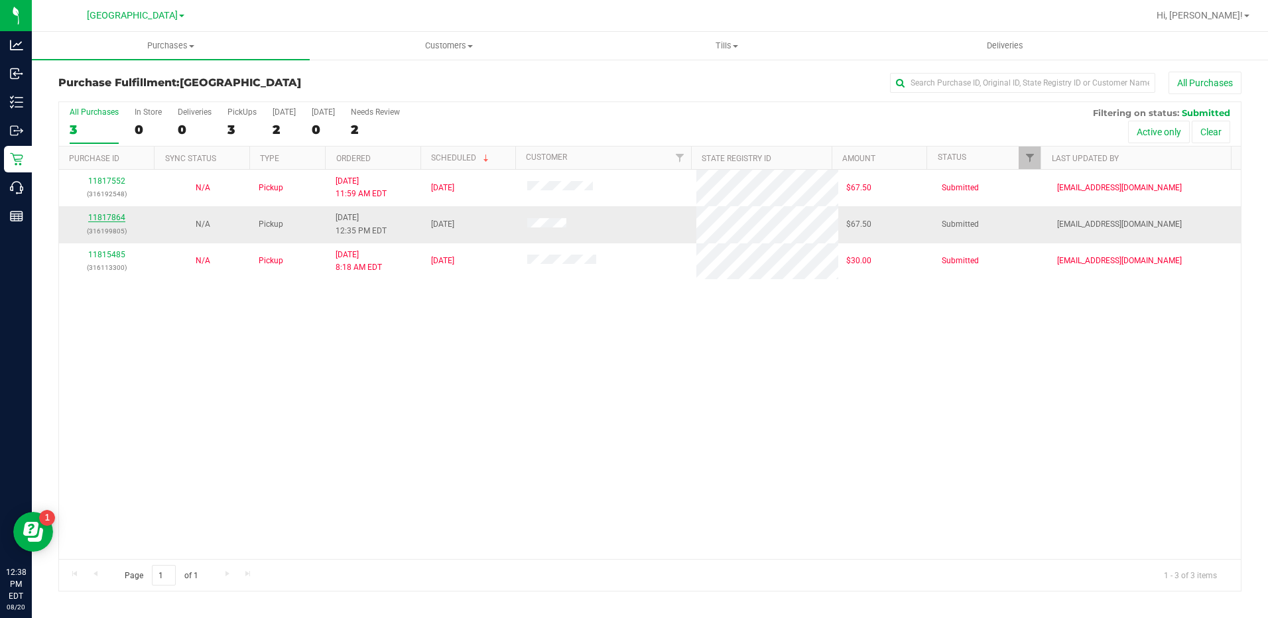
click at [107, 219] on link "11817864" at bounding box center [106, 217] width 37 height 9
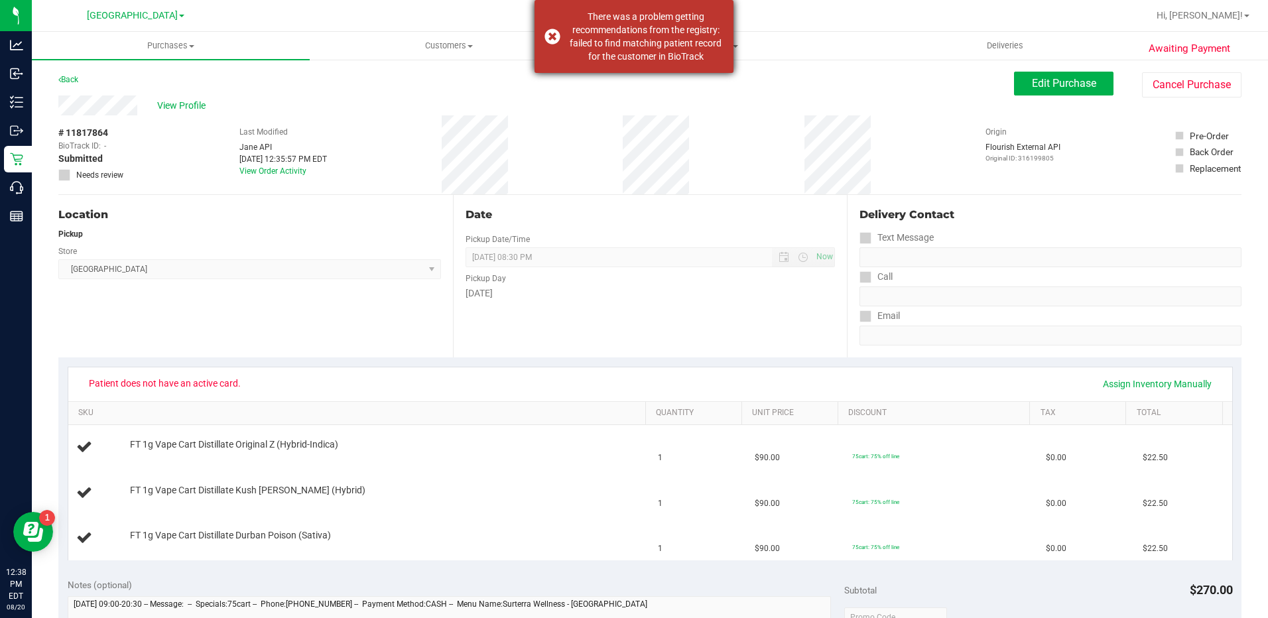
click at [545, 40] on div "There was a problem getting recommendations from the registry: failed to find m…" at bounding box center [633, 36] width 199 height 73
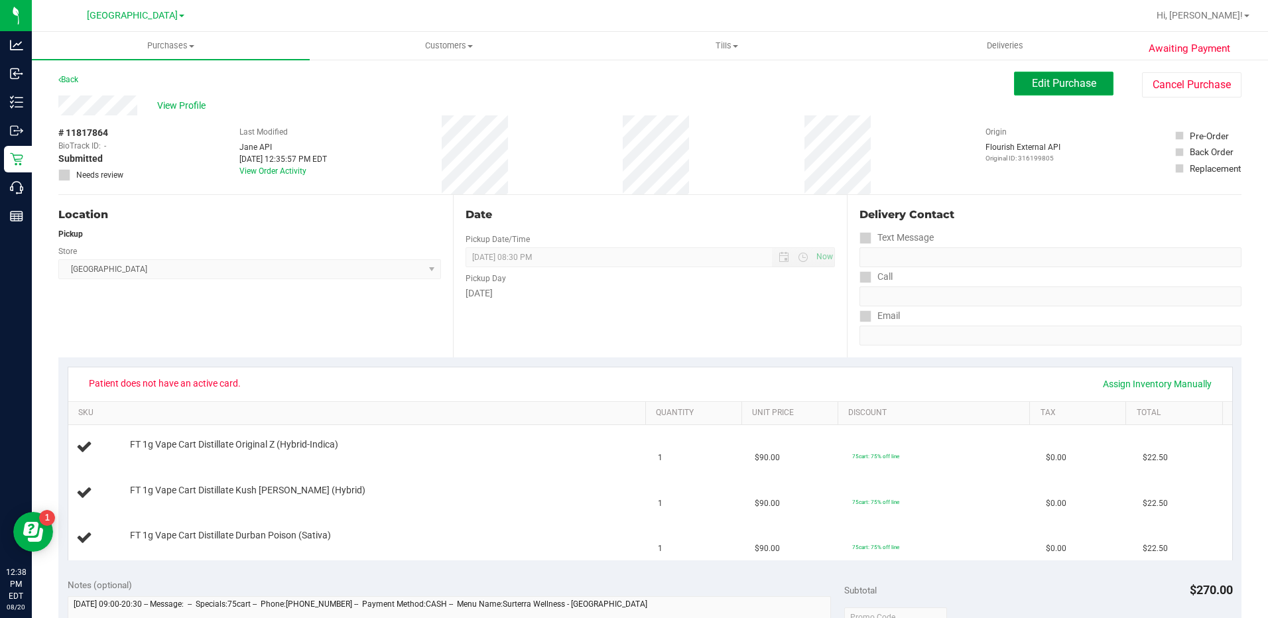
click at [1057, 76] on button "Edit Purchase" at bounding box center [1063, 84] width 99 height 24
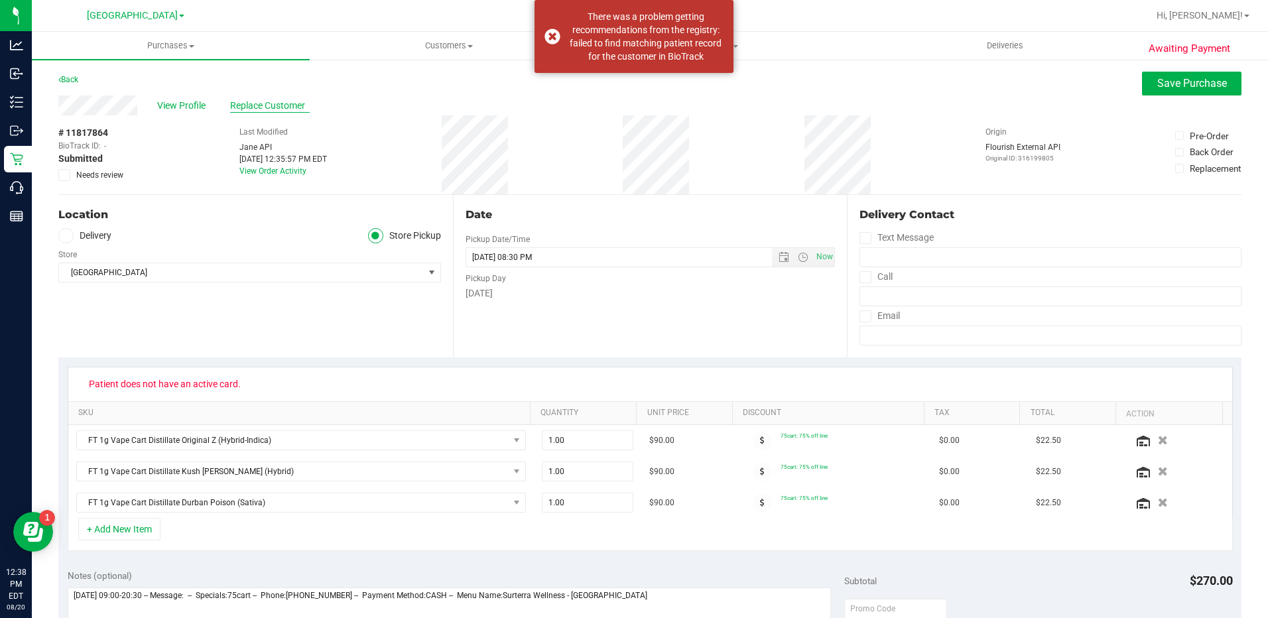
click at [286, 102] on span "Replace Customer" at bounding box center [270, 106] width 80 height 14
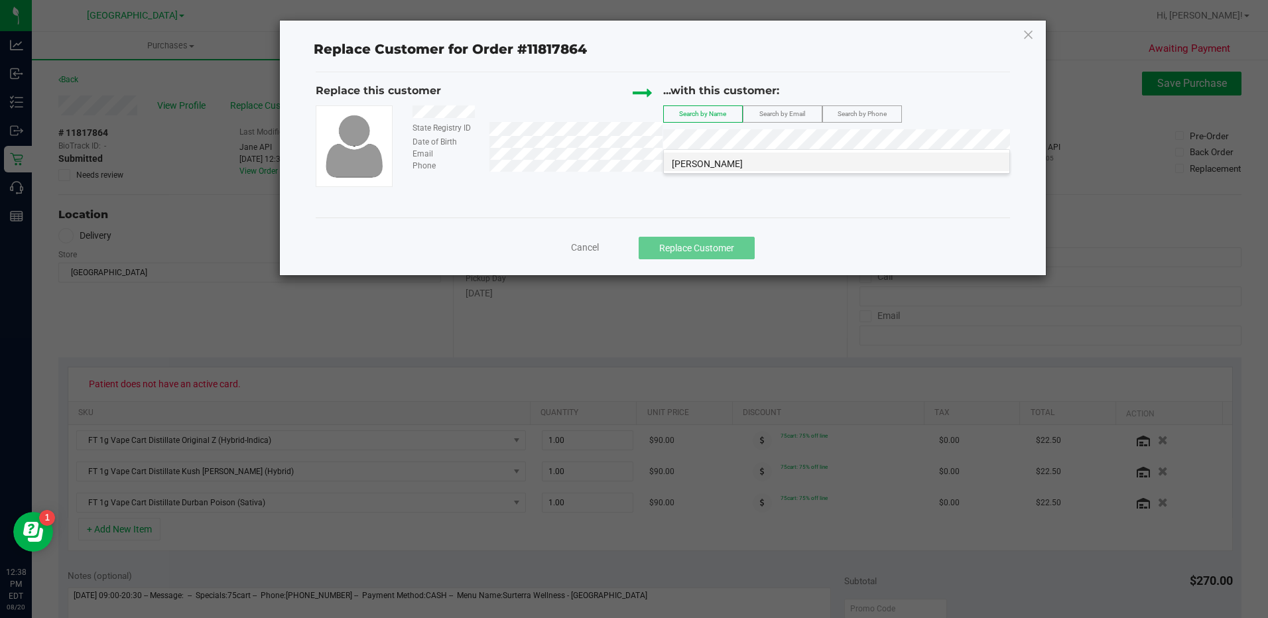
click at [715, 165] on span "IVAN DELOE" at bounding box center [707, 163] width 71 height 11
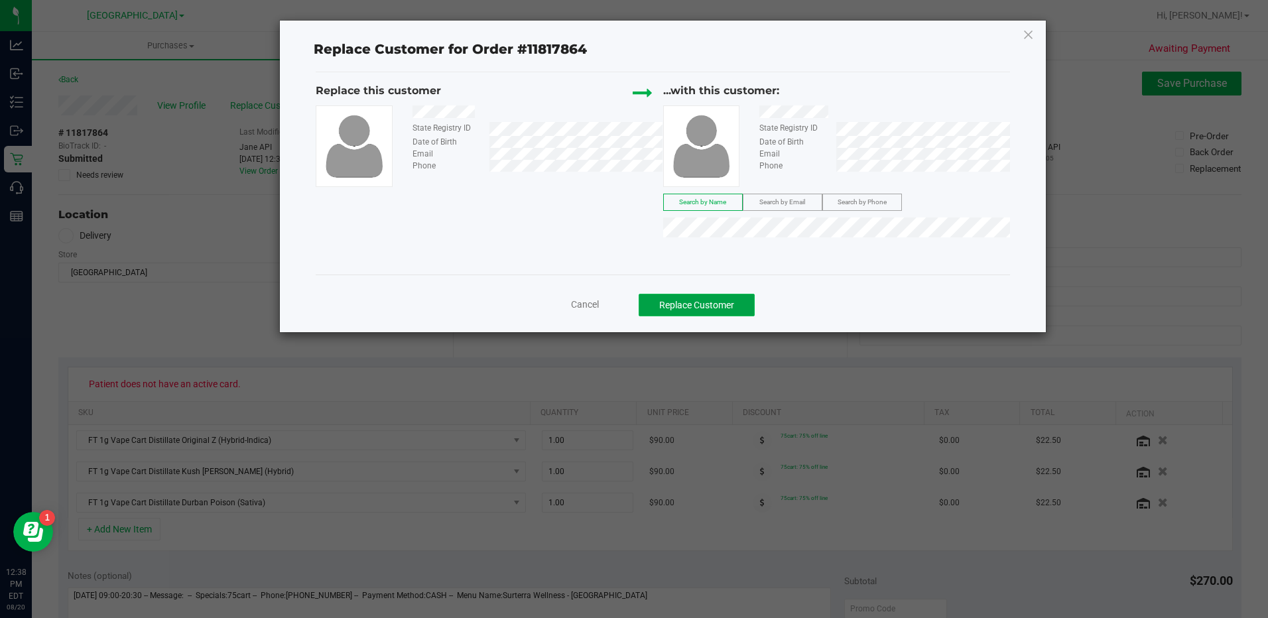
click at [695, 311] on button "Replace Customer" at bounding box center [696, 305] width 116 height 23
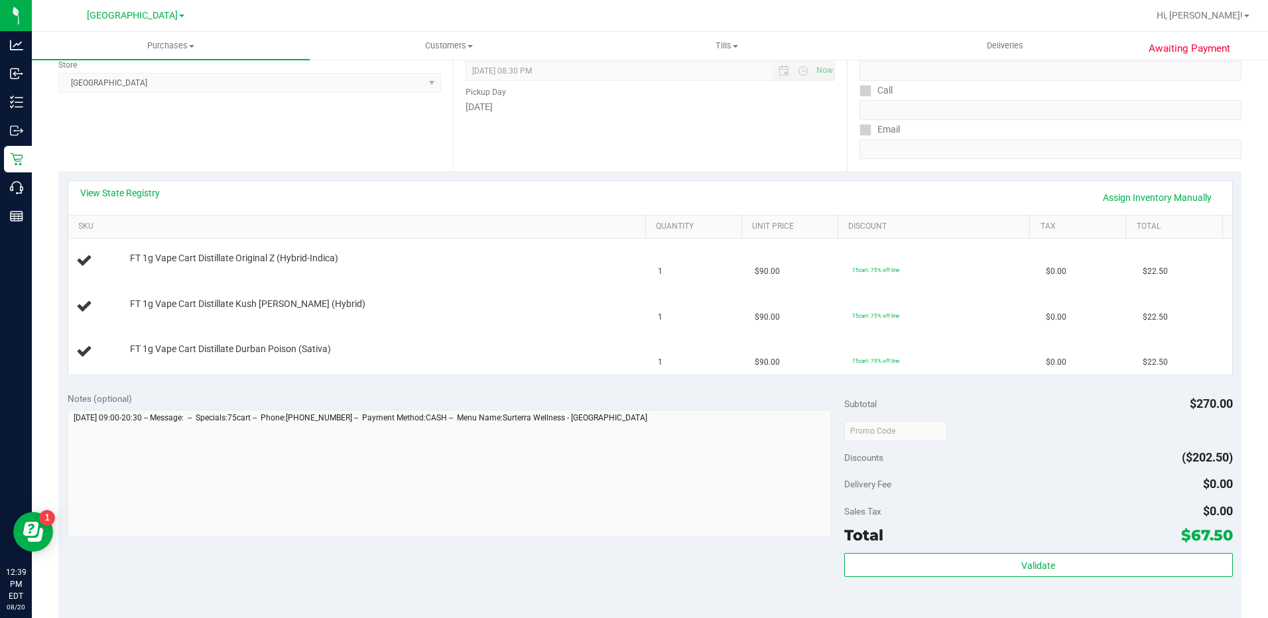
scroll to position [331, 0]
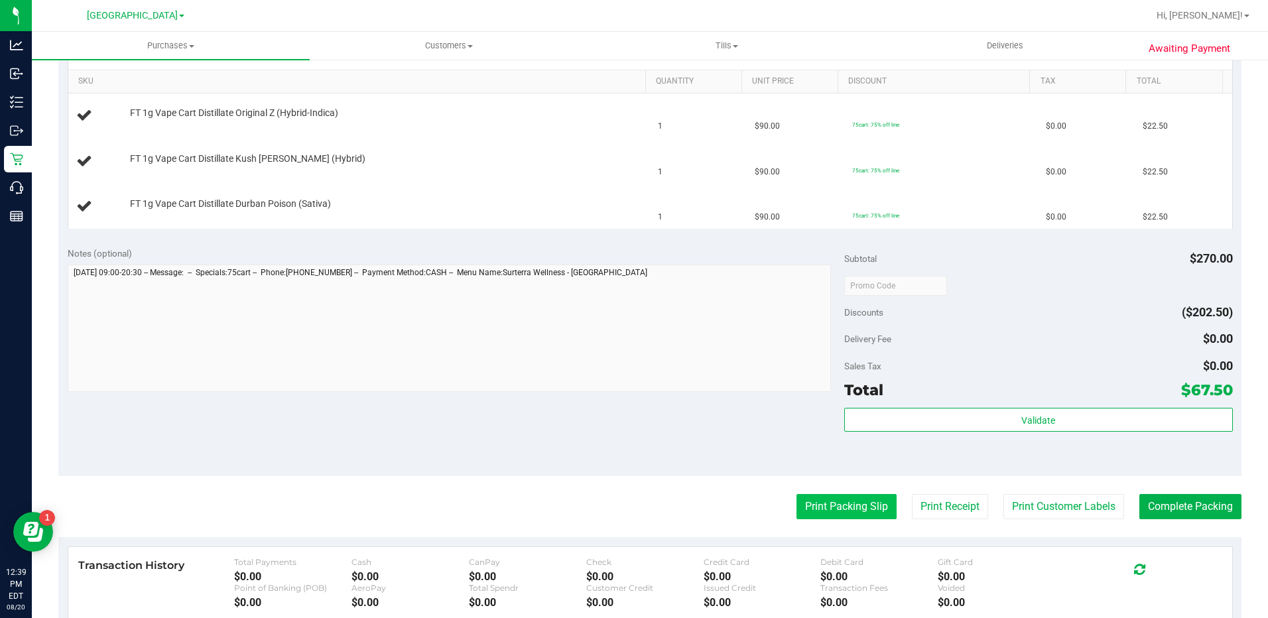
click at [846, 511] on button "Print Packing Slip" at bounding box center [846, 506] width 100 height 25
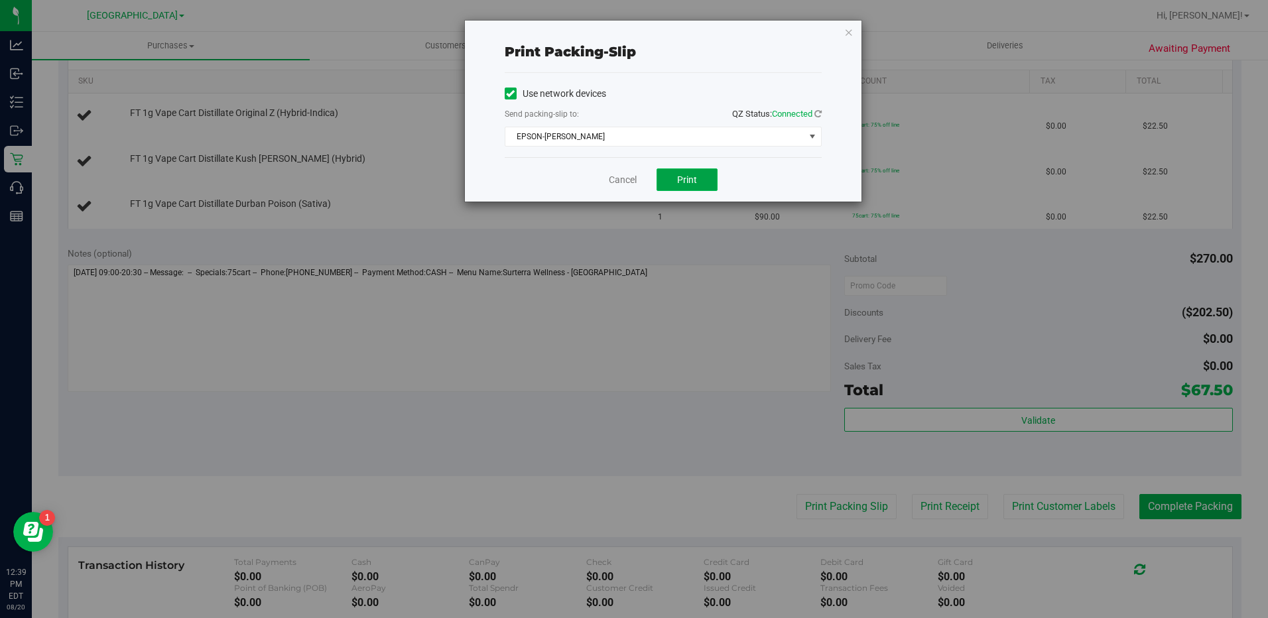
click at [714, 178] on button "Print" at bounding box center [686, 179] width 61 height 23
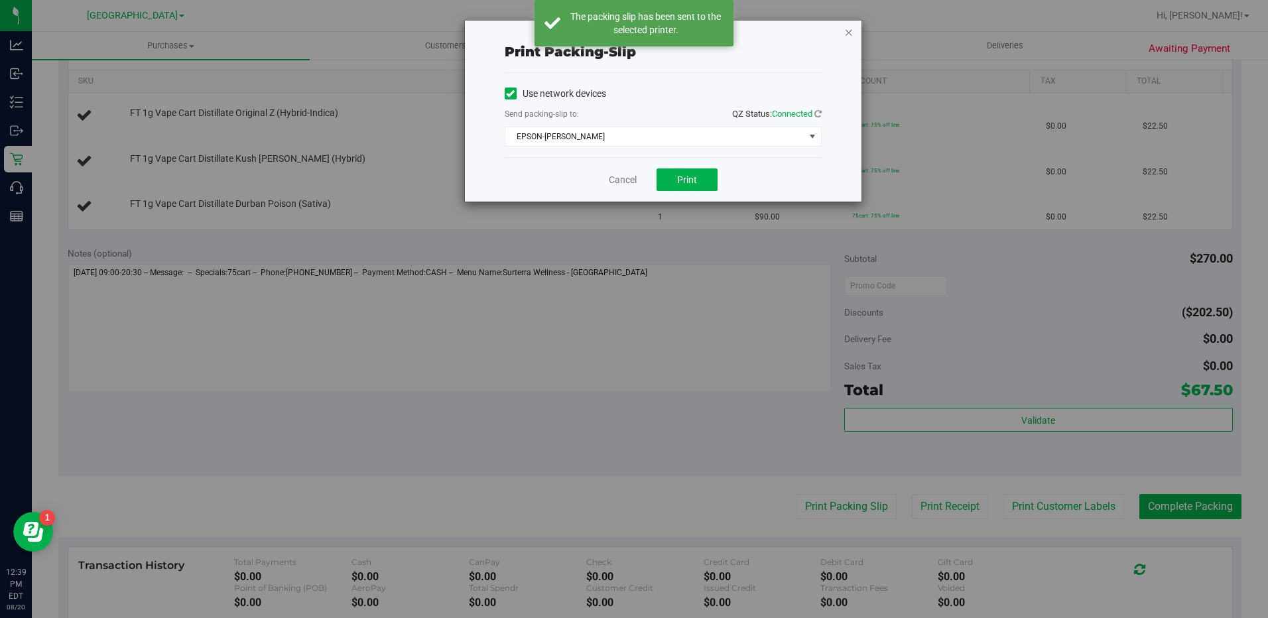
click at [850, 34] on icon "button" at bounding box center [848, 32] width 9 height 16
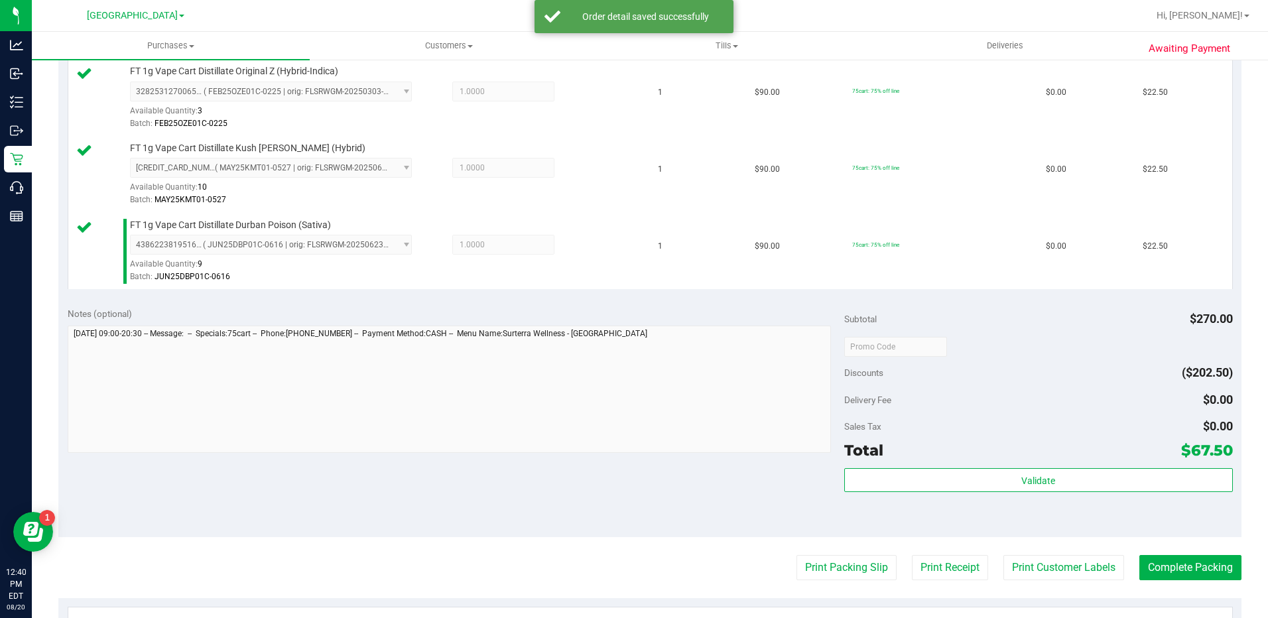
scroll to position [464, 0]
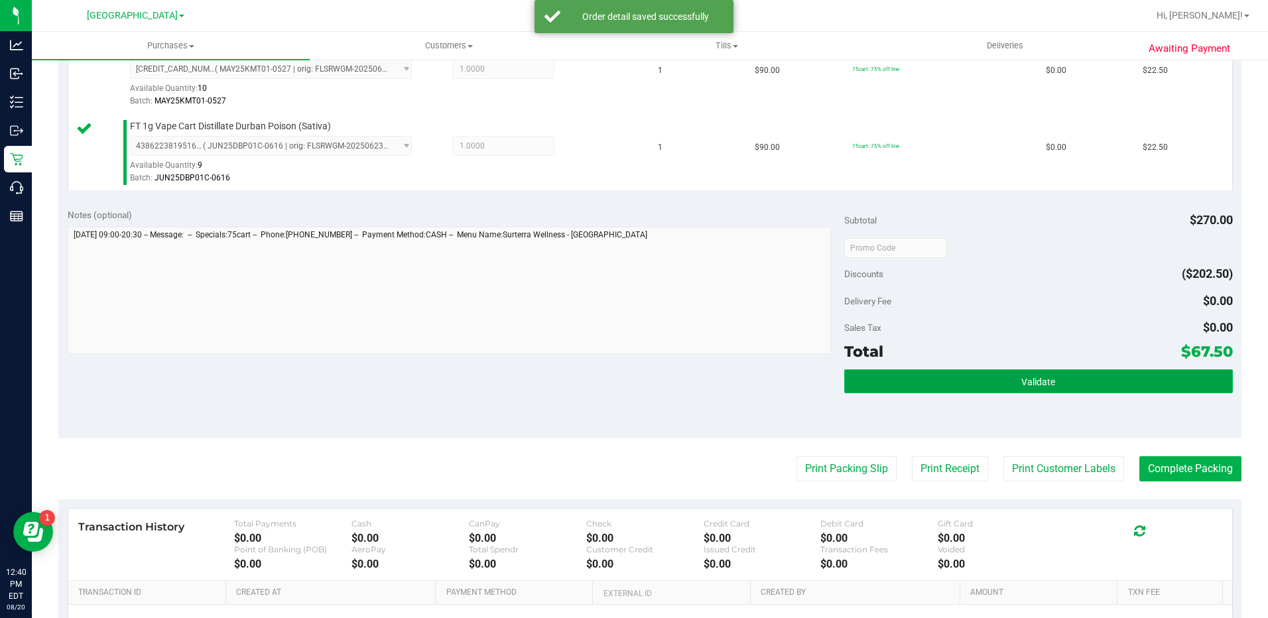
click at [902, 387] on button "Validate" at bounding box center [1038, 381] width 389 height 24
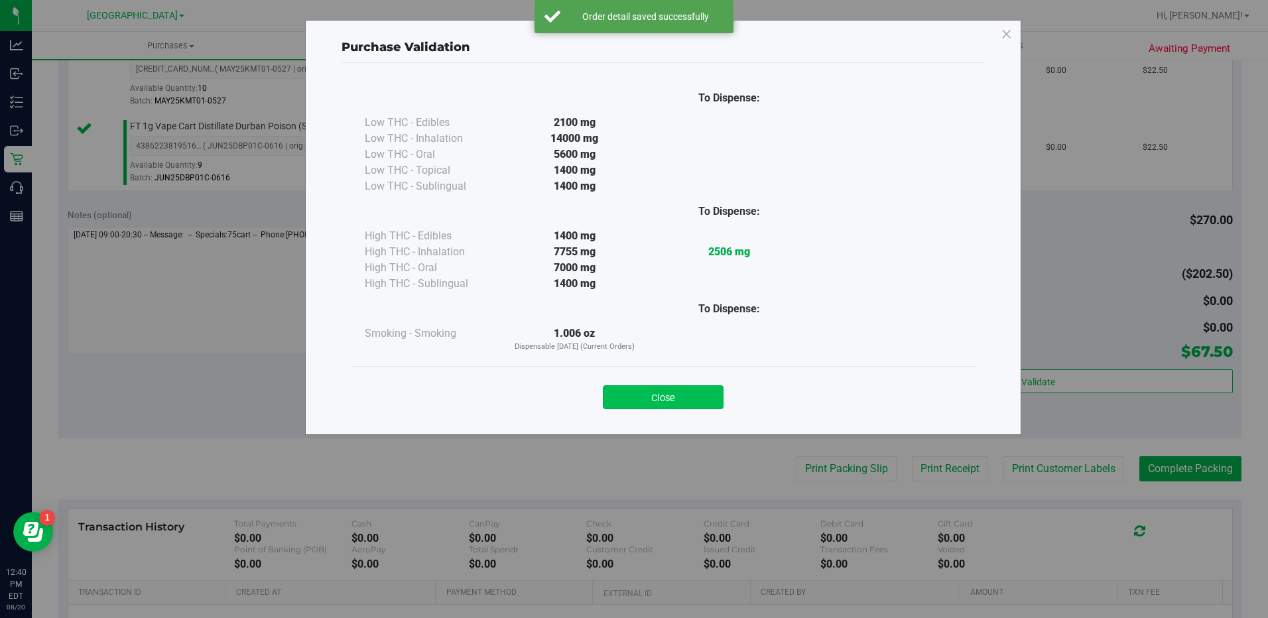
click at [690, 392] on button "Close" at bounding box center [663, 397] width 121 height 24
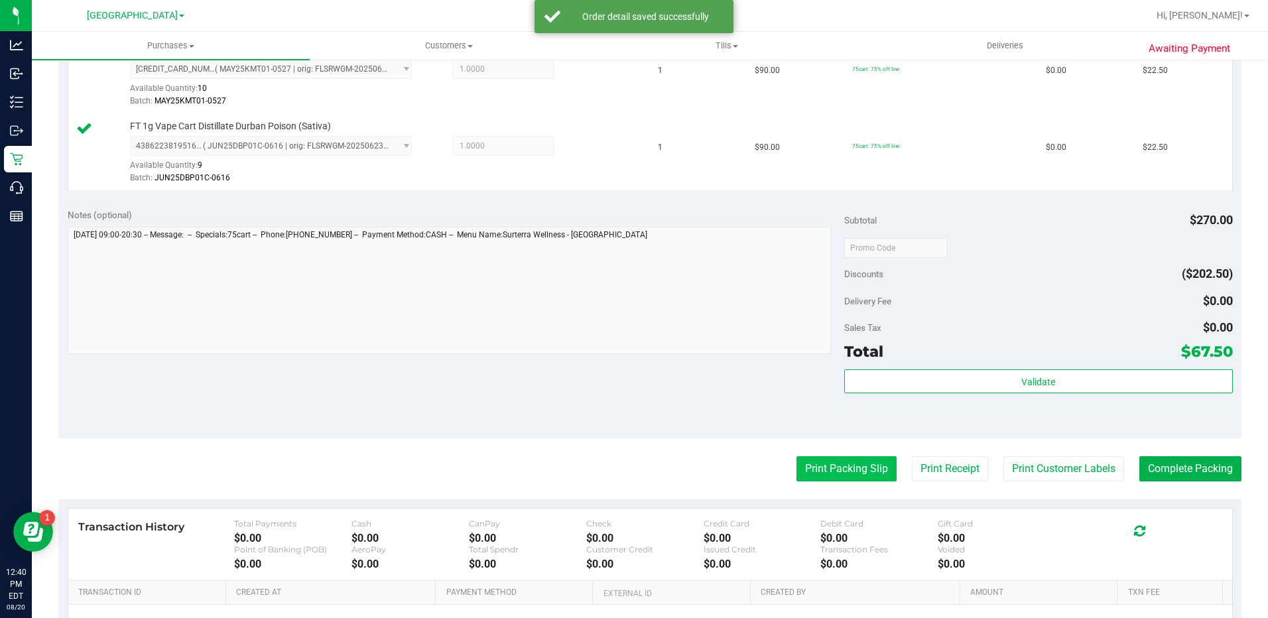
click at [848, 462] on button "Print Packing Slip" at bounding box center [846, 468] width 100 height 25
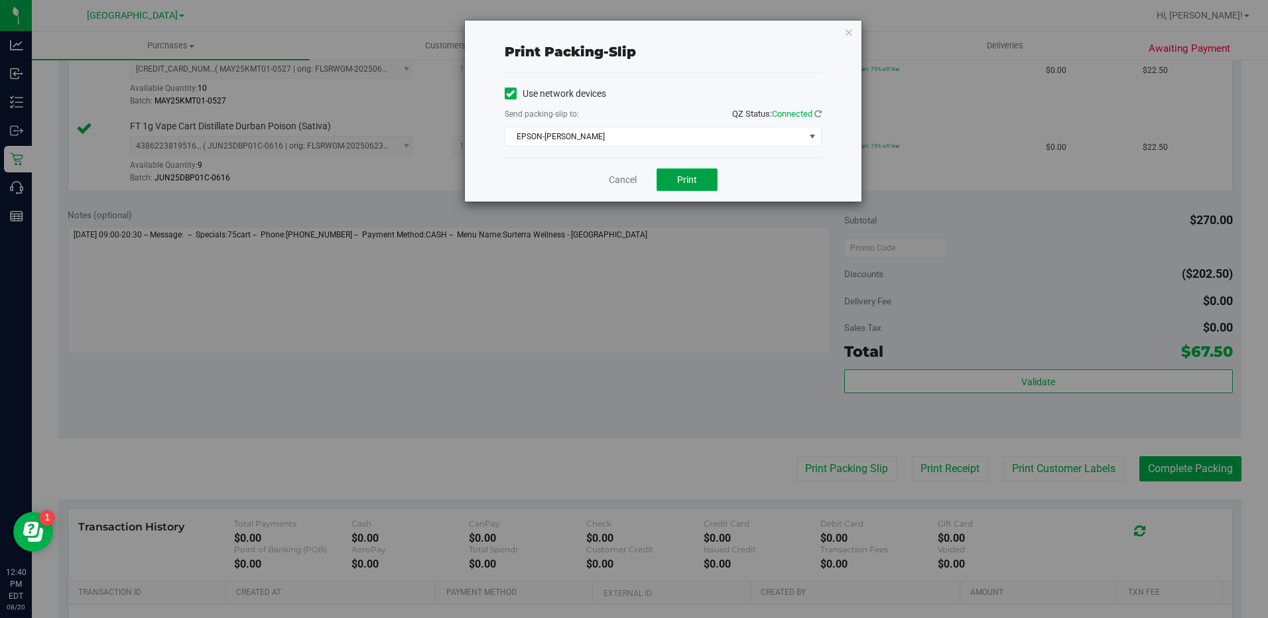
click at [684, 184] on span "Print" at bounding box center [687, 179] width 20 height 11
click at [851, 30] on icon "button" at bounding box center [848, 32] width 9 height 16
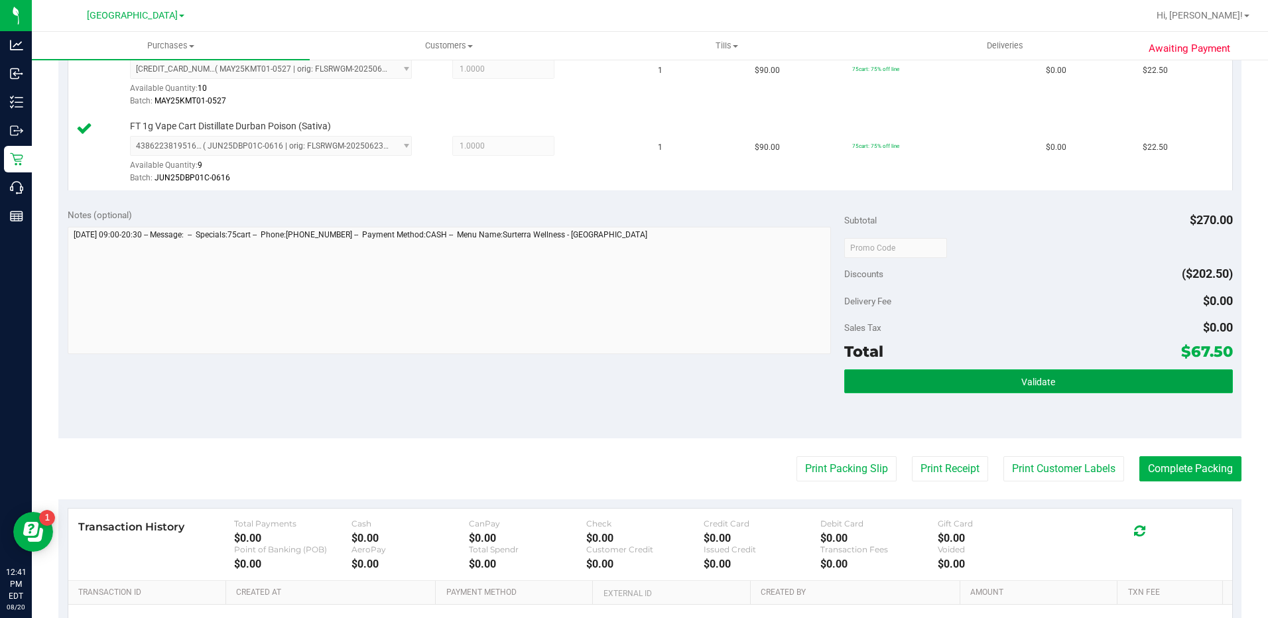
click at [1002, 369] on button "Validate" at bounding box center [1038, 381] width 389 height 24
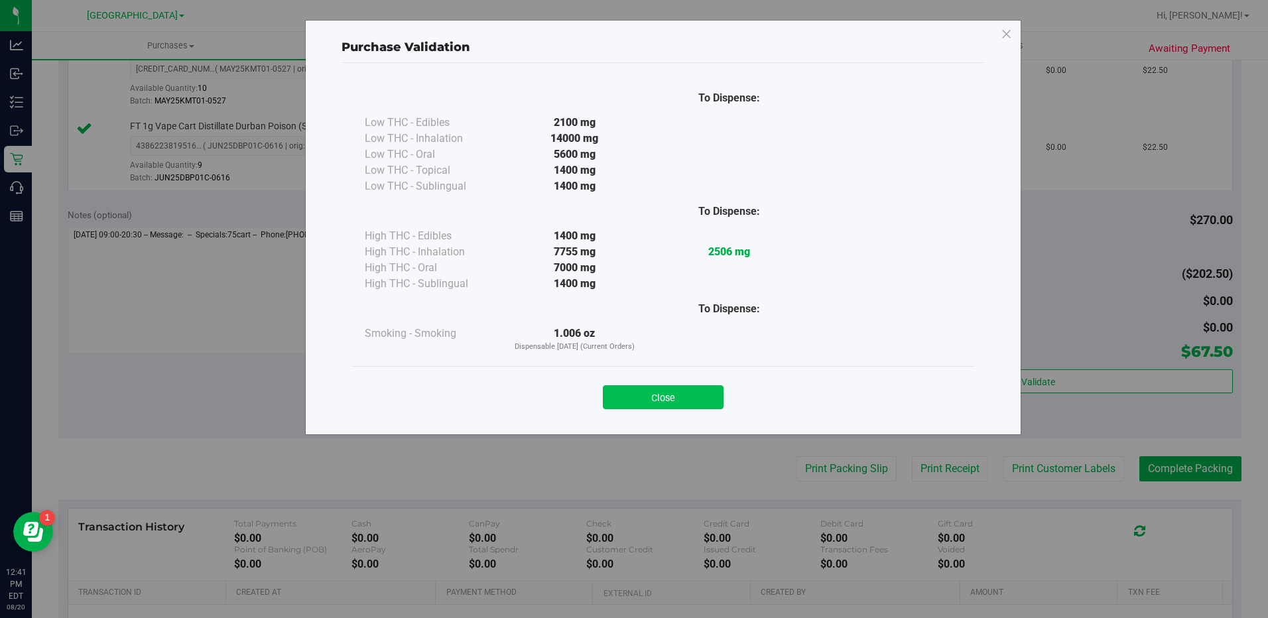
click at [681, 406] on button "Close" at bounding box center [663, 397] width 121 height 24
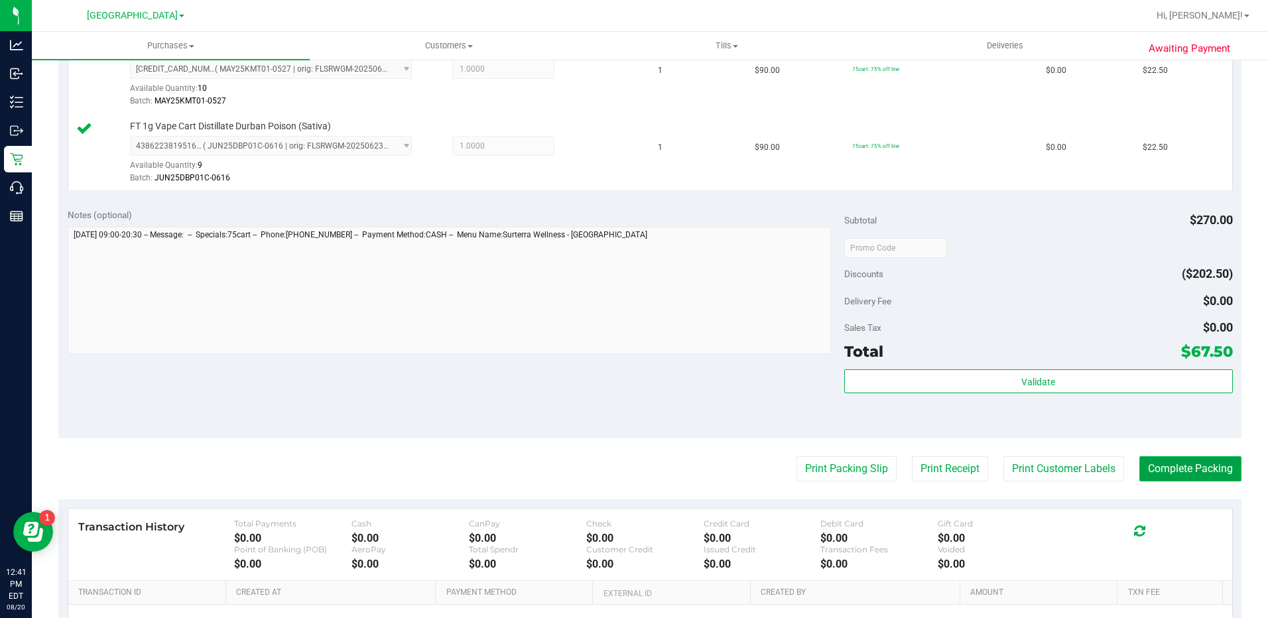
click at [1197, 479] on button "Complete Packing" at bounding box center [1190, 468] width 102 height 25
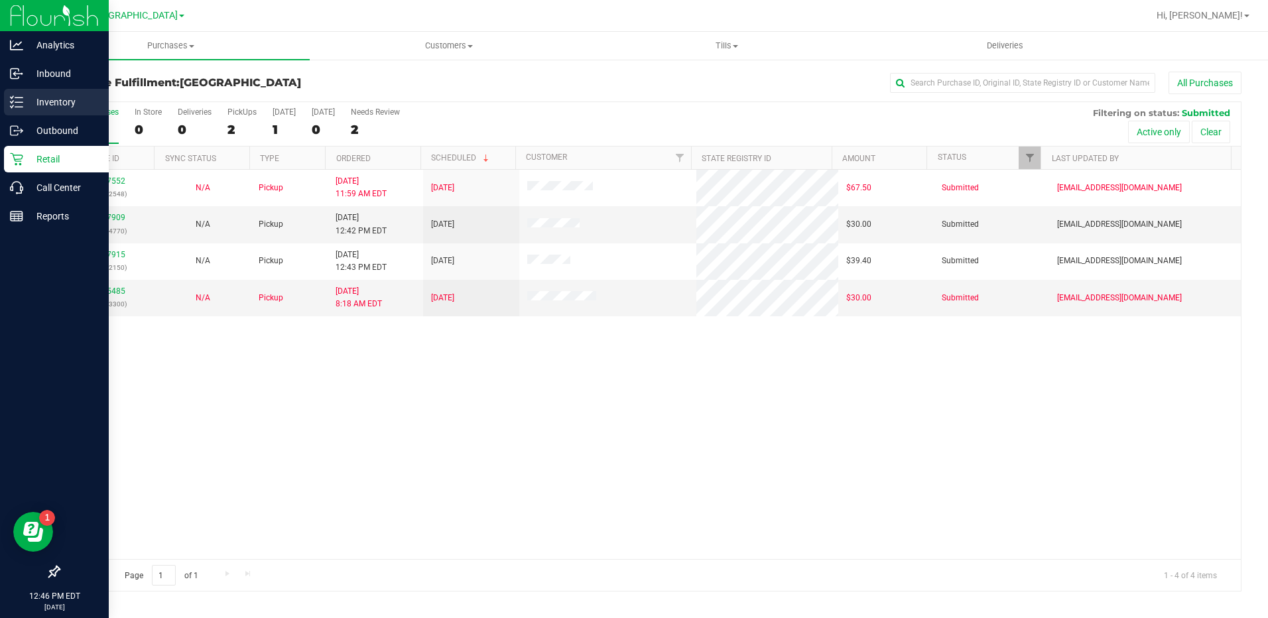
click at [48, 101] on p "Inventory" at bounding box center [63, 102] width 80 height 16
click at [62, 99] on p "Inventory" at bounding box center [63, 102] width 80 height 16
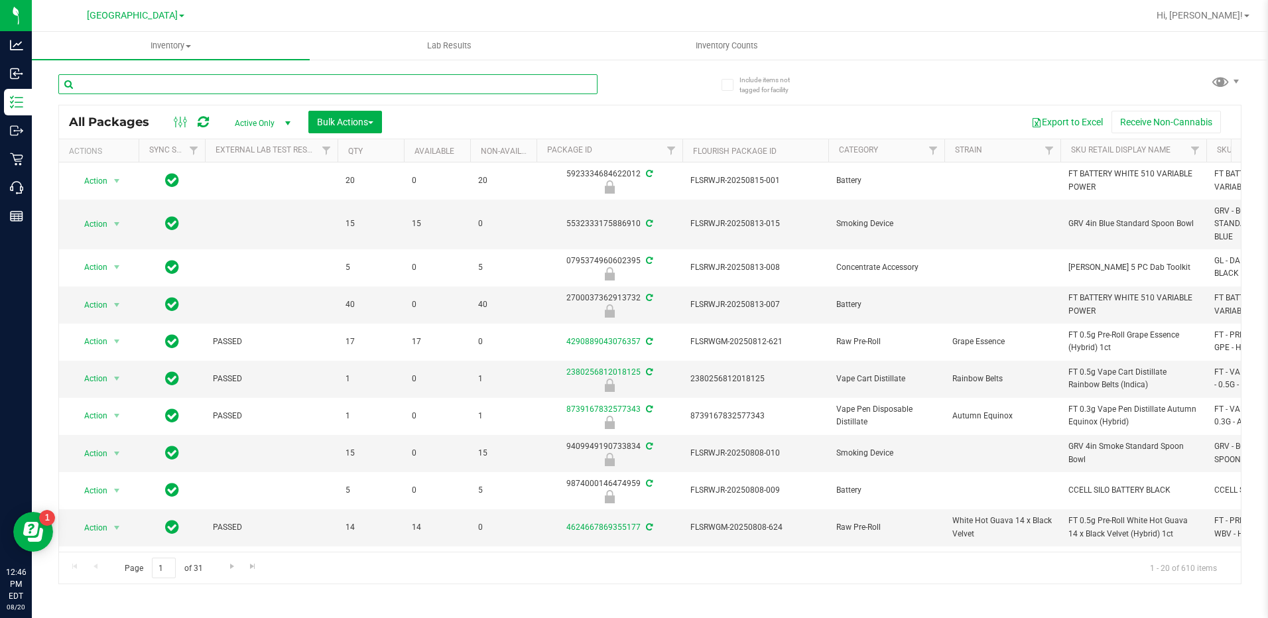
click at [252, 78] on input "text" at bounding box center [327, 84] width 539 height 20
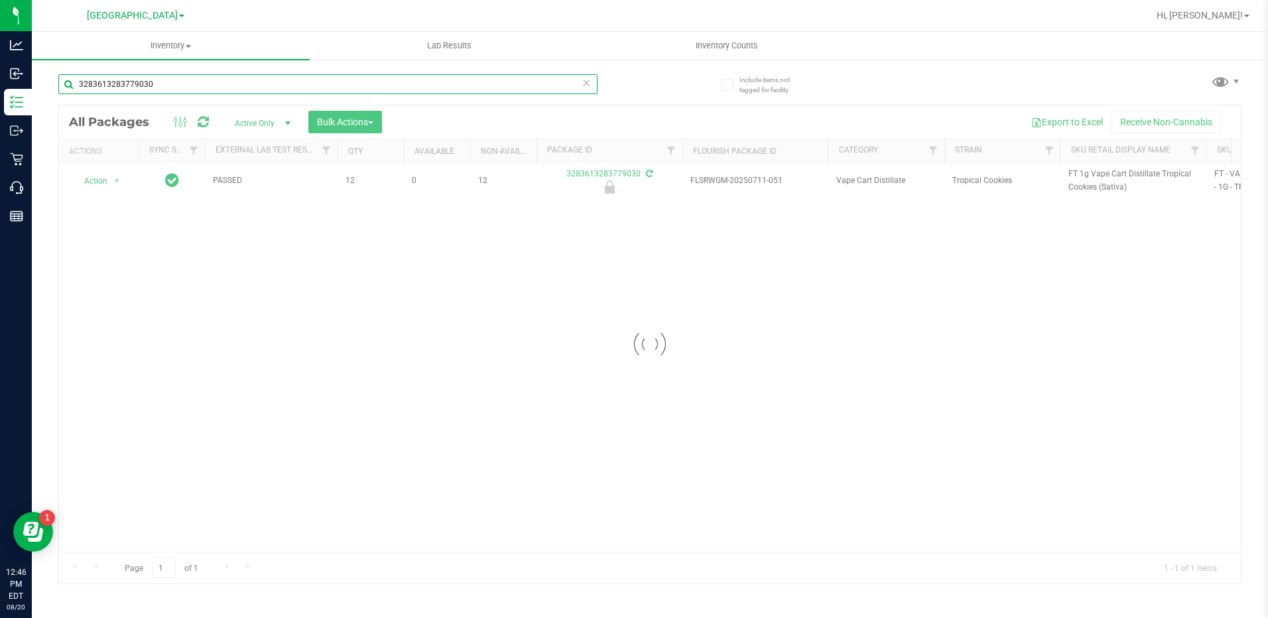
type input "3283613283779030"
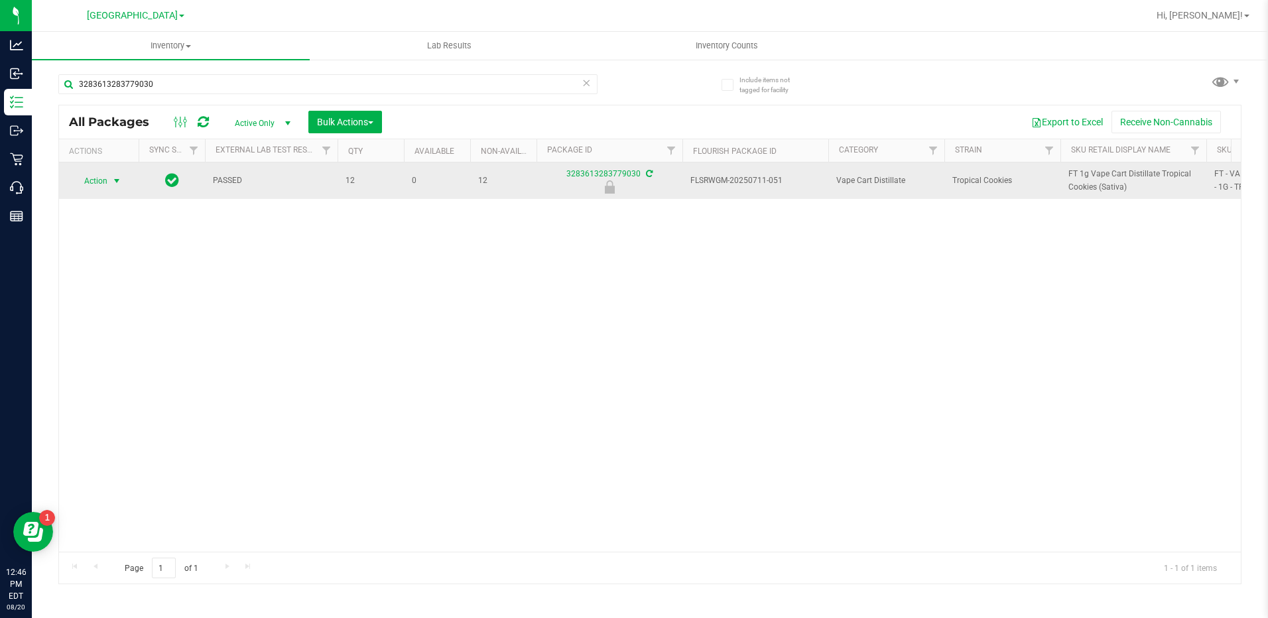
click at [98, 185] on span "Action" at bounding box center [90, 181] width 36 height 19
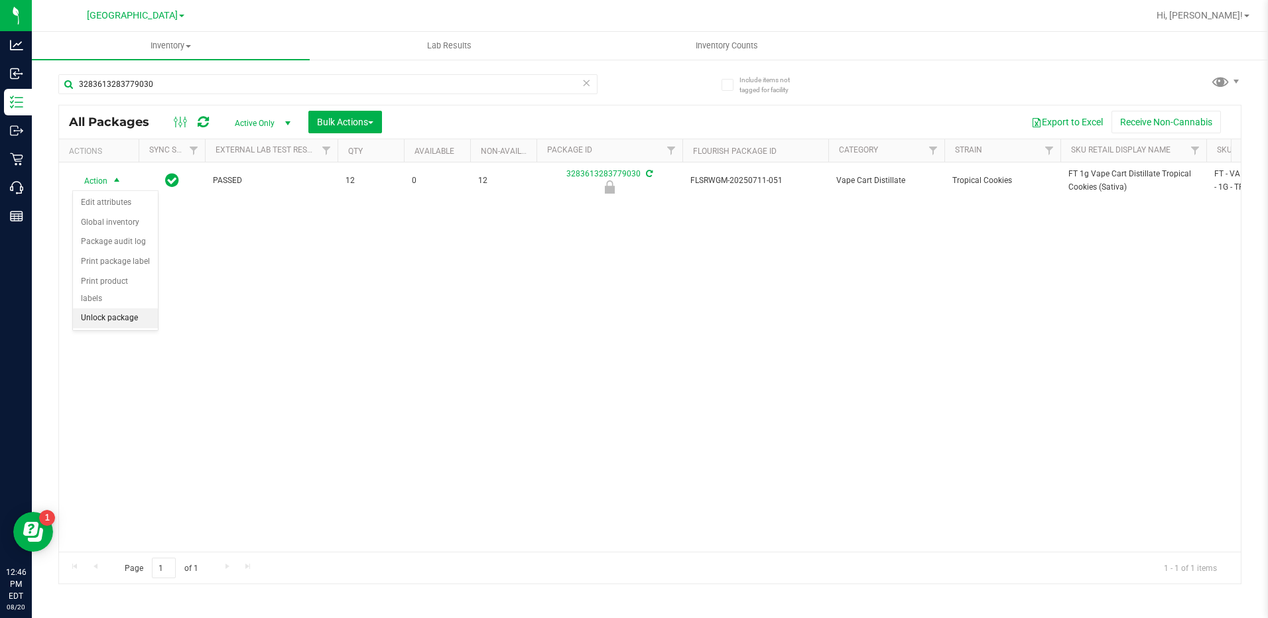
click at [121, 308] on li "Unlock package" at bounding box center [115, 318] width 85 height 20
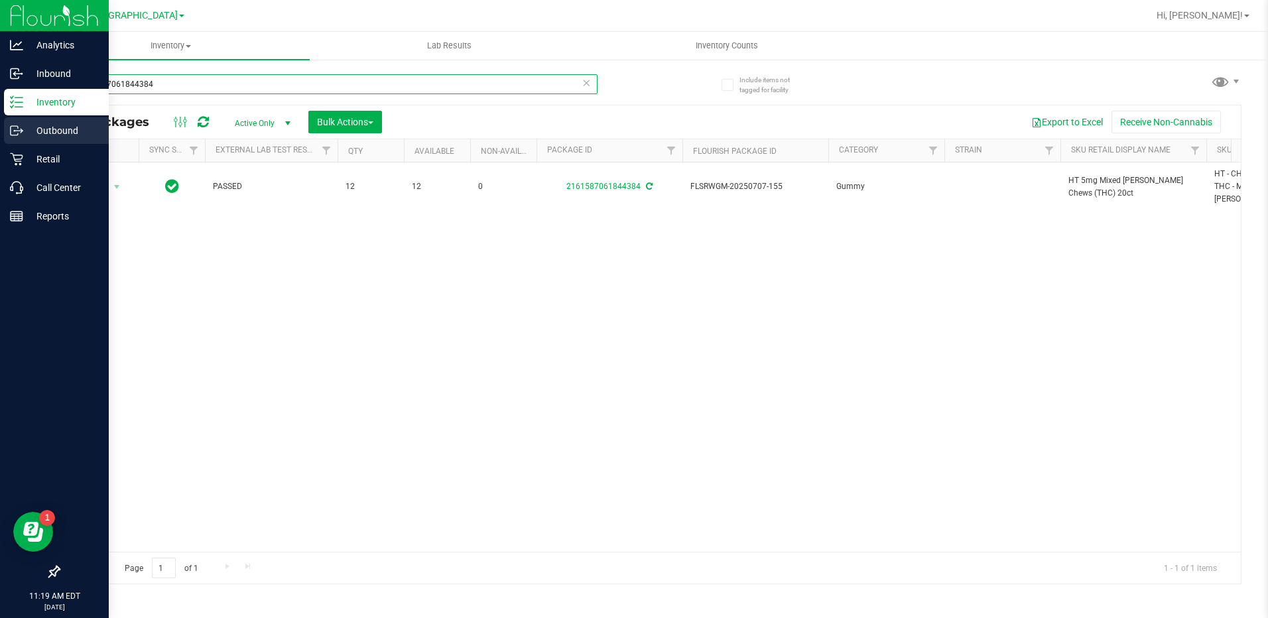
drag, startPoint x: 190, startPoint y: 81, endPoint x: 21, endPoint y: 118, distance: 173.1
click at [24, 105] on div "Analytics Inbound Inventory Outbound Retail Call Center Reports 11:19 AM EDT [D…" at bounding box center [634, 309] width 1268 height 618
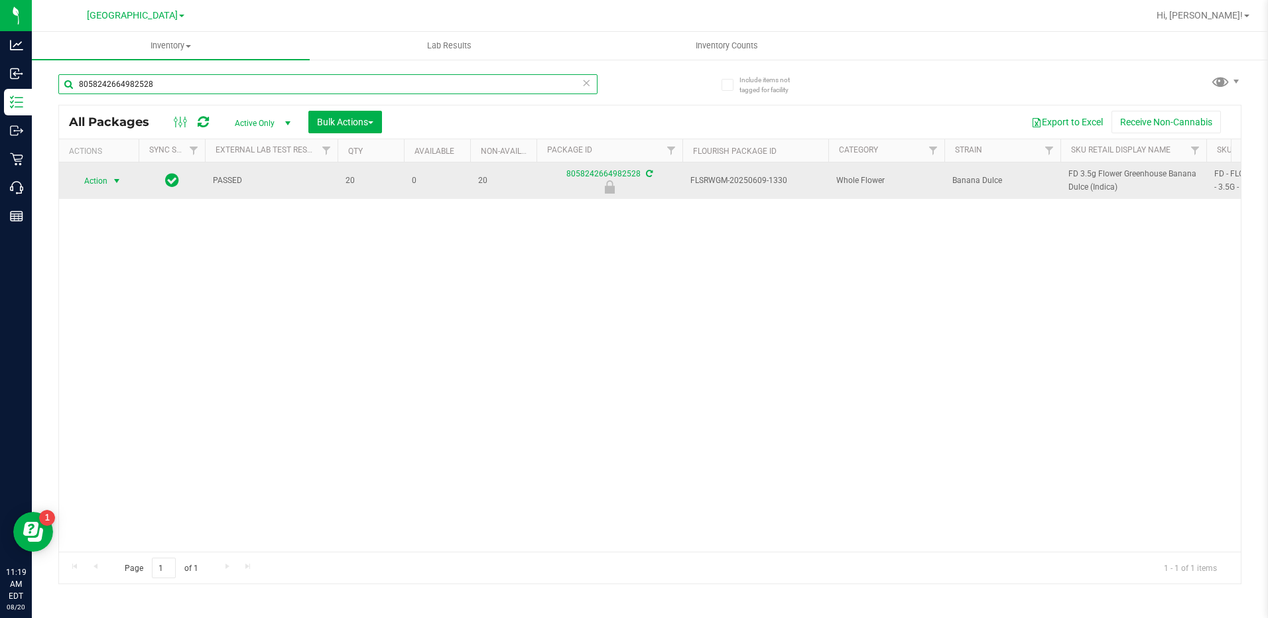
type input "8058242664982528"
click at [94, 181] on span "Action" at bounding box center [90, 181] width 36 height 19
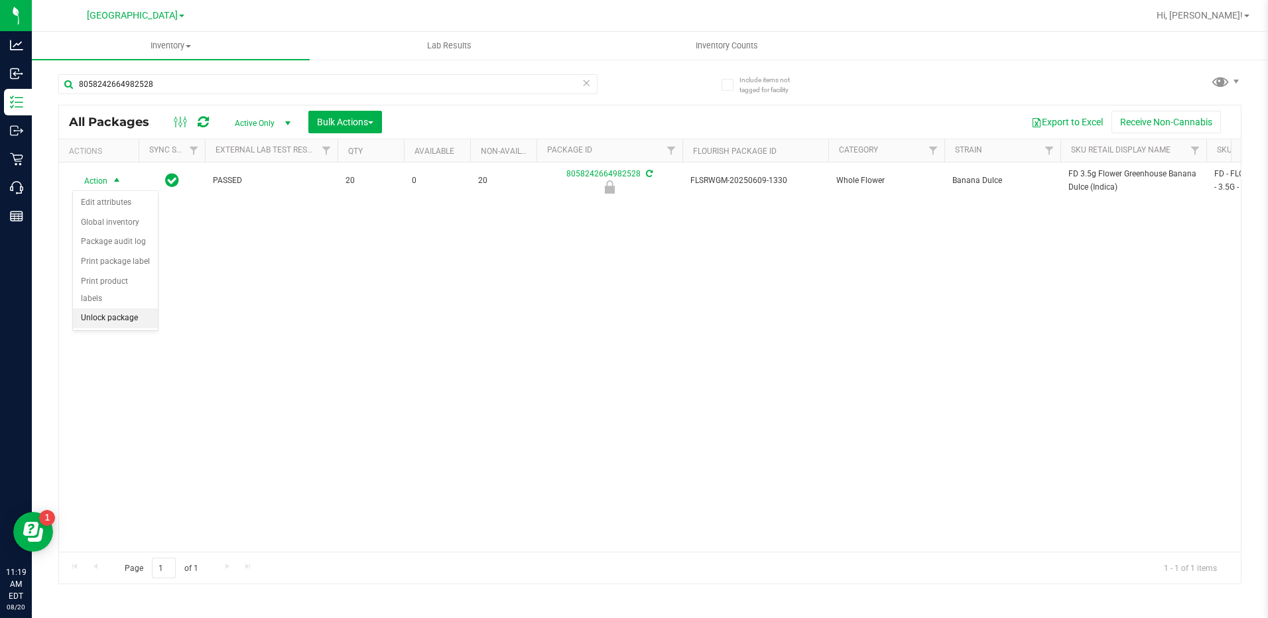
click at [130, 308] on li "Unlock package" at bounding box center [115, 318] width 85 height 20
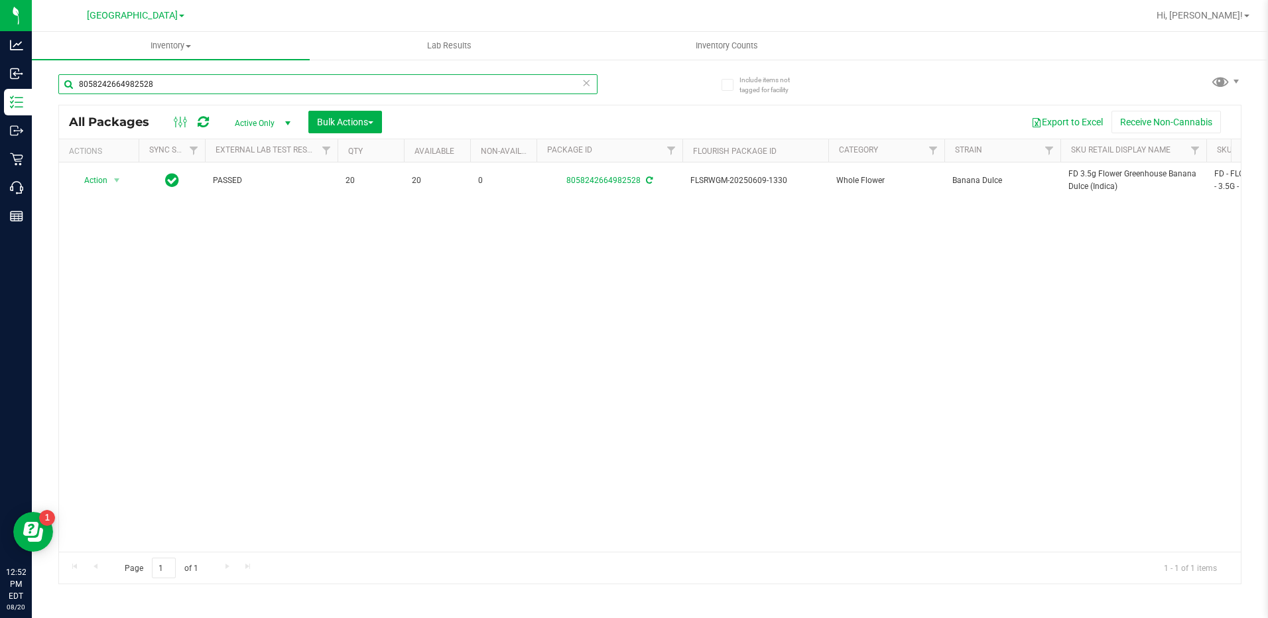
drag, startPoint x: 168, startPoint y: 84, endPoint x: -3, endPoint y: 110, distance: 172.3
click at [0, 110] on html "Analytics Inbound Inventory Outbound Retail Call Center Reports 12:52 PM EDT [D…" at bounding box center [634, 309] width 1268 height 618
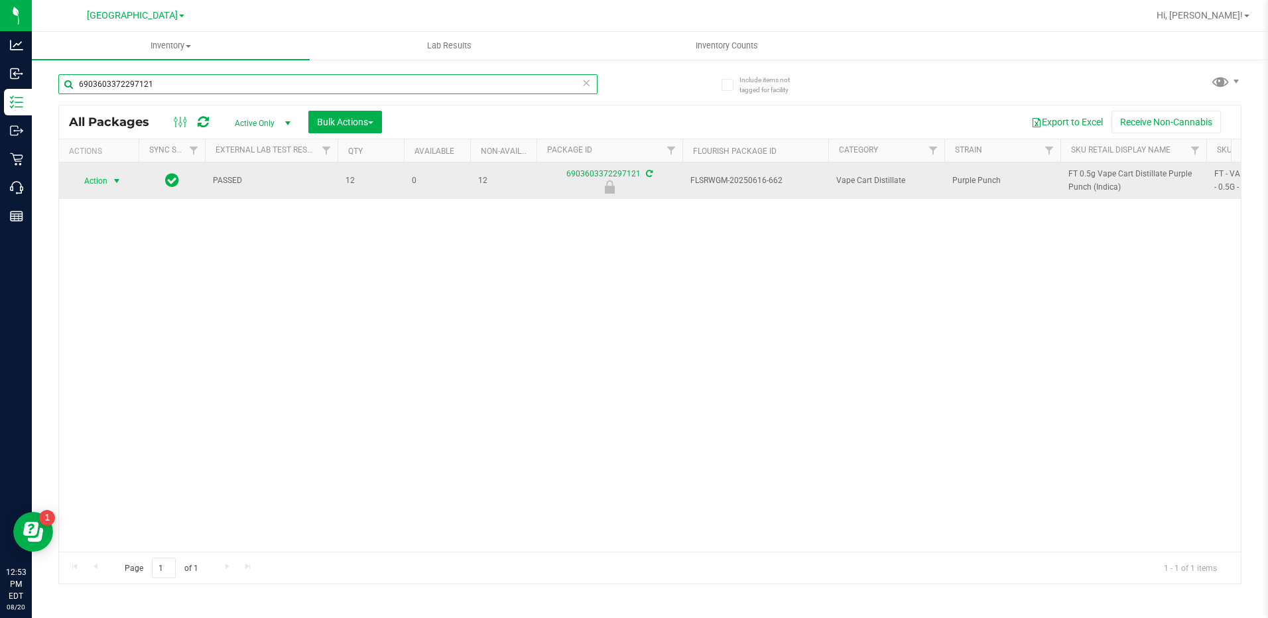
type input "6903603372297121"
click at [95, 185] on span "Action" at bounding box center [90, 181] width 36 height 19
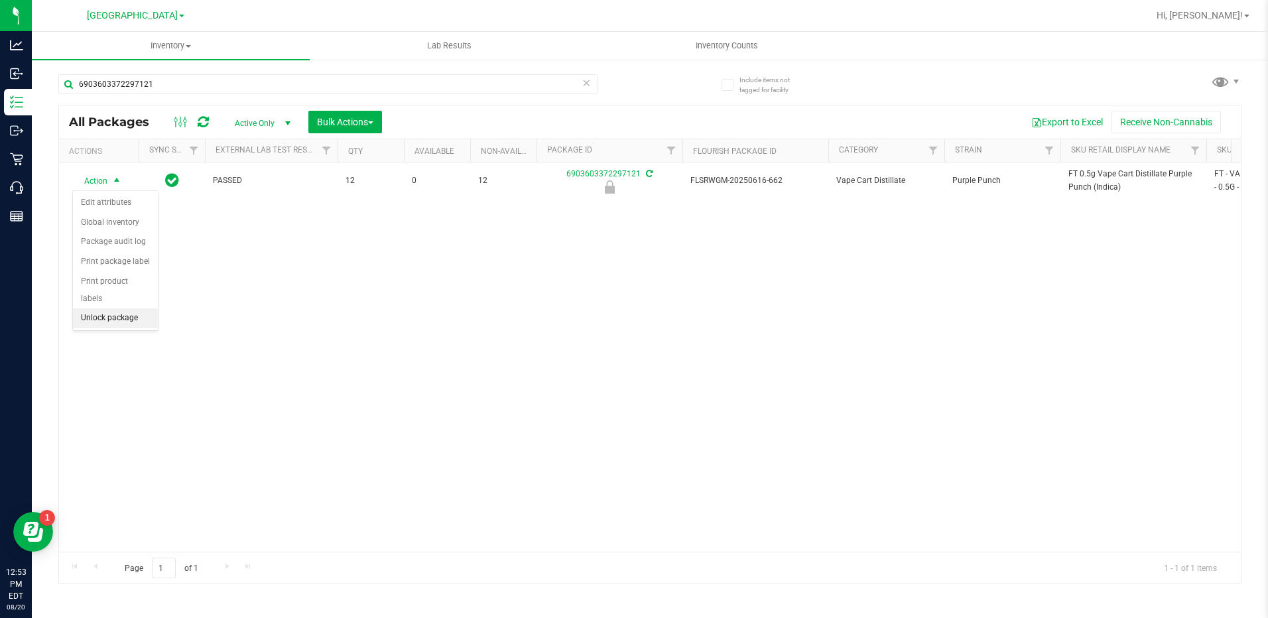
click at [131, 308] on li "Unlock package" at bounding box center [115, 318] width 85 height 20
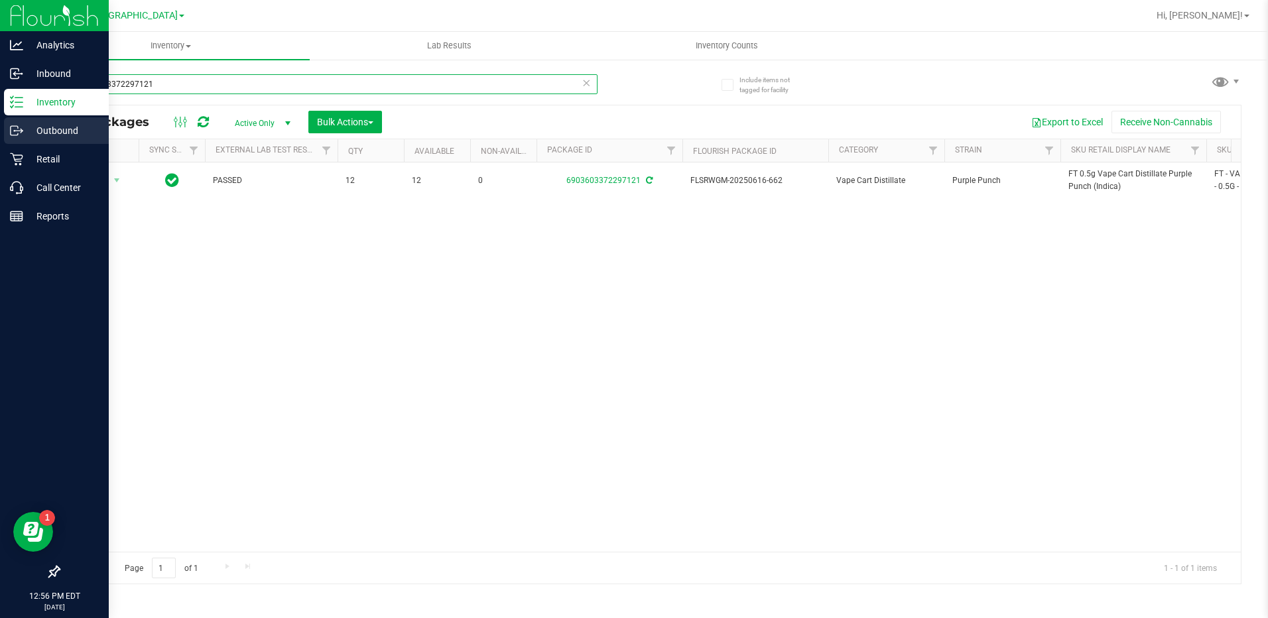
drag, startPoint x: 196, startPoint y: 91, endPoint x: 0, endPoint y: 125, distance: 199.1
click at [0, 123] on html "Analytics Inbound Inventory Outbound Retail Call Center Reports 12:56 PM EDT [D…" at bounding box center [634, 309] width 1268 height 618
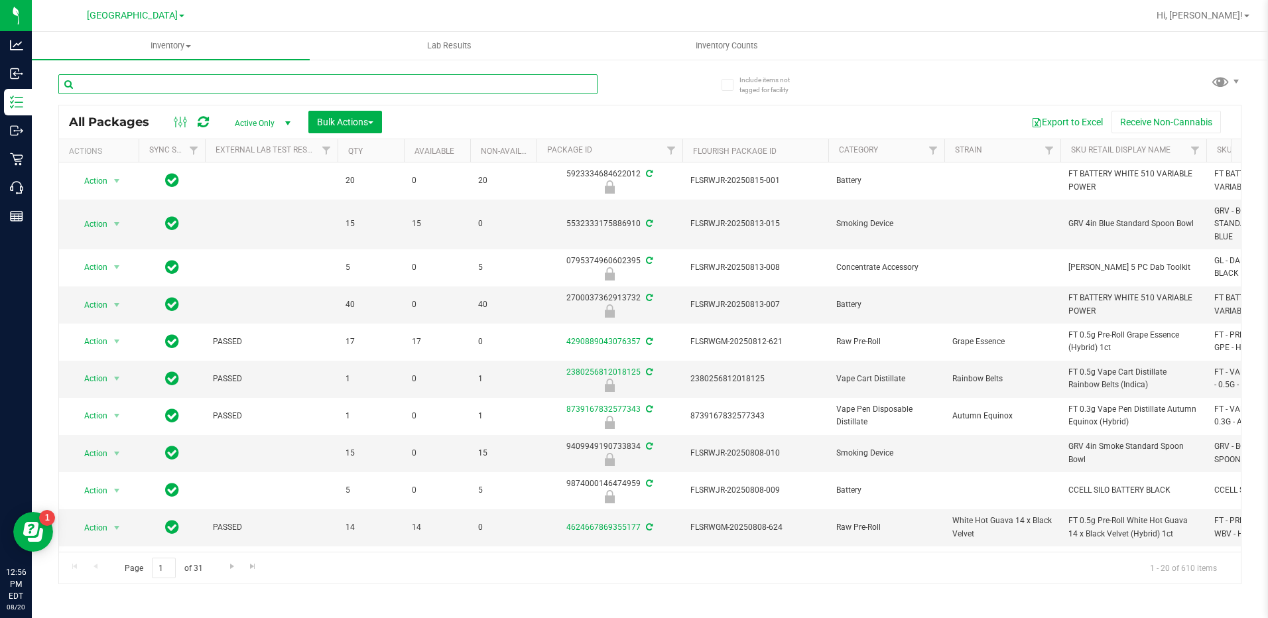
click at [160, 86] on input "text" at bounding box center [327, 84] width 539 height 20
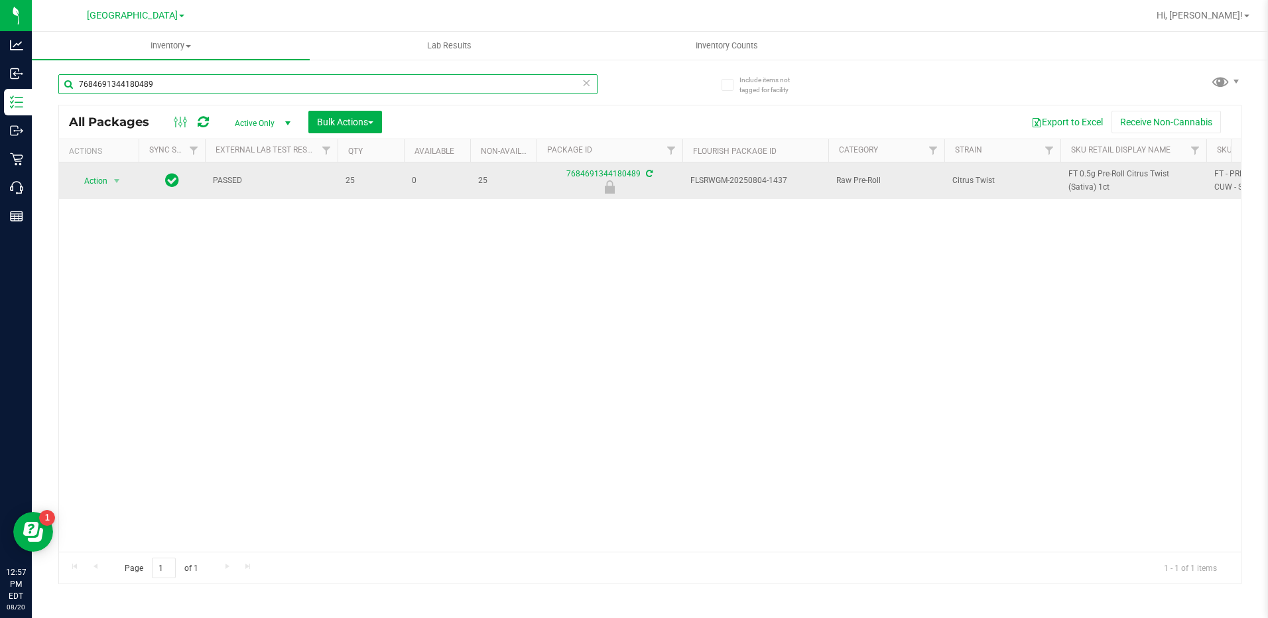
type input "7684691344180489"
click at [93, 184] on span "Action" at bounding box center [90, 181] width 36 height 19
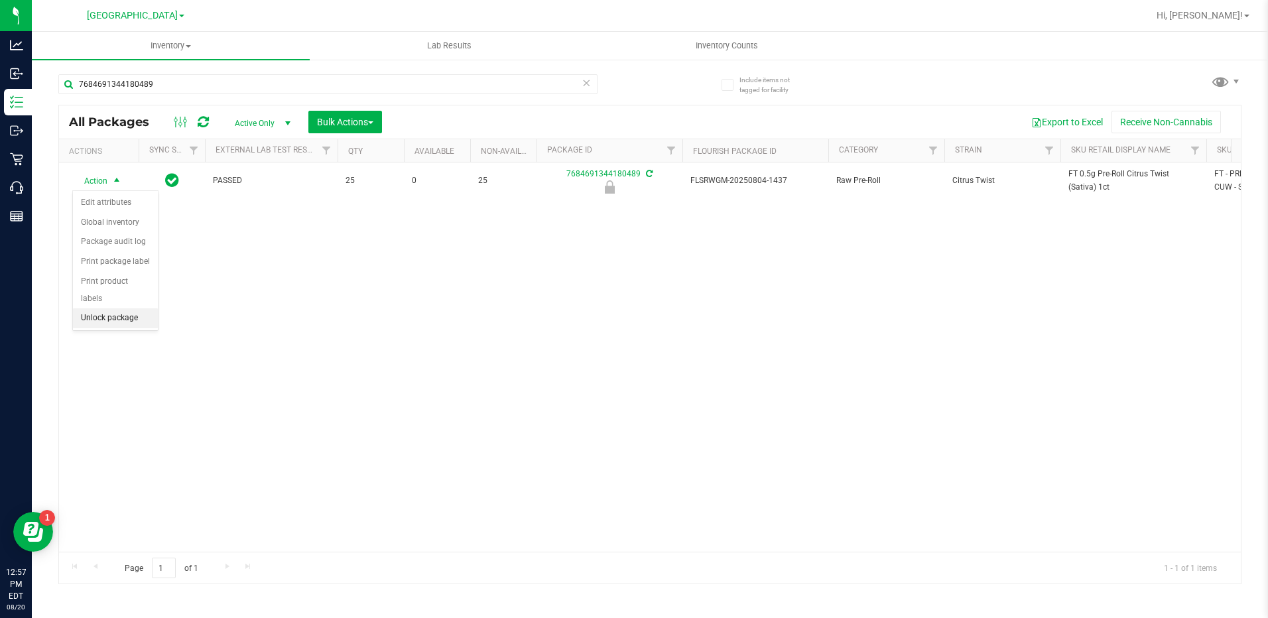
click at [125, 308] on li "Unlock package" at bounding box center [115, 318] width 85 height 20
